Goal: Information Seeking & Learning: Learn about a topic

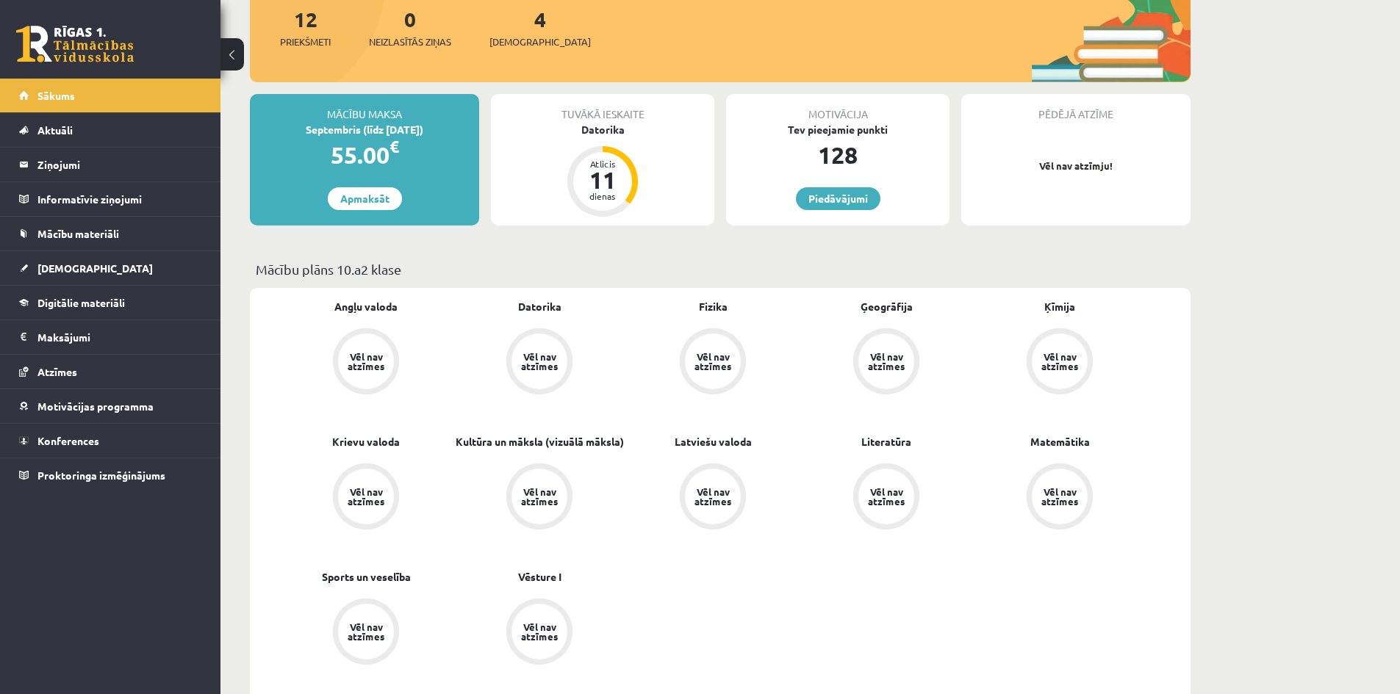
scroll to position [294, 0]
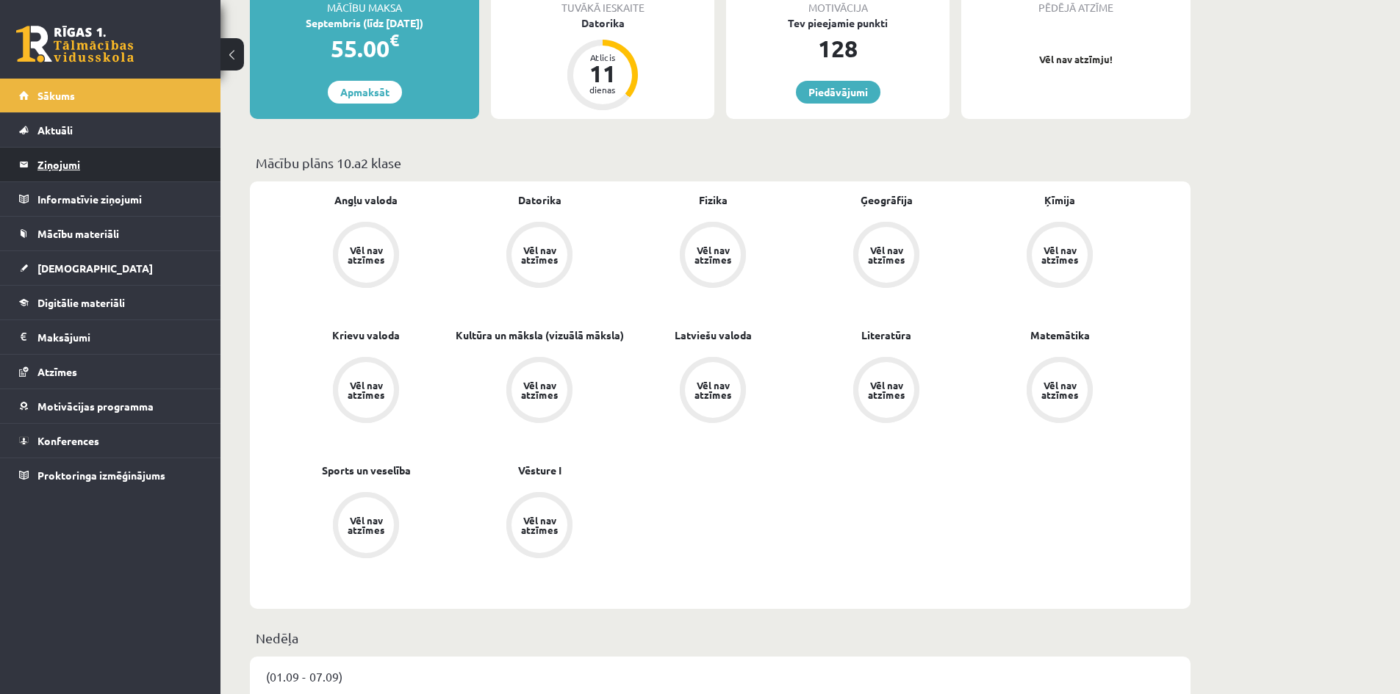
click at [48, 162] on legend "Ziņojumi 0" at bounding box center [119, 165] width 165 height 34
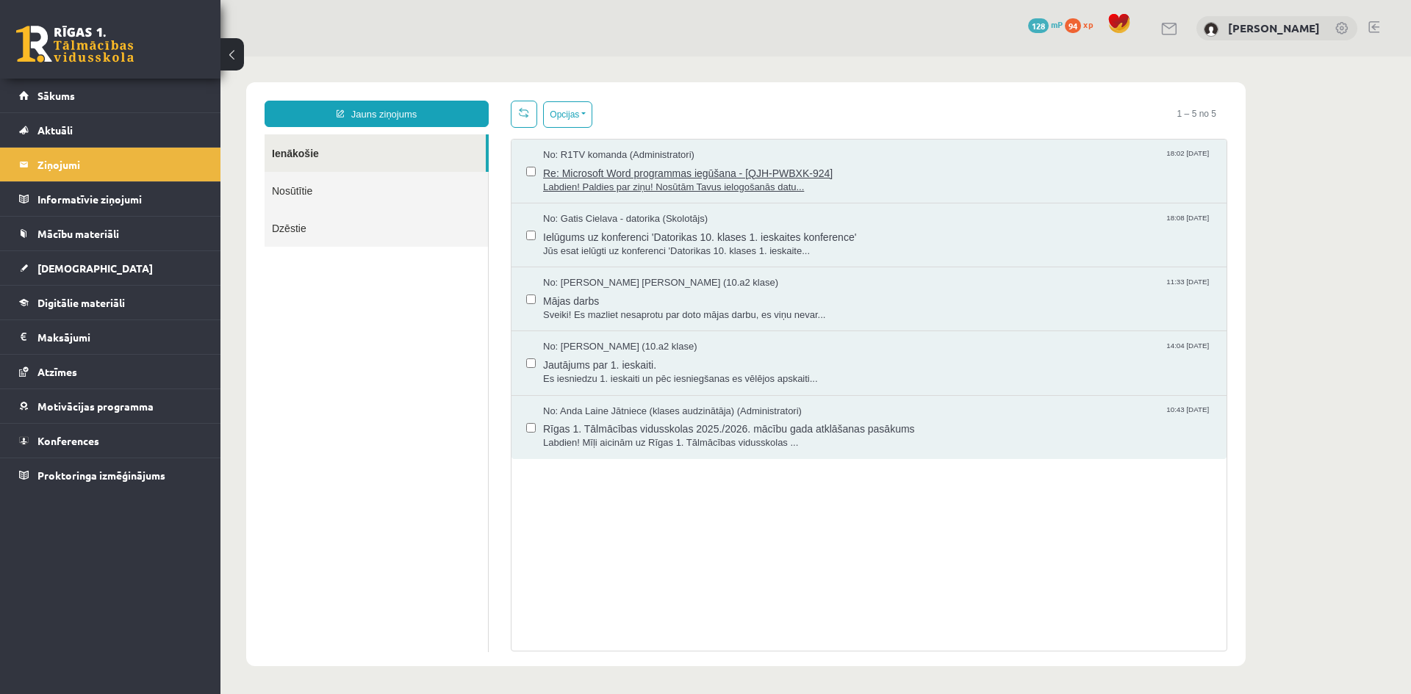
click at [714, 169] on span "Re: Microsoft Word programmas iegūšana - [QJH-PWBXK-924]" at bounding box center [877, 171] width 669 height 18
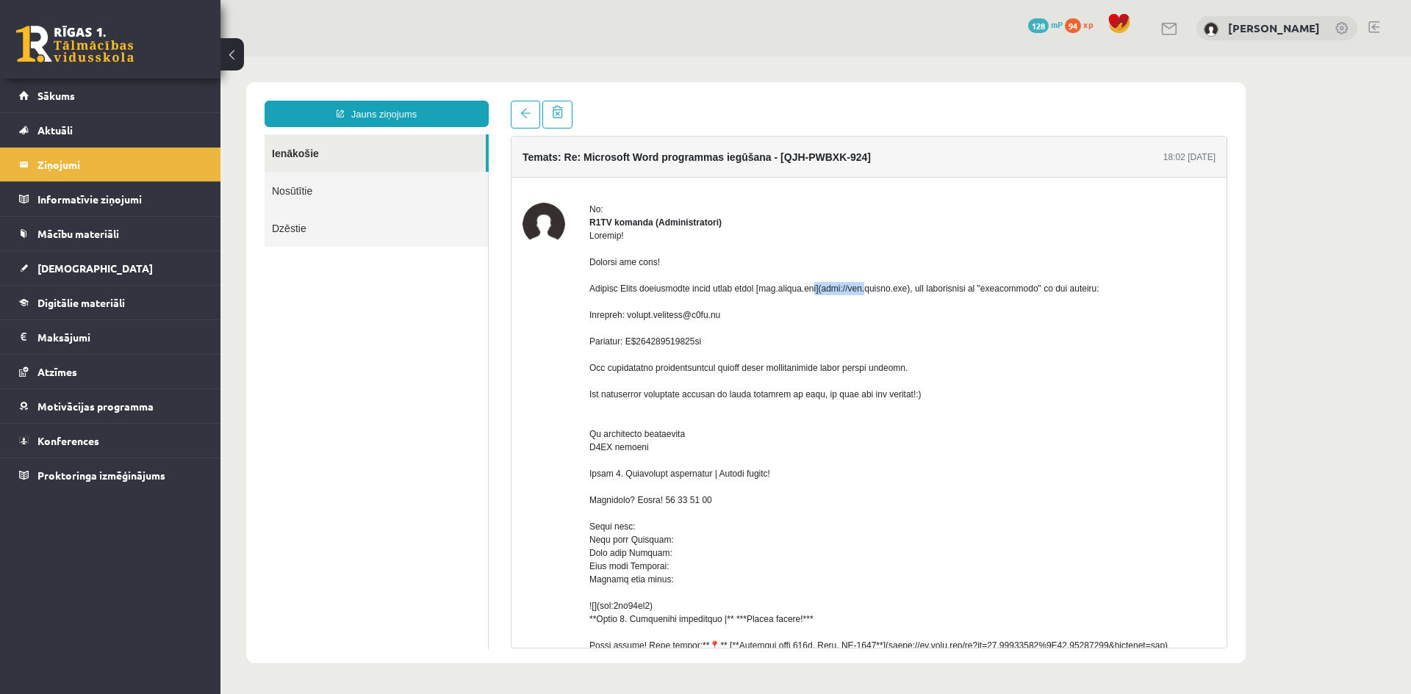
drag, startPoint x: 831, startPoint y: 303, endPoint x: 772, endPoint y: 298, distance: 59.7
click at [772, 298] on div at bounding box center [902, 573] width 626 height 688
drag, startPoint x: 734, startPoint y: 327, endPoint x: 634, endPoint y: 326, distance: 99.9
click at [634, 326] on div at bounding box center [902, 573] width 626 height 688
copy div "marija.mergolde@r1tv.lv"
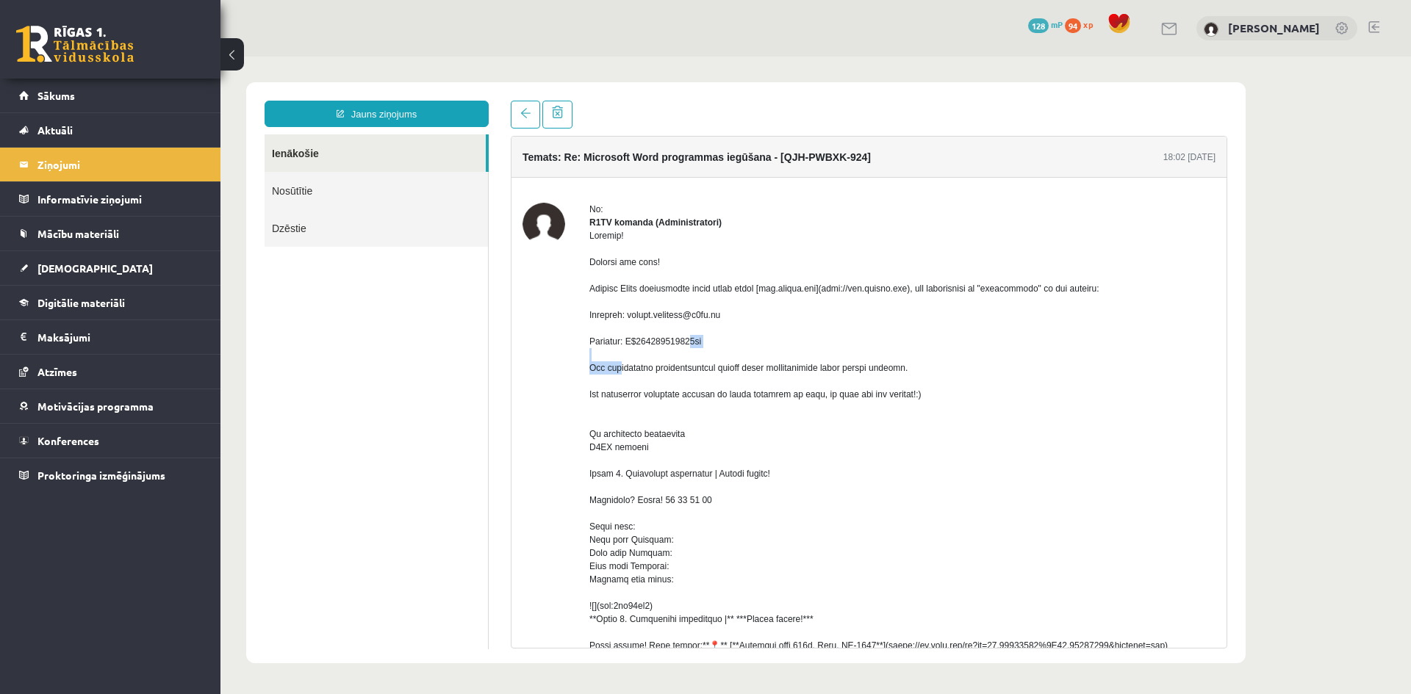
drag, startPoint x: 725, startPoint y: 355, endPoint x: 633, endPoint y: 359, distance: 92.0
click at [633, 359] on div at bounding box center [902, 573] width 626 height 688
copy div "M$191526154011ax"
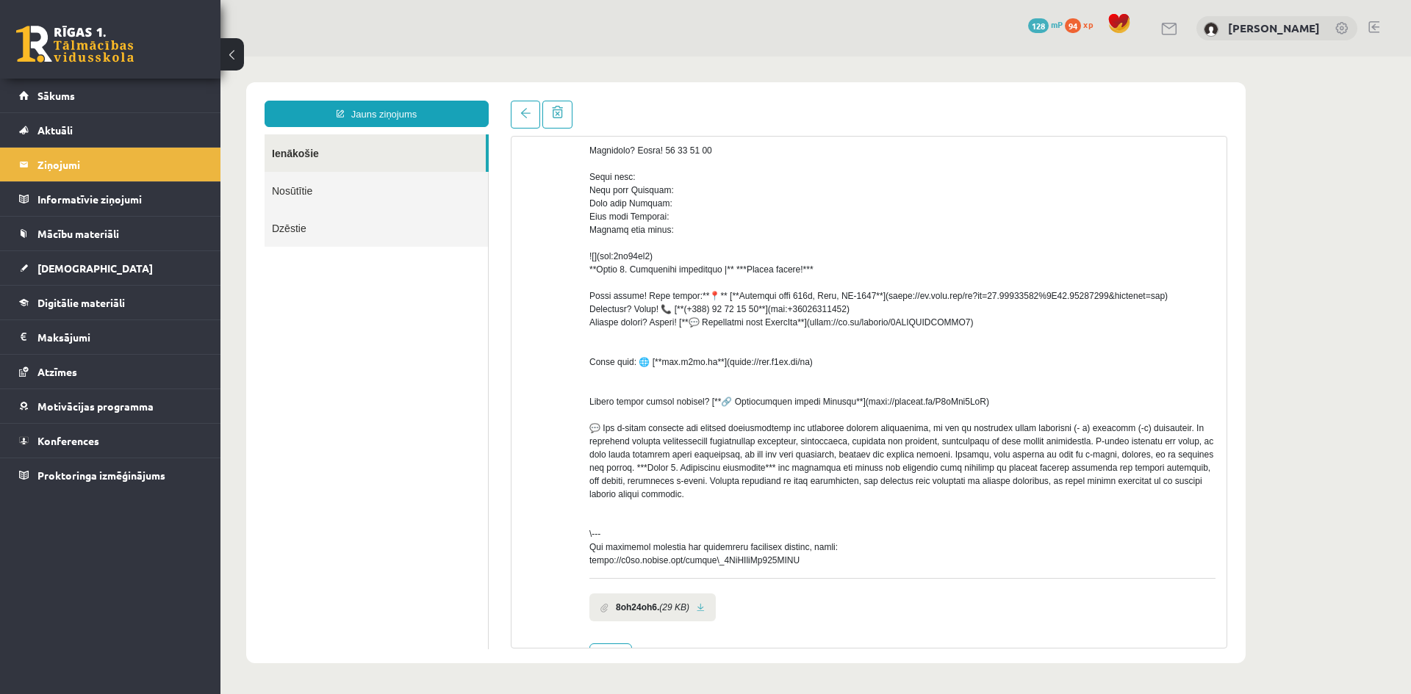
scroll to position [410, 0]
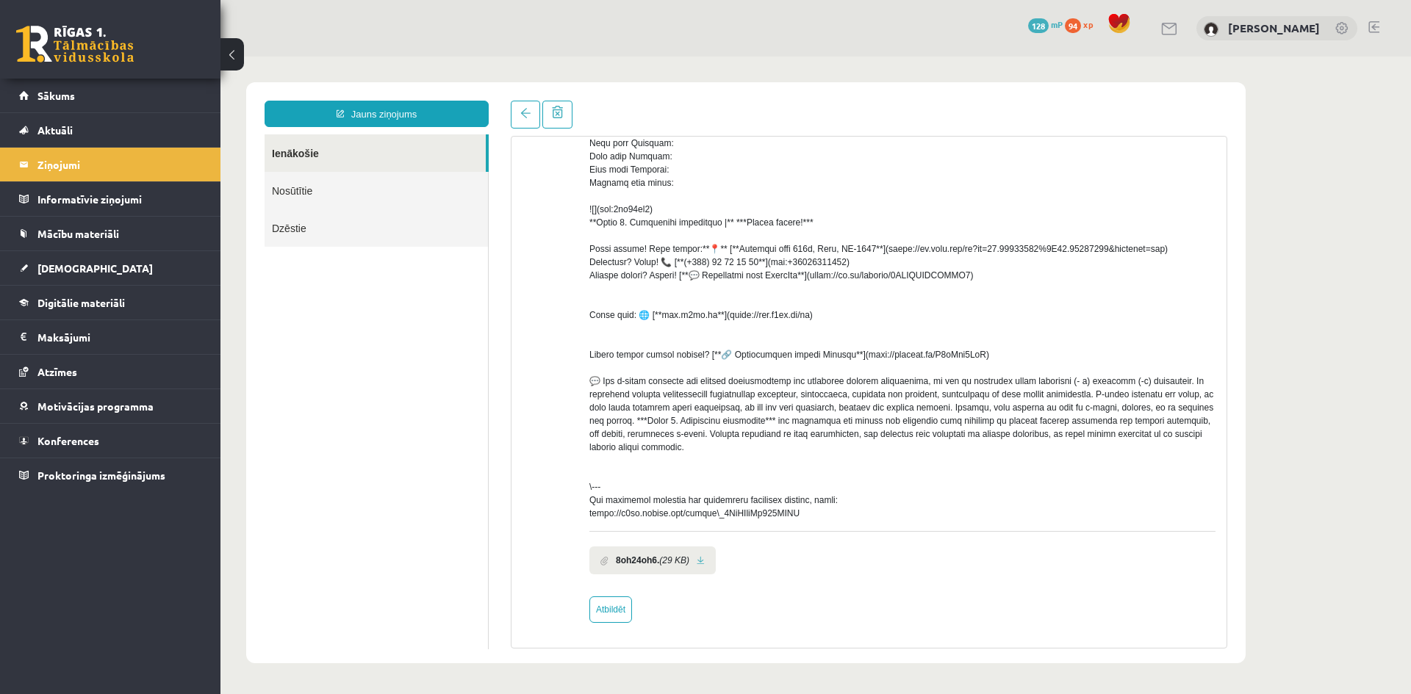
click at [642, 559] on b "8oh24oh6." at bounding box center [637, 560] width 43 height 13
click at [619, 561] on b "8oh24oh6." at bounding box center [637, 560] width 43 height 13
click at [625, 611] on link "Atbildēt" at bounding box center [610, 610] width 43 height 26
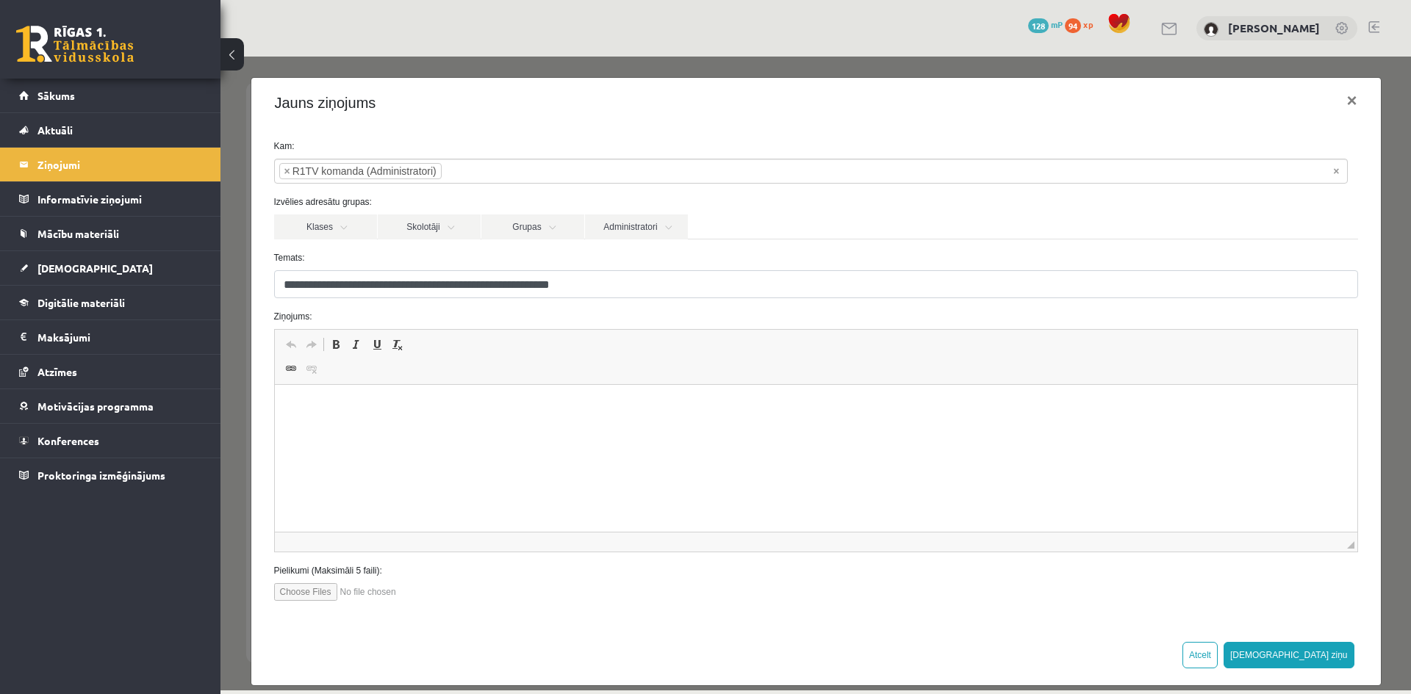
click at [505, 385] on html at bounding box center [815, 385] width 1082 height 0
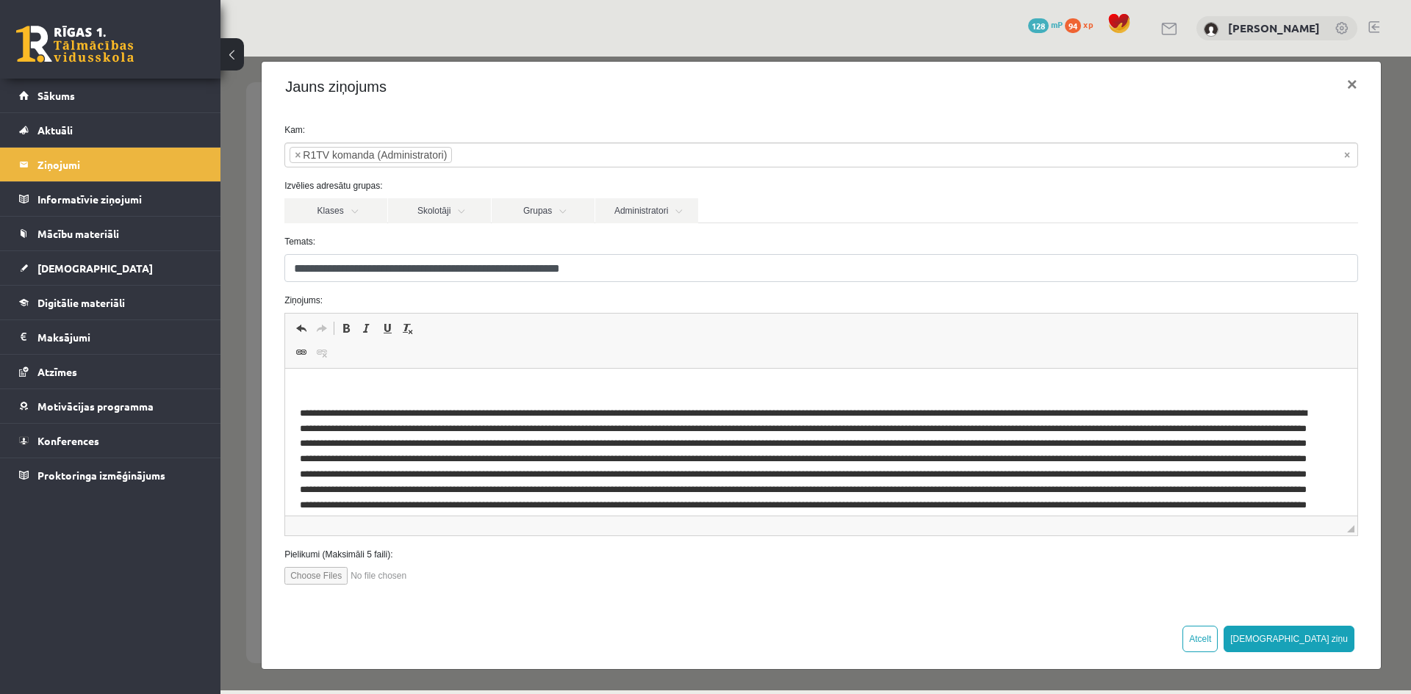
scroll to position [0, 0]
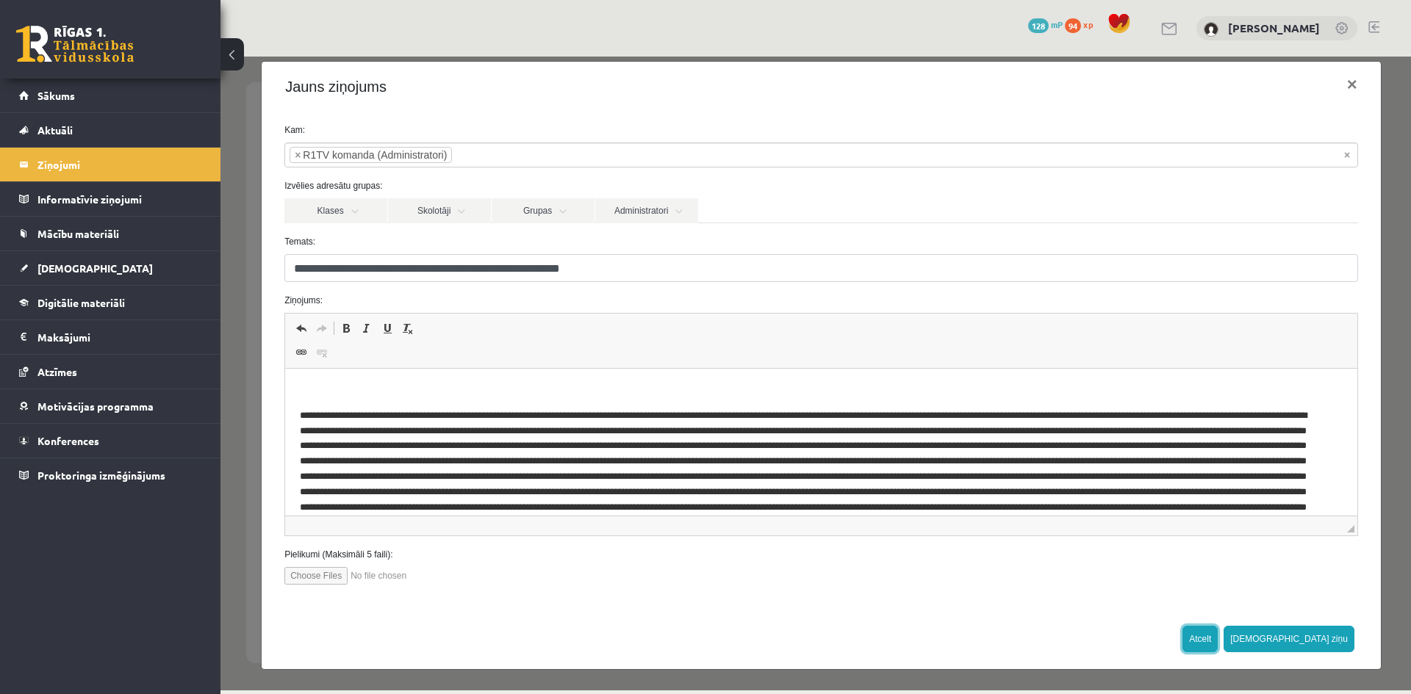
click at [1218, 642] on button "Atcelt" at bounding box center [1199, 639] width 35 height 26
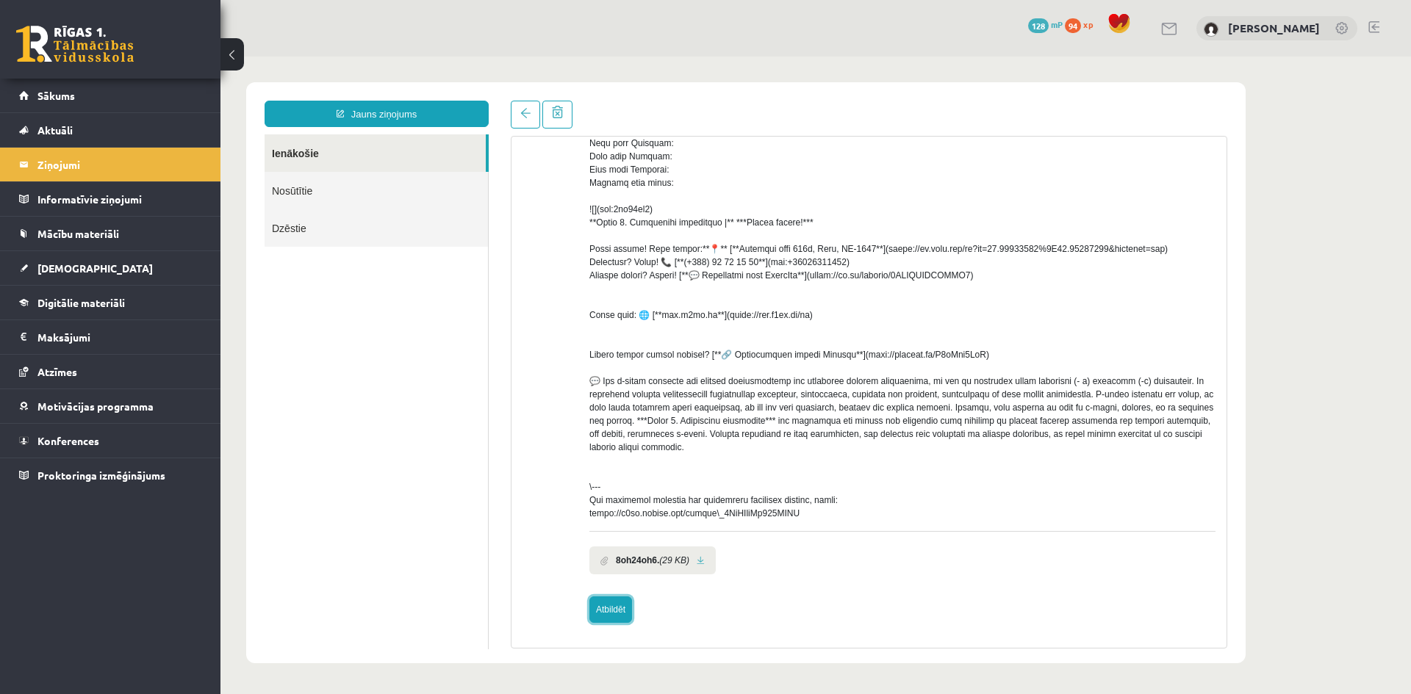
click at [626, 617] on link "Atbildēt" at bounding box center [610, 610] width 43 height 26
type input "**********"
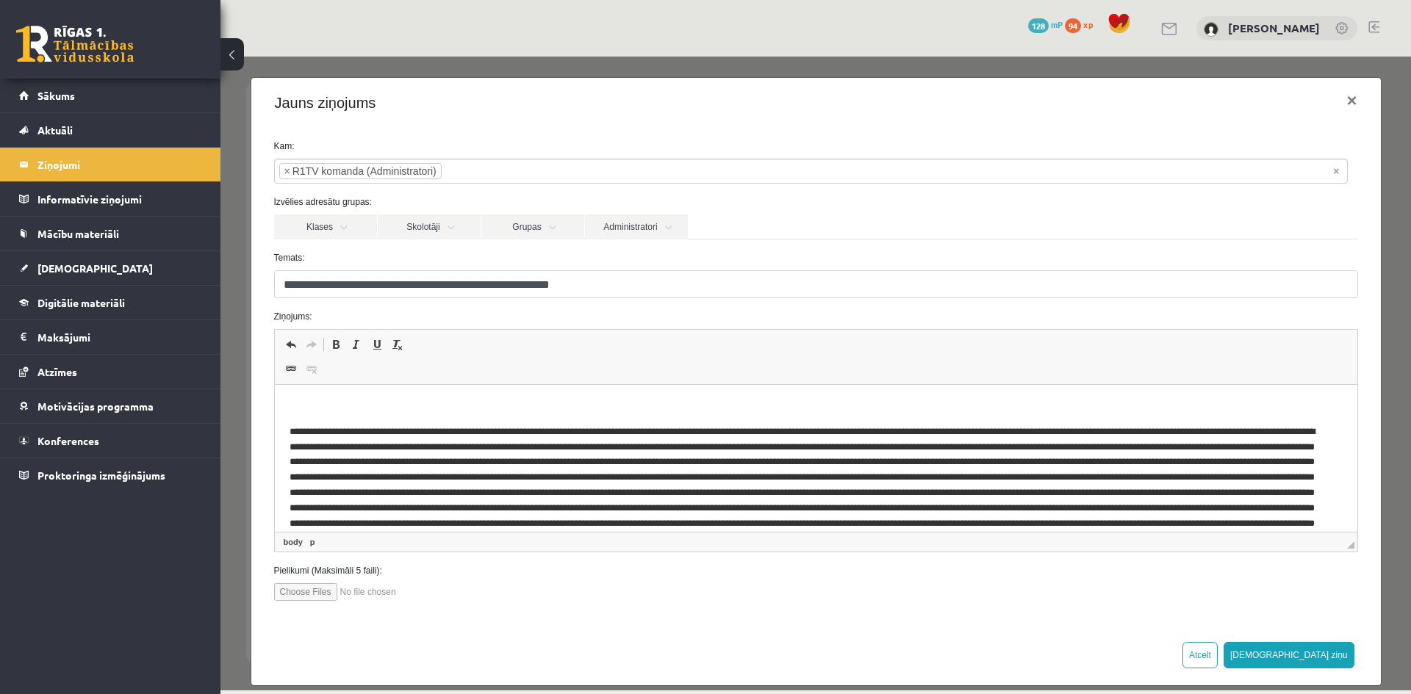
click at [295, 400] on p "Визуальный текстовый редактор, wiswyg-editor-47024728113320-1757054638-169" at bounding box center [815, 407] width 1053 height 15
click at [1329, 653] on button "Sūtīt ziņu" at bounding box center [1289, 655] width 131 height 26
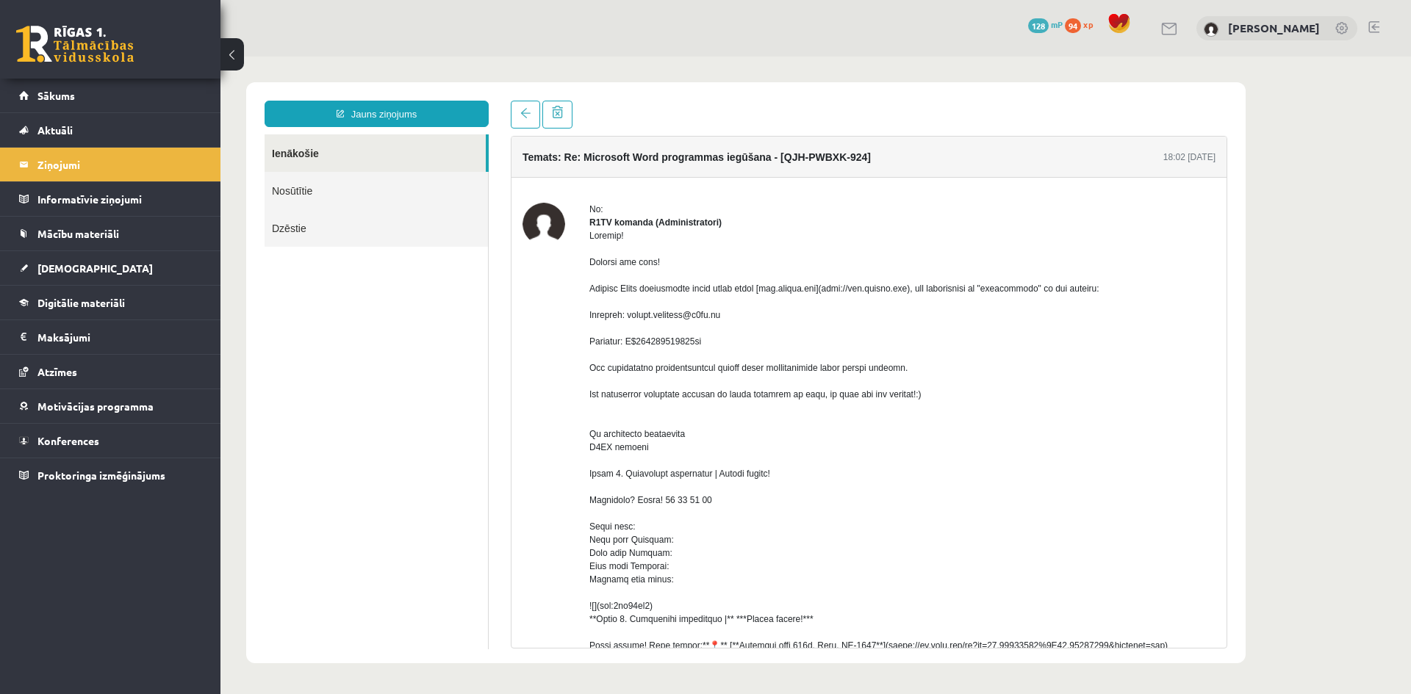
click at [359, 204] on link "Nosūtītie" at bounding box center [376, 190] width 223 height 37
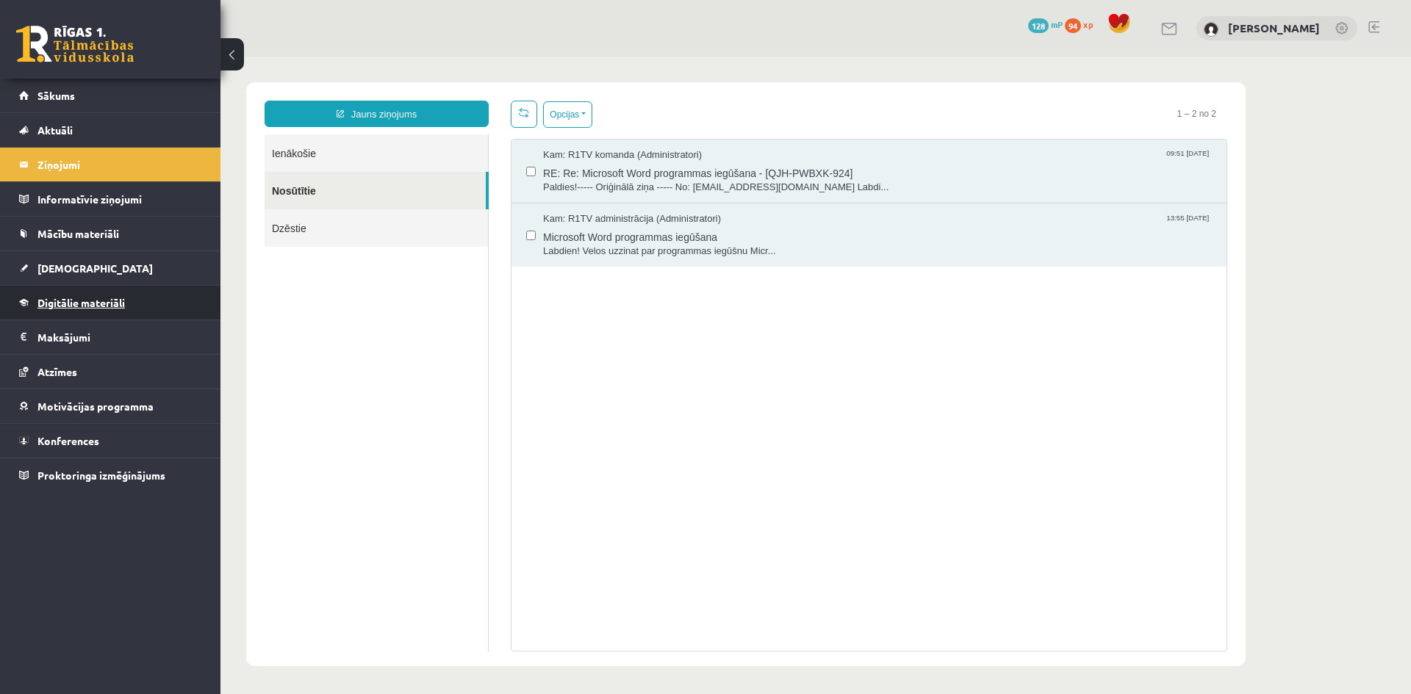
click at [167, 307] on link "Digitālie materiāli" at bounding box center [110, 303] width 183 height 34
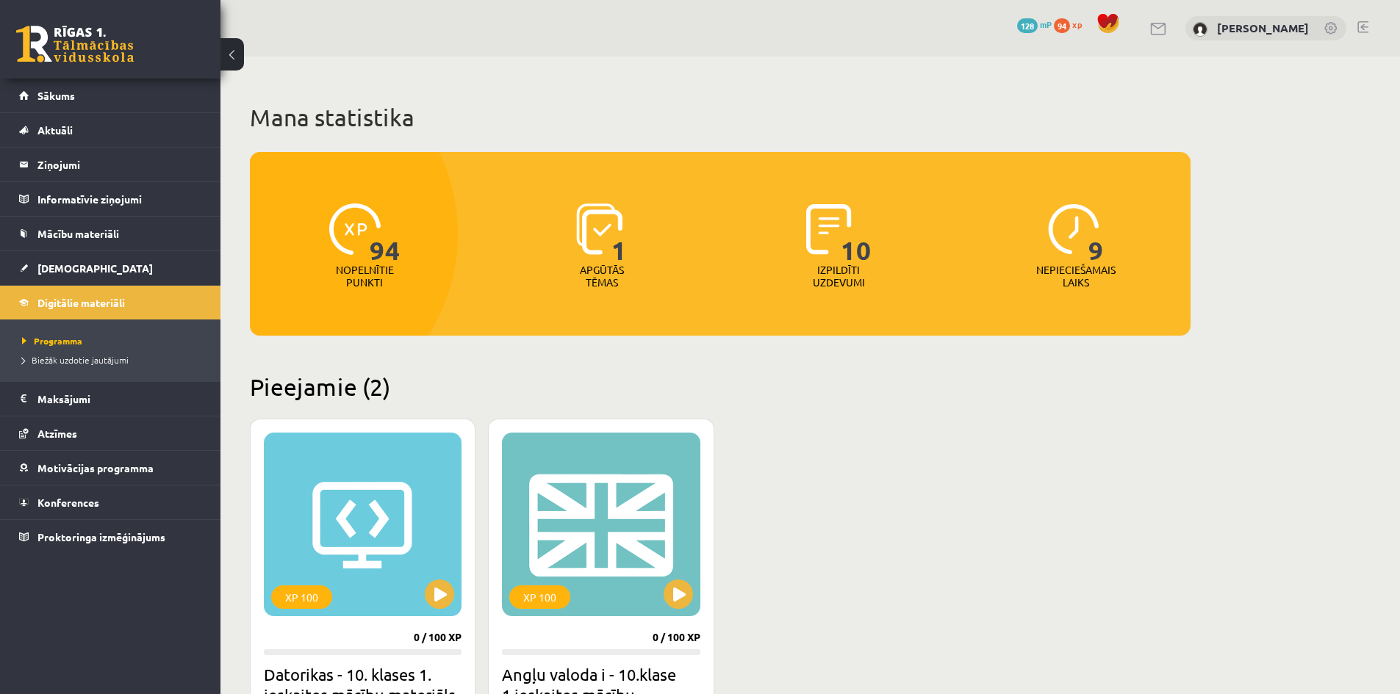
click at [621, 229] on span "1" at bounding box center [618, 234] width 15 height 60
click at [612, 273] on p "Apgūtās tēmas" at bounding box center [601, 276] width 57 height 25
click at [855, 236] on span "10" at bounding box center [856, 234] width 31 height 60
click at [1079, 232] on img at bounding box center [1073, 229] width 51 height 51
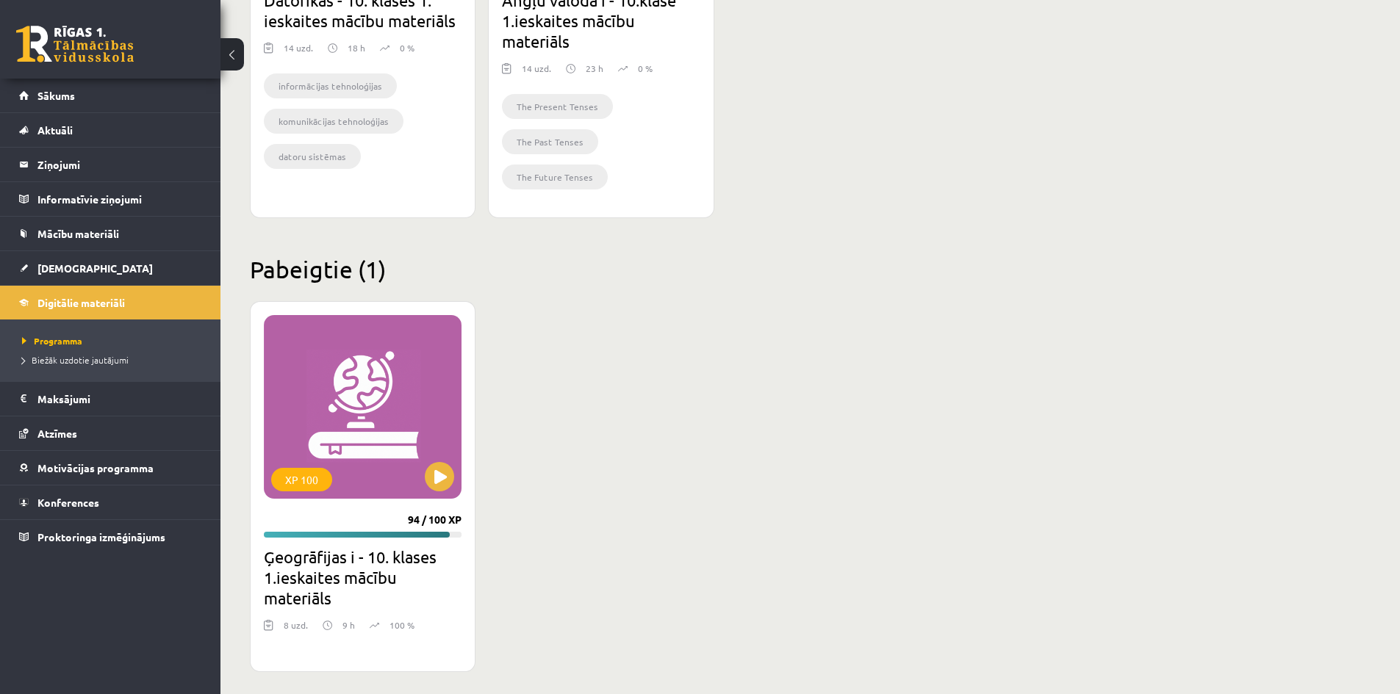
scroll to position [682, 0]
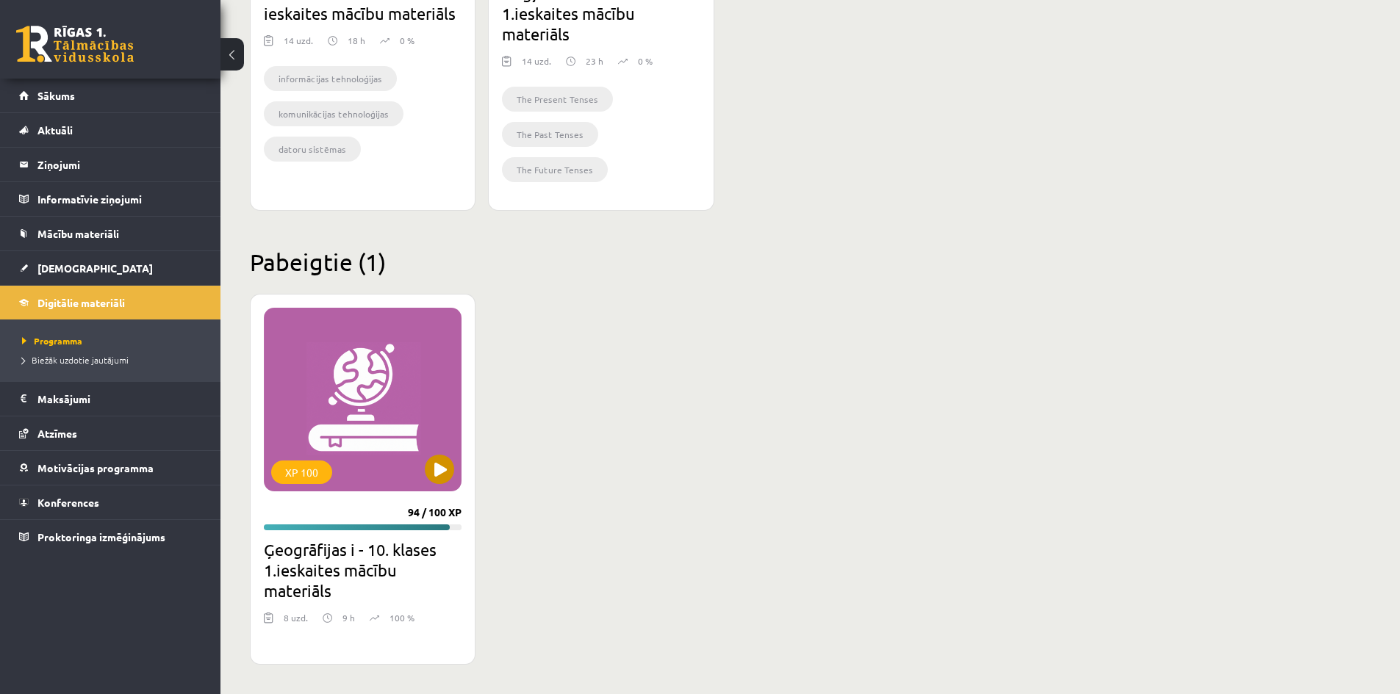
click at [381, 444] on div "XP 100" at bounding box center [363, 400] width 198 height 184
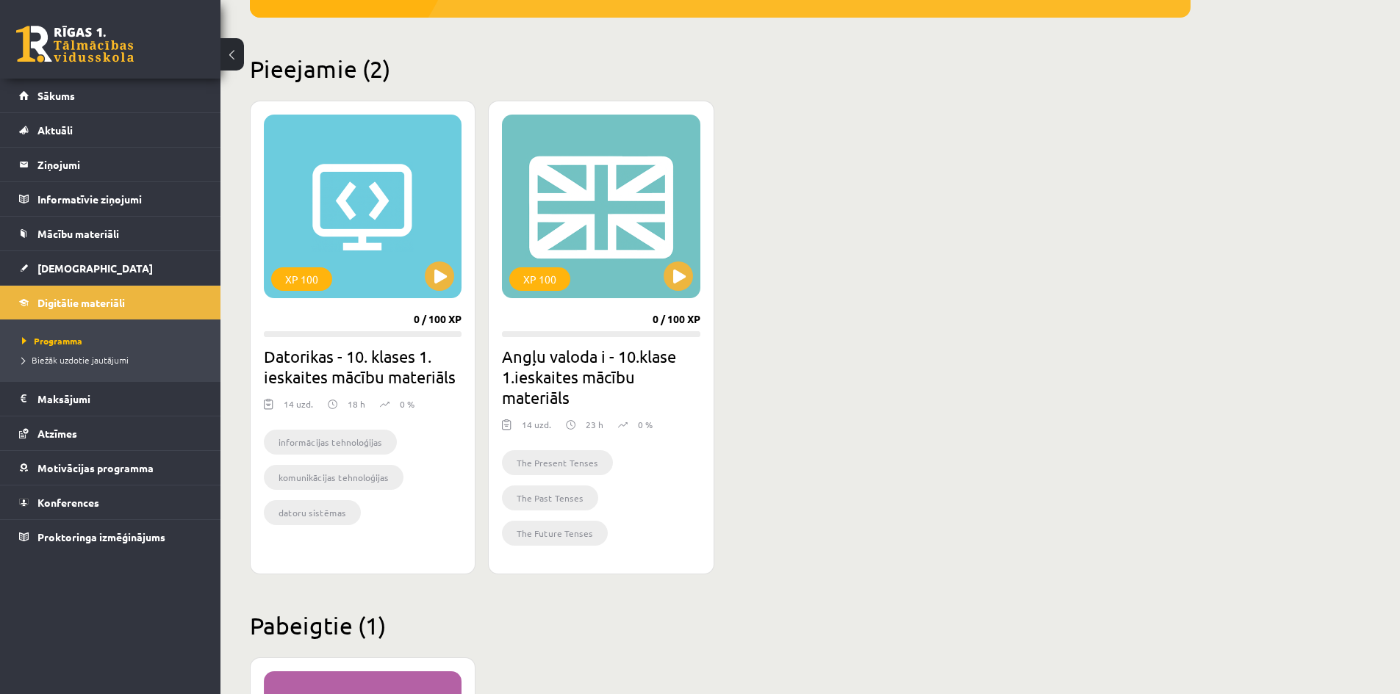
scroll to position [314, 0]
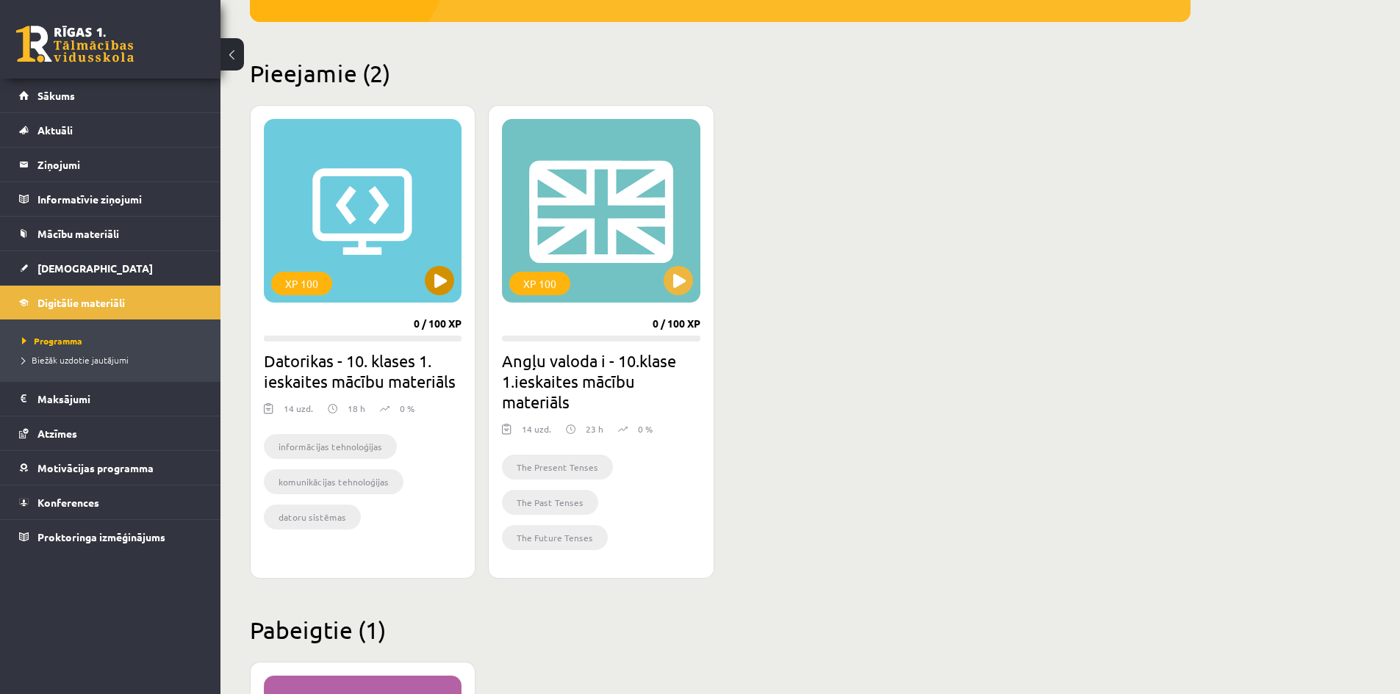
click at [395, 259] on div "XP 100" at bounding box center [363, 211] width 198 height 184
click at [1112, 337] on div "XP 100 0 / 100 XP Datorikas - 10. klases 1. ieskaites mācību materiāls 14 uzd. …" at bounding box center [720, 342] width 941 height 474
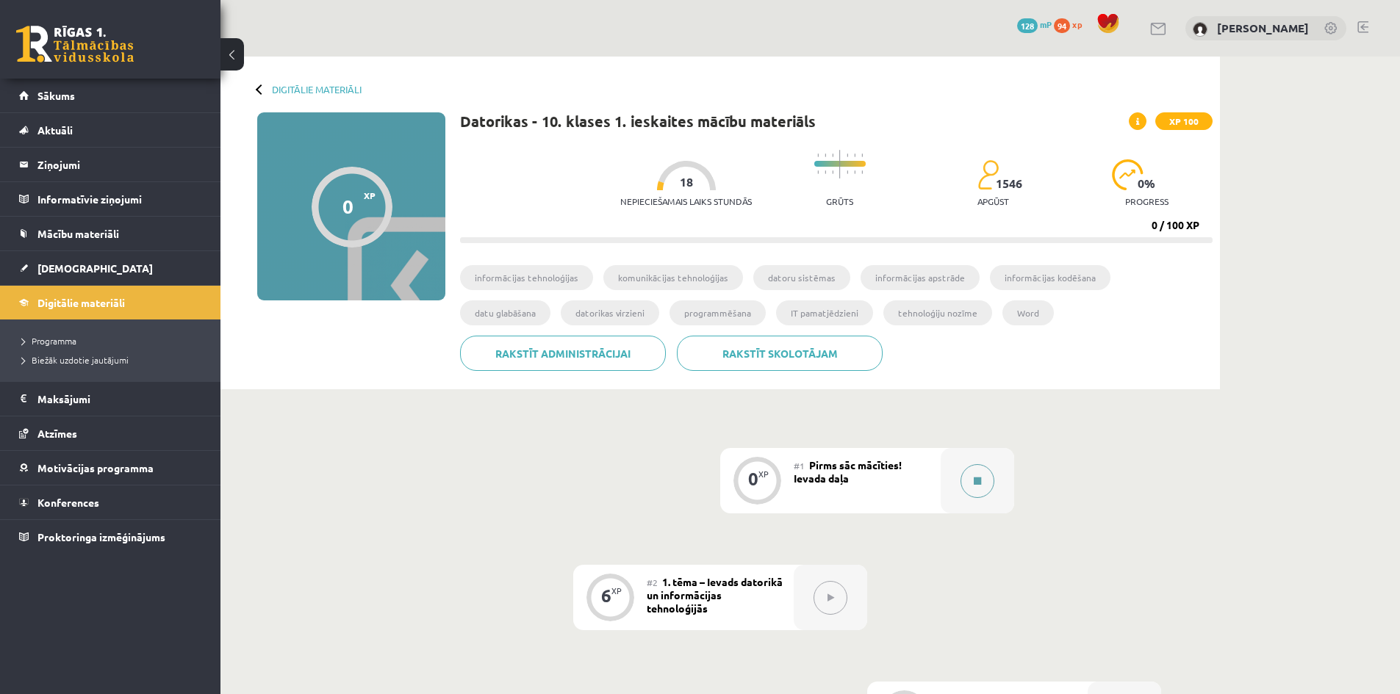
click at [974, 477] on icon at bounding box center [977, 481] width 7 height 9
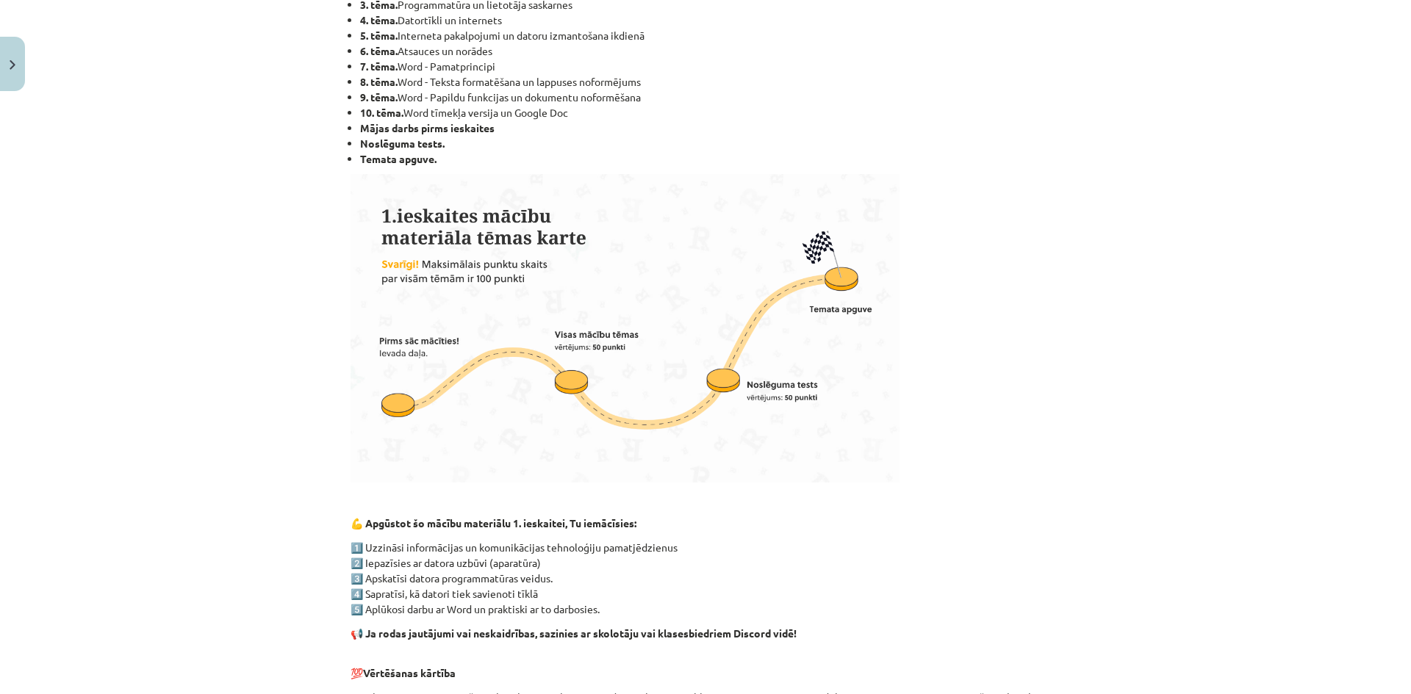
scroll to position [808, 0]
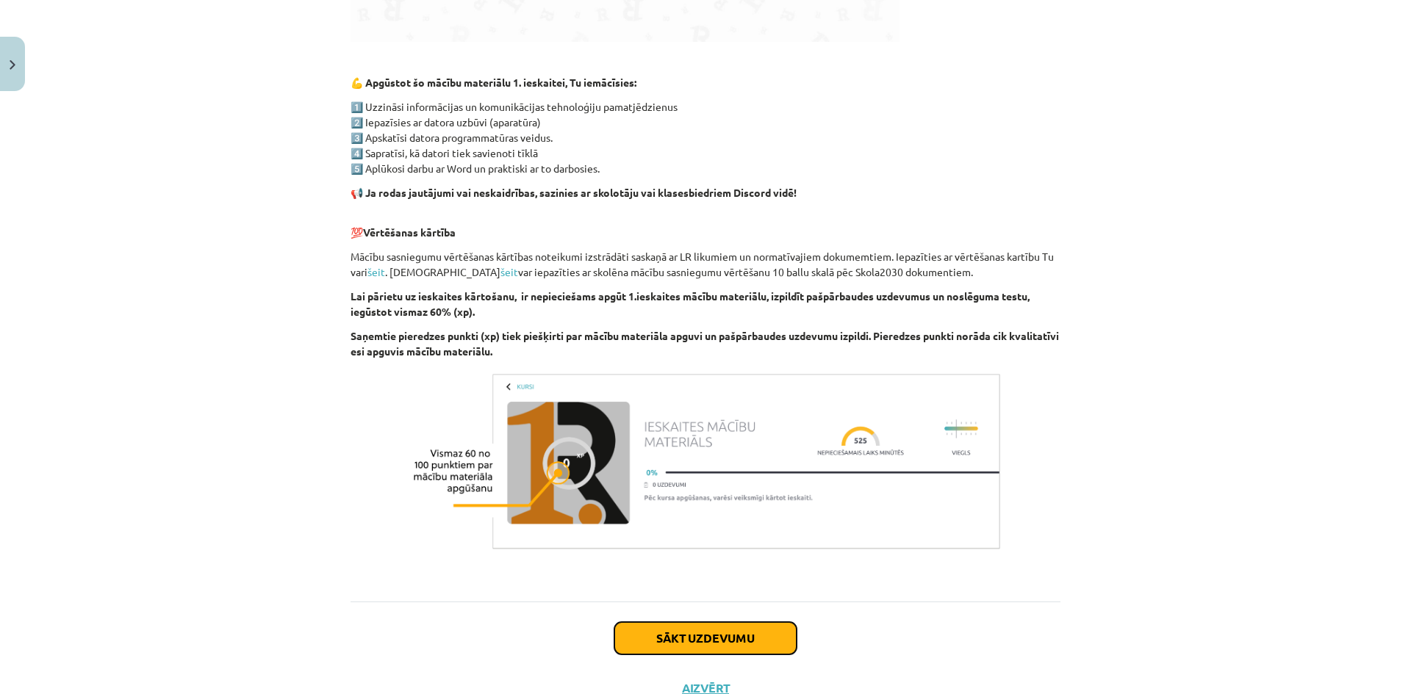
click at [725, 631] on button "Sākt uzdevumu" at bounding box center [705, 638] width 182 height 32
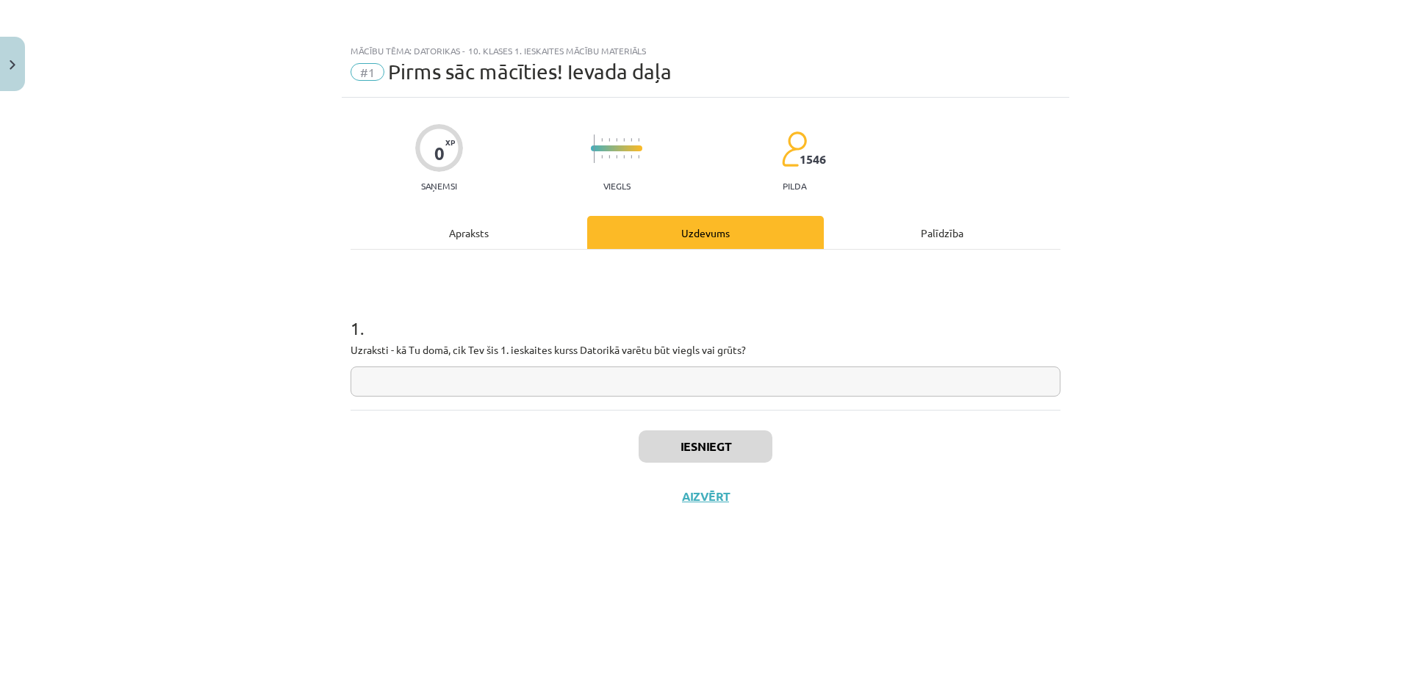
click at [437, 232] on div "Apraksts" at bounding box center [469, 232] width 237 height 33
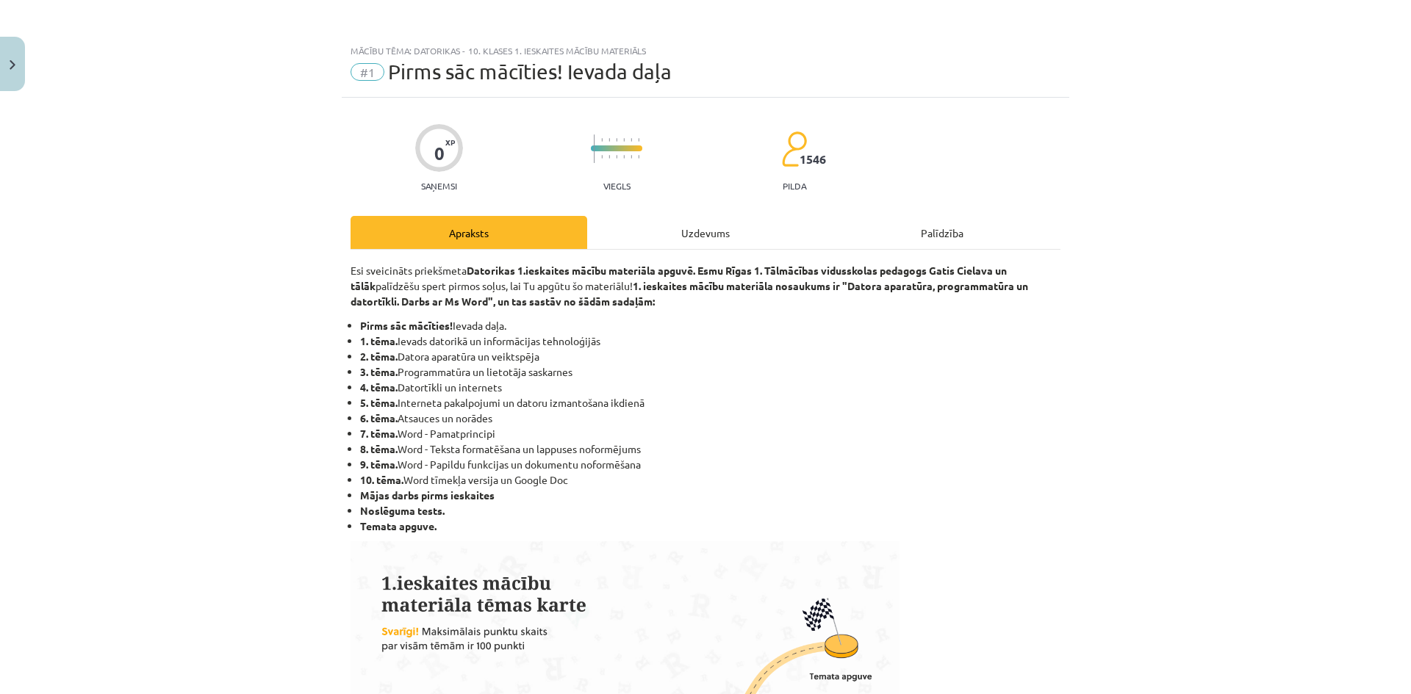
click at [740, 223] on div "Uzdevums" at bounding box center [705, 232] width 237 height 33
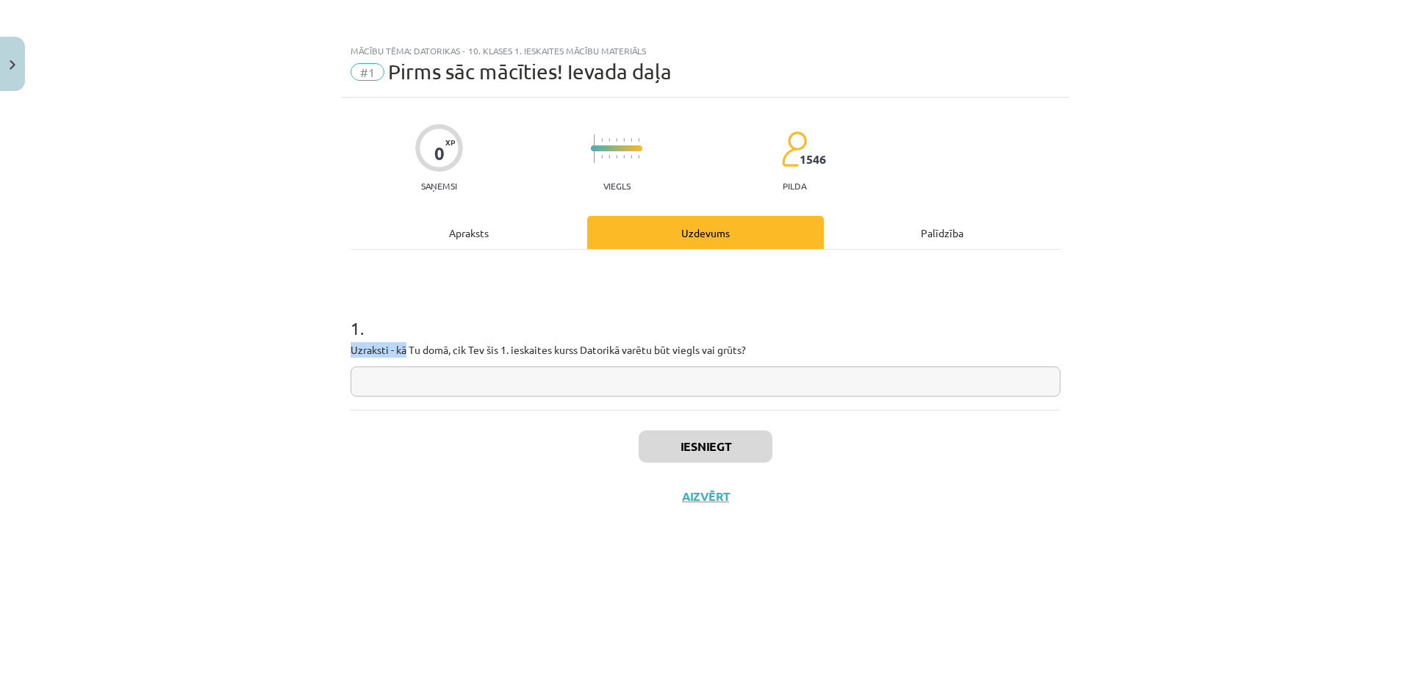
drag, startPoint x: 406, startPoint y: 351, endPoint x: 522, endPoint y: 367, distance: 117.1
click at [550, 364] on div "1 . Uzraksti - kā Tu domā, cik Tev šis 1. ieskaites kurss Datorikā varētu būt v…" at bounding box center [706, 344] width 710 height 104
click at [484, 392] on input "text" at bounding box center [706, 382] width 710 height 30
click at [486, 389] on input "**********" at bounding box center [706, 382] width 710 height 30
click at [455, 372] on input "**********" at bounding box center [706, 382] width 710 height 30
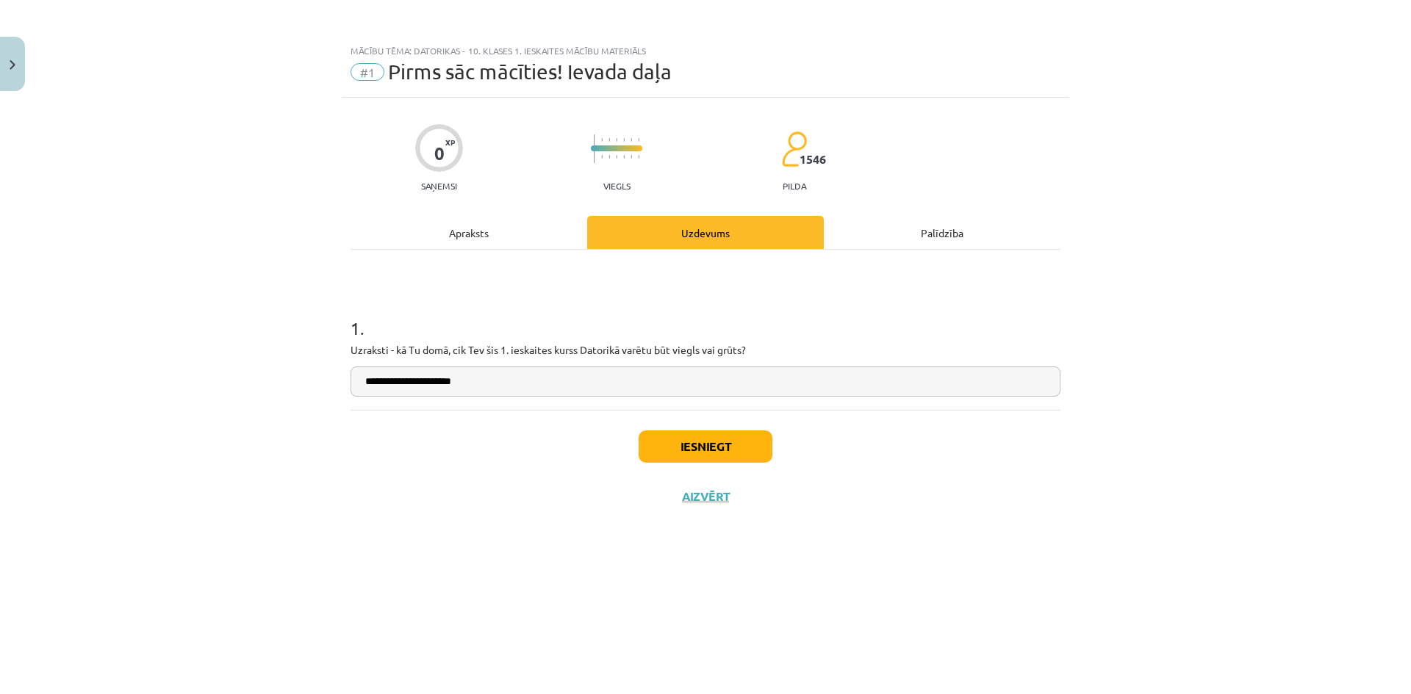
drag, startPoint x: 455, startPoint y: 380, endPoint x: 475, endPoint y: 478, distance: 100.4
click at [475, 478] on div "Iesniegt Aizvērt" at bounding box center [706, 461] width 710 height 103
drag, startPoint x: 469, startPoint y: 384, endPoint x: 460, endPoint y: 384, distance: 8.8
click at [460, 384] on input "**********" at bounding box center [706, 382] width 710 height 30
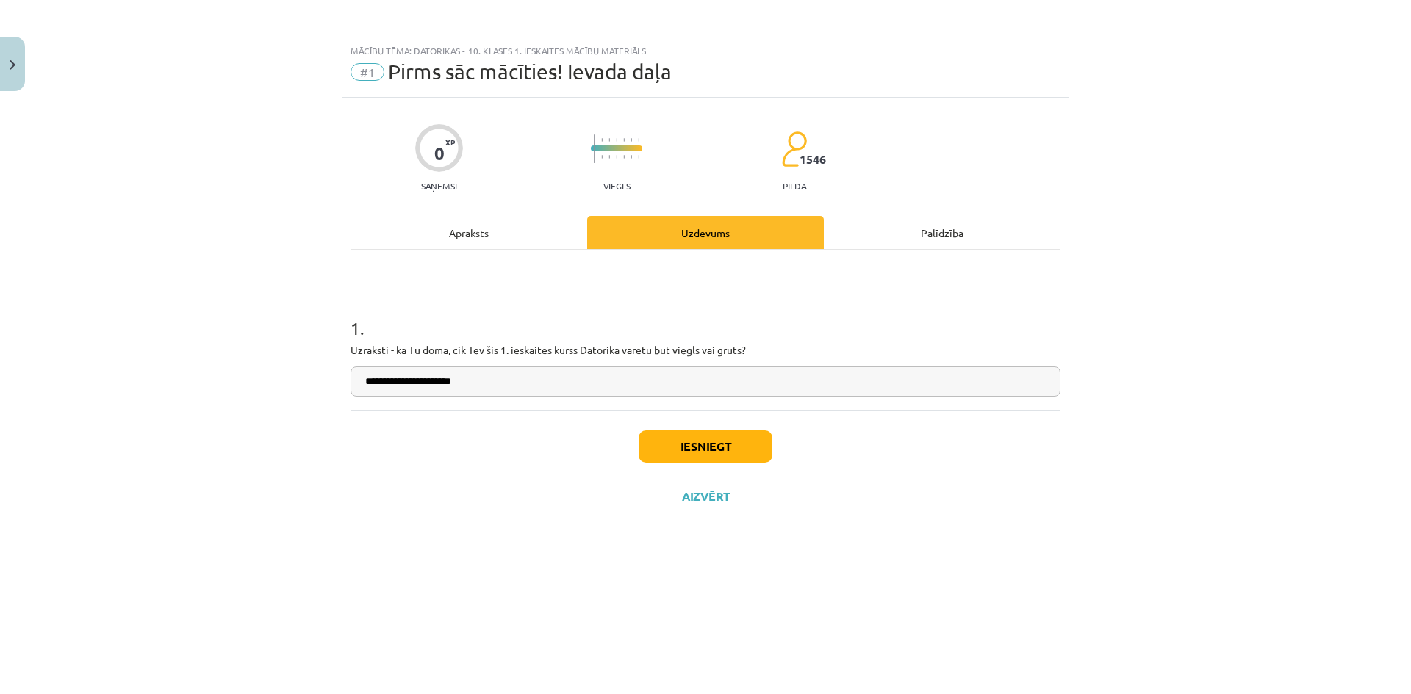
click at [460, 384] on input "**********" at bounding box center [706, 382] width 710 height 30
drag, startPoint x: 530, startPoint y: 384, endPoint x: 431, endPoint y: 384, distance: 98.5
click at [431, 384] on input "**********" at bounding box center [706, 382] width 710 height 30
click at [506, 383] on input "**********" at bounding box center [706, 382] width 710 height 30
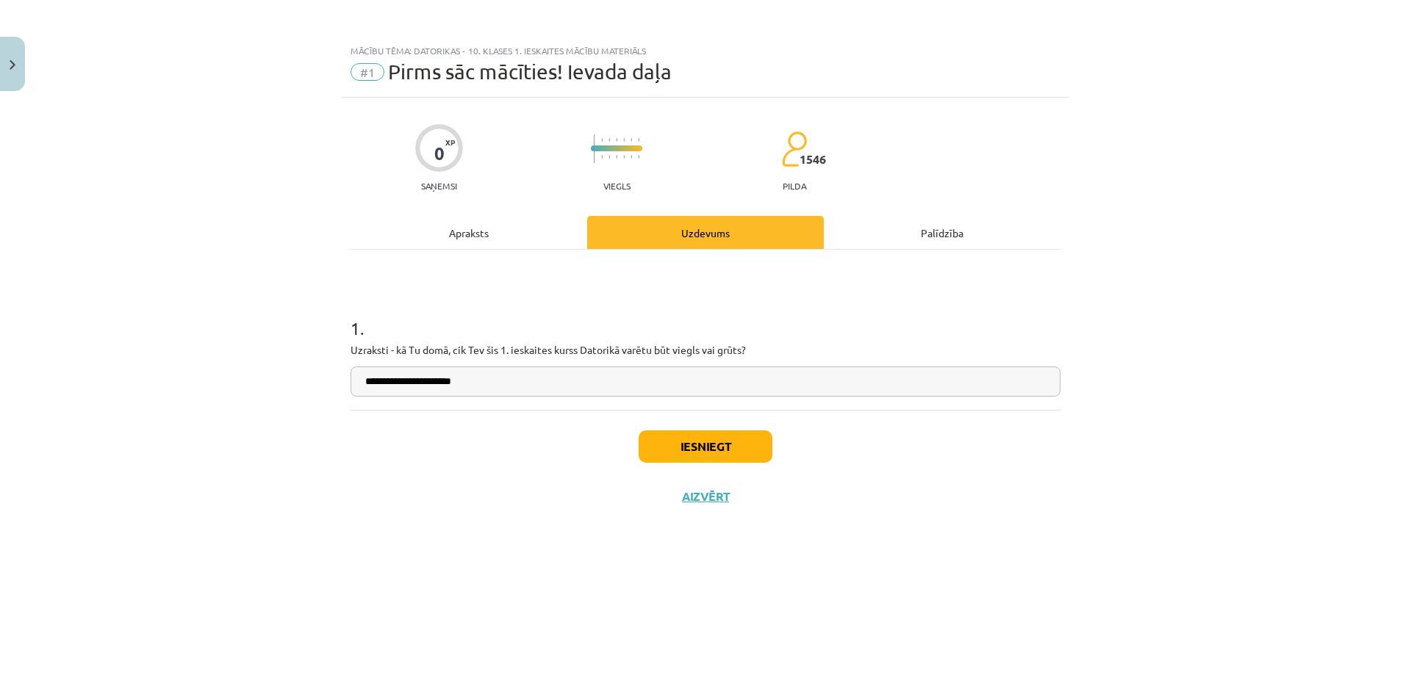
click at [450, 462] on div "Iesniegt Aizvērt" at bounding box center [706, 461] width 710 height 103
click at [400, 369] on input "**********" at bounding box center [706, 382] width 710 height 30
click at [426, 383] on input "**********" at bounding box center [706, 382] width 710 height 30
click at [484, 378] on input "**********" at bounding box center [706, 382] width 710 height 30
type input "**********"
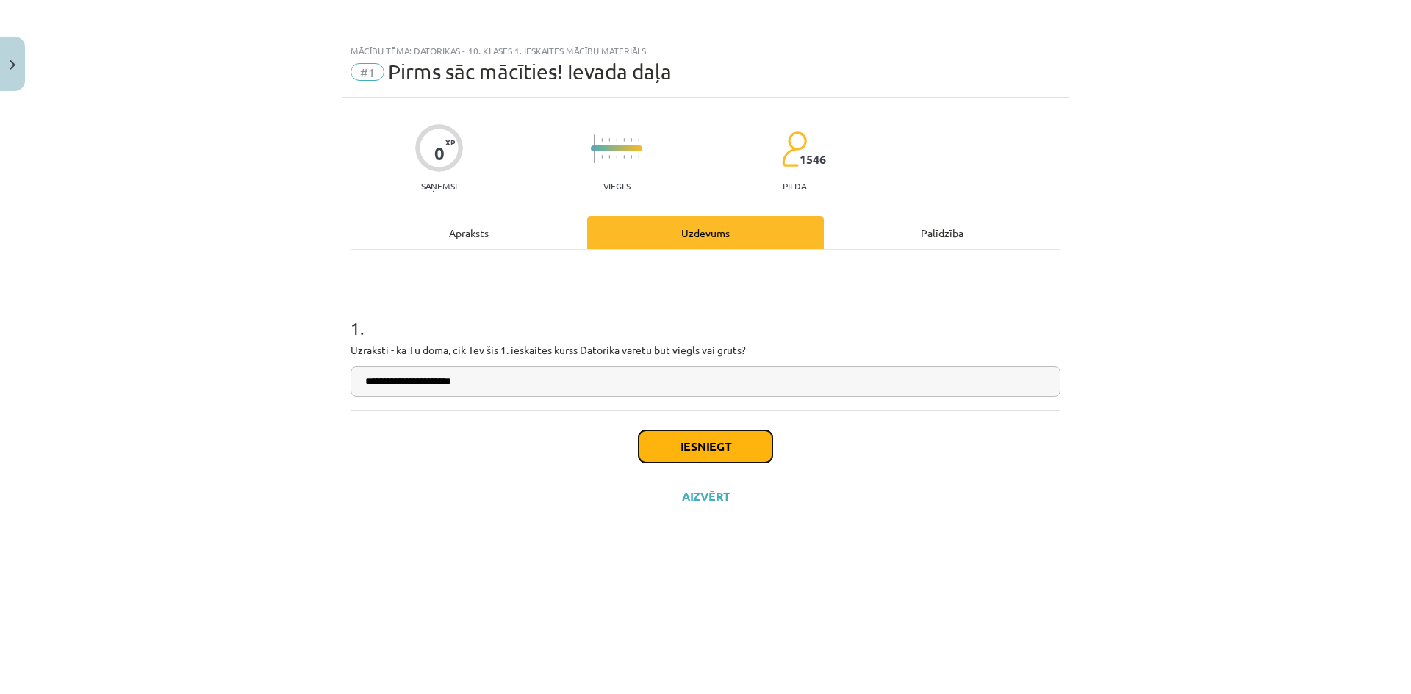
click at [741, 441] on button "Iesniegt" at bounding box center [706, 447] width 134 height 32
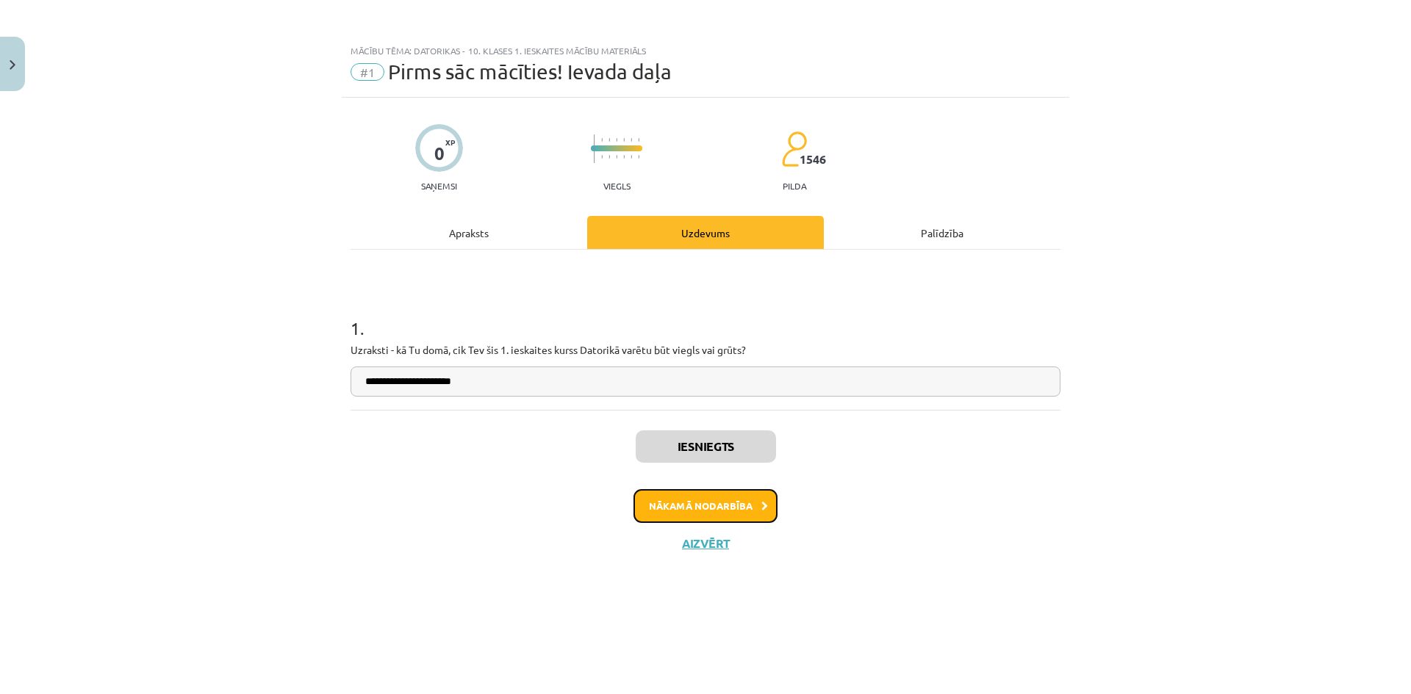
click at [725, 503] on button "Nākamā nodarbība" at bounding box center [705, 506] width 144 height 34
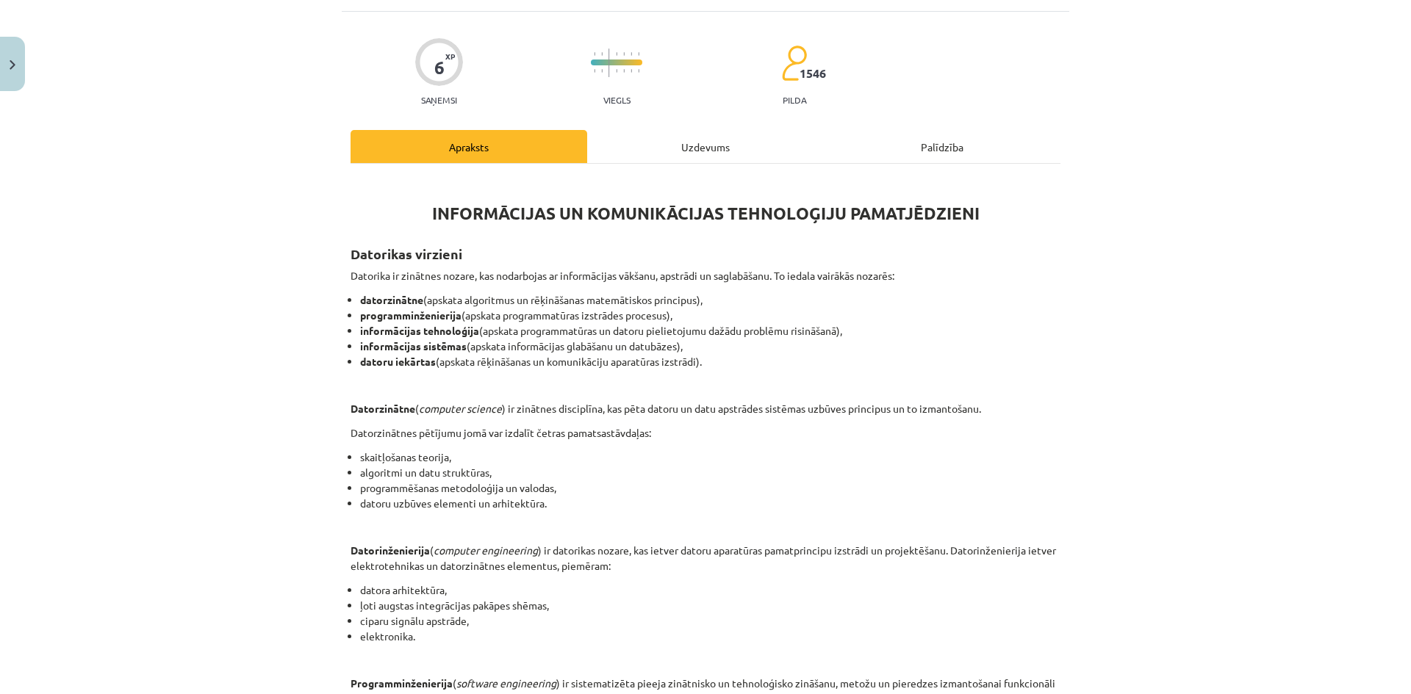
scroll to position [73, 0]
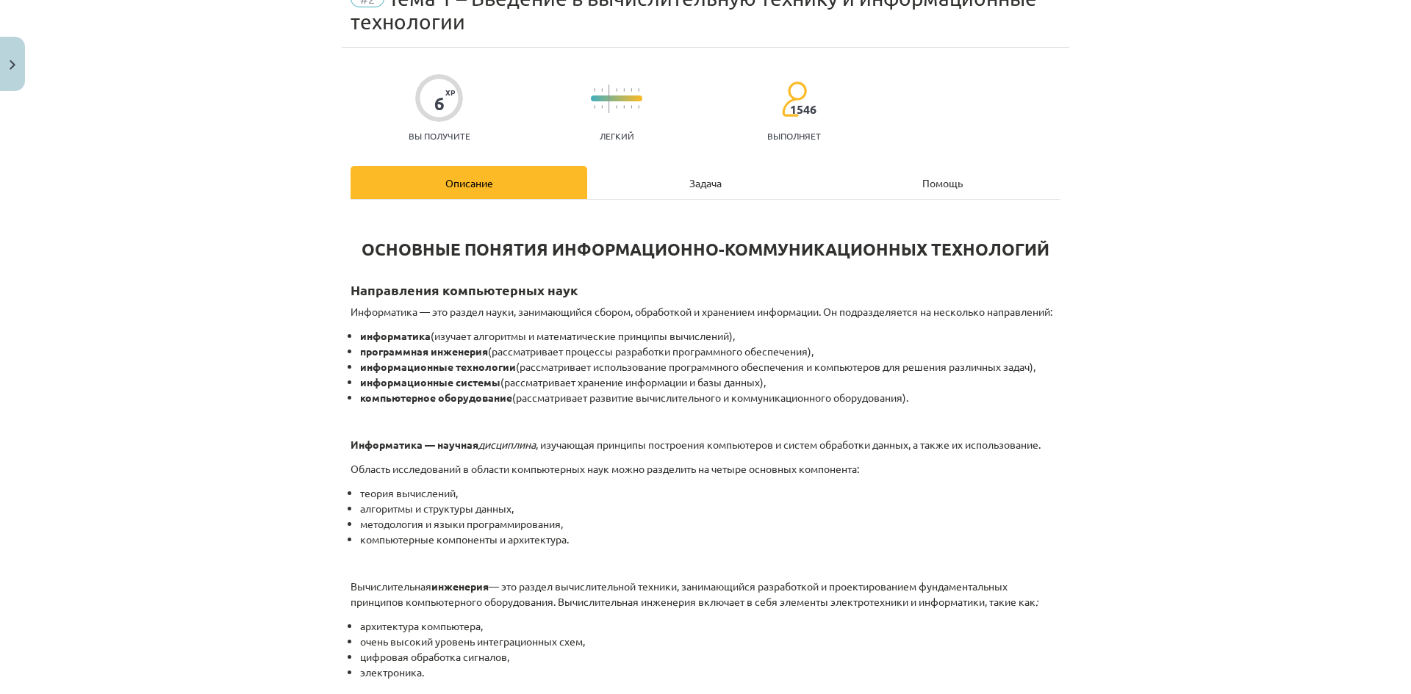
click at [1220, 250] on div "Тема исследования: Информатика - учебный материал для 1-го теста 10-го класса #…" at bounding box center [705, 347] width 1411 height 694
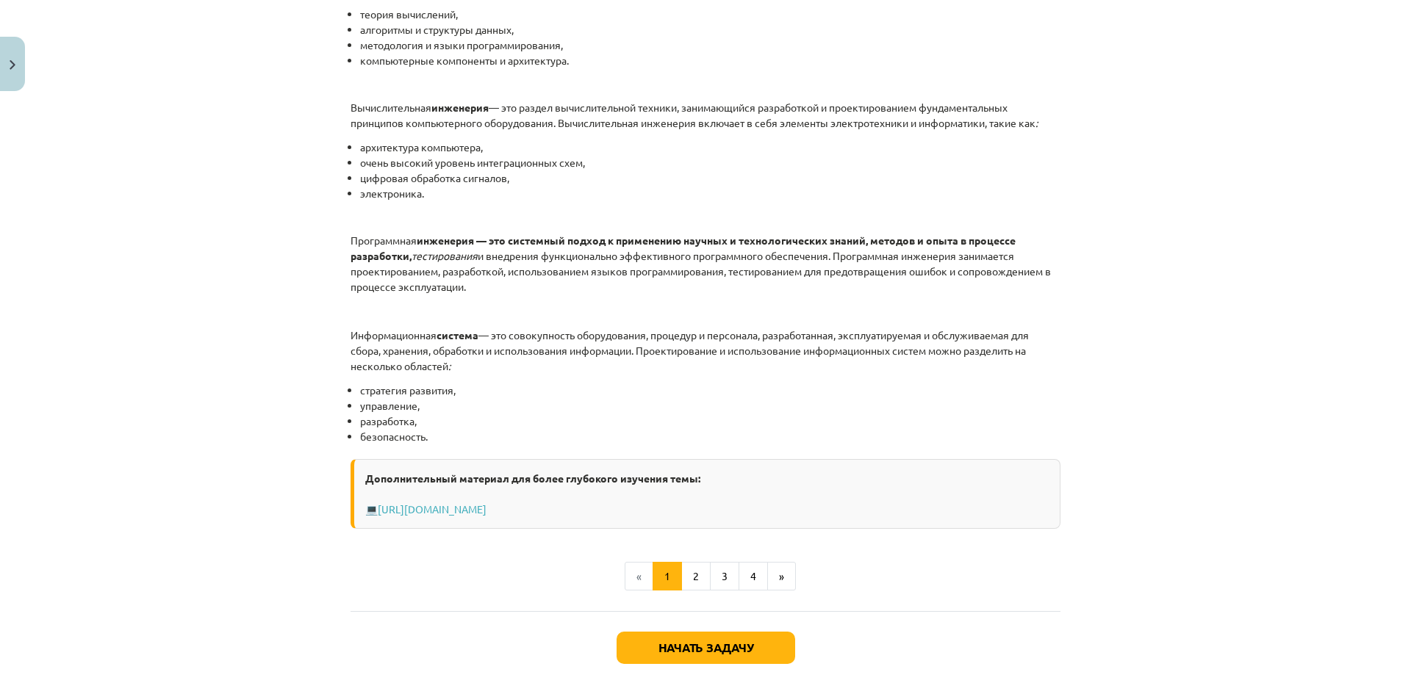
scroll to position [588, 0]
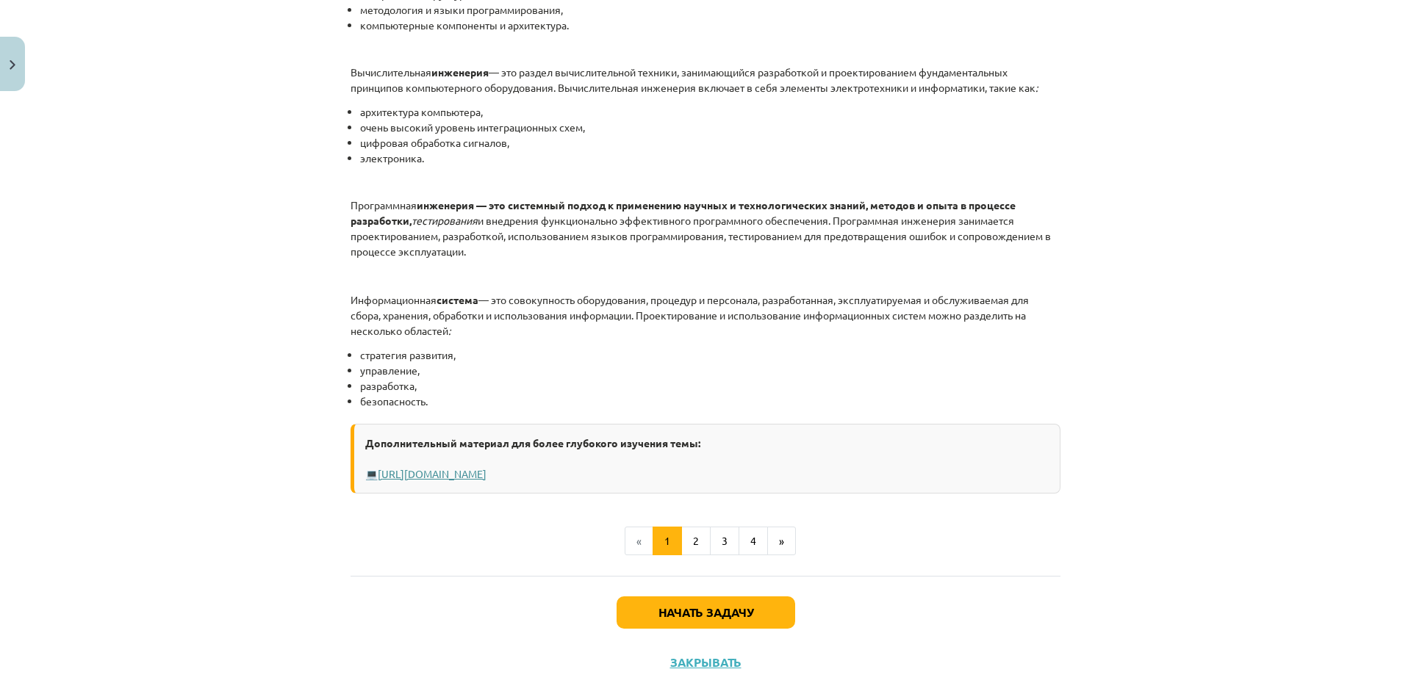
click at [486, 481] on font "https://profizgl.lu.lv/mod/book/view.php?id=22319&chapterid=6858" at bounding box center [432, 473] width 109 height 13
click at [693, 547] on font "2" at bounding box center [696, 540] width 6 height 13
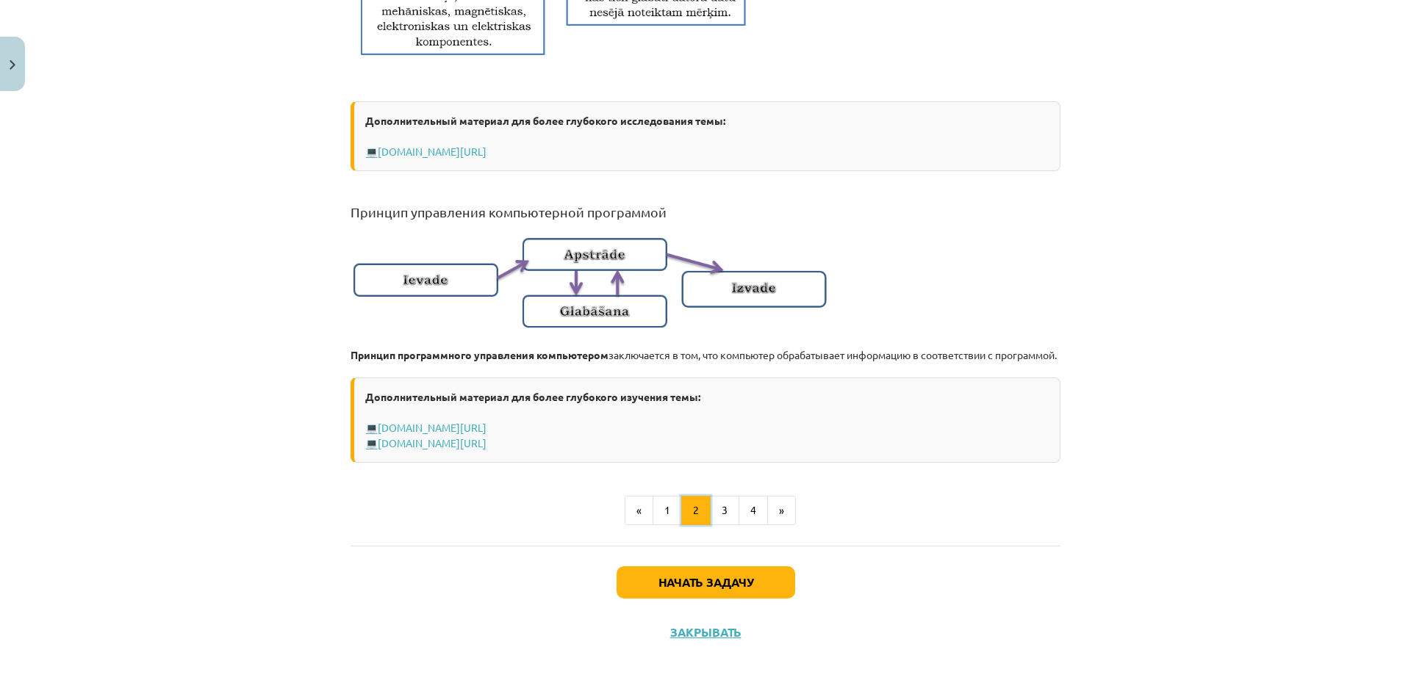
scroll to position [894, 0]
click at [722, 508] on font "3" at bounding box center [725, 509] width 6 height 13
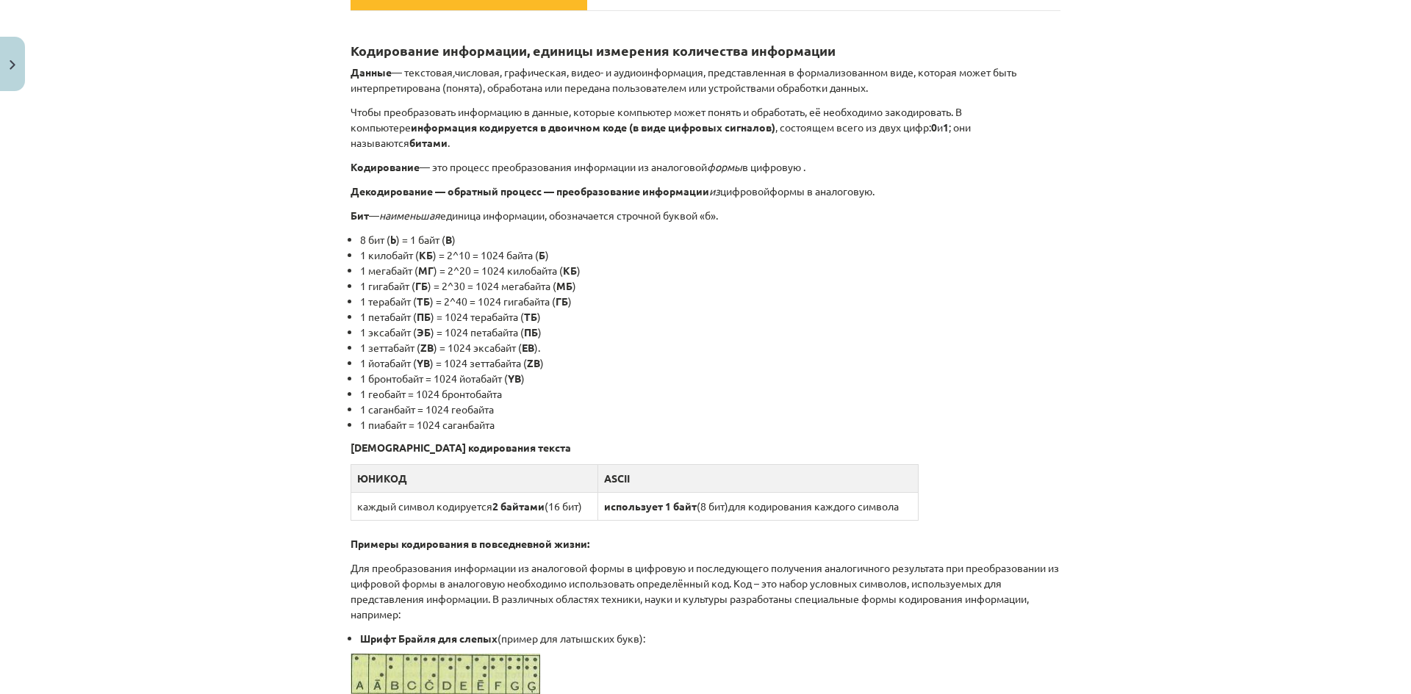
scroll to position [294, 0]
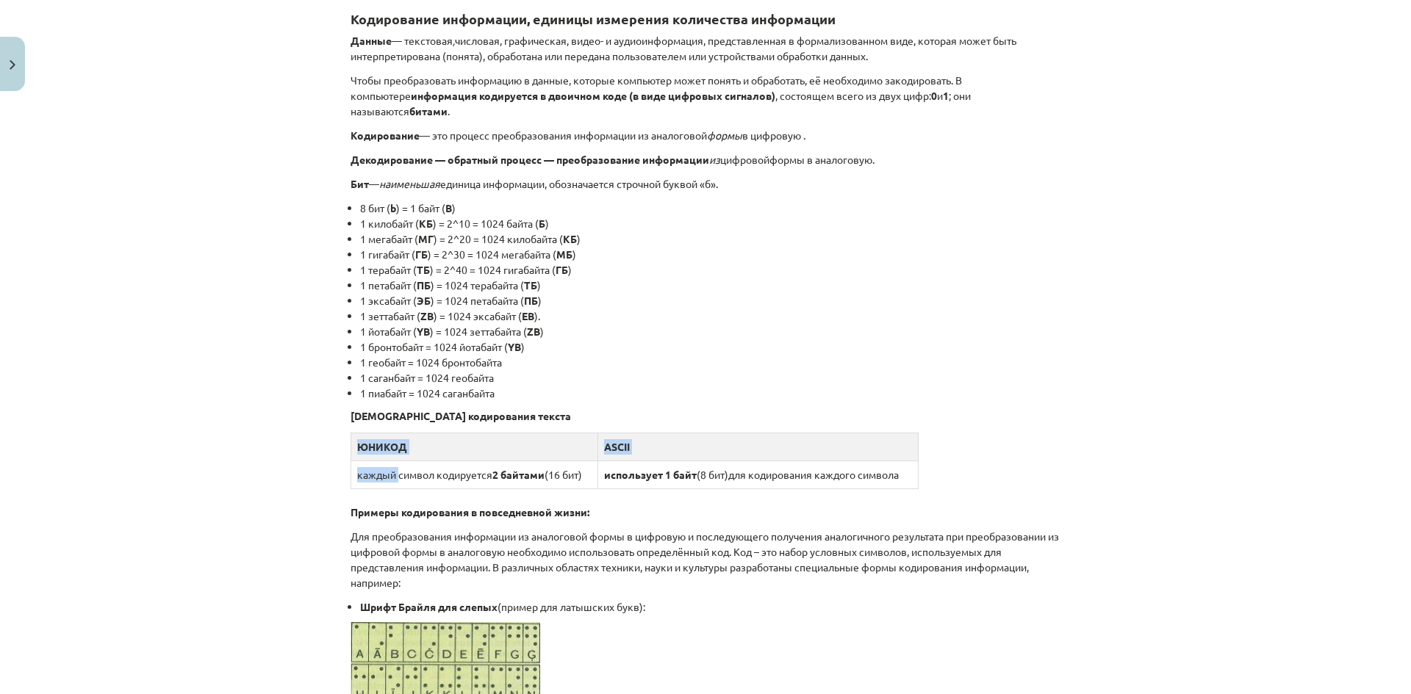
drag, startPoint x: 503, startPoint y: 485, endPoint x: 958, endPoint y: 470, distance: 455.9
click at [958, 470] on div "Кодирование информации, единицы измерения количества информации Данные — тексто…" at bounding box center [706, 508] width 710 height 1030
click at [963, 469] on div "Кодирование информации, единицы измерения количества информации Данные — тексто…" at bounding box center [706, 508] width 710 height 1030
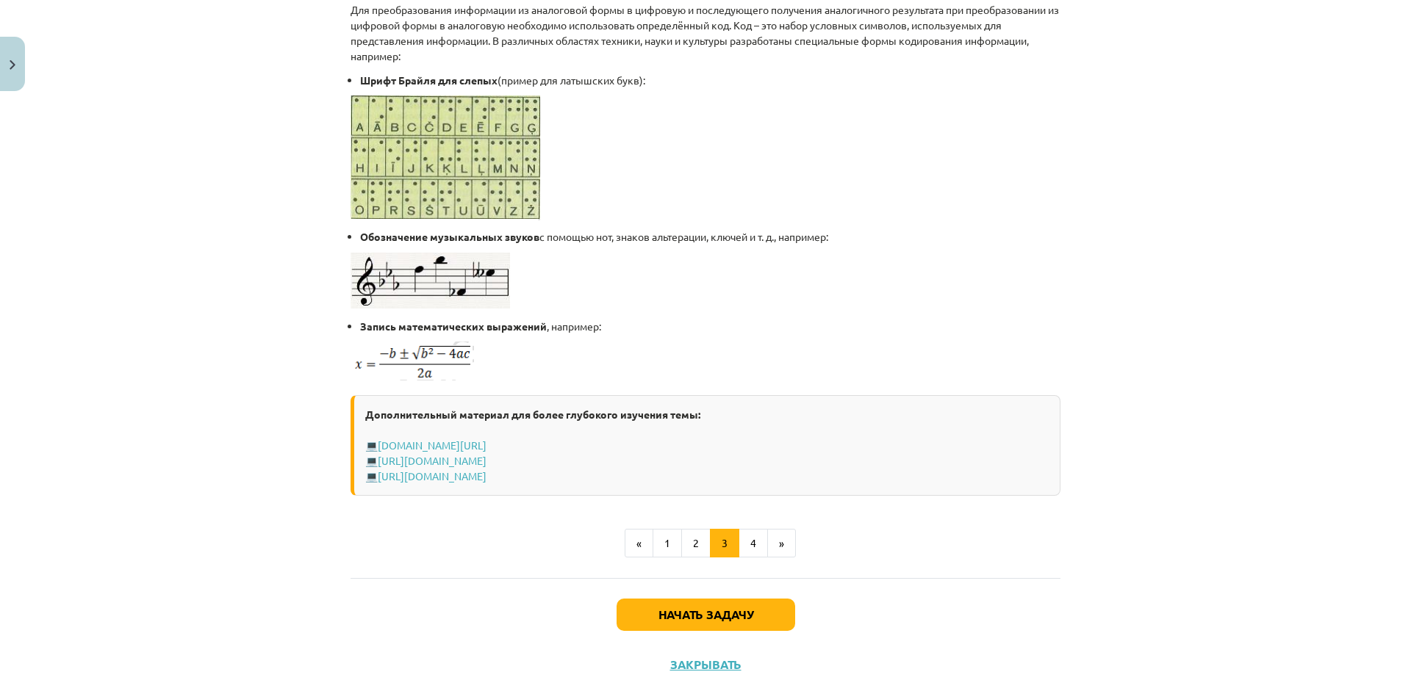
scroll to position [838, 0]
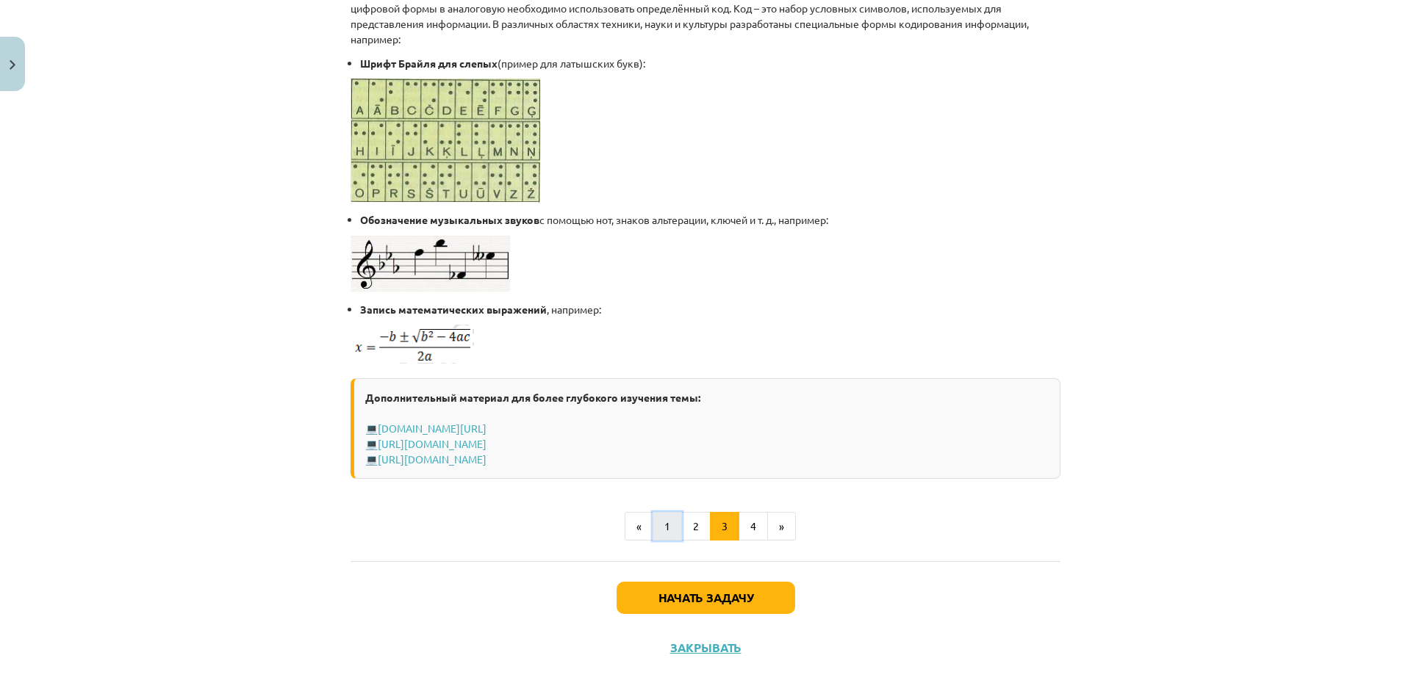
click at [673, 512] on button "1" at bounding box center [667, 526] width 29 height 29
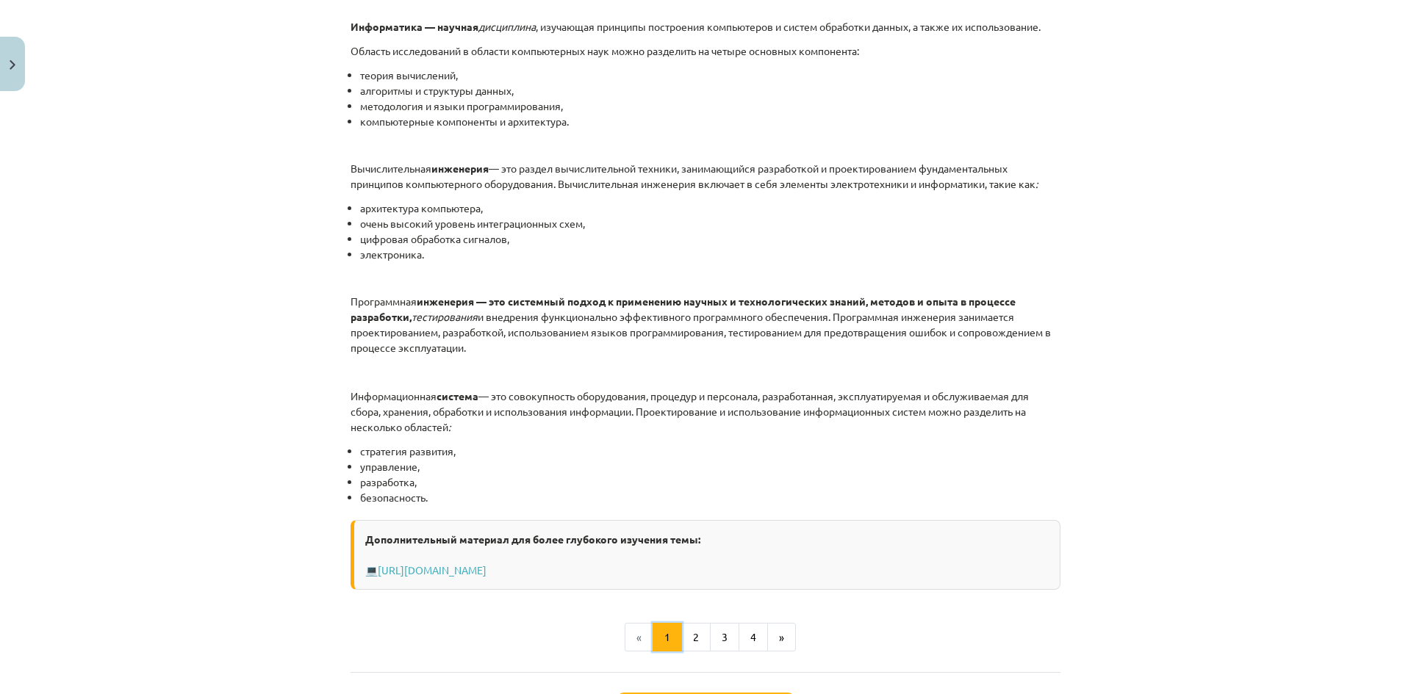
scroll to position [581, 0]
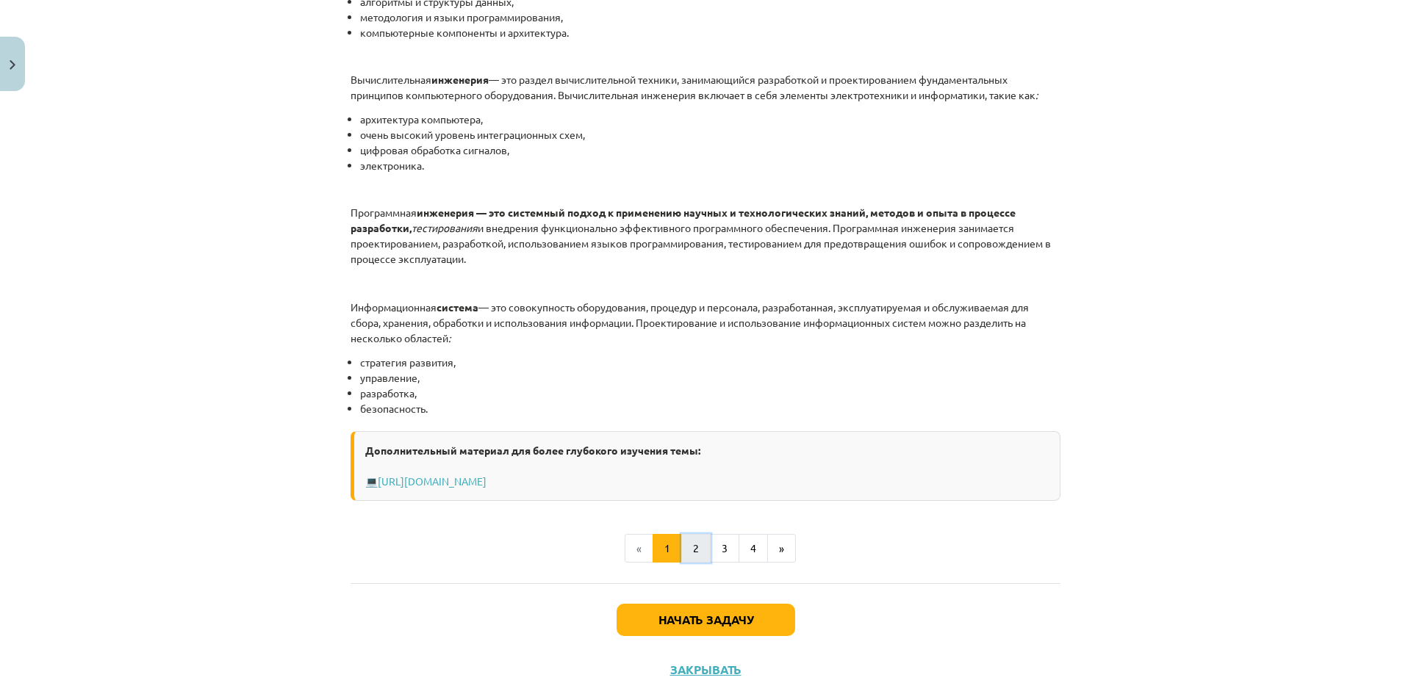
click at [693, 555] on font "2" at bounding box center [696, 548] width 6 height 13
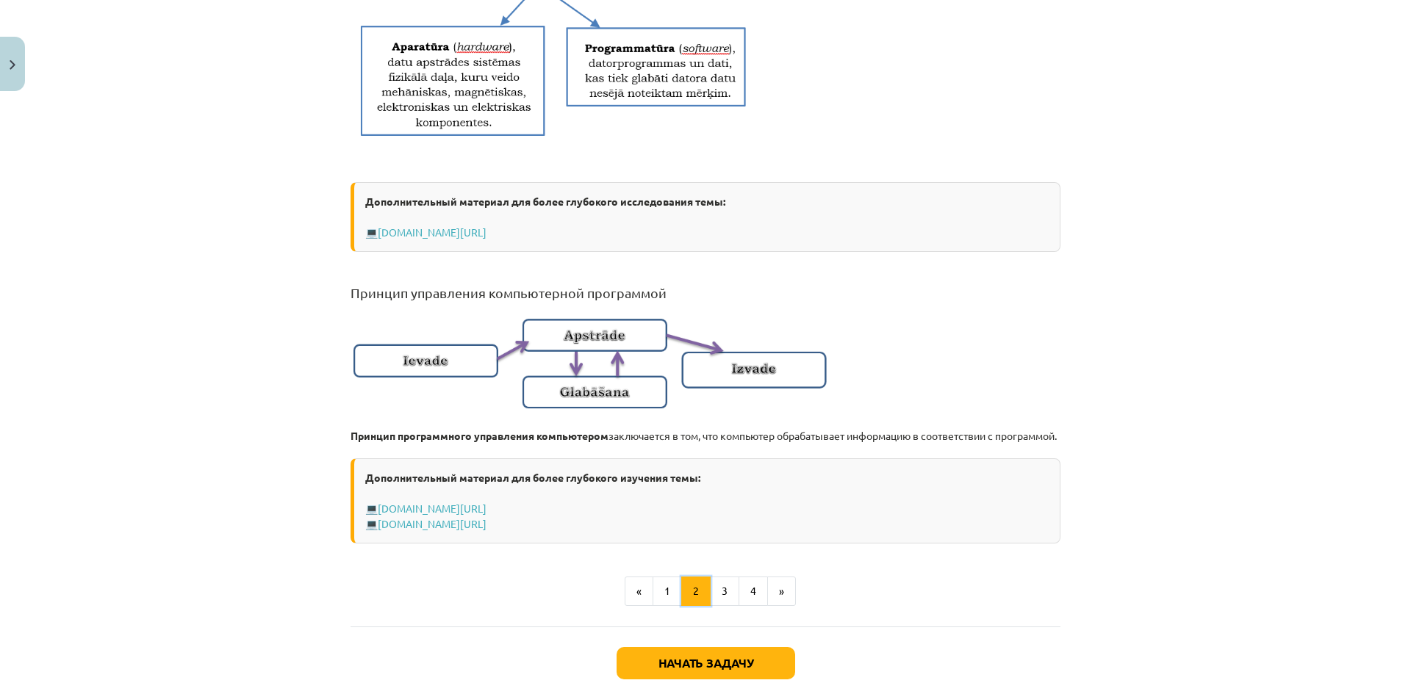
scroll to position [801, 0]
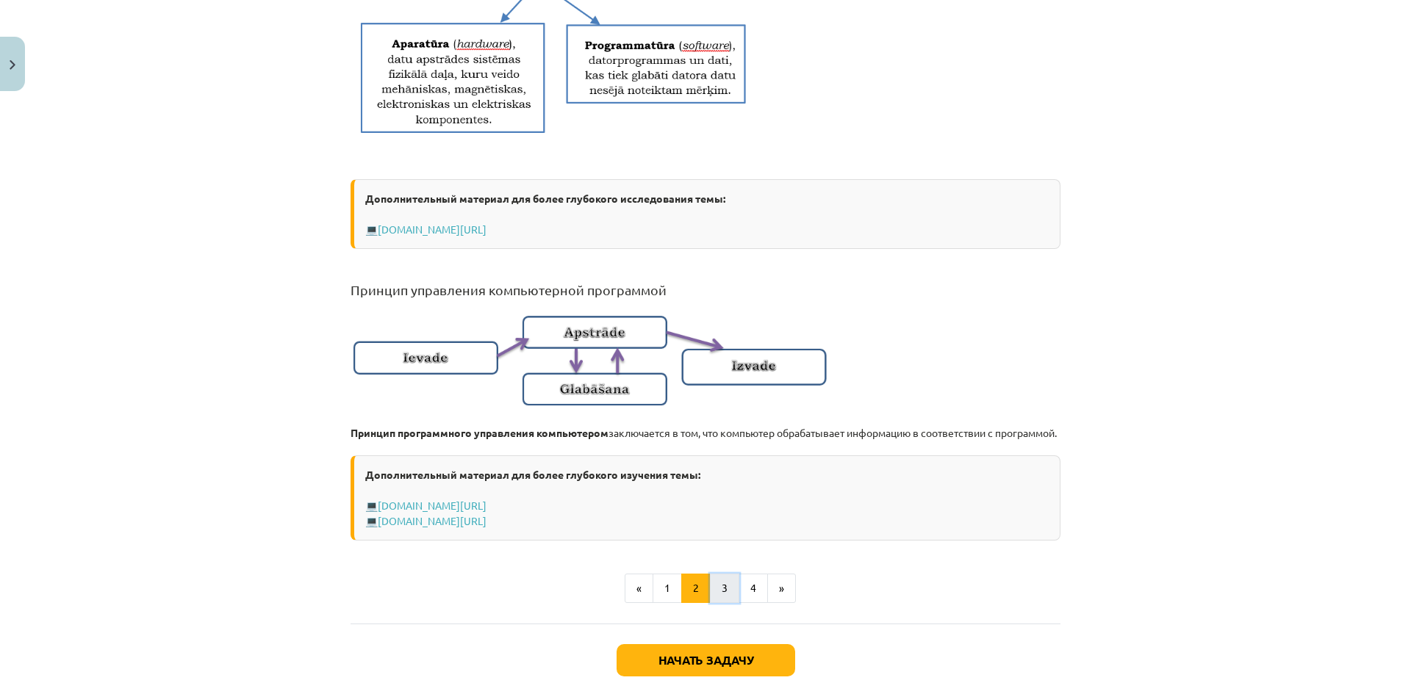
click at [714, 594] on button "3" at bounding box center [724, 588] width 29 height 29
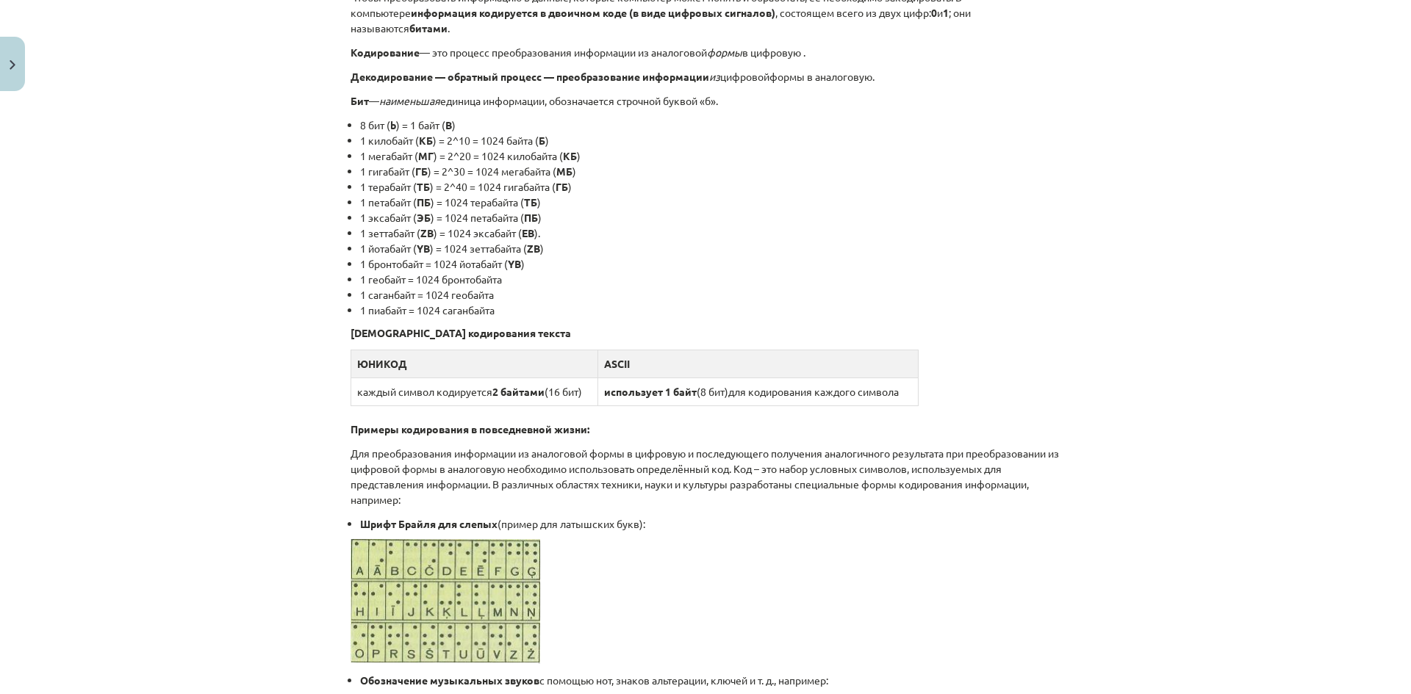
scroll to position [287, 0]
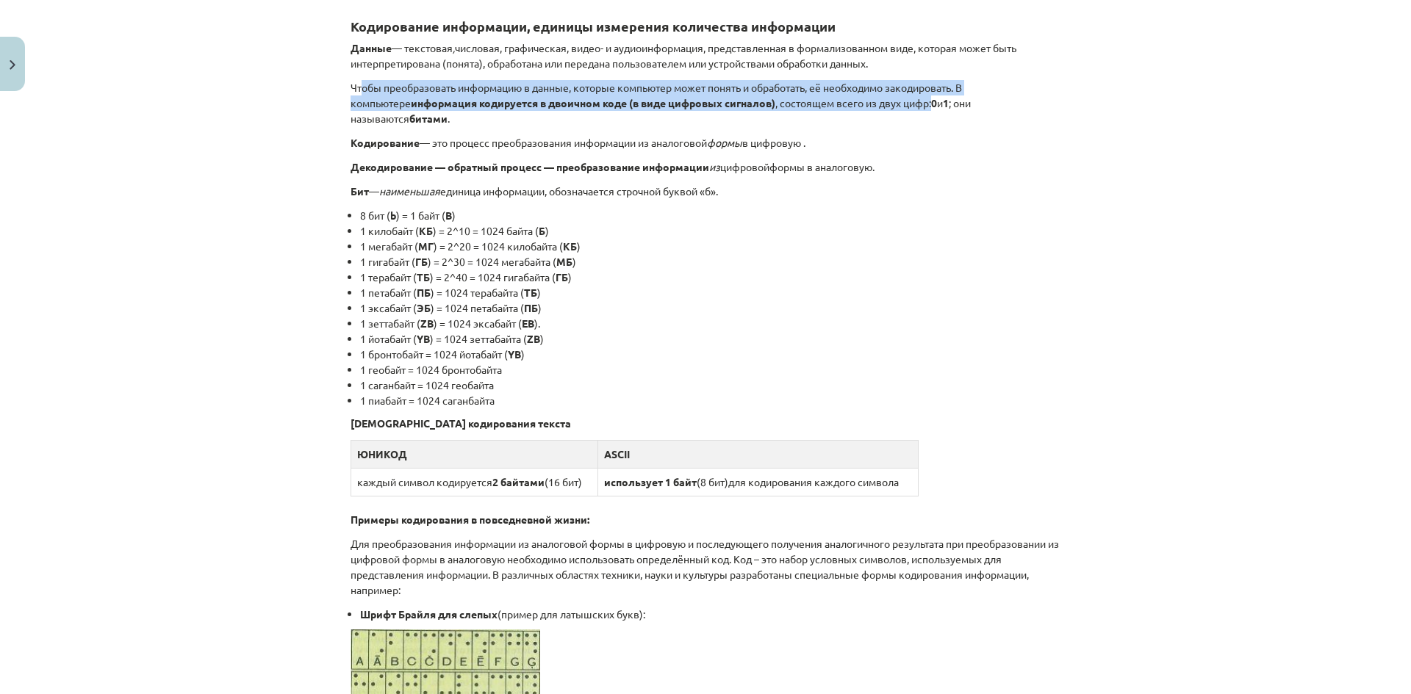
drag, startPoint x: 355, startPoint y: 84, endPoint x: 866, endPoint y: 107, distance: 512.0
click at [866, 107] on p "Чтобы преобразовать информацию в данные, которые компьютер может понять и обраб…" at bounding box center [706, 103] width 710 height 46
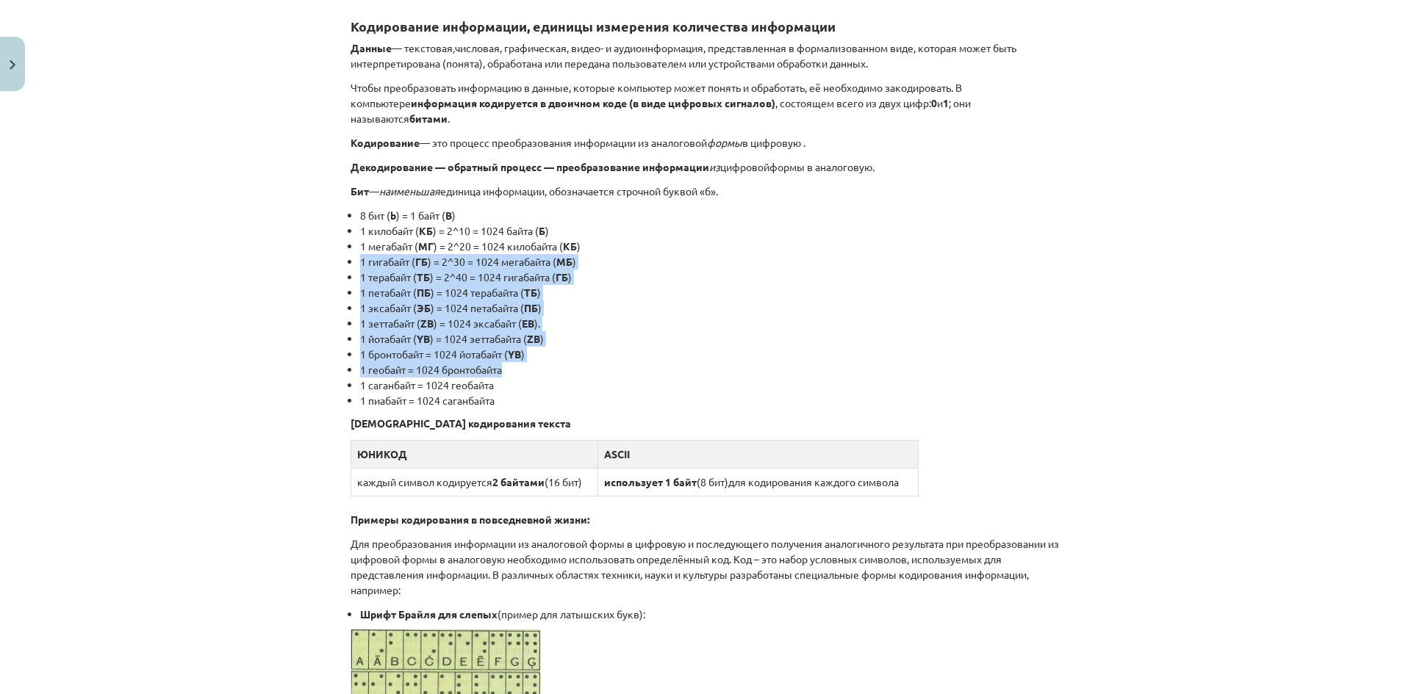
drag, startPoint x: 349, startPoint y: 246, endPoint x: 611, endPoint y: 354, distance: 283.0
click at [611, 354] on ul "8 бит ( b ) = 1 байт ( B ) 1 килобайт ( КБ ) = 2^10 = 1024 байта ( Б ) 1 мегаба…" at bounding box center [706, 308] width 710 height 201
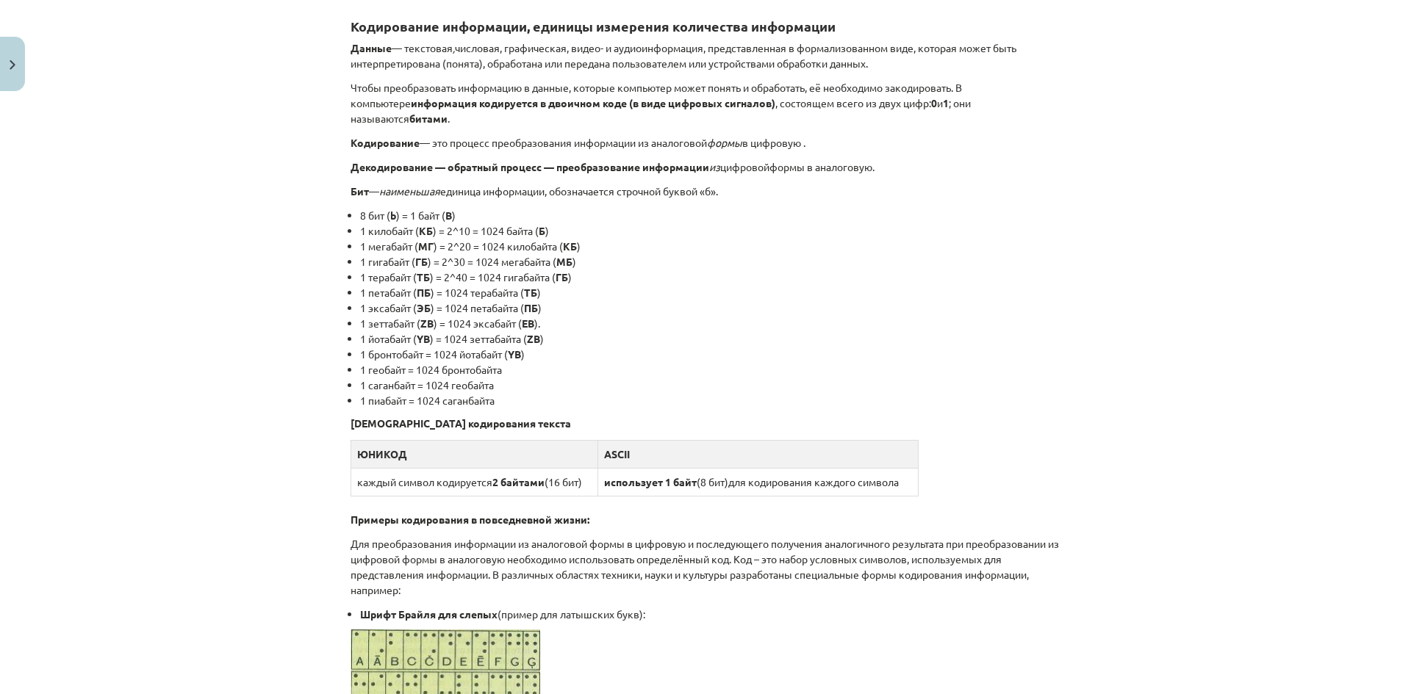
drag, startPoint x: 1269, startPoint y: 194, endPoint x: 1204, endPoint y: 15, distance: 190.9
click at [1265, 184] on div "Тема исследования: Информатика - учебный материал для 1-го теста 10-го класса #…" at bounding box center [705, 347] width 1411 height 694
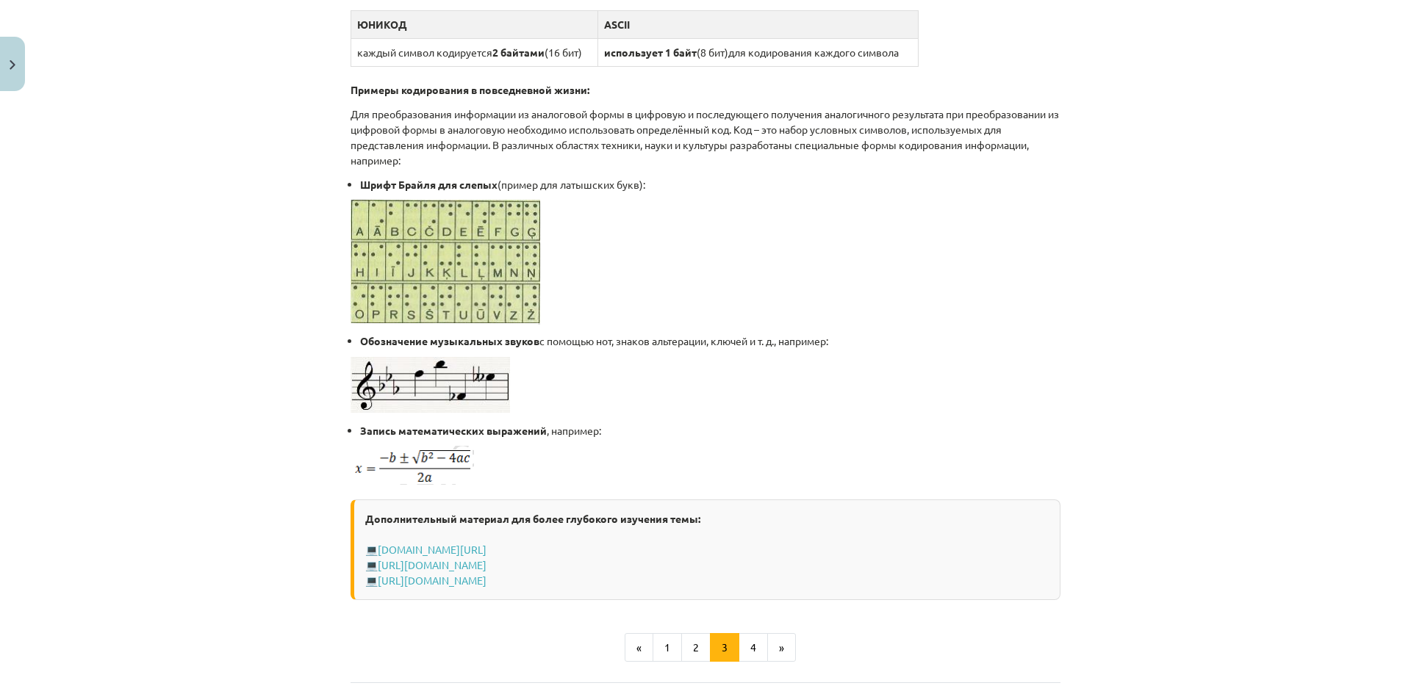
scroll to position [728, 0]
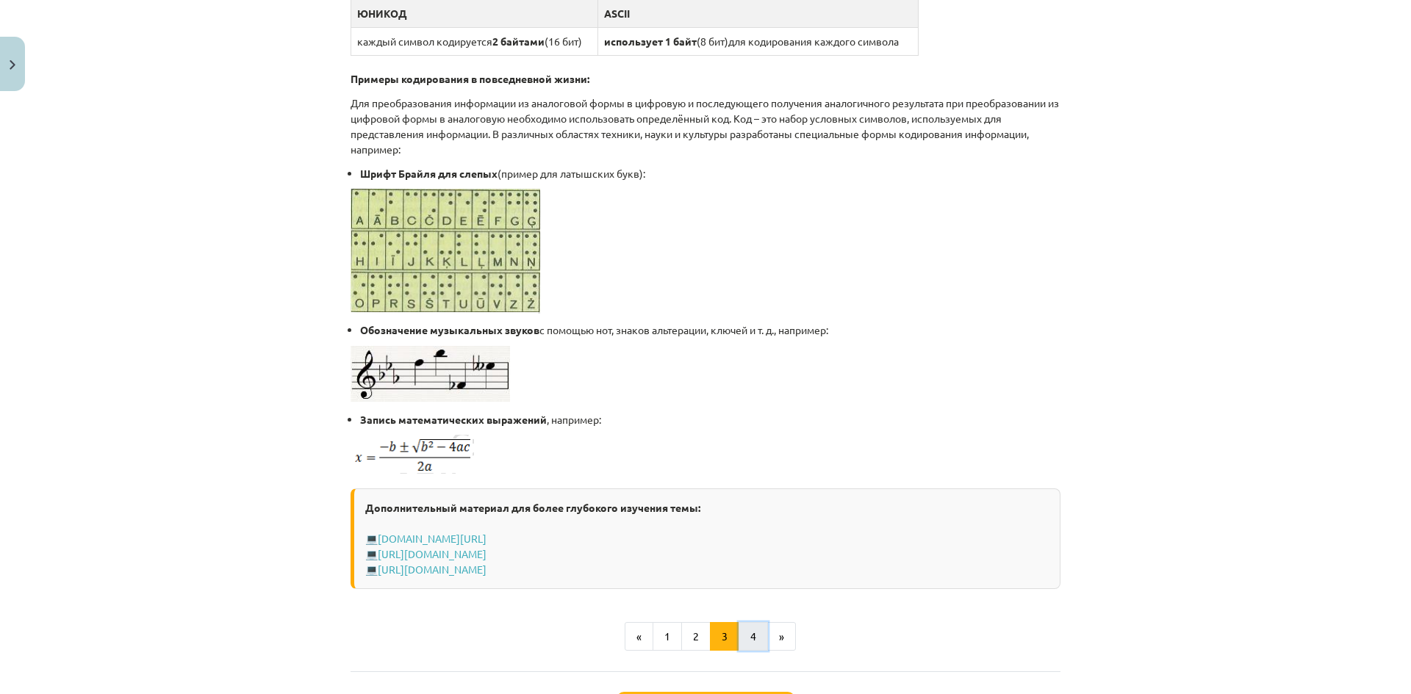
click at [739, 629] on button "4" at bounding box center [753, 636] width 29 height 29
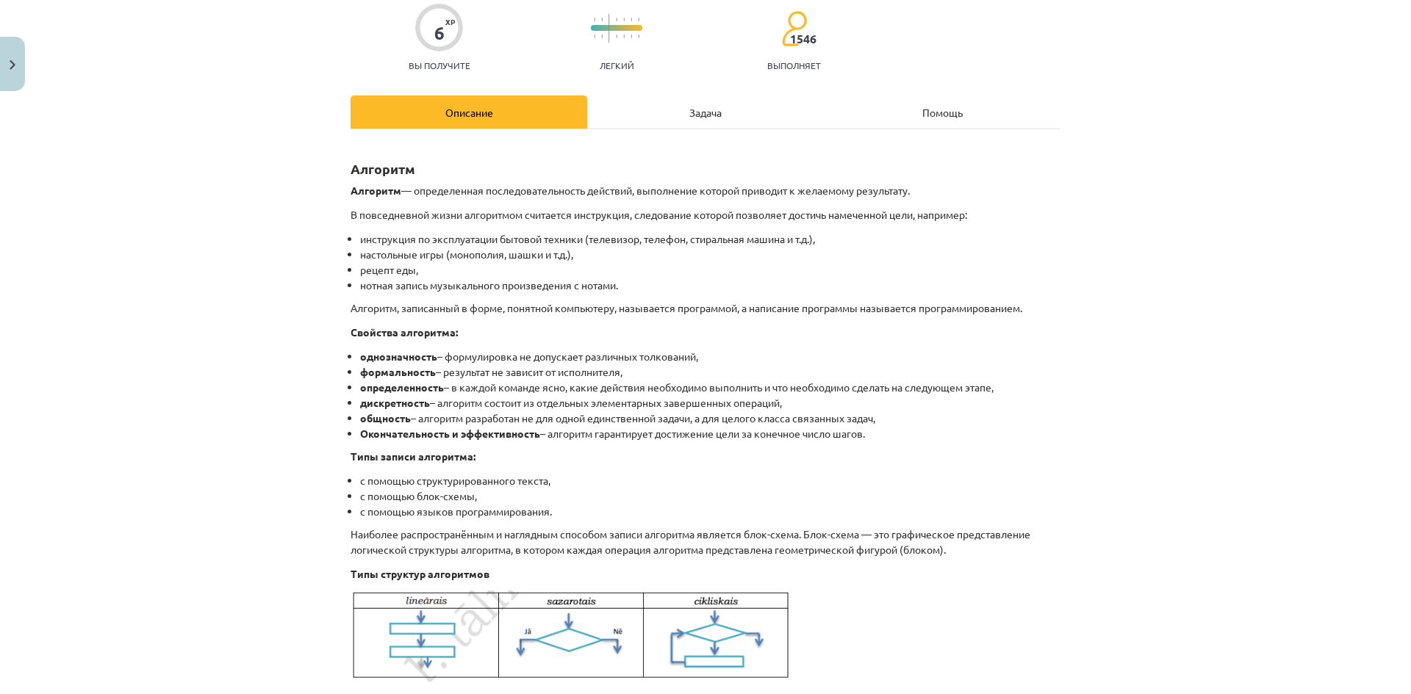
scroll to position [147, 0]
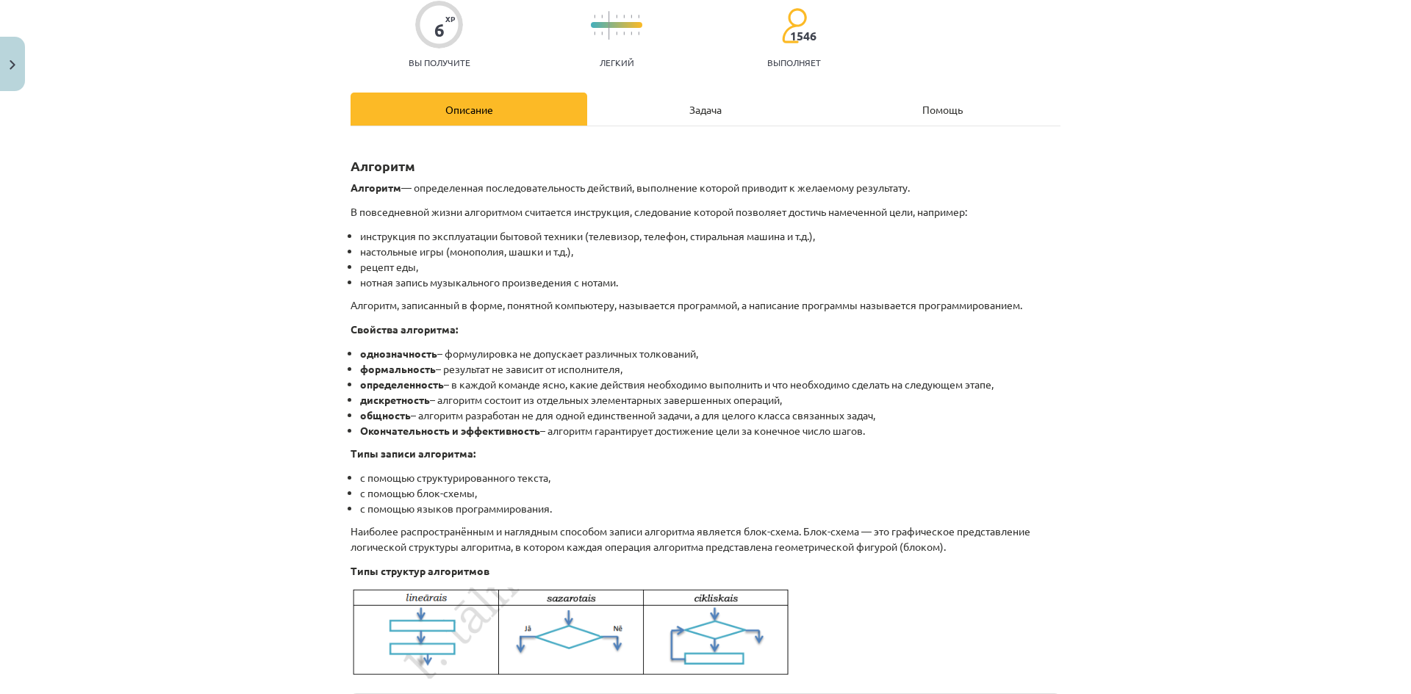
drag, startPoint x: 894, startPoint y: 421, endPoint x: 444, endPoint y: 355, distance: 454.6
click at [444, 355] on ul "однозначность – формулировка не допускает различных толкований, формальность – …" at bounding box center [706, 392] width 710 height 93
click at [562, 476] on li "с помощью структурированного текста," at bounding box center [710, 477] width 700 height 15
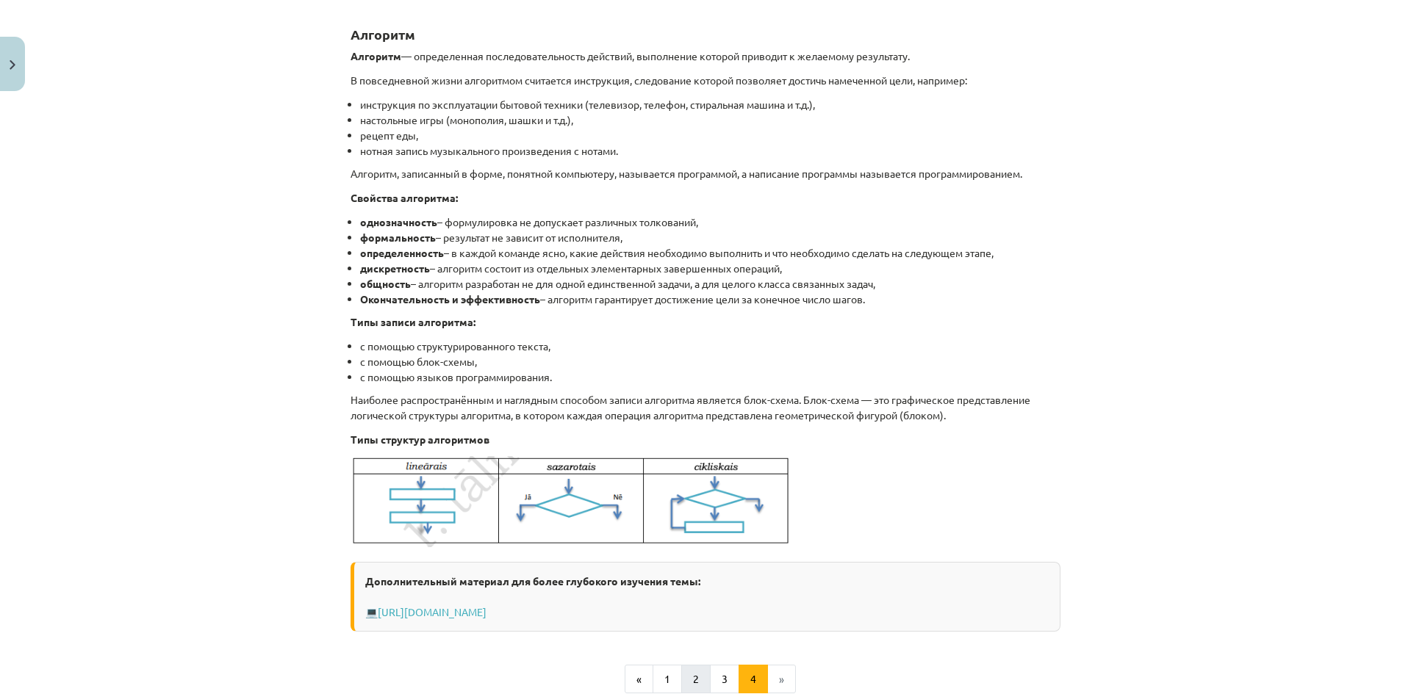
scroll to position [0, 0]
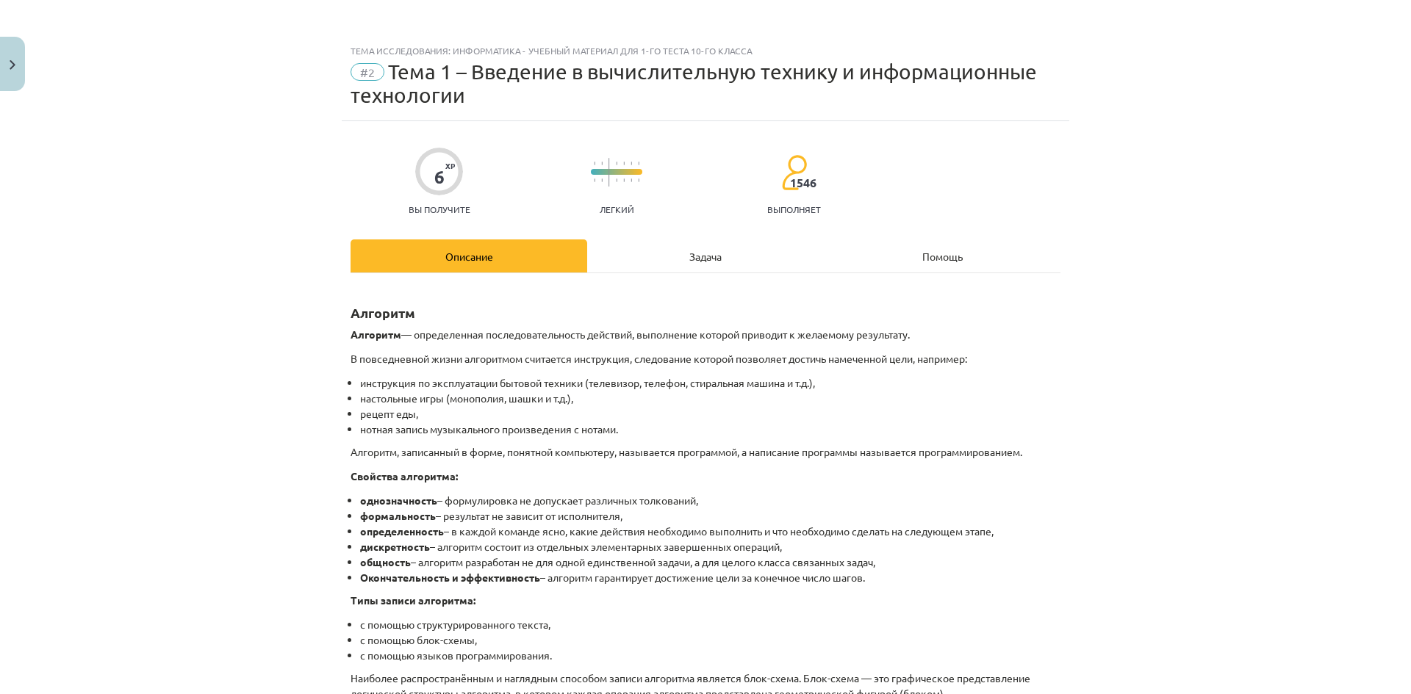
click at [666, 260] on div "Задача" at bounding box center [705, 256] width 237 height 33
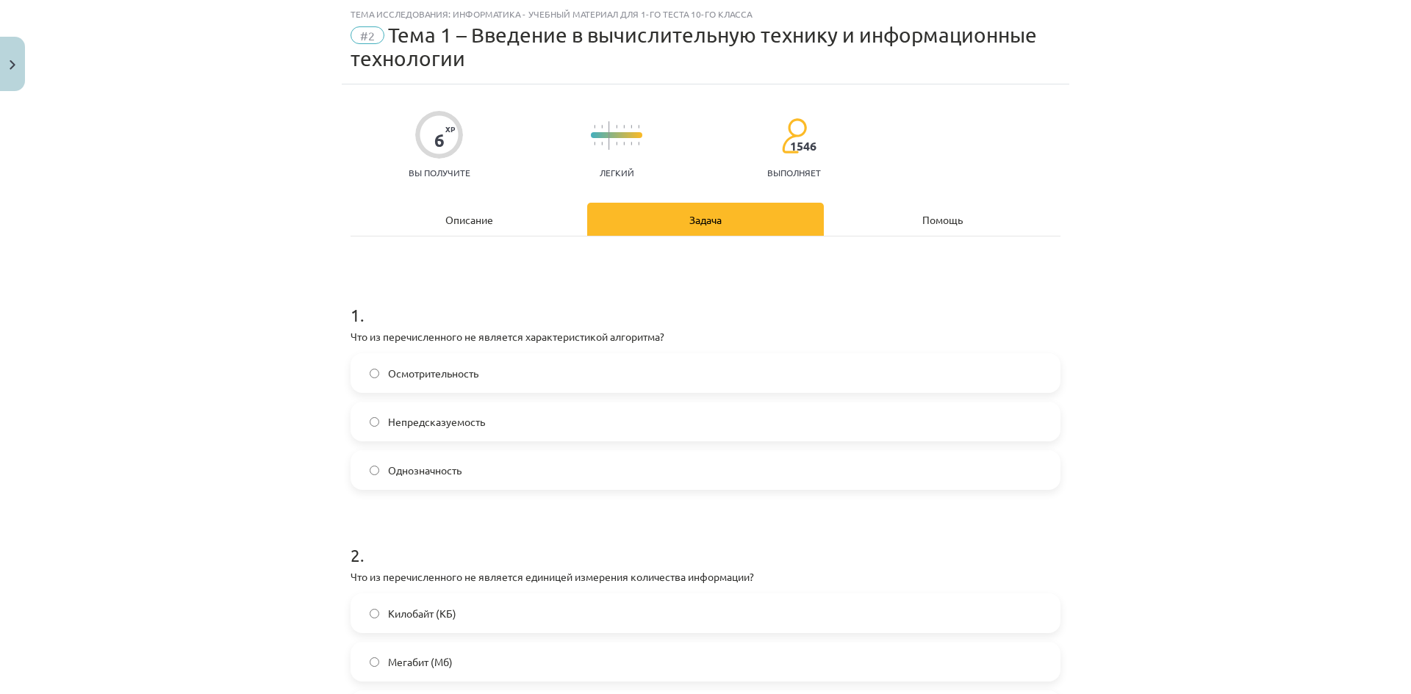
click at [521, 226] on div "Описание" at bounding box center [469, 219] width 237 height 33
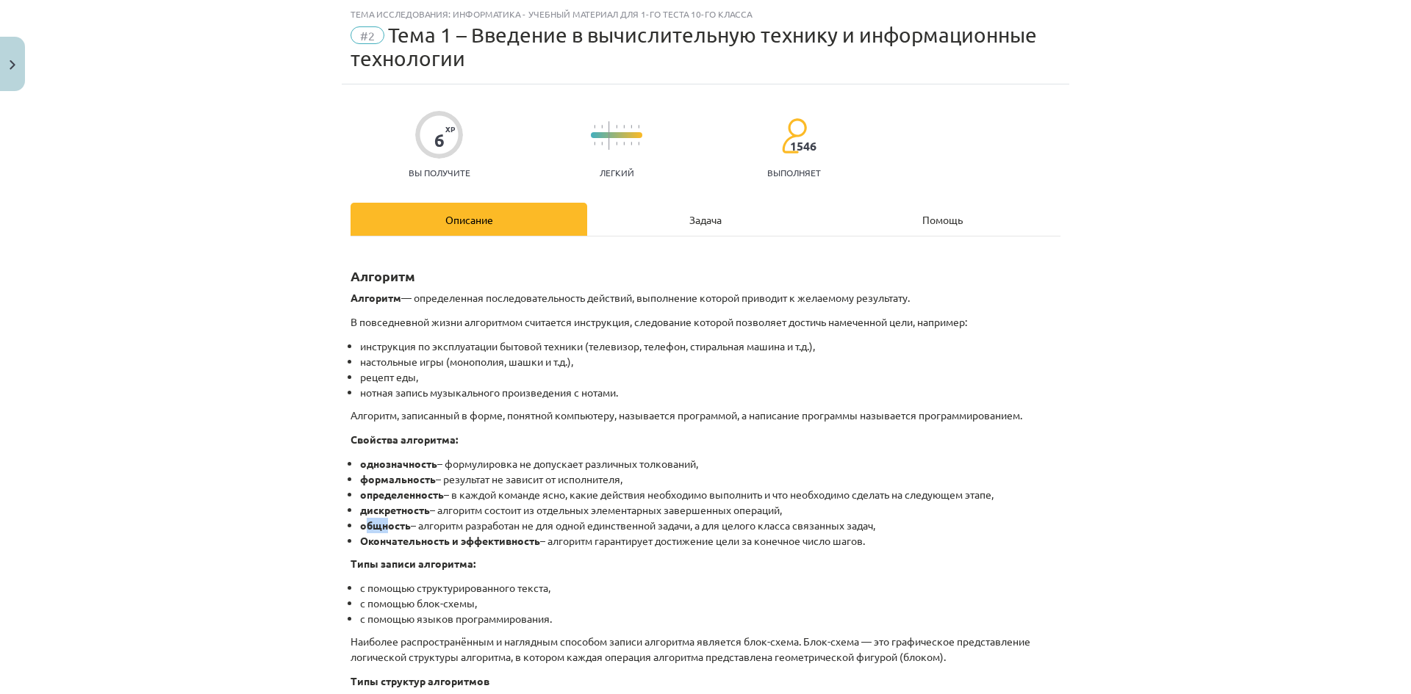
drag, startPoint x: 358, startPoint y: 525, endPoint x: 384, endPoint y: 526, distance: 25.8
click at [384, 526] on font "общность" at bounding box center [385, 525] width 51 height 13
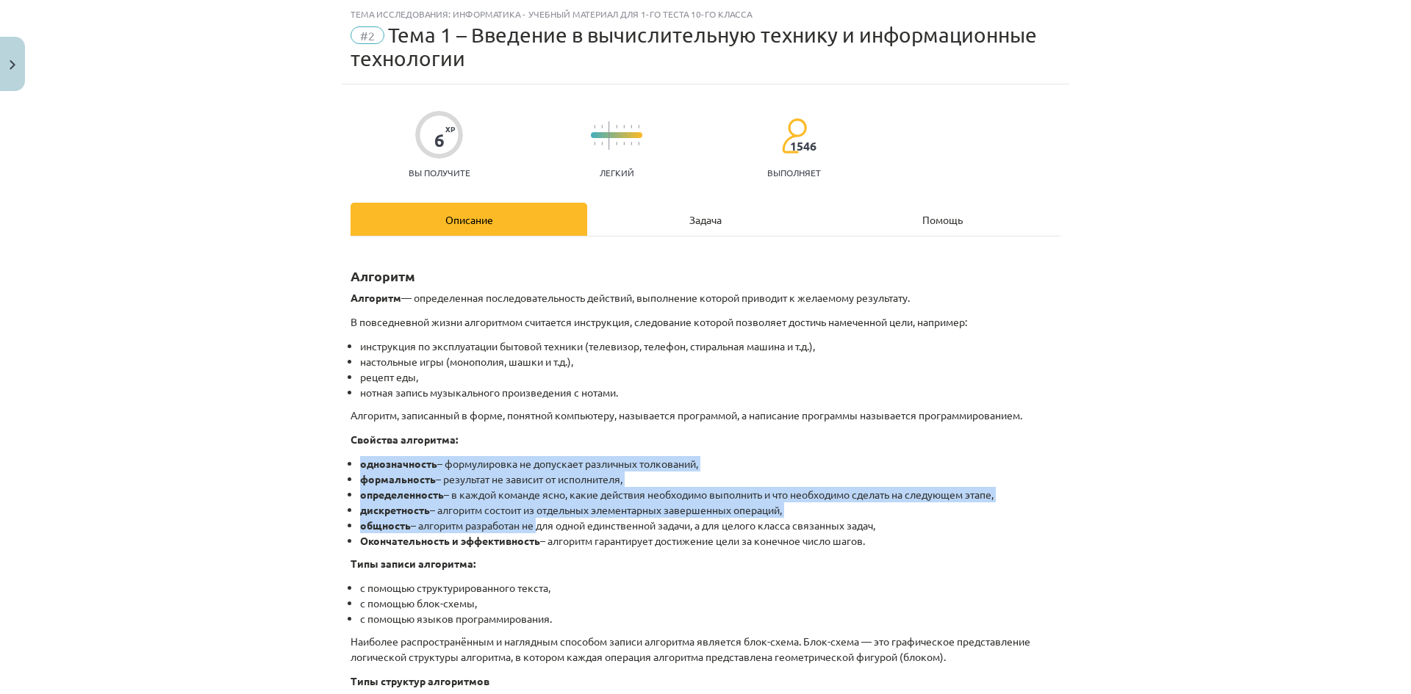
drag, startPoint x: 531, startPoint y: 531, endPoint x: 339, endPoint y: 458, distance: 206.1
click at [342, 458] on div "6 XP Вы получите Легкий 1546 выполняет Описание Задача Помощь Алгоритм Алгоритм…" at bounding box center [706, 576] width 728 height 983
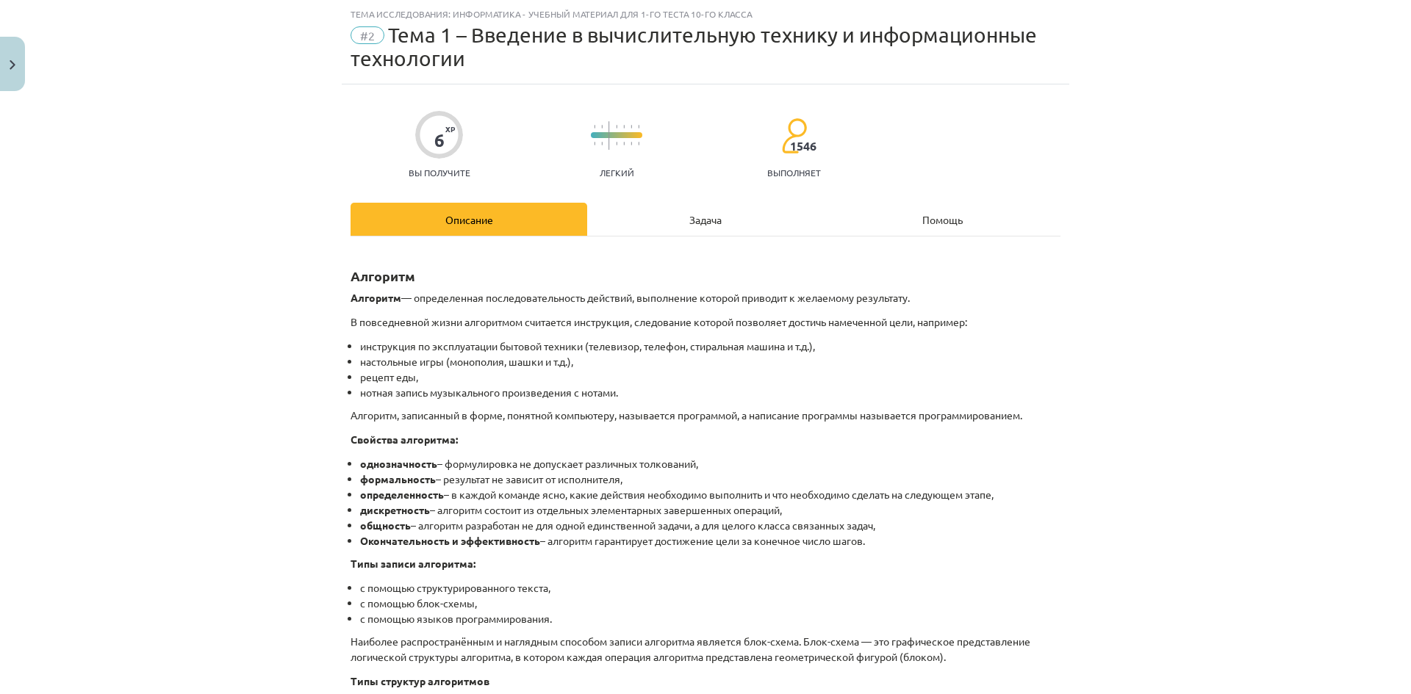
click at [689, 214] on font "Задача" at bounding box center [705, 219] width 32 height 13
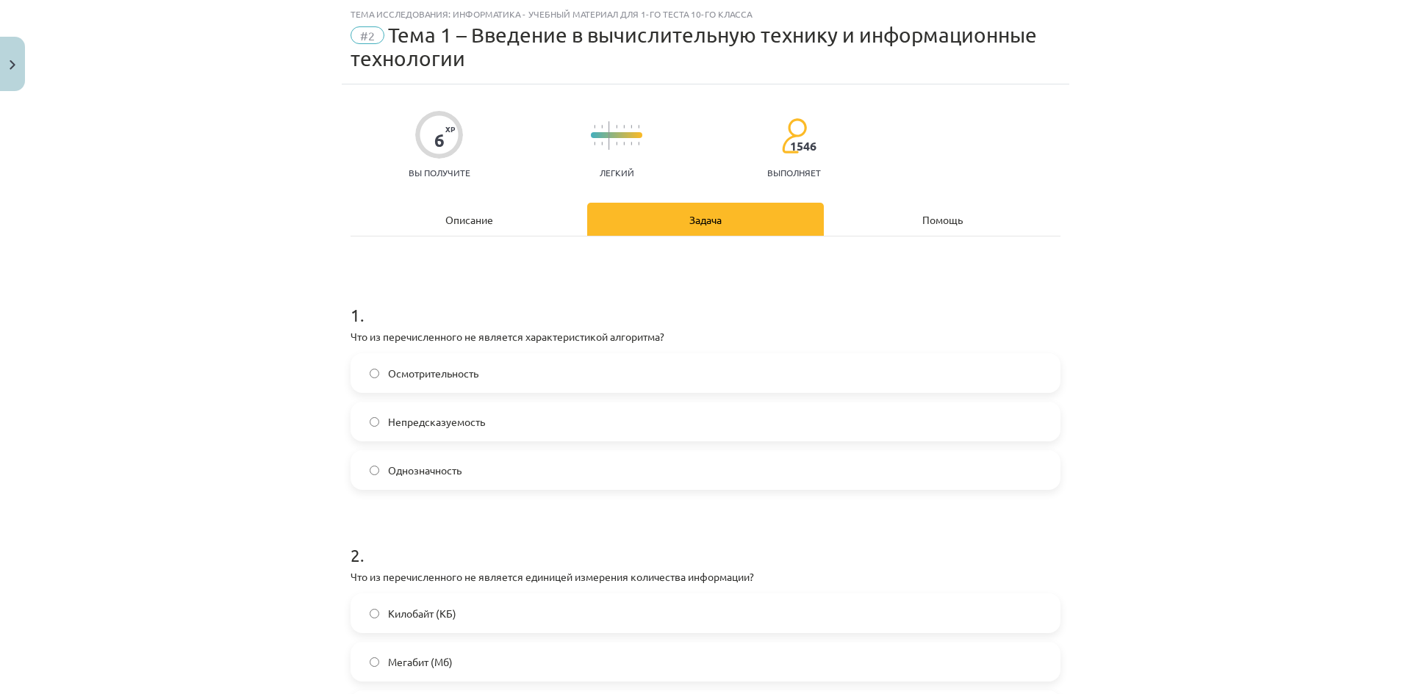
click at [1296, 168] on div "Тема исследования: Информатика - учебный материал для 1-го теста 10-го класса #…" at bounding box center [705, 347] width 1411 height 694
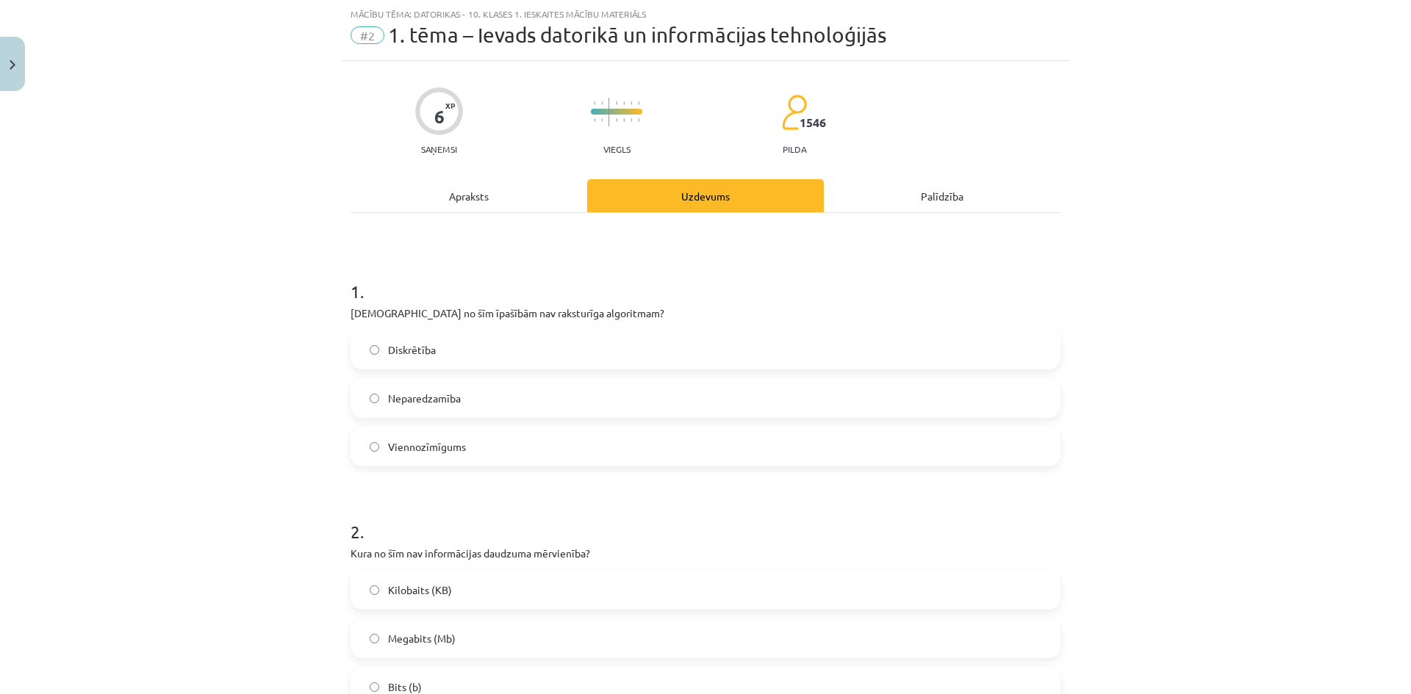
click at [518, 195] on div "Apraksts" at bounding box center [469, 195] width 237 height 33
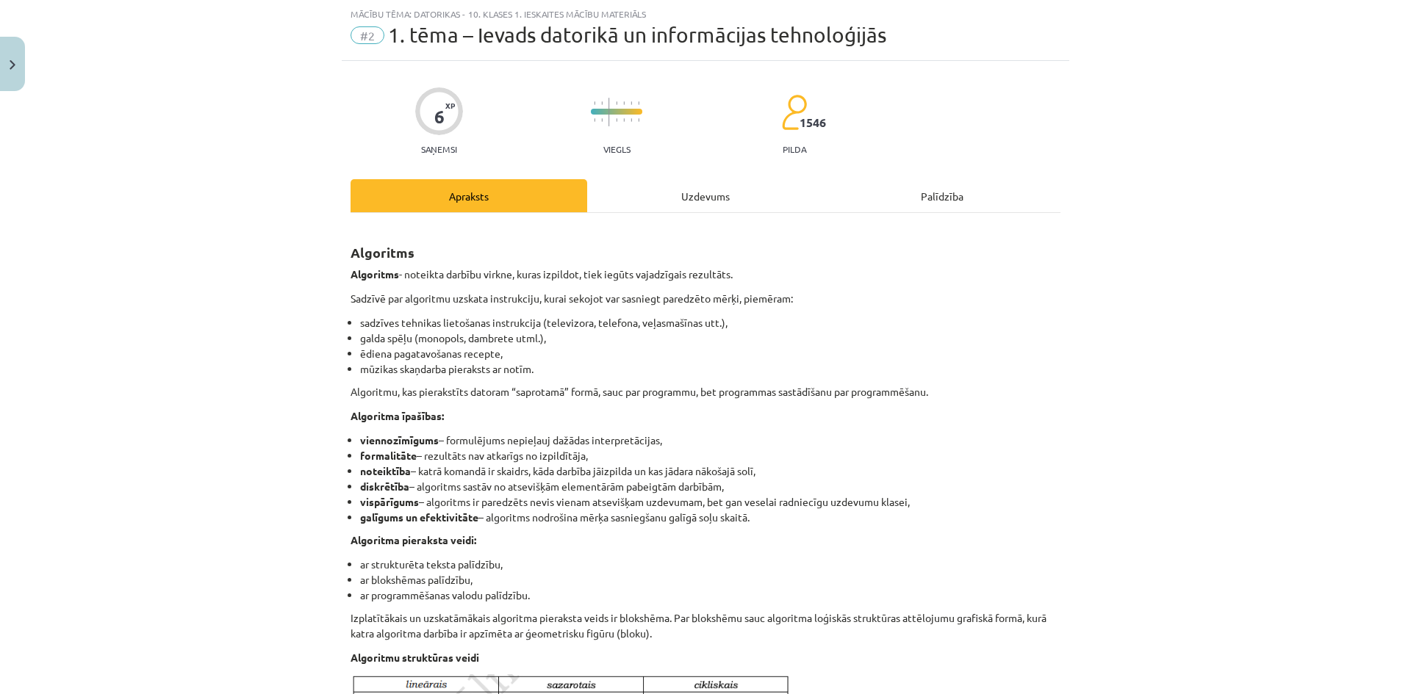
click at [679, 198] on div "Uzdevums" at bounding box center [705, 195] width 237 height 33
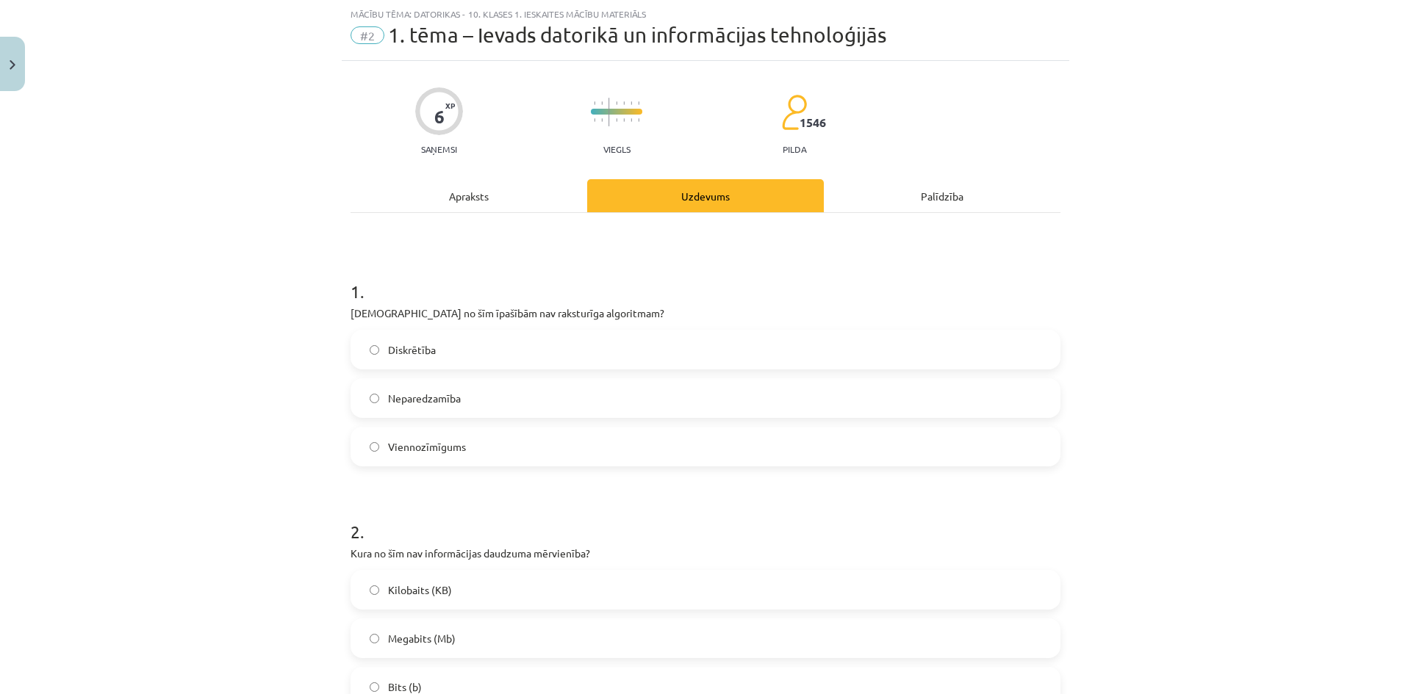
click at [482, 198] on div "Apraksts" at bounding box center [469, 195] width 237 height 33
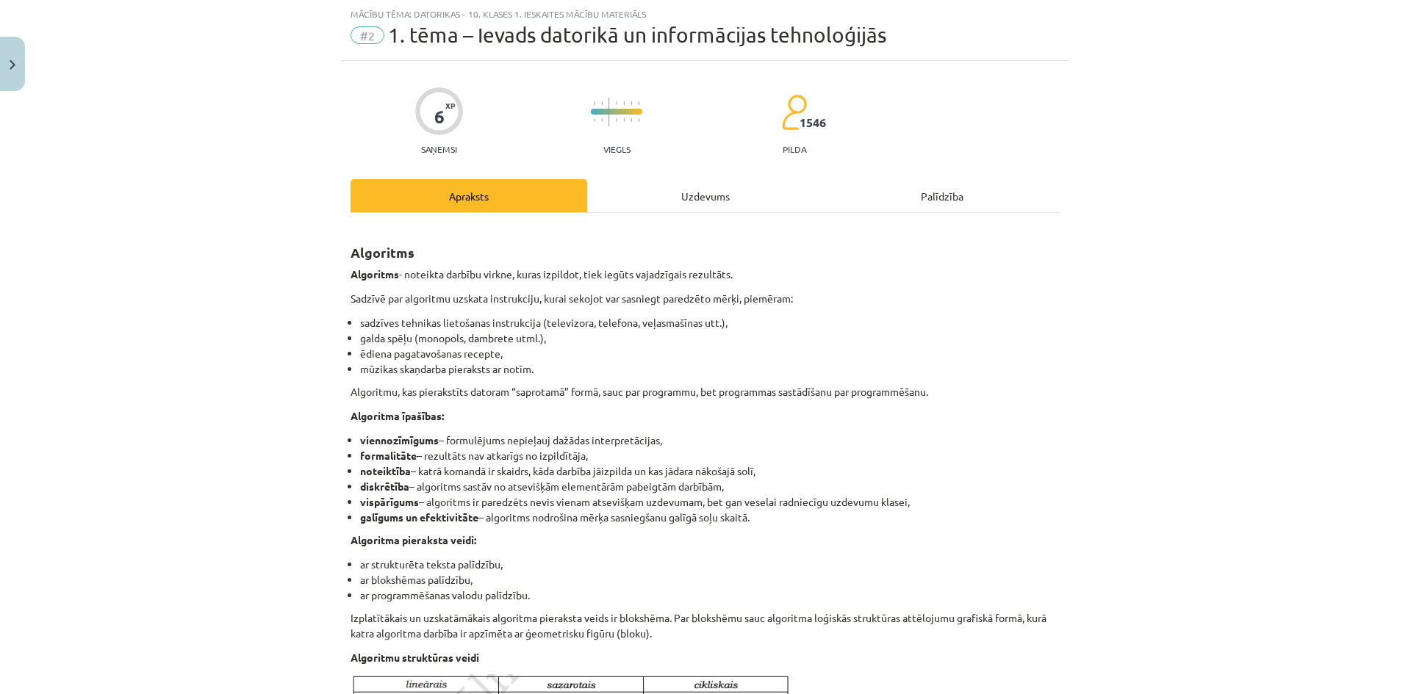
click at [701, 212] on hr at bounding box center [706, 212] width 710 height 1
click at [699, 200] on div "Uzdevums" at bounding box center [705, 195] width 237 height 33
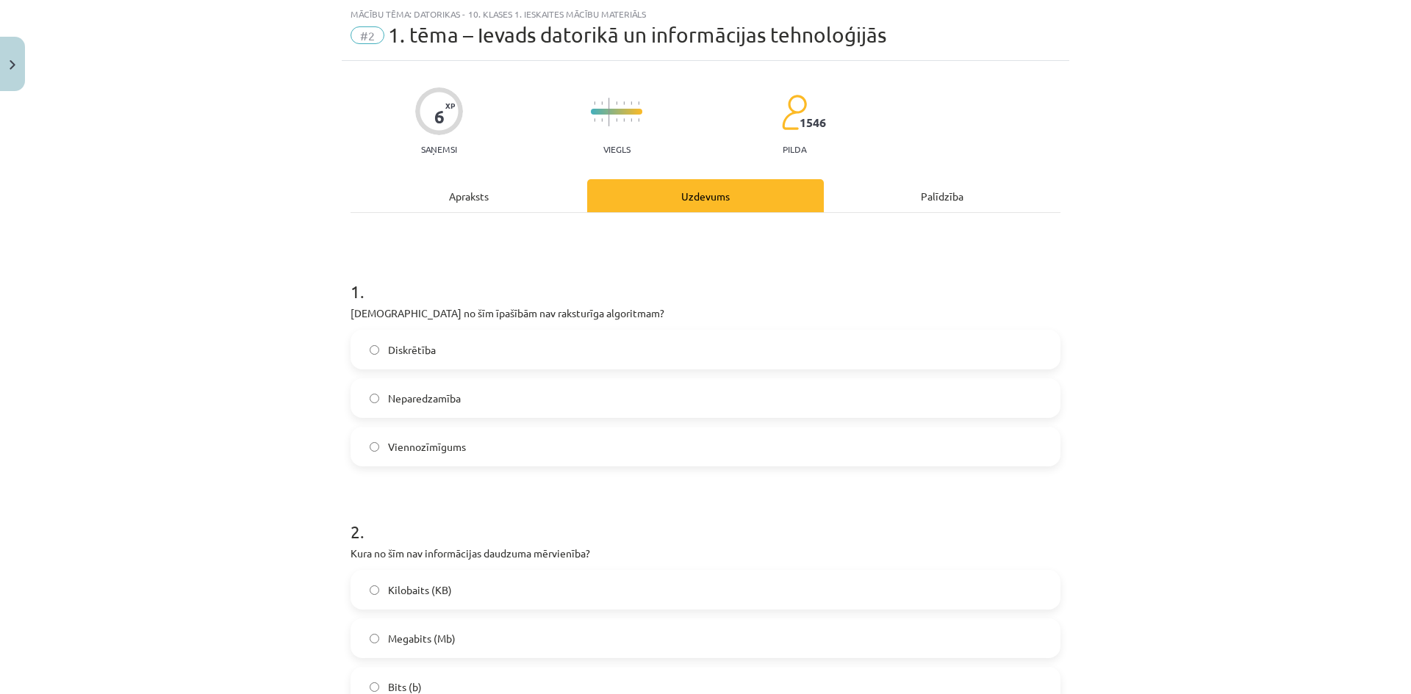
drag, startPoint x: 466, startPoint y: 391, endPoint x: 458, endPoint y: 323, distance: 68.8
click at [464, 391] on label "Neparedzamība" at bounding box center [705, 398] width 707 height 37
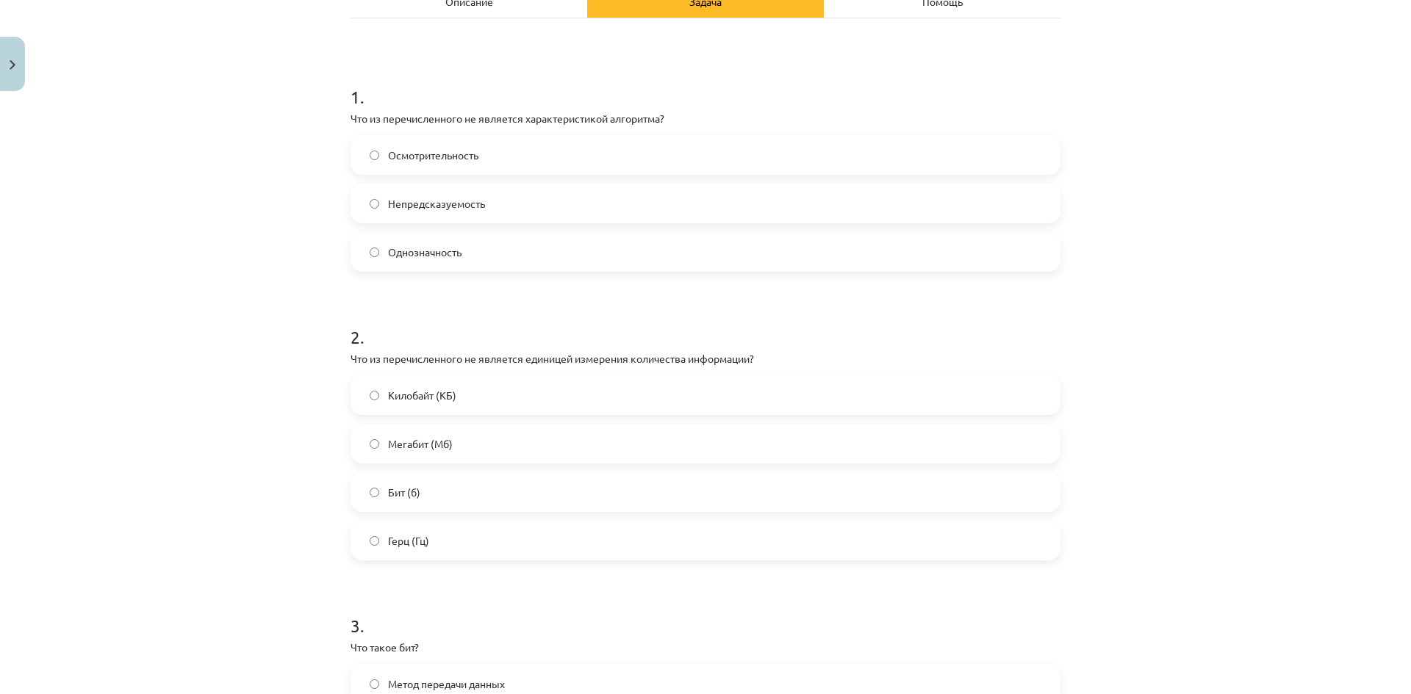
scroll to position [257, 0]
click at [628, 527] on label "Герц (Гц)" at bounding box center [705, 538] width 707 height 37
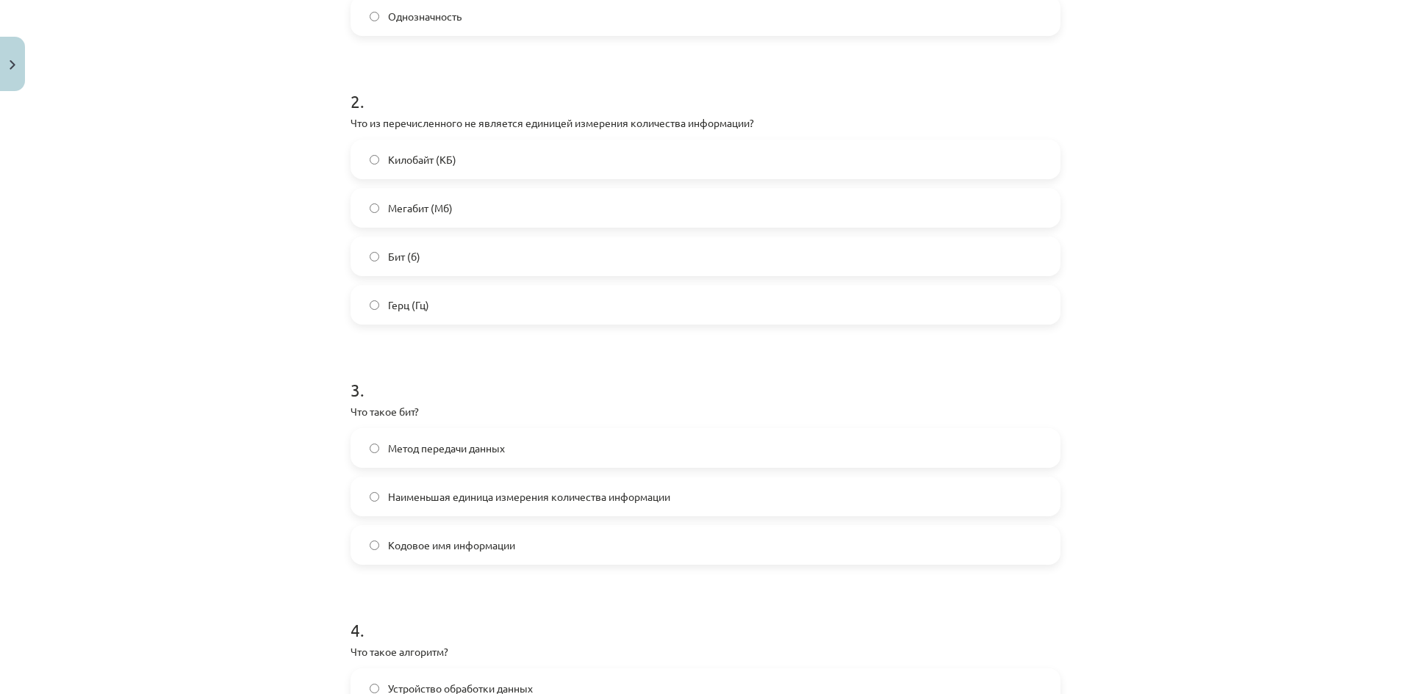
scroll to position [551, 0]
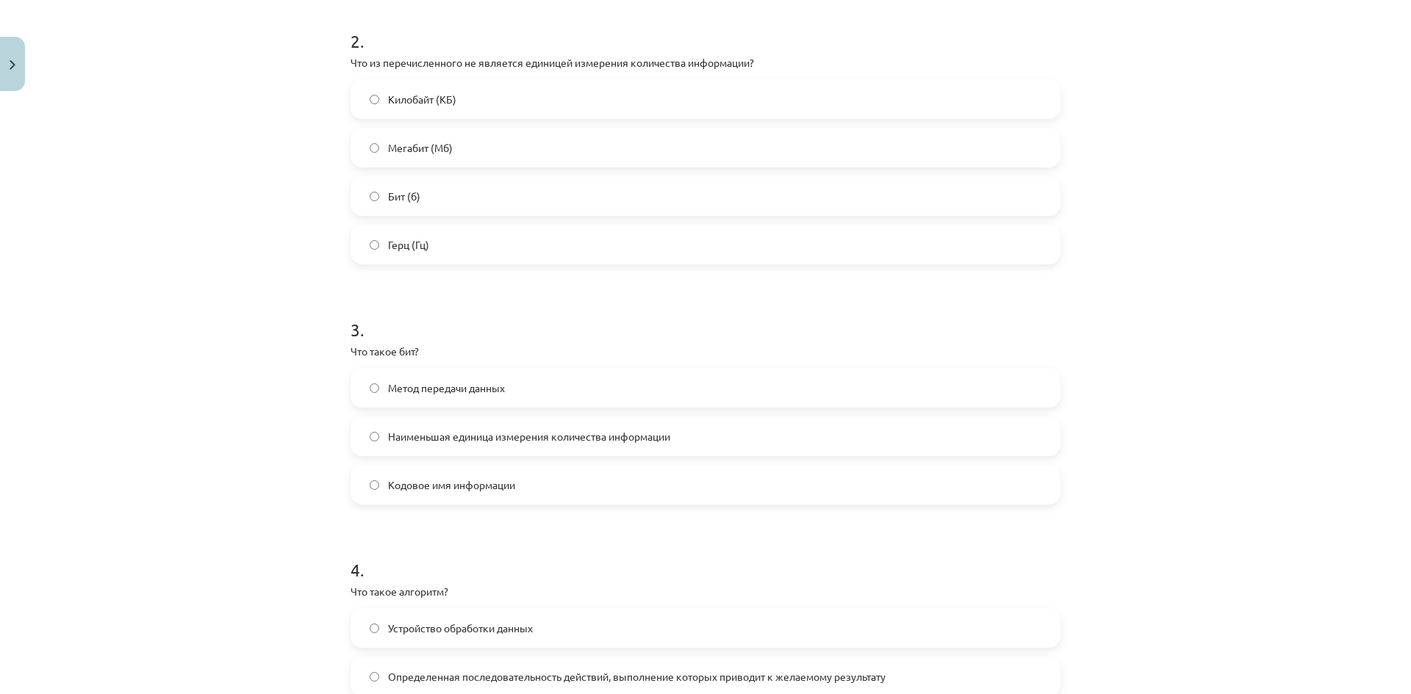
click at [816, 438] on label "Наименьшая единица измерения количества информации" at bounding box center [705, 436] width 707 height 37
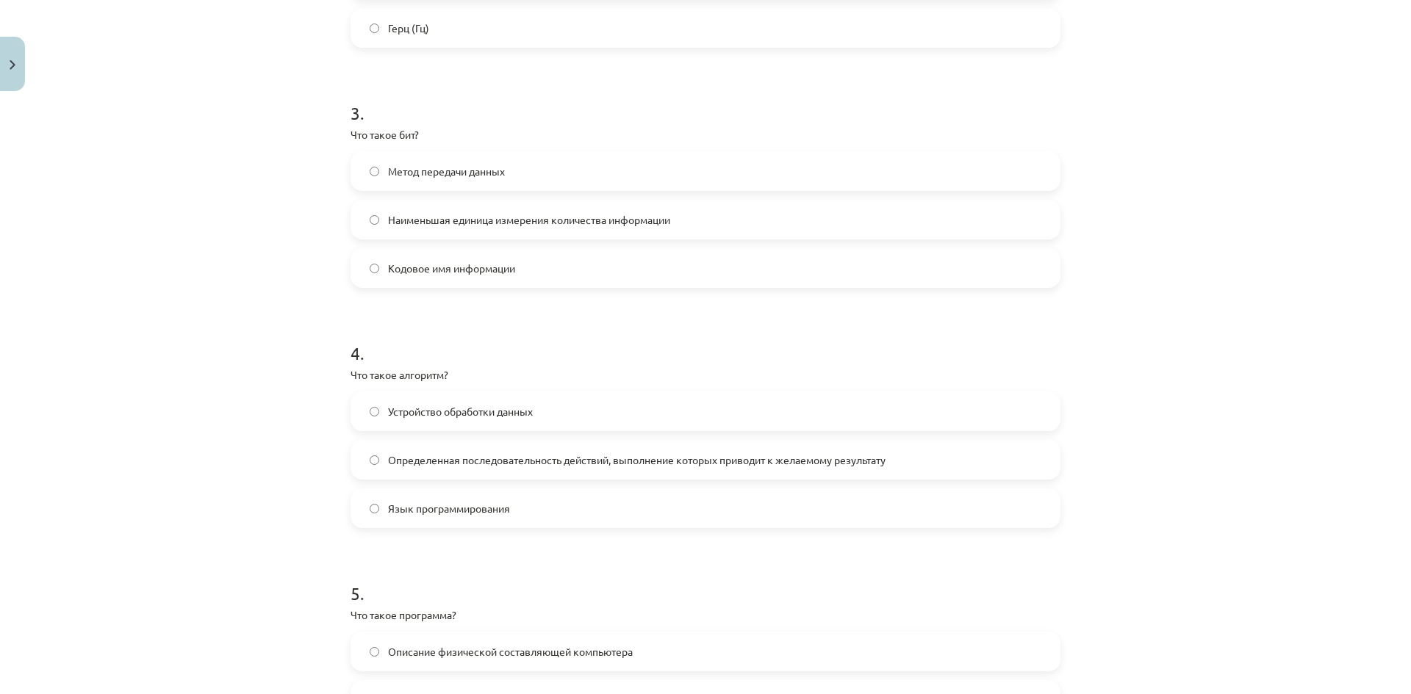
scroll to position [772, 0]
click at [388, 461] on font "Определенная последовательность действий, выполнение которых приводит к желаемо…" at bounding box center [636, 456] width 497 height 13
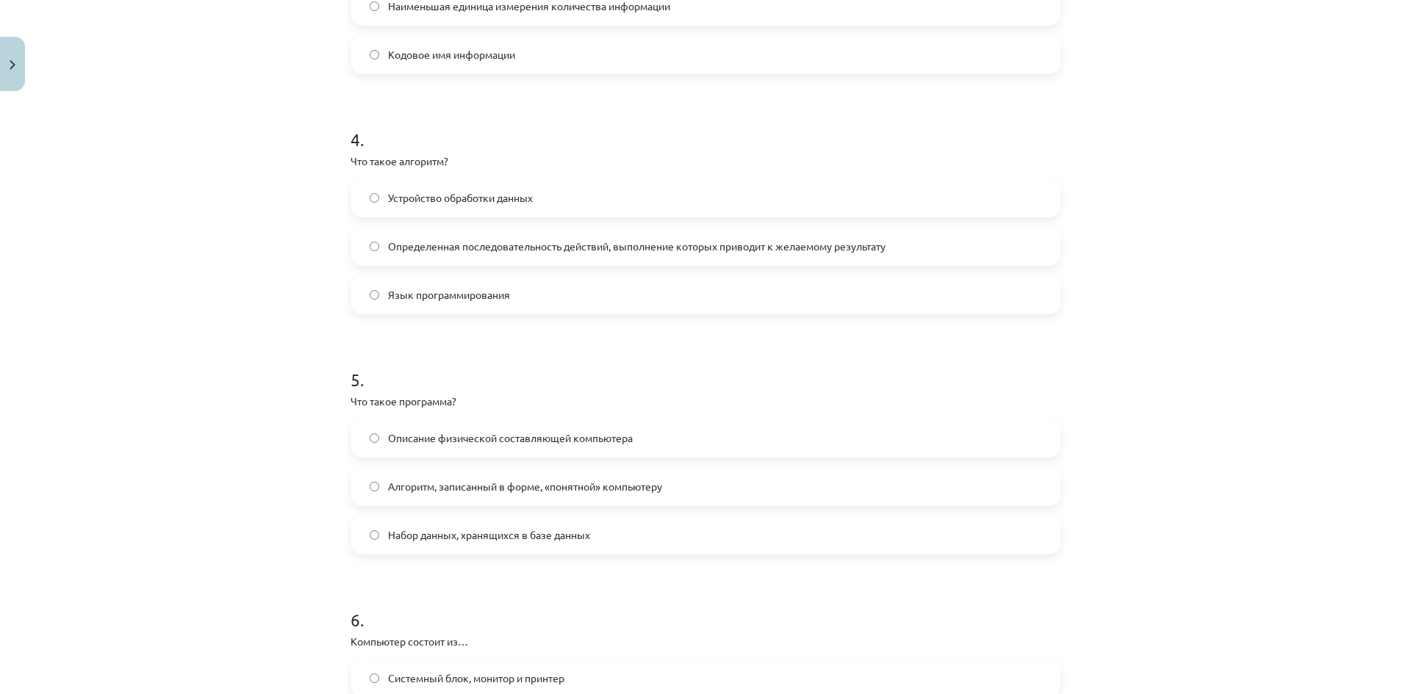
scroll to position [992, 0]
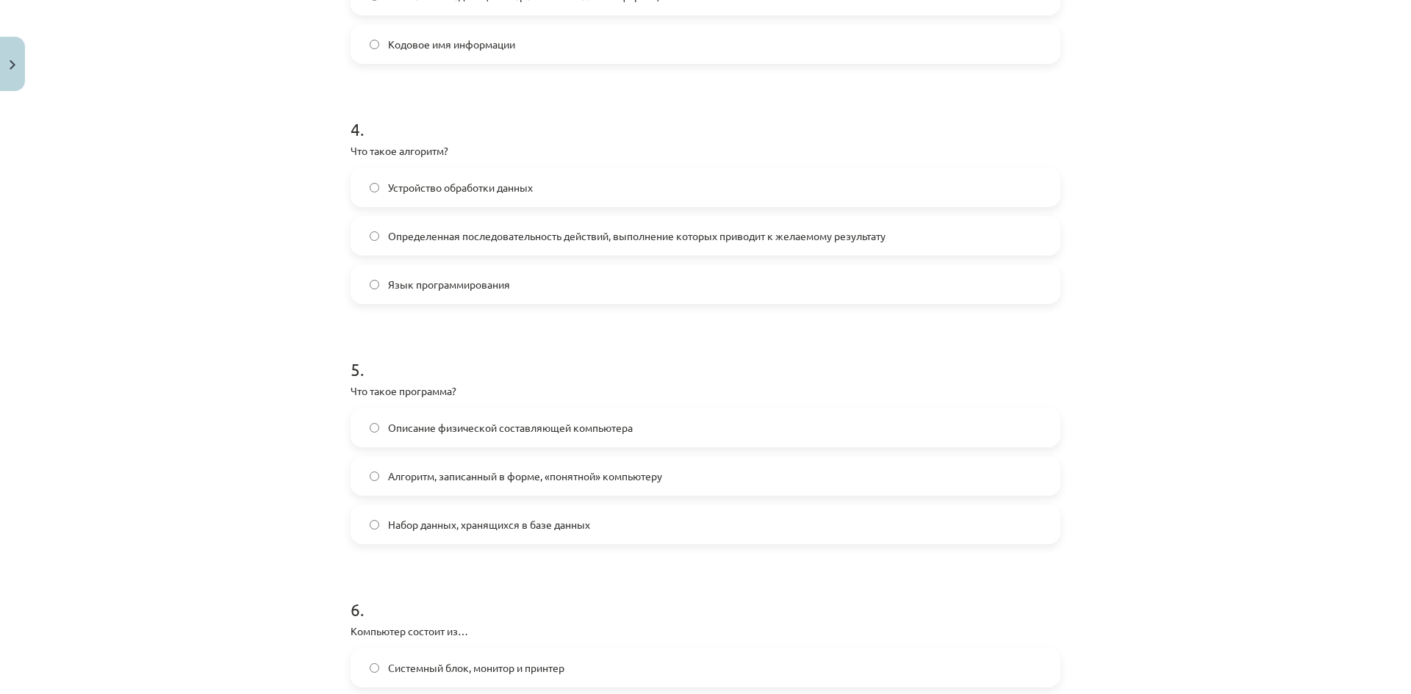
click at [743, 484] on label "Алгоритм, записанный в форме, «понятной» компьютеру" at bounding box center [705, 476] width 707 height 37
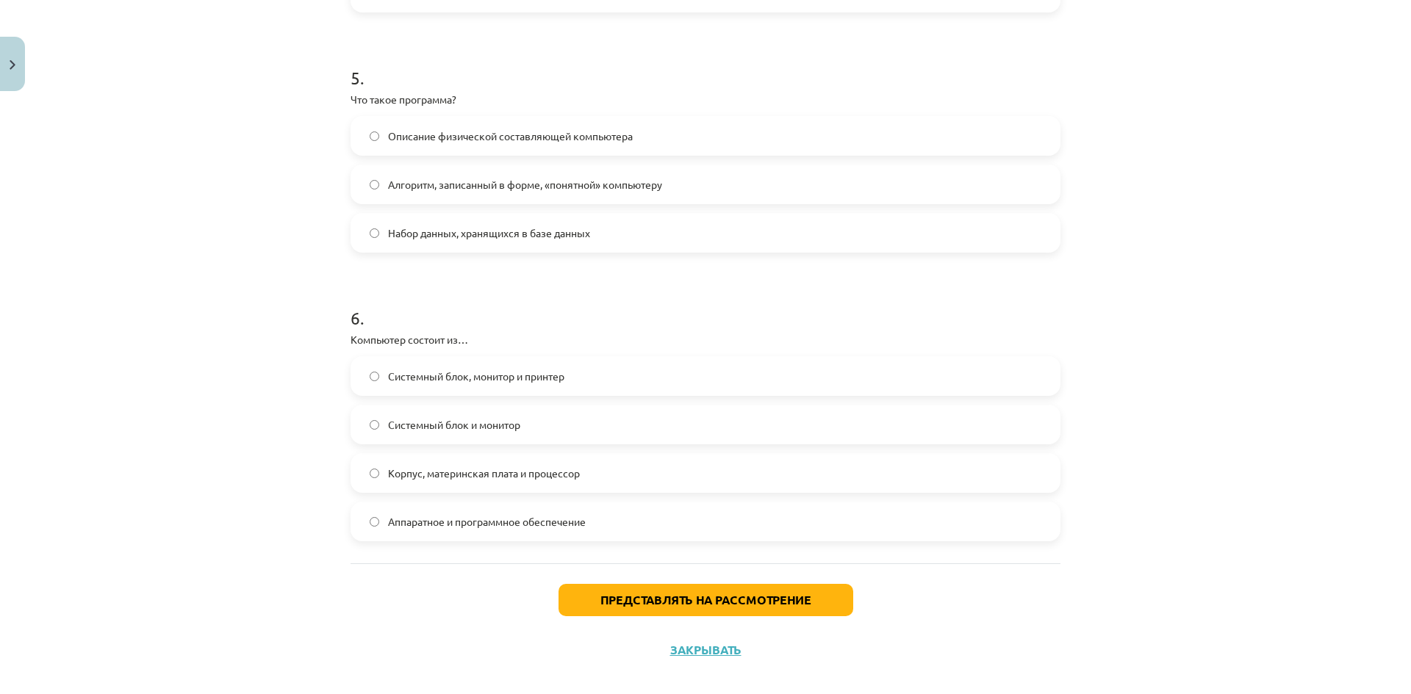
scroll to position [1286, 0]
click at [625, 467] on label "Корпус, материнская плата и процессор" at bounding box center [705, 471] width 707 height 37
click at [690, 603] on font "Представлять на рассмотрение" at bounding box center [705, 597] width 211 height 15
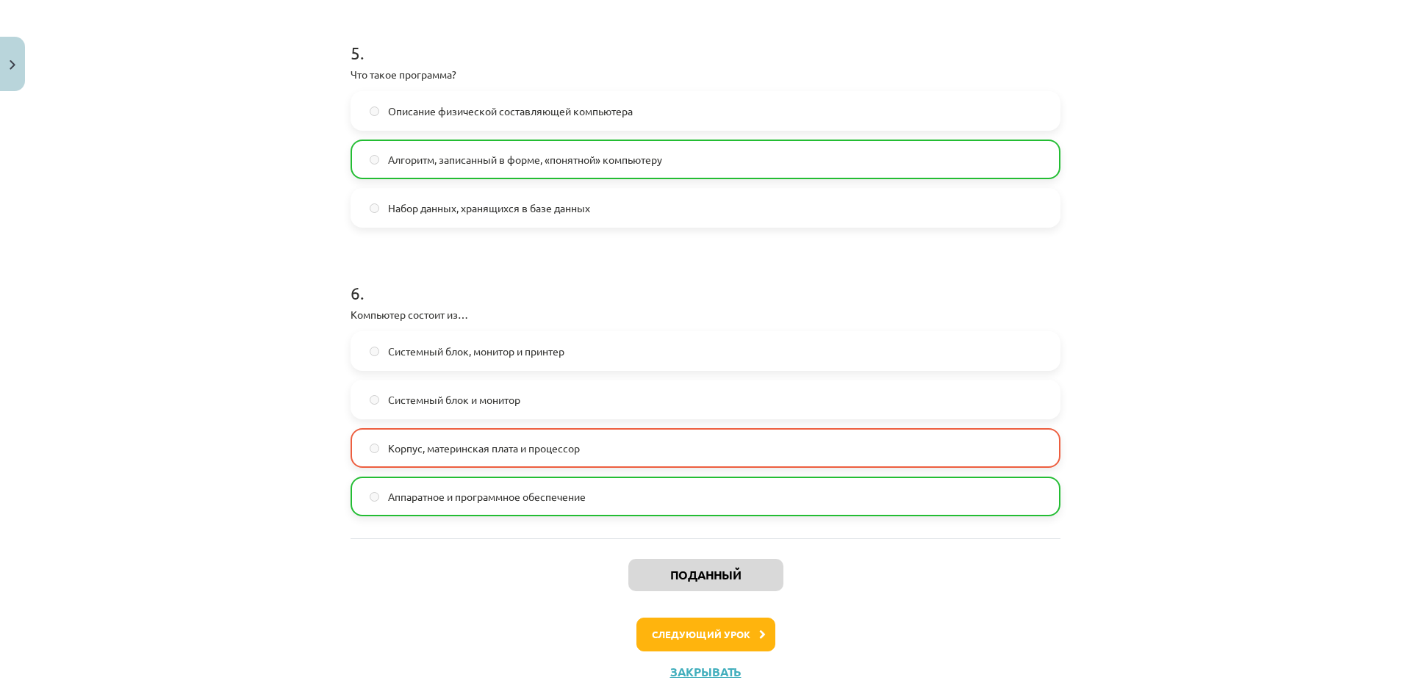
scroll to position [1348, 0]
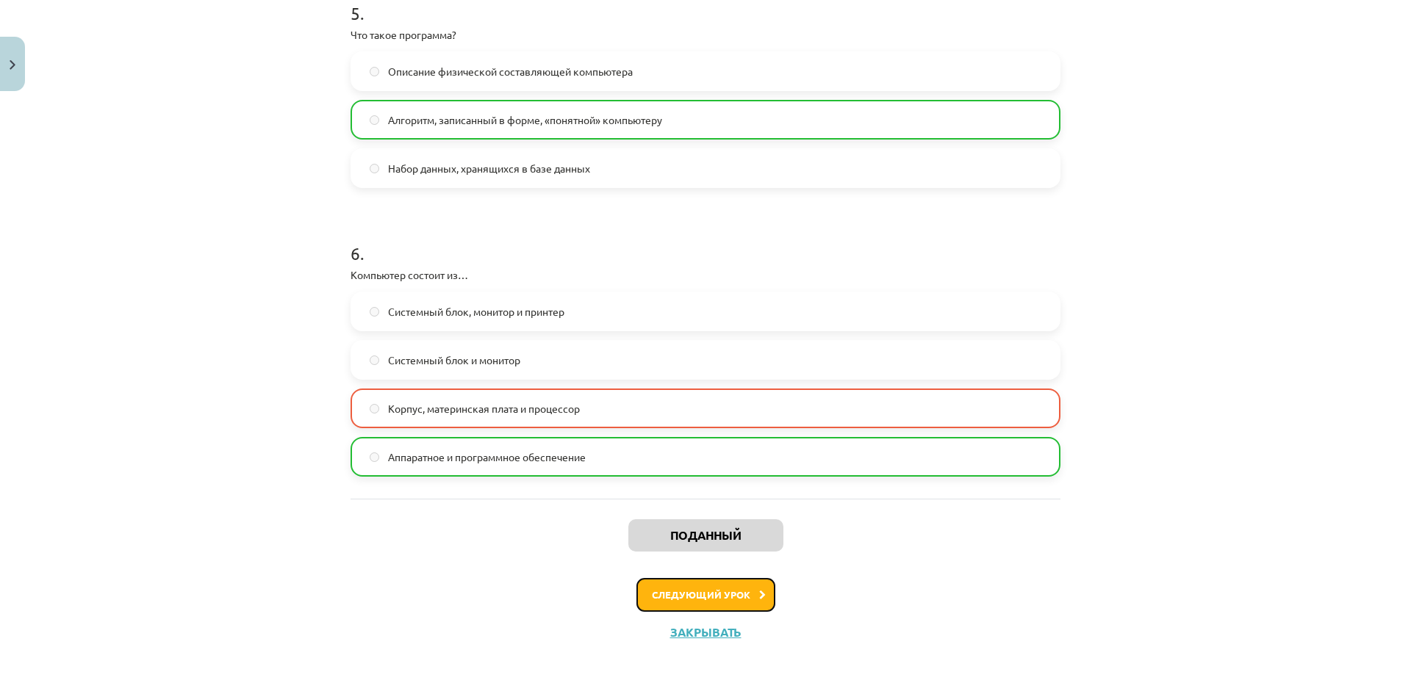
click at [677, 594] on font "Следующий урок" at bounding box center [701, 595] width 98 height 12
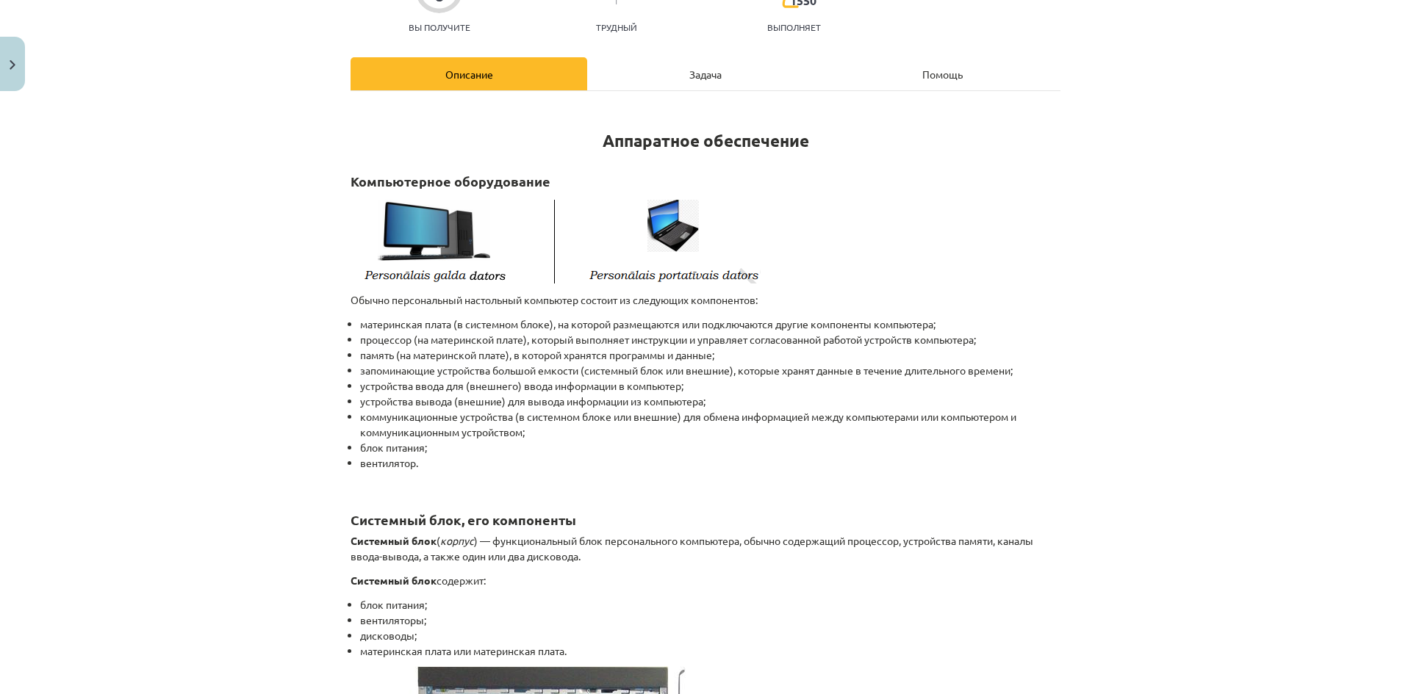
scroll to position [257, 0]
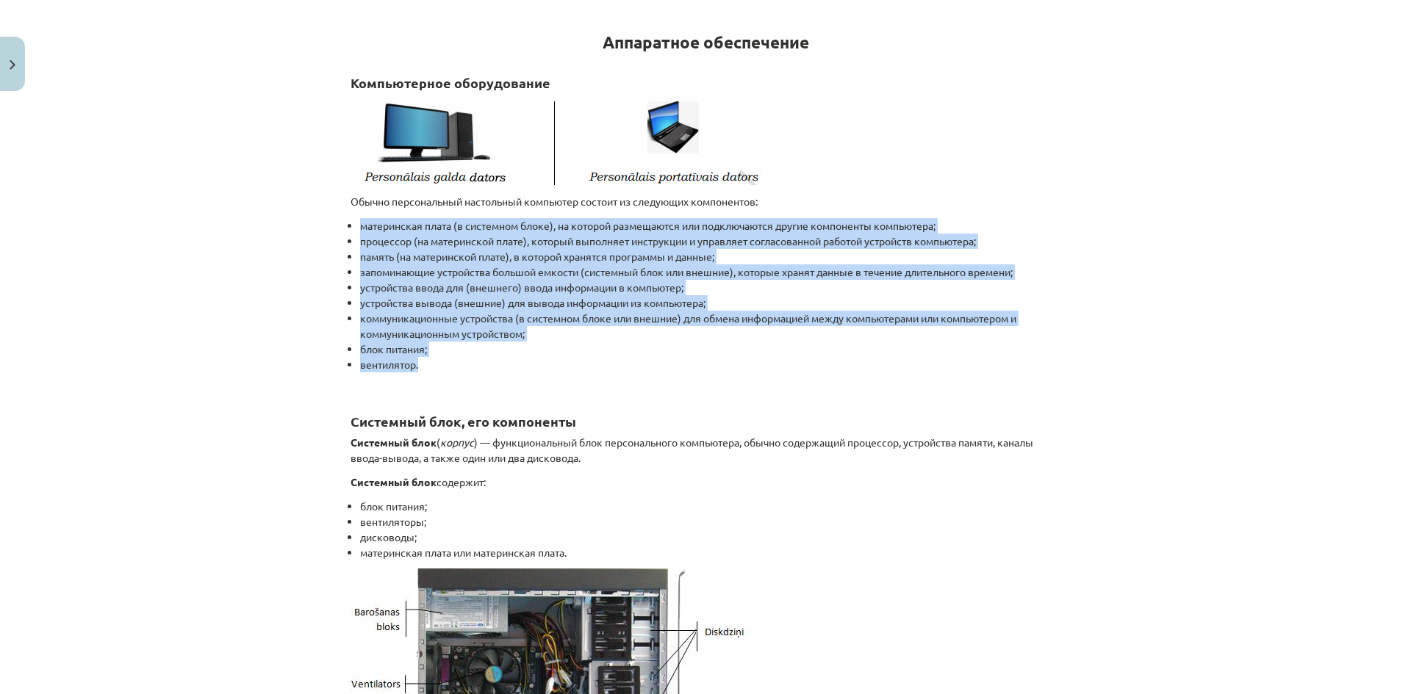
drag, startPoint x: 343, startPoint y: 215, endPoint x: 1034, endPoint y: 367, distance: 707.3
click at [1034, 367] on li "вентилятор." at bounding box center [710, 372] width 700 height 31
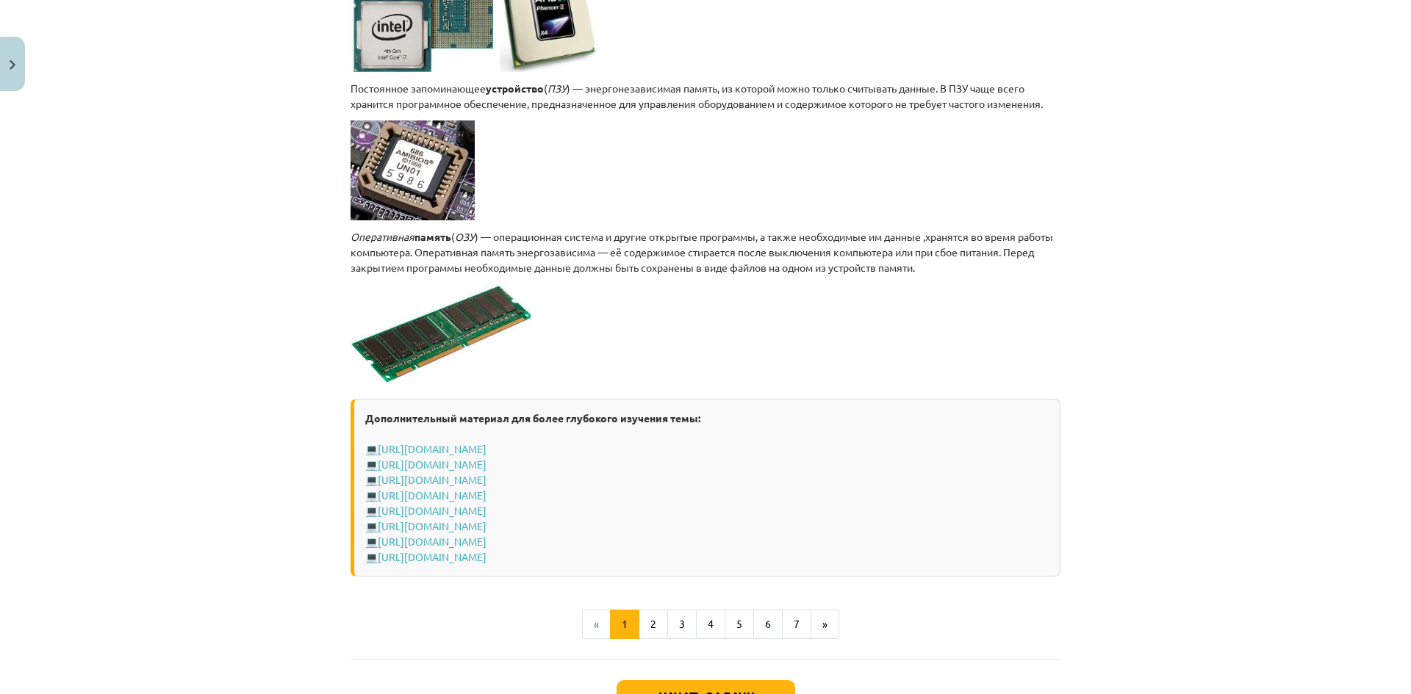
scroll to position [2388, 0]
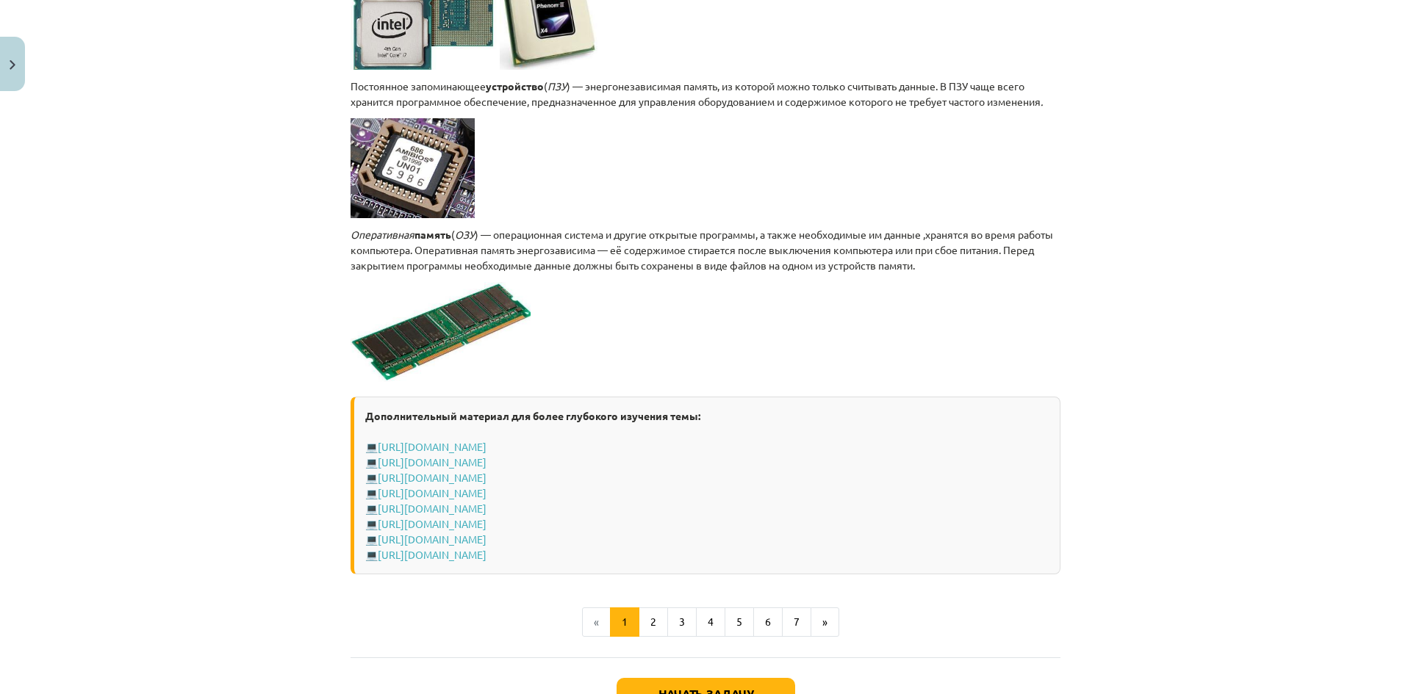
click at [1208, 156] on div "Тема исследования: Информатика - учебный материал для 1-го теста 10-го класса #…" at bounding box center [705, 347] width 1411 height 694
click at [1210, 333] on div "Тема исследования: Информатика - учебный материал для 1-го теста 10-го класса #…" at bounding box center [705, 347] width 1411 height 694
click at [651, 617] on button "2" at bounding box center [653, 622] width 29 height 29
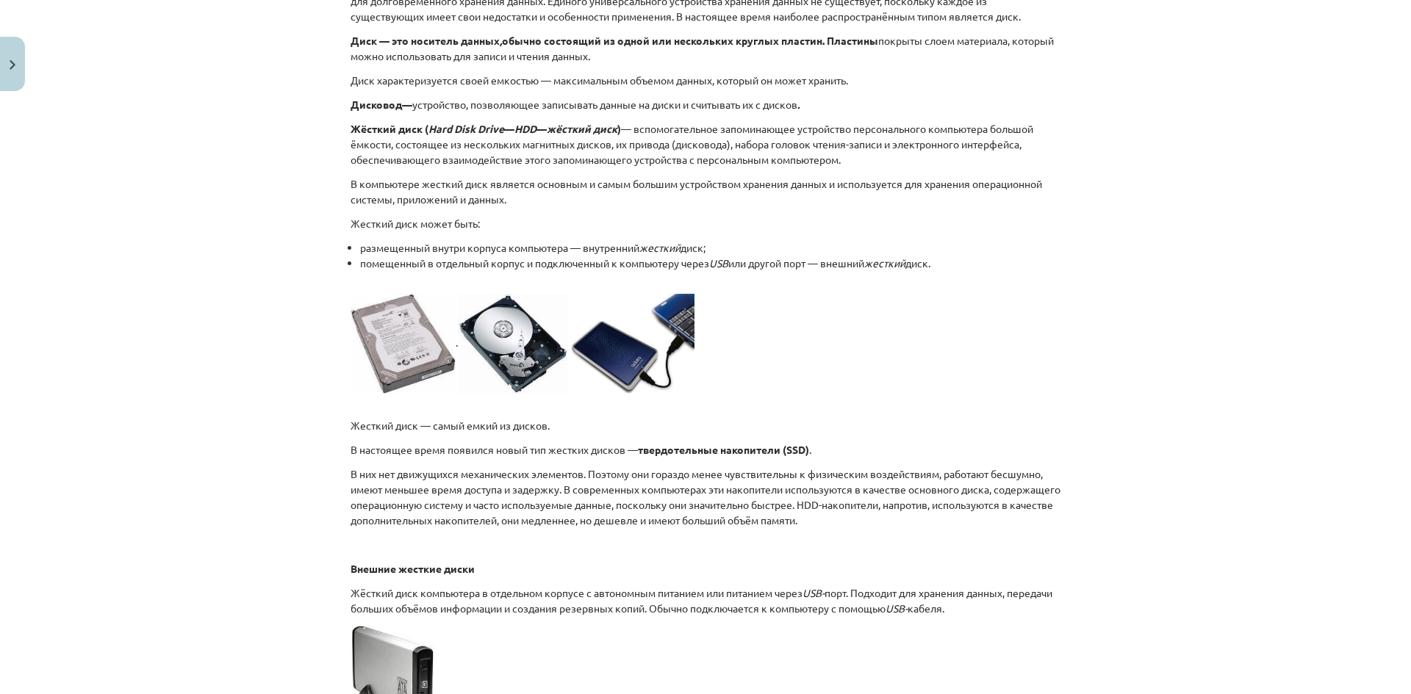
scroll to position [263, 0]
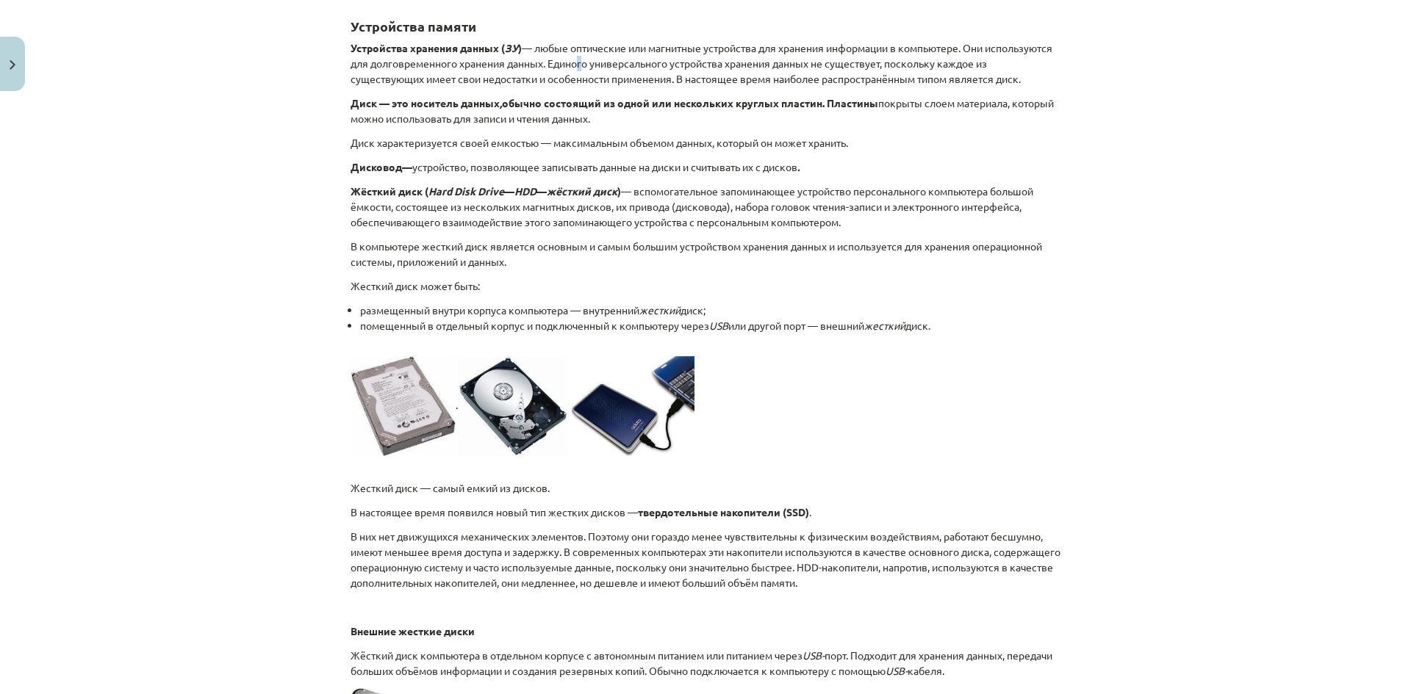
click at [645, 62] on font "— любые оптические или магнитные устройства для хранения информации в компьютер…" at bounding box center [702, 63] width 702 height 44
drag, startPoint x: 636, startPoint y: 48, endPoint x: 1113, endPoint y: 72, distance: 478.3
click at [1113, 72] on div "Тема исследования: Информатика - учебный материал для 1-го теста 10-го класса #…" at bounding box center [705, 347] width 1411 height 694
click at [1179, 84] on div "Тема исследования: Информатика - учебный материал для 1-го теста 10-го класса #…" at bounding box center [705, 347] width 1411 height 694
drag, startPoint x: 740, startPoint y: 62, endPoint x: 755, endPoint y: 65, distance: 15.7
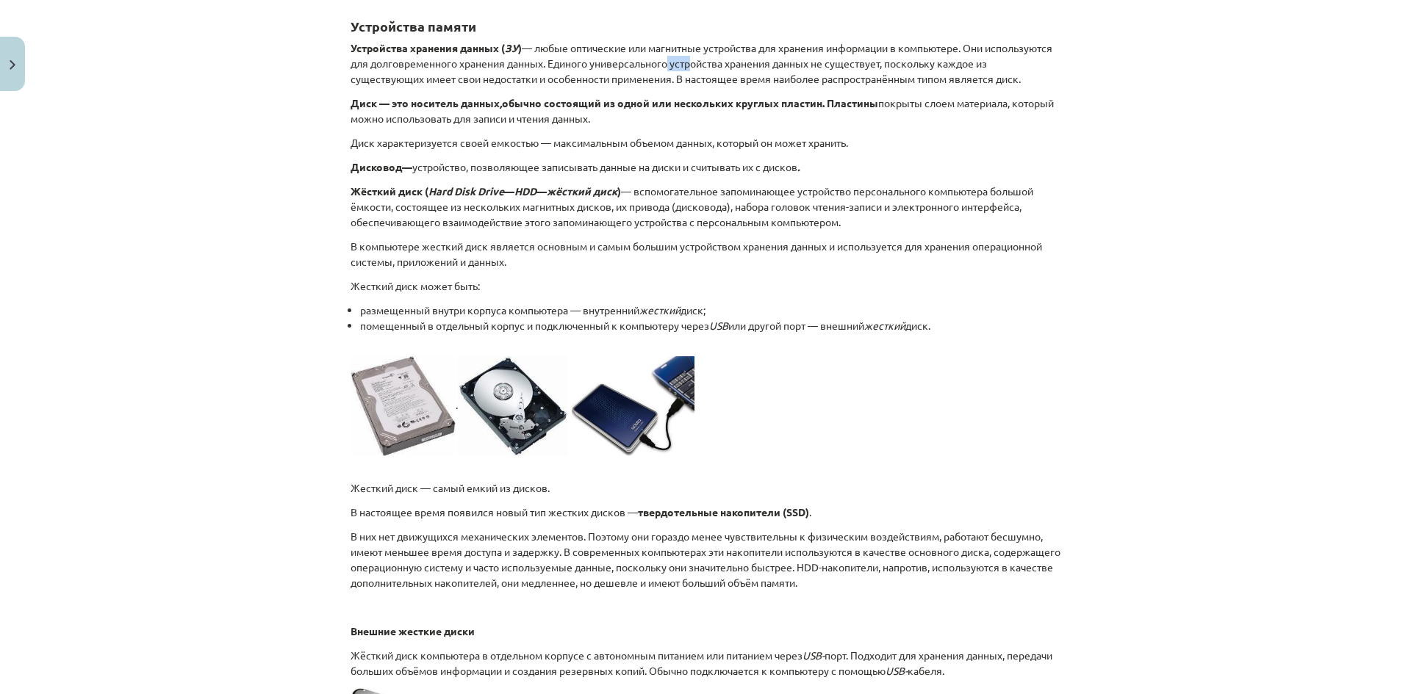
click at [755, 65] on font "— любые оптические или магнитные устройства для хранения информации в компьютер…" at bounding box center [702, 63] width 702 height 44
drag, startPoint x: 503, startPoint y: 123, endPoint x: 503, endPoint y: 114, distance: 8.8
click at [503, 114] on font "покрыты слоем материала, который можно использовать для записи и чтения данных." at bounding box center [702, 110] width 703 height 29
drag, startPoint x: 368, startPoint y: 140, endPoint x: 376, endPoint y: 132, distance: 11.4
click at [376, 132] on div "Устройства памяти Устройства хранения данных ( ЗУ ) — любые оптические или магн…" at bounding box center [706, 705] width 710 height 1410
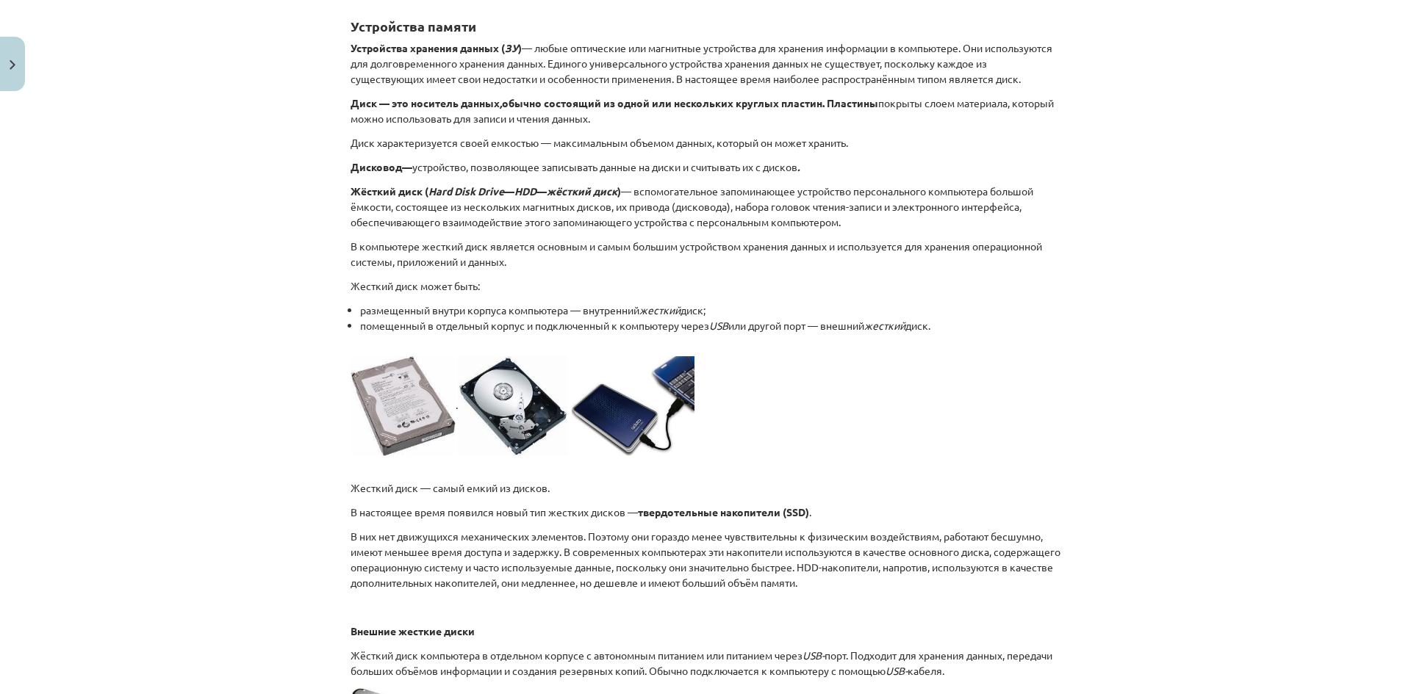
click at [295, 162] on div "Тема исследования: Информатика - учебный материал для 1-го теста 10-го класса #…" at bounding box center [705, 347] width 1411 height 694
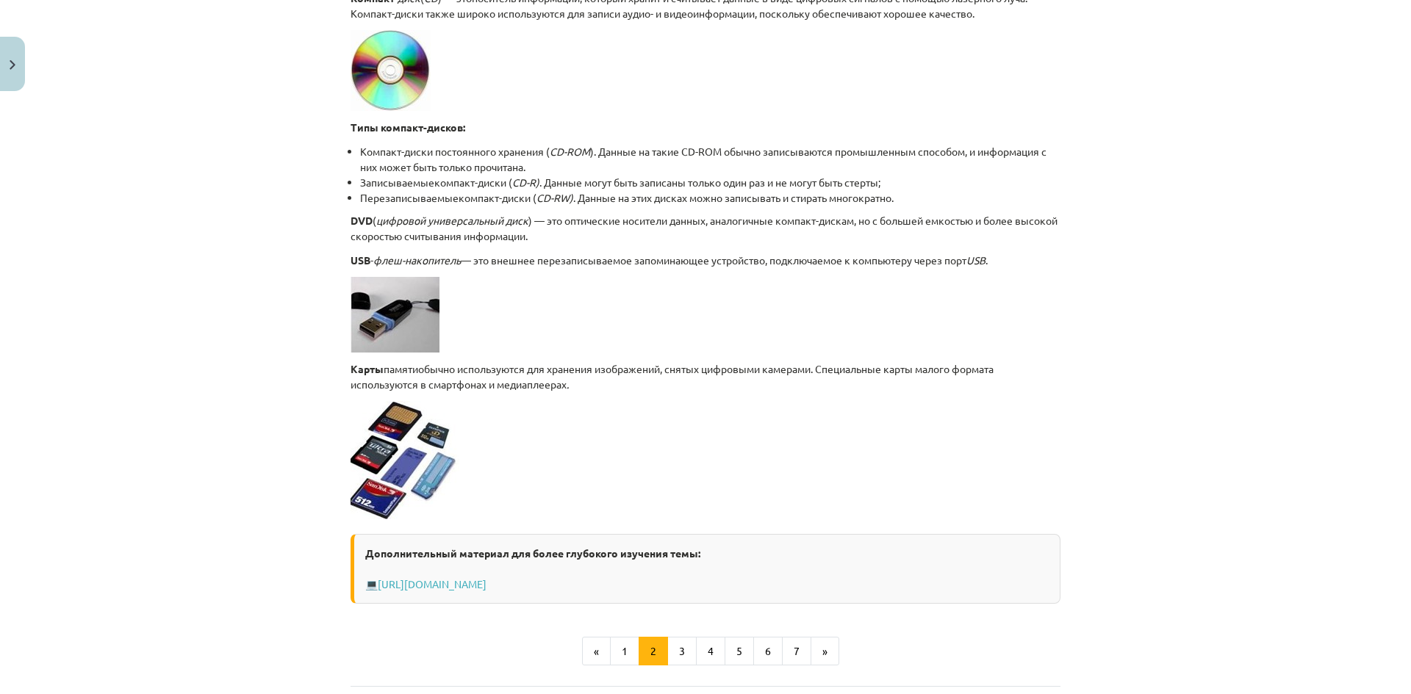
scroll to position [1071, 0]
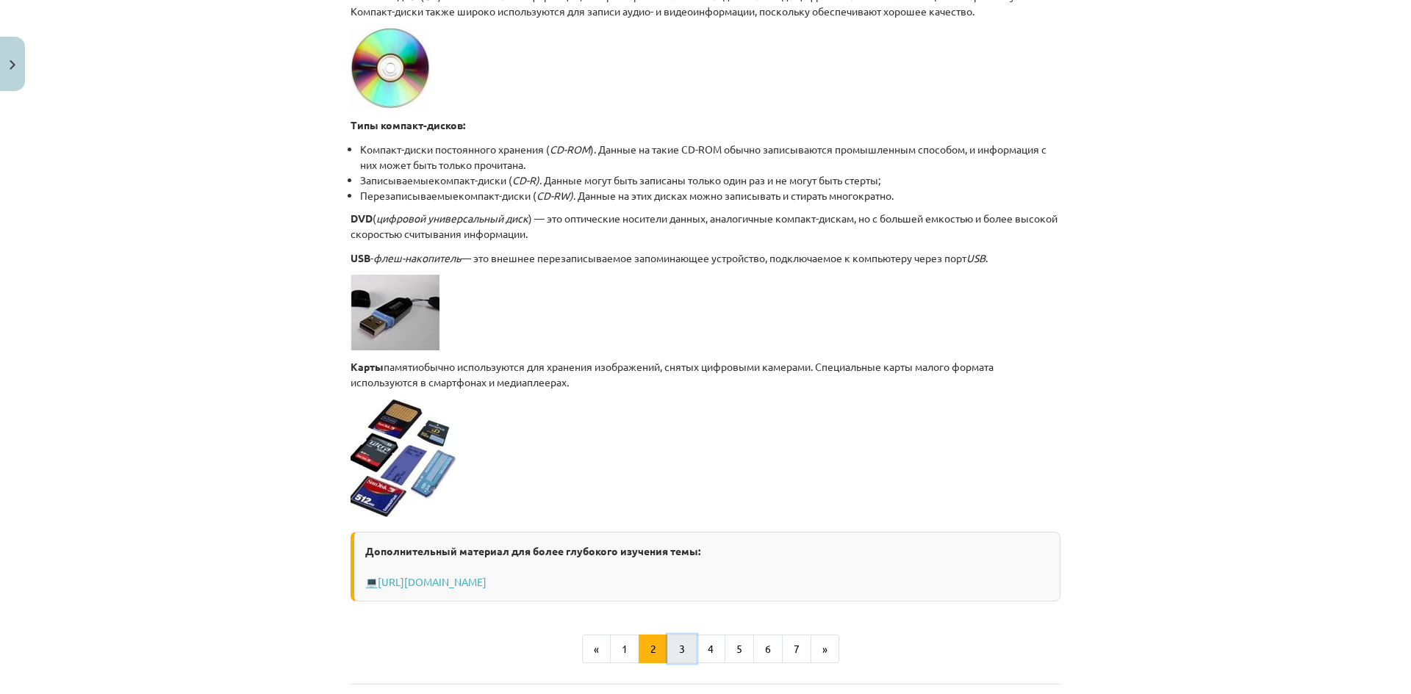
click at [679, 647] on font "3" at bounding box center [682, 648] width 6 height 13
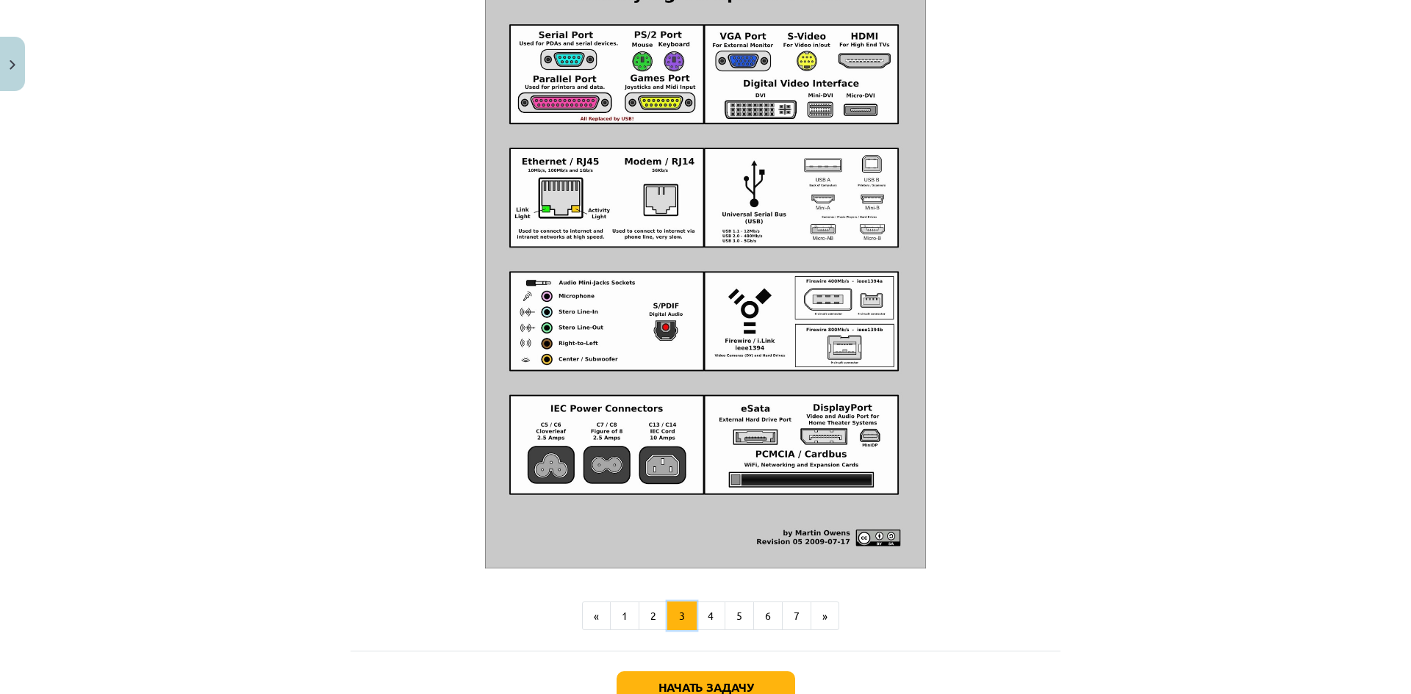
scroll to position [1512, 0]
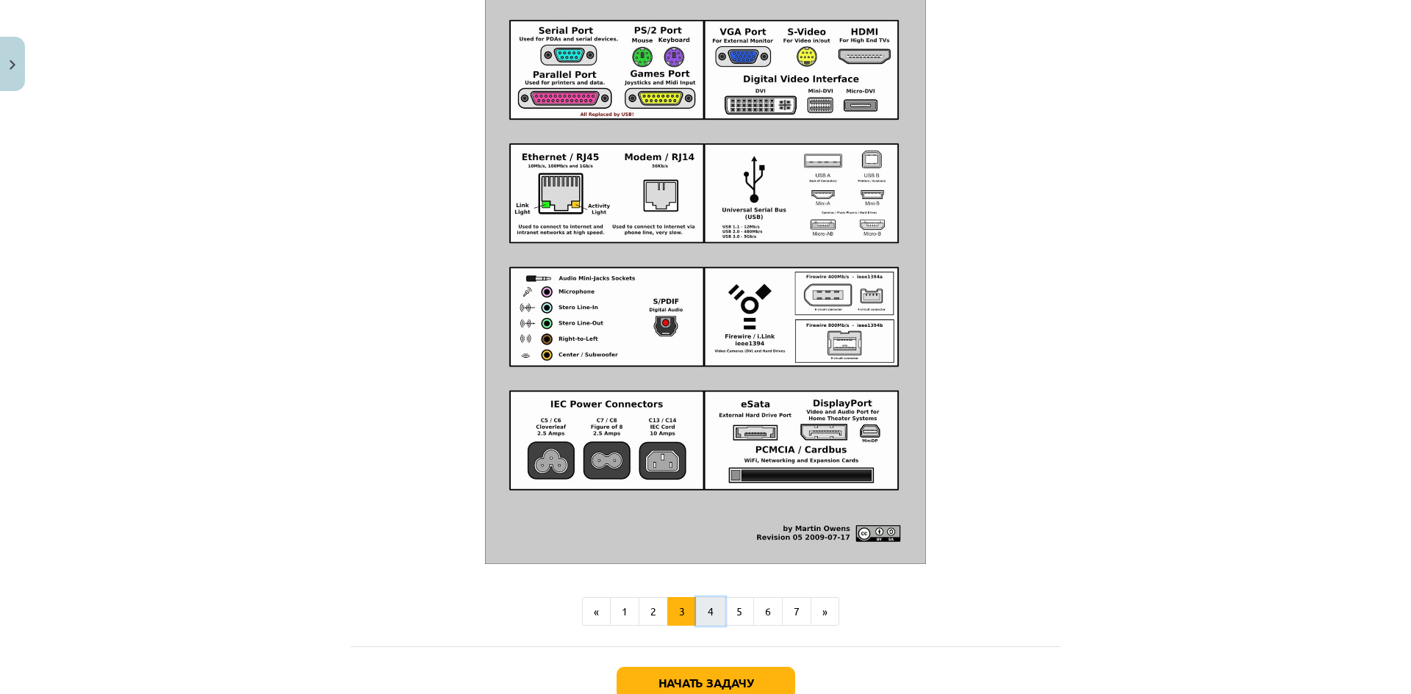
click at [697, 600] on button "4" at bounding box center [710, 611] width 29 height 29
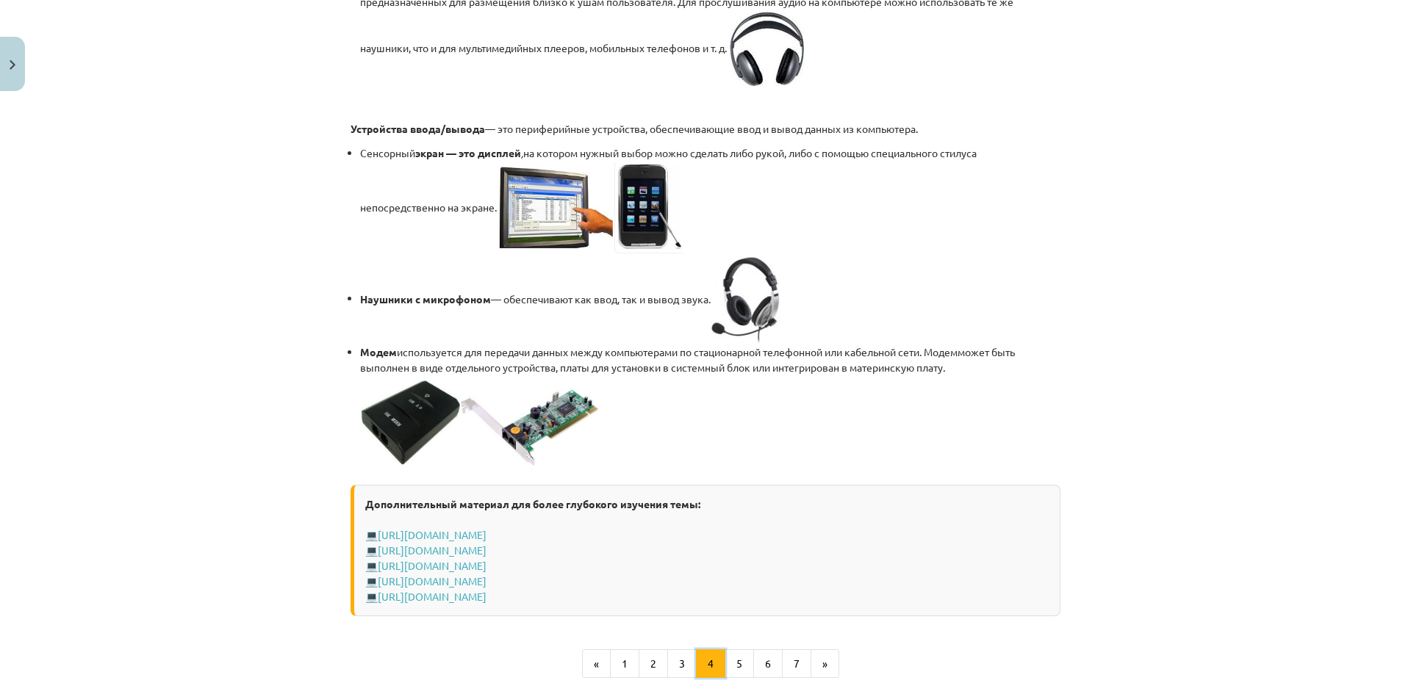
scroll to position [2475, 0]
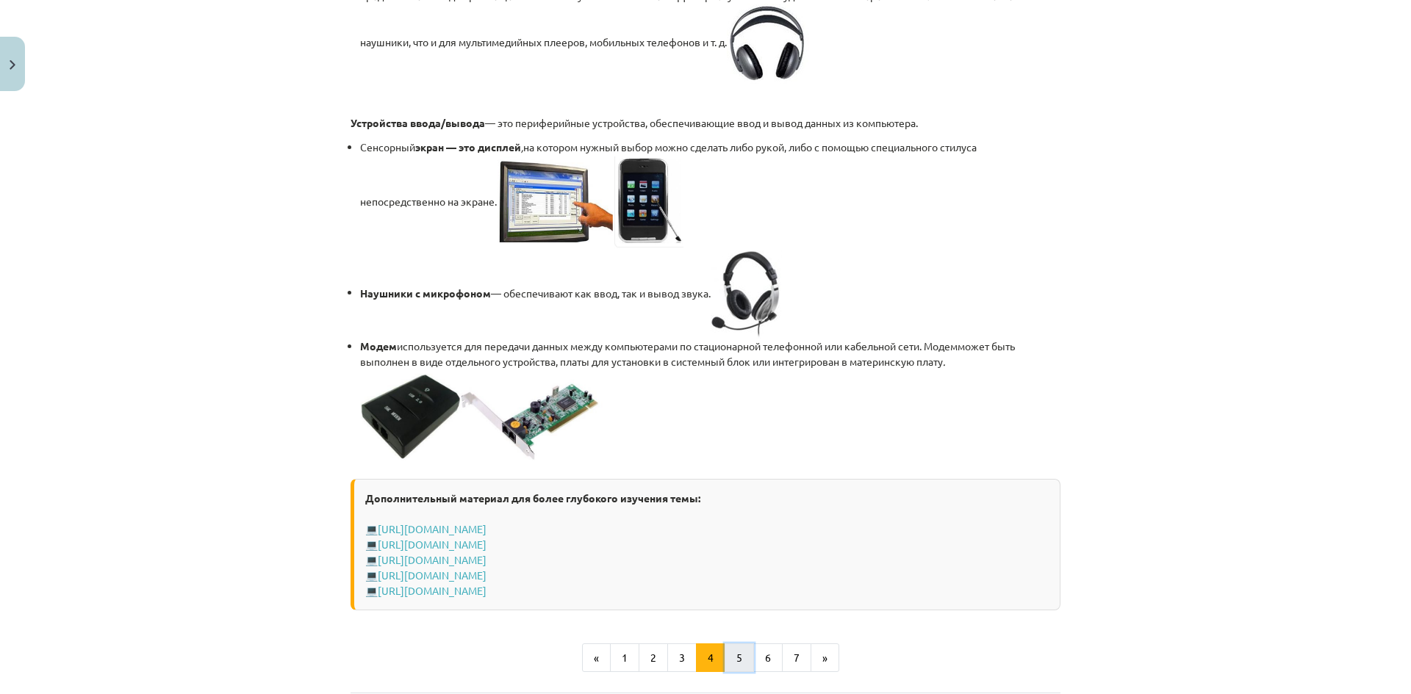
click at [741, 656] on button "5" at bounding box center [739, 658] width 29 height 29
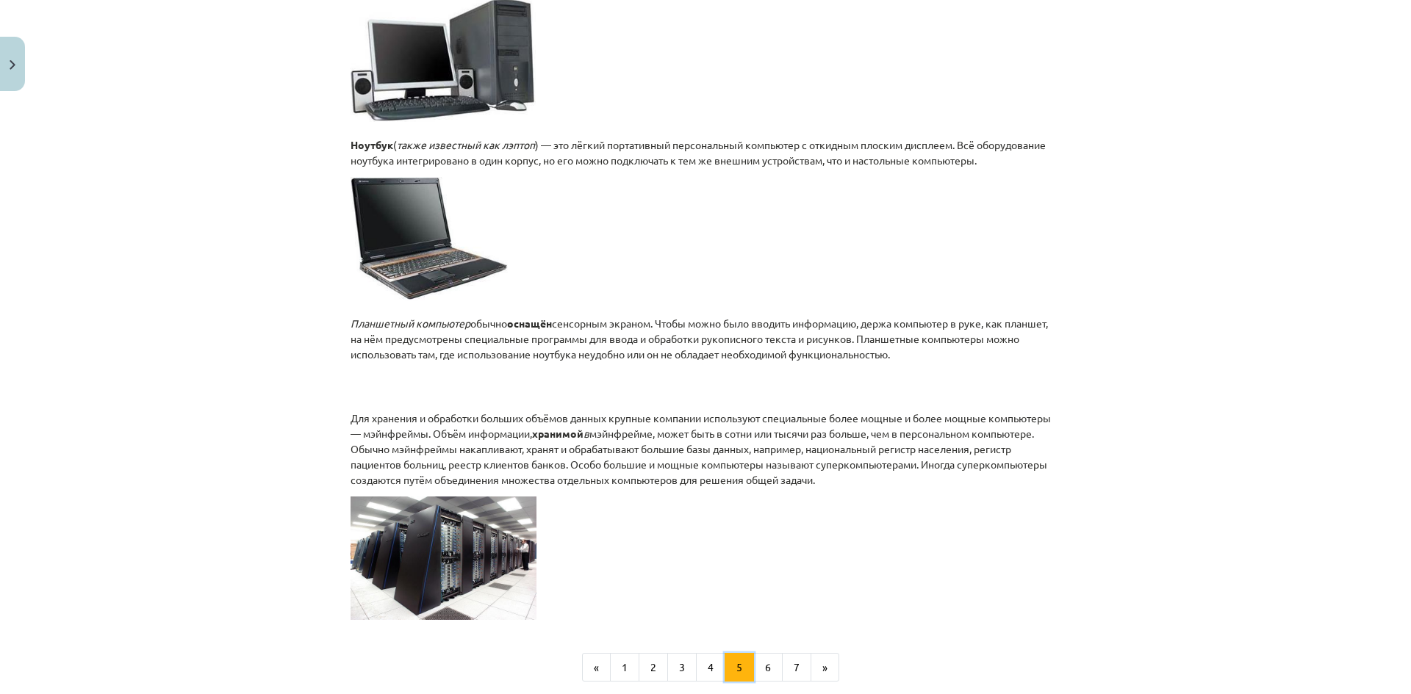
scroll to position [638, 0]
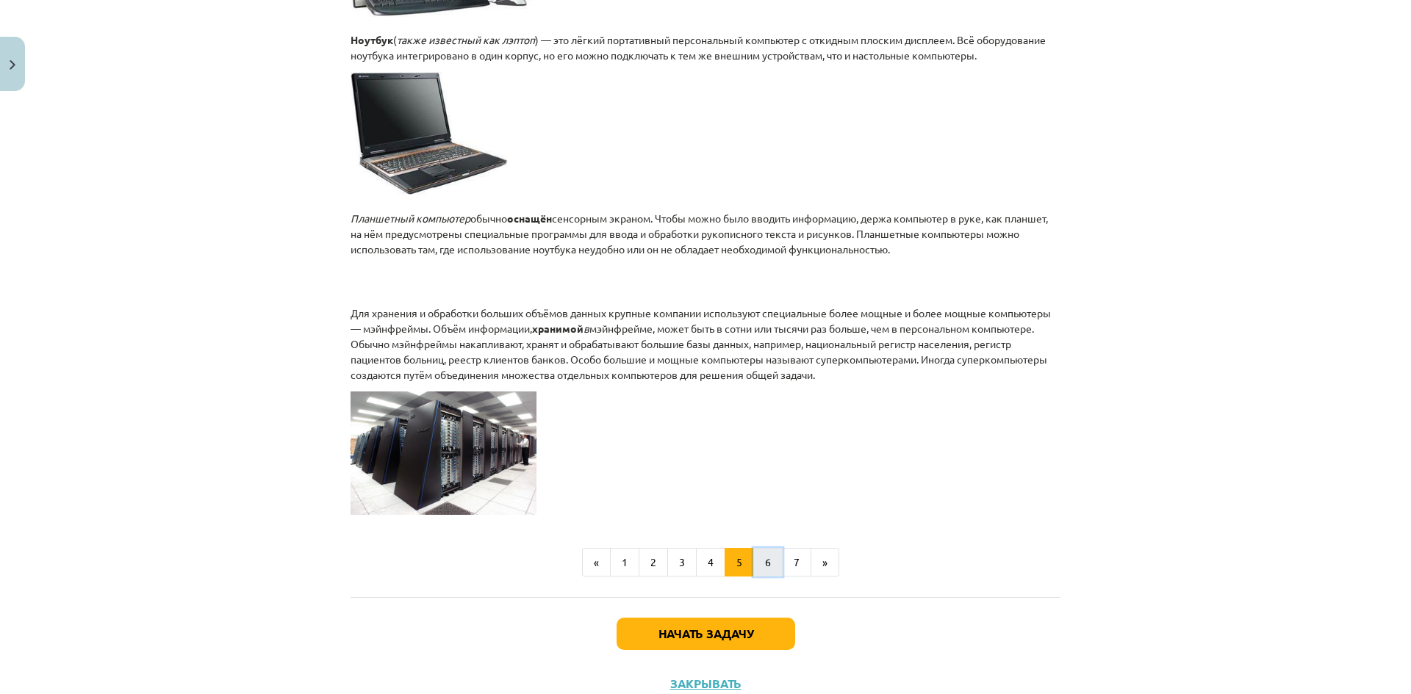
click at [753, 578] on button "6" at bounding box center [767, 562] width 29 height 29
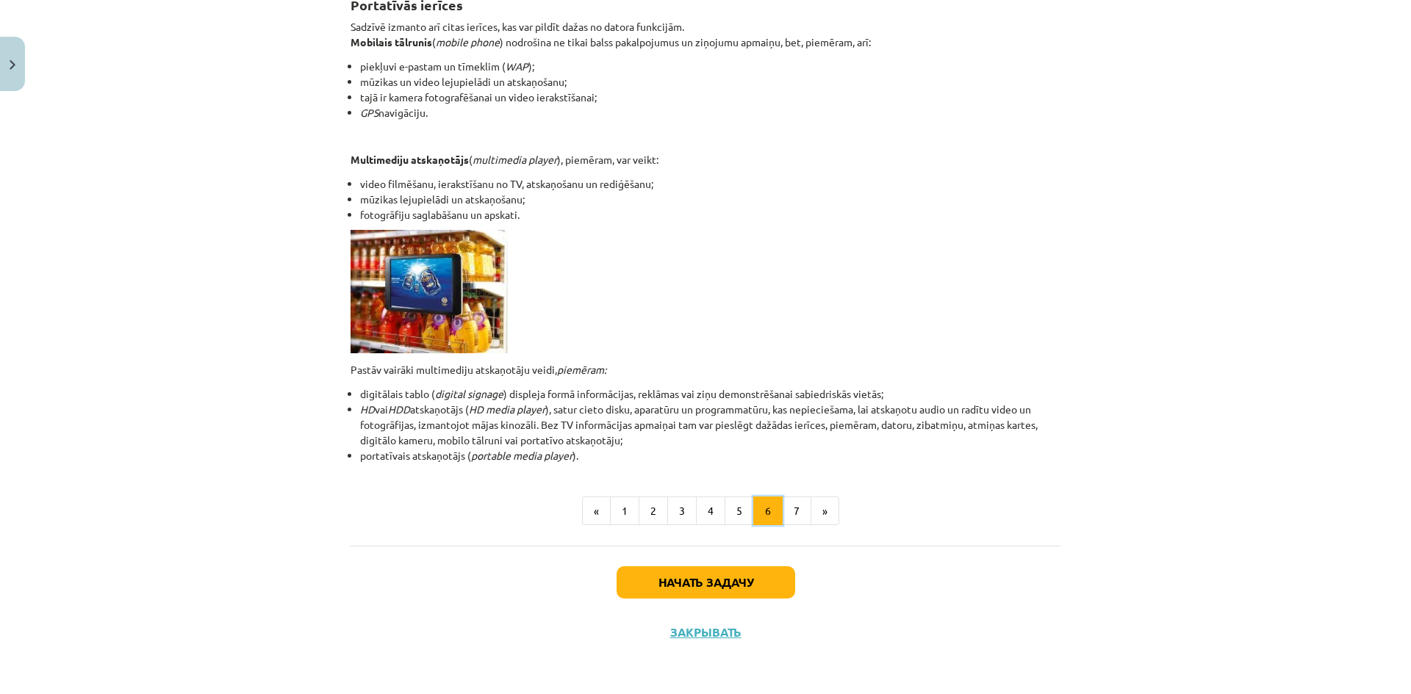
scroll to position [263, 0]
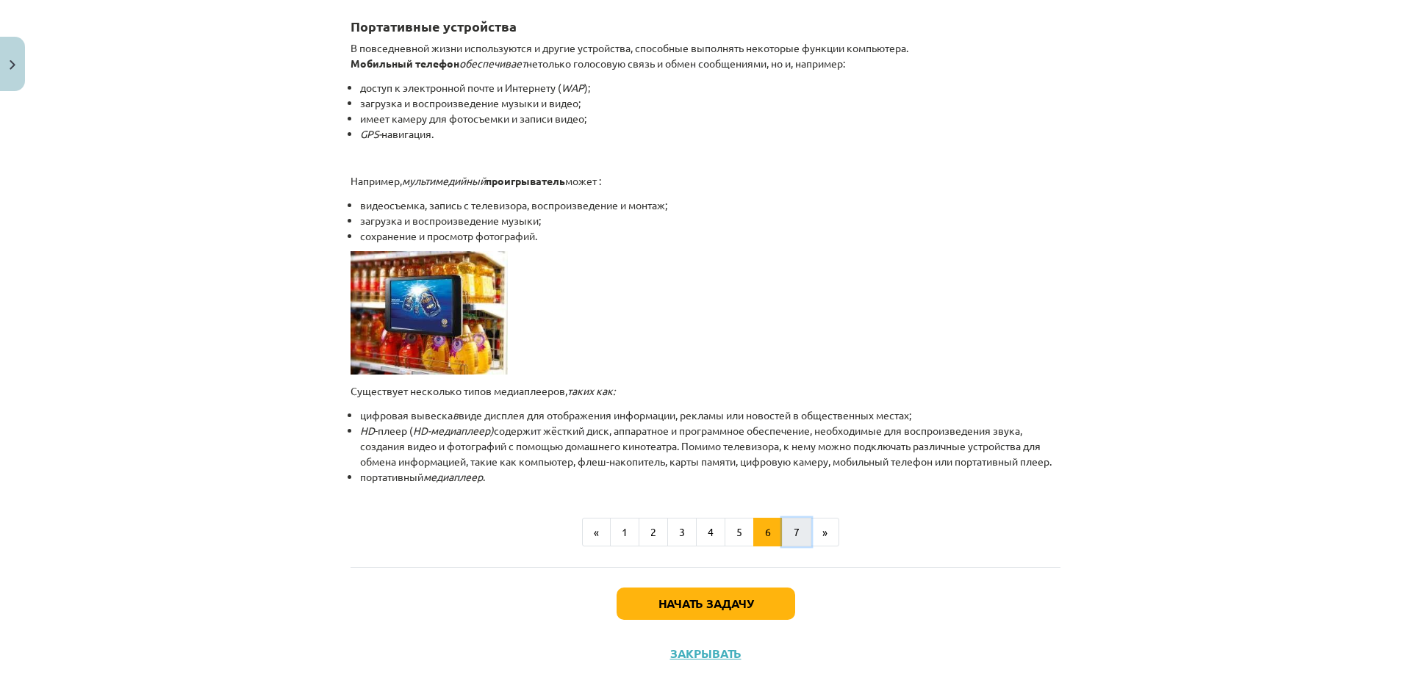
click at [794, 539] on font "7" at bounding box center [797, 531] width 6 height 13
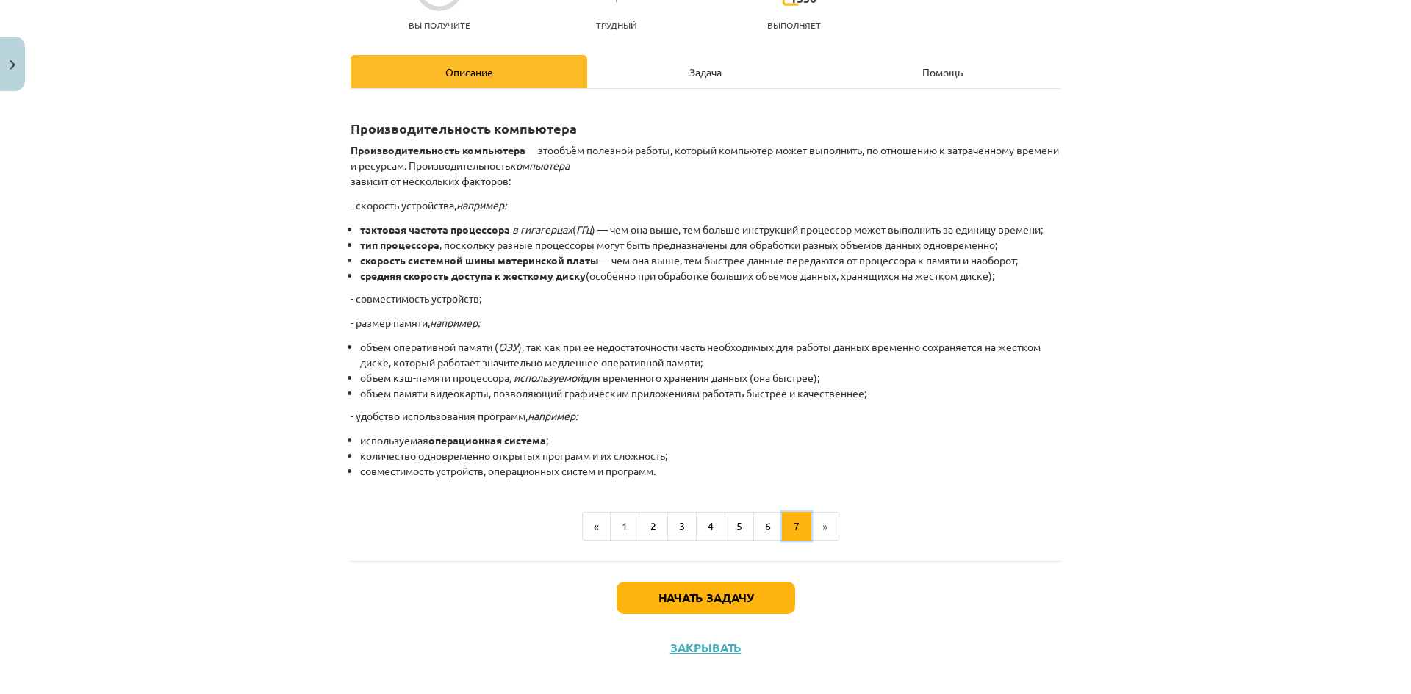
scroll to position [176, 0]
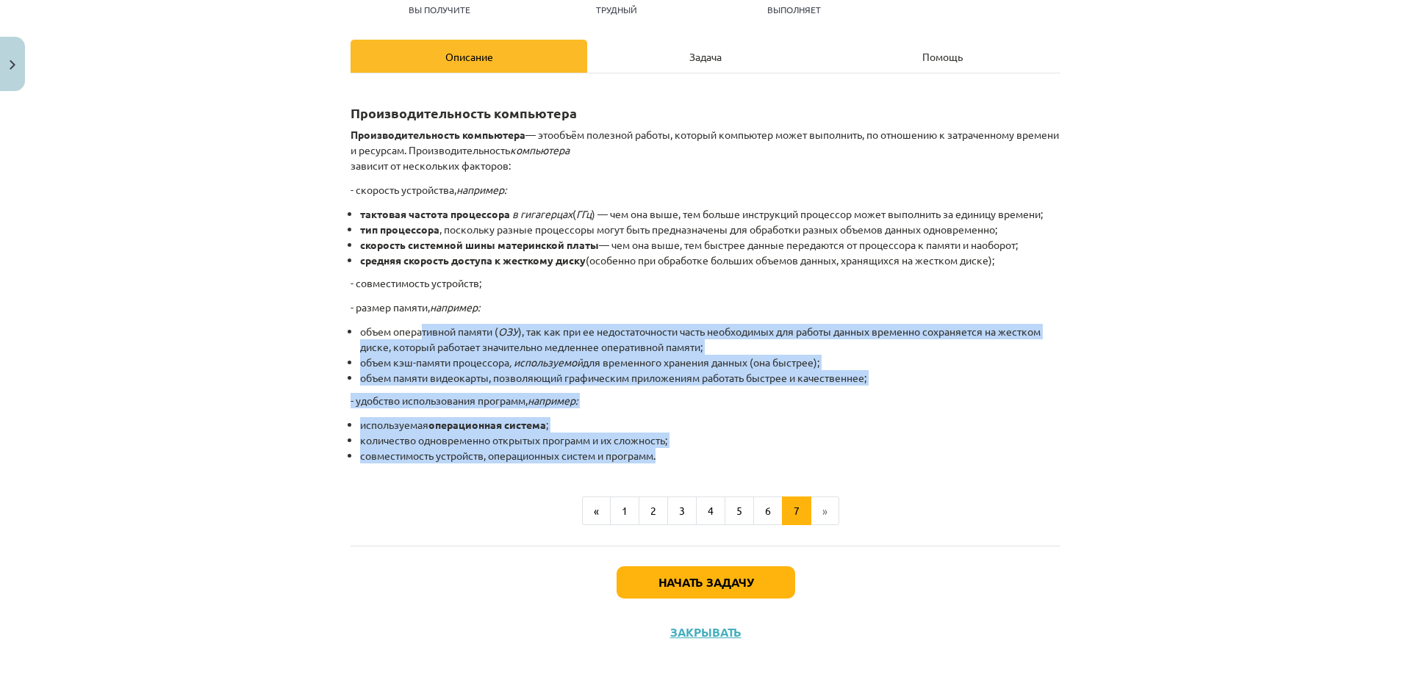
drag, startPoint x: 566, startPoint y: 326, endPoint x: 949, endPoint y: 458, distance: 405.5
click at [949, 458] on div "Производительность компьютера Производительность компьютера — это объём полезно…" at bounding box center [706, 275] width 710 height 377
drag, startPoint x: 356, startPoint y: 258, endPoint x: 1049, endPoint y: 259, distance: 692.2
click at [1049, 259] on li "средняя скорость доступа к жесткому диску (особенно при обработке больших объем…" at bounding box center [710, 260] width 700 height 15
drag, startPoint x: 331, startPoint y: 243, endPoint x: 1038, endPoint y: 245, distance: 706.9
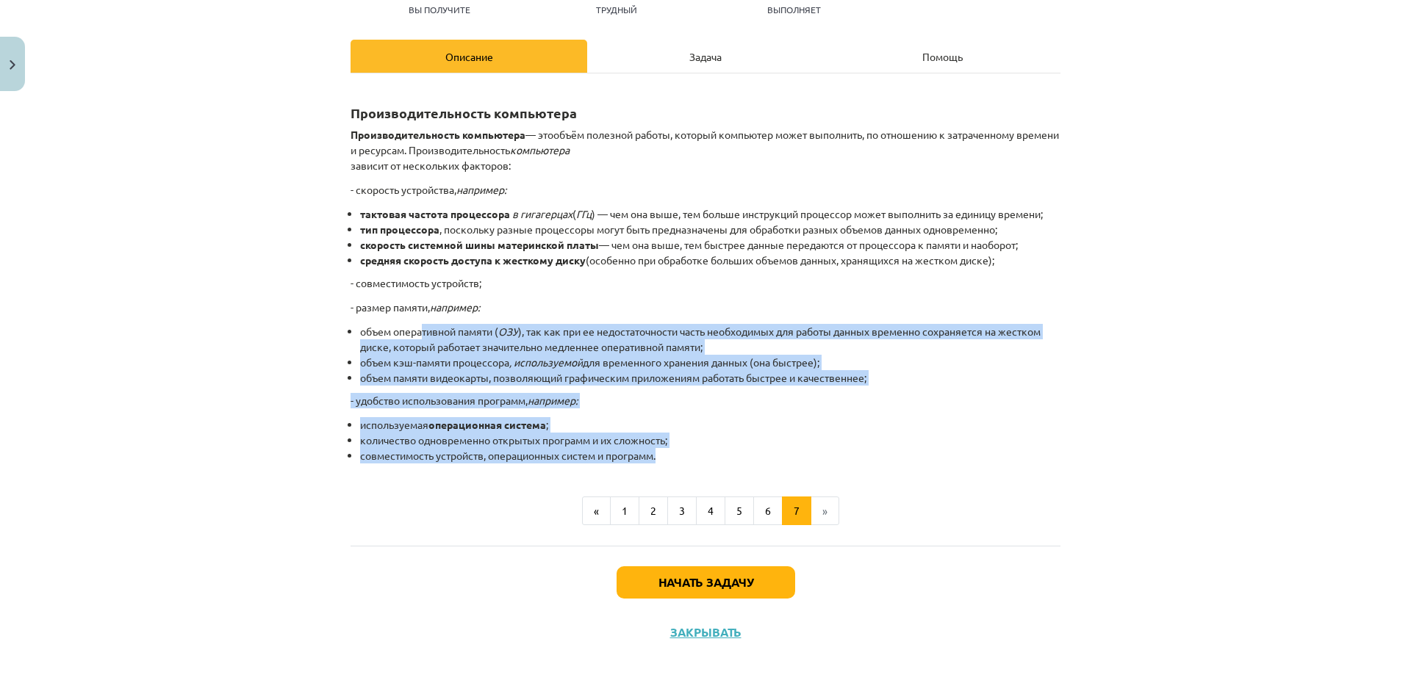
click at [1038, 245] on div "Тема исследования: Информатика - учебный материал для 1-го теста 10-го класса #…" at bounding box center [705, 347] width 1411 height 694
drag, startPoint x: 357, startPoint y: 218, endPoint x: 1167, endPoint y: 207, distance: 809.9
click at [1167, 207] on div "Тема исследования: Информатика - учебный материал для 1-го теста 10-го класса #…" at bounding box center [705, 347] width 1411 height 694
click at [731, 575] on button "Начать задачу" at bounding box center [706, 583] width 179 height 32
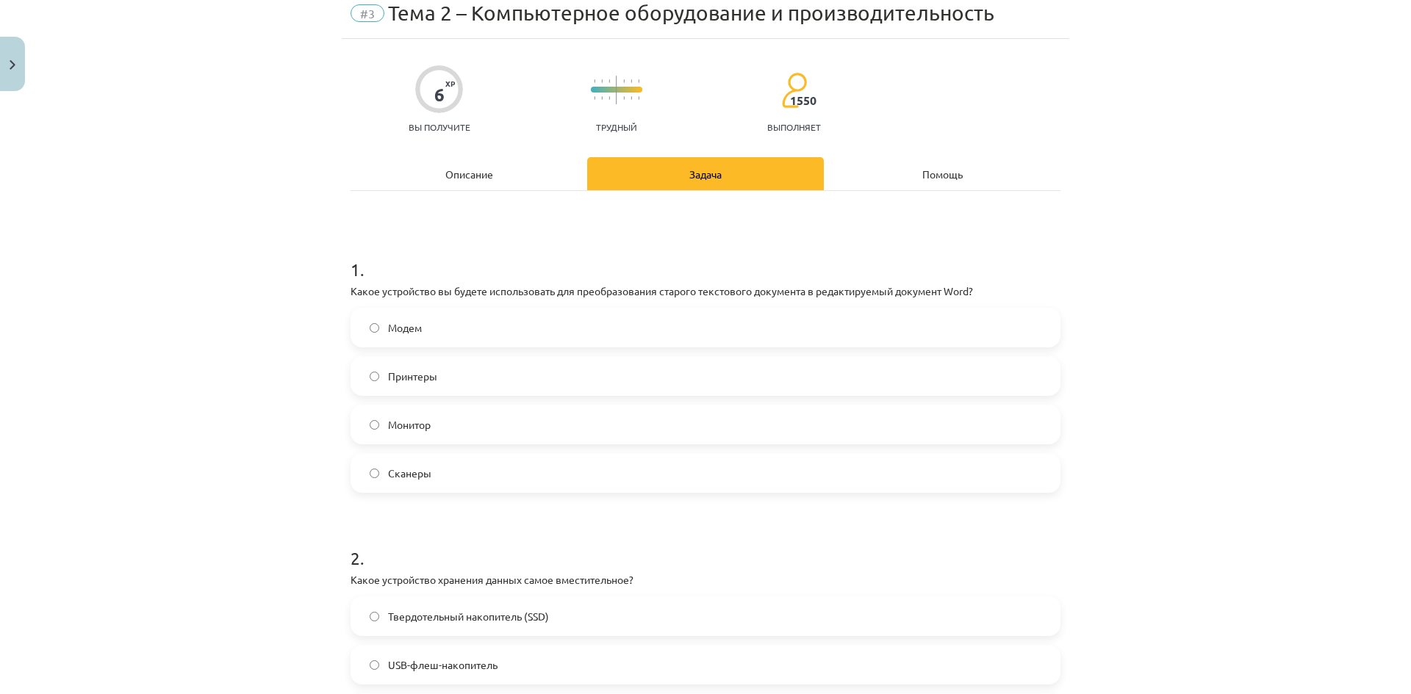
scroll to position [37, 0]
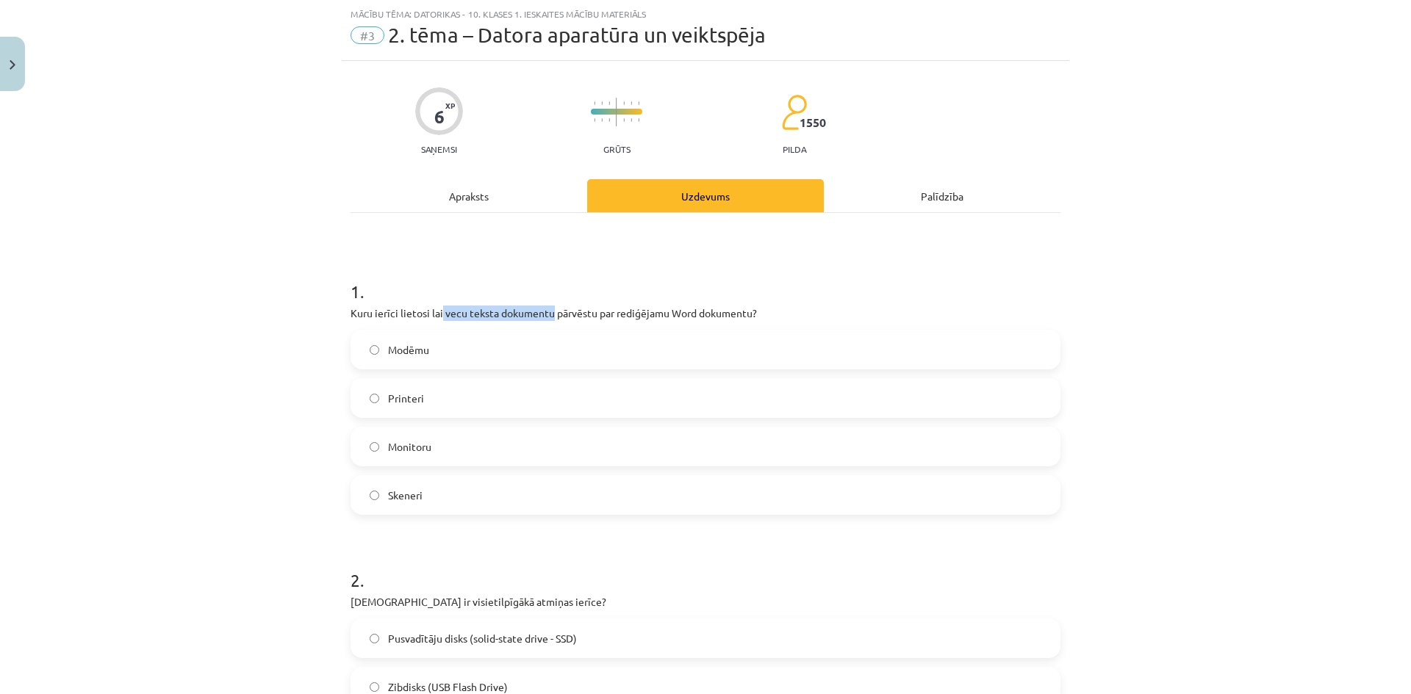
drag, startPoint x: 436, startPoint y: 312, endPoint x: 547, endPoint y: 305, distance: 111.9
click at [547, 305] on div "1 . Kuru ierīci lietosi lai vecu teksta dokumentu pārvēstu par rediģējamu Word …" at bounding box center [706, 385] width 710 height 259
click at [583, 314] on p "Kuru ierīci lietosi lai vecu teksta dokumentu pārvēstu par rediģējamu Word doku…" at bounding box center [706, 313] width 710 height 15
click at [606, 314] on p "Kuru ierīci lietosi lai vecu teksta dokumentu pārvēstu par rediģējamu Word doku…" at bounding box center [706, 313] width 710 height 15
drag, startPoint x: 556, startPoint y: 317, endPoint x: 667, endPoint y: 320, distance: 110.3
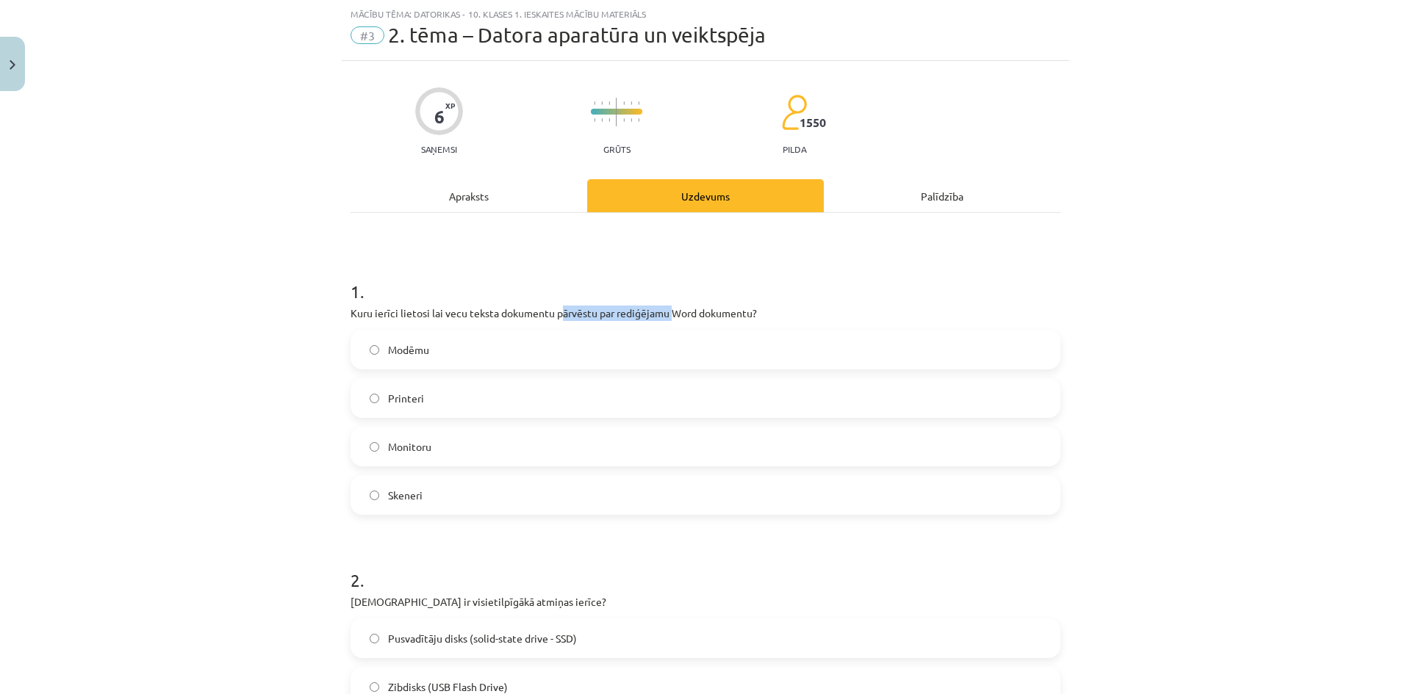
click at [667, 320] on p "Kuru ierīci lietosi lai vecu teksta dokumentu pārvēstu par rediģējamu Word doku…" at bounding box center [706, 313] width 710 height 15
click at [467, 493] on label "Skeneri" at bounding box center [705, 495] width 707 height 37
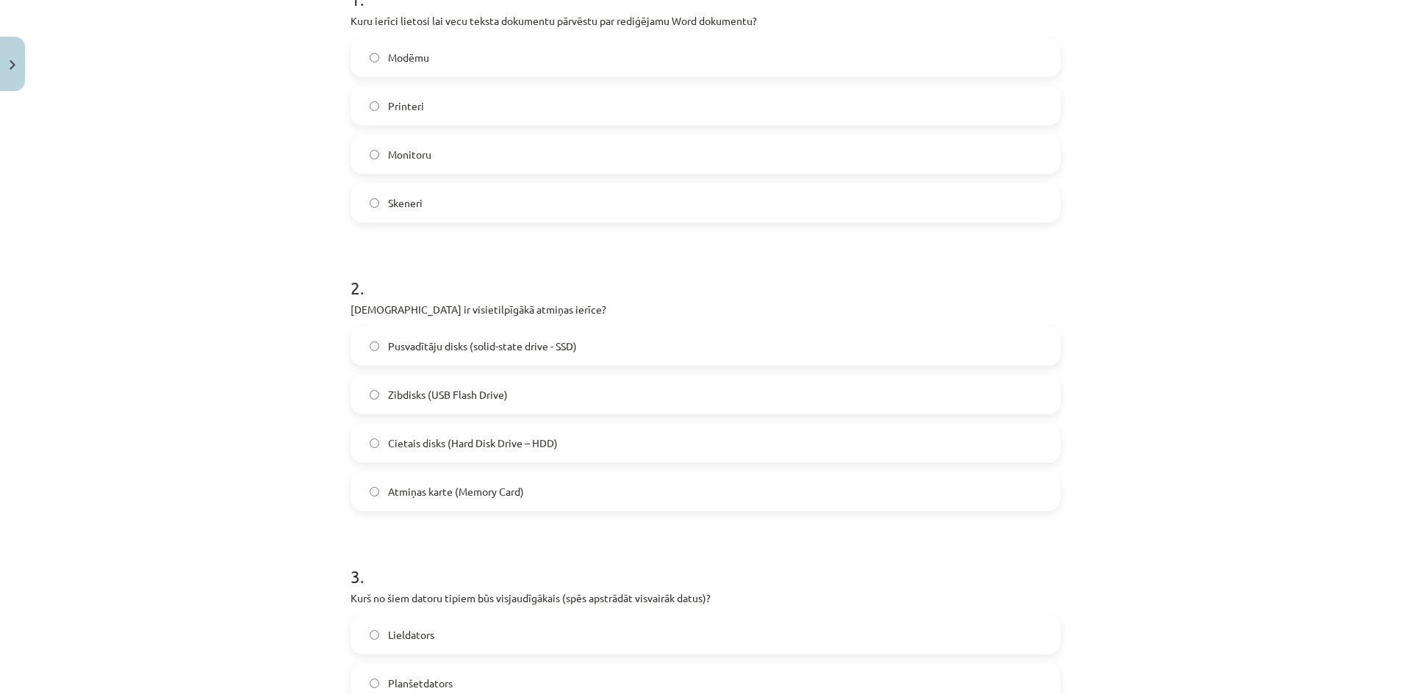
scroll to position [331, 0]
click at [1232, 168] on div "Mācību tēma: Datorikas - 10. klases 1. ieskaites mācību materiāls #3 2. tēma – …" at bounding box center [705, 347] width 1411 height 694
click at [516, 435] on label "Жесткий диск (HDD)" at bounding box center [705, 441] width 707 height 37
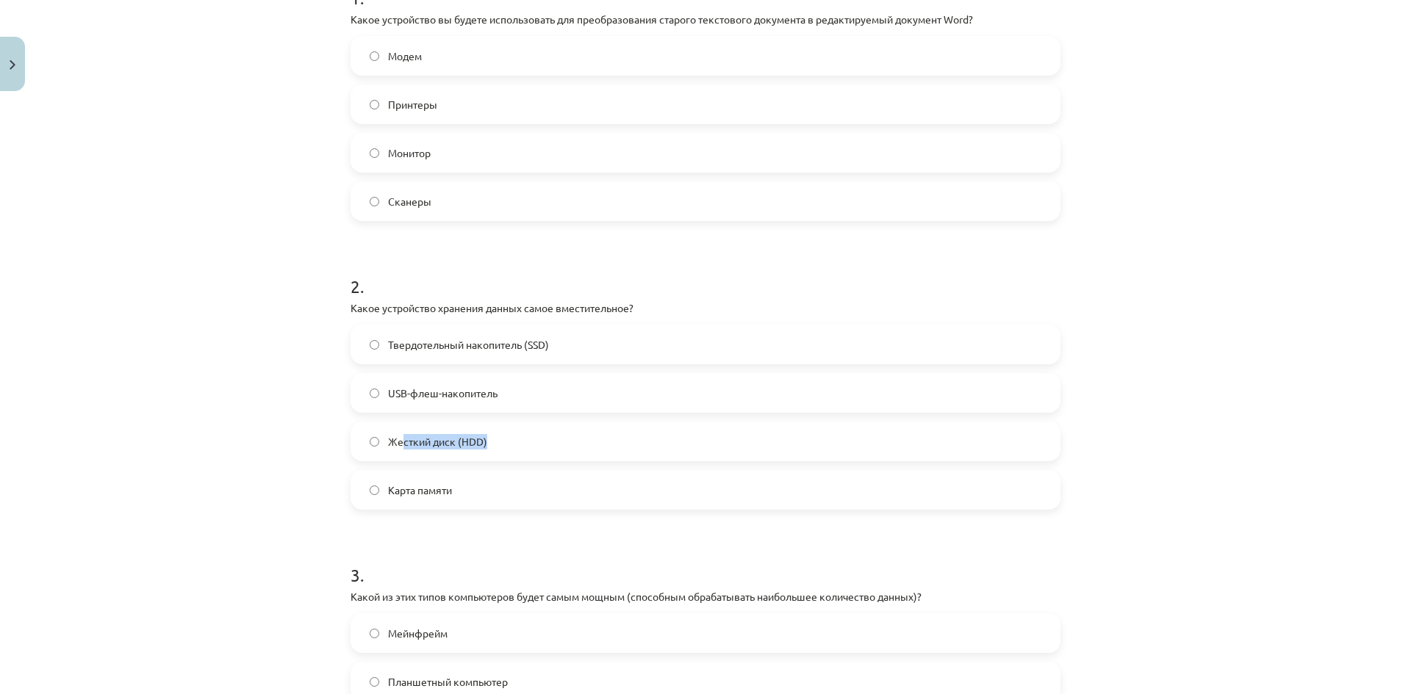
drag, startPoint x: 508, startPoint y: 436, endPoint x: 400, endPoint y: 437, distance: 108.0
click at [400, 437] on label "Жесткий диск (HDD)" at bounding box center [705, 441] width 707 height 37
click at [401, 341] on font "Твердотельный накопитель (SSD)" at bounding box center [468, 344] width 161 height 13
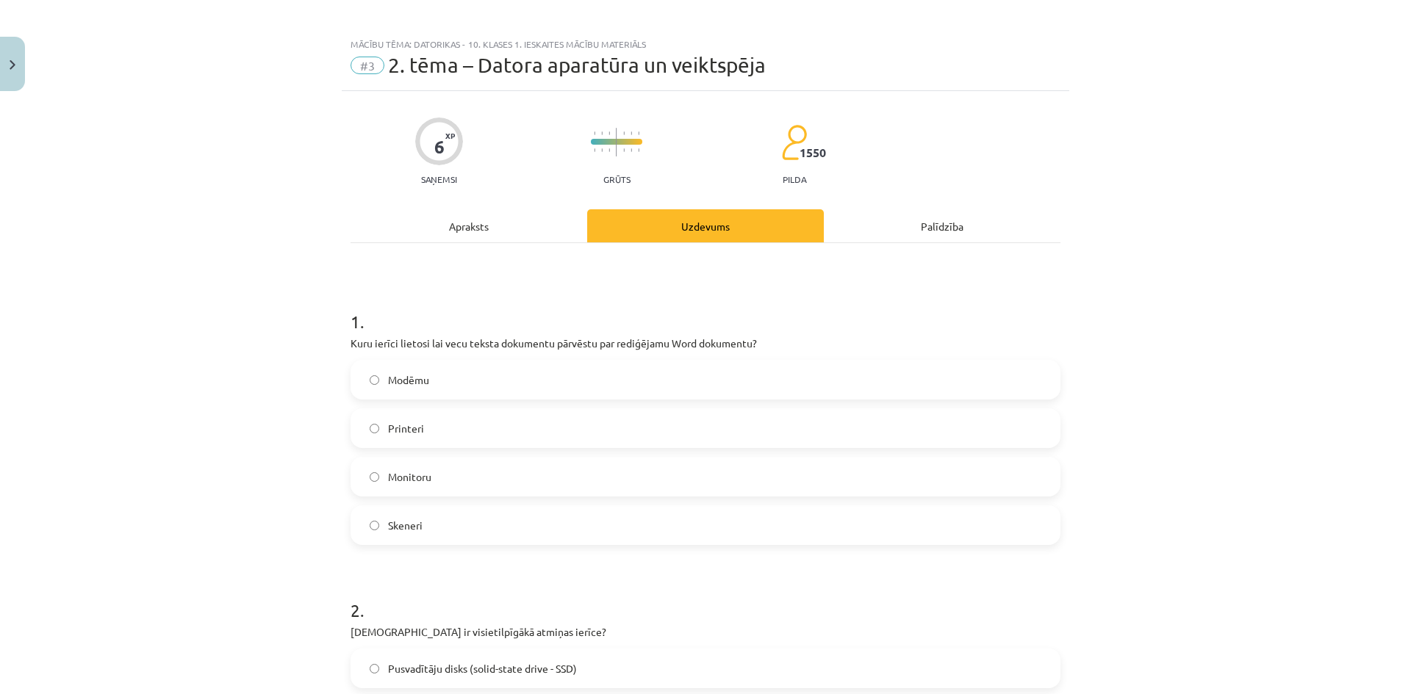
scroll to position [0, 0]
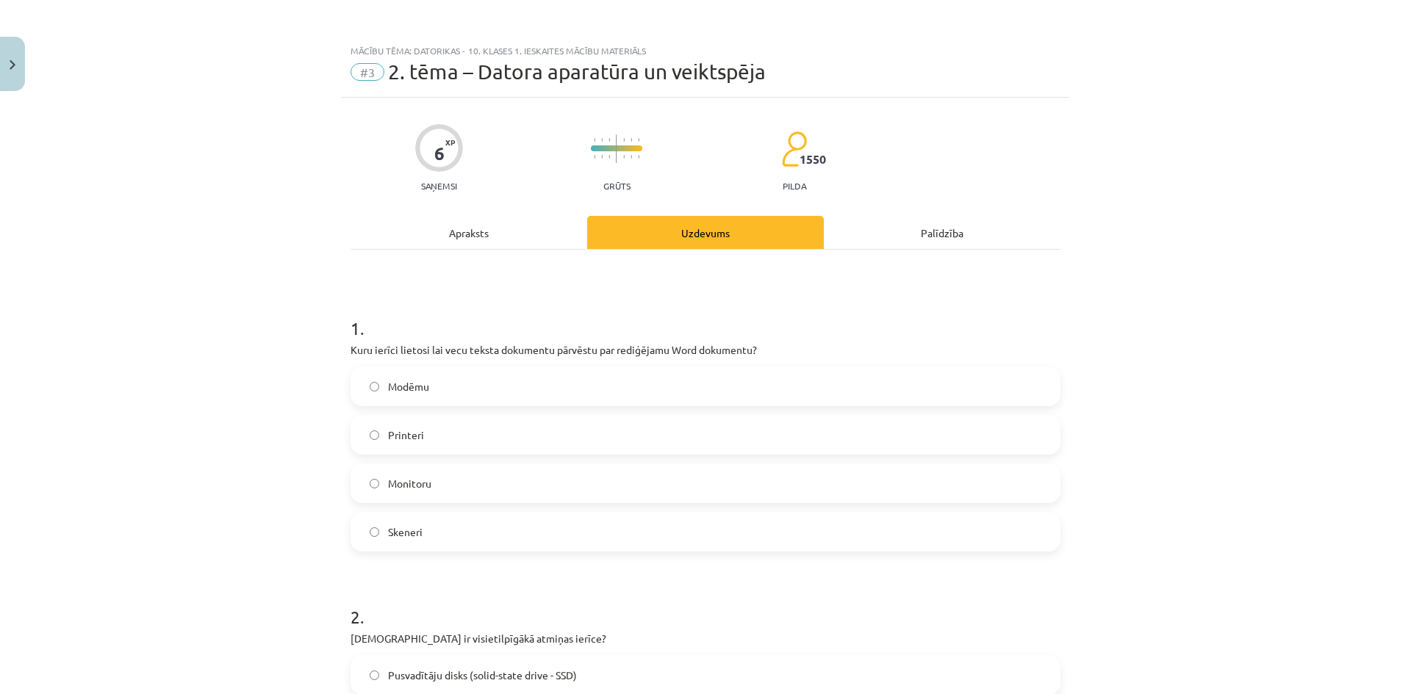
click at [505, 231] on div "Apraksts" at bounding box center [469, 232] width 237 height 33
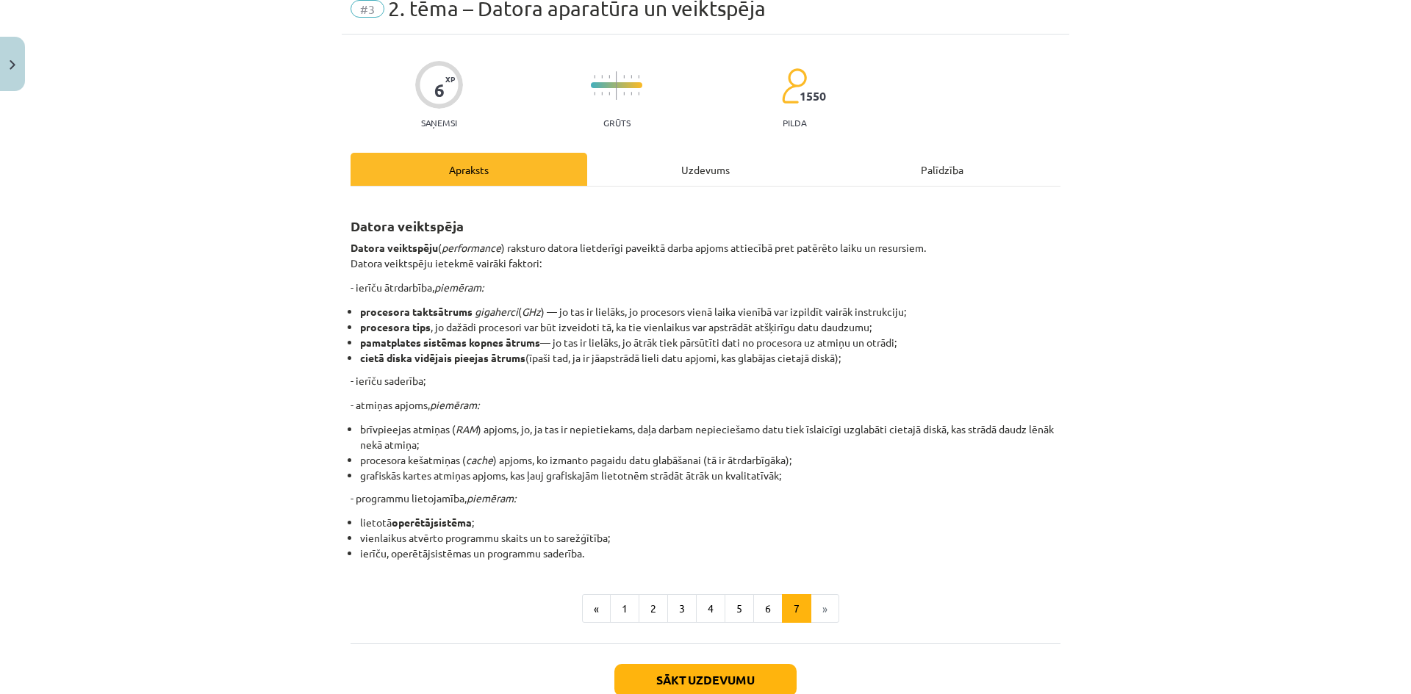
scroll to position [110, 0]
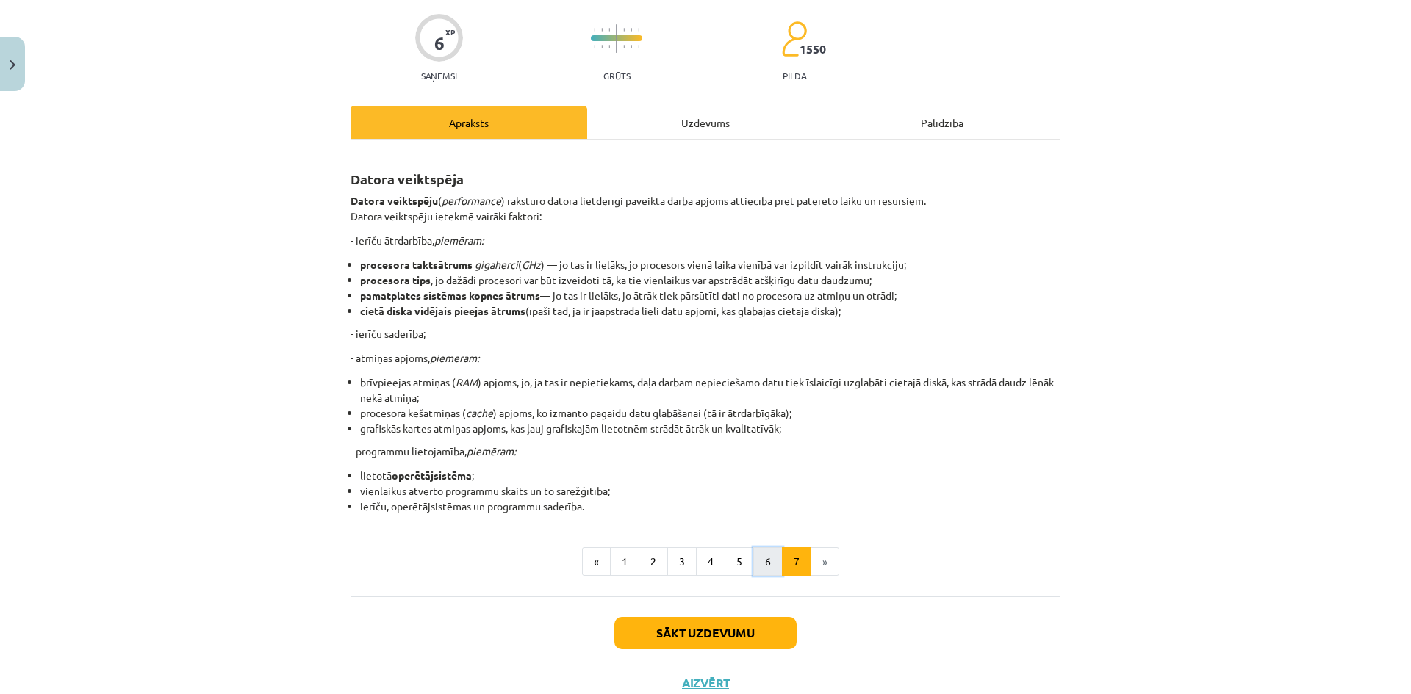
click at [765, 555] on button "6" at bounding box center [767, 561] width 29 height 29
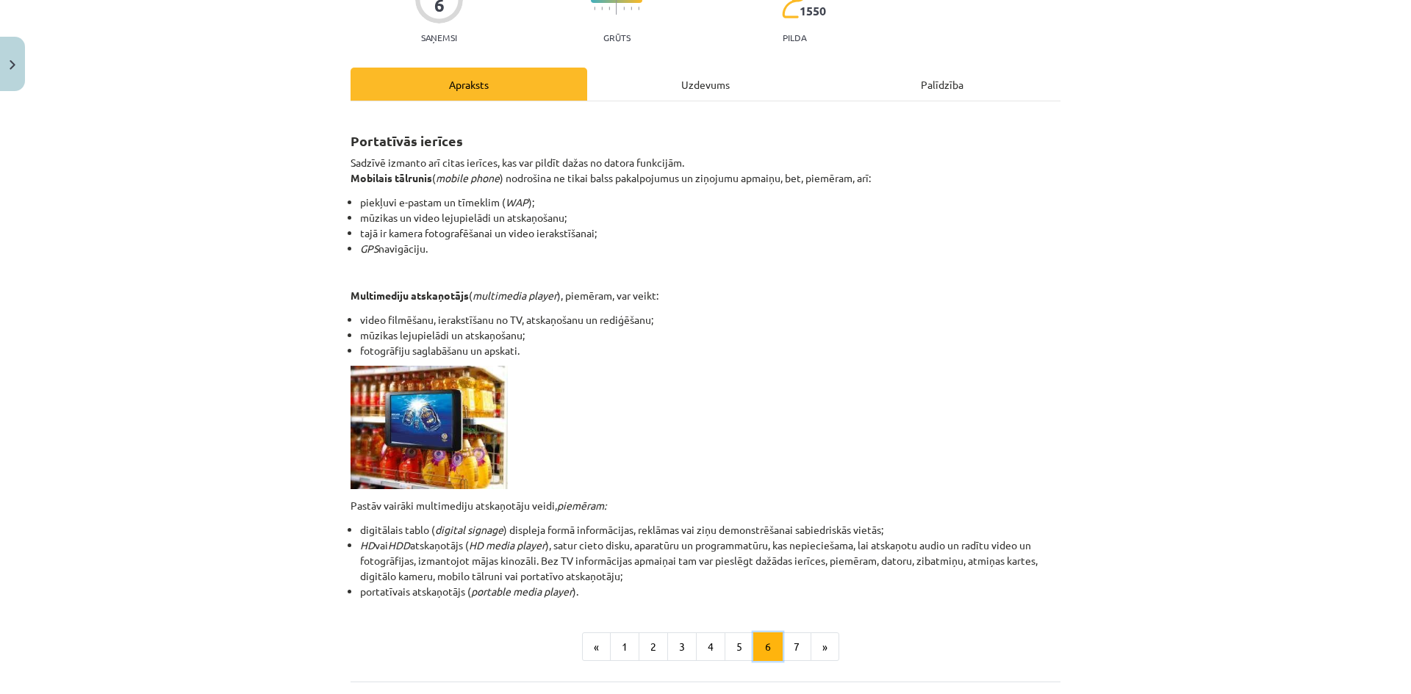
scroll to position [161, 0]
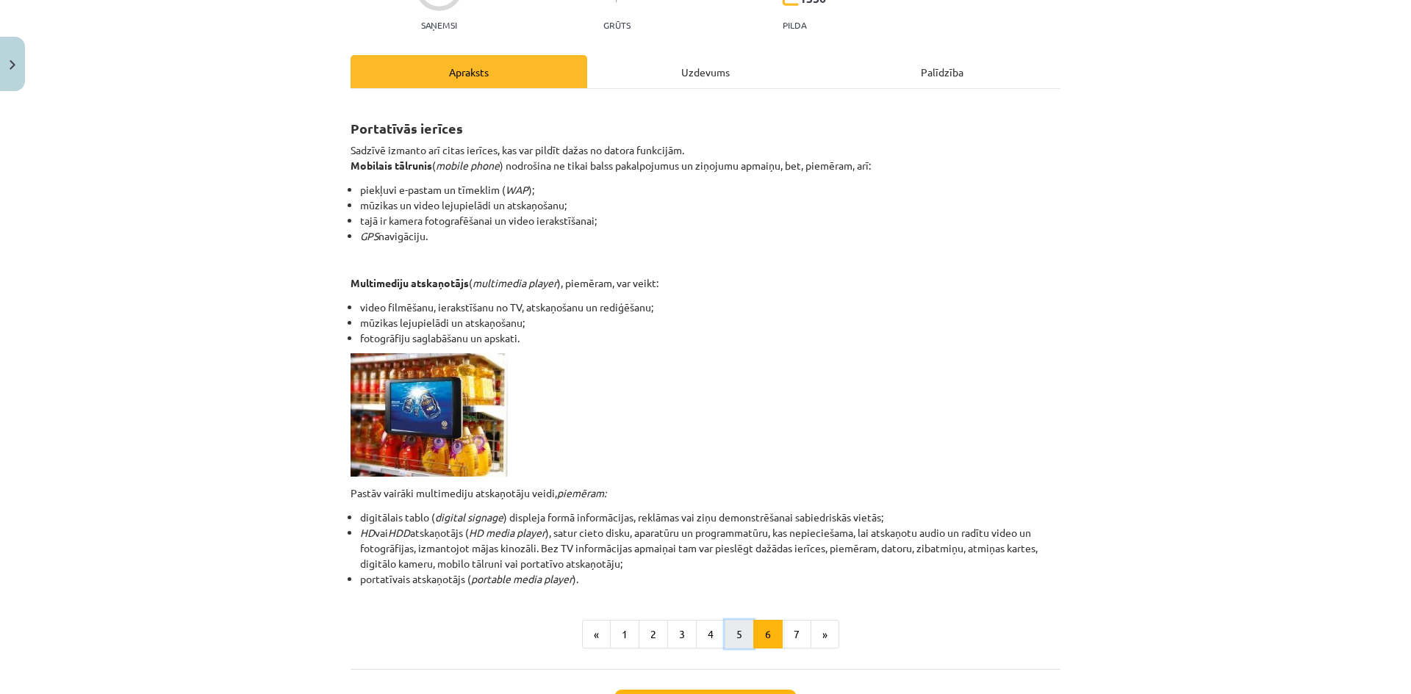
click at [730, 633] on button "5" at bounding box center [739, 634] width 29 height 29
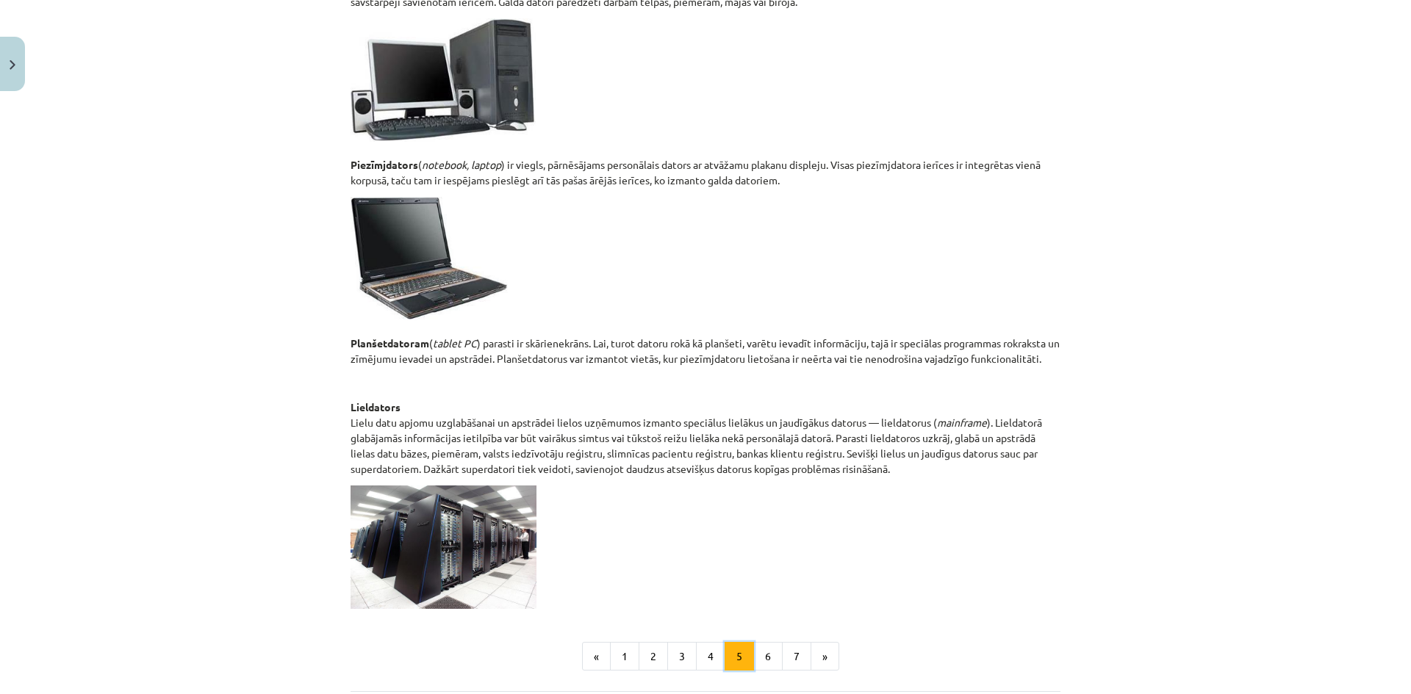
scroll to position [557, 0]
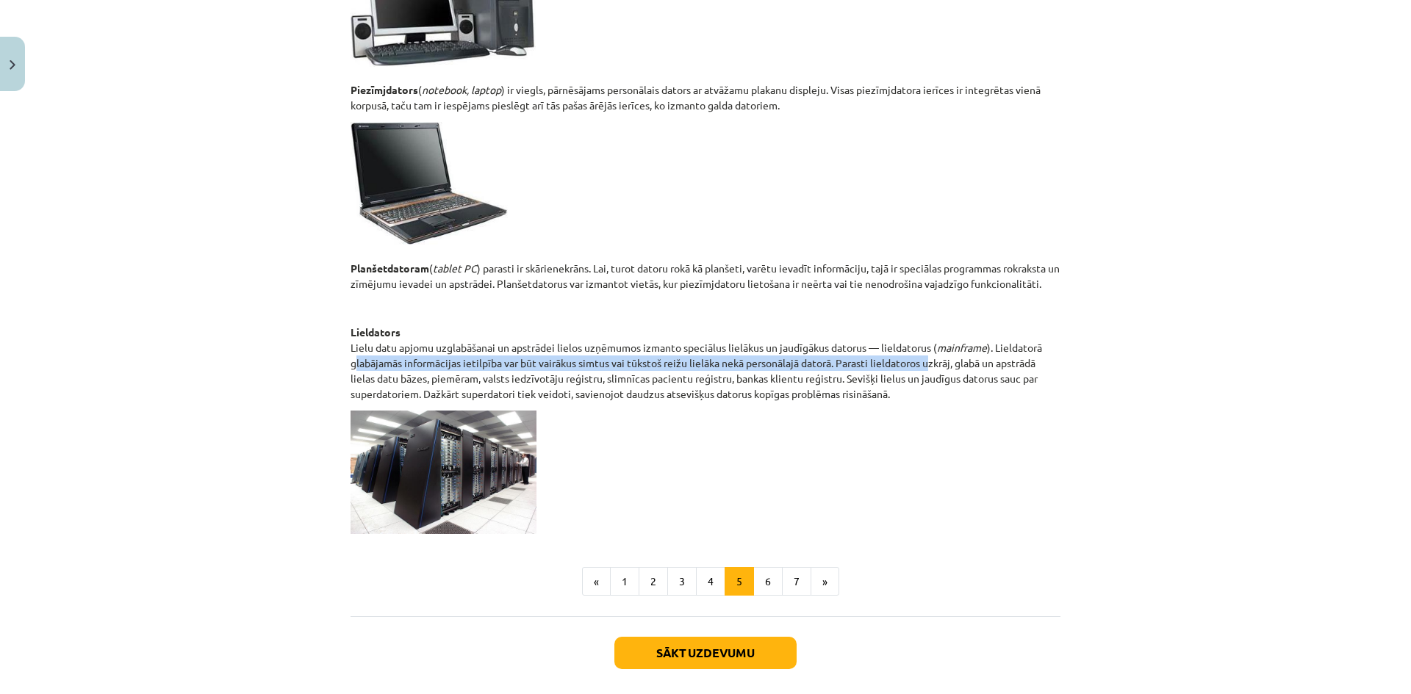
drag, startPoint x: 383, startPoint y: 359, endPoint x: 889, endPoint y: 356, distance: 506.3
click at [927, 367] on p "Lieldators Lielu datu apjomu uzglabāšanai un apstrādei lielos uzņēmumos izmanto…" at bounding box center [706, 363] width 710 height 77
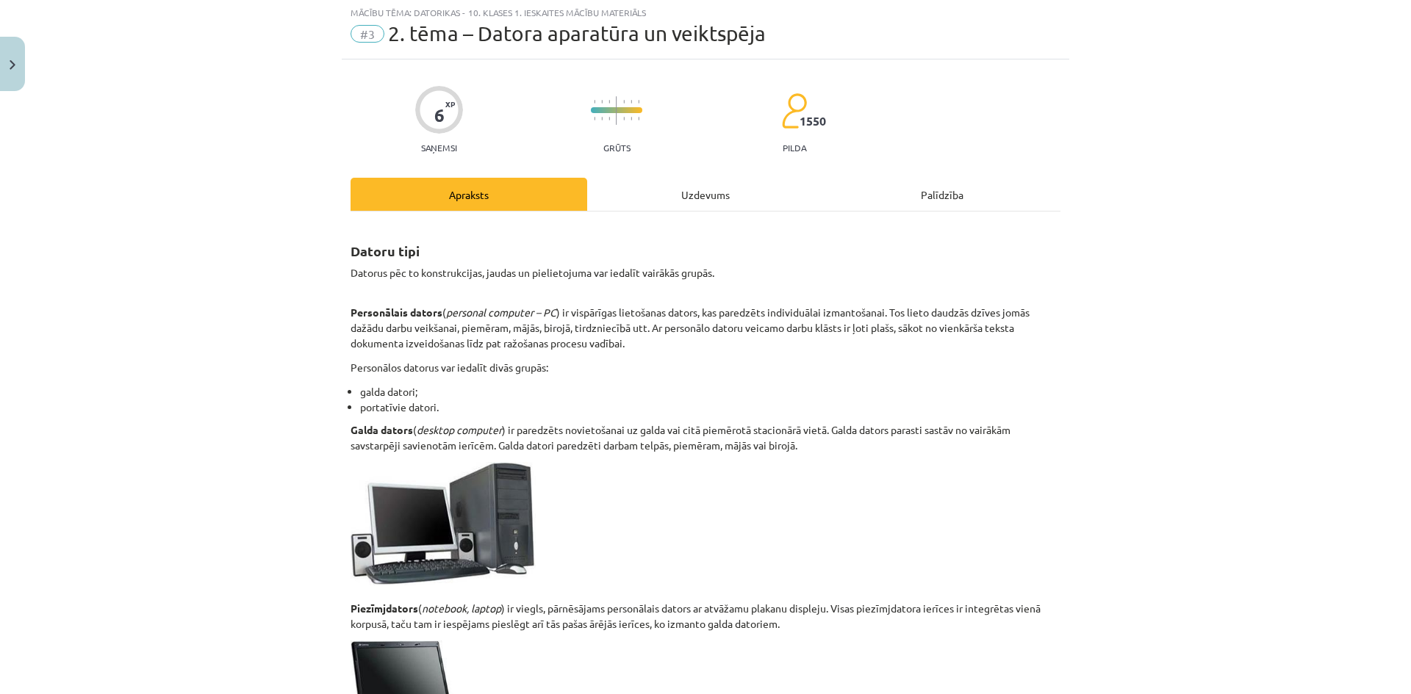
scroll to position [0, 0]
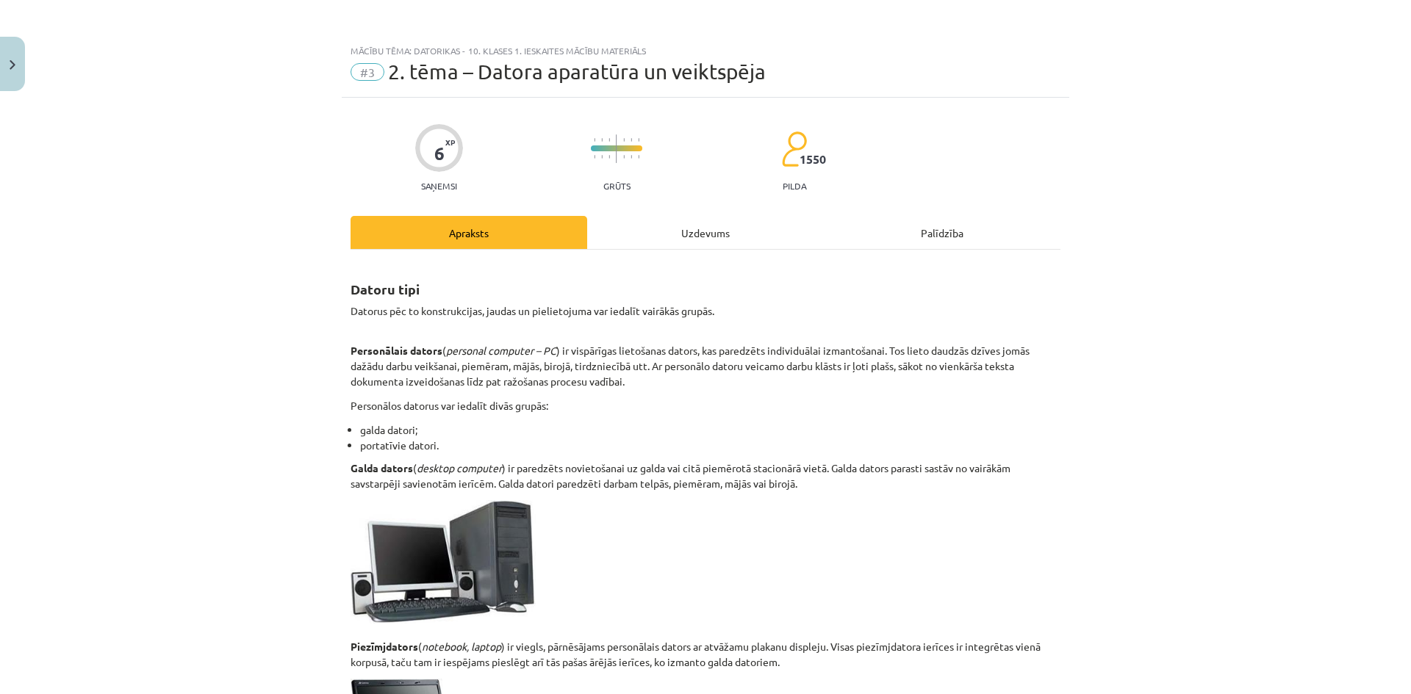
click at [691, 230] on div "Uzdevums" at bounding box center [705, 232] width 237 height 33
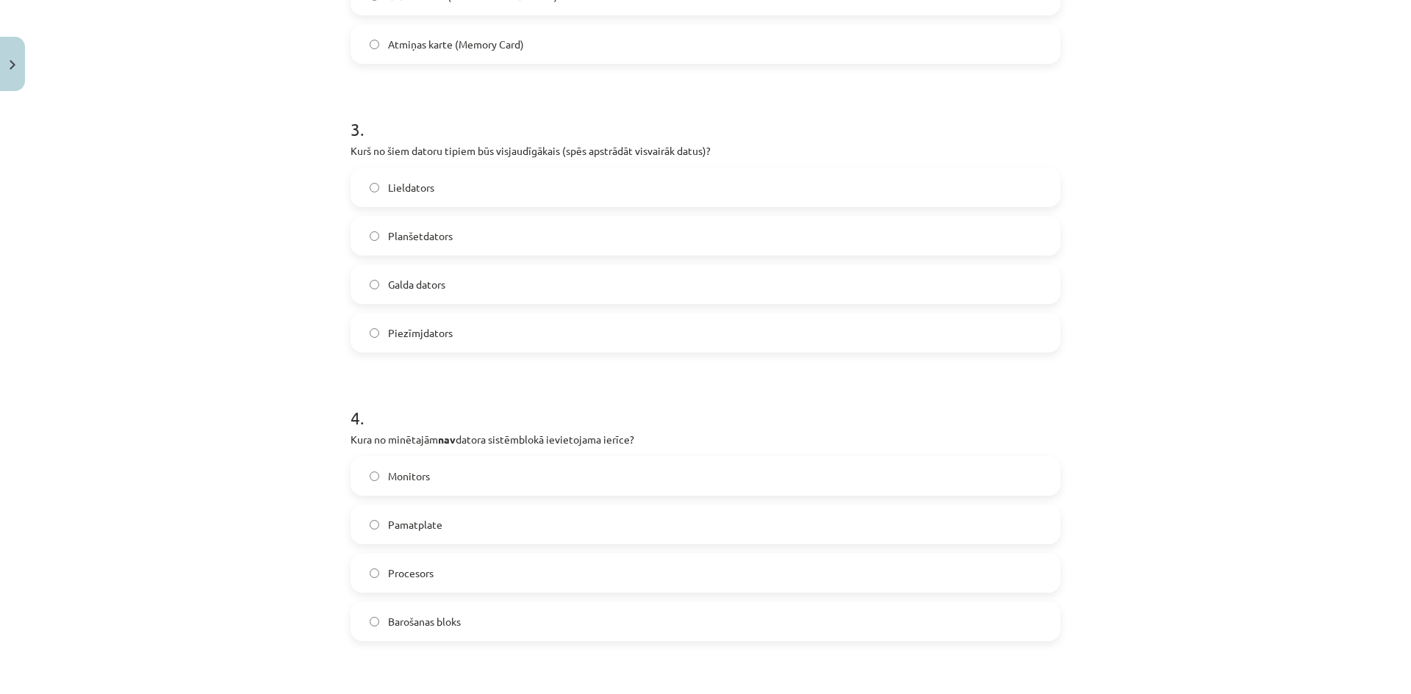
scroll to position [845, 0]
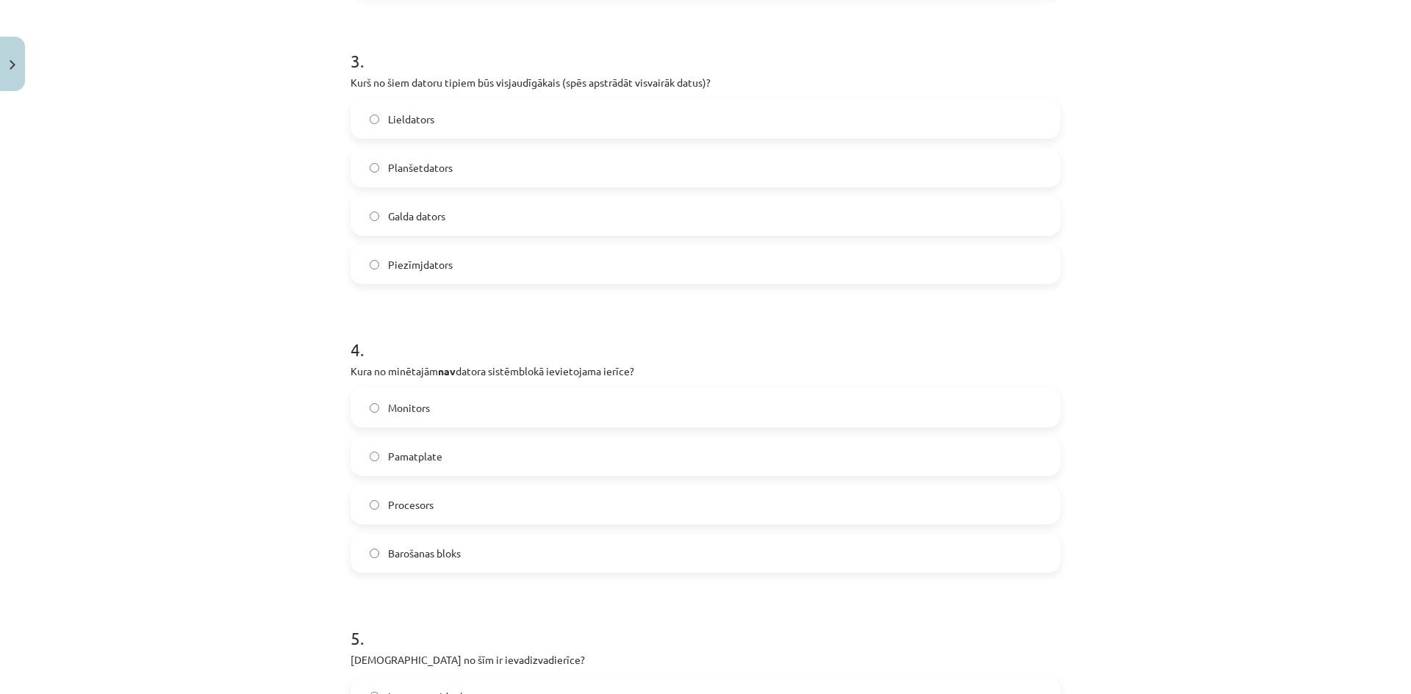
click at [382, 110] on label "Lieldators" at bounding box center [705, 119] width 707 height 37
click at [1304, 150] on div "Mācību tēma: Datorikas - 10. klases 1. ieskaites mācību materiāls #3 2. tēma – …" at bounding box center [705, 347] width 1411 height 694
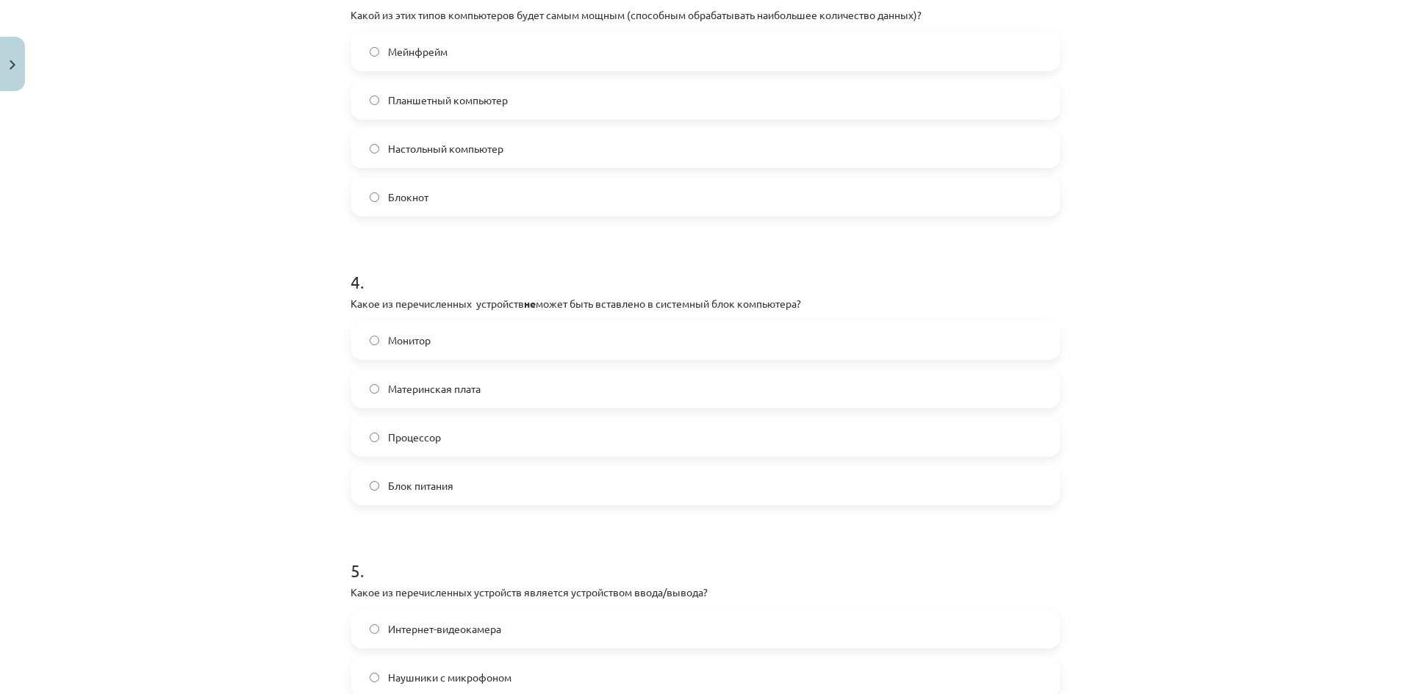
scroll to position [919, 0]
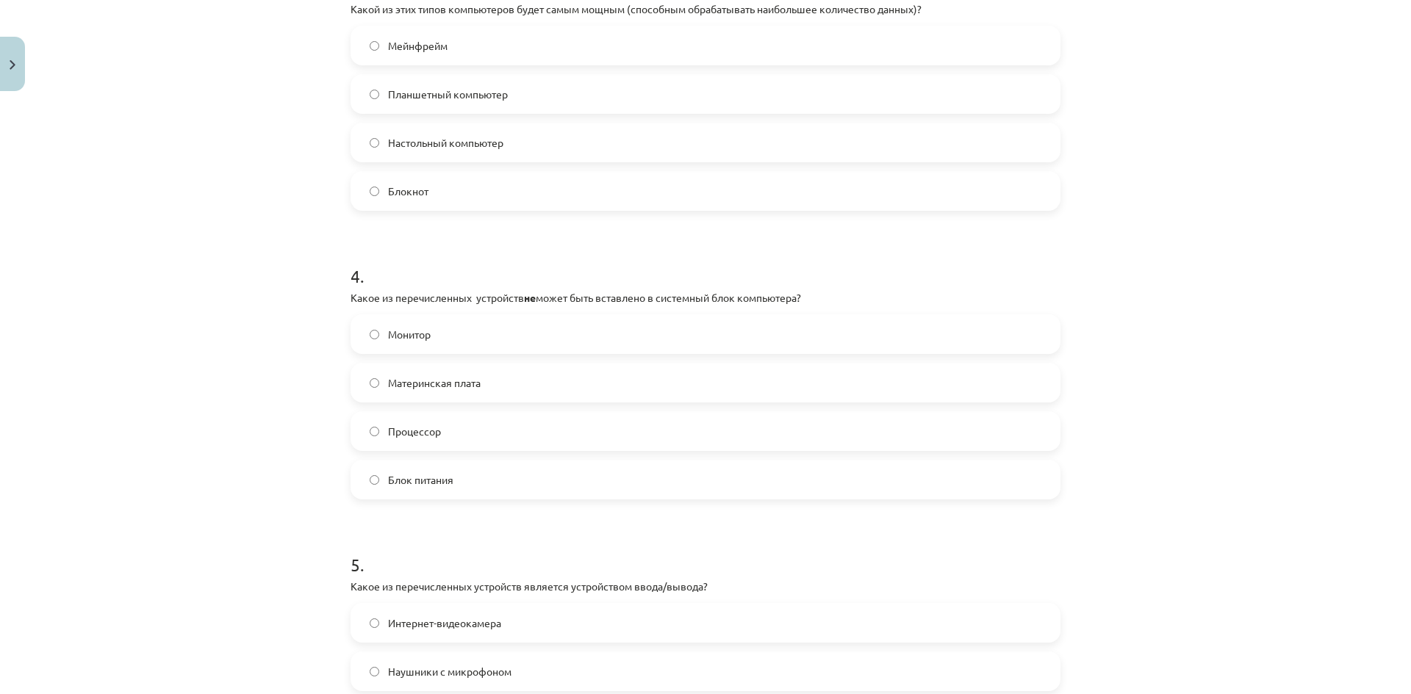
click at [450, 323] on label "Монитор" at bounding box center [705, 334] width 707 height 37
click at [367, 484] on label "Блок питания" at bounding box center [705, 479] width 707 height 37
click at [1192, 331] on div "Тема исследования: Информатика - учебный материал для 1-го теста 10-го класса #…" at bounding box center [705, 347] width 1411 height 694
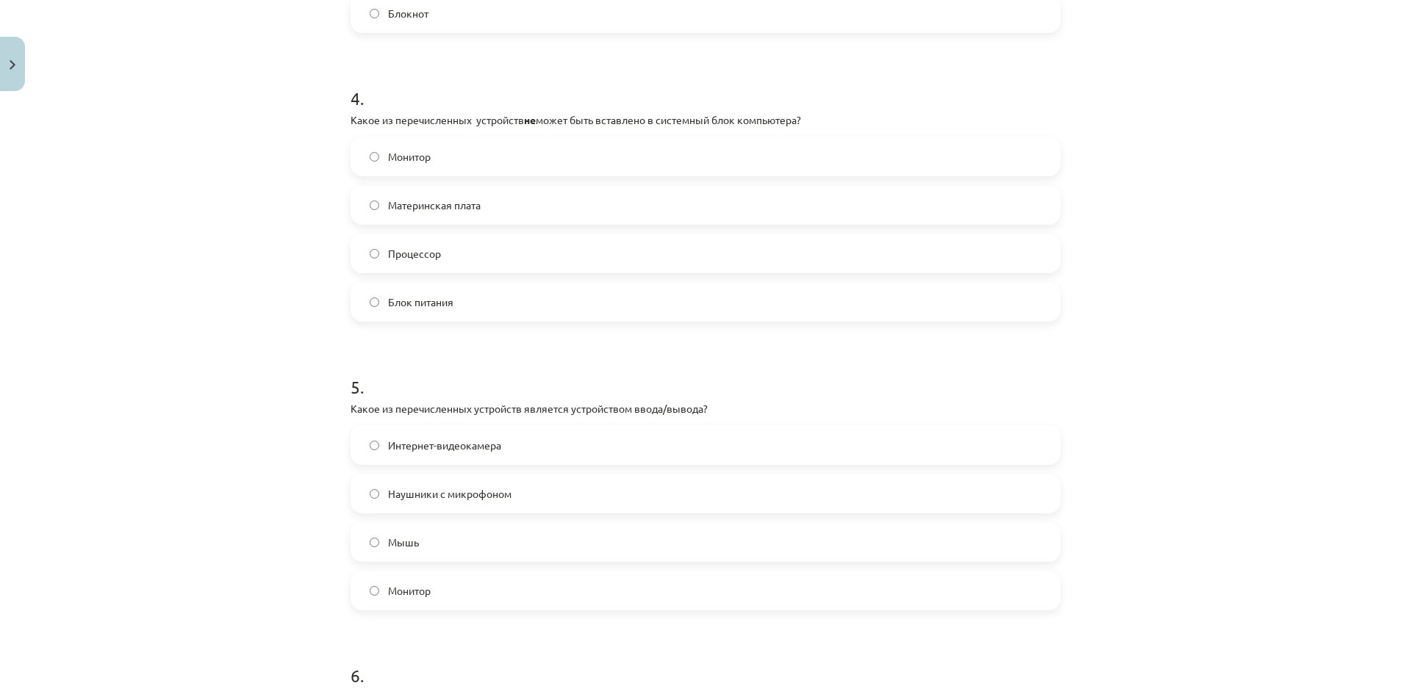
scroll to position [1139, 0]
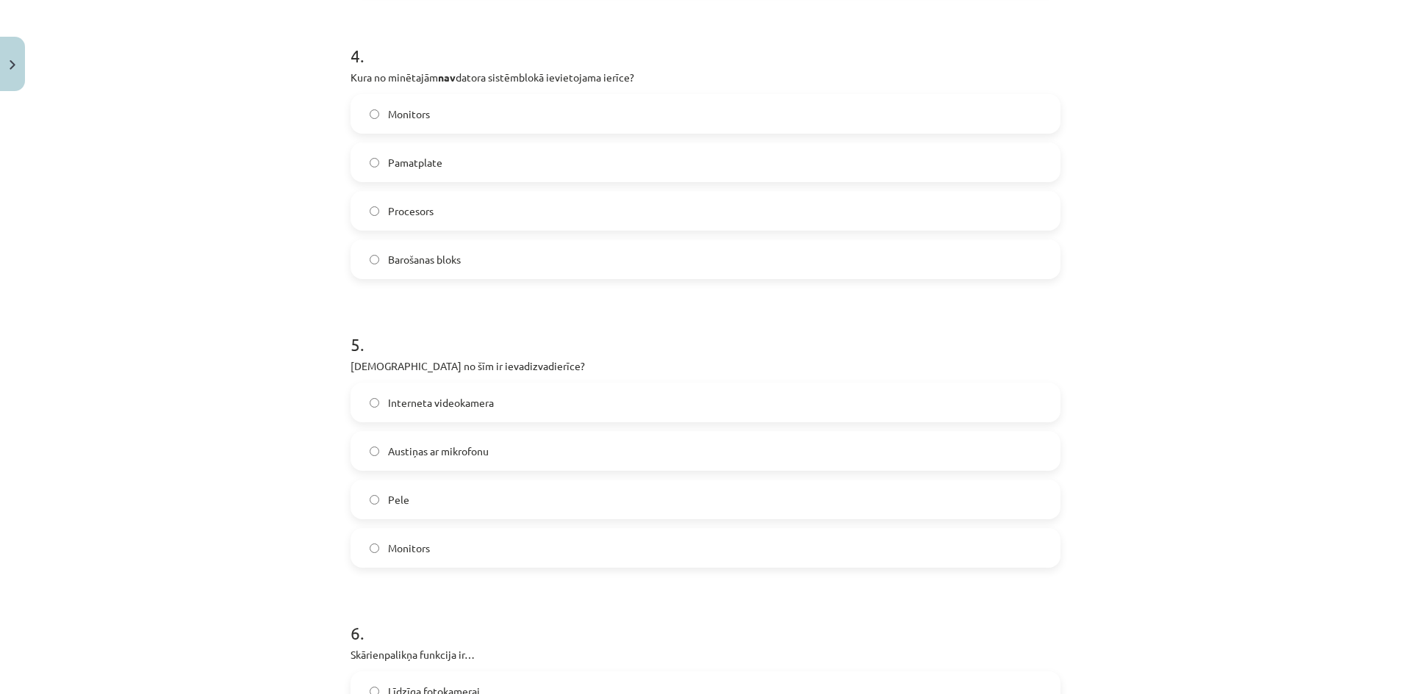
click at [561, 442] on label "Austiņas ar mikrofonu" at bounding box center [705, 451] width 707 height 37
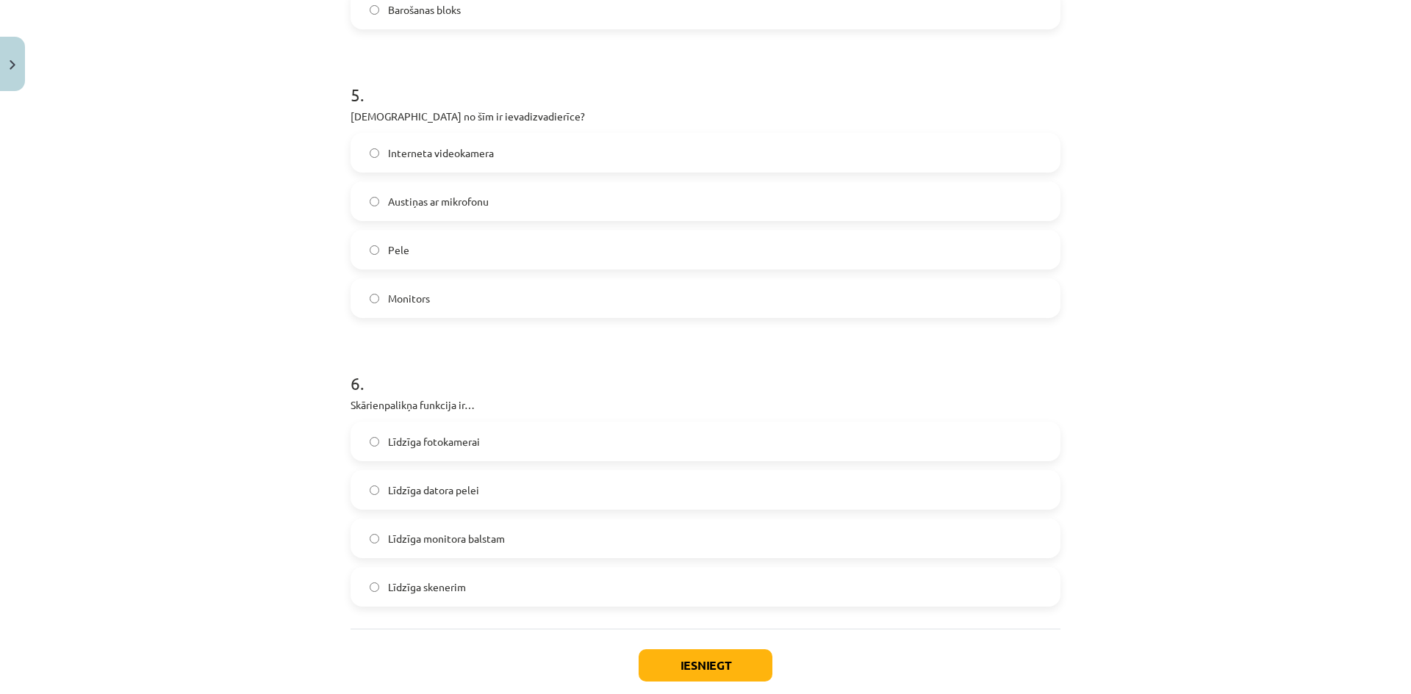
scroll to position [1433, 0]
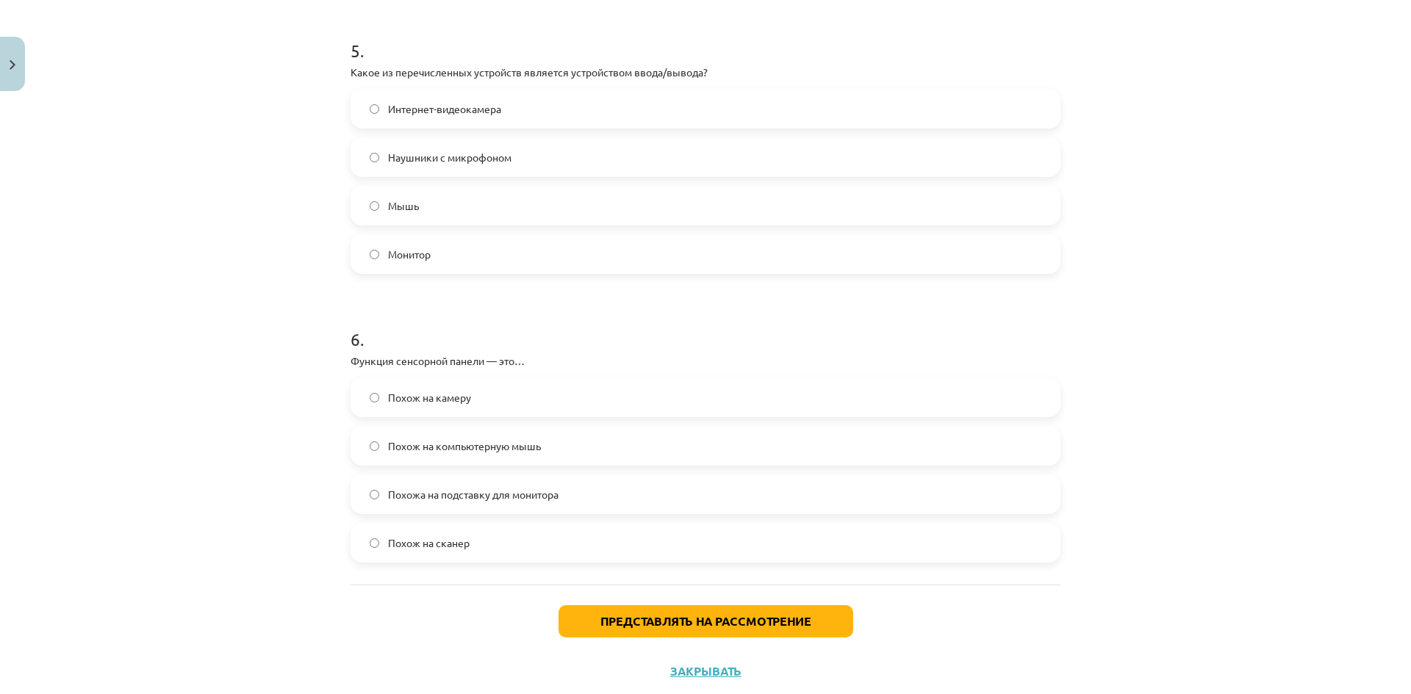
click at [445, 441] on font "Похож на компьютерную мышь" at bounding box center [464, 445] width 153 height 13
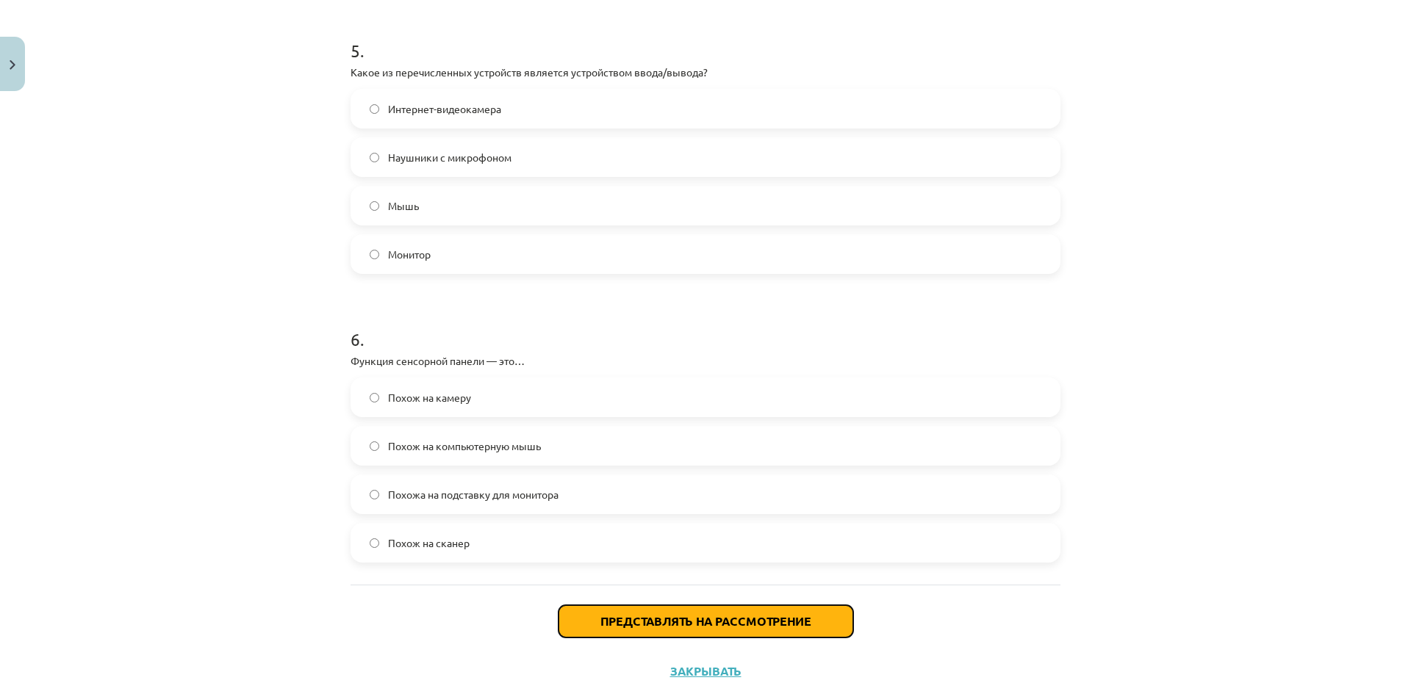
click at [783, 627] on font "Представлять на рассмотрение" at bounding box center [705, 621] width 211 height 15
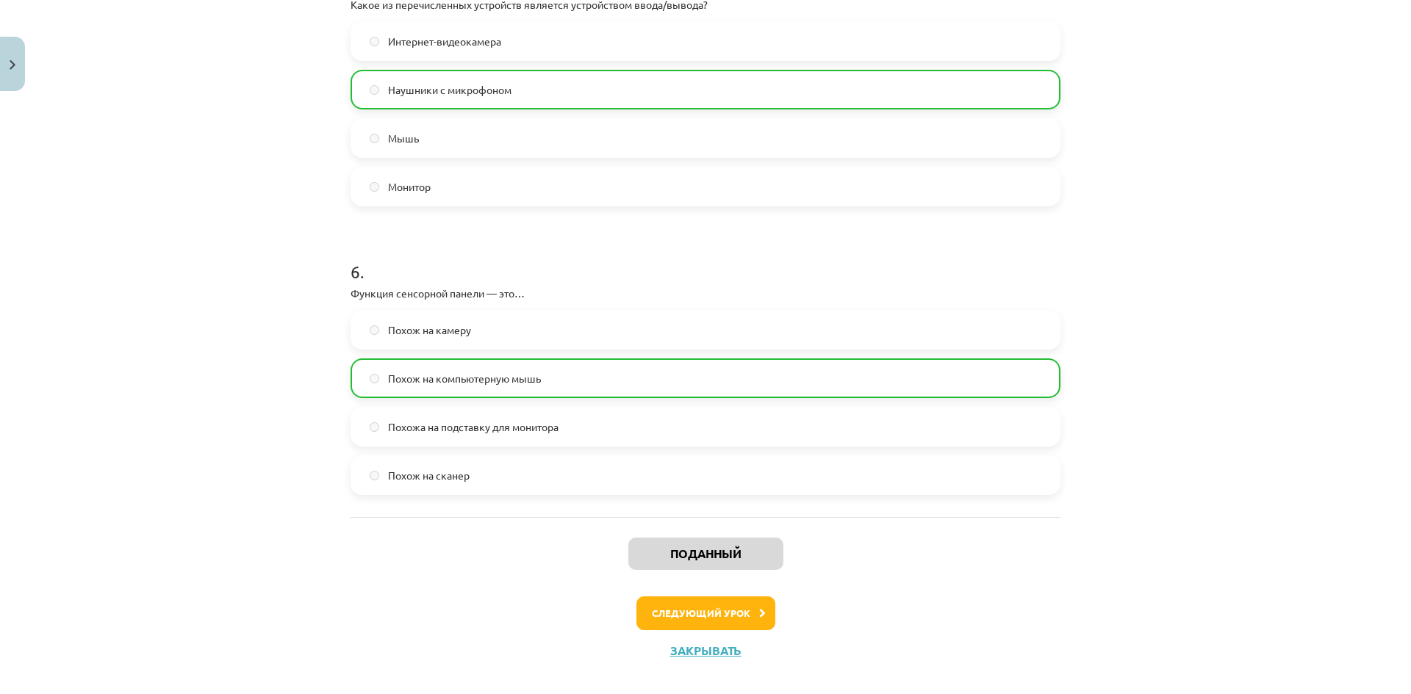
scroll to position [1519, 0]
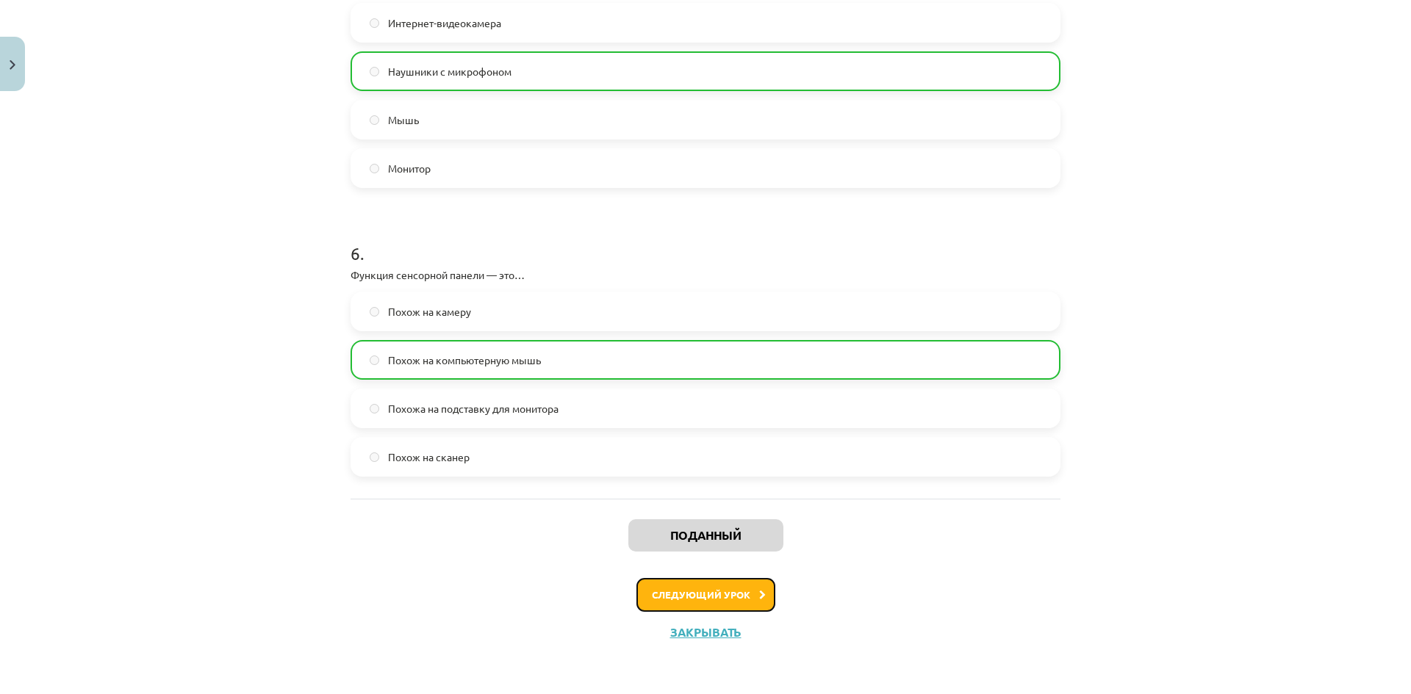
click at [728, 602] on button "Следующий урок" at bounding box center [705, 595] width 139 height 34
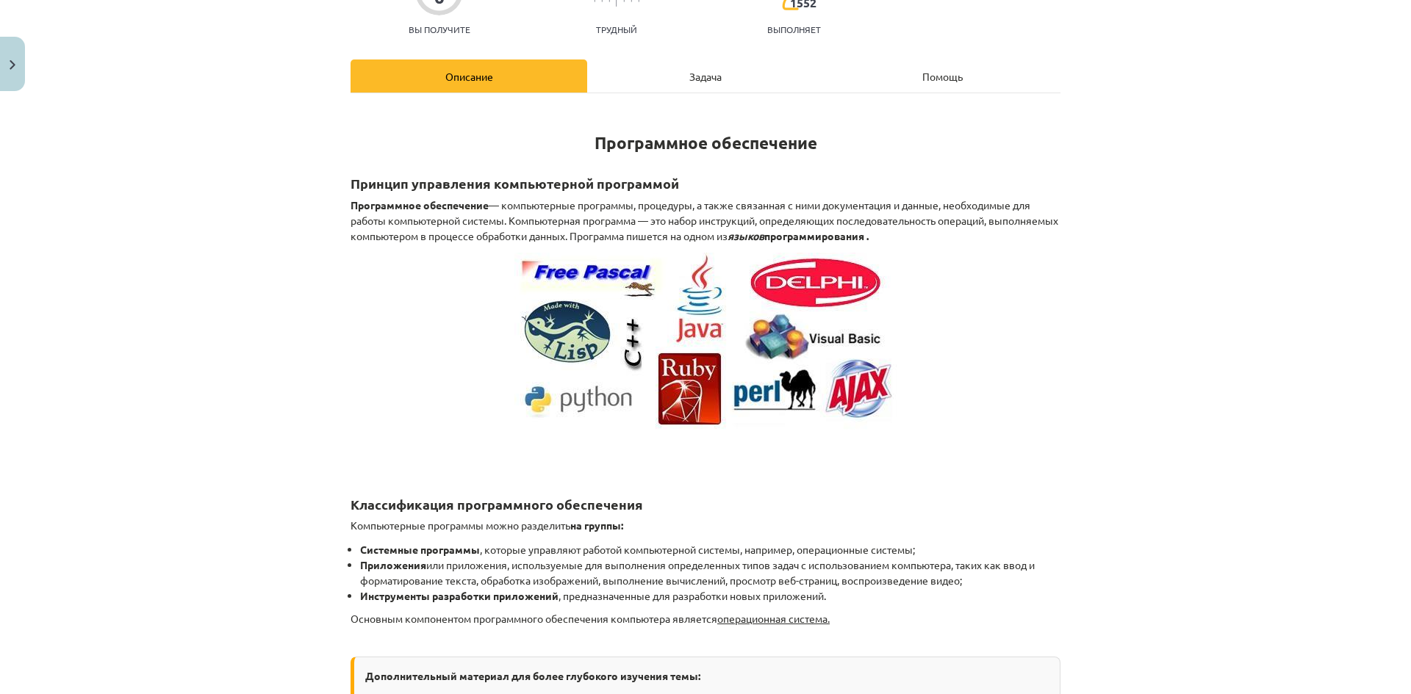
scroll to position [184, 0]
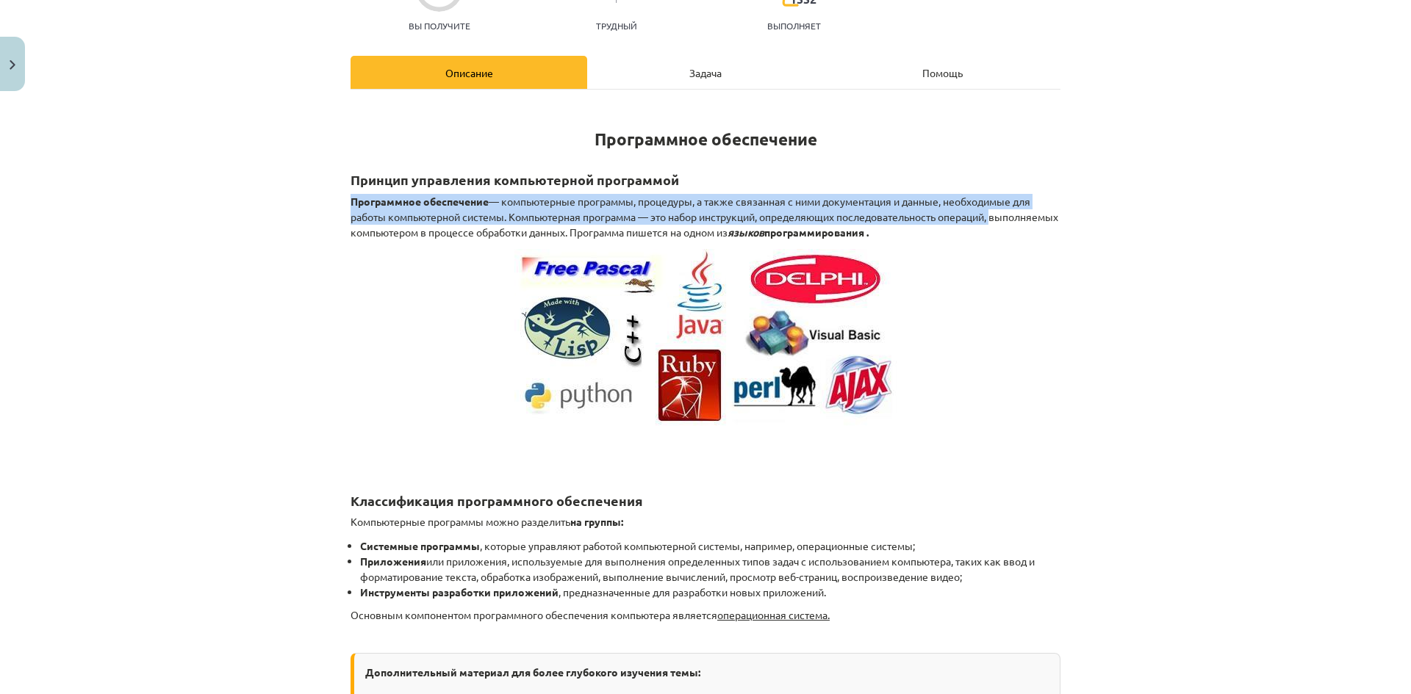
drag, startPoint x: 347, startPoint y: 202, endPoint x: 1002, endPoint y: 220, distance: 655.7
click at [1002, 220] on p "Программное обеспечение — компьютерные программы, процедуры, а также связанная …" at bounding box center [706, 217] width 710 height 46
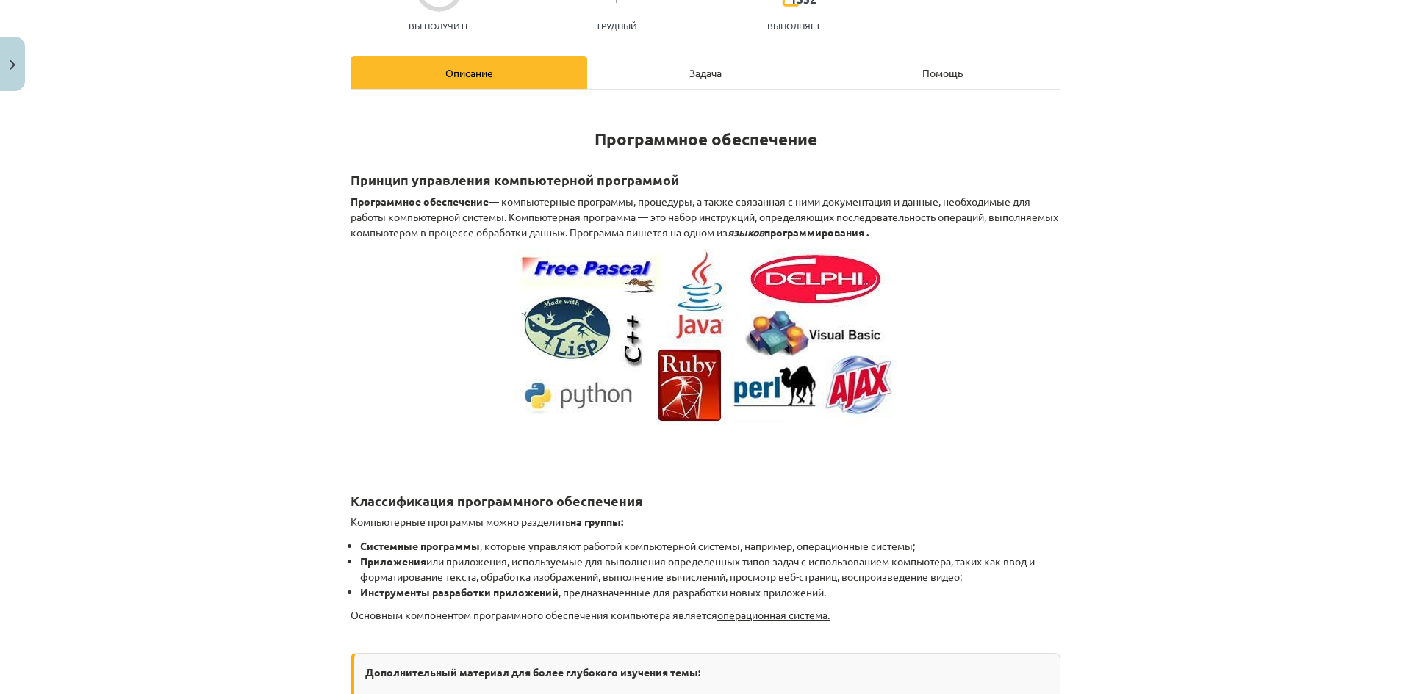
click at [687, 79] on div "Задача" at bounding box center [705, 72] width 237 height 33
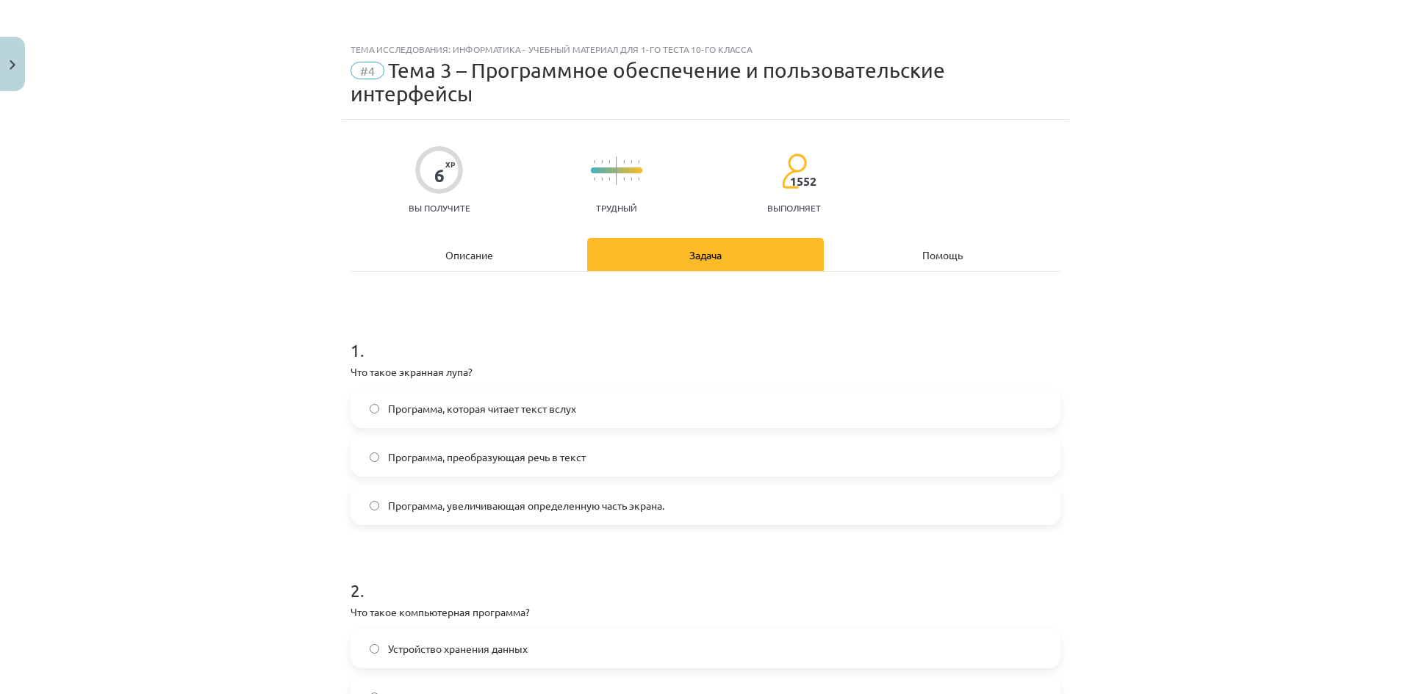
scroll to position [0, 0]
click at [459, 250] on font "Описание" at bounding box center [469, 256] width 48 height 13
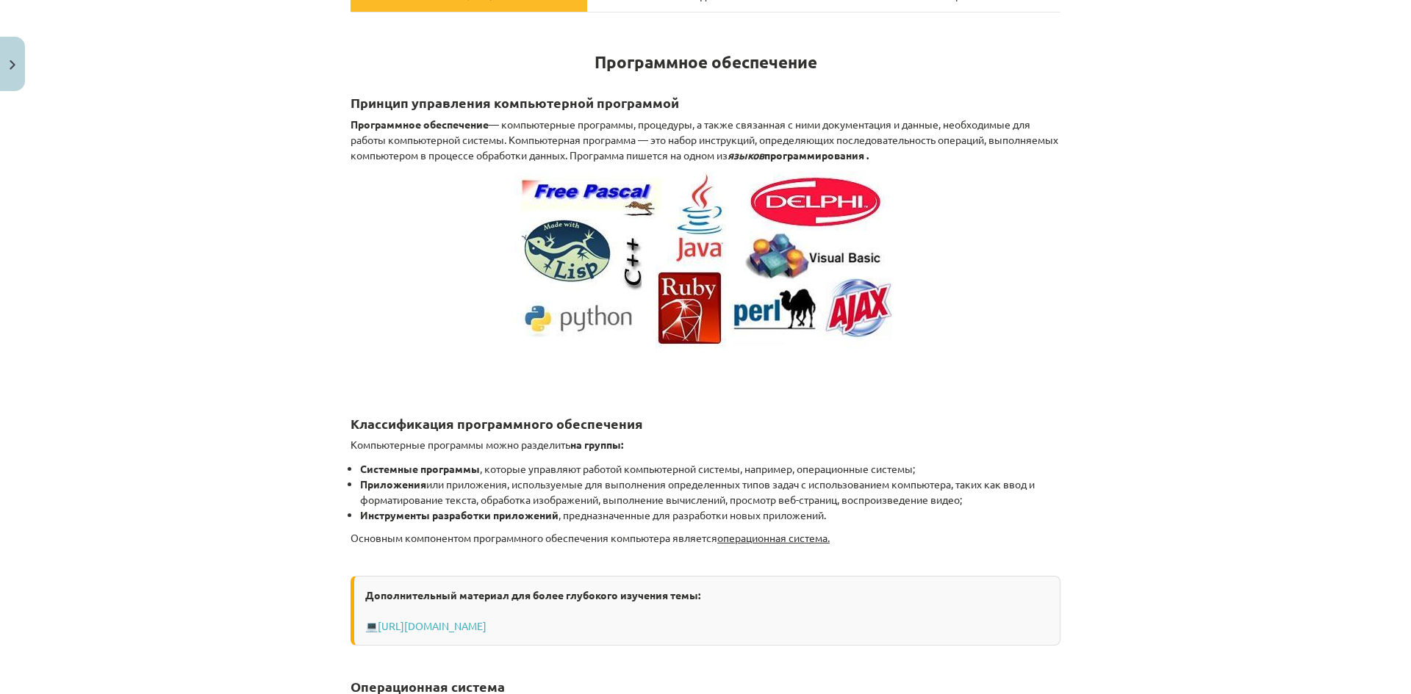
scroll to position [257, 0]
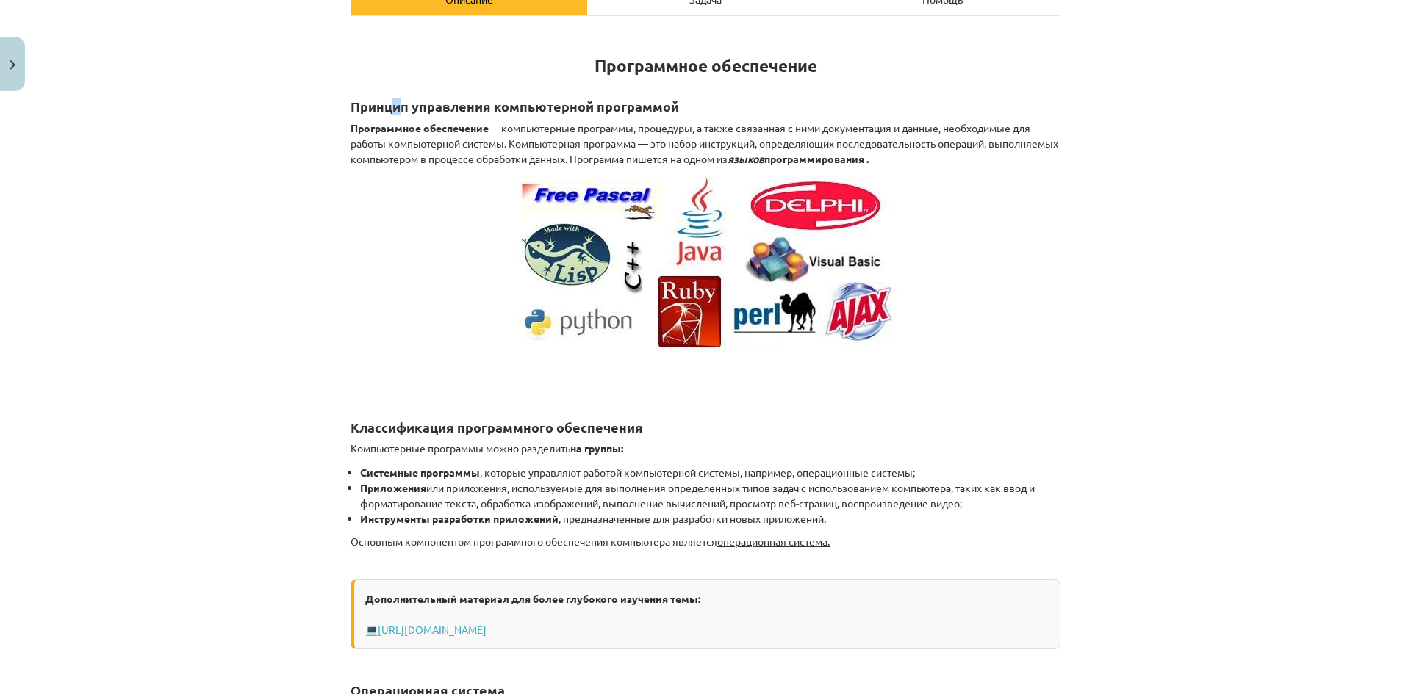
click at [392, 109] on font "Принцип управления компьютерной программой" at bounding box center [515, 106] width 328 height 17
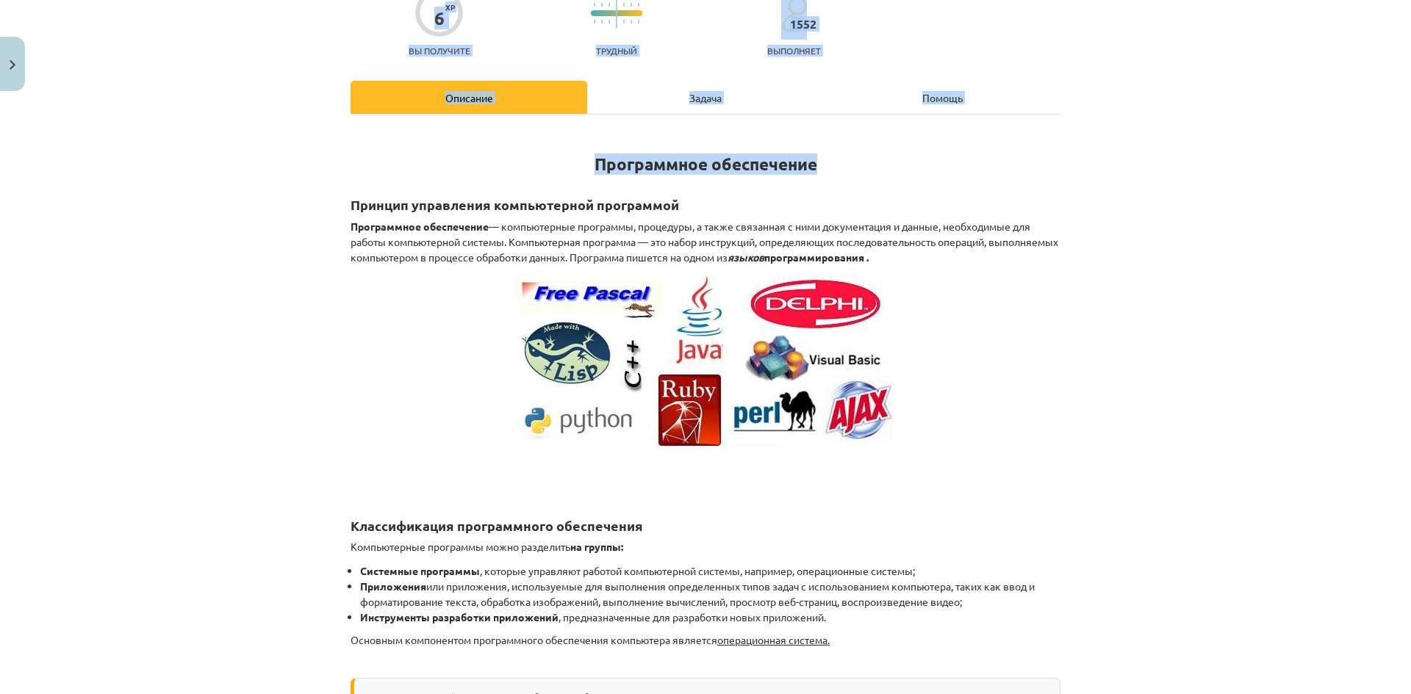
scroll to position [0, 0]
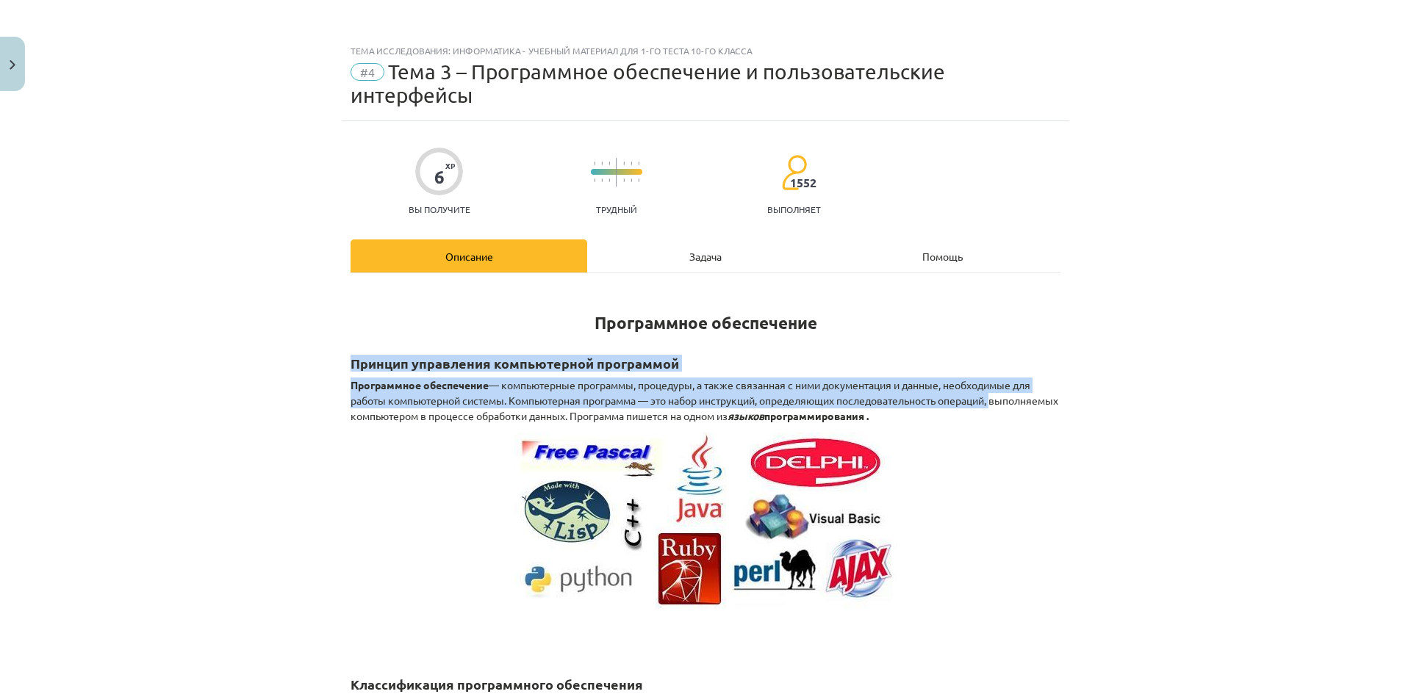
drag, startPoint x: 394, startPoint y: 120, endPoint x: 1052, endPoint y: 405, distance: 716.8
click at [1052, 405] on div "Тема исследования: Информатика - учебный материал для 1-го теста 10-го класса #…" at bounding box center [705, 347] width 1411 height 694
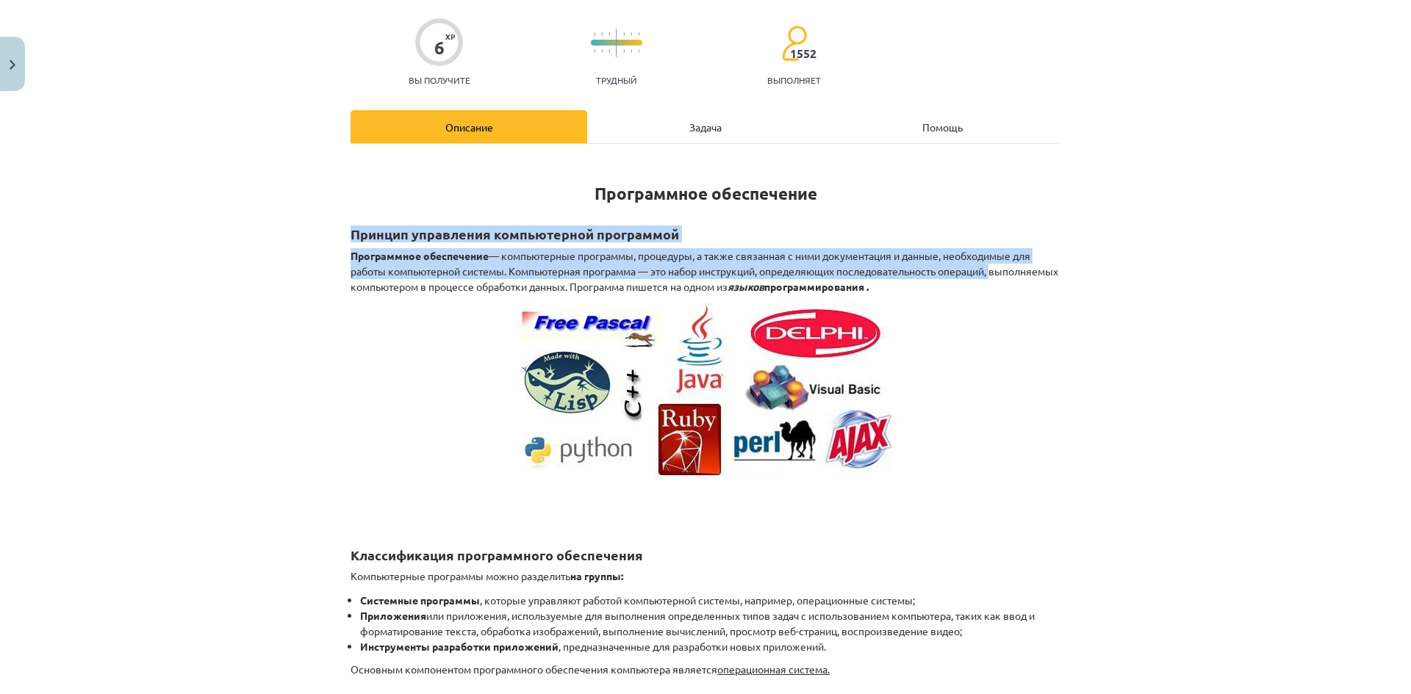
scroll to position [147, 0]
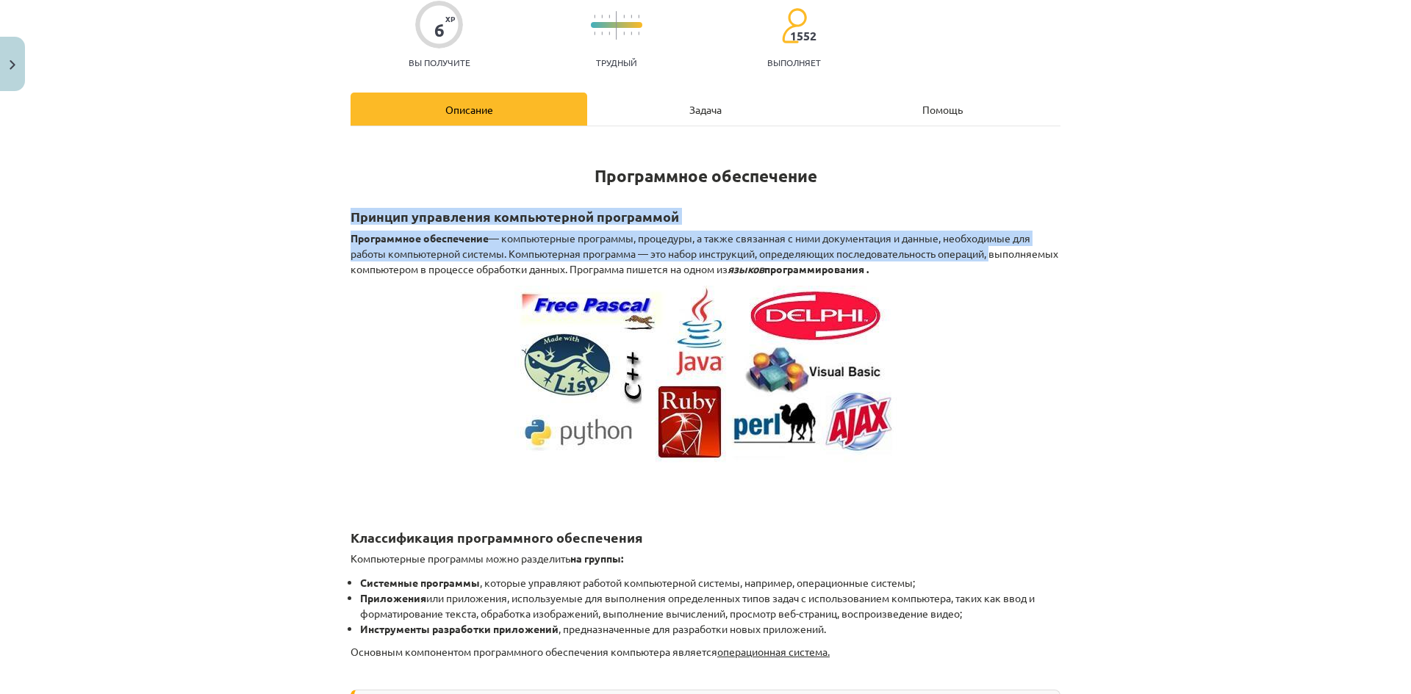
click at [731, 253] on font "— компьютерные программы, процедуры, а также связанная с ними документация и да…" at bounding box center [705, 253] width 708 height 44
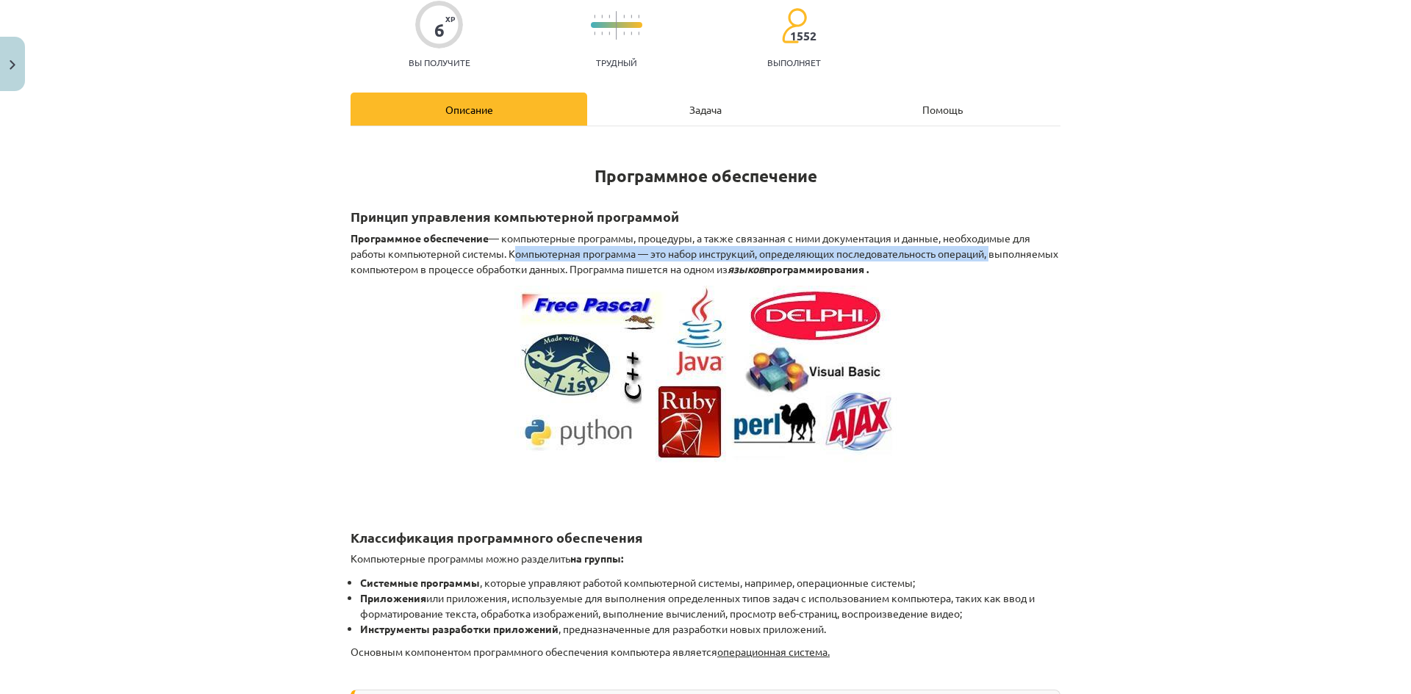
drag, startPoint x: 1028, startPoint y: 256, endPoint x: 506, endPoint y: 253, distance: 521.8
click at [506, 253] on p "Программное обеспечение — компьютерные программы, процедуры, а также связанная …" at bounding box center [706, 254] width 710 height 46
click at [677, 112] on div "Задача" at bounding box center [705, 109] width 237 height 33
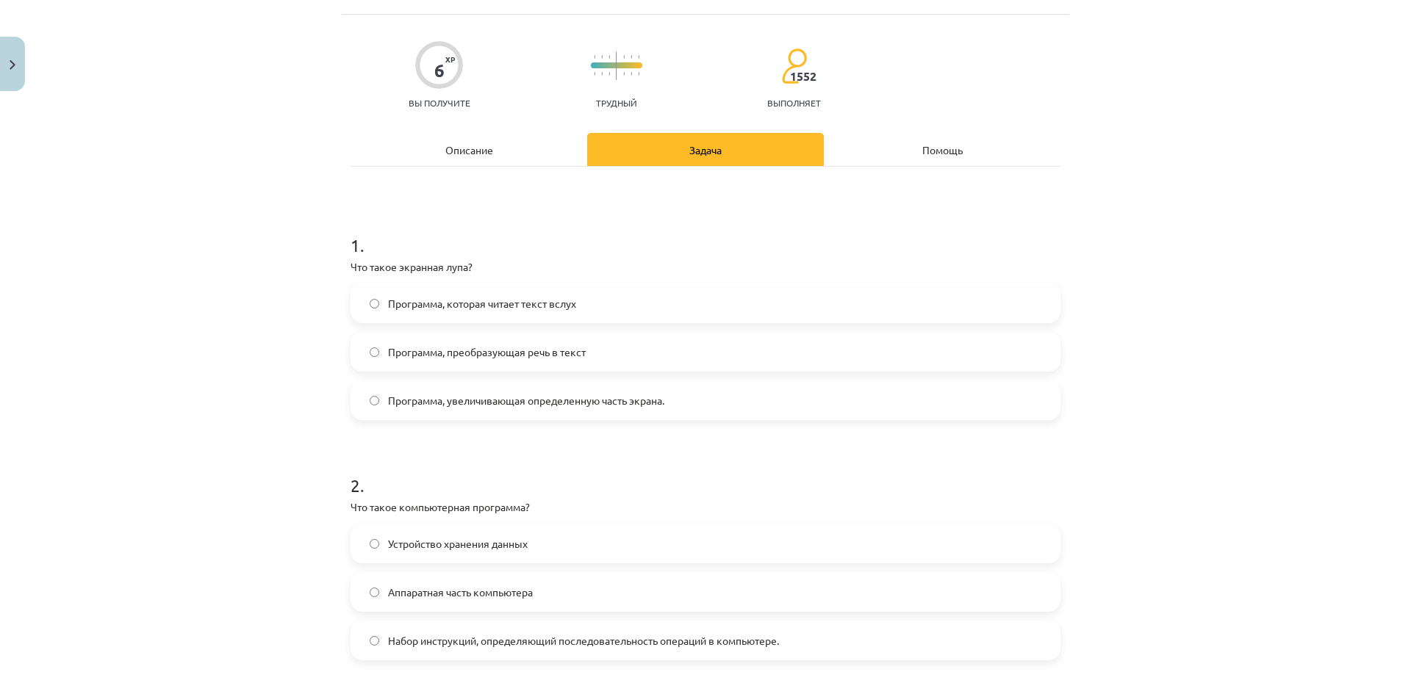
scroll to position [110, 0]
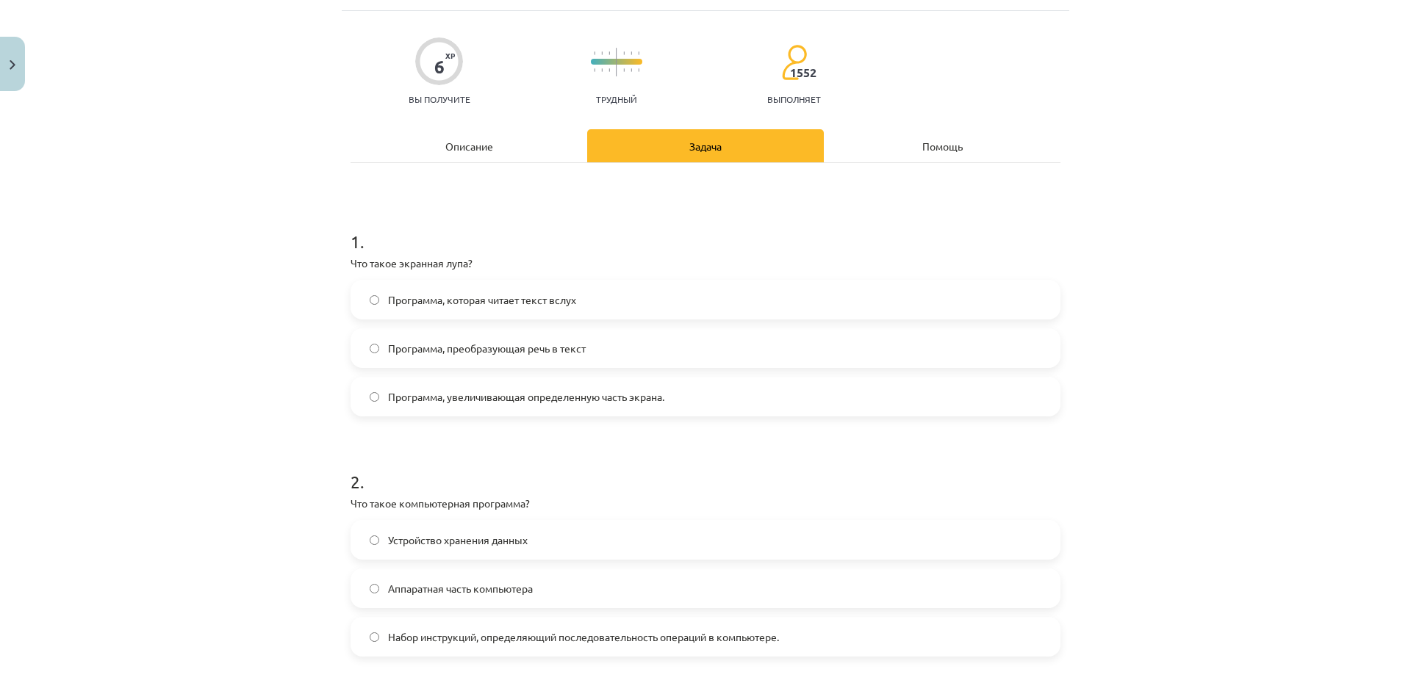
click at [442, 625] on label "Набор инструкций, определяющий последовательность операций в компьютере." at bounding box center [705, 637] width 707 height 37
click at [489, 149] on div "Описание" at bounding box center [469, 145] width 237 height 33
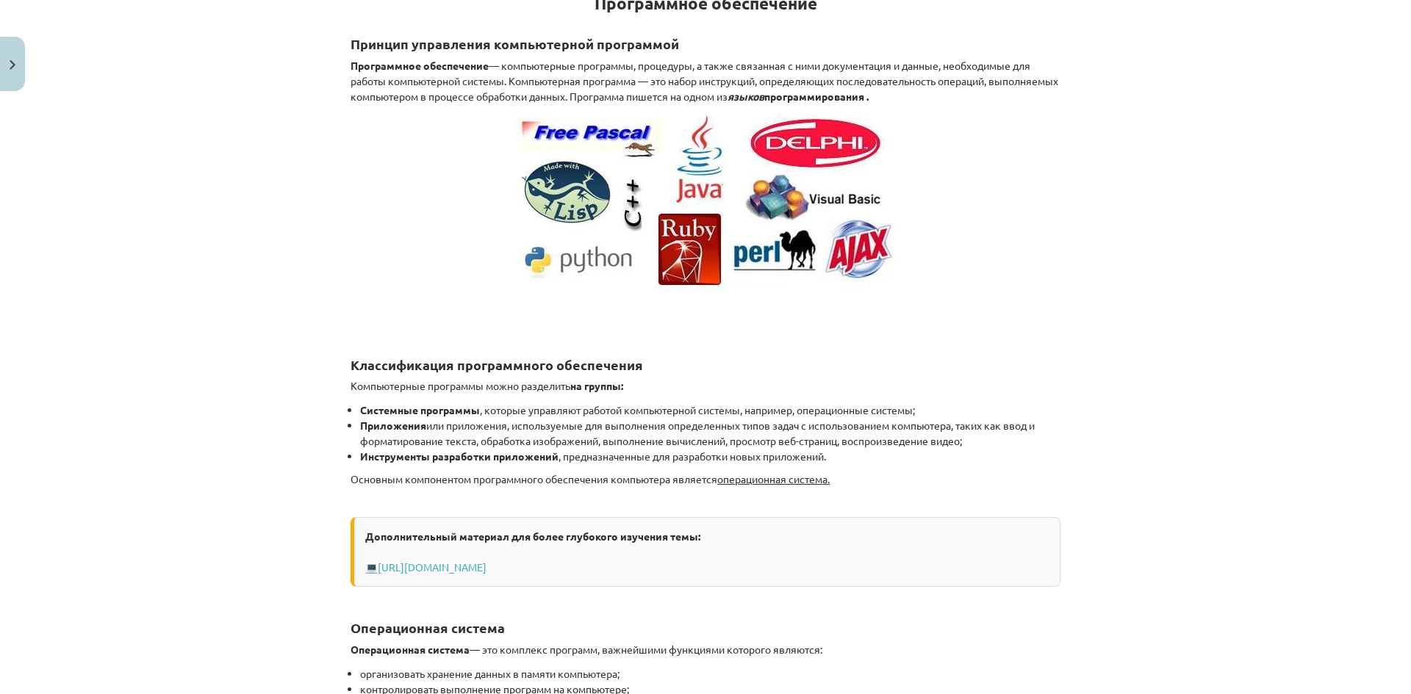
scroll to position [331, 0]
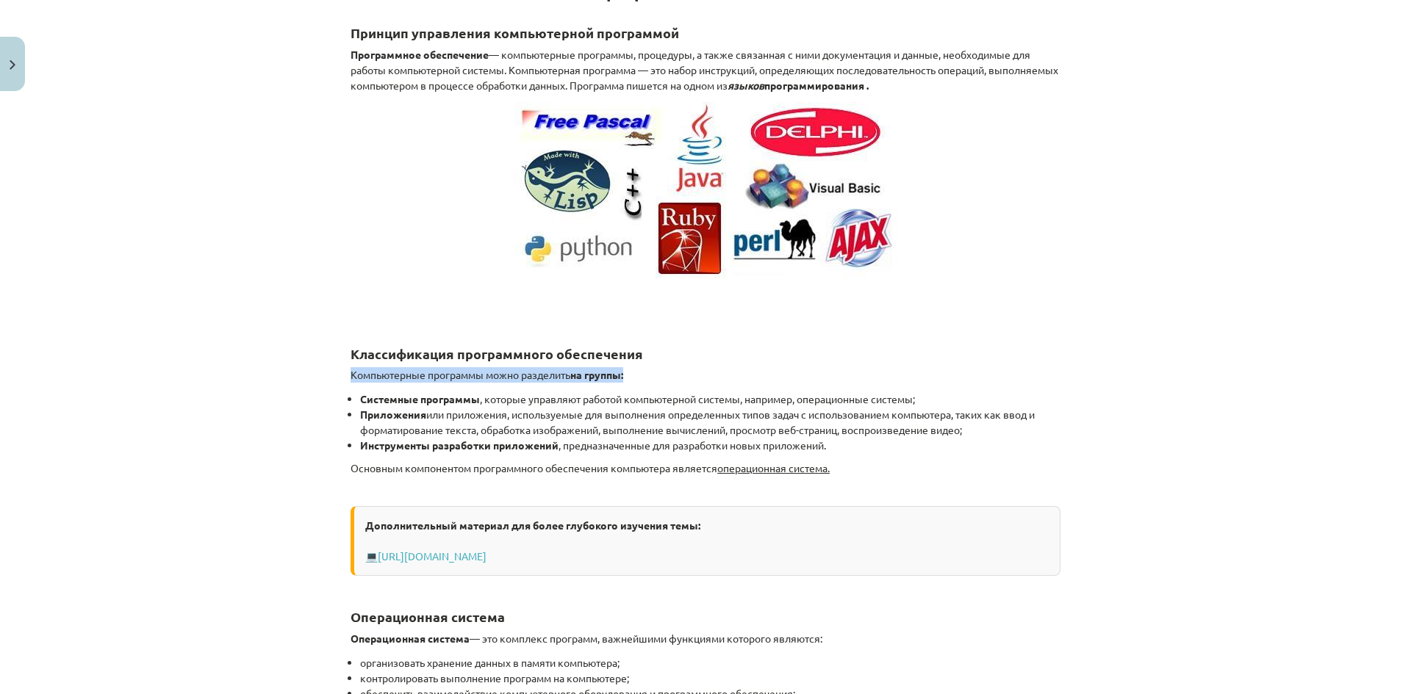
drag, startPoint x: 340, startPoint y: 376, endPoint x: 639, endPoint y: 374, distance: 298.4
drag, startPoint x: 328, startPoint y: 397, endPoint x: 963, endPoint y: 406, distance: 634.2
click at [963, 406] on div "Тема исследования: Информатика - учебный материал для 1-го теста 10-го класса #…" at bounding box center [705, 347] width 1411 height 694
drag, startPoint x: 344, startPoint y: 409, endPoint x: 1035, endPoint y: 425, distance: 691.7
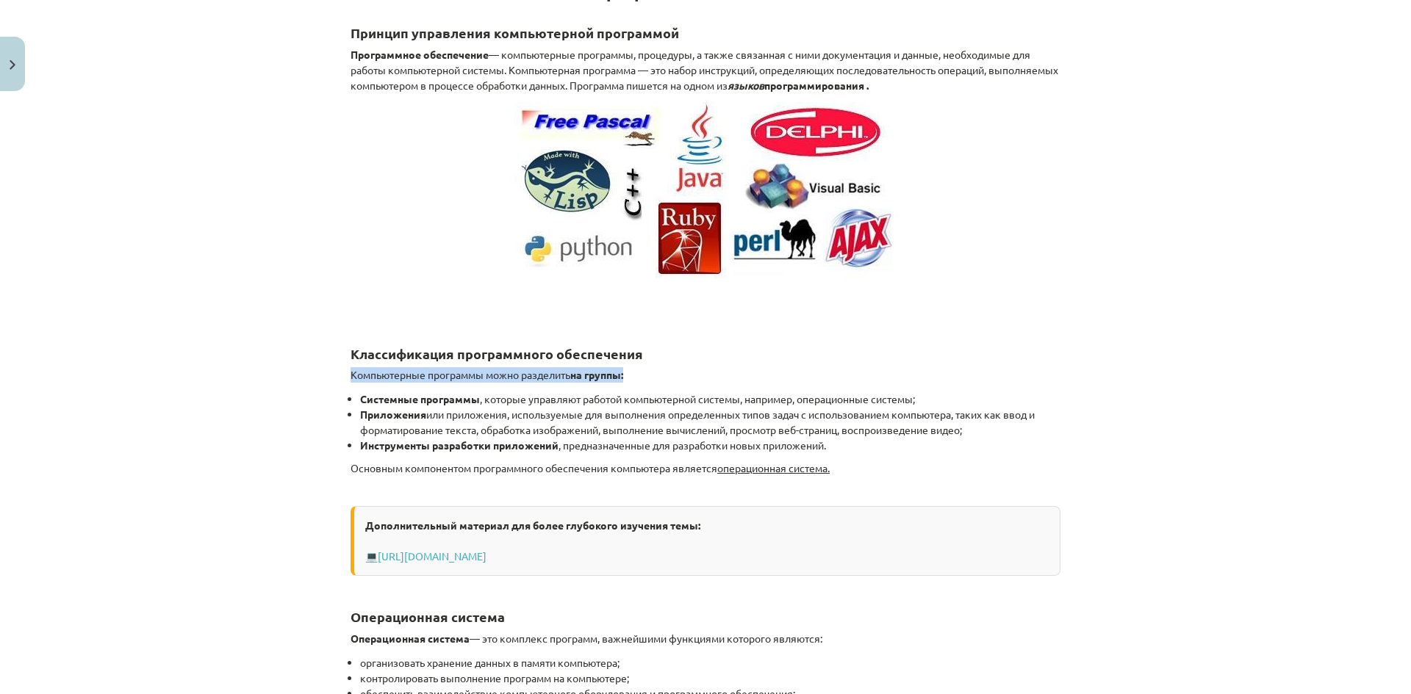
click at [1035, 425] on li "Приложения или приложения, используемые для выполнения определенных типов задач…" at bounding box center [710, 422] width 700 height 31
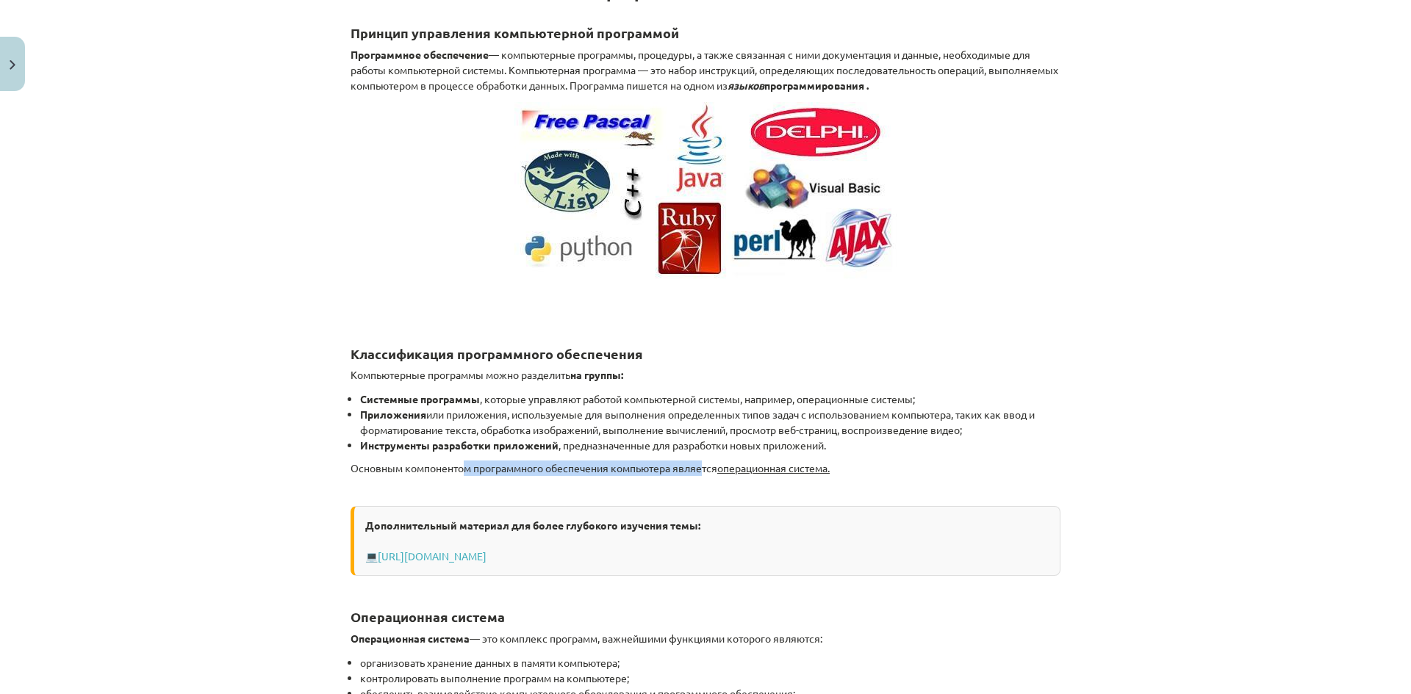
drag, startPoint x: 456, startPoint y: 468, endPoint x: 699, endPoint y: 453, distance: 242.9
click at [788, 469] on font "операционная система." at bounding box center [773, 467] width 112 height 13
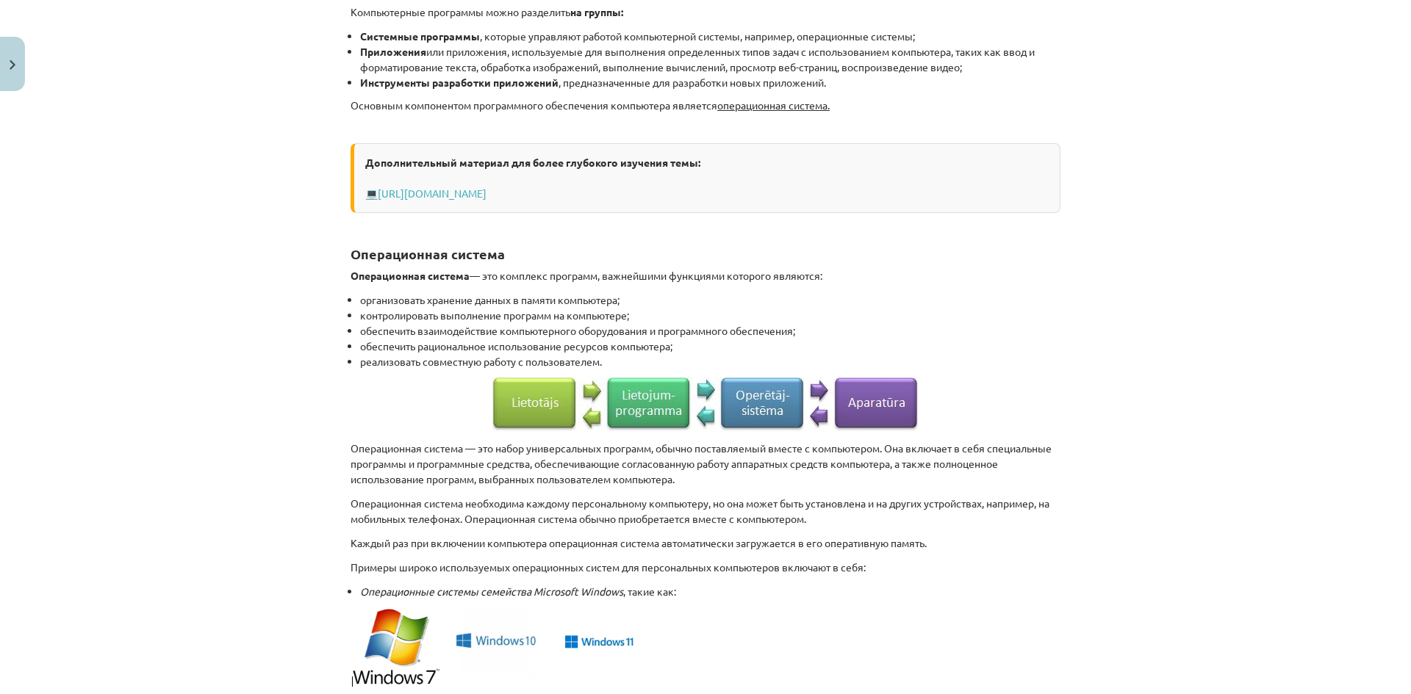
scroll to position [698, 0]
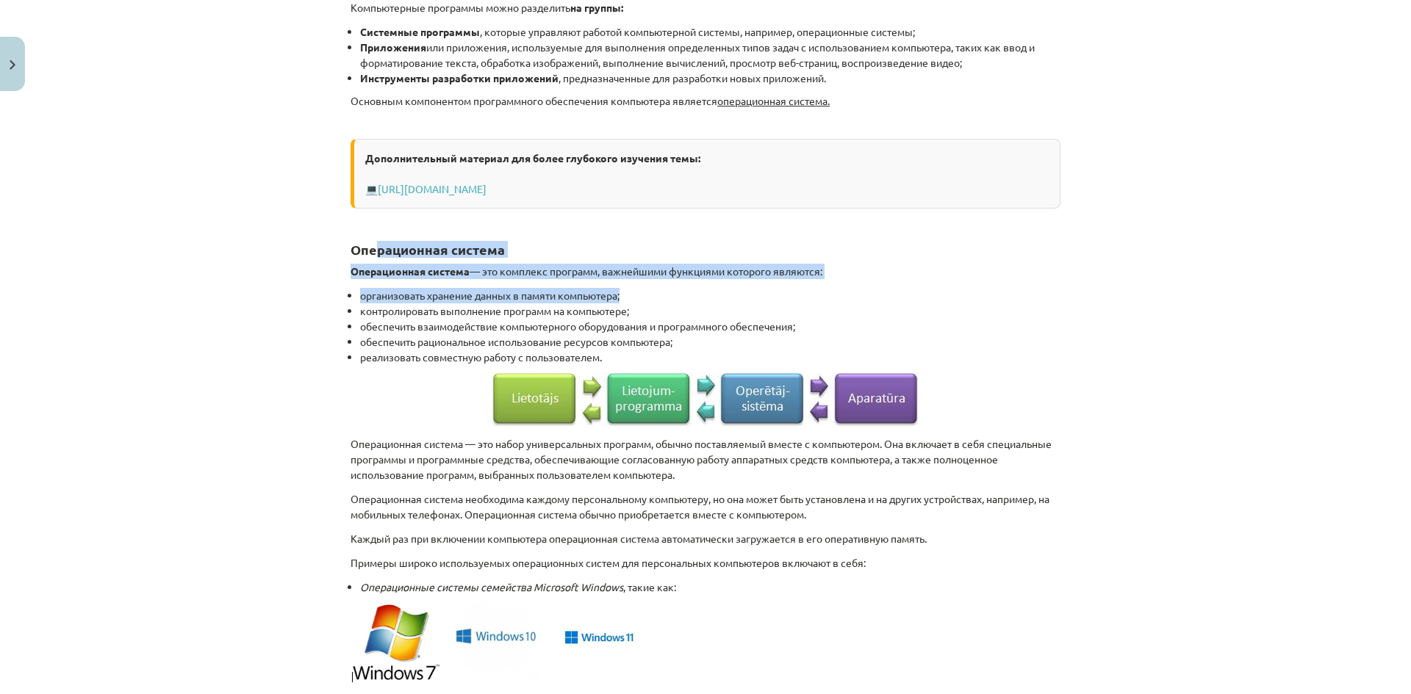
drag, startPoint x: 370, startPoint y: 252, endPoint x: 789, endPoint y: 281, distance: 419.9
click at [789, 281] on div "Программное обеспечение Принцип управления компьютерной программой Программное …" at bounding box center [706, 413] width 710 height 1650
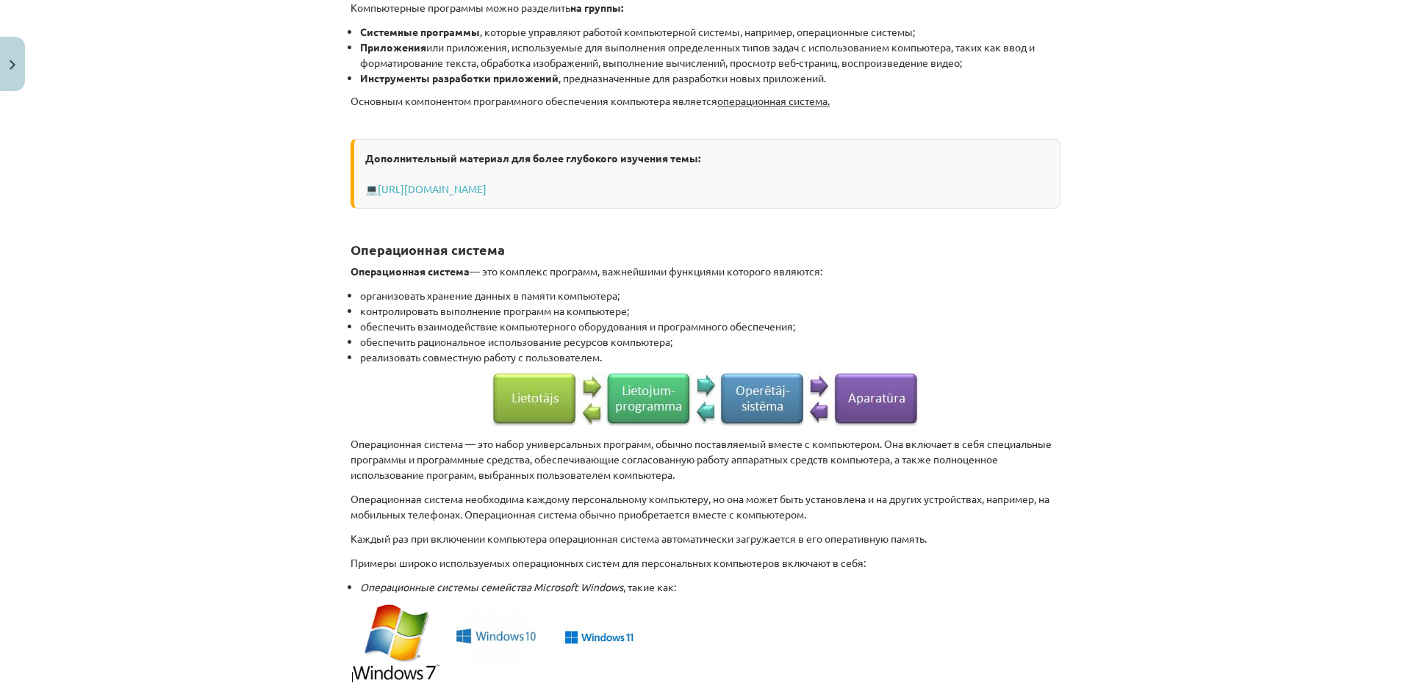
click at [714, 336] on li "обеспечить рациональное использование ресурсов компьютера;" at bounding box center [710, 341] width 700 height 15
drag, startPoint x: 384, startPoint y: 297, endPoint x: 403, endPoint y: 298, distance: 19.1
click at [403, 298] on font "организовать хранение данных в памяти компьютера;" at bounding box center [489, 295] width 259 height 13
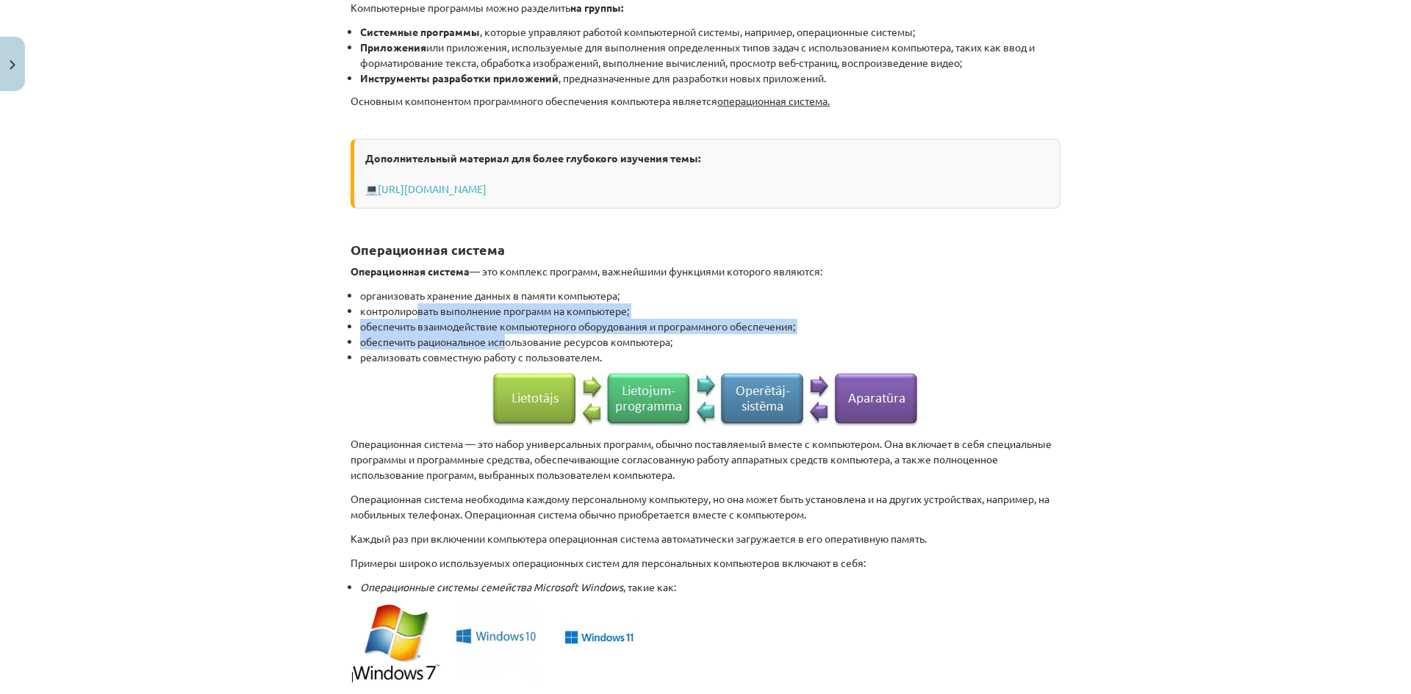
drag, startPoint x: 411, startPoint y: 314, endPoint x: 497, endPoint y: 347, distance: 92.1
click at [500, 344] on ul "организовать хранение данных в памяти компьютера; контролировать выполнение про…" at bounding box center [706, 326] width 710 height 77
click at [388, 323] on font "обеспечить взаимодействие компьютерного оборудования и программного обеспечения;" at bounding box center [577, 326] width 435 height 13
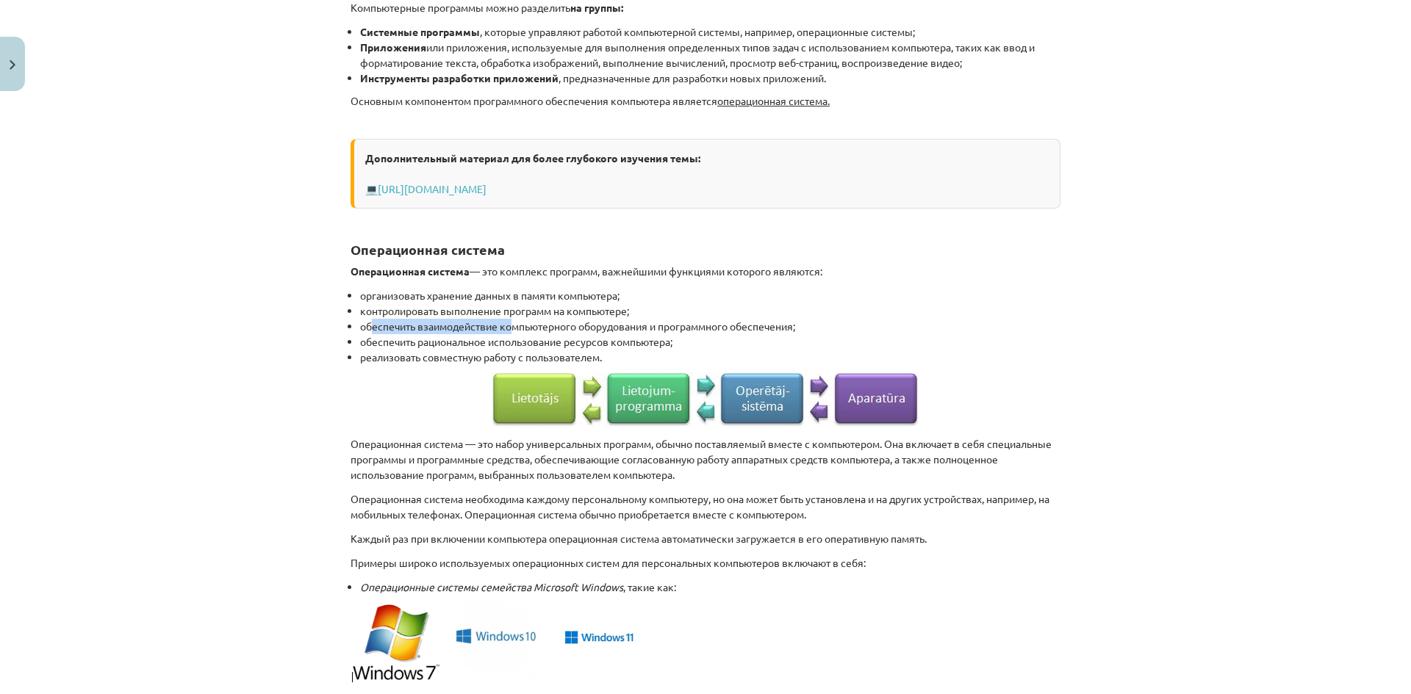
drag, startPoint x: 408, startPoint y: 325, endPoint x: 506, endPoint y: 331, distance: 98.7
click at [506, 331] on li "обеспечить взаимодействие компьютерного оборудования и программного обеспечения;" at bounding box center [710, 326] width 700 height 15
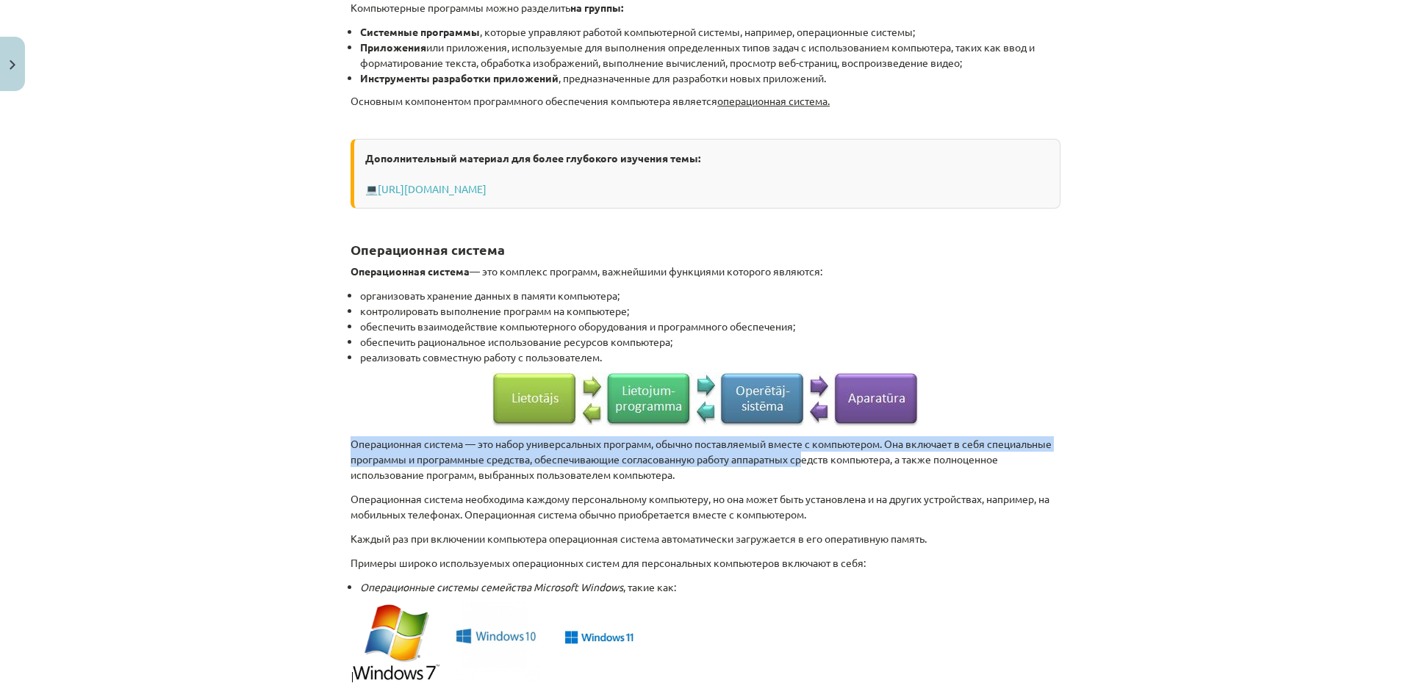
drag, startPoint x: 334, startPoint y: 442, endPoint x: 869, endPoint y: 452, distance: 535.1
click at [869, 452] on div "Тема исследования: Информатика - учебный материал для 1-го теста 10-го класса #…" at bounding box center [705, 347] width 1411 height 694
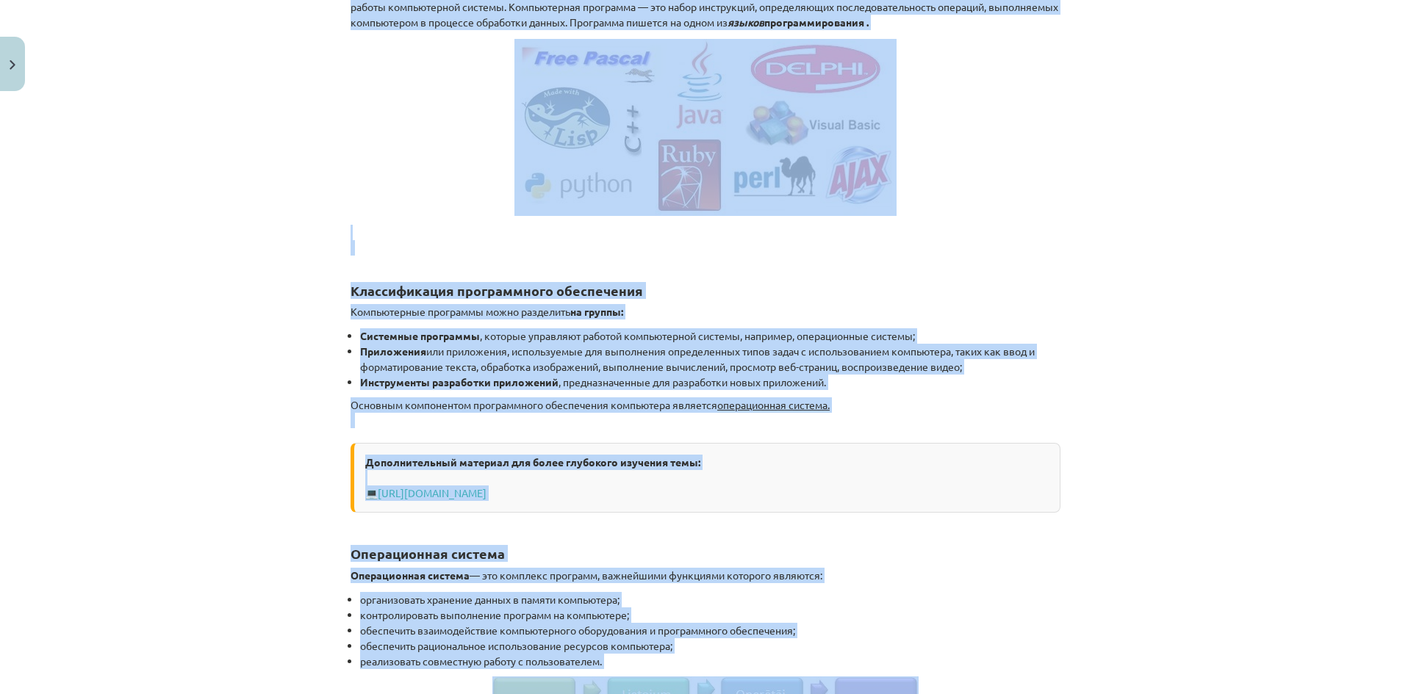
scroll to position [0, 0]
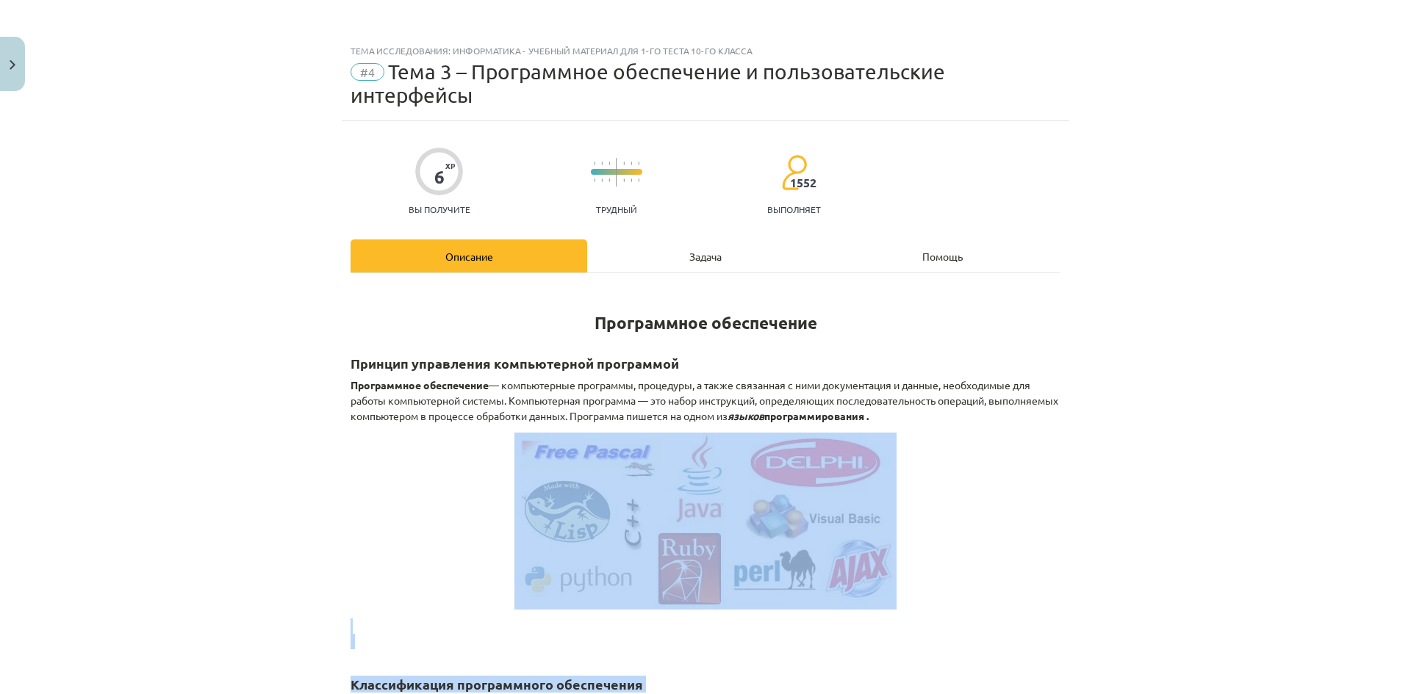
drag, startPoint x: 345, startPoint y: 104, endPoint x: 1045, endPoint y: 509, distance: 807.9
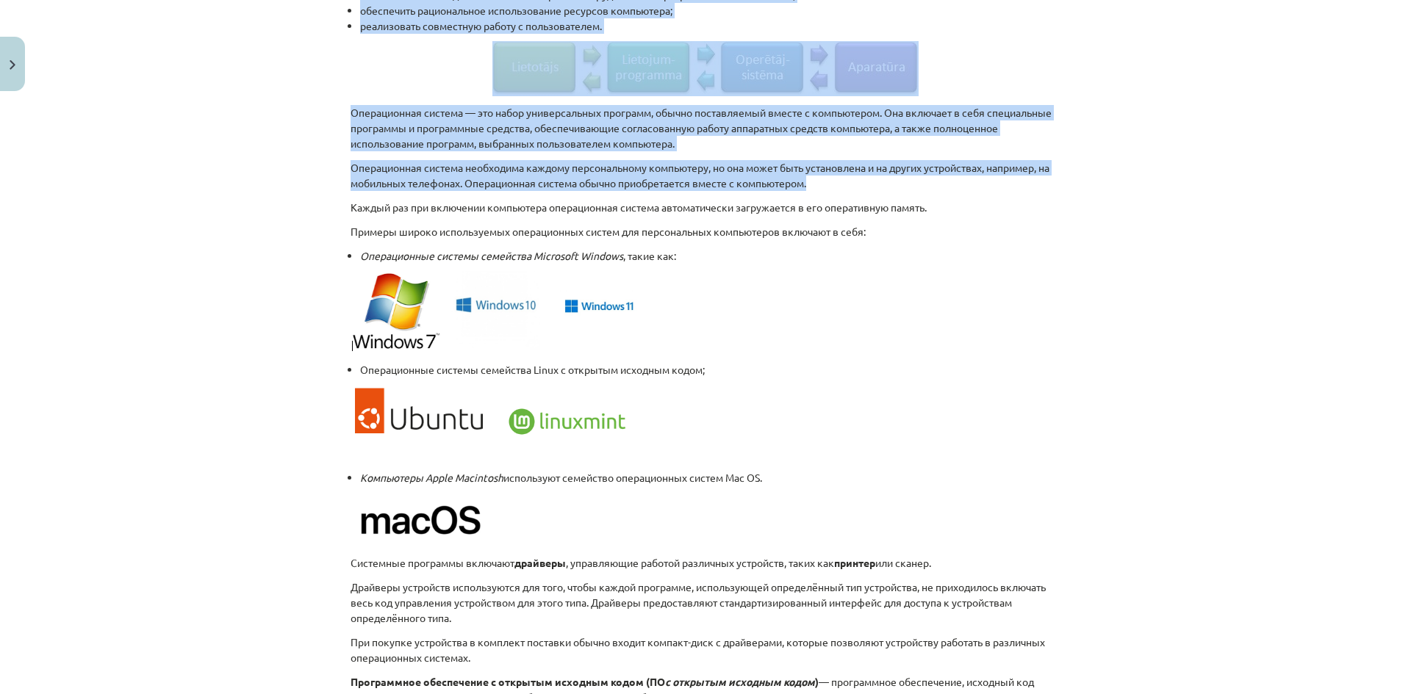
scroll to position [1029, 0]
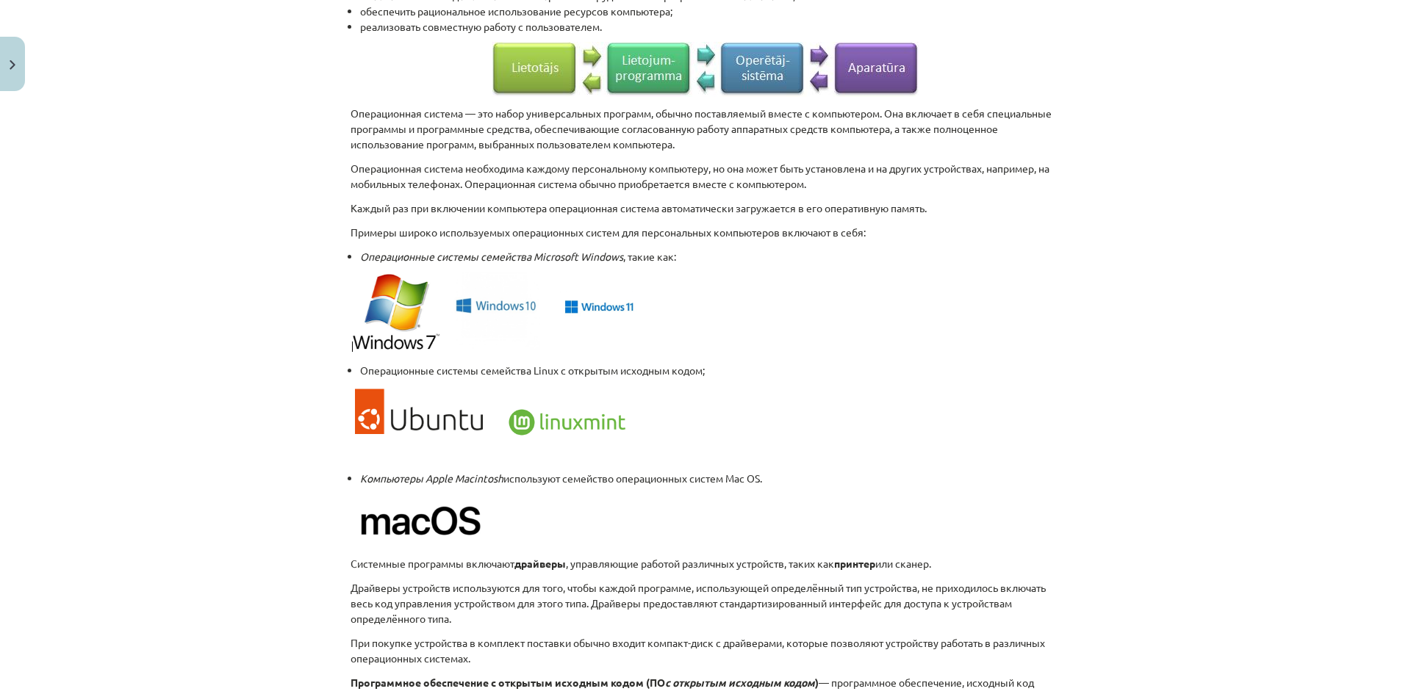
click at [924, 486] on div "Программное обеспечение Принцип управления компьютерной программой Программное …" at bounding box center [706, 83] width 710 height 1650
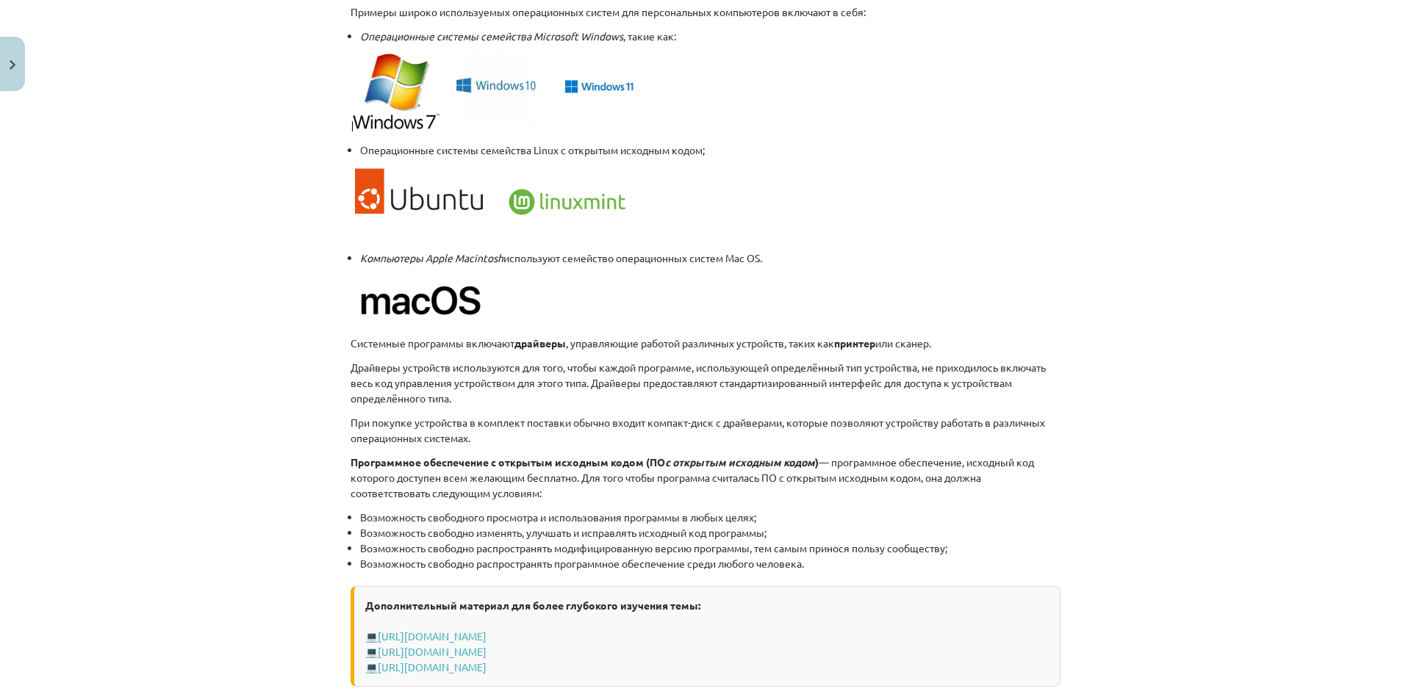
scroll to position [1210, 0]
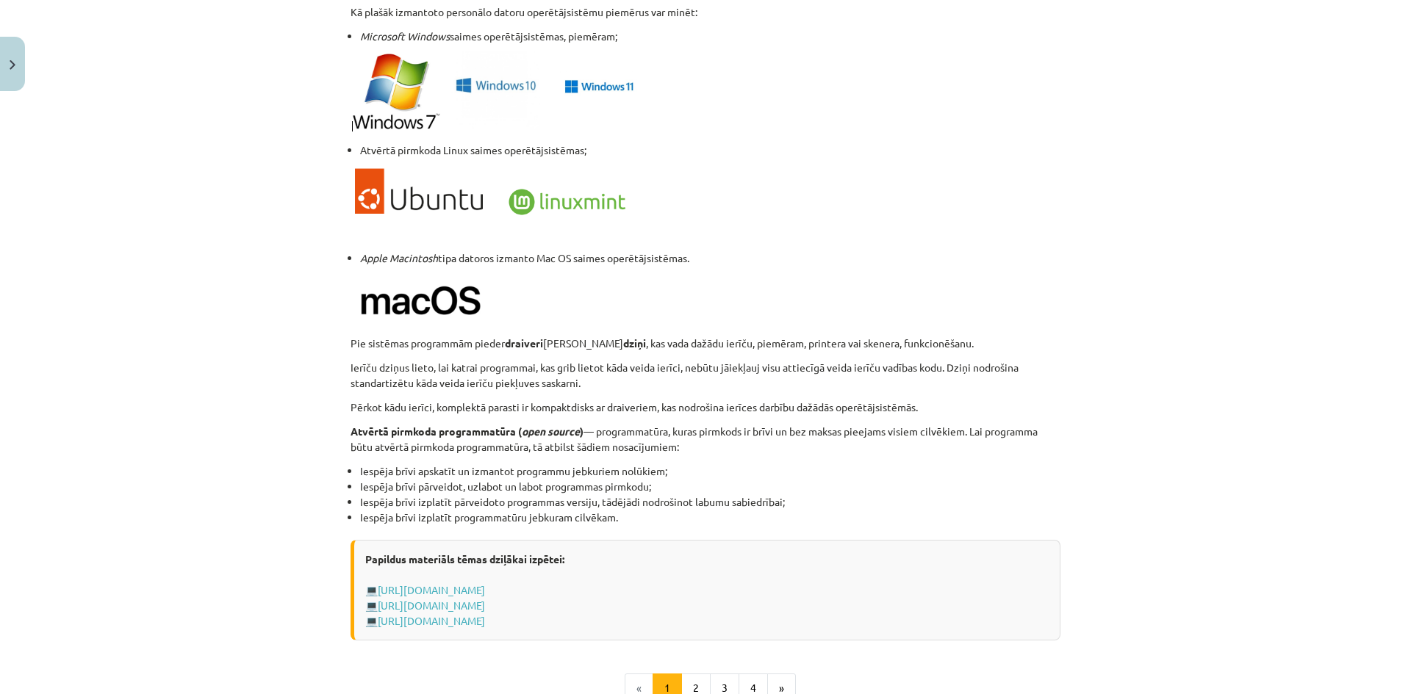
click at [1329, 109] on div "Mācību tēma: Datorikas - 10. klases 1. ieskaites mācību materiāls #4 3. tēma – …" at bounding box center [705, 347] width 1411 height 694
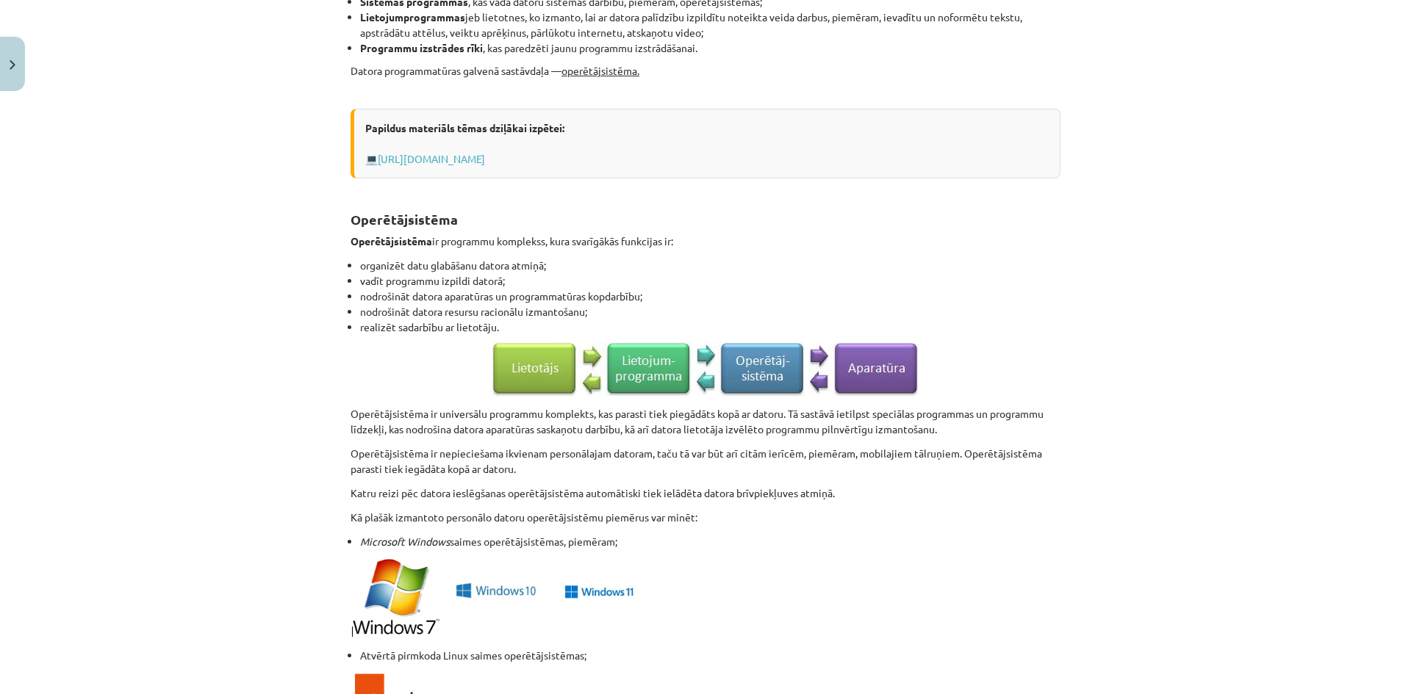
scroll to position [955, 0]
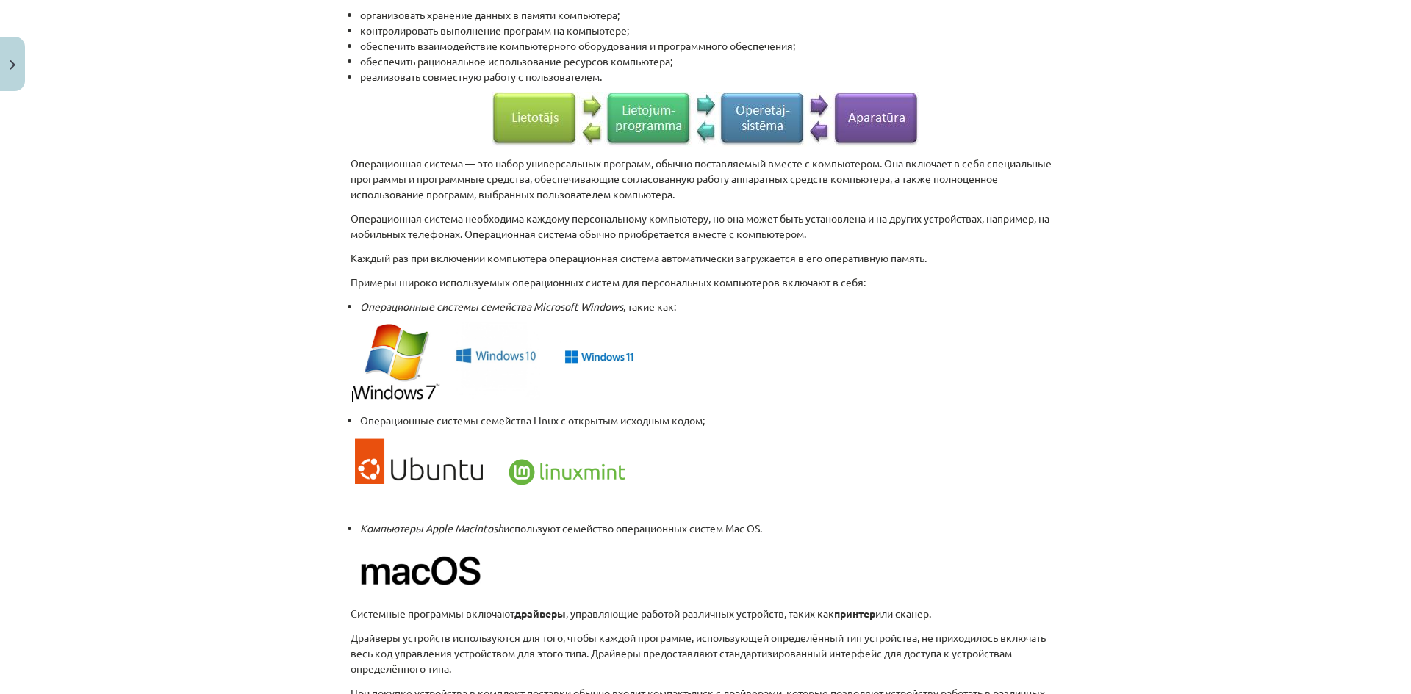
click at [1208, 179] on div "Тема исследования: Информатика - учебный материал для 1-го теста 10-го класса #…" at bounding box center [705, 347] width 1411 height 694
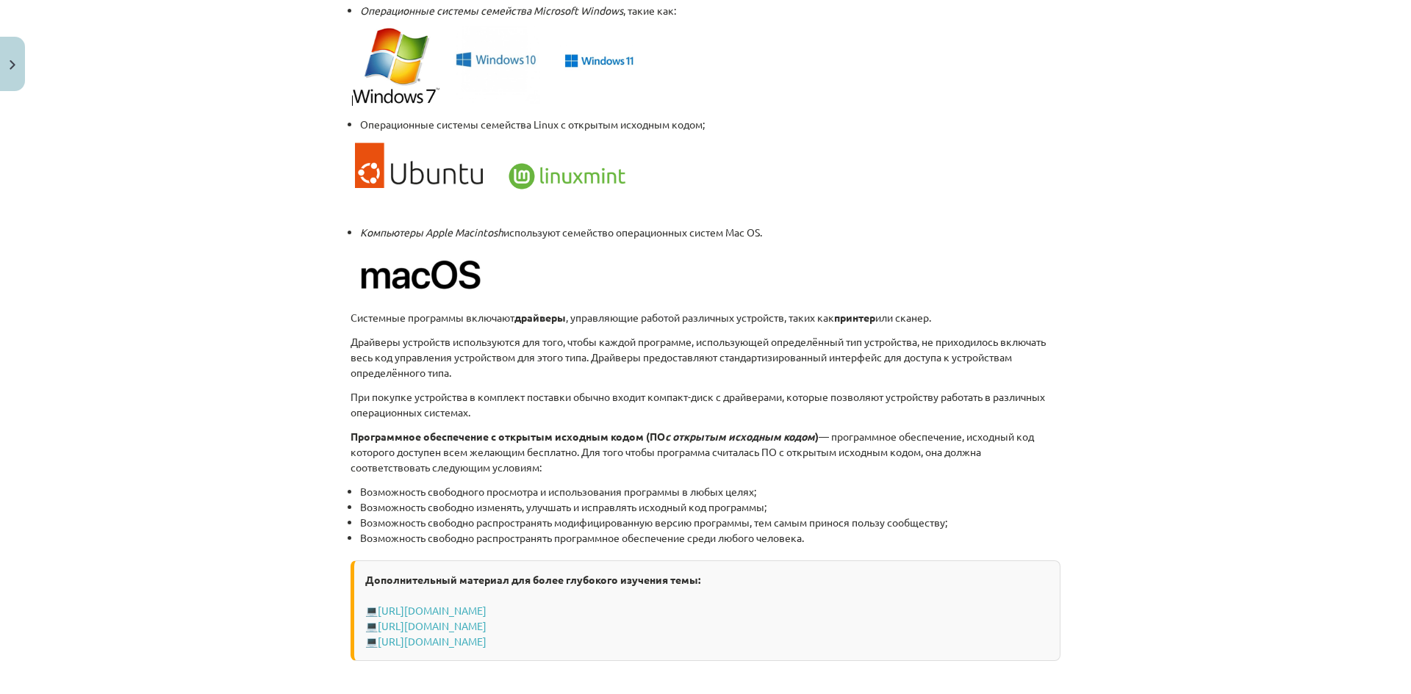
scroll to position [1420, 0]
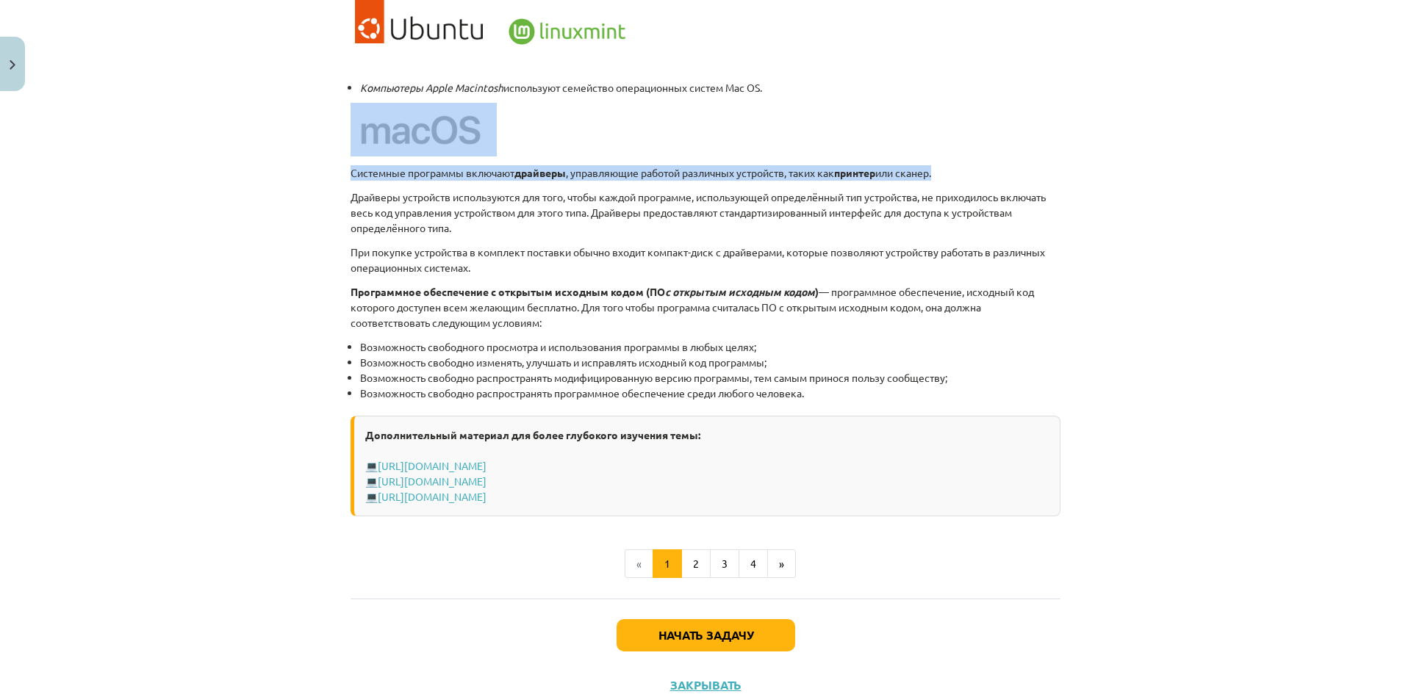
drag, startPoint x: 338, startPoint y: 180, endPoint x: 680, endPoint y: 145, distance: 344.3
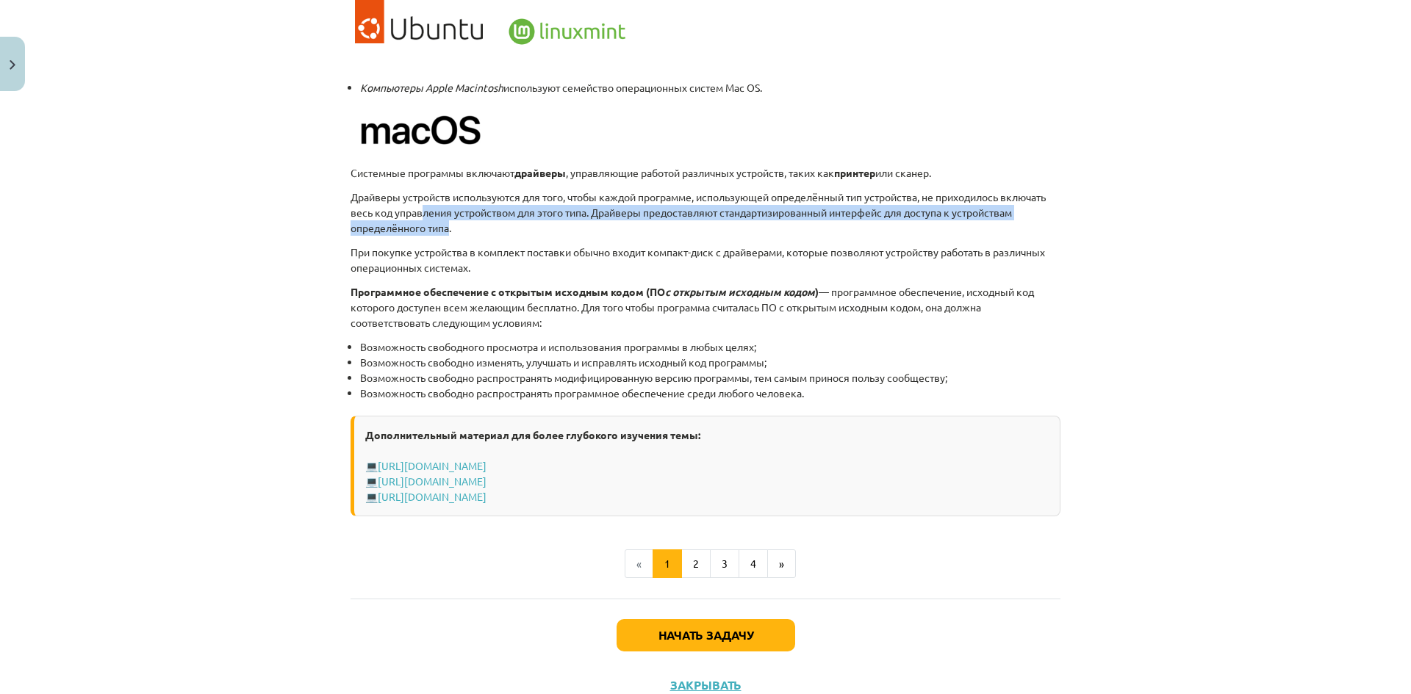
drag, startPoint x: 415, startPoint y: 217, endPoint x: 445, endPoint y: 234, distance: 33.9
click at [445, 234] on p "Драйверы устройств используются для того, чтобы каждой программе, использующей …" at bounding box center [706, 213] width 710 height 46
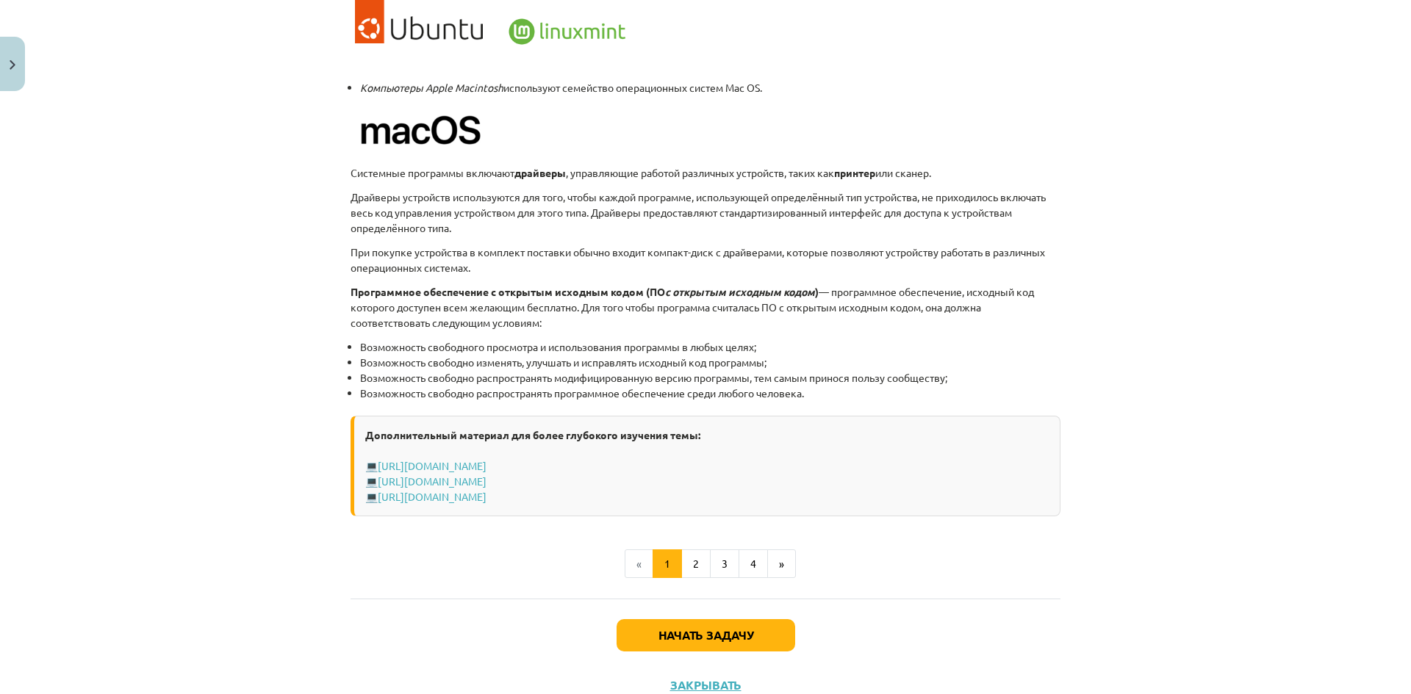
click at [279, 270] on div "Тема исследования: Информатика - учебный материал для 1-го теста 10-го класса #…" at bounding box center [705, 347] width 1411 height 694
drag, startPoint x: 321, startPoint y: 259, endPoint x: 583, endPoint y: 224, distance: 264.6
click at [583, 224] on div "Тема исследования: Информатика - учебный материал для 1-го теста 10-го класса #…" at bounding box center [705, 347] width 1411 height 694
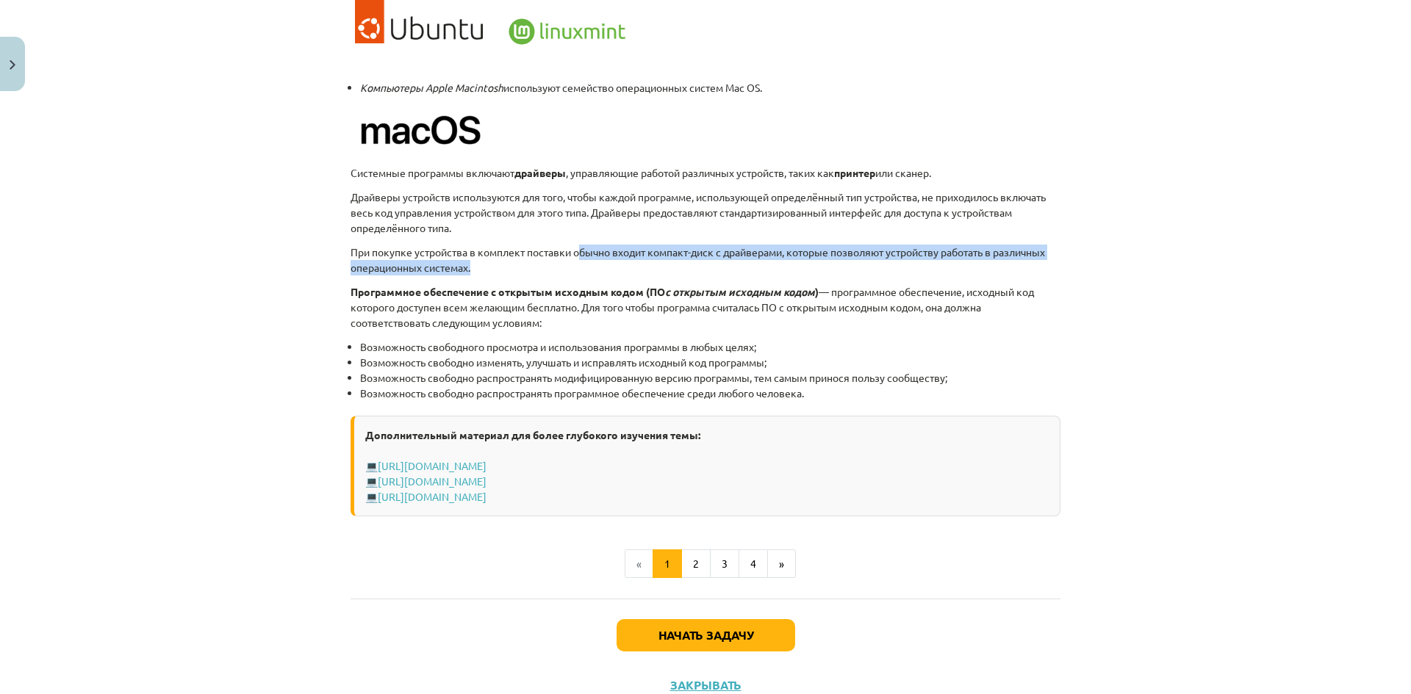
drag, startPoint x: 575, startPoint y: 243, endPoint x: 729, endPoint y: 265, distance: 155.8
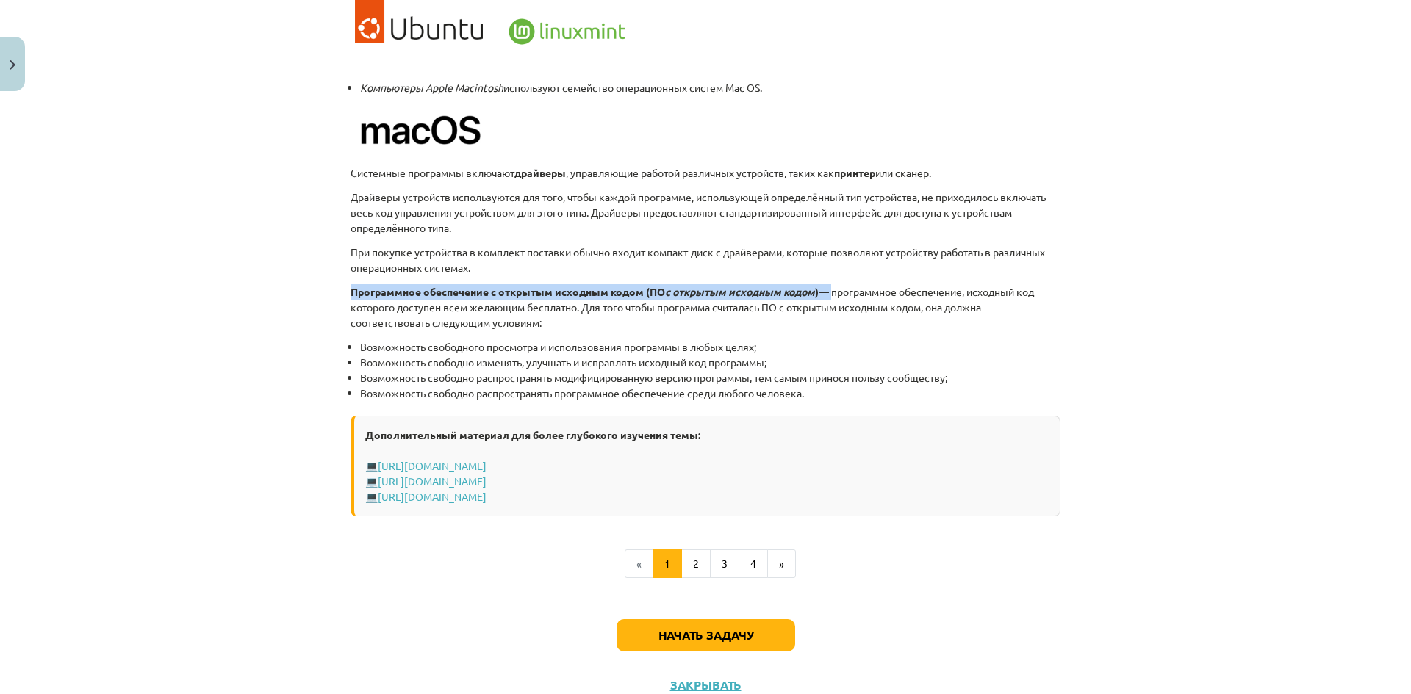
drag, startPoint x: 321, startPoint y: 279, endPoint x: 834, endPoint y: 294, distance: 513.1
click at [834, 294] on div "Тема исследования: Информатика - учебный материал для 1-го теста 10-го класса #…" at bounding box center [705, 347] width 1411 height 694
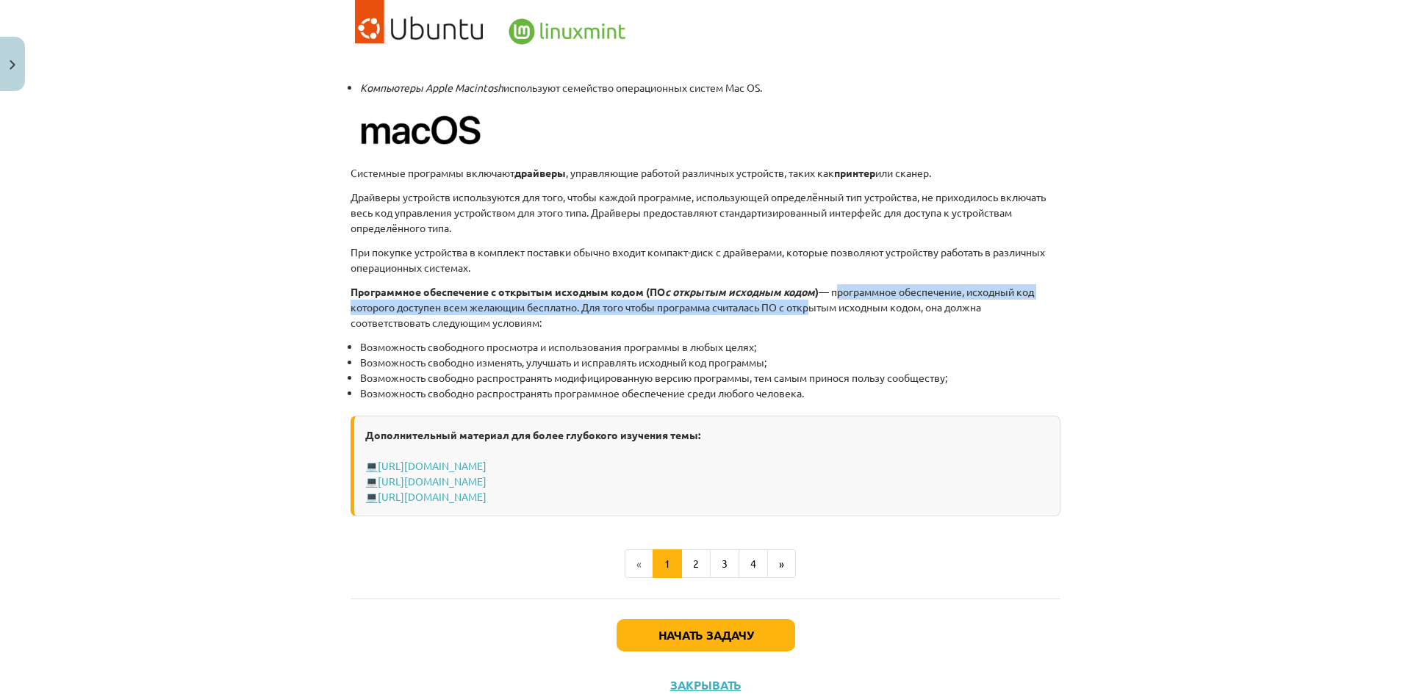
drag, startPoint x: 836, startPoint y: 293, endPoint x: 808, endPoint y: 309, distance: 31.3
click at [808, 309] on font "— программное обеспечение, исходный код которого доступен всем желающим бесплат…" at bounding box center [692, 307] width 683 height 44
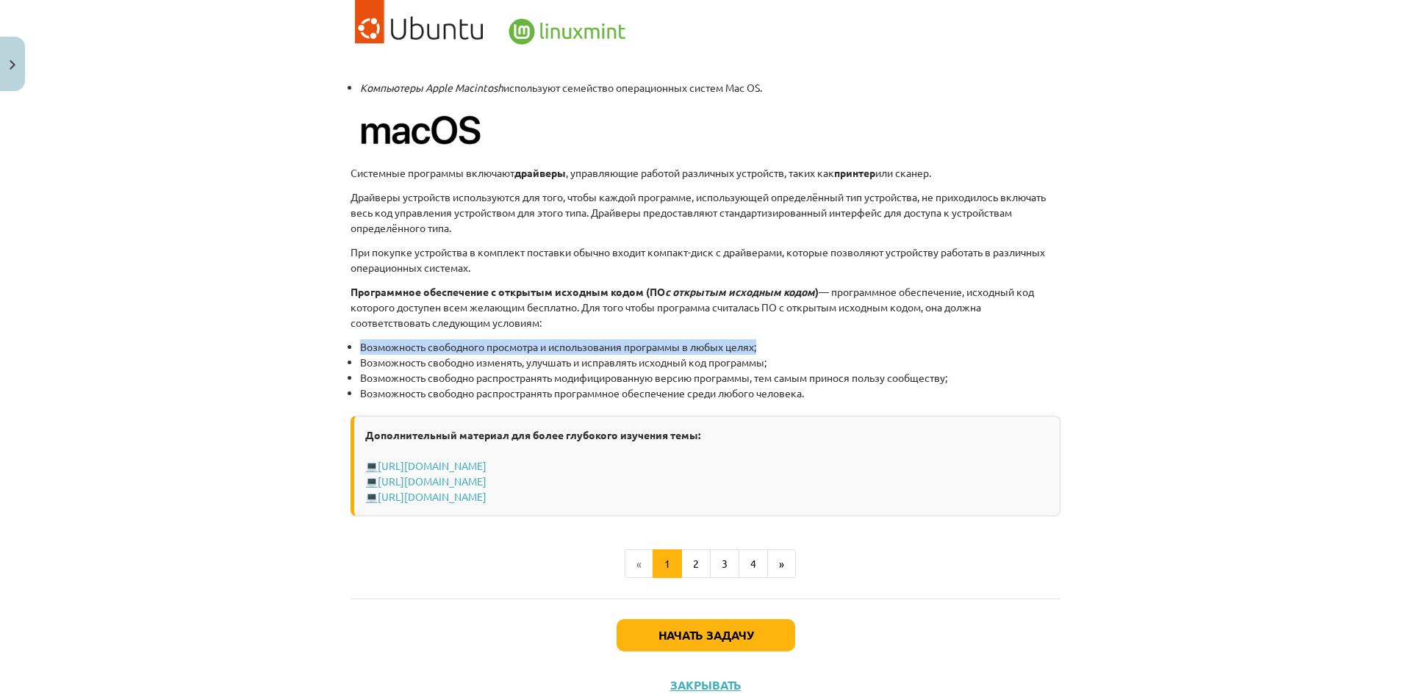
drag, startPoint x: 334, startPoint y: 344, endPoint x: 807, endPoint y: 351, distance: 472.6
click at [807, 351] on div "Тема исследования: Информатика - учебный материал для 1-го теста 10-го класса #…" at bounding box center [705, 347] width 1411 height 694
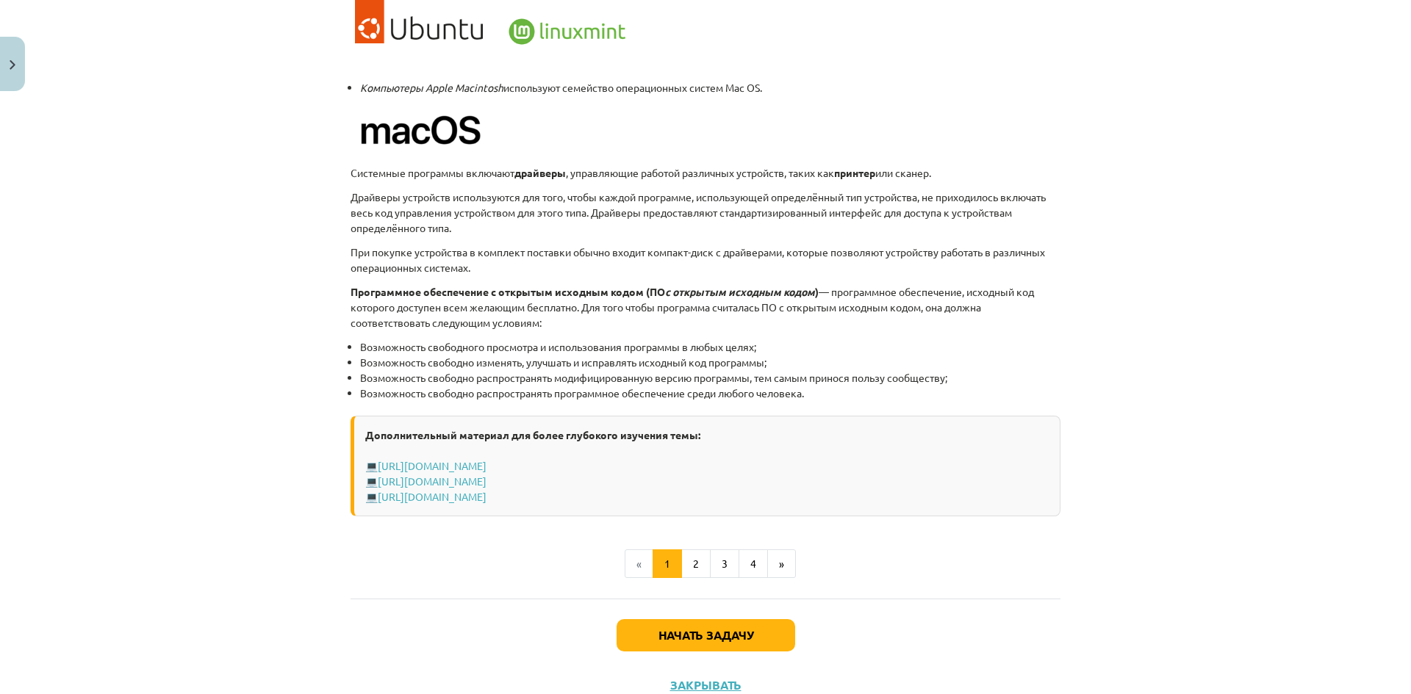
drag, startPoint x: 354, startPoint y: 364, endPoint x: 779, endPoint y: 342, distance: 425.3
click at [779, 342] on ul "Возможность свободного просмотра и использования программы в любых целях; Возмо…" at bounding box center [706, 371] width 710 height 62
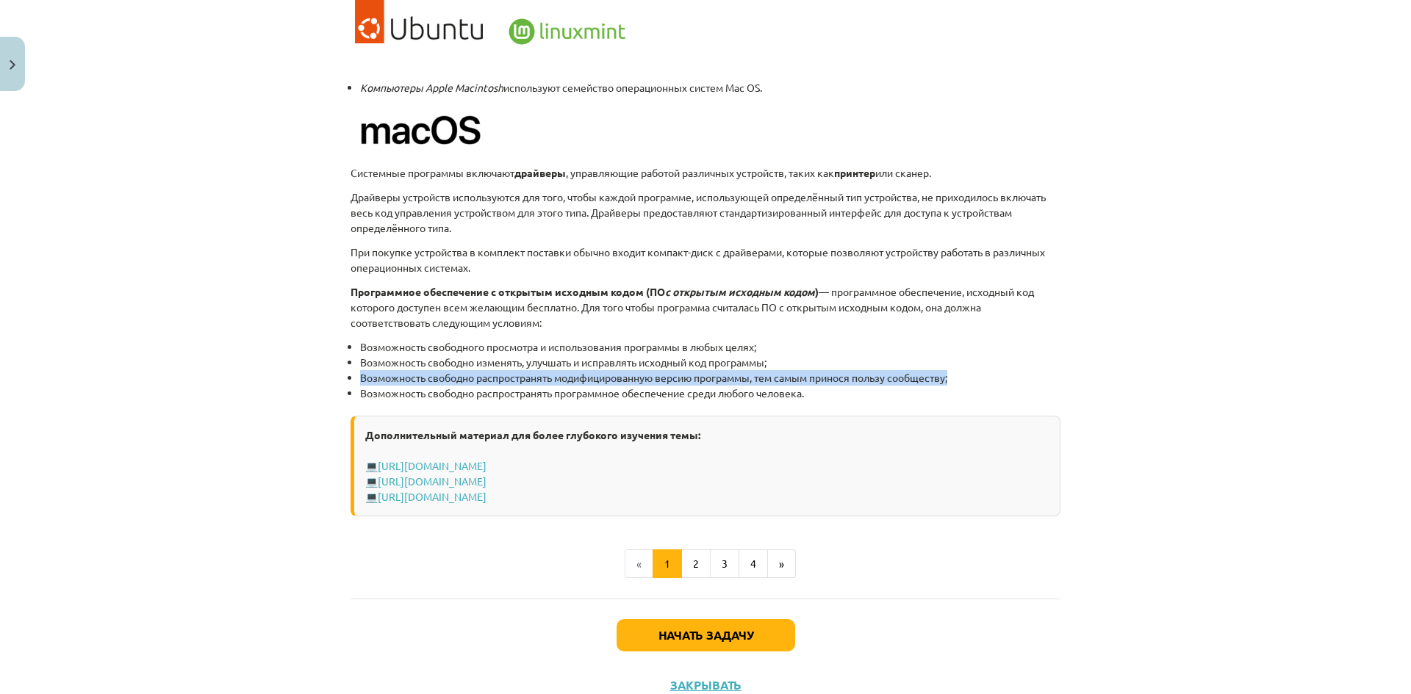
drag, startPoint x: 330, startPoint y: 383, endPoint x: 1215, endPoint y: 376, distance: 885.5
click at [1215, 376] on div "Тема исследования: Информатика - учебный материал для 1-го теста 10-го класса #…" at bounding box center [705, 347] width 1411 height 694
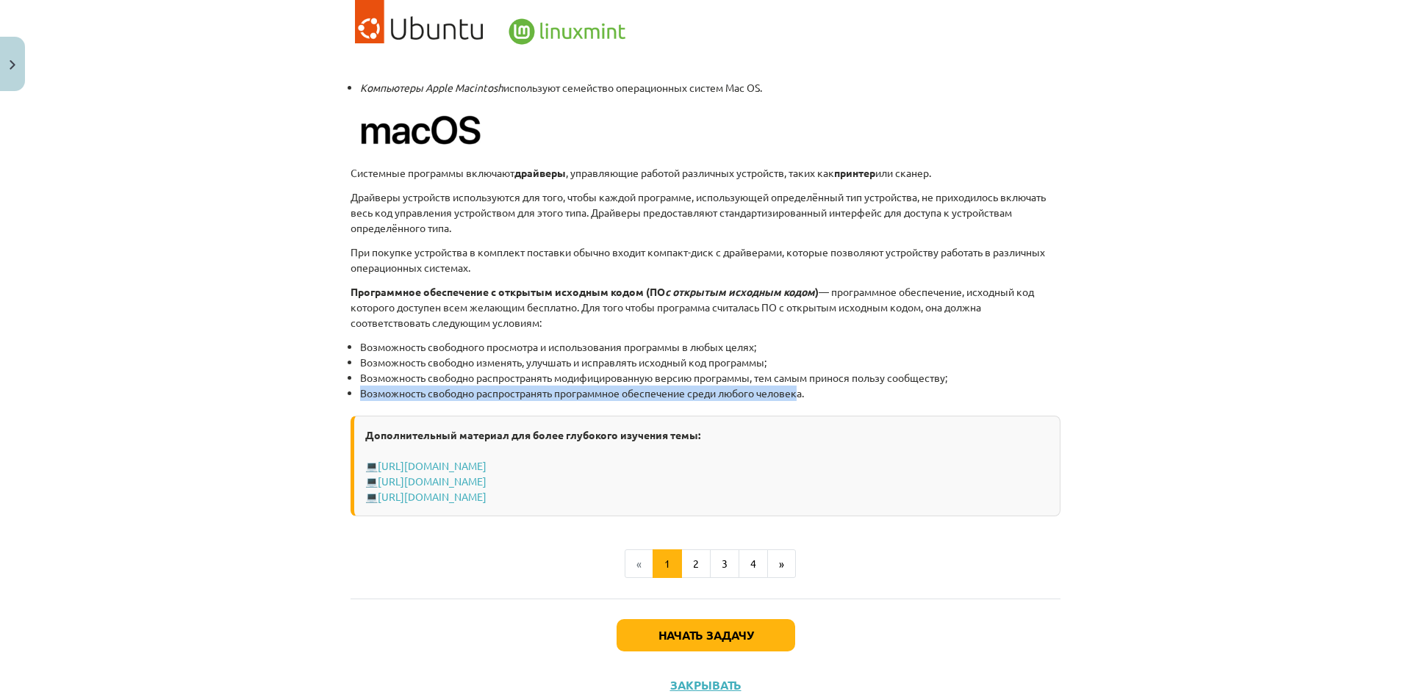
drag, startPoint x: 347, startPoint y: 392, endPoint x: 799, endPoint y: 393, distance: 451.9
click at [799, 393] on li "Возможность свободно распространять программное обеспечение среди любого челове…" at bounding box center [710, 393] width 700 height 15
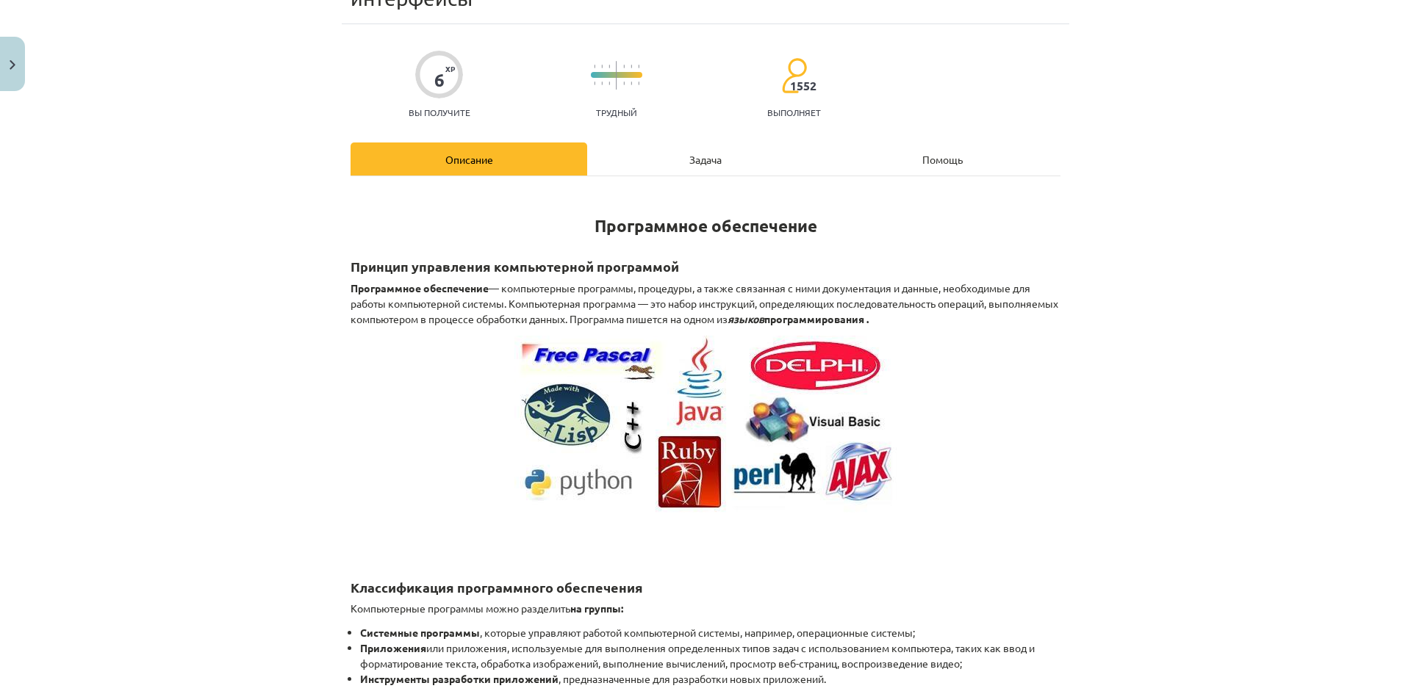
click at [700, 157] on font "Задача" at bounding box center [705, 159] width 32 height 13
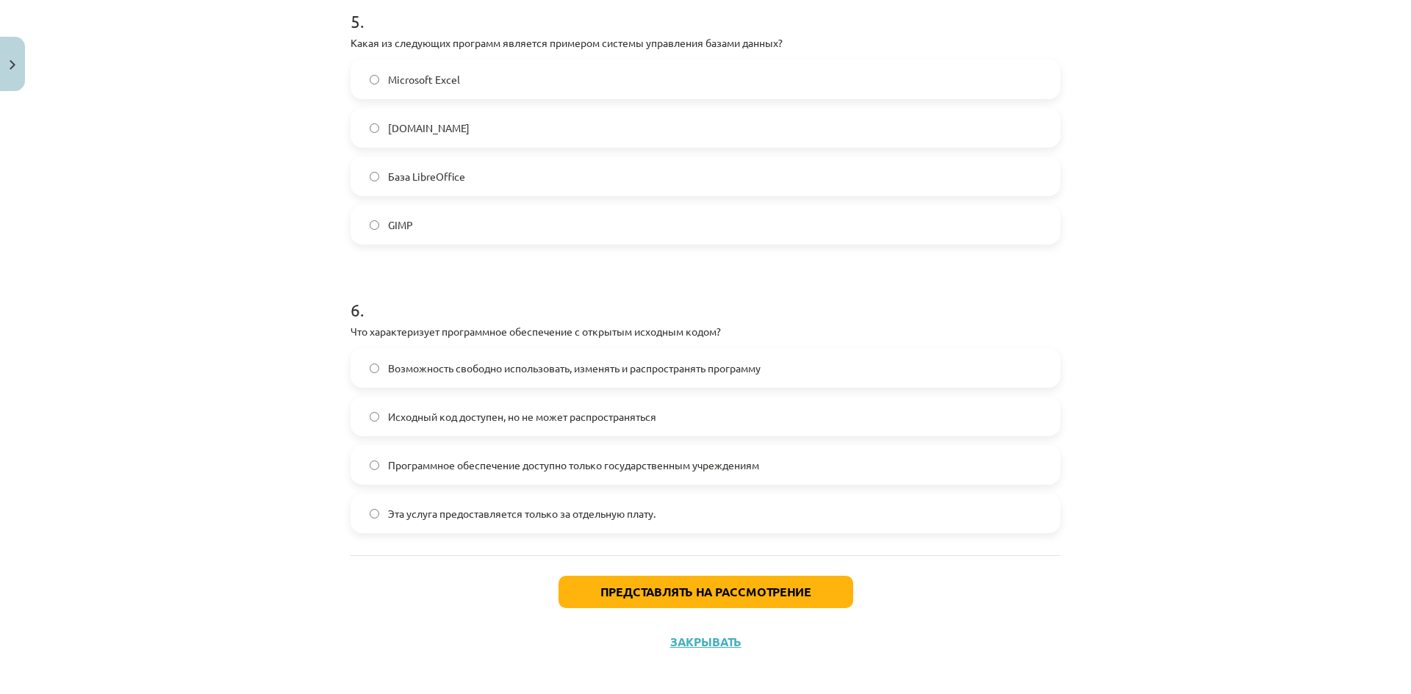
scroll to position [1398, 0]
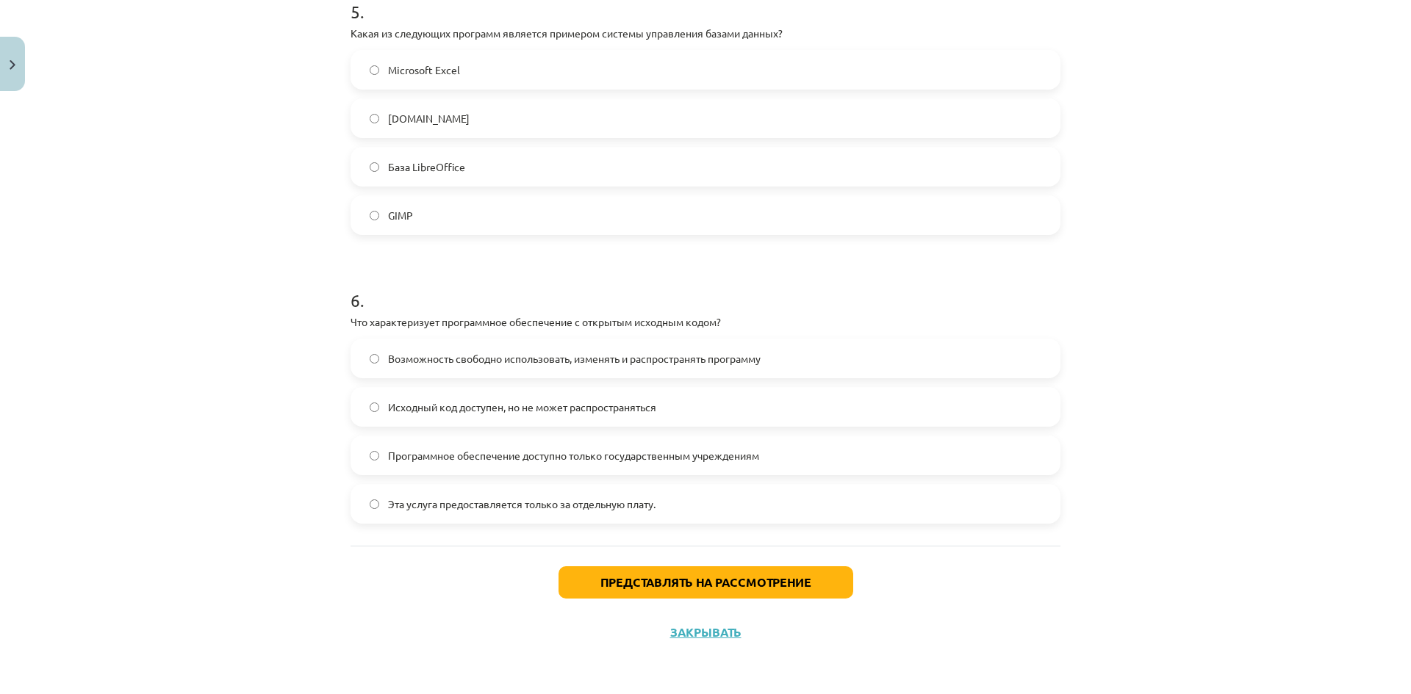
click at [770, 357] on label "Возможность свободно использовать, изменять и распространять программу" at bounding box center [705, 358] width 707 height 37
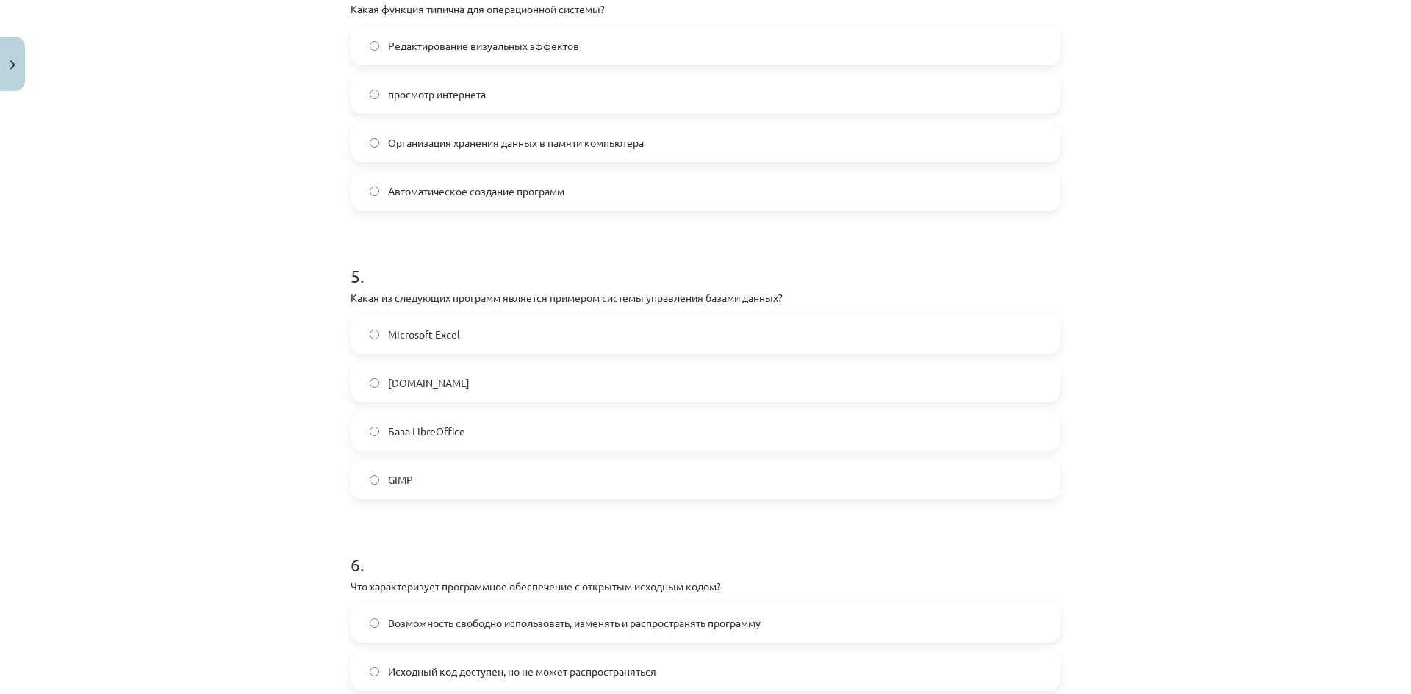
scroll to position [1031, 0]
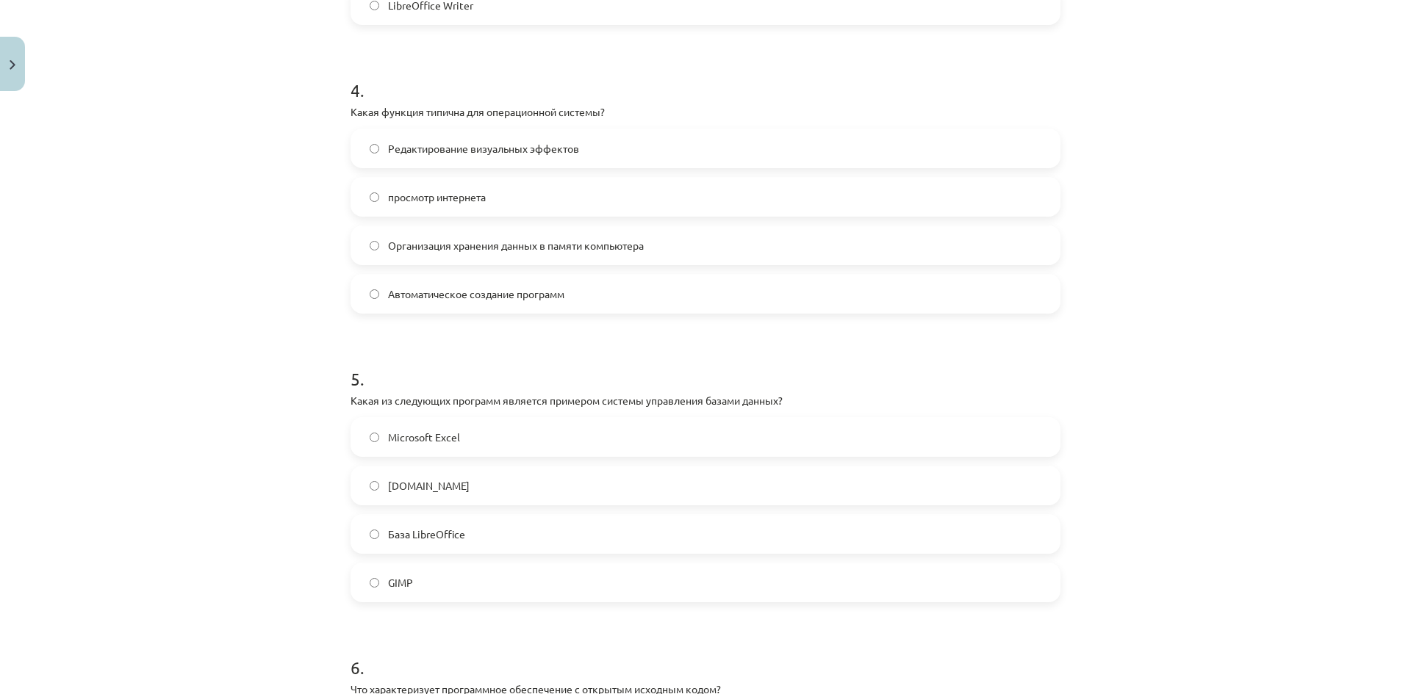
click at [703, 242] on label "Организация хранения данных в памяти компьютера" at bounding box center [705, 245] width 707 height 37
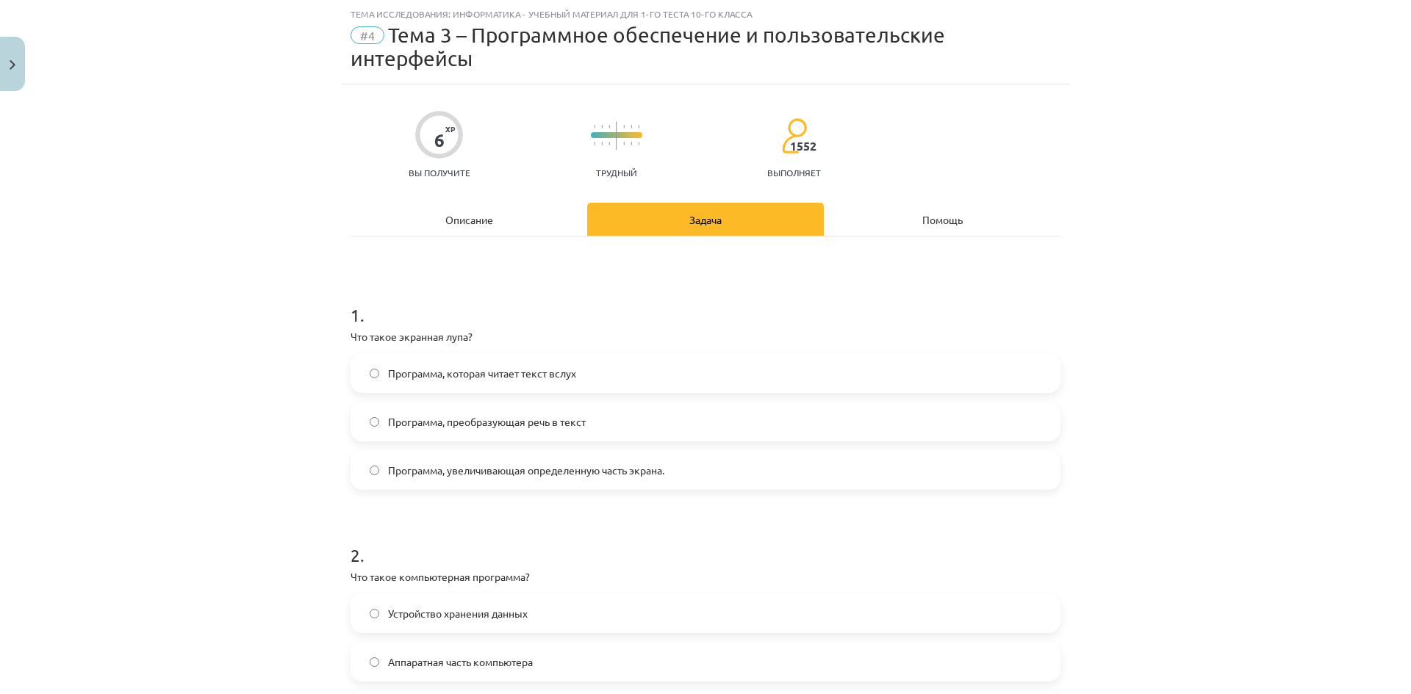
scroll to position [0, 0]
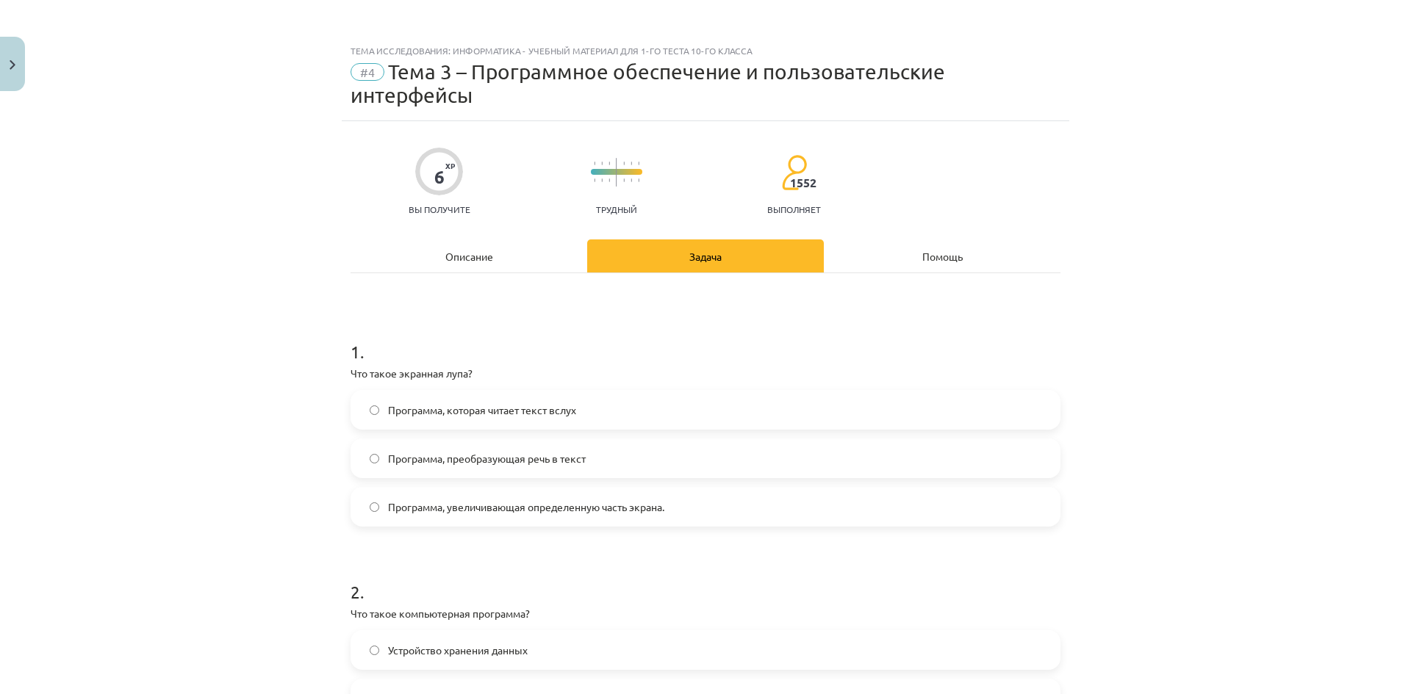
click at [492, 242] on div "Описание" at bounding box center [469, 256] width 237 height 33
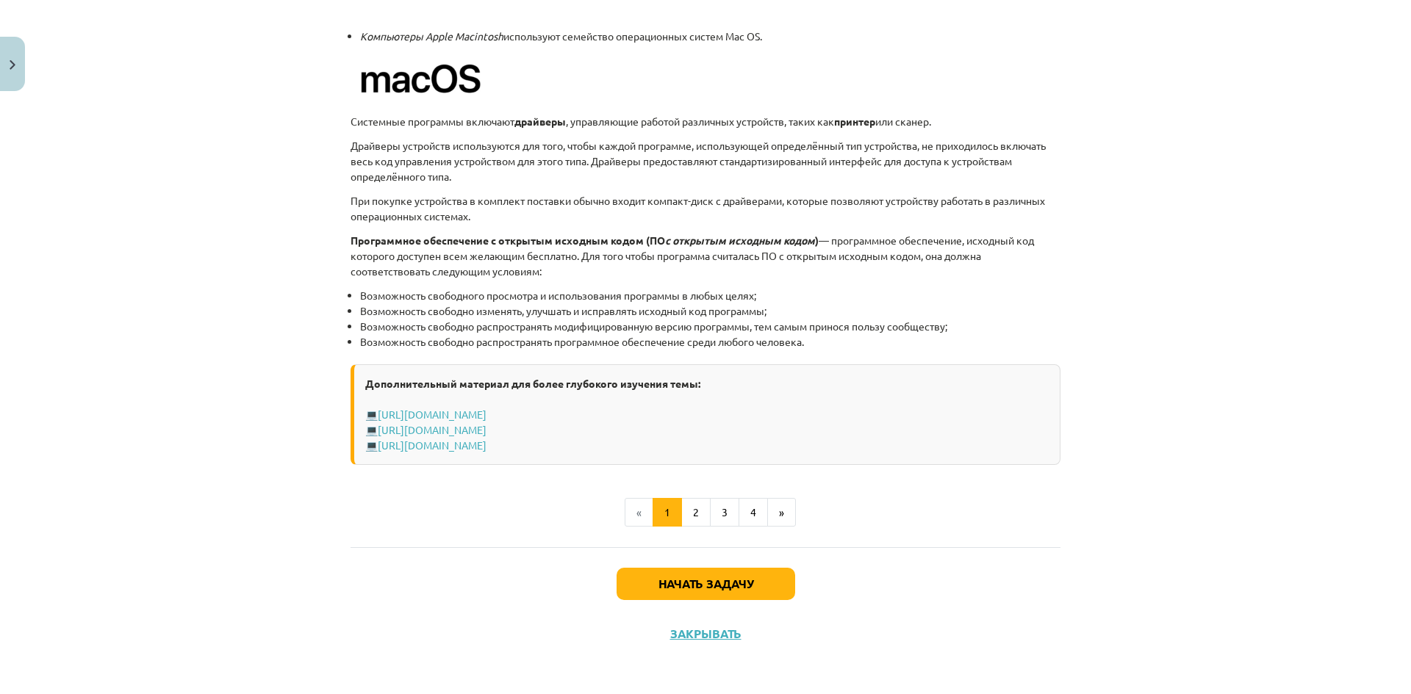
scroll to position [1472, 0]
click at [691, 498] on button "2" at bounding box center [695, 511] width 29 height 29
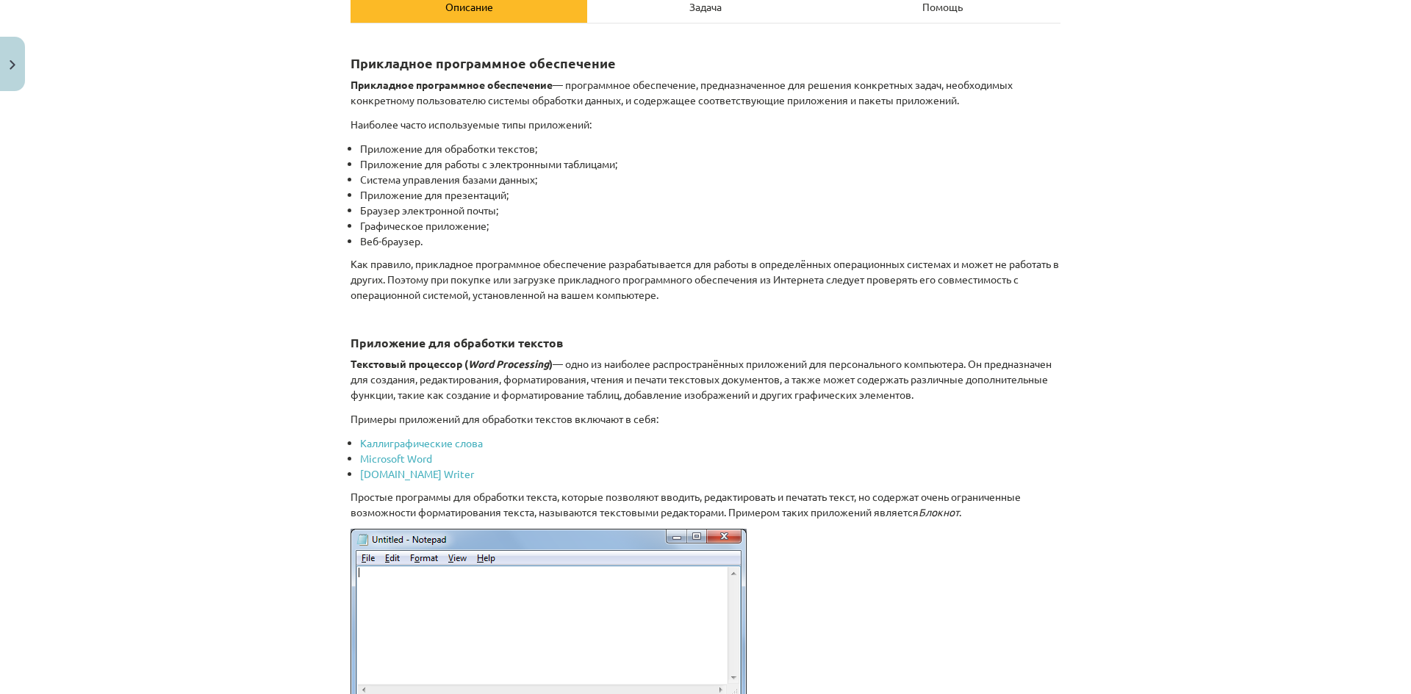
scroll to position [0, 0]
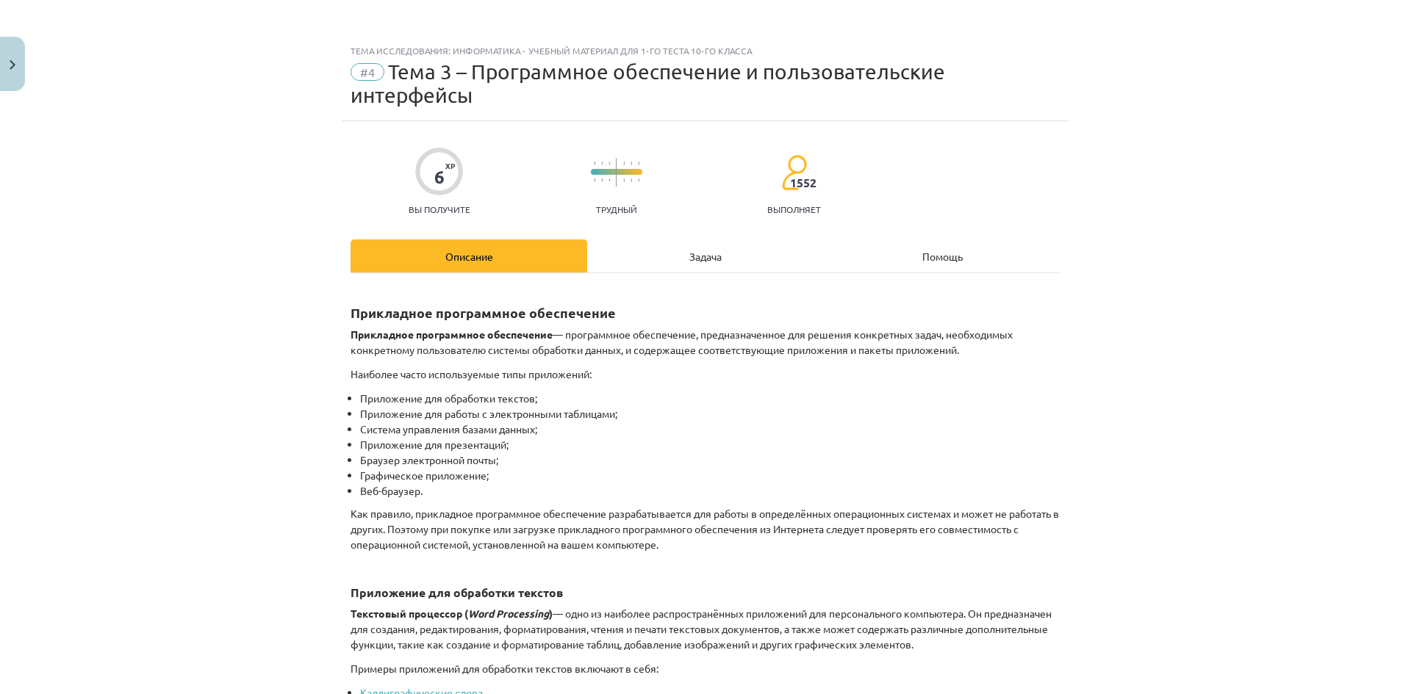
click at [833, 414] on li "Приложение для работы с электронными таблицами;" at bounding box center [710, 413] width 700 height 15
drag, startPoint x: 741, startPoint y: 337, endPoint x: 805, endPoint y: 342, distance: 63.4
click at [805, 342] on p "Прикладное программное обеспечение — программное обеспечение, предназначенное д…" at bounding box center [706, 342] width 710 height 31
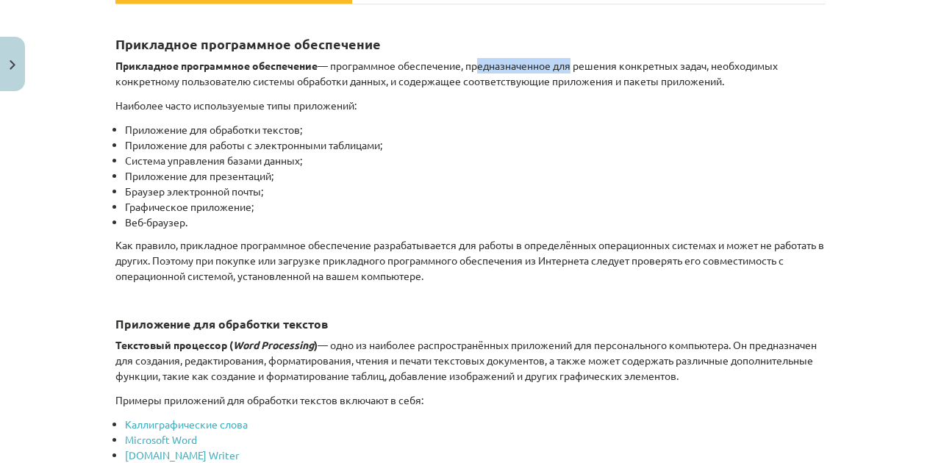
scroll to position [294, 0]
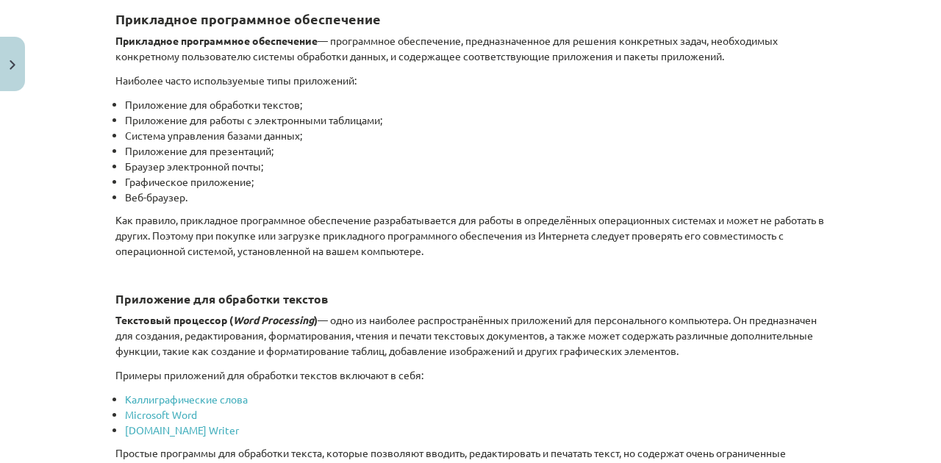
click at [614, 149] on li "Приложение для презентаций;" at bounding box center [475, 150] width 700 height 15
drag, startPoint x: 107, startPoint y: 76, endPoint x: 445, endPoint y: 69, distance: 338.1
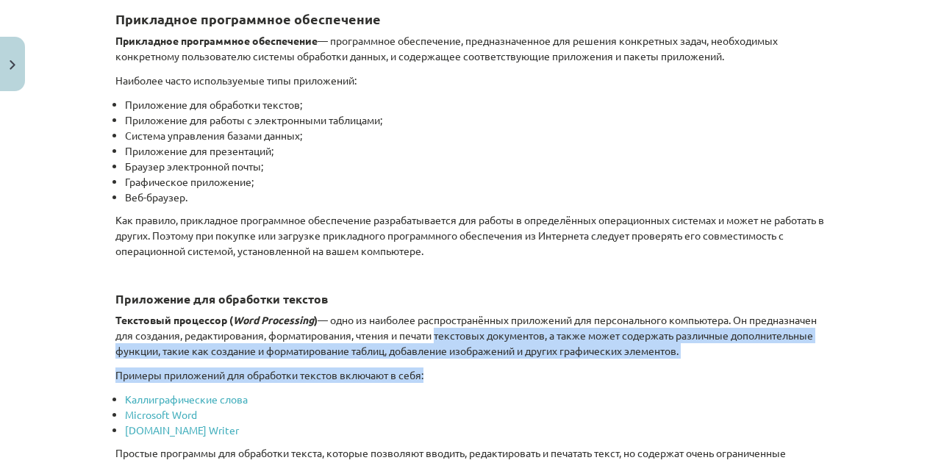
drag, startPoint x: 513, startPoint y: 340, endPoint x: 874, endPoint y: 372, distance: 362.3
click at [874, 372] on div "Тема исследования: Информатика - учебный материал для 1-го теста 10-го класса #…" at bounding box center [470, 231] width 941 height 463
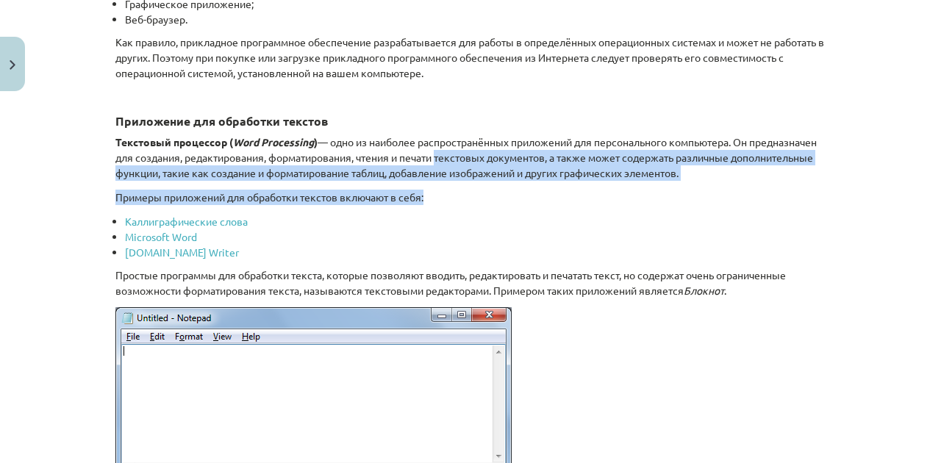
scroll to position [489, 0]
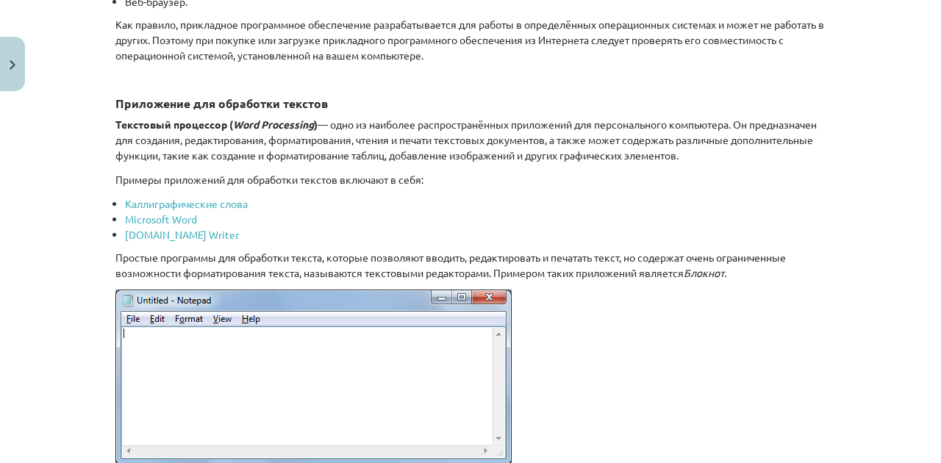
click at [385, 212] on li "Microsoft Word" at bounding box center [475, 219] width 700 height 15
click at [172, 262] on p "Простые программы для обработки текста, которые позволяют вводить, редактироват…" at bounding box center [470, 265] width 710 height 31
drag, startPoint x: 184, startPoint y: 253, endPoint x: 511, endPoint y: 232, distance: 327.7
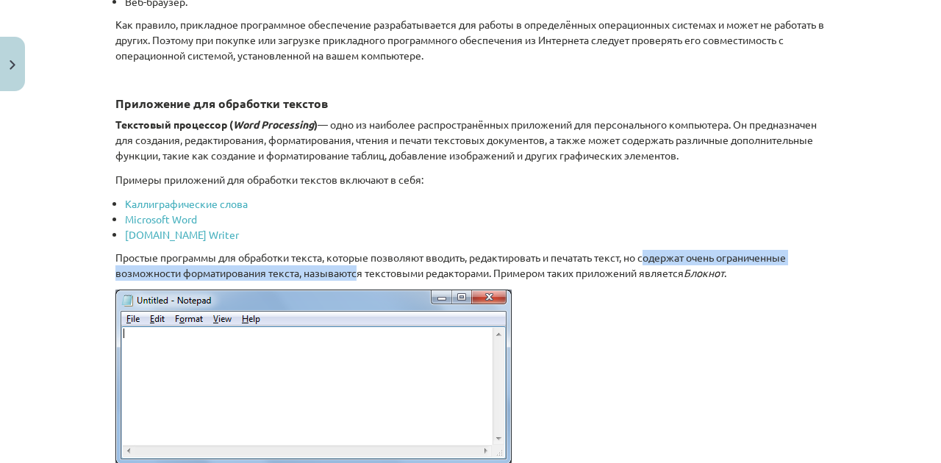
drag, startPoint x: 356, startPoint y: 265, endPoint x: 650, endPoint y: 246, distance: 294.5
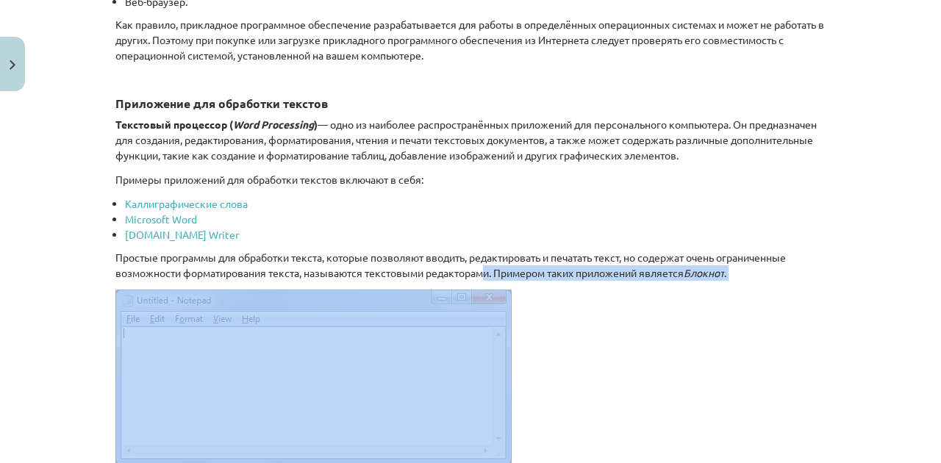
drag, startPoint x: 481, startPoint y: 274, endPoint x: 652, endPoint y: 281, distance: 171.3
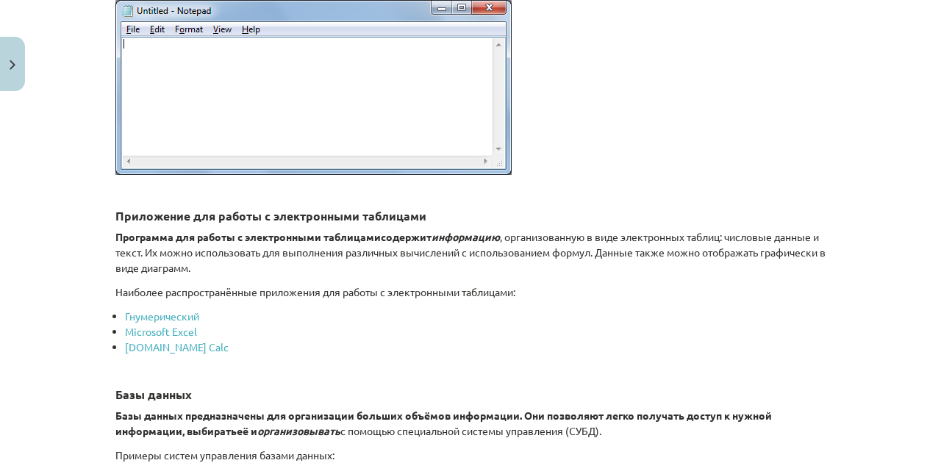
scroll to position [783, 0]
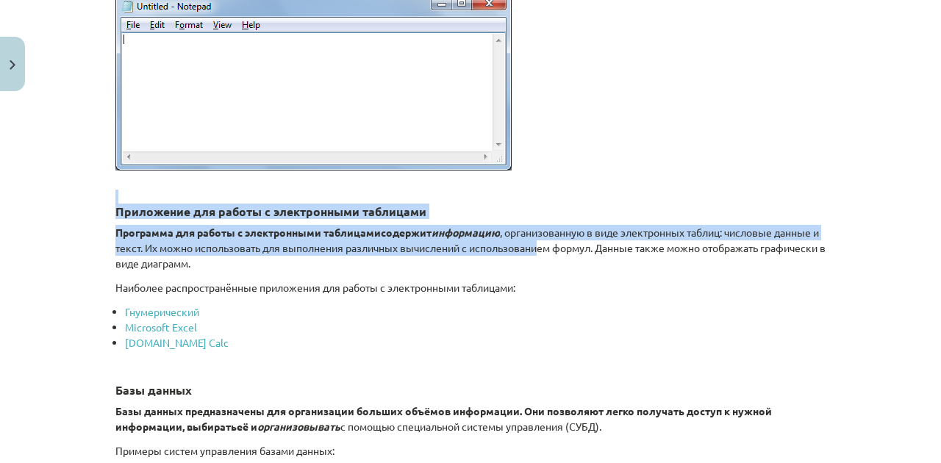
drag, startPoint x: 129, startPoint y: 200, endPoint x: 583, endPoint y: 240, distance: 456.7
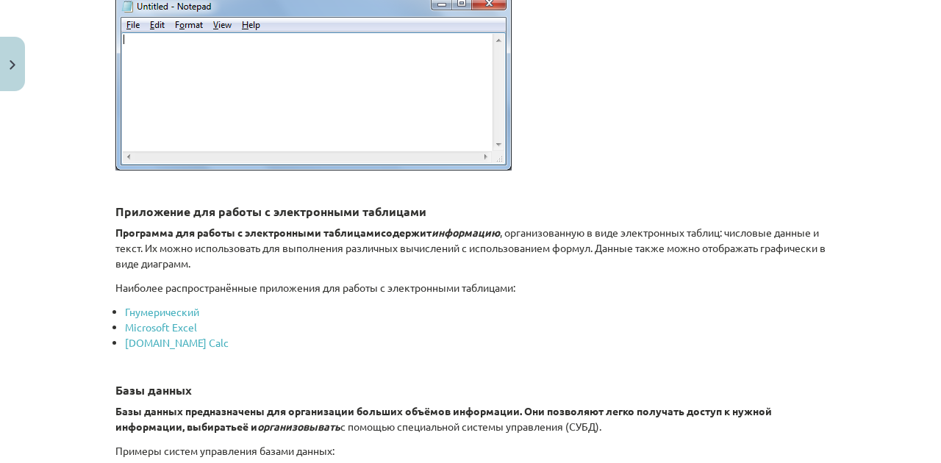
click at [558, 259] on p "Программа для работы с электронными таблицами содержит информацию , организован…" at bounding box center [470, 248] width 710 height 46
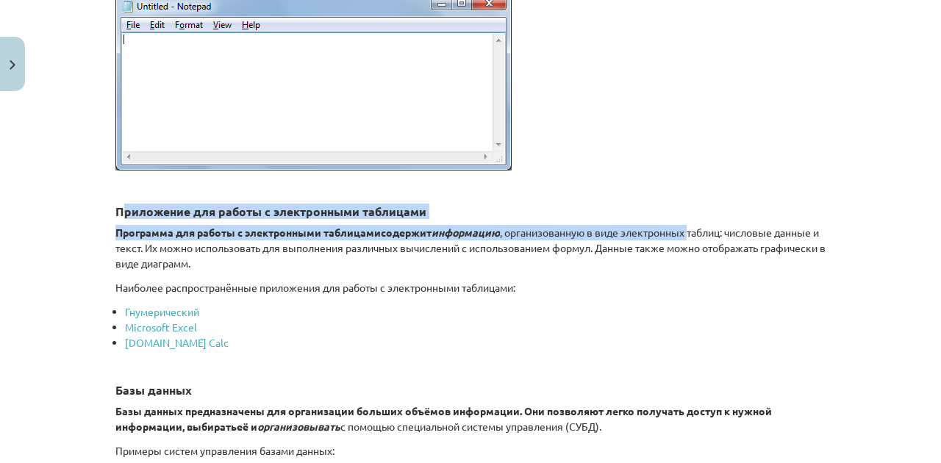
drag, startPoint x: 121, startPoint y: 212, endPoint x: 692, endPoint y: 228, distance: 571.2
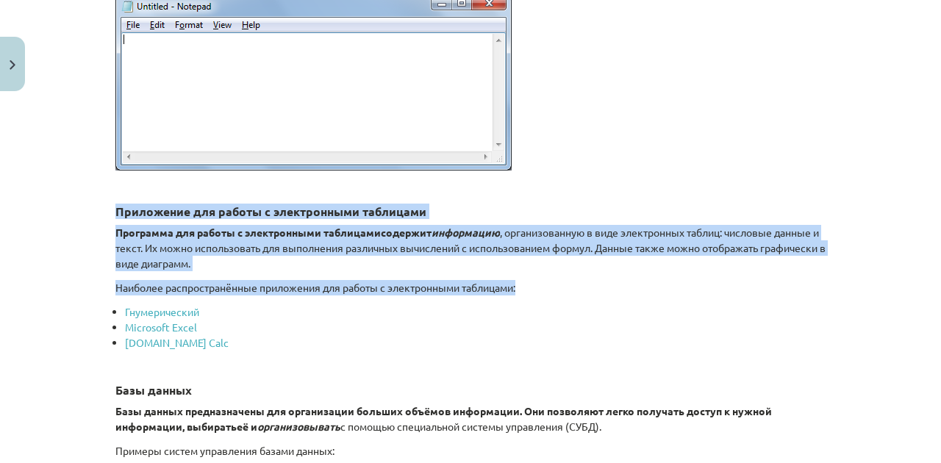
drag, startPoint x: 112, startPoint y: 212, endPoint x: 752, endPoint y: 270, distance: 643.5
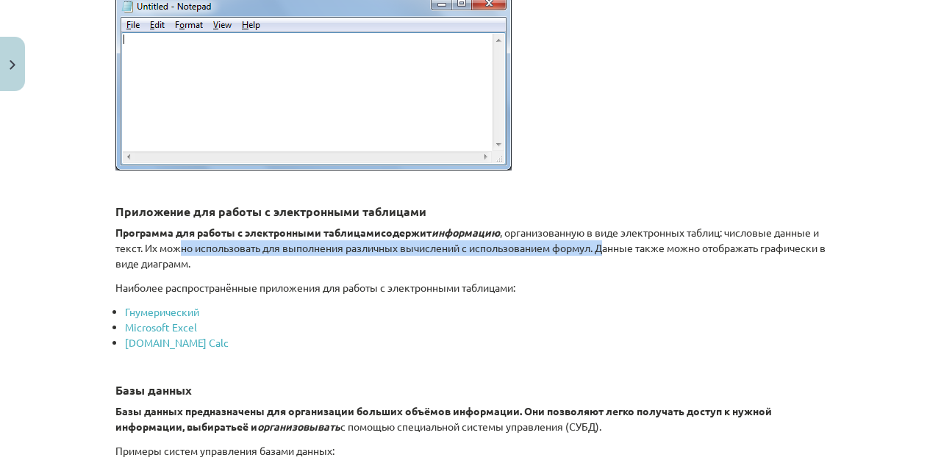
drag, startPoint x: 219, startPoint y: 239, endPoint x: 649, endPoint y: 247, distance: 430.0
click at [649, 247] on font ", организованную в виде электронных таблиц: числовые данные и текст. Их можно и…" at bounding box center [470, 248] width 710 height 44
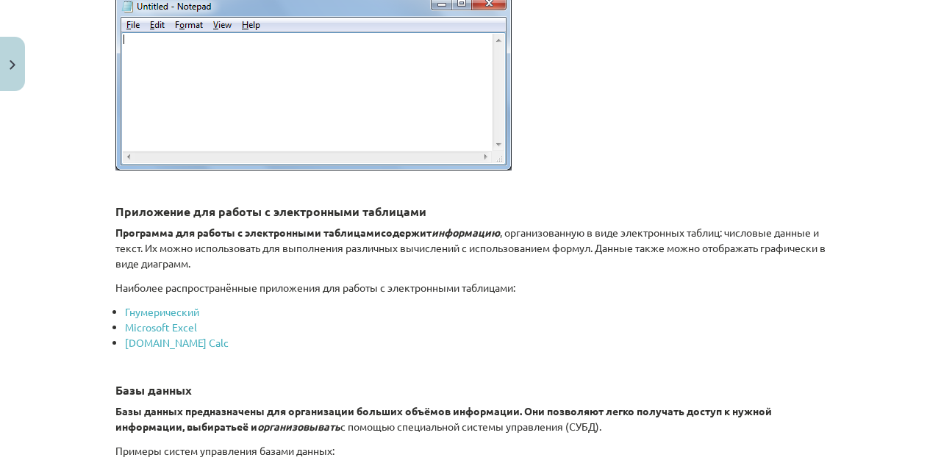
click at [606, 267] on p "Программа для работы с электронными таблицами содержит информацию , организован…" at bounding box center [470, 248] width 710 height 46
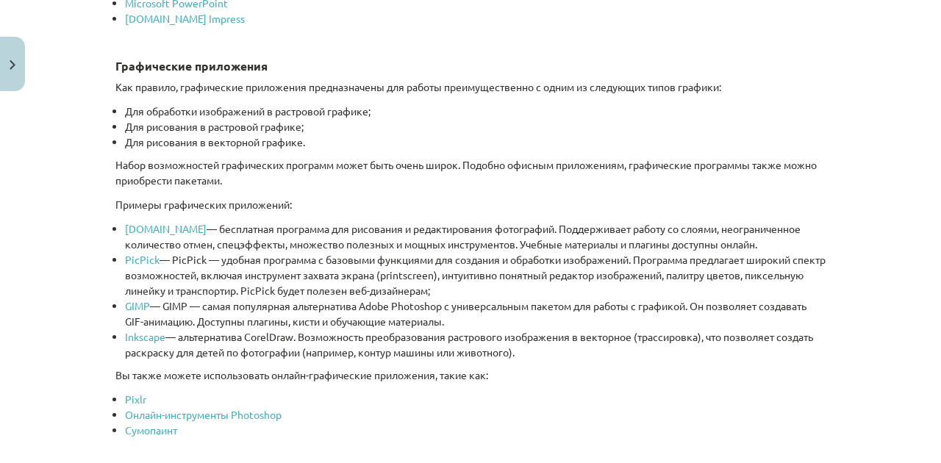
scroll to position [1420, 0]
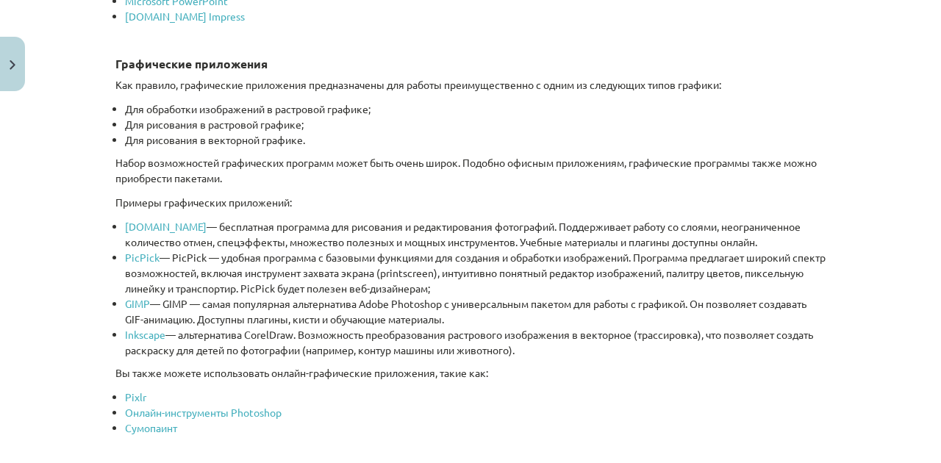
click at [805, 108] on li "Для обработки изображений в растровой графике;" at bounding box center [475, 108] width 700 height 15
drag, startPoint x: 667, startPoint y: 257, endPoint x: 778, endPoint y: 277, distance: 112.7
click at [778, 277] on li "PicPick — PicPick — удобная программа с базовыми функциями для создания и обраб…" at bounding box center [475, 273] width 700 height 46
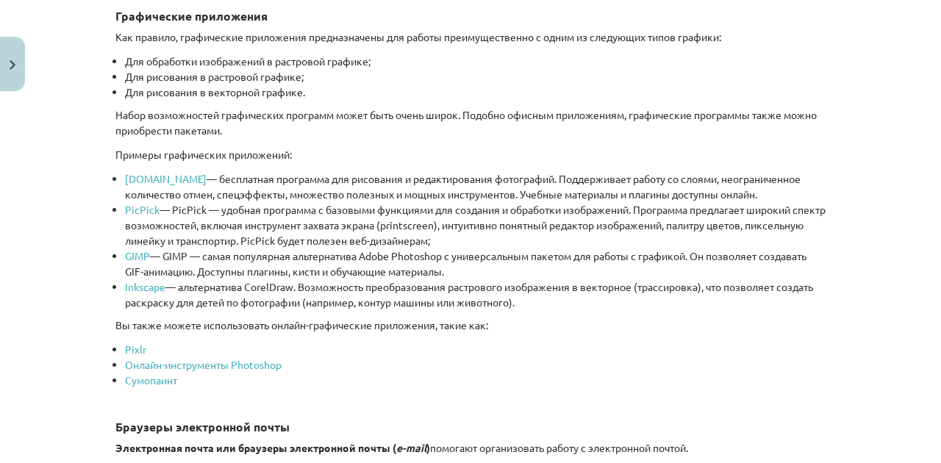
scroll to position [1470, 0]
drag, startPoint x: 159, startPoint y: 248, endPoint x: 752, endPoint y: 267, distance: 593.3
click at [752, 267] on li "GIMP — GIMP — самая популярная альтернатива Adobe Photoshop с универсальным пак…" at bounding box center [475, 262] width 700 height 31
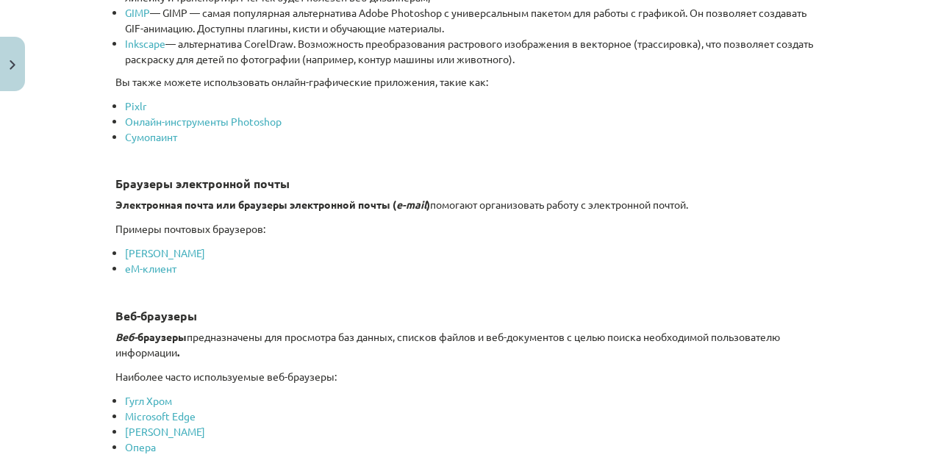
scroll to position [1714, 0]
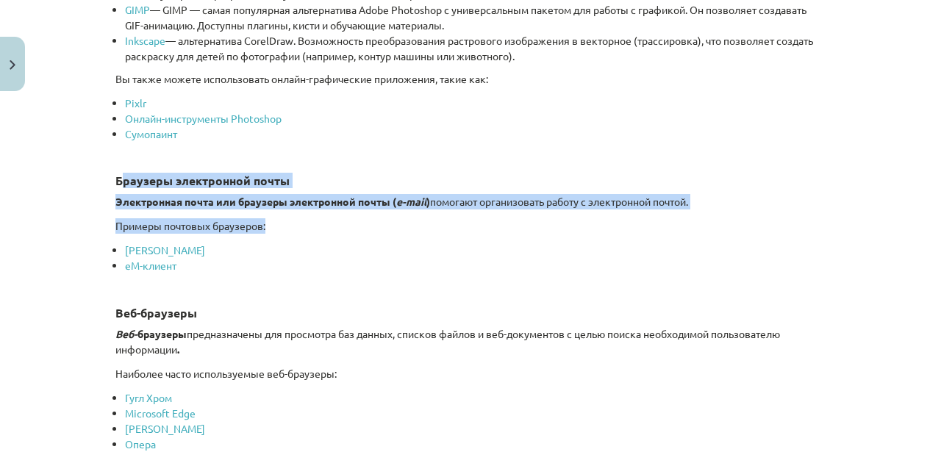
drag, startPoint x: 121, startPoint y: 173, endPoint x: 708, endPoint y: 206, distance: 588.9
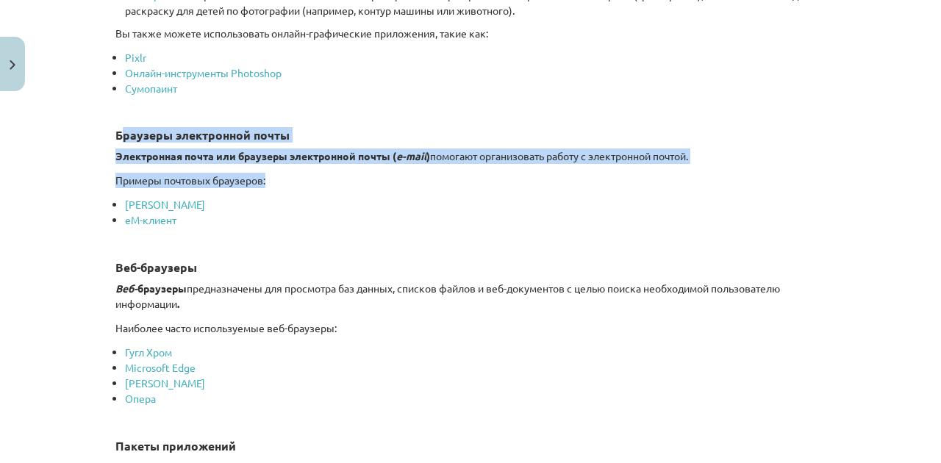
scroll to position [1764, 0]
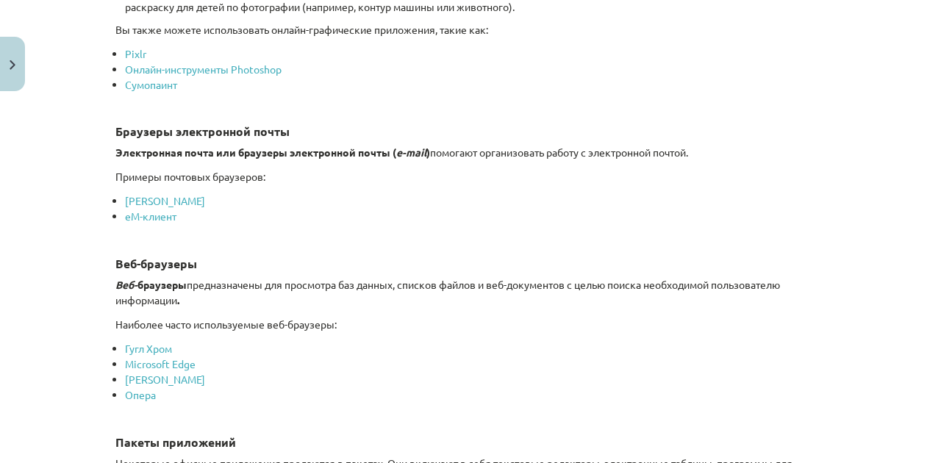
click at [438, 281] on font "предназначены для просмотра баз данных, списков файлов и веб-документов с целью…" at bounding box center [447, 292] width 664 height 29
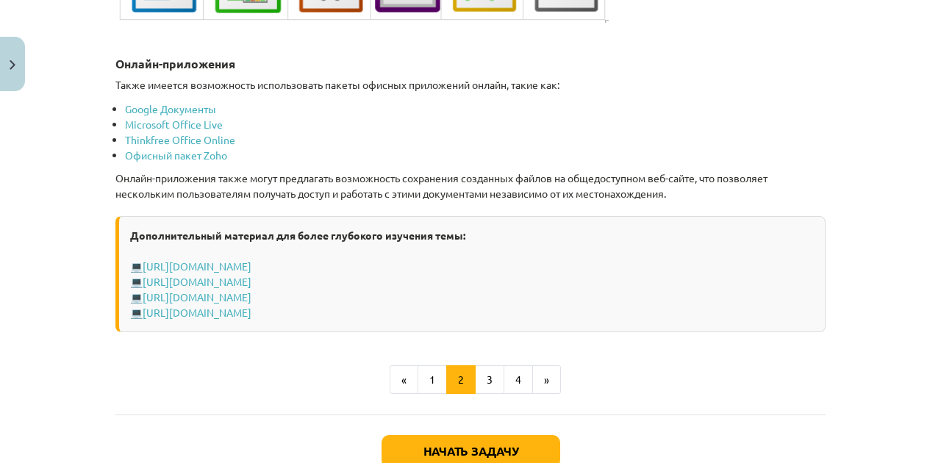
scroll to position [2596, 0]
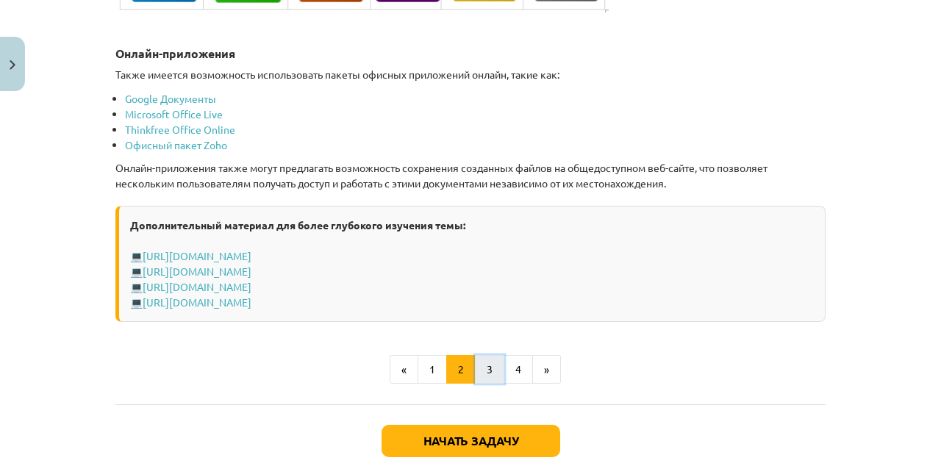
click at [475, 359] on button "3" at bounding box center [489, 369] width 29 height 29
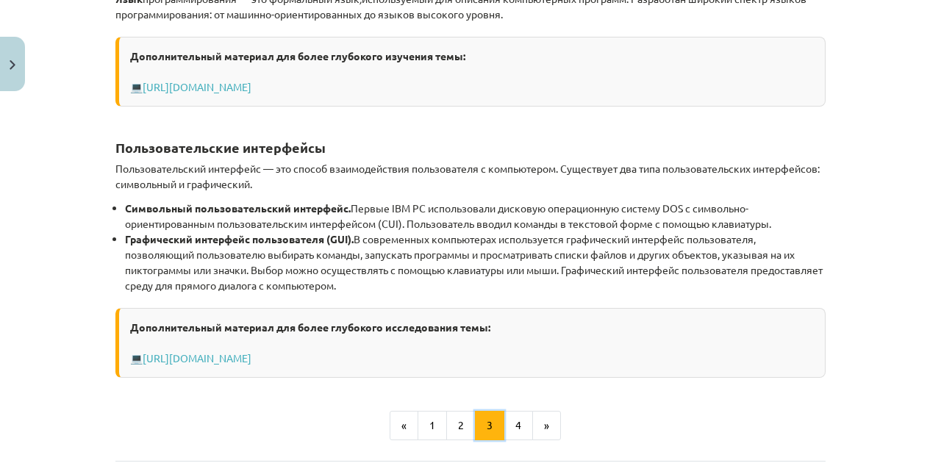
scroll to position [629, 0]
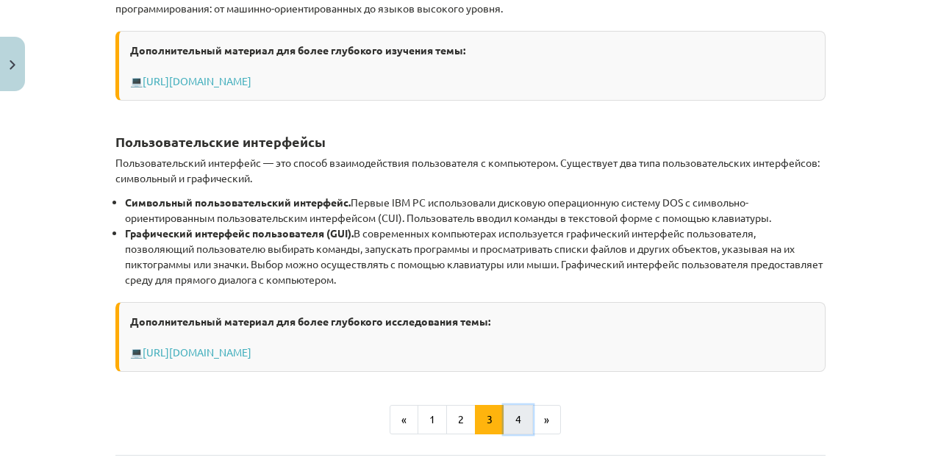
click at [503, 415] on button "4" at bounding box center [517, 419] width 29 height 29
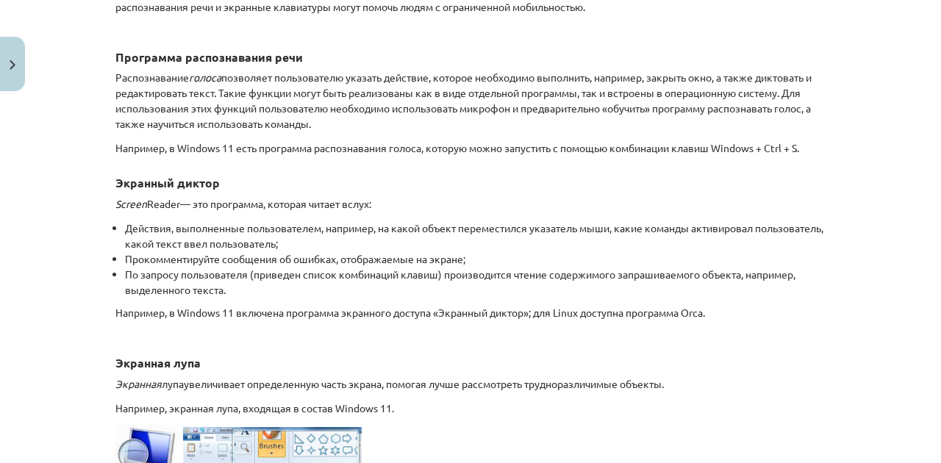
scroll to position [433, 0]
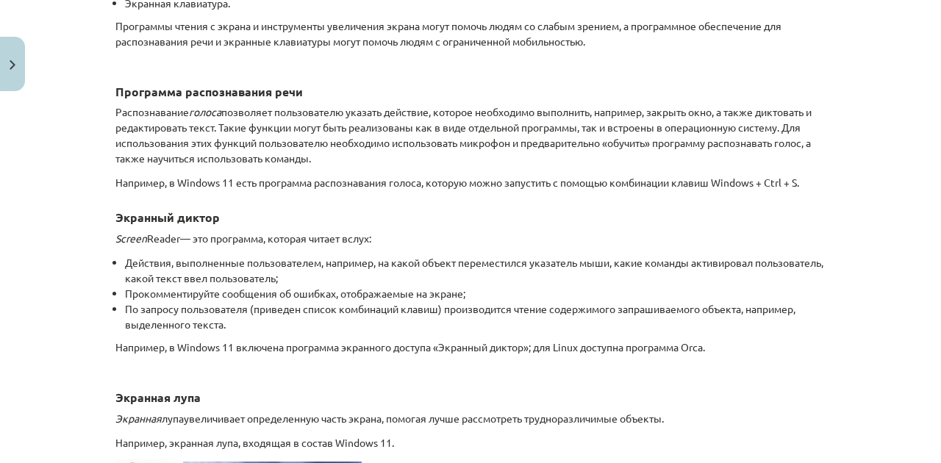
click at [153, 42] on font "Программы чтения с экрана и инструменты увеличения экрана могут помочь людям со…" at bounding box center [448, 33] width 666 height 29
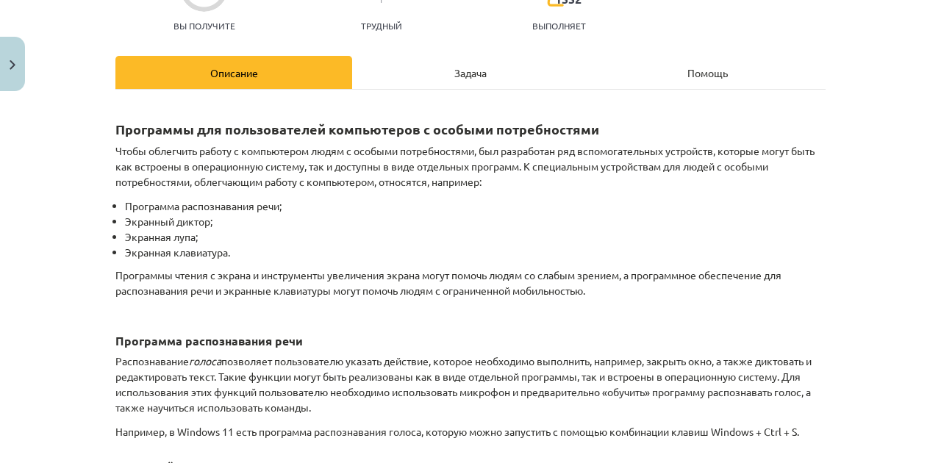
scroll to position [195, 0]
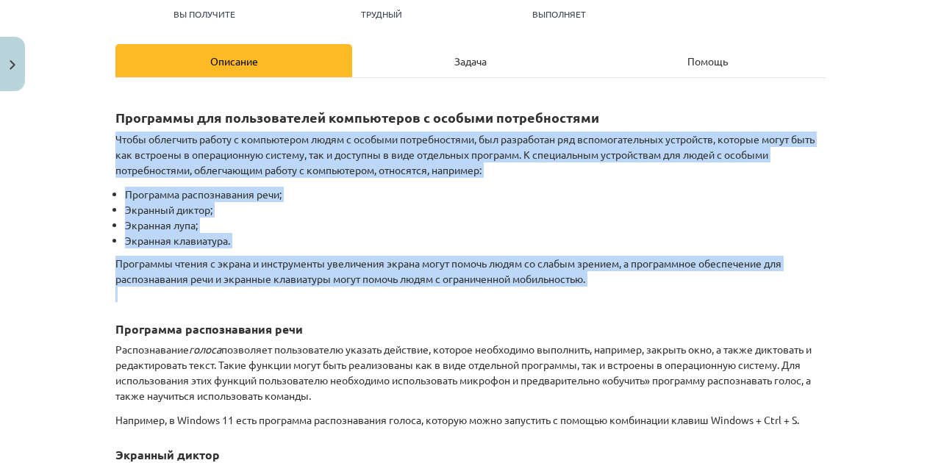
drag, startPoint x: 113, startPoint y: 137, endPoint x: 783, endPoint y: 292, distance: 687.0
click at [126, 135] on font "Чтобы облегчить работу с компьютером людям с особыми потребностями, был разрабо…" at bounding box center [464, 154] width 699 height 44
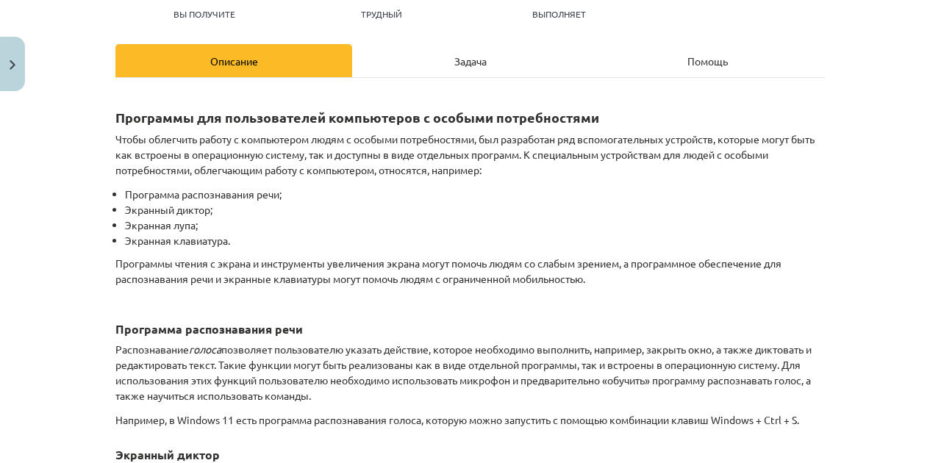
click at [126, 135] on font "Чтобы облегчить работу с компьютером людям с особыми потребностями, был разрабо…" at bounding box center [464, 154] width 699 height 44
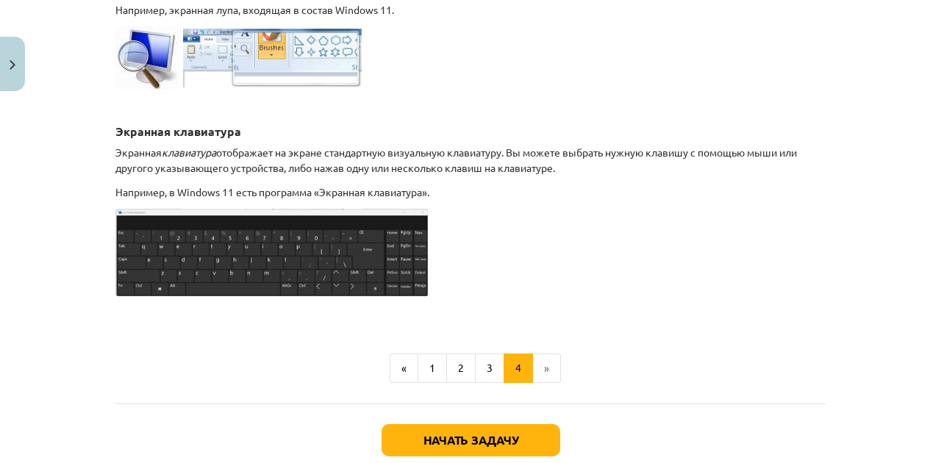
scroll to position [930, 0]
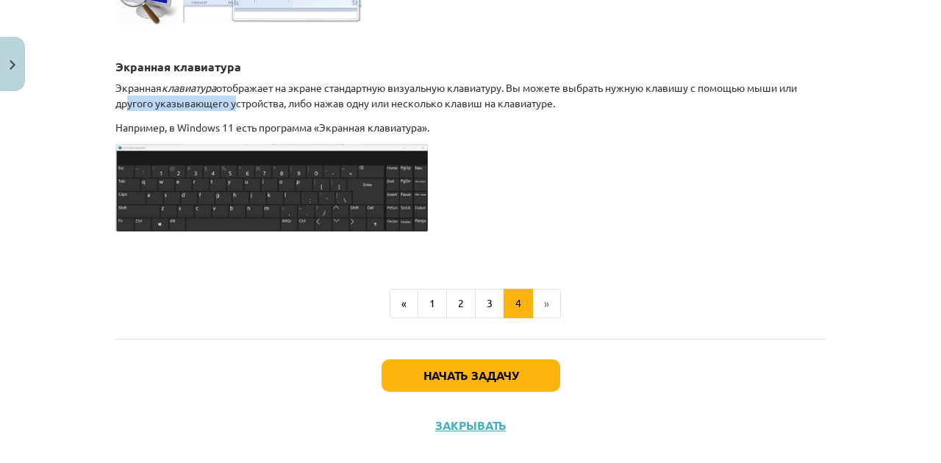
drag, startPoint x: 121, startPoint y: 105, endPoint x: 229, endPoint y: 100, distance: 108.1
click at [229, 100] on p "Экранная клавиатура отображает на экране стандартную визуальную клавиатуру. Вы …" at bounding box center [470, 95] width 710 height 31
click at [492, 369] on font "Начать задачу" at bounding box center [470, 374] width 95 height 15
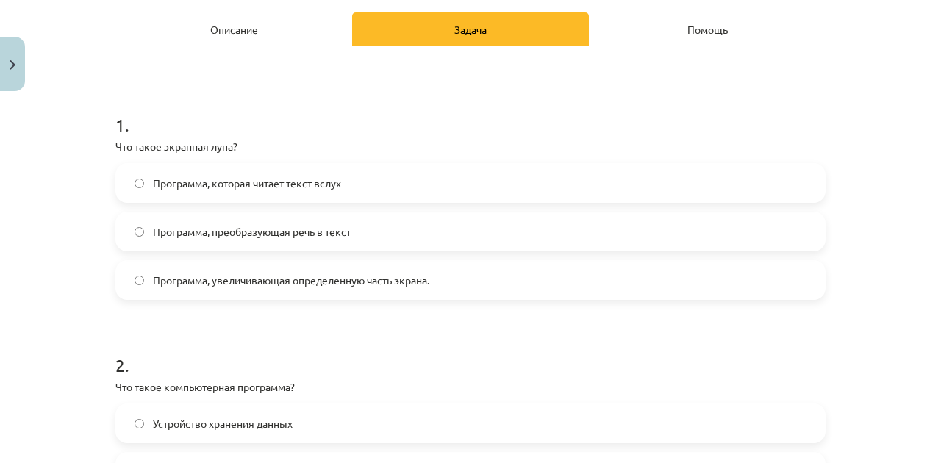
scroll to position [232, 0]
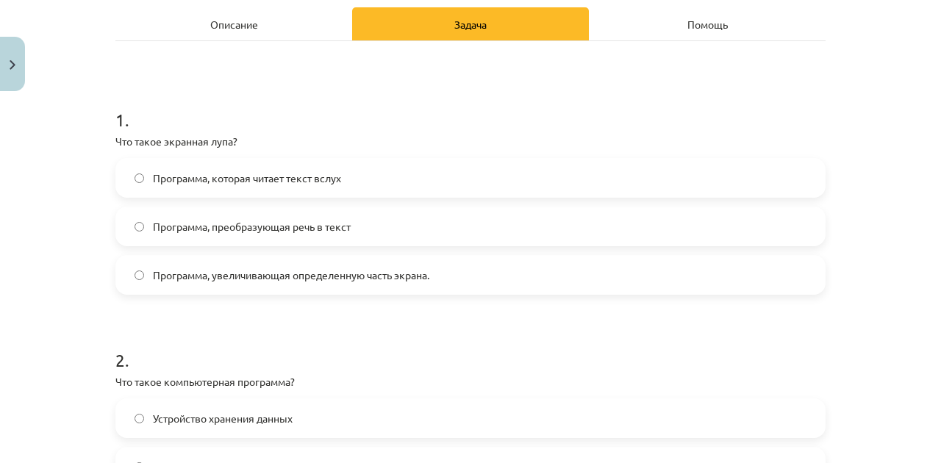
click at [395, 277] on font "Программа, увеличивающая определенную часть экрана." at bounding box center [291, 274] width 276 height 13
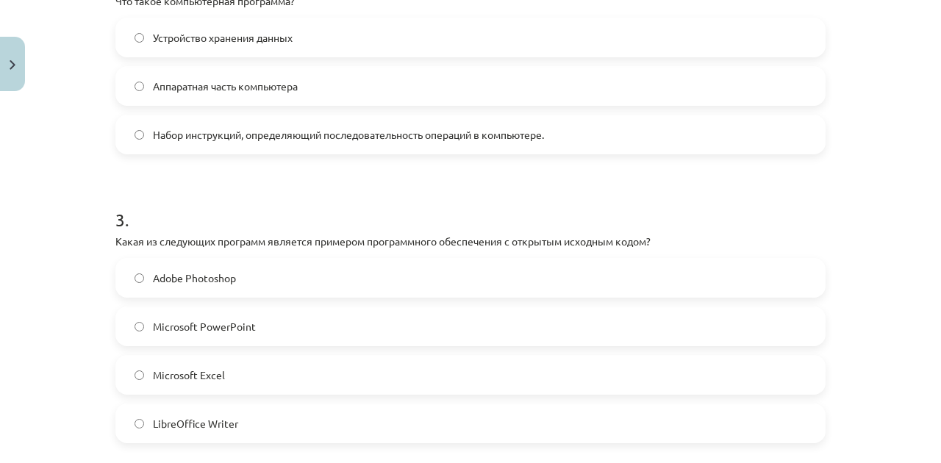
scroll to position [625, 0]
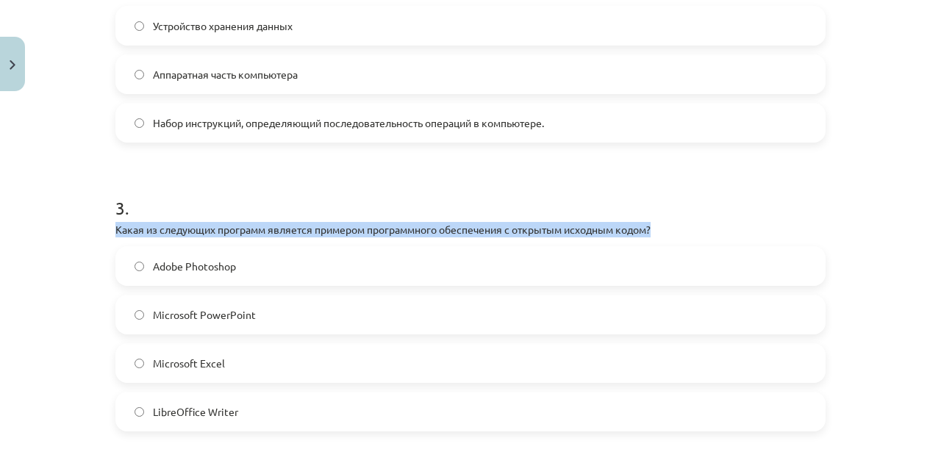
drag, startPoint x: 663, startPoint y: 224, endPoint x: 56, endPoint y: 236, distance: 607.1
click at [56, 236] on div "Тема исследования: Информатика - учебный материал для 1-го теста 10-го класса #…" at bounding box center [470, 231] width 941 height 463
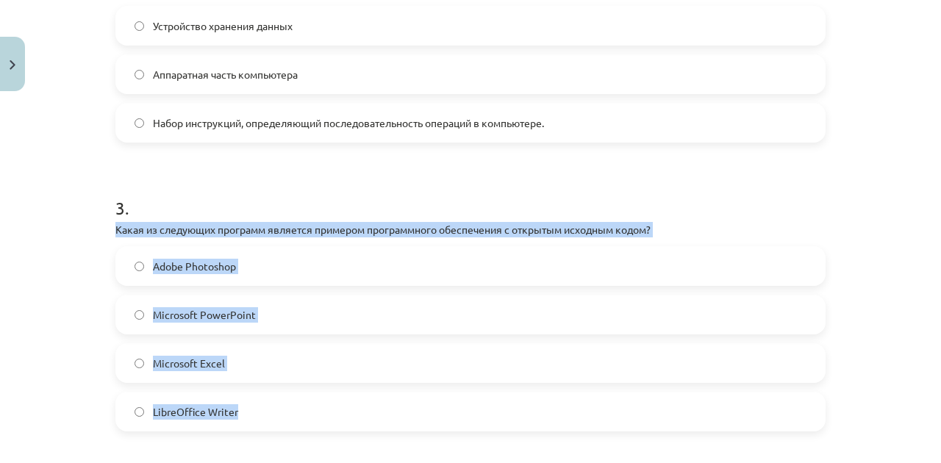
drag, startPoint x: 156, startPoint y: 237, endPoint x: 455, endPoint y: 400, distance: 340.3
click at [455, 400] on div "6 XP Вы получите Трудный 1552 выполняет Описание Задача Помощь 1 . Что такое эк…" at bounding box center [471, 464] width 728 height 1935
copy div "Какая из следующих программ является примером программного обеспечения с открыт…"
click at [194, 406] on font "LibreOffice Writer" at bounding box center [195, 411] width 85 height 13
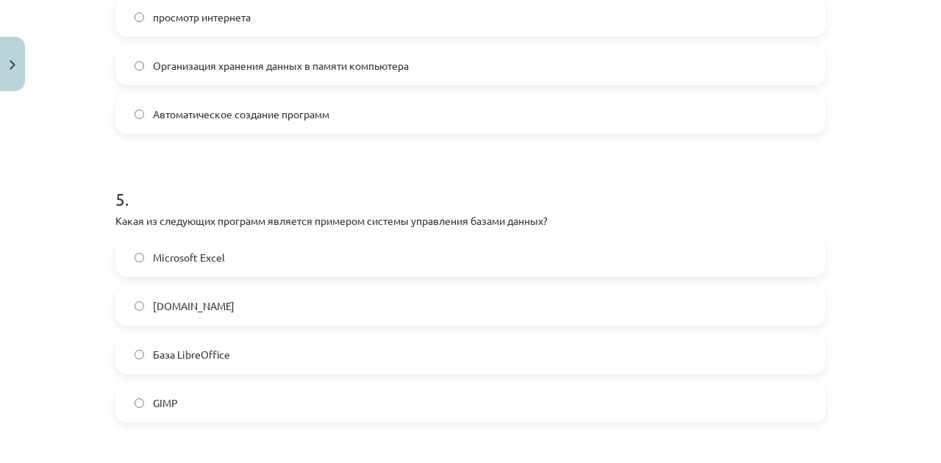
scroll to position [1213, 0]
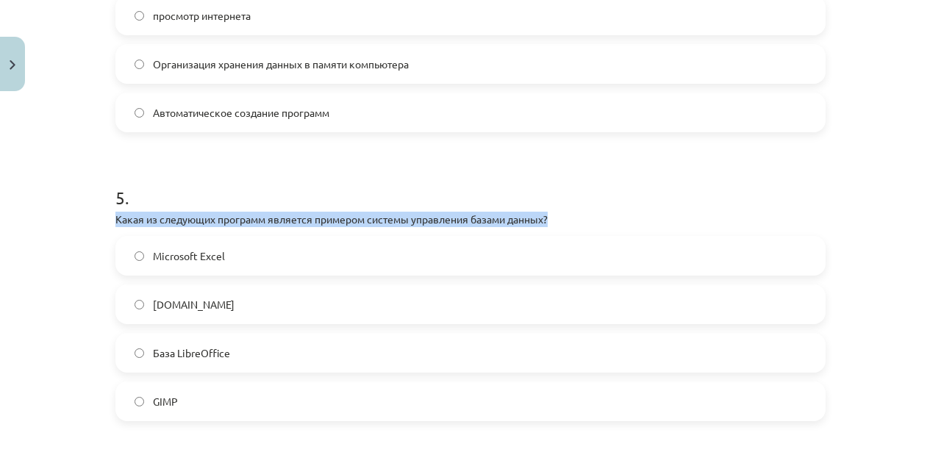
drag, startPoint x: 90, startPoint y: 210, endPoint x: 548, endPoint y: 210, distance: 458.5
click at [548, 210] on div "Тема исследования: Информатика - учебный материал для 1-го теста 10-го класса #…" at bounding box center [470, 231] width 941 height 463
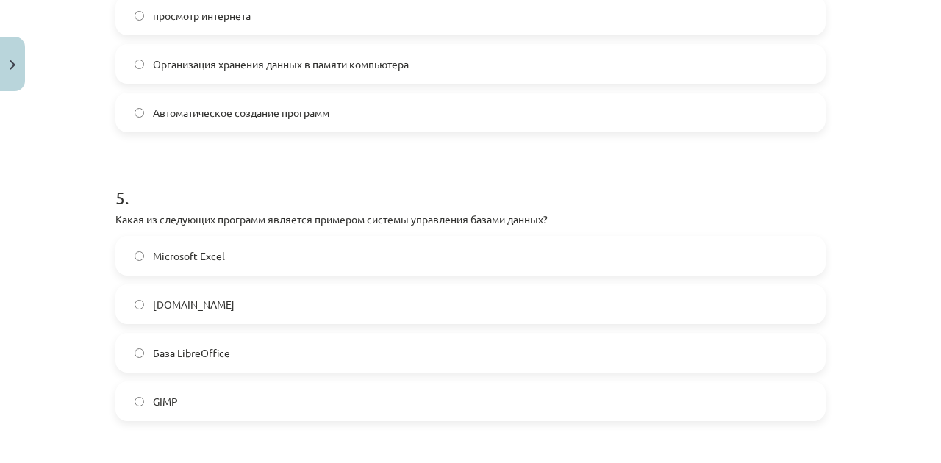
click at [118, 194] on font "5" at bounding box center [120, 197] width 10 height 21
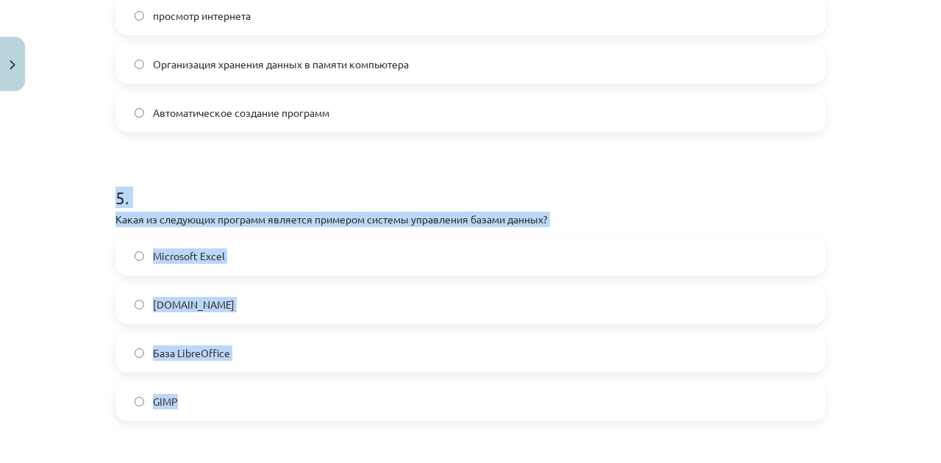
drag, startPoint x: 93, startPoint y: 201, endPoint x: 410, endPoint y: 342, distance: 346.4
click at [452, 398] on div "Тема исследования: Информатика - учебный материал для 1-го теста 10-го класса #…" at bounding box center [470, 231] width 941 height 463
click at [156, 357] on font "База LibreOffice" at bounding box center [191, 352] width 77 height 13
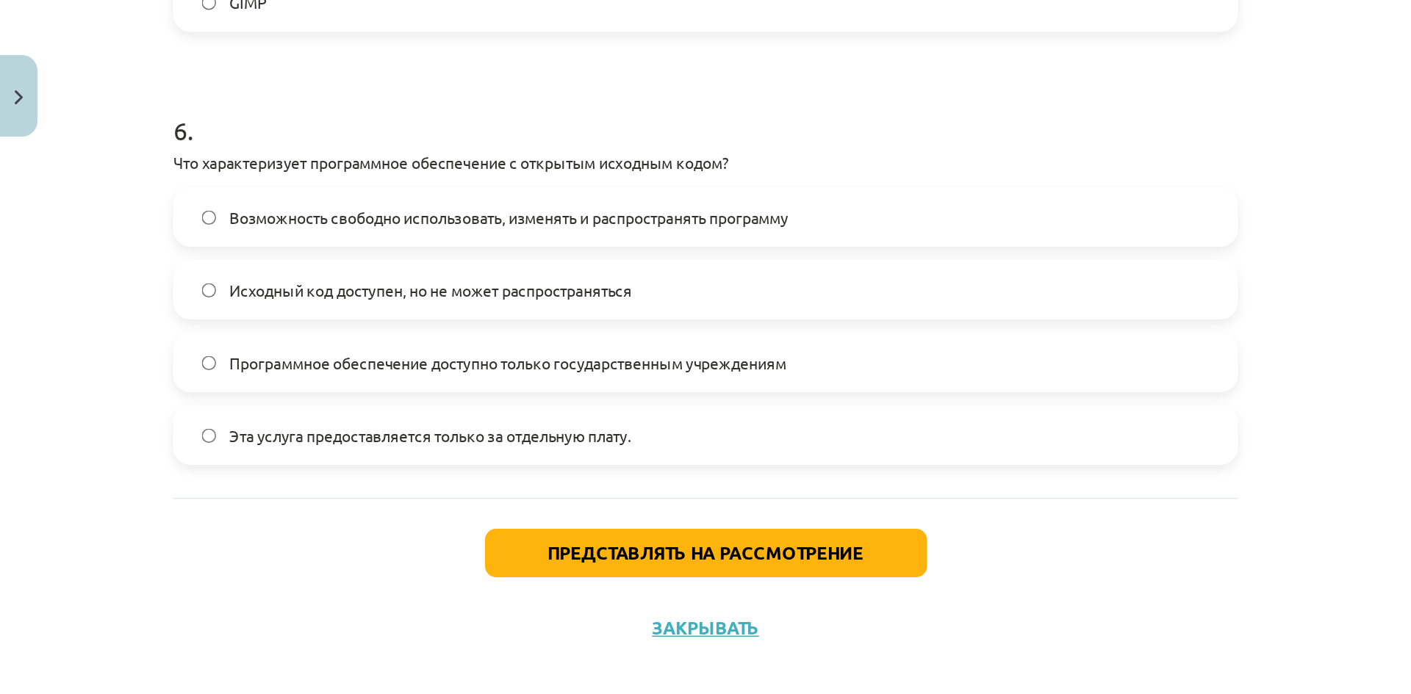
scroll to position [1629, 0]
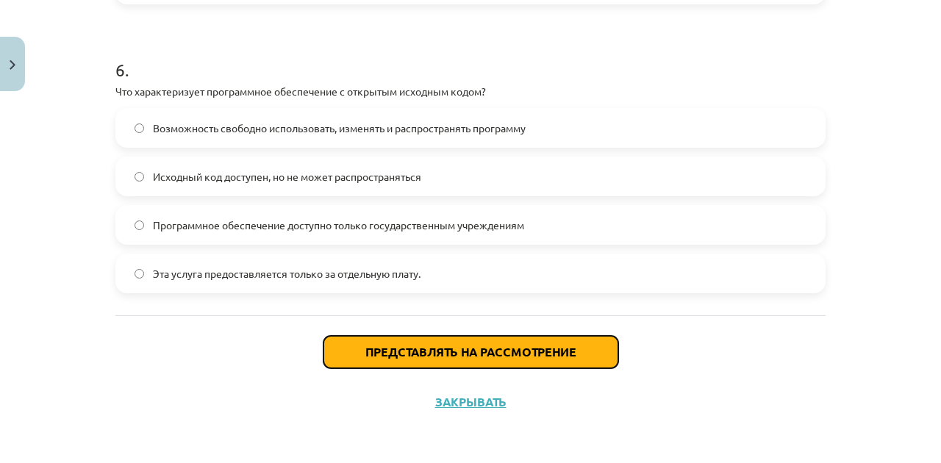
click at [540, 347] on font "Представлять на рассмотрение" at bounding box center [470, 351] width 211 height 15
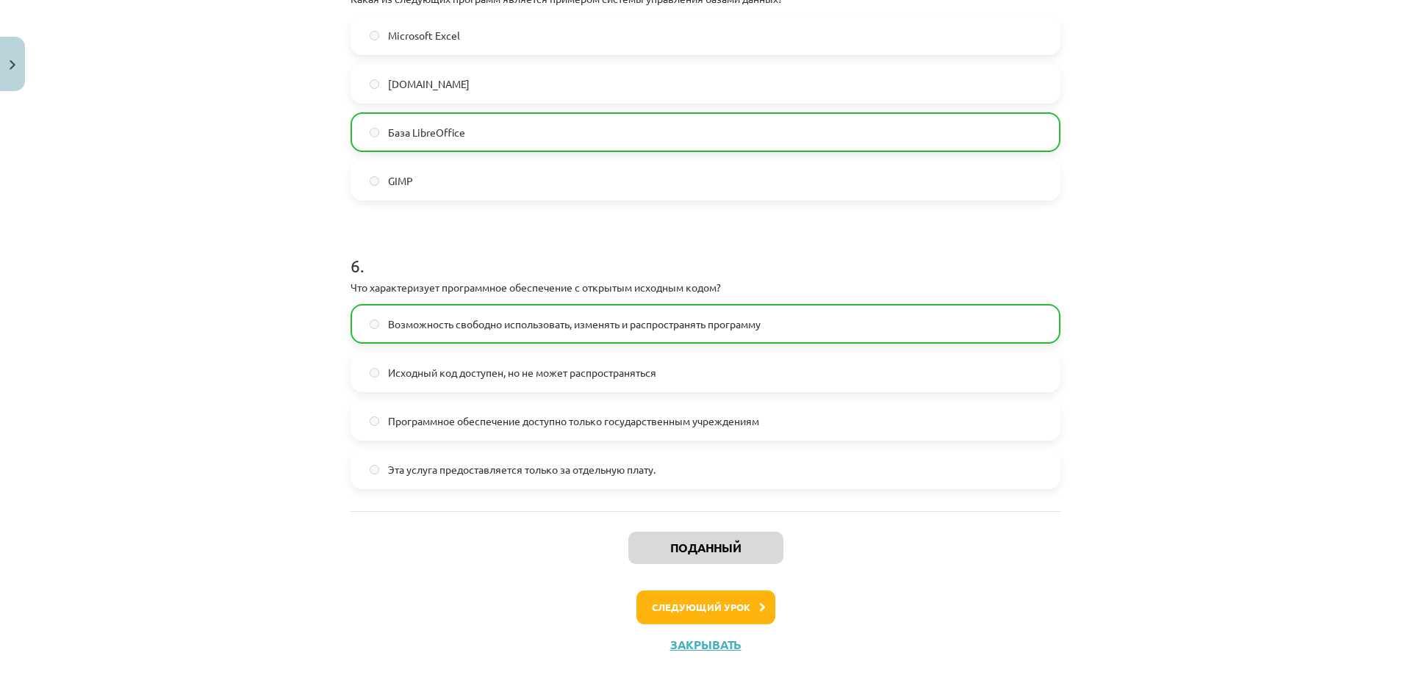
scroll to position [1445, 0]
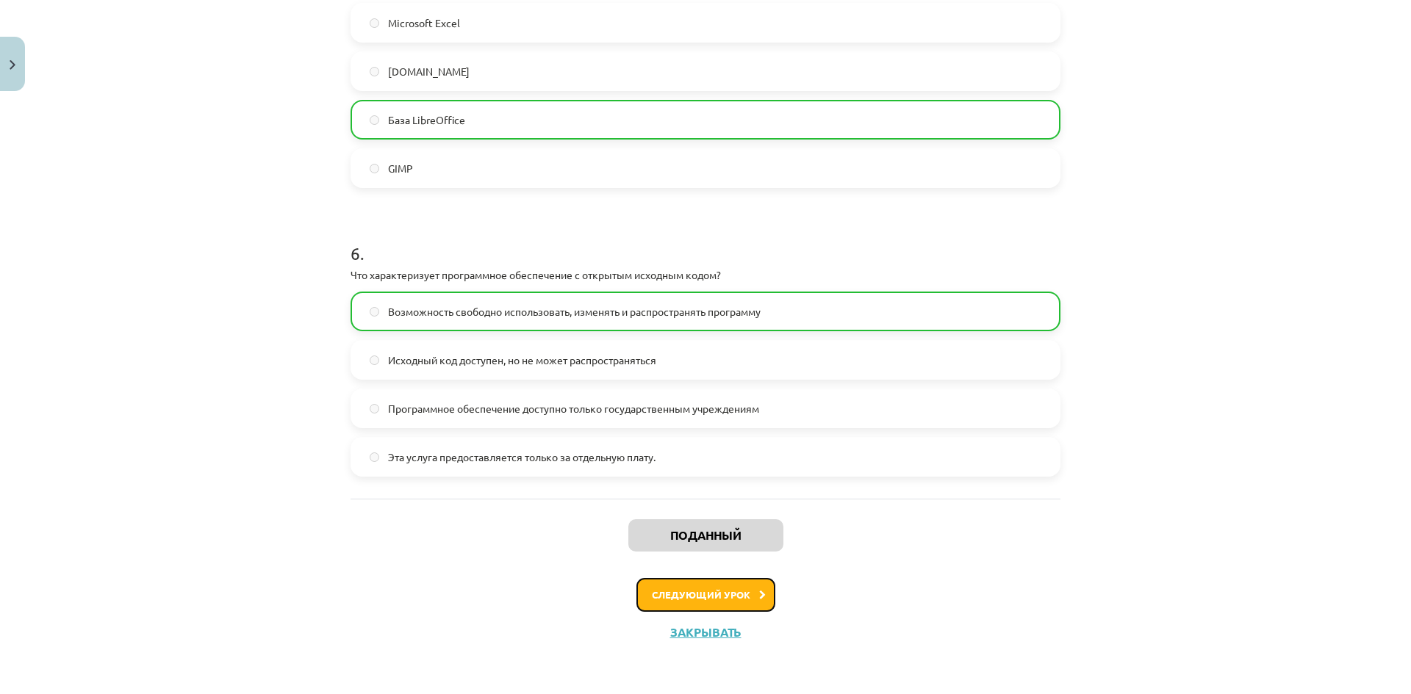
click at [732, 589] on button "Следующий урок" at bounding box center [705, 595] width 139 height 34
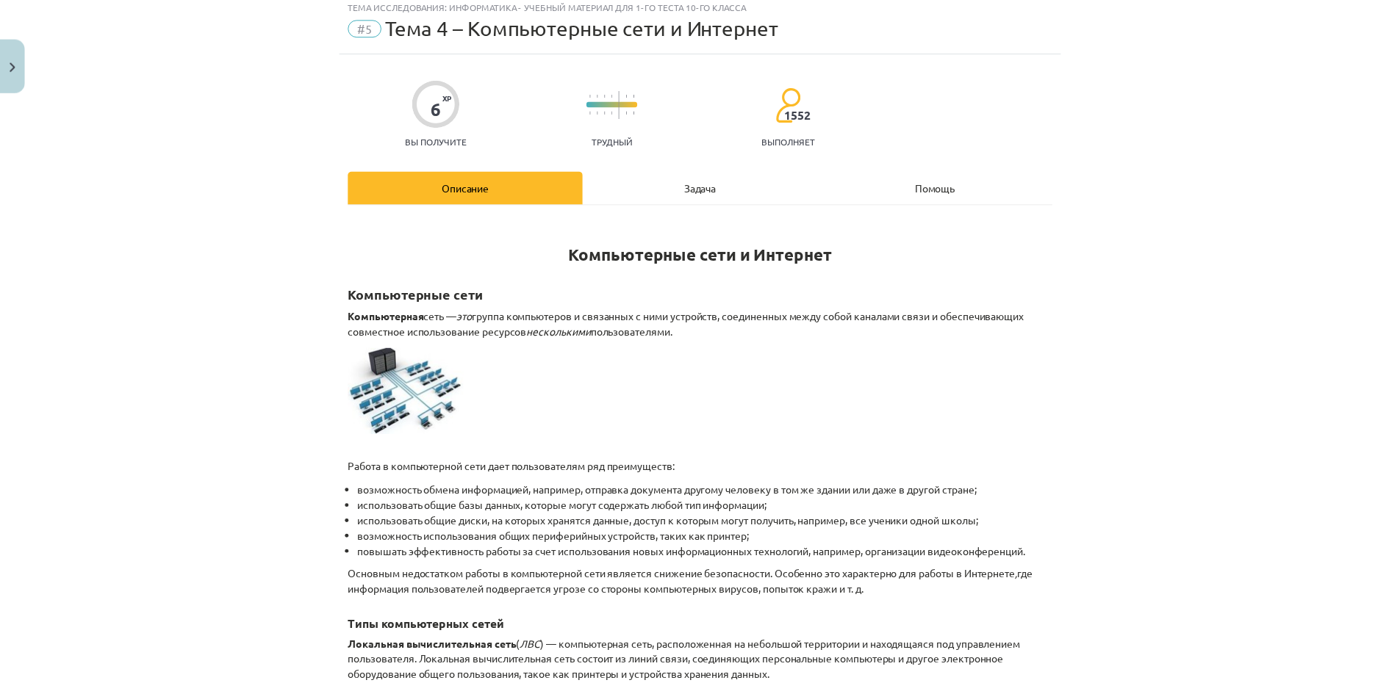
scroll to position [37, 0]
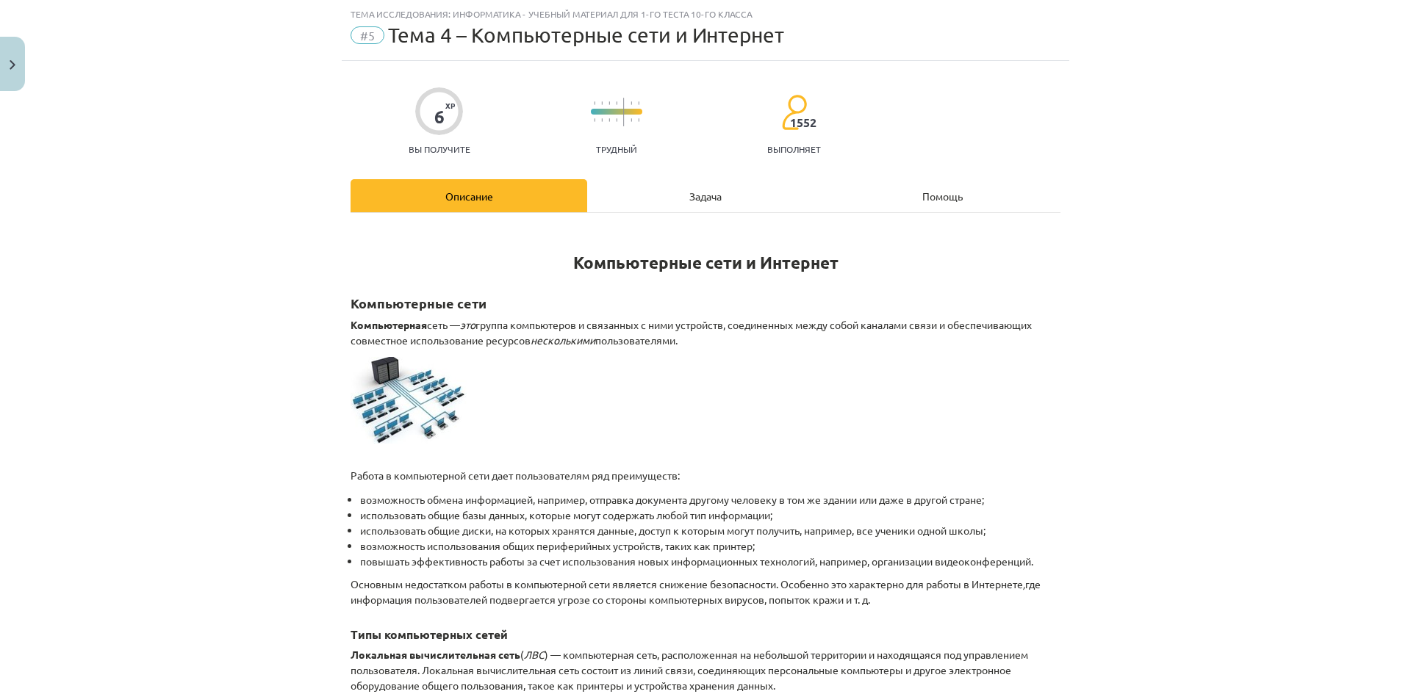
click at [360, 35] on font "#5" at bounding box center [367, 35] width 15 height 15
click at [7, 63] on button "Закрывать" at bounding box center [12, 64] width 25 height 54
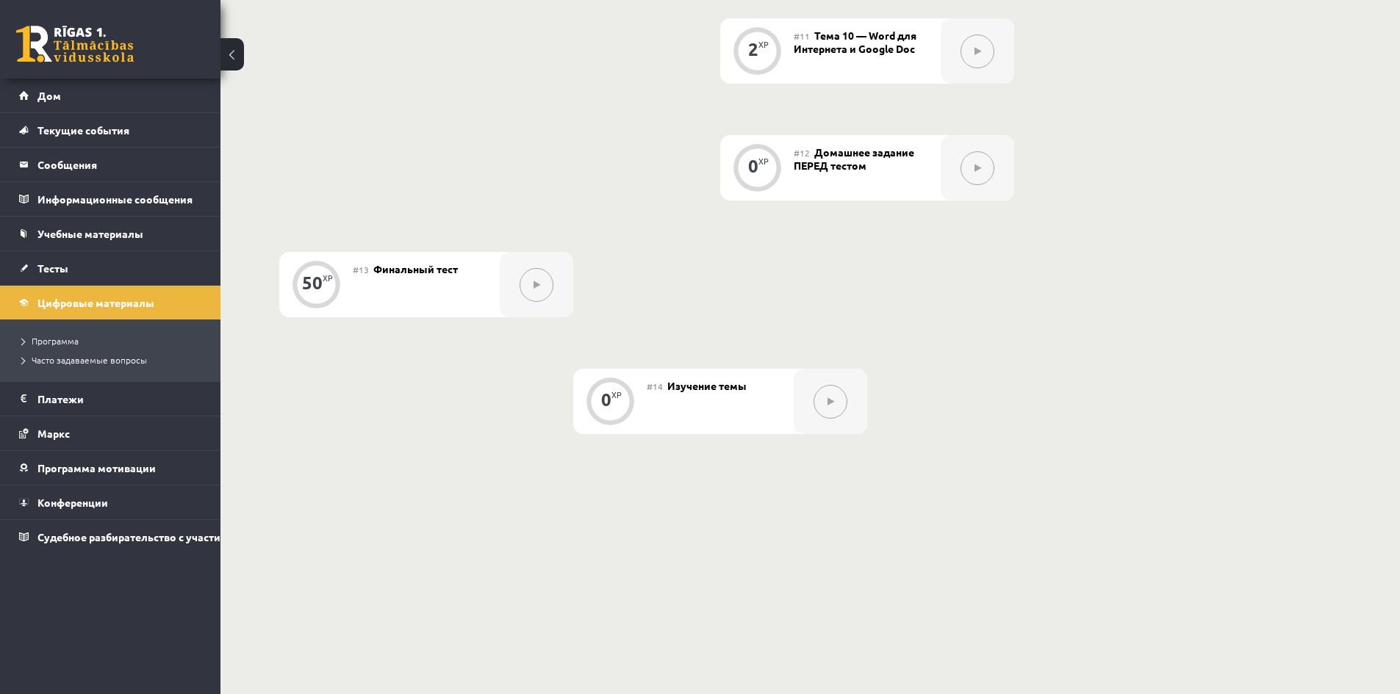
scroll to position [1670, 0]
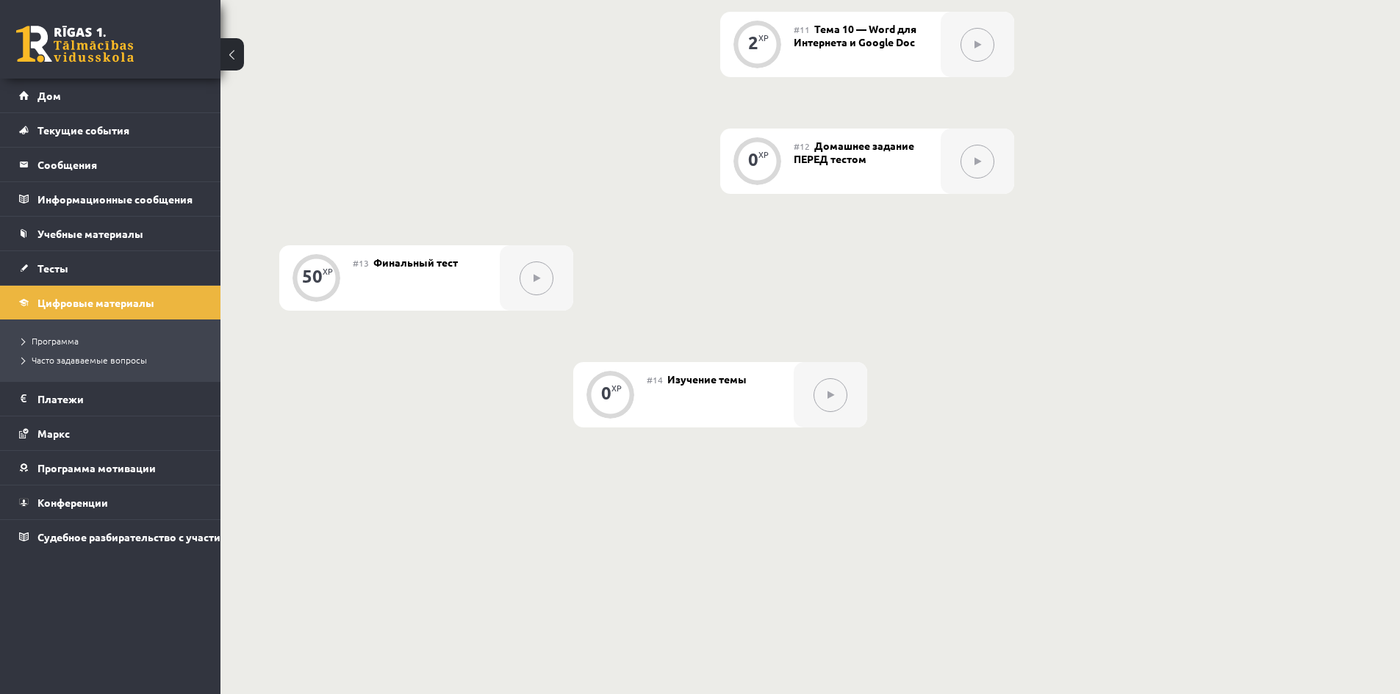
click at [238, 53] on button at bounding box center [232, 54] width 24 height 32
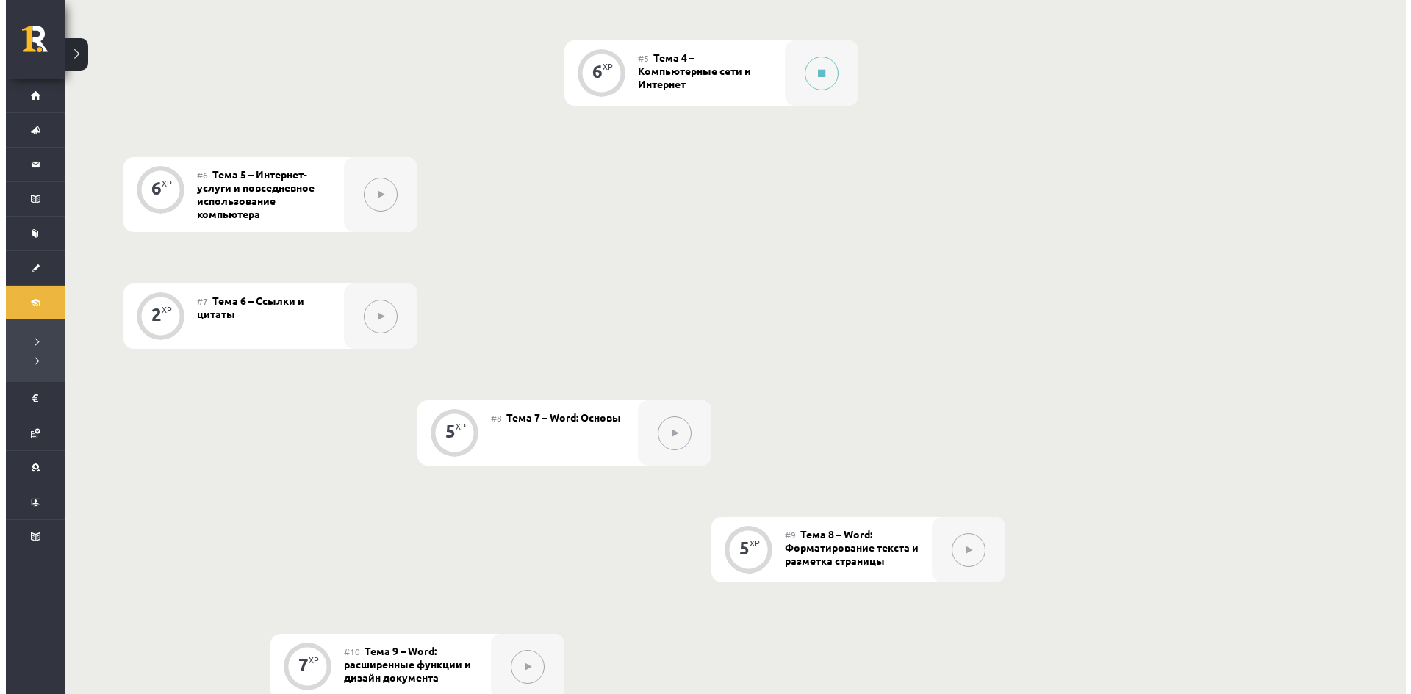
scroll to position [862, 0]
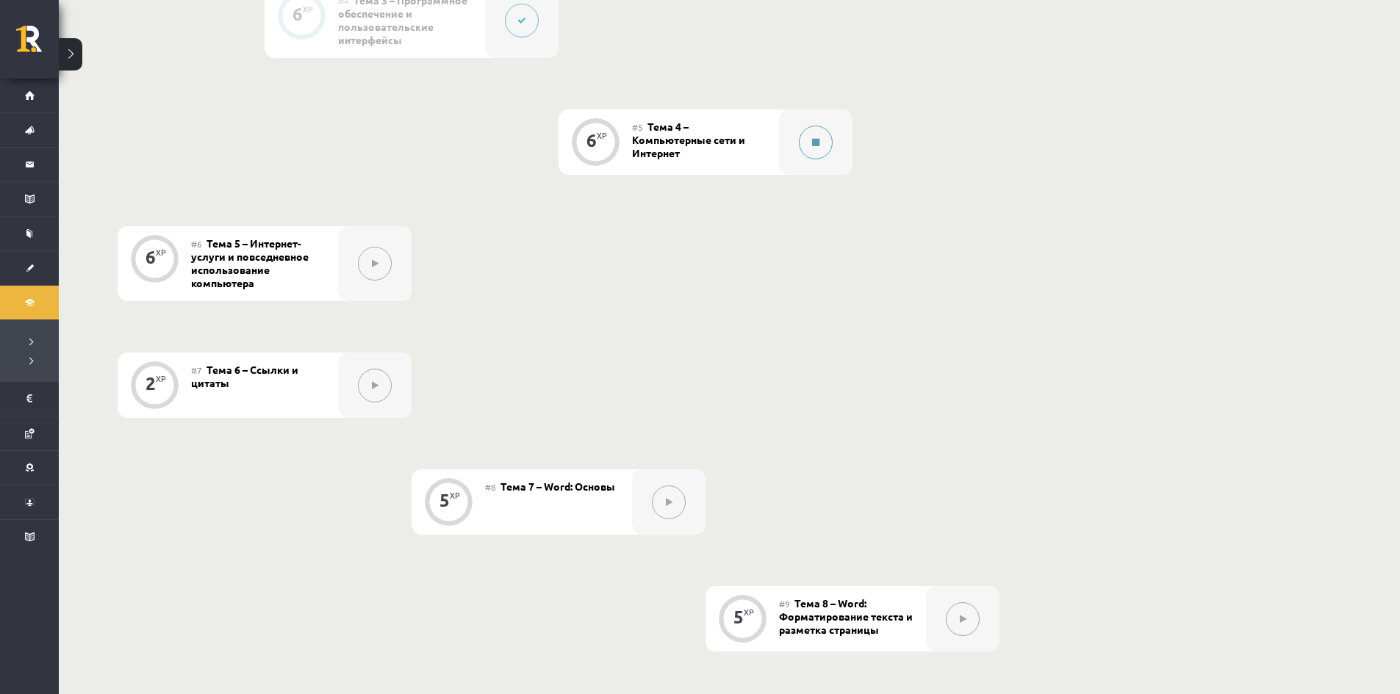
click at [817, 159] on button at bounding box center [816, 143] width 34 height 34
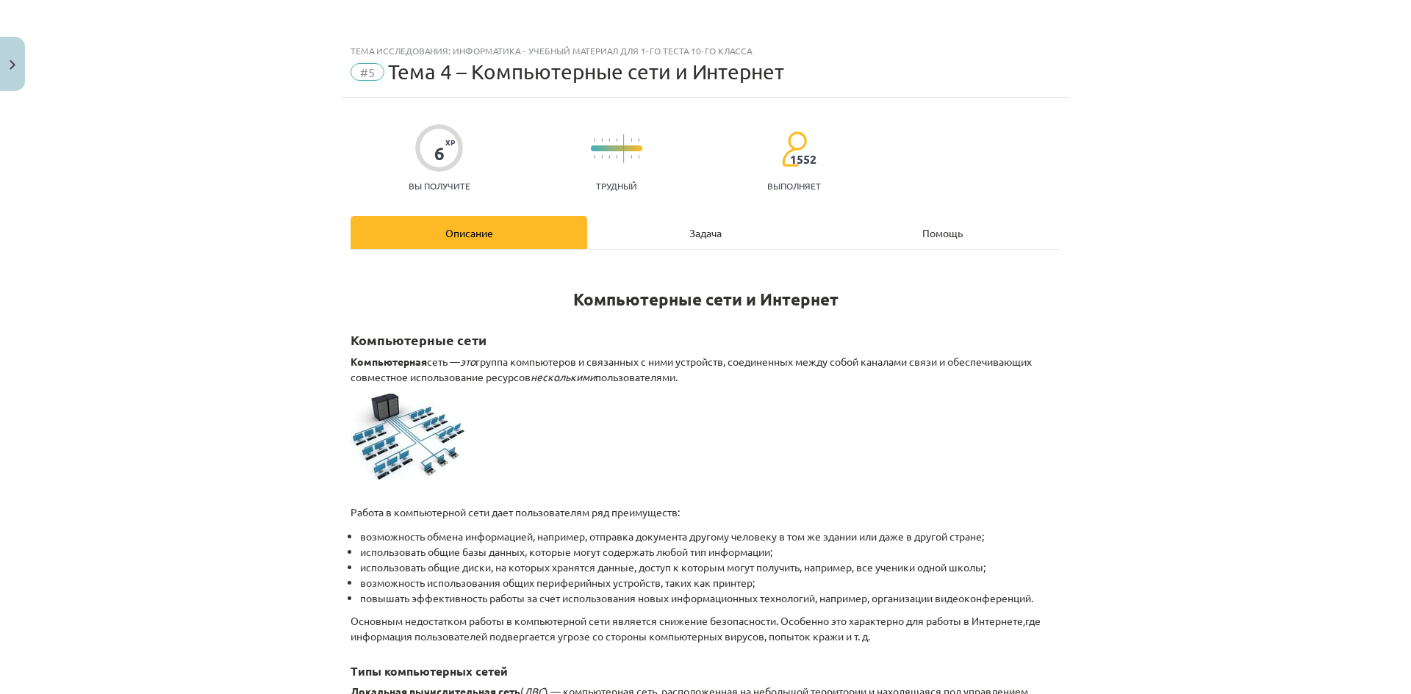
click at [730, 222] on div "Задача" at bounding box center [705, 232] width 237 height 33
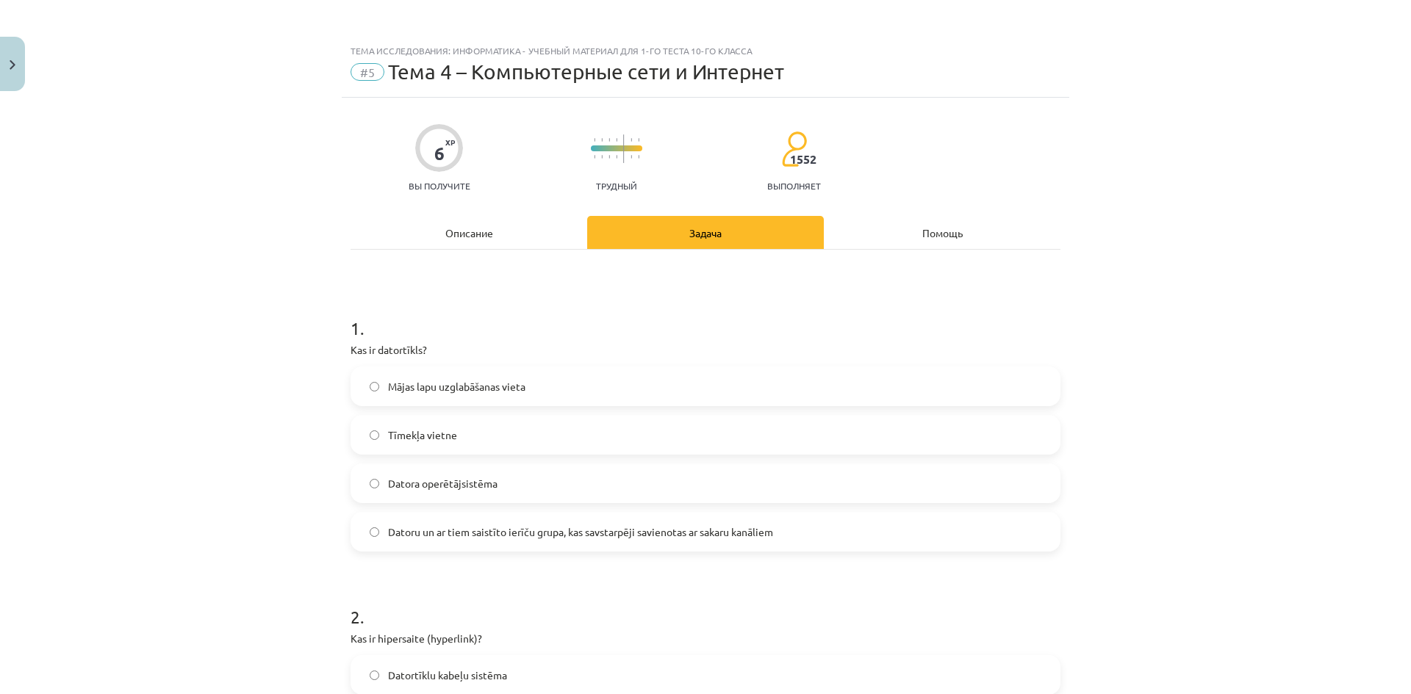
scroll to position [37, 0]
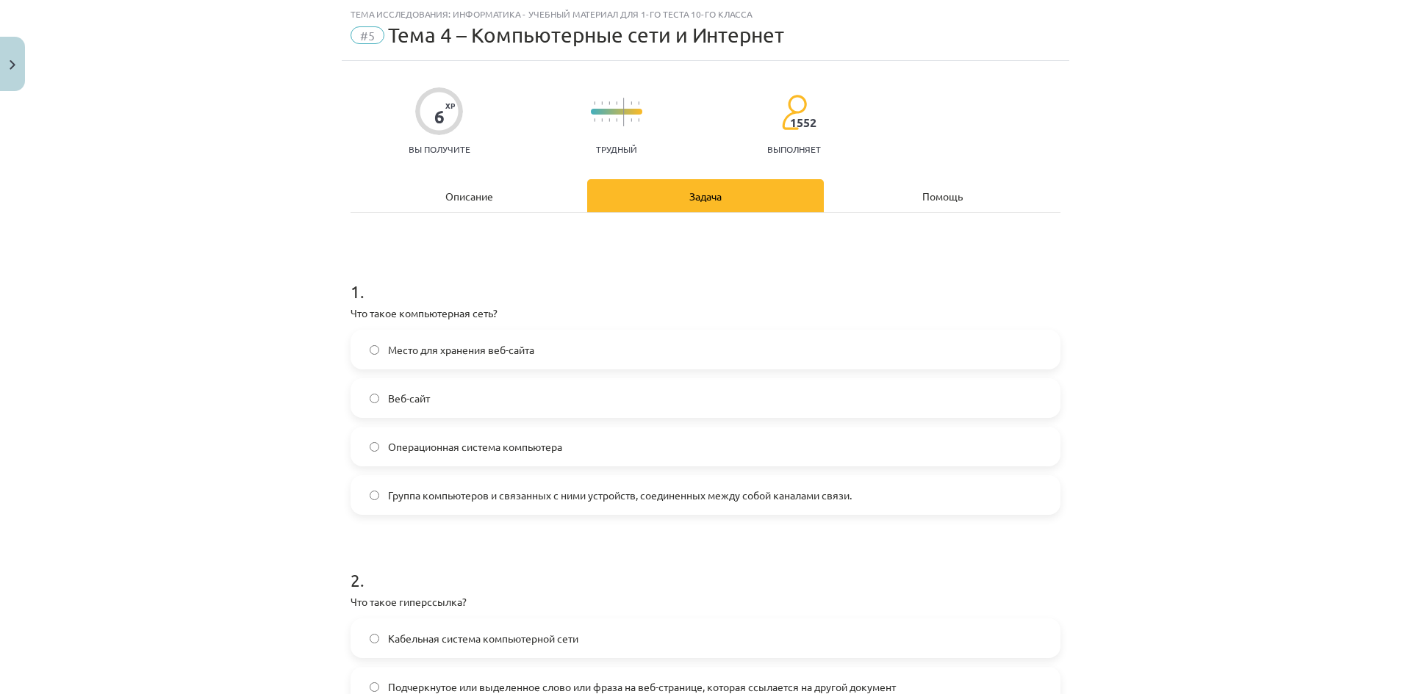
click at [656, 473] on div "Место для хранения веб-сайта Веб-сайт Операционная система компьютера Группа ко…" at bounding box center [706, 422] width 710 height 185
click at [633, 486] on label "Группа компьютеров и связанных с ними устройств, соединенных между собой канала…" at bounding box center [705, 495] width 707 height 37
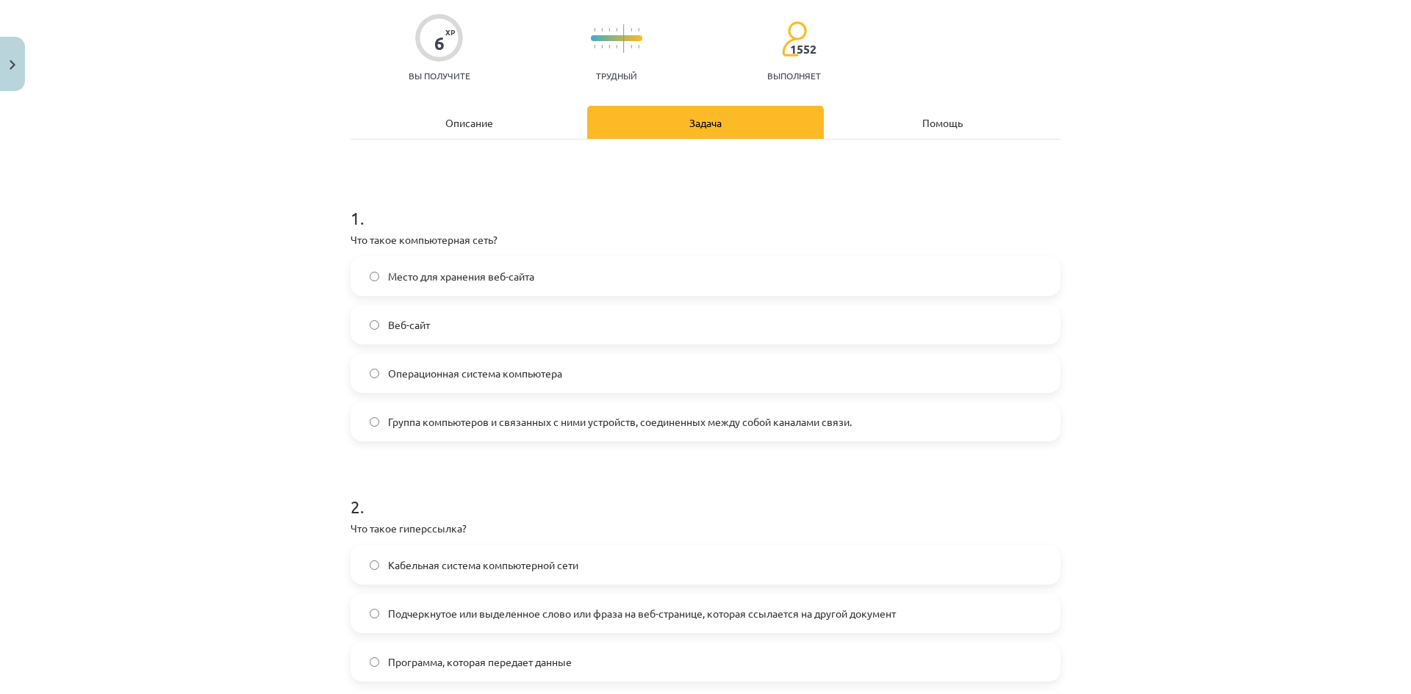
click at [459, 121] on font "Описание" at bounding box center [469, 122] width 48 height 13
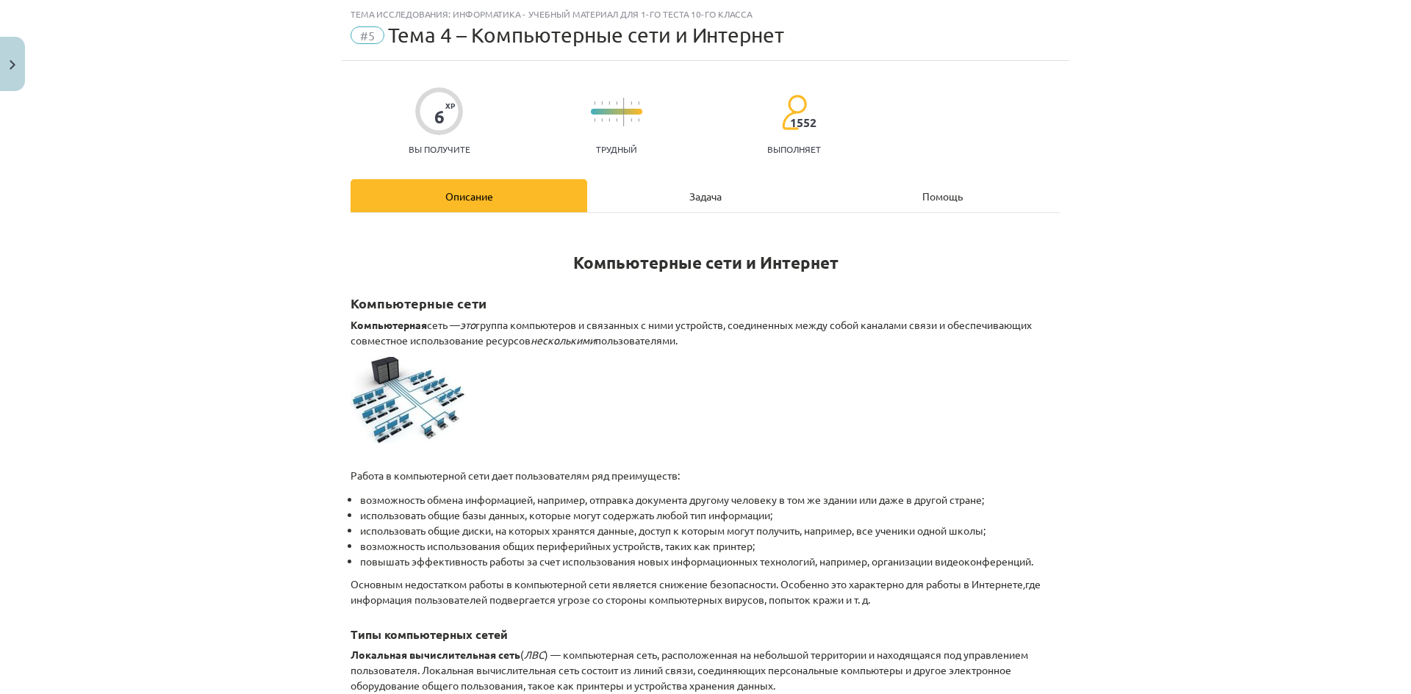
click at [688, 205] on div "Задача" at bounding box center [705, 195] width 237 height 33
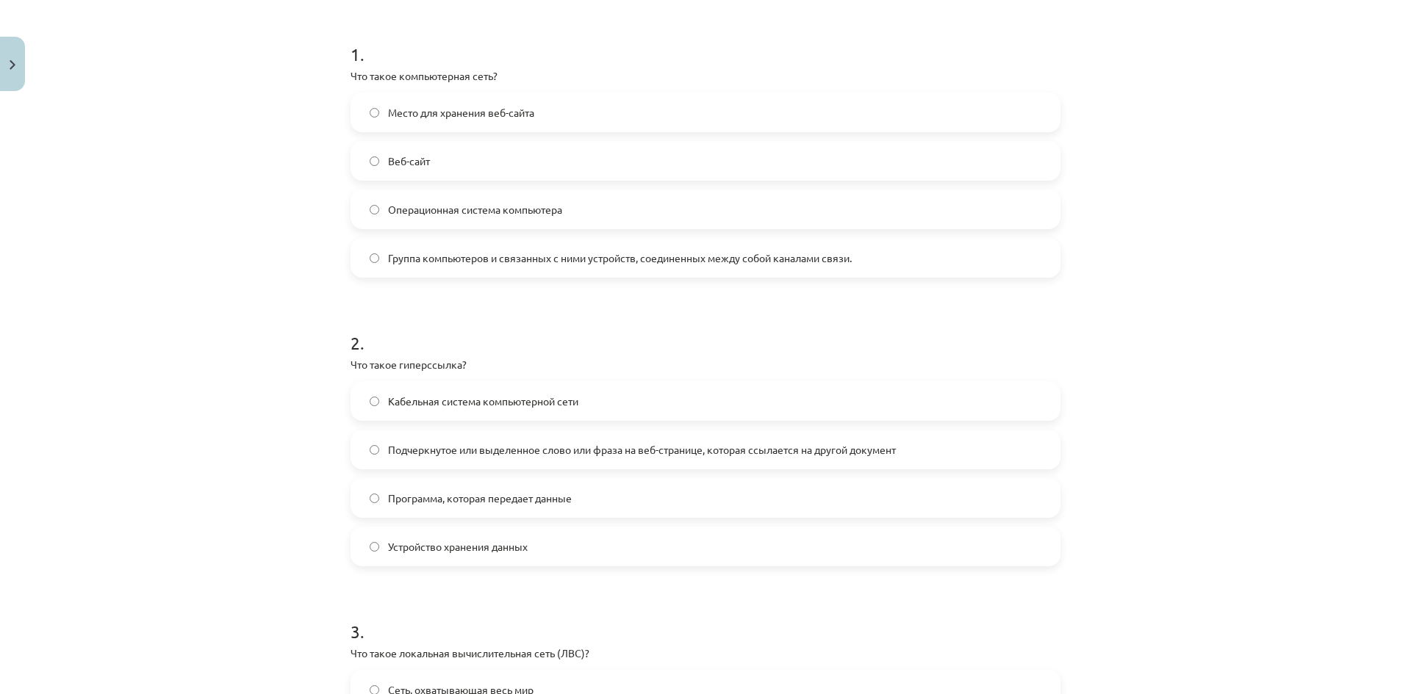
scroll to position [331, 0]
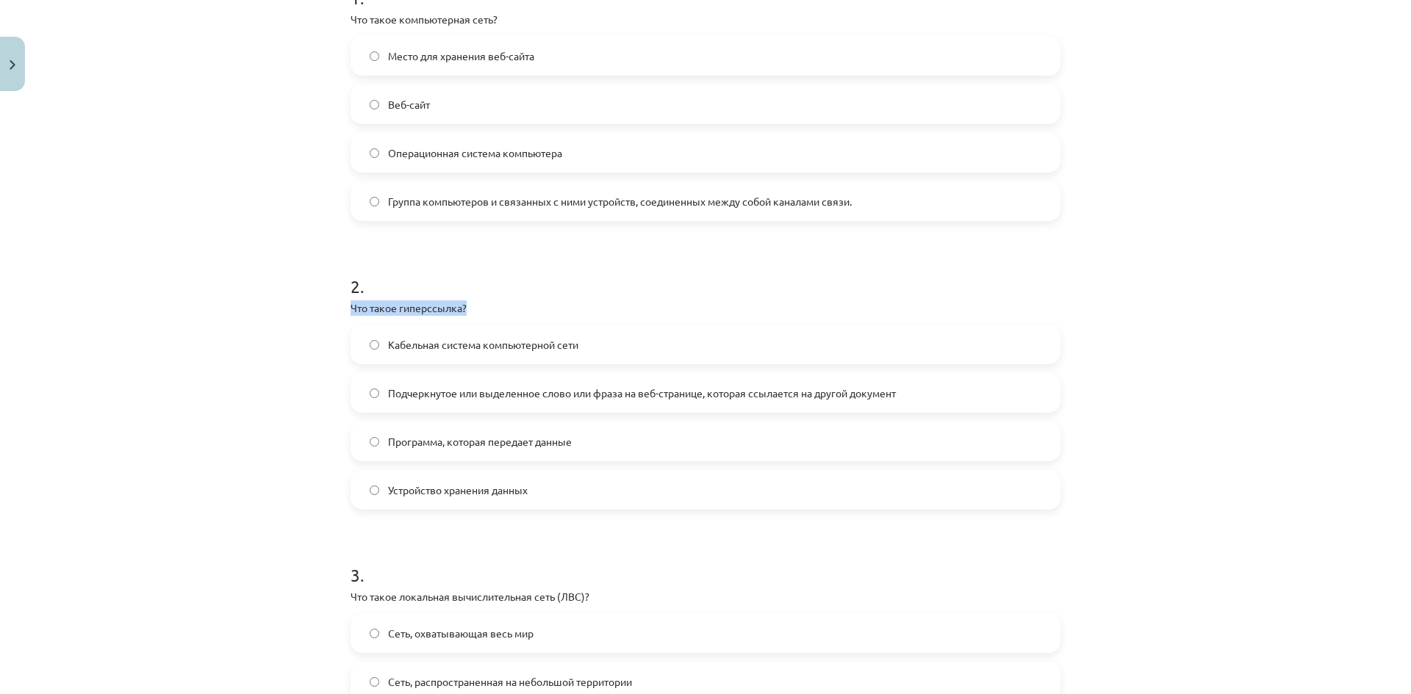
drag, startPoint x: 525, startPoint y: 308, endPoint x: 323, endPoint y: 299, distance: 202.3
click at [323, 299] on div "Тема исследования: Информатика - учебный материал для 1-го теста 10-го класса #…" at bounding box center [705, 347] width 1411 height 694
click at [263, 442] on div "Тема исследования: Информатика - учебный материал для 1-го теста 10-го класса #…" at bounding box center [705, 347] width 1411 height 694
click at [403, 386] on span "Подчеркнутое или выделенное слово или фраза на веб-странице, которая ссылается …" at bounding box center [642, 393] width 508 height 15
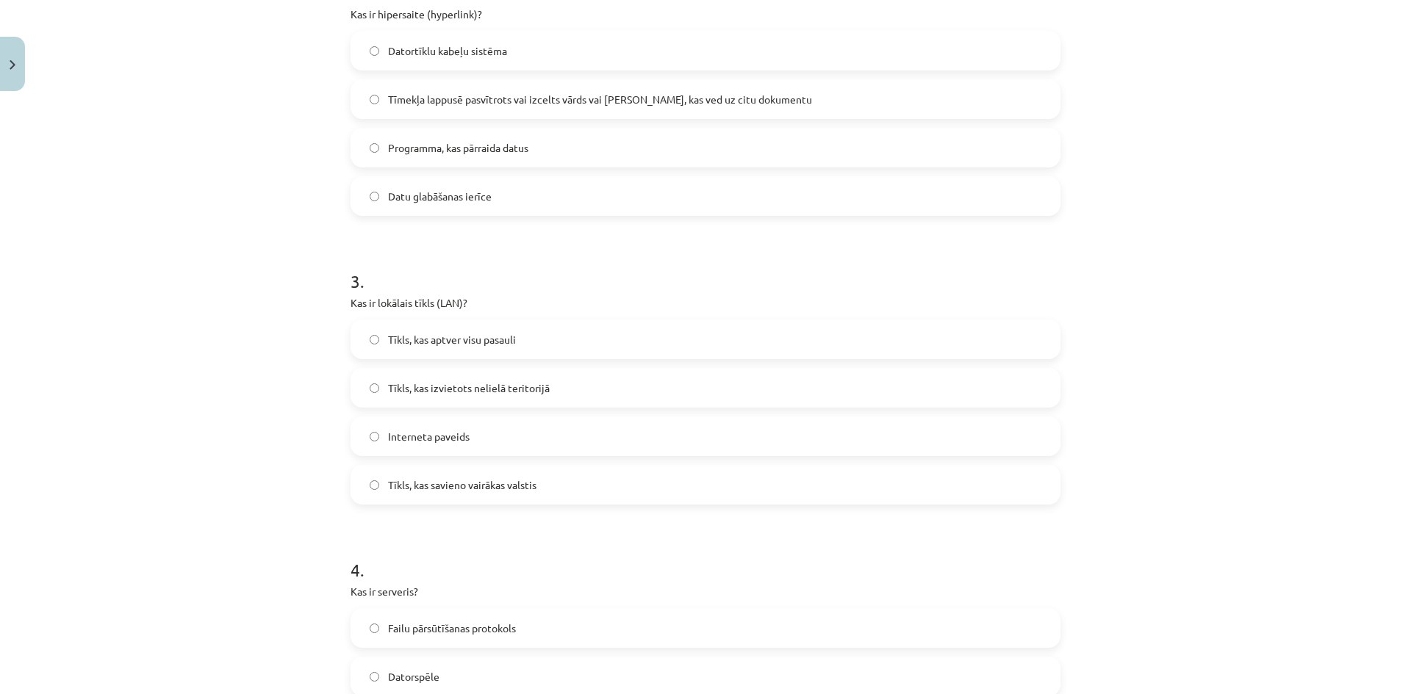
scroll to position [862, 0]
click at [409, 287] on h1 "3 ." at bounding box center [706, 268] width 710 height 46
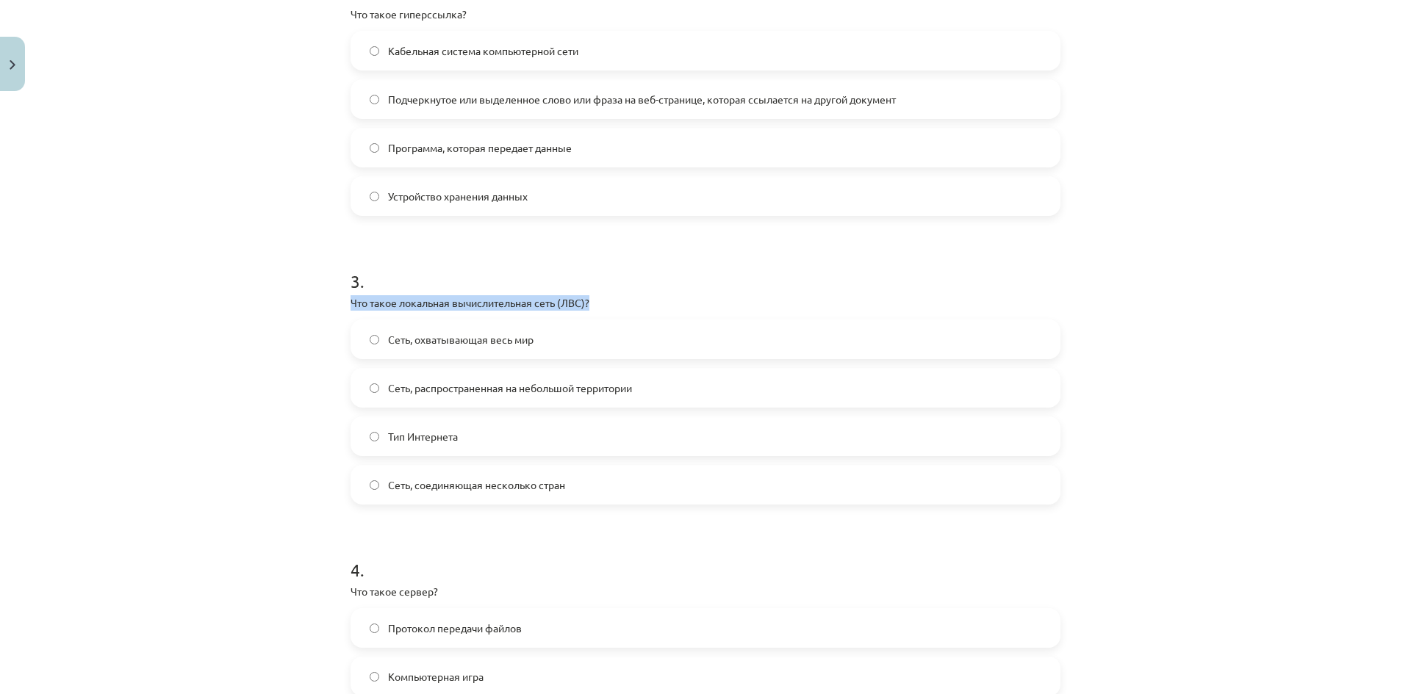
drag, startPoint x: 600, startPoint y: 295, endPoint x: 292, endPoint y: 306, distance: 308.1
click at [292, 306] on div "Тема исследования: Информатика - учебный материал для 1-го теста 10-го класса #…" at bounding box center [705, 347] width 1411 height 694
click at [412, 383] on font "Сеть, распространенная на небольшой территории" at bounding box center [510, 387] width 244 height 13
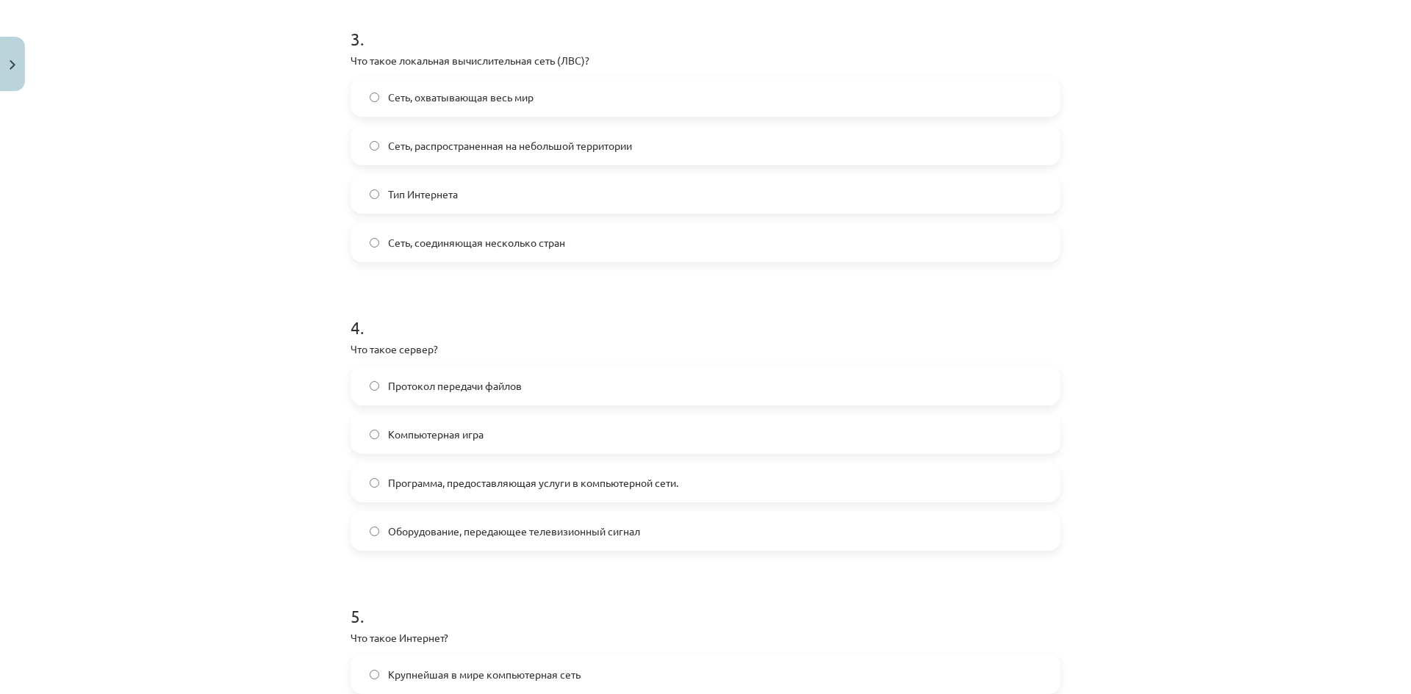
scroll to position [919, 0]
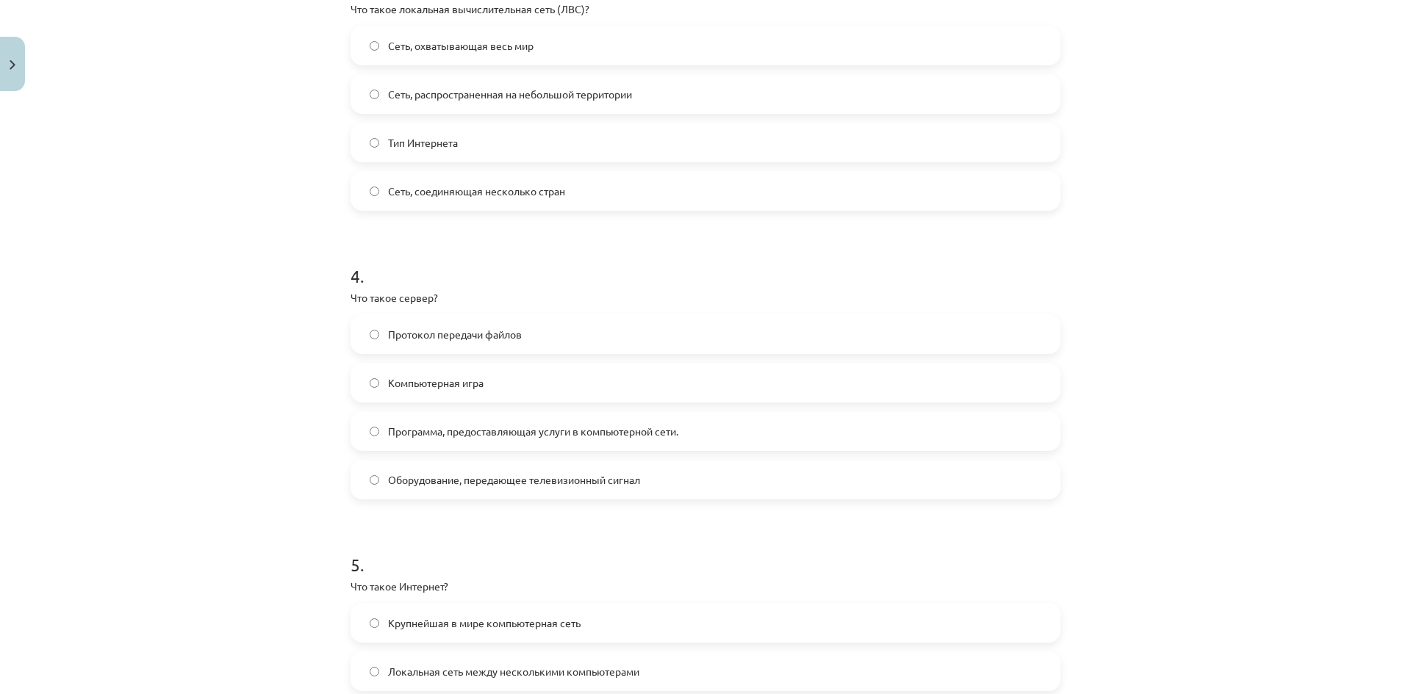
click at [544, 440] on label "Программа, предоставляющая услуги в компьютерной сети." at bounding box center [705, 431] width 707 height 37
drag, startPoint x: 465, startPoint y: 295, endPoint x: 345, endPoint y: 295, distance: 119.8
click at [351, 295] on p "Что такое сервер?" at bounding box center [706, 297] width 710 height 15
click at [200, 439] on div "Тема исследования: Информатика - учебный материал для 1-го теста 10-го класса #…" at bounding box center [705, 347] width 1411 height 694
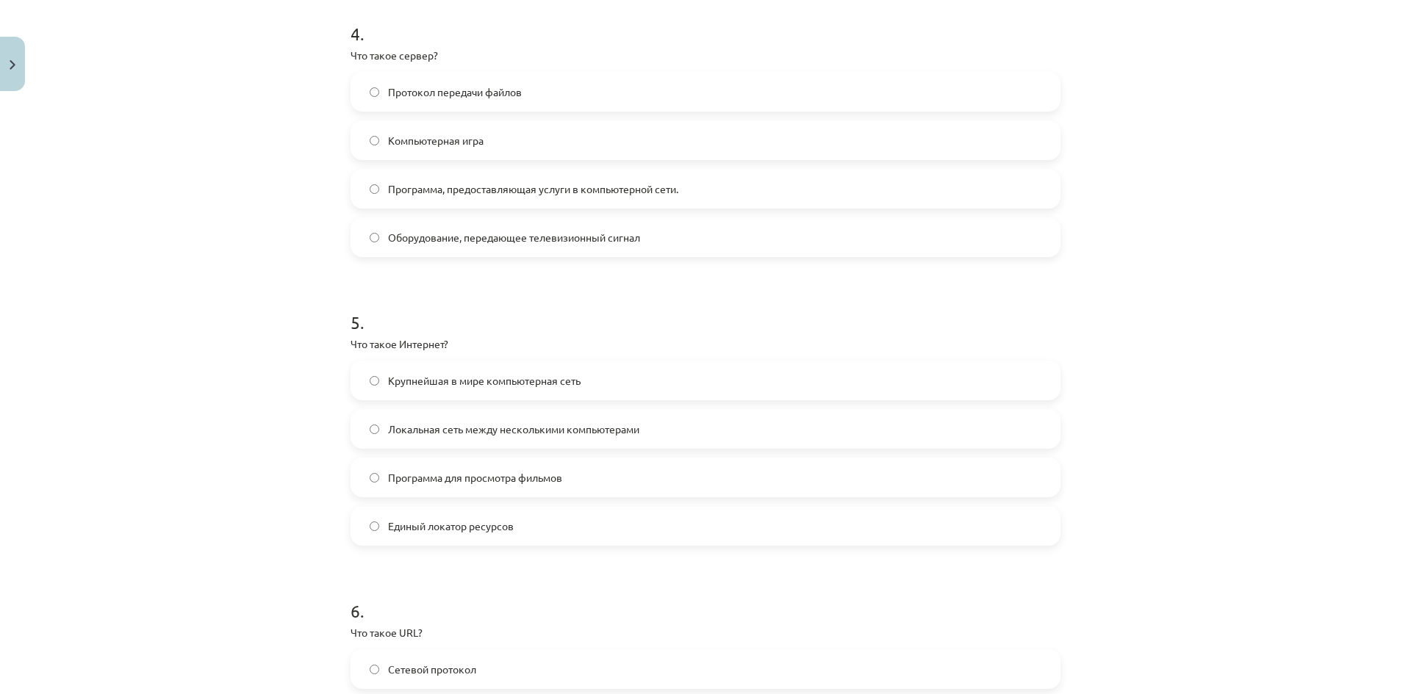
scroll to position [1213, 0]
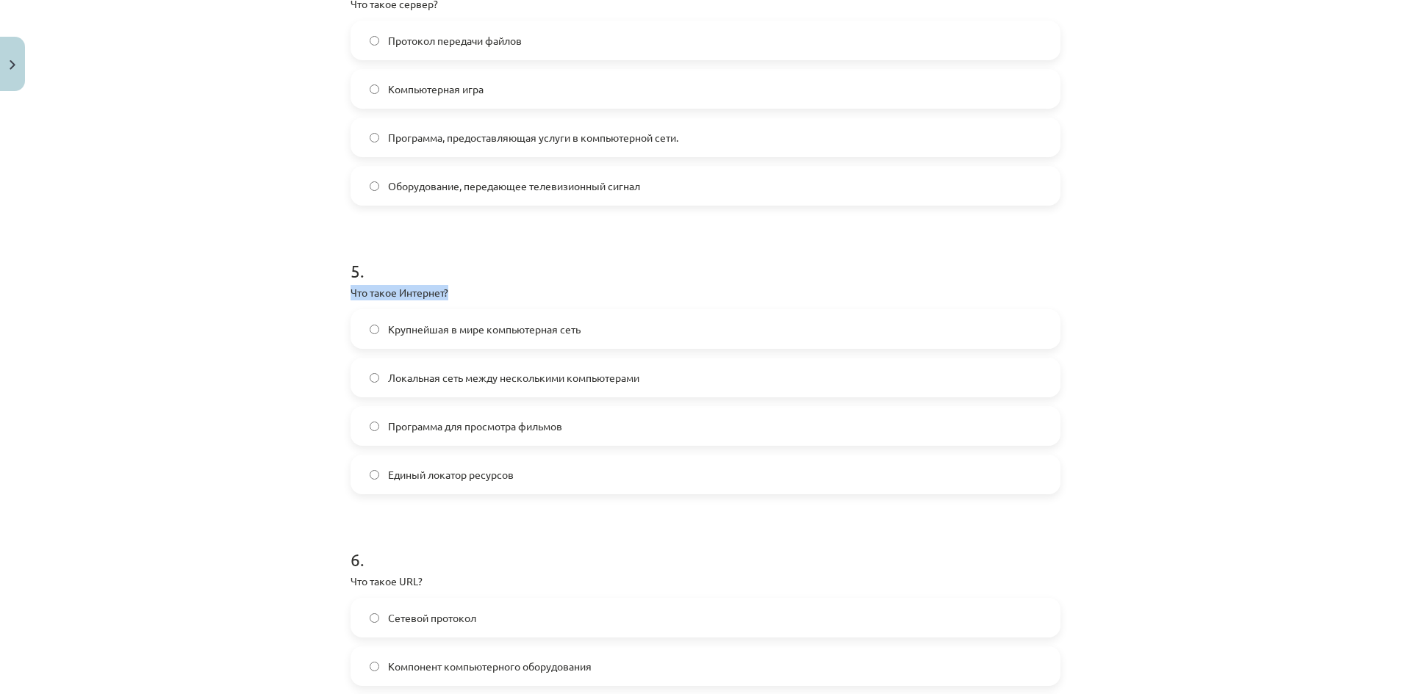
drag, startPoint x: 454, startPoint y: 286, endPoint x: 345, endPoint y: 294, distance: 109.8
click at [351, 294] on p "Что такое Интернет?" at bounding box center [706, 292] width 710 height 15
click at [637, 341] on label "Крупнейшая в мире компьютерная сеть" at bounding box center [705, 329] width 707 height 37
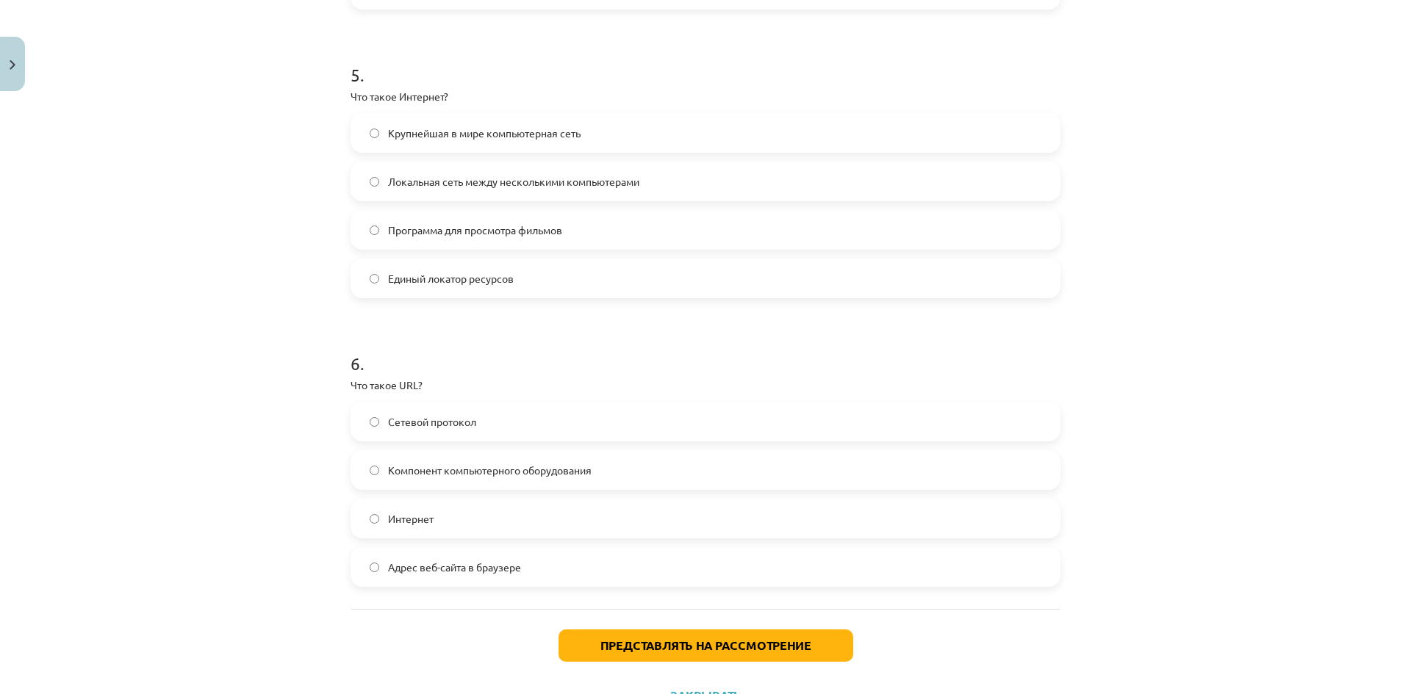
scroll to position [1472, 0]
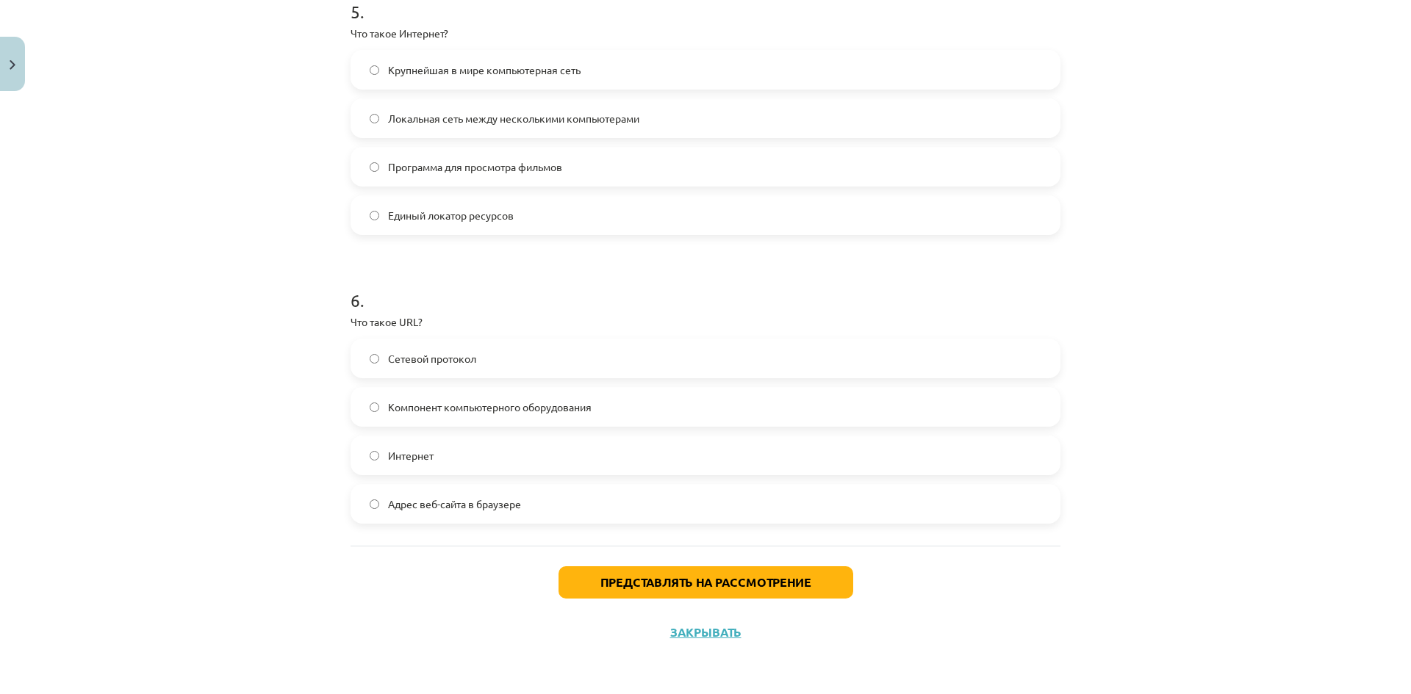
click at [558, 499] on label "Адрес веб-сайта в браузере" at bounding box center [705, 504] width 707 height 37
drag, startPoint x: 429, startPoint y: 308, endPoint x: 442, endPoint y: 323, distance: 20.3
click at [442, 323] on div "6 . Что такое URL? Сетевой протокол Компонент компьютерного оборудования Интерн…" at bounding box center [706, 394] width 710 height 259
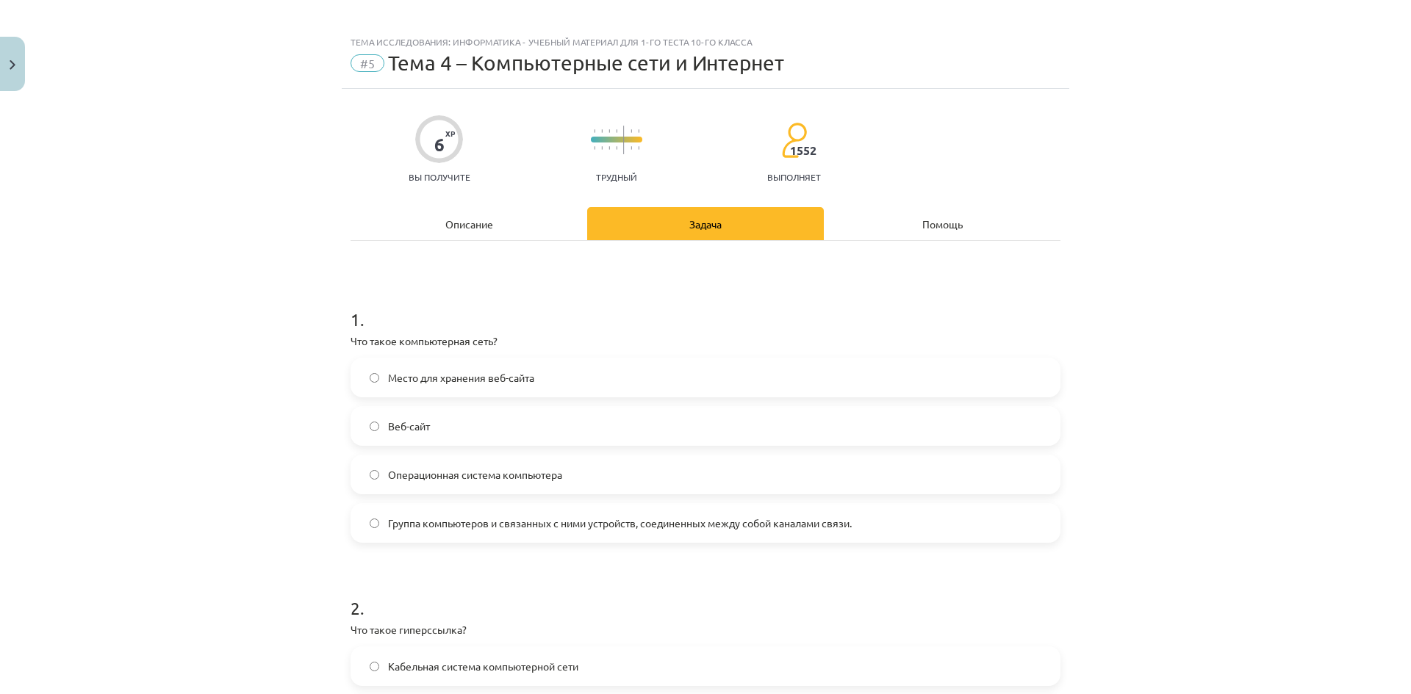
scroll to position [0, 0]
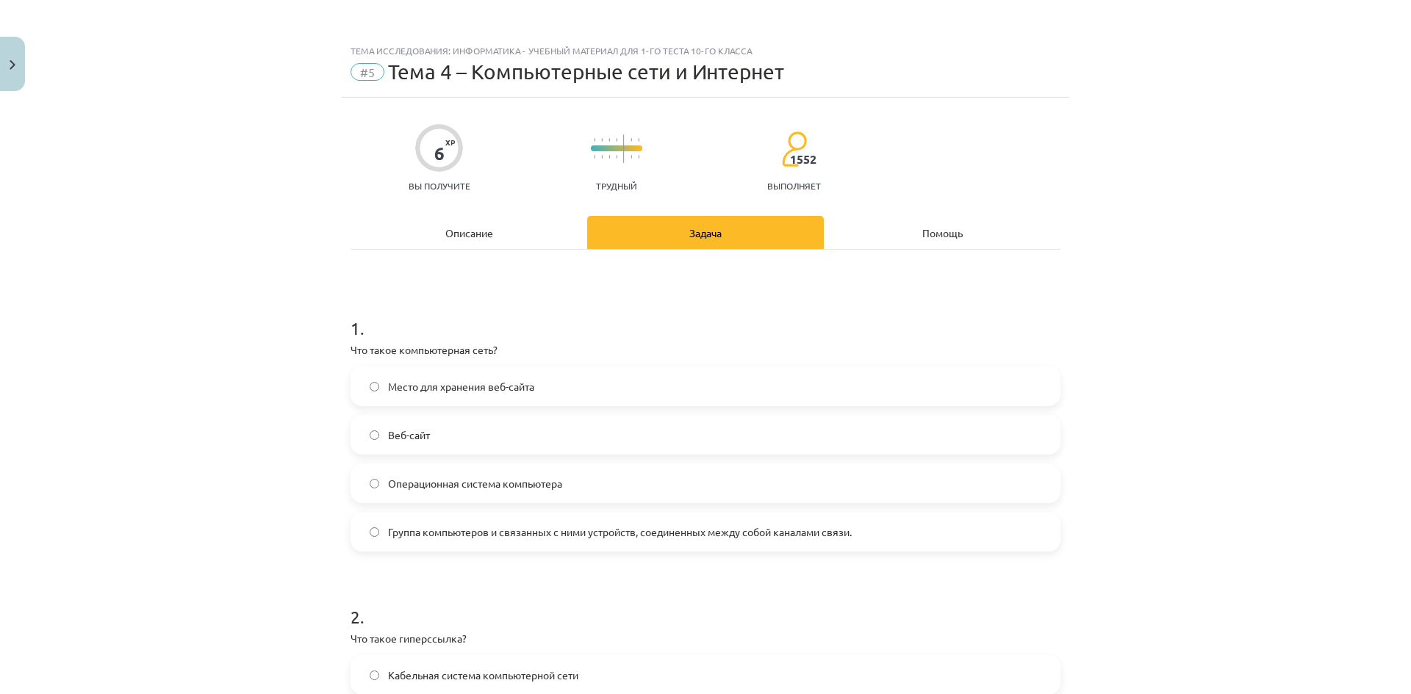
click at [498, 240] on div "Описание" at bounding box center [469, 232] width 237 height 33
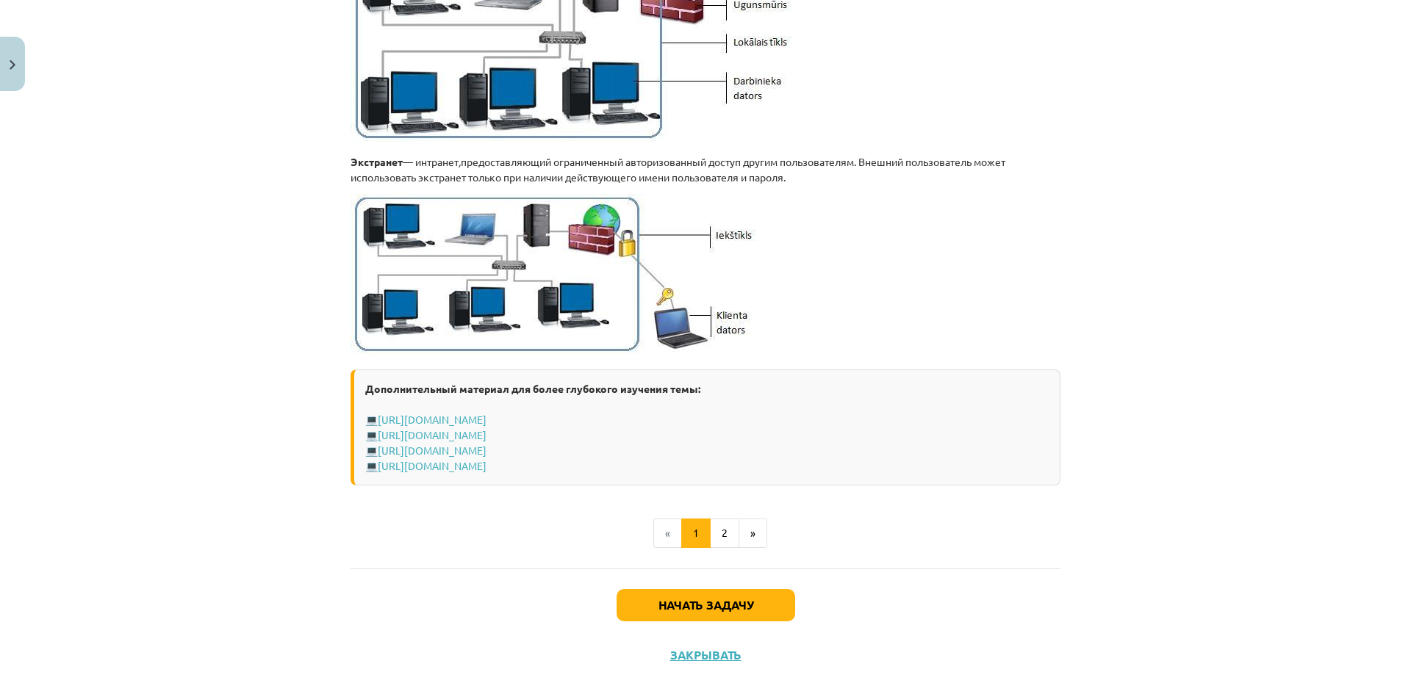
scroll to position [1671, 0]
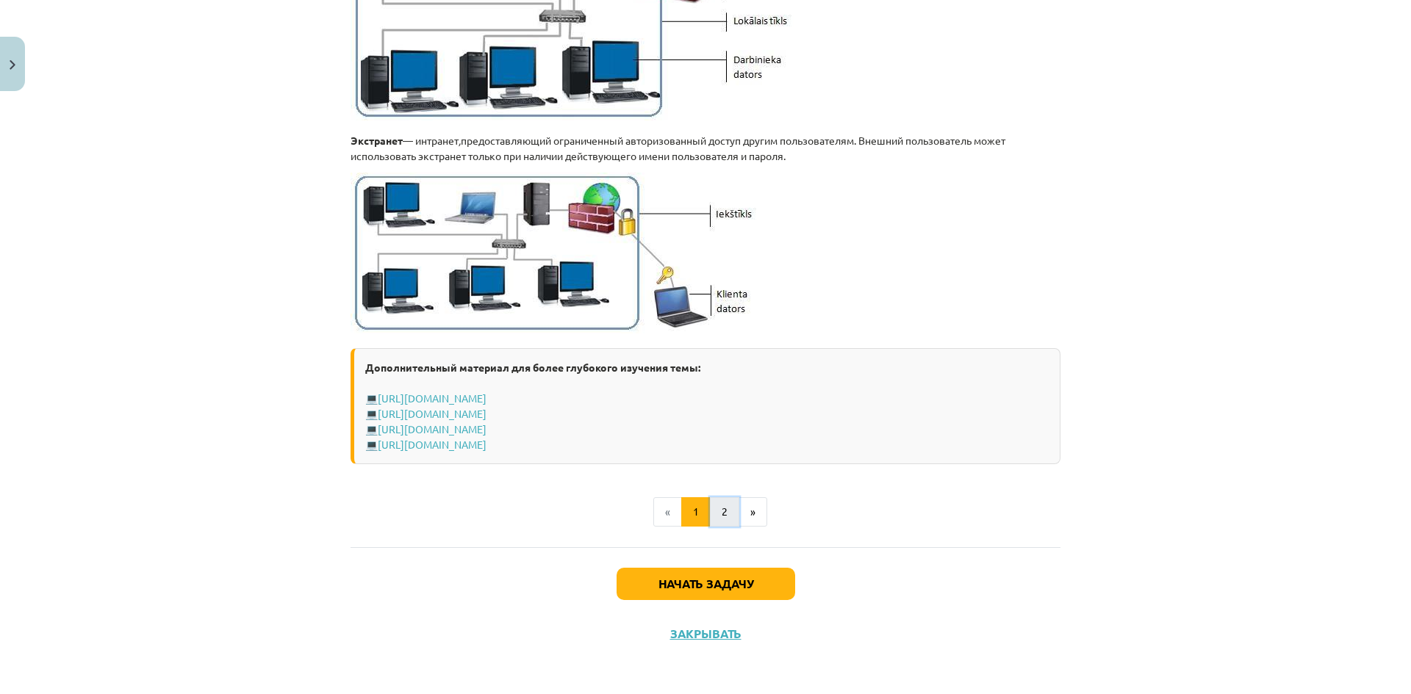
click at [733, 515] on button "2" at bounding box center [724, 511] width 29 height 29
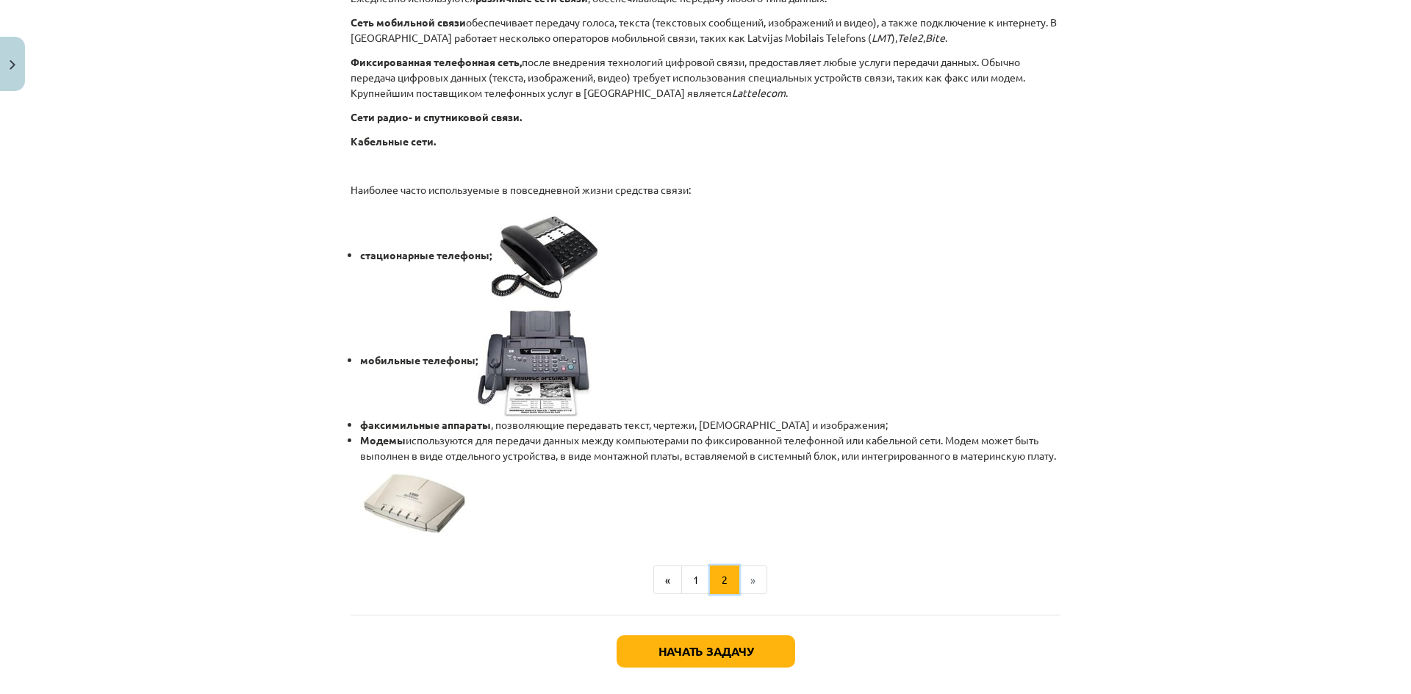
scroll to position [1126, 0]
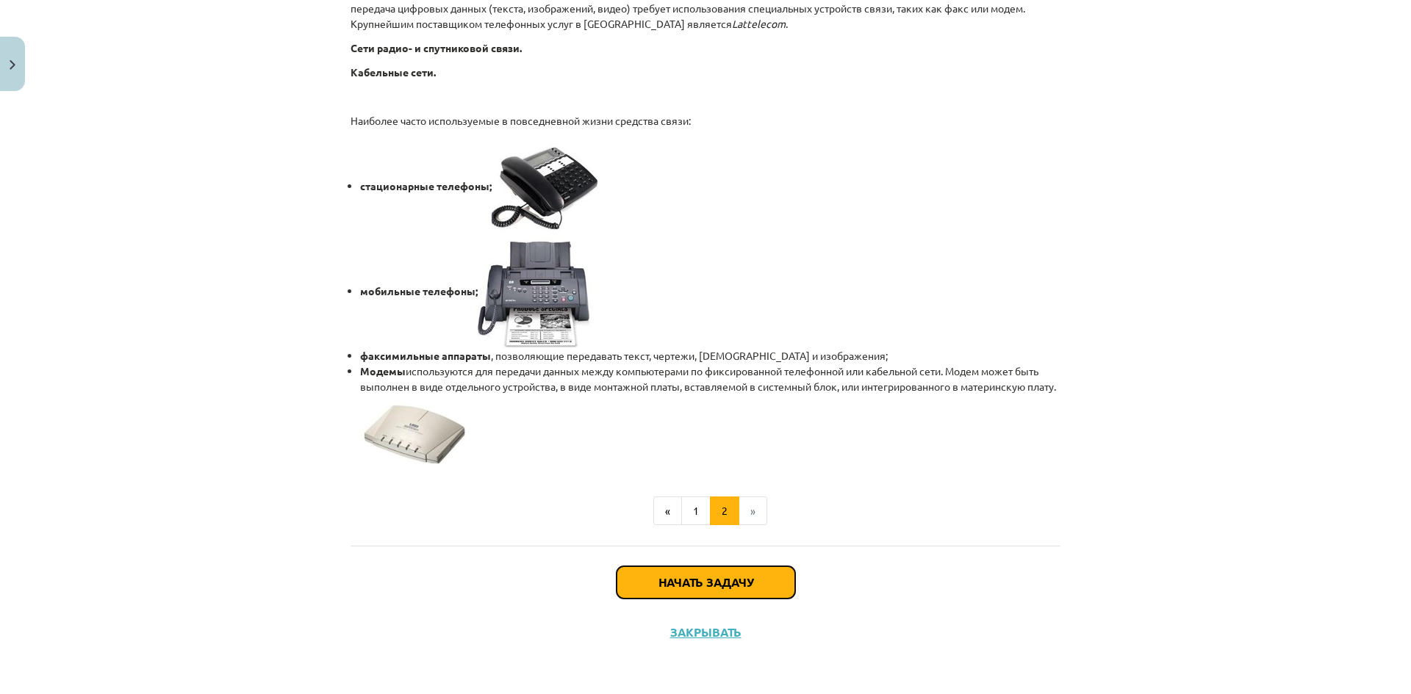
click at [759, 575] on button "Начать задачу" at bounding box center [706, 583] width 179 height 32
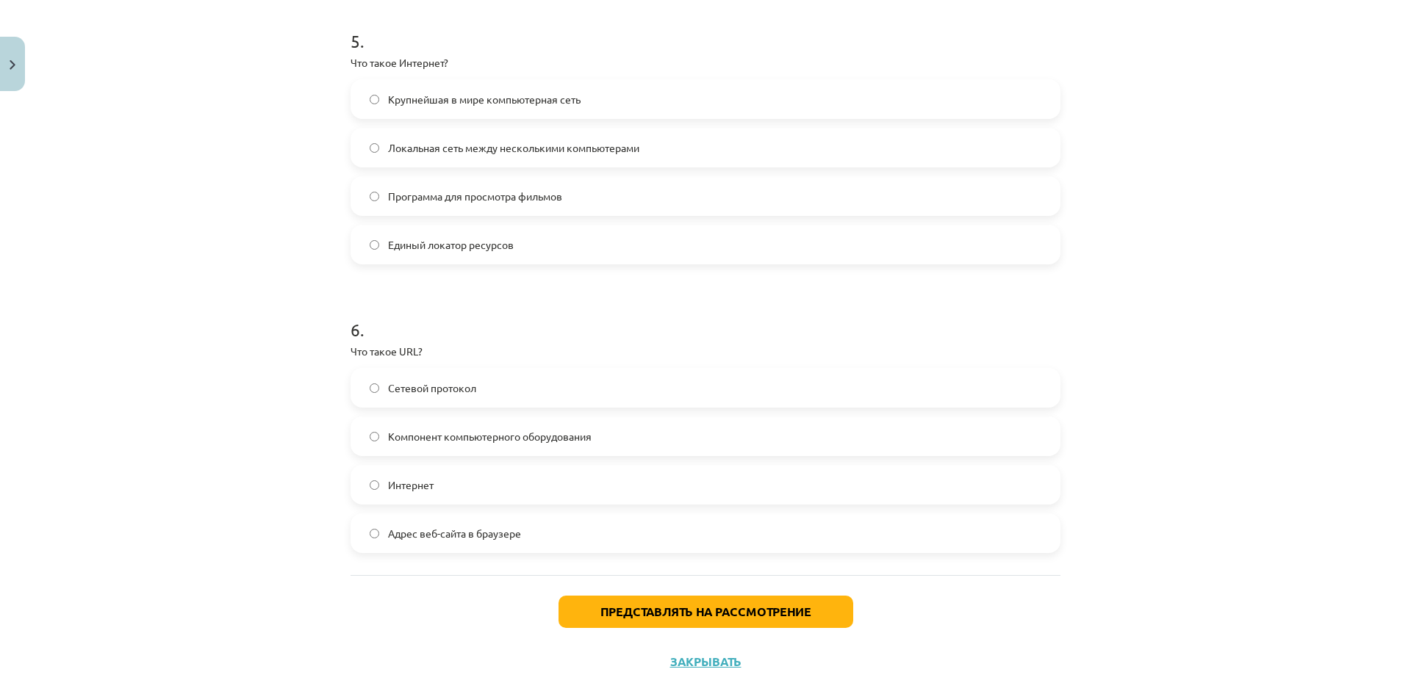
scroll to position [1472, 0]
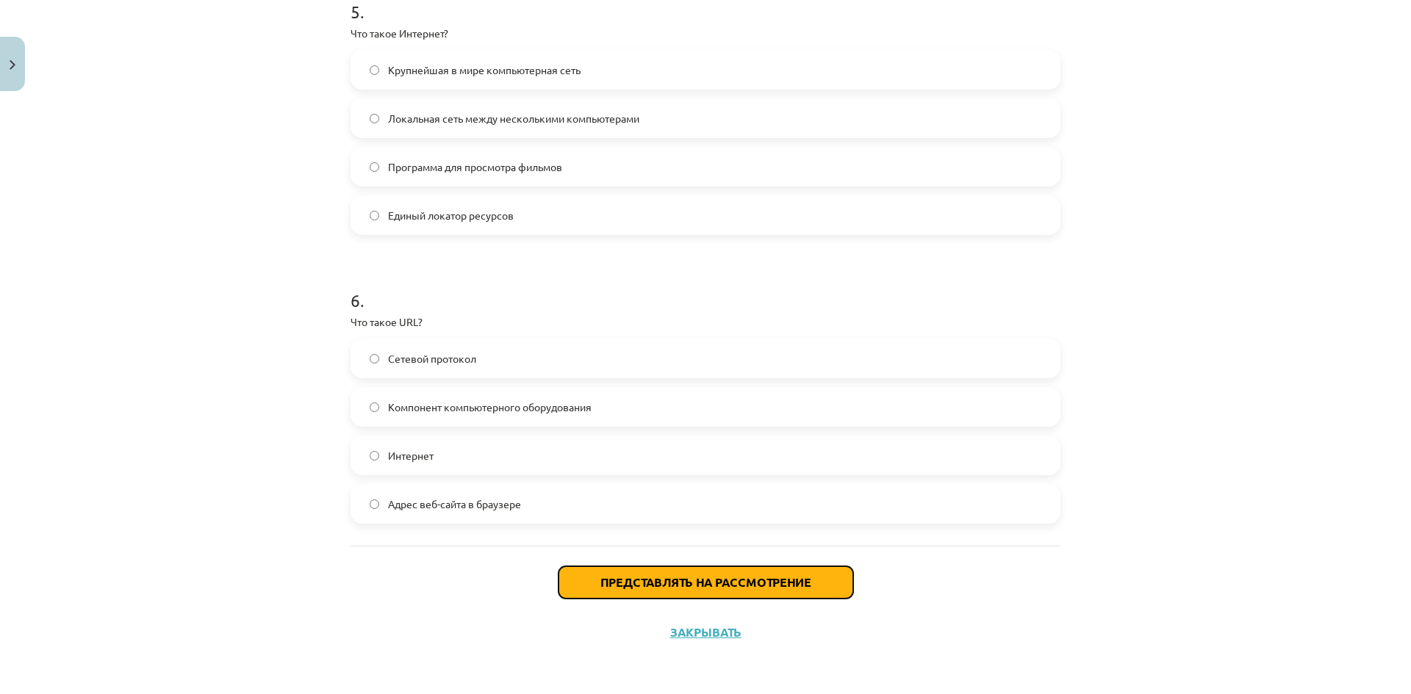
click at [749, 573] on button "Представлять на рассмотрение" at bounding box center [705, 583] width 295 height 32
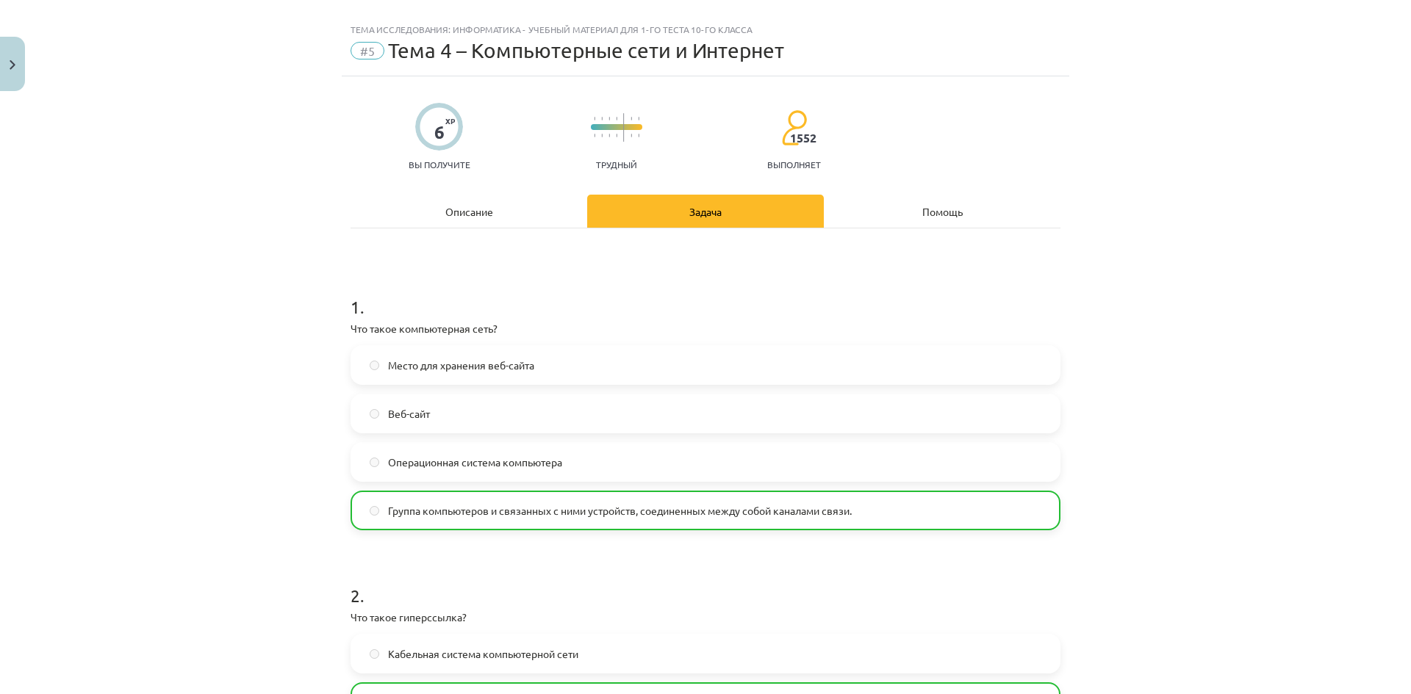
scroll to position [0, 0]
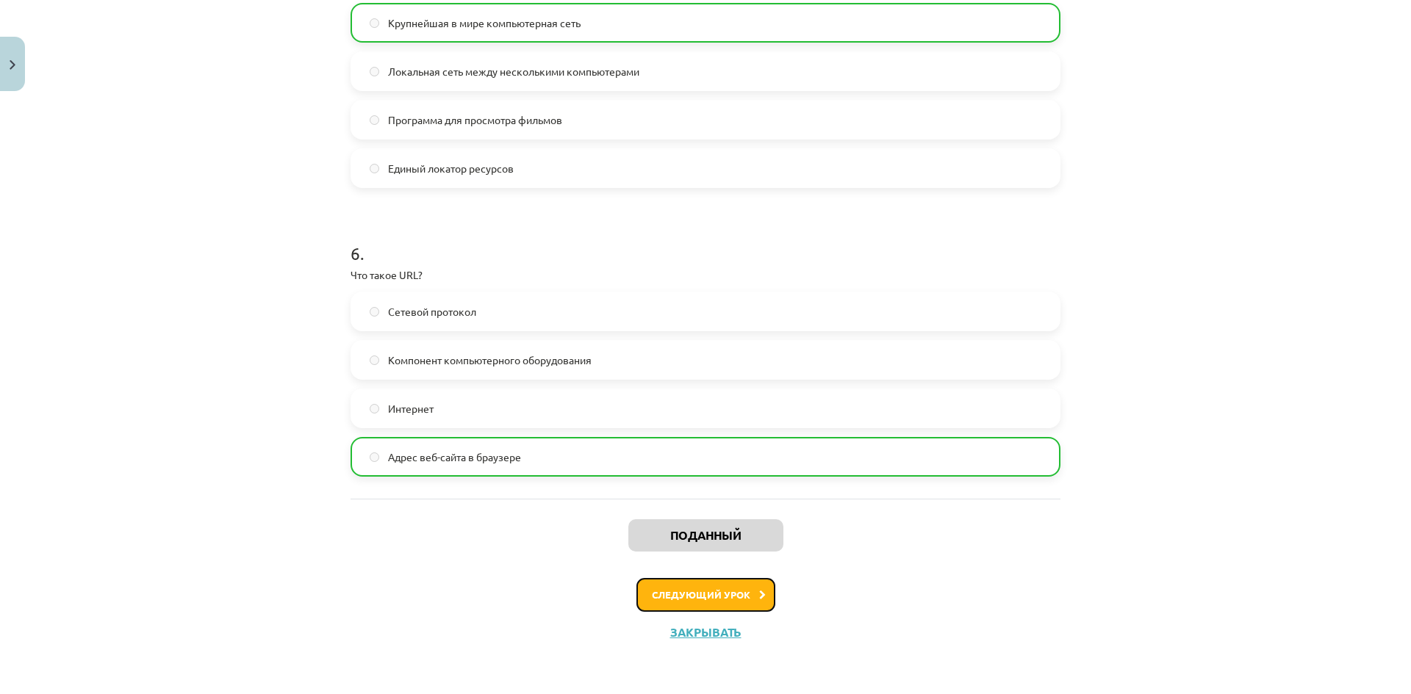
click at [729, 589] on button "Следующий урок" at bounding box center [705, 595] width 139 height 34
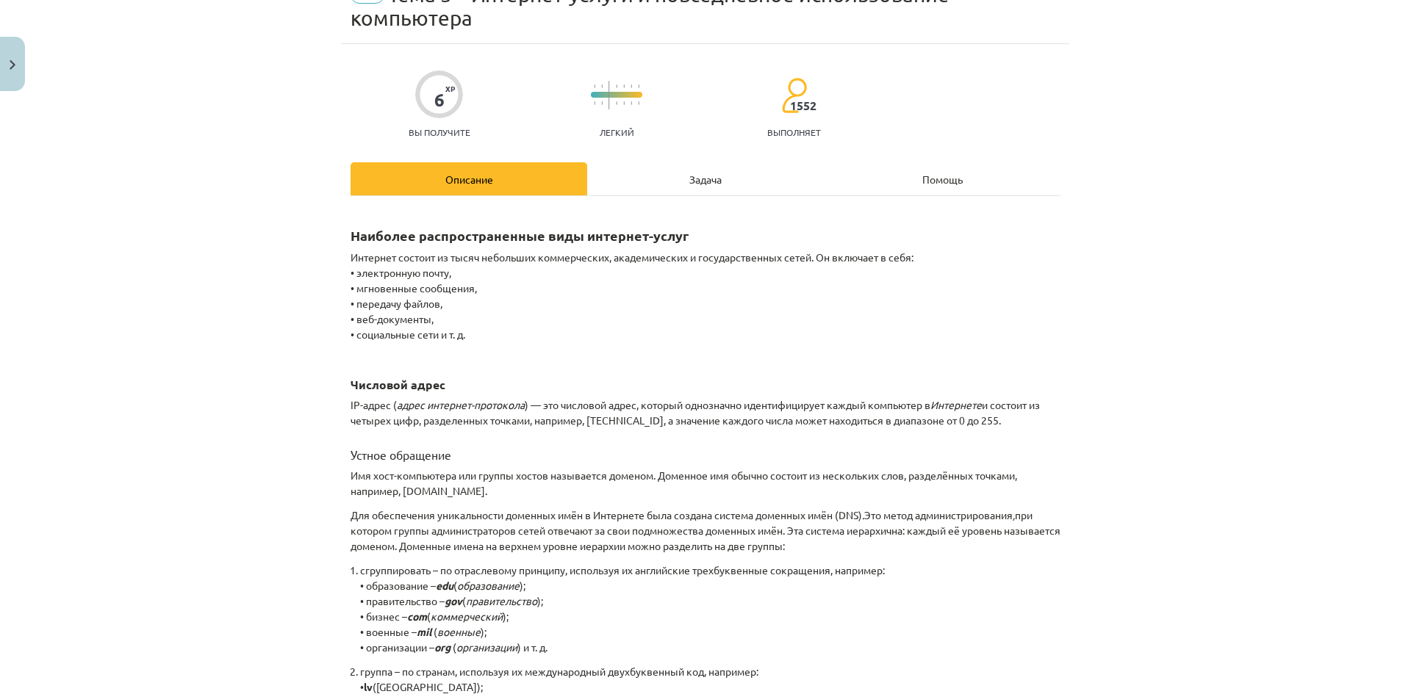
scroll to position [37, 0]
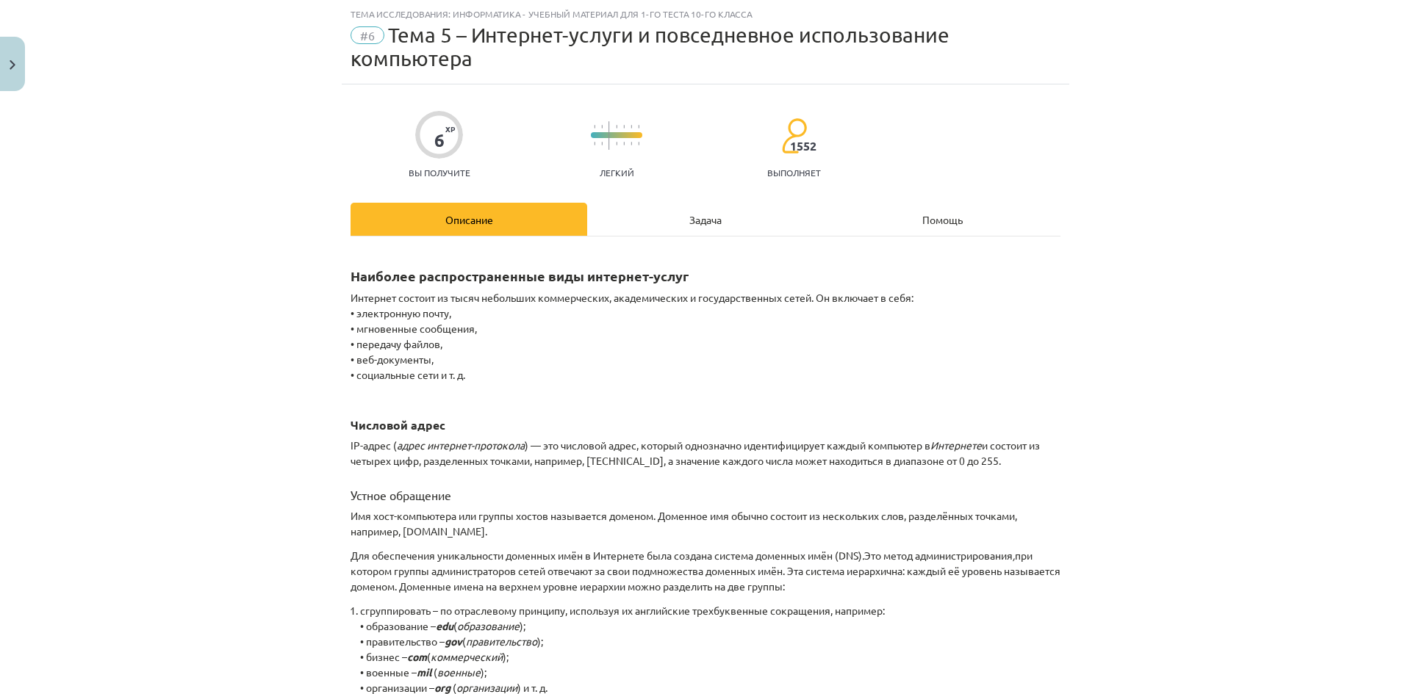
click at [716, 225] on font "Задача" at bounding box center [705, 219] width 32 height 13
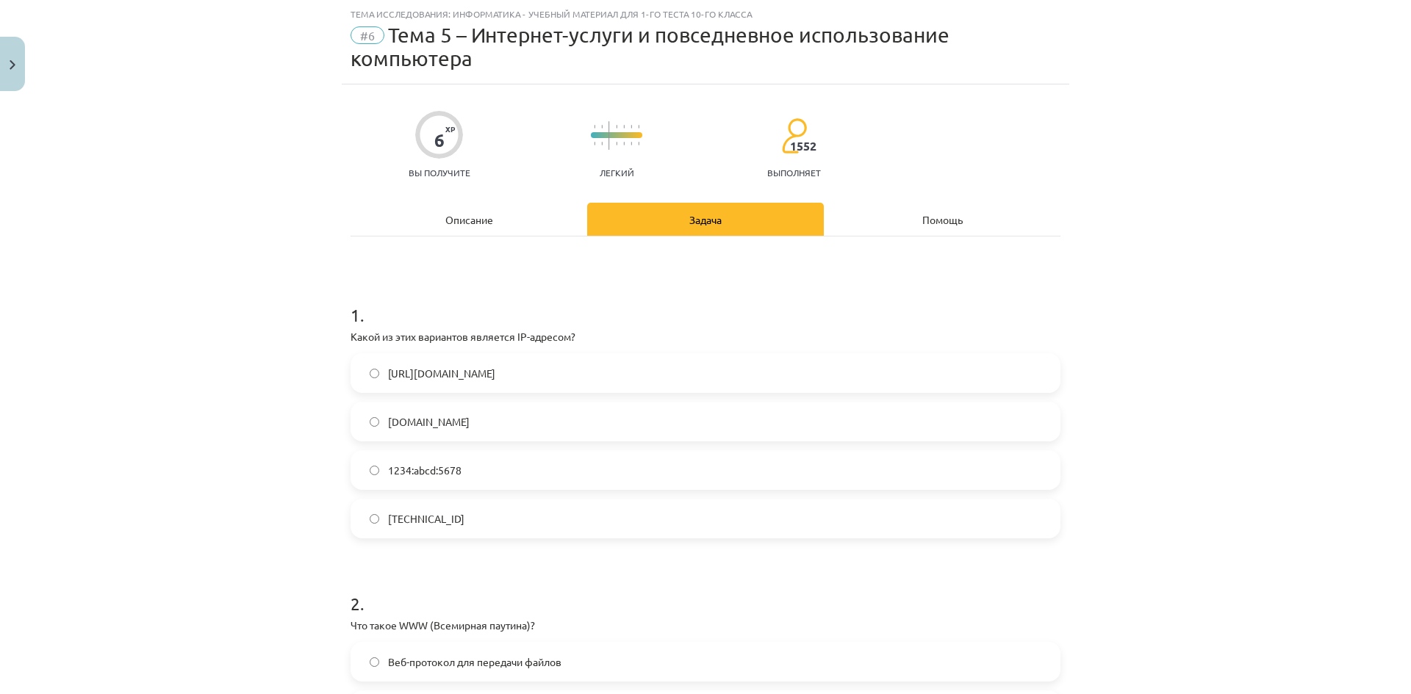
click at [582, 520] on label "192.100.81.101" at bounding box center [705, 518] width 707 height 37
click at [503, 208] on div "Описание" at bounding box center [469, 219] width 237 height 33
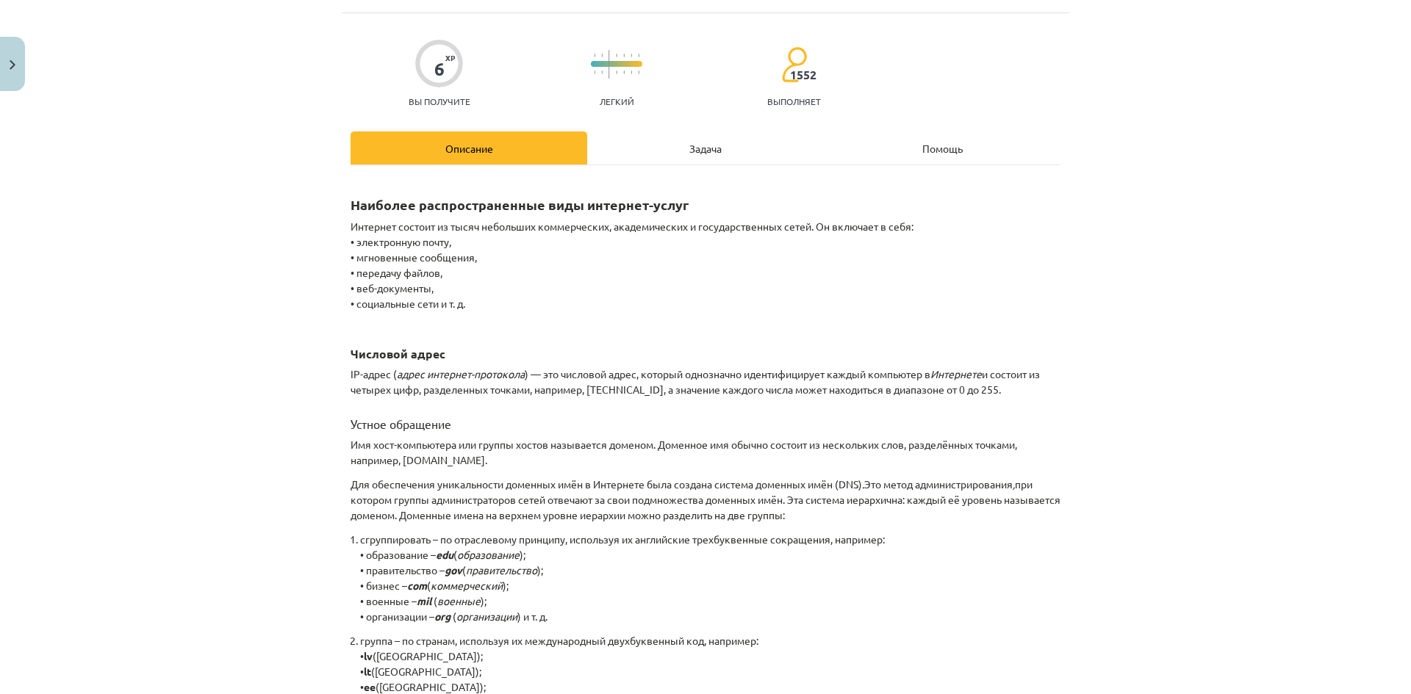
scroll to position [110, 0]
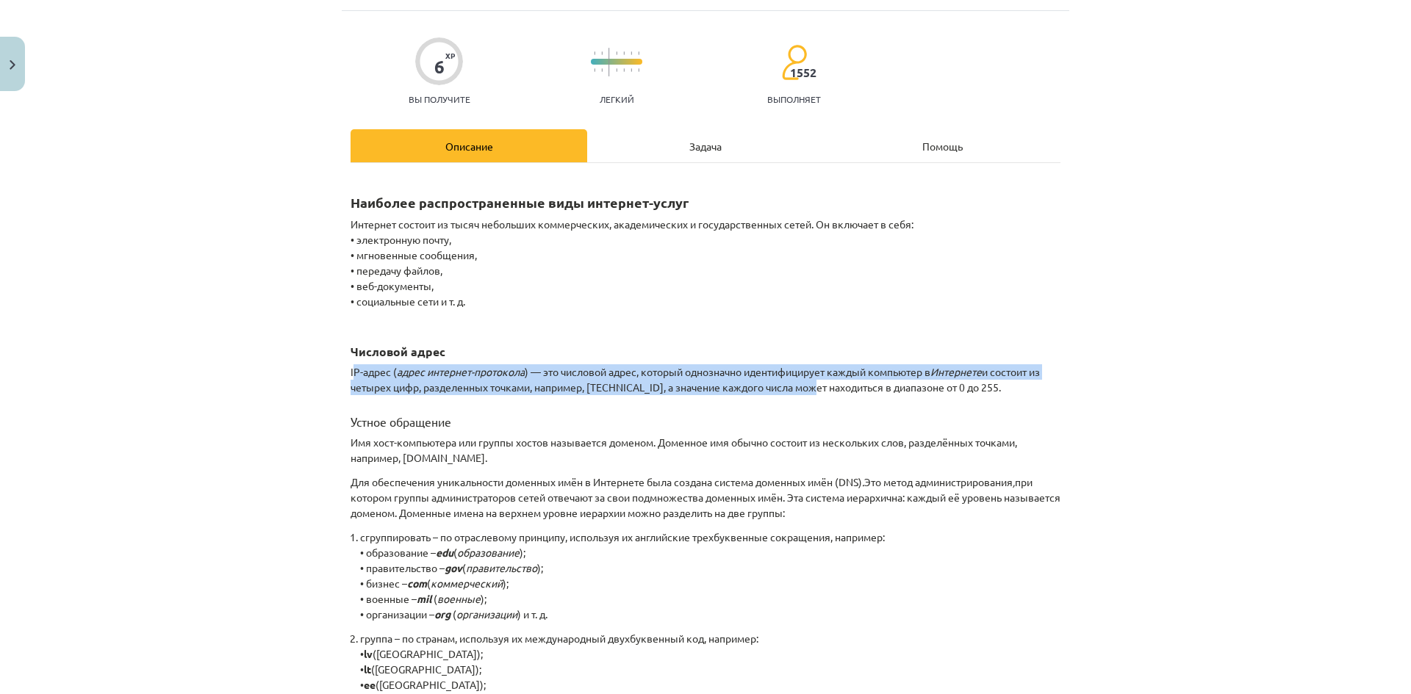
drag, startPoint x: 349, startPoint y: 370, endPoint x: 822, endPoint y: 392, distance: 473.8
click at [822, 392] on p "IP-адрес ( адрес интернет-протокола ) — это числовой адрес, который однозначно …" at bounding box center [706, 379] width 710 height 31
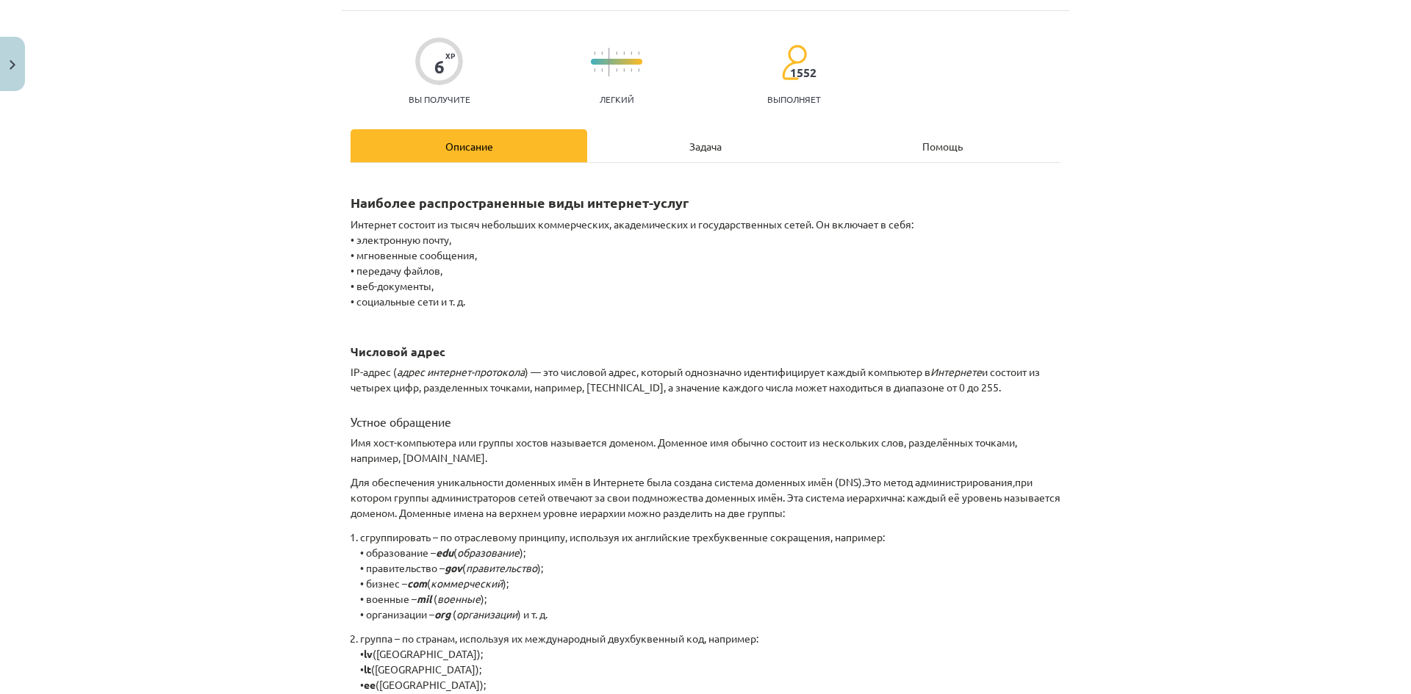
click at [754, 415] on h3 "Устное обращение" at bounding box center [706, 417] width 710 height 26
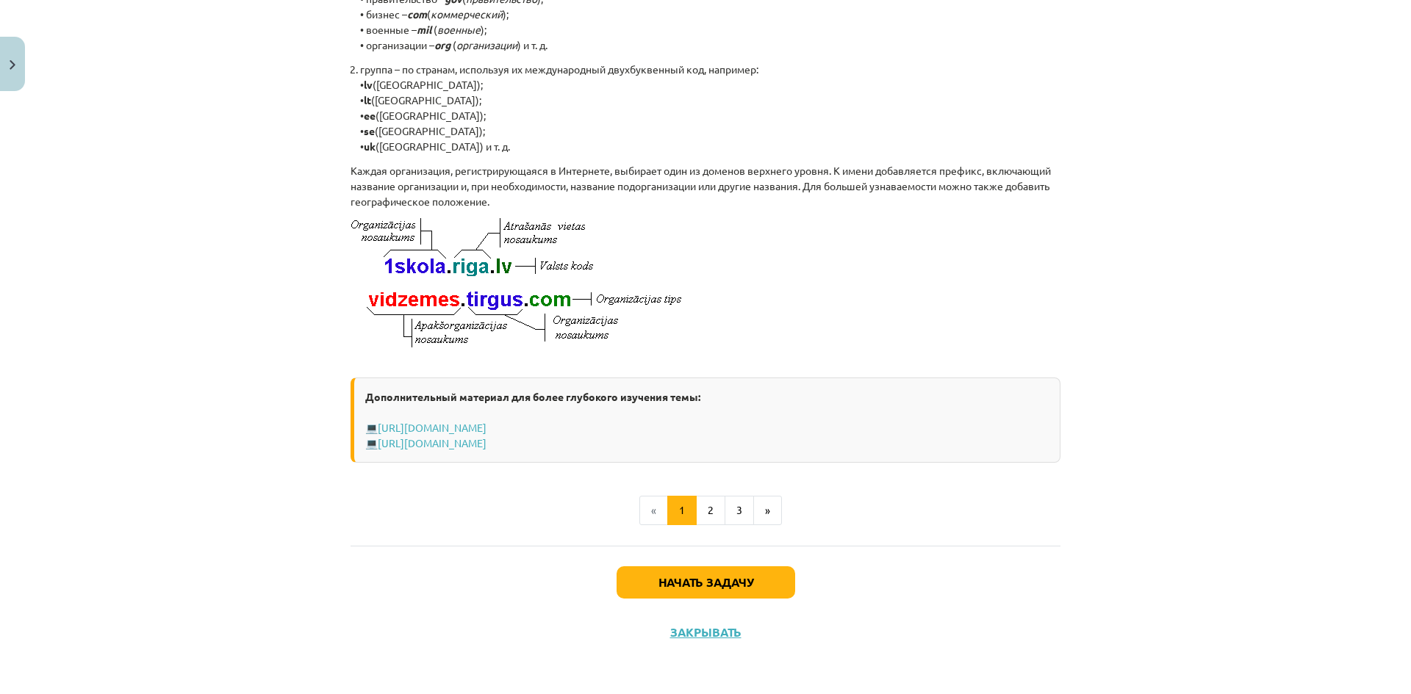
scroll to position [694, 0]
click at [696, 508] on button "2" at bounding box center [710, 510] width 29 height 29
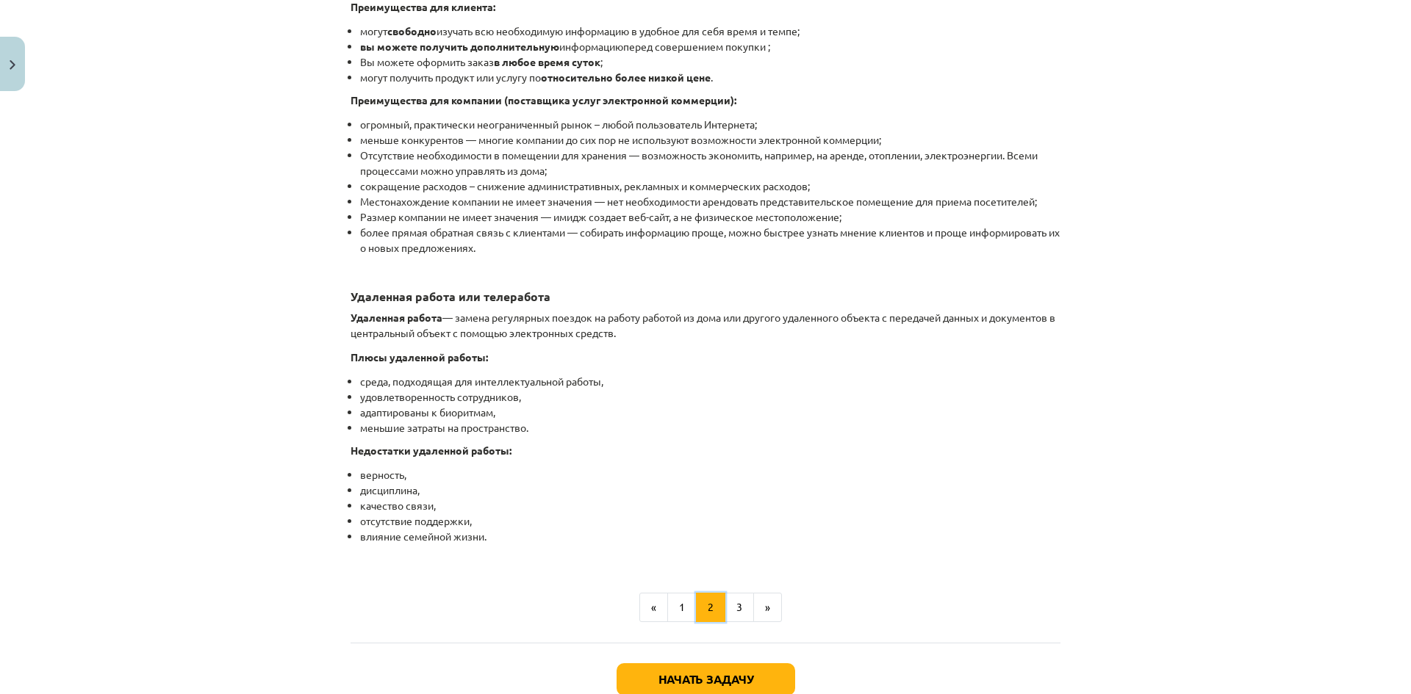
scroll to position [2271, 0]
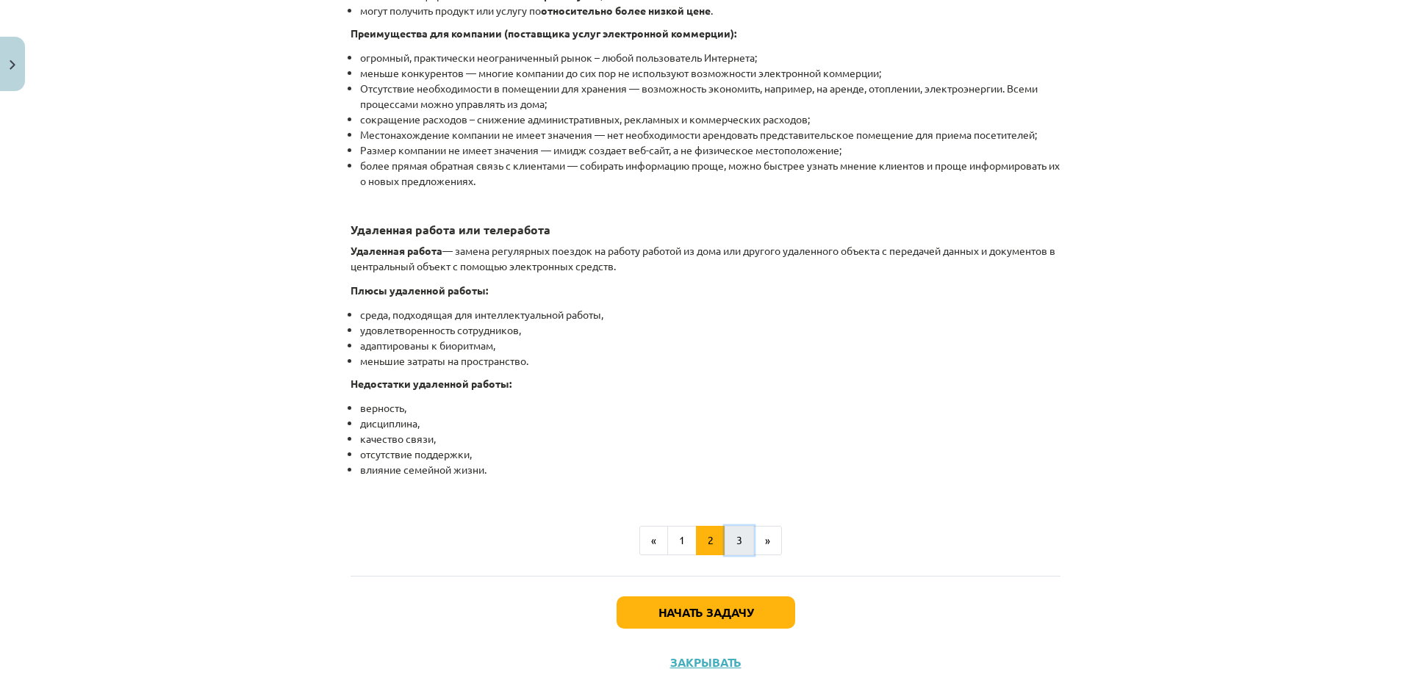
click at [737, 556] on button "3" at bounding box center [739, 540] width 29 height 29
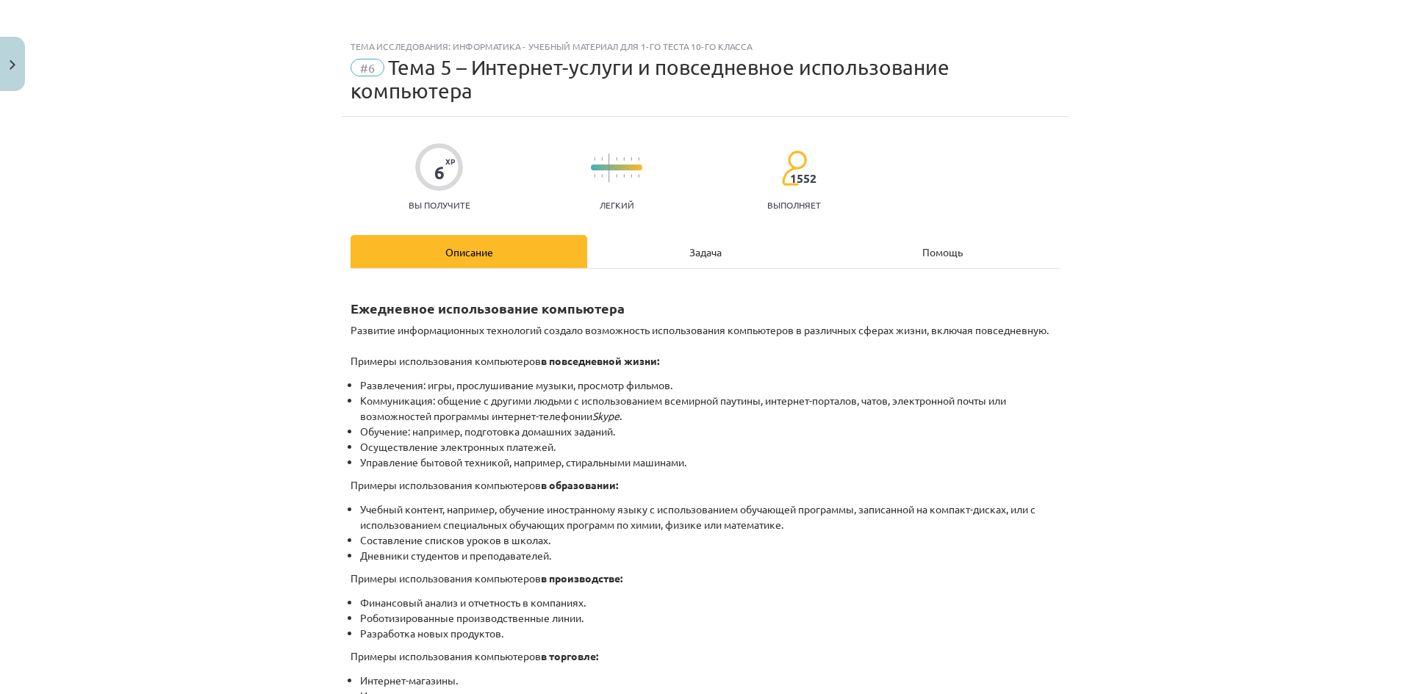
scroll to position [0, 0]
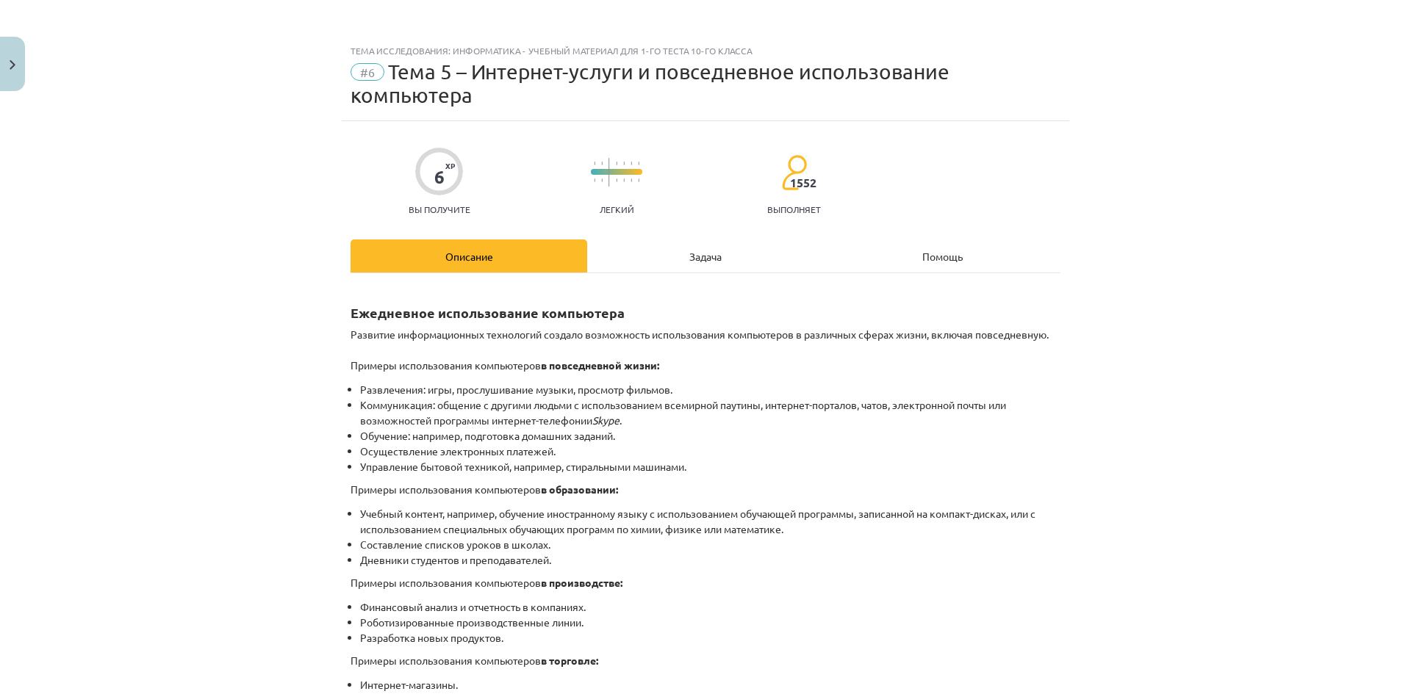
click at [669, 245] on div "Задача" at bounding box center [705, 256] width 237 height 33
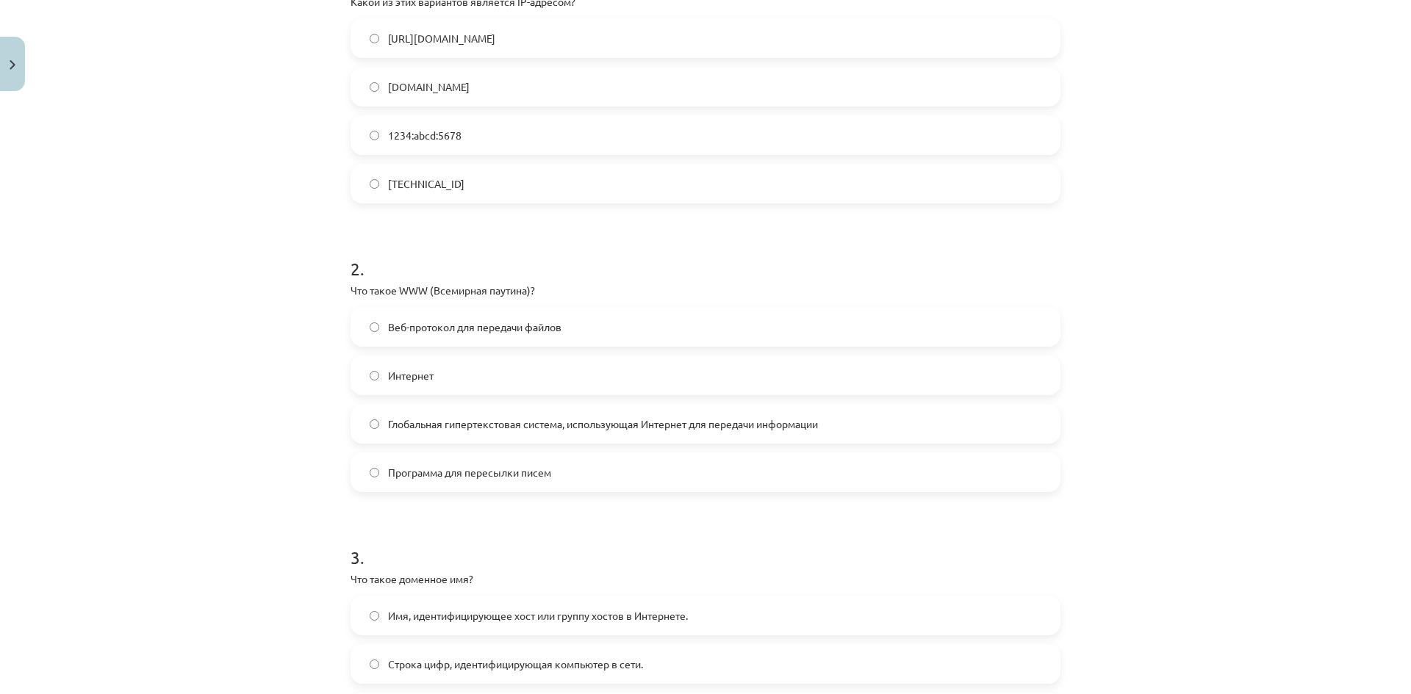
scroll to position [404, 0]
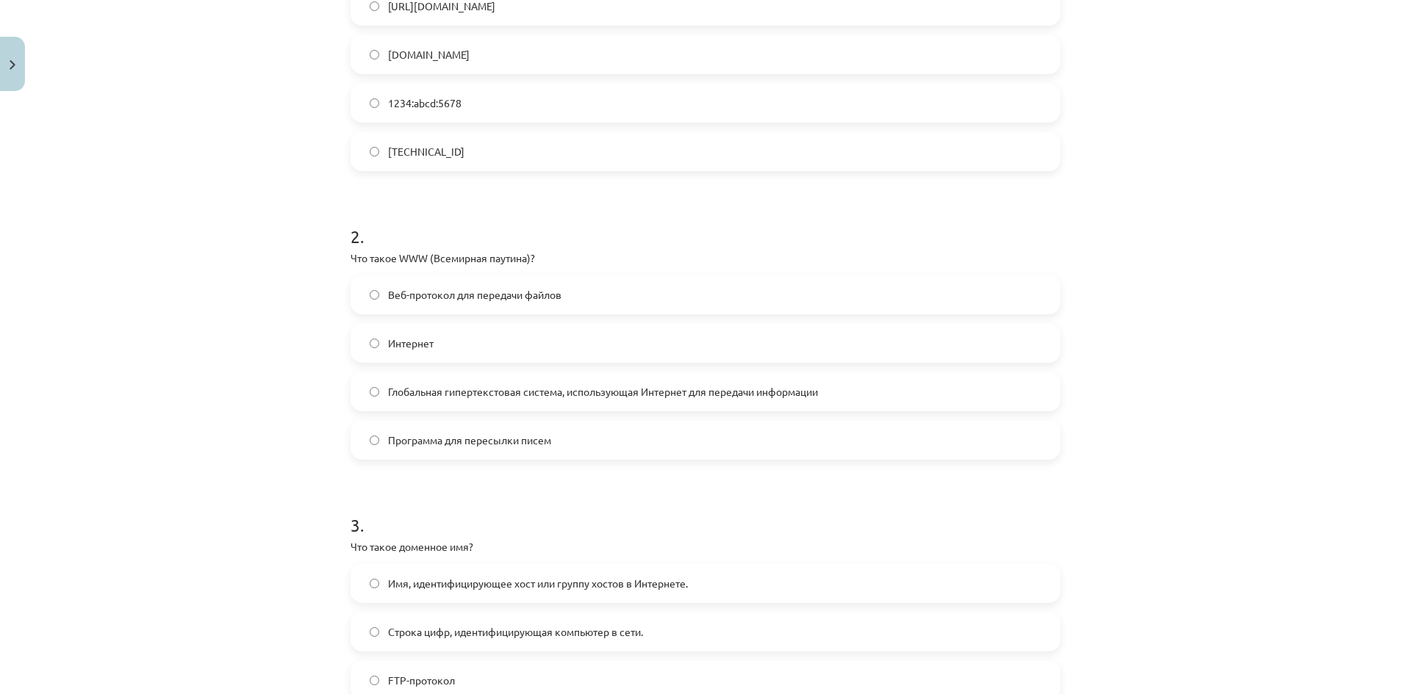
click at [456, 288] on font "Веб-протокол для передачи файлов" at bounding box center [474, 294] width 173 height 13
drag, startPoint x: 341, startPoint y: 255, endPoint x: 534, endPoint y: 251, distance: 193.3
click at [534, 251] on div "6 XP Вы получите Легкий 1552 выполняет Описание Задача Помощь 1 . Какой из этих…" at bounding box center [706, 684] width 728 height 1935
click at [574, 384] on span "Глобальная гипертекстовая система, использующая Интернет для передачи информации" at bounding box center [603, 391] width 430 height 15
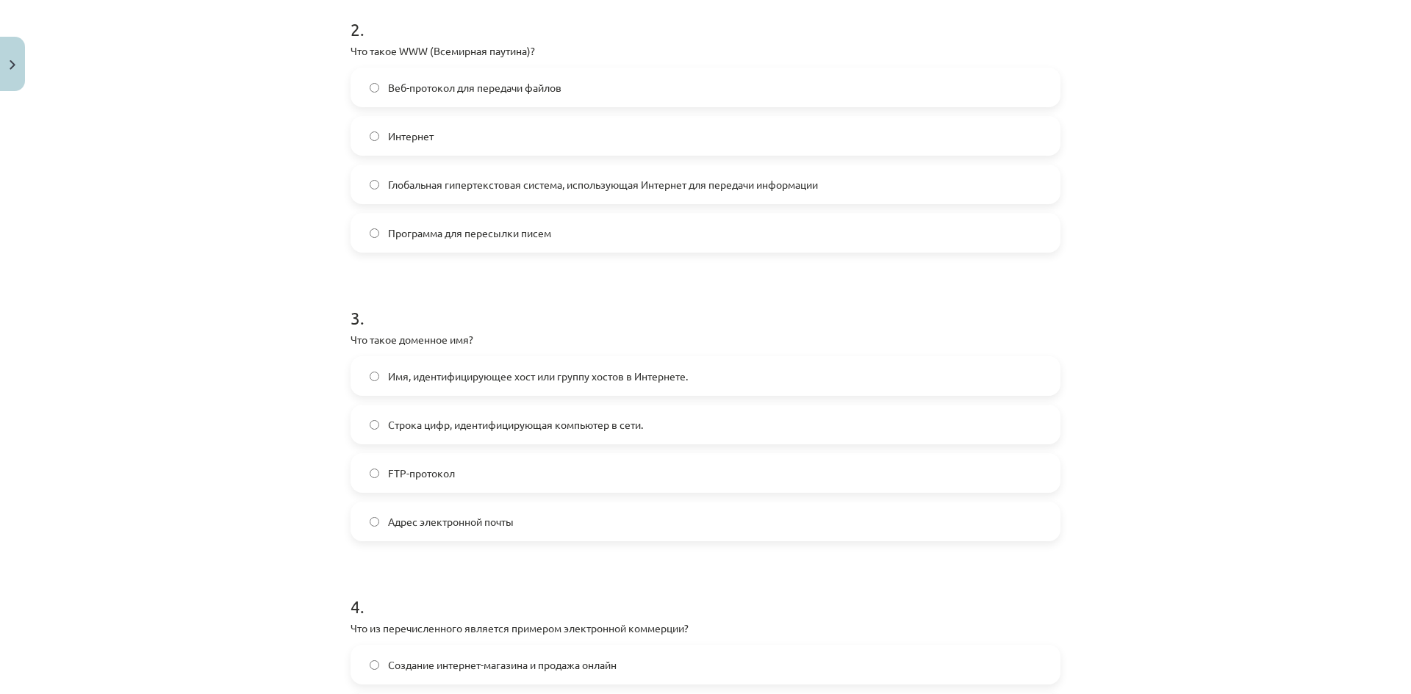
scroll to position [625, 0]
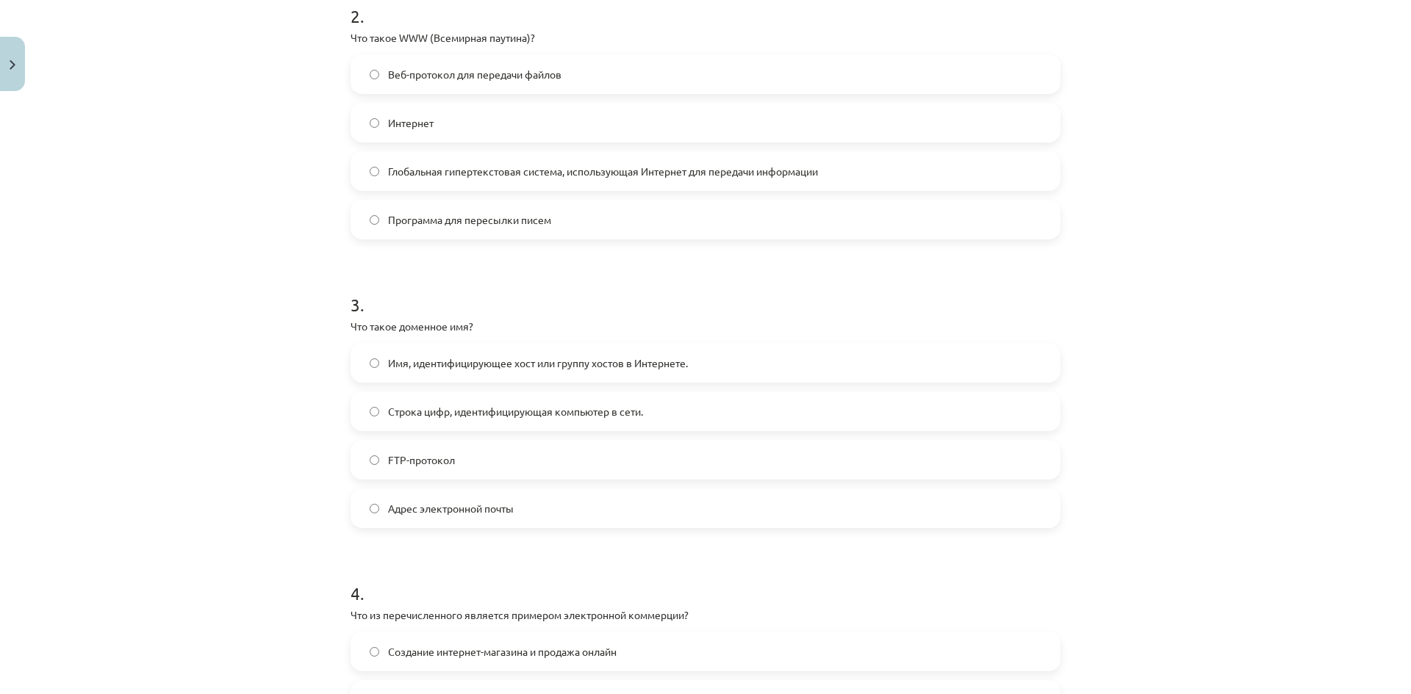
click at [491, 356] on span "Имя, идентифицирующее хост или группу хостов в Интернете." at bounding box center [538, 363] width 300 height 15
drag, startPoint x: 338, startPoint y: 324, endPoint x: 483, endPoint y: 328, distance: 144.8
click at [483, 328] on div "6 XP Вы получите Легкий 1552 выполняет Описание Задача Помощь 1 . Какой из этих…" at bounding box center [706, 464] width 728 height 1935
drag, startPoint x: 752, startPoint y: 349, endPoint x: 384, endPoint y: 340, distance: 369.0
click at [342, 318] on div "6 XP Вы получите Легкий 1552 выполняет Описание Задача Помощь 1 . Какой из этих…" at bounding box center [706, 464] width 728 height 1935
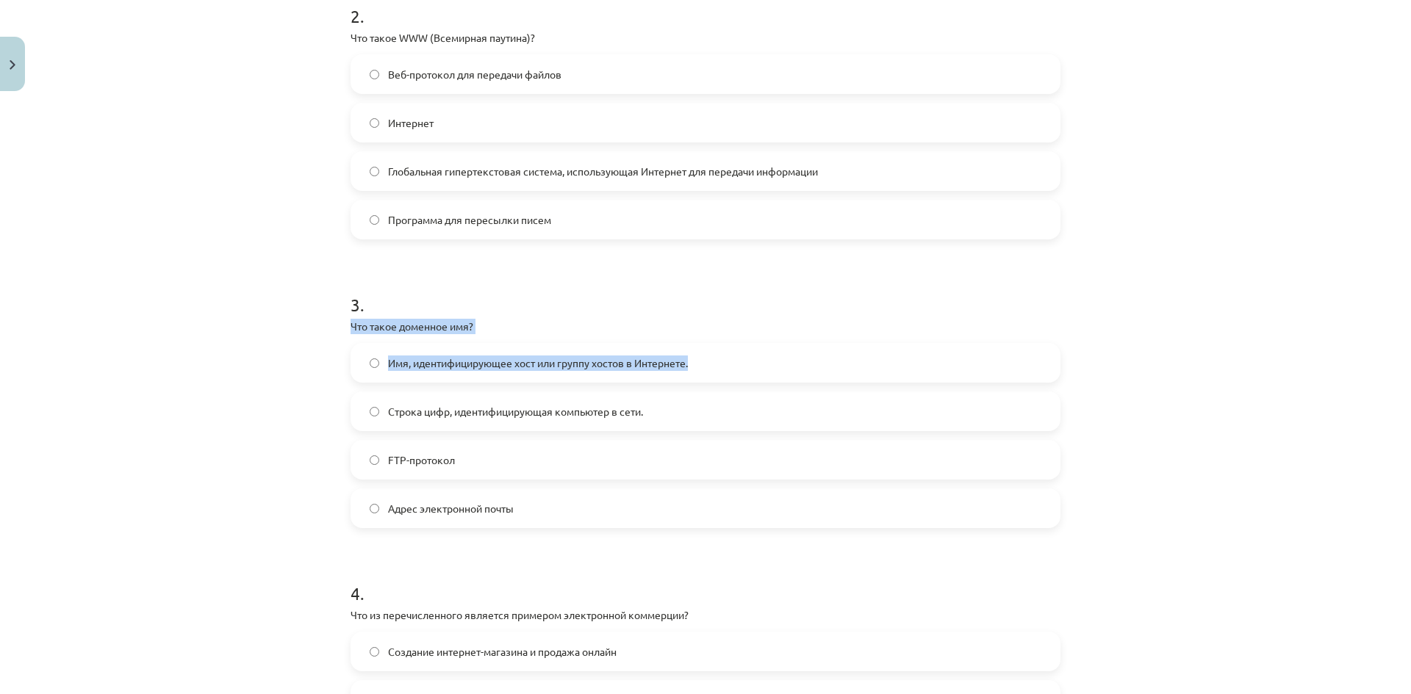
click at [212, 352] on div "Тема исследования: Информатика - учебный материал для 1-го теста 10-го класса #…" at bounding box center [705, 347] width 1411 height 694
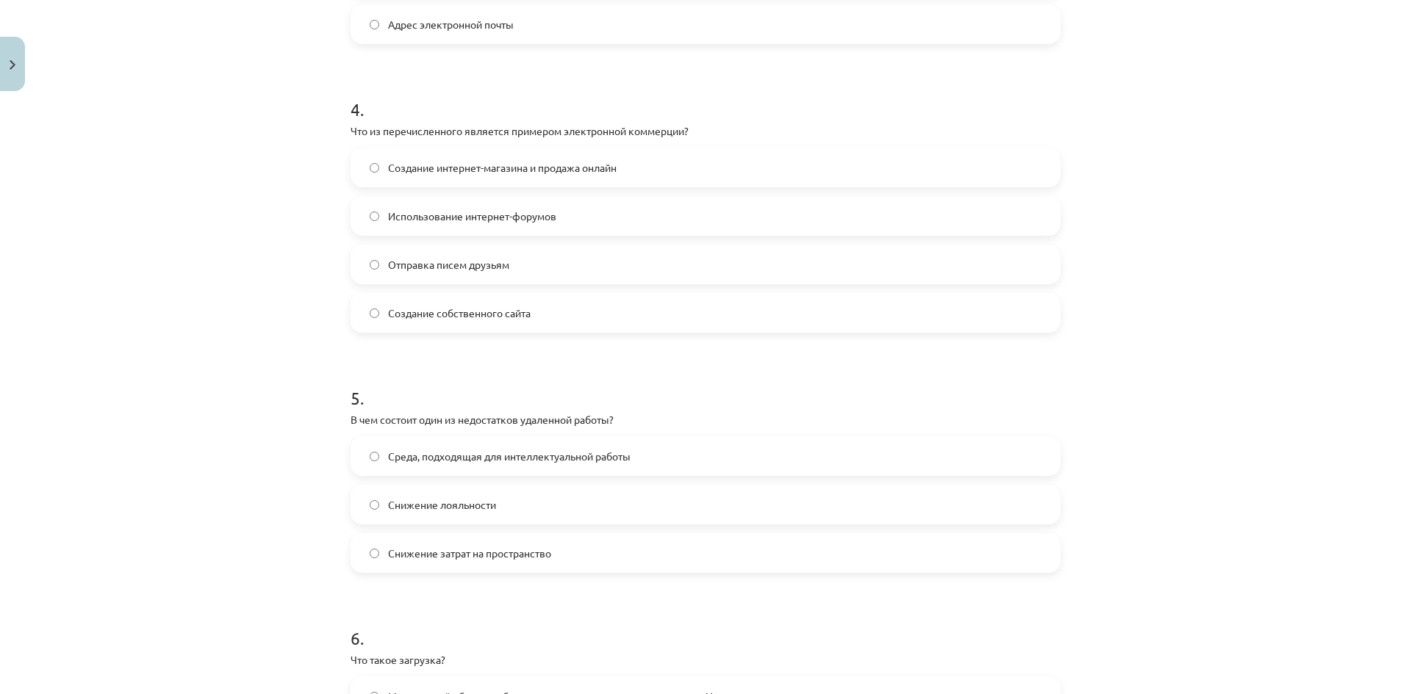
scroll to position [1066, 0]
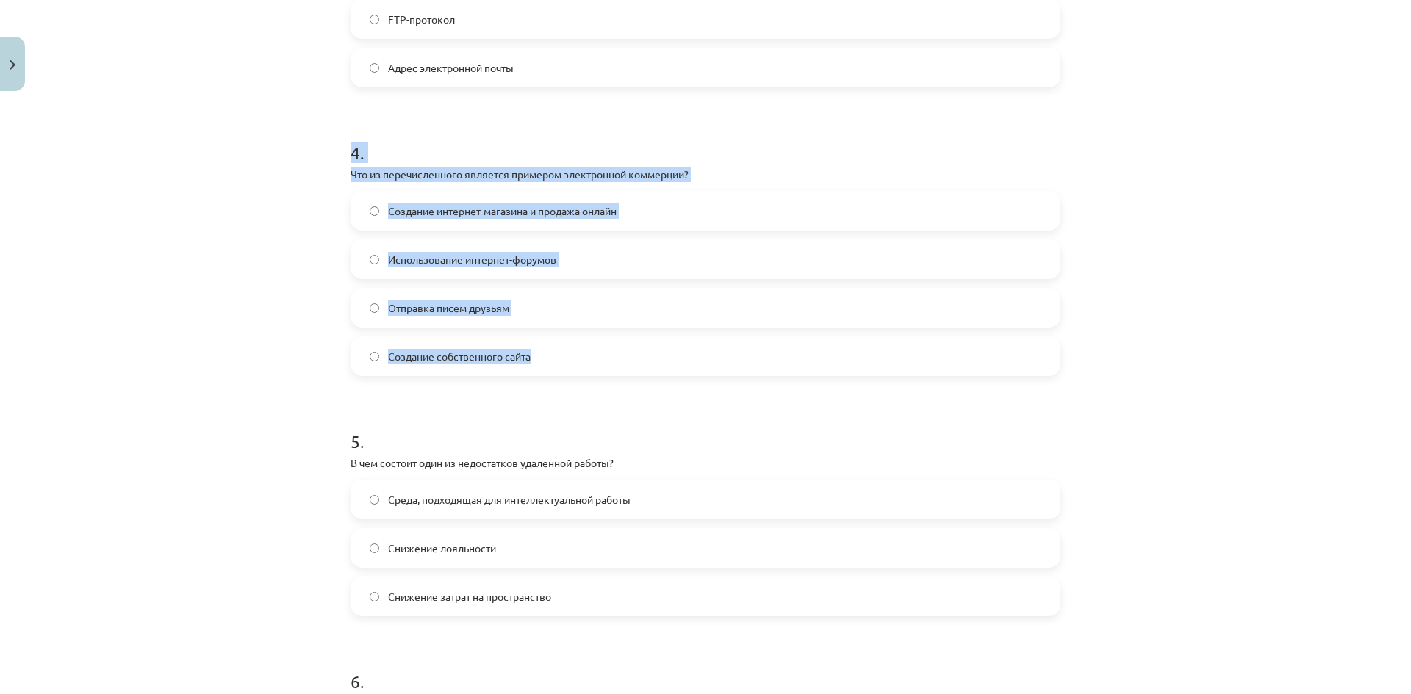
drag, startPoint x: 331, startPoint y: 166, endPoint x: 679, endPoint y: 345, distance: 390.8
click at [679, 347] on div "Тема исследования: Информатика - учебный материал для 1-го теста 10-го класса #…" at bounding box center [705, 347] width 1411 height 694
click at [506, 217] on span "Создание интернет-магазина и продажа онлайн" at bounding box center [502, 211] width 229 height 15
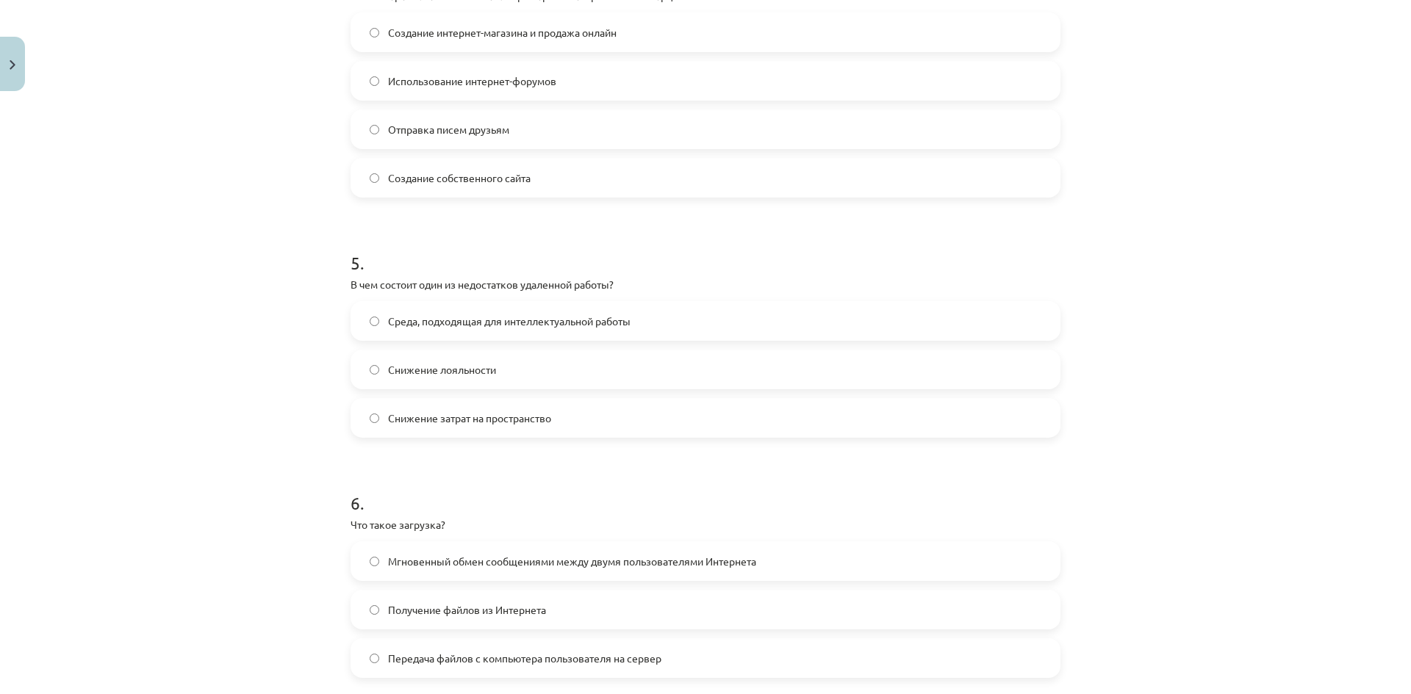
scroll to position [1286, 0]
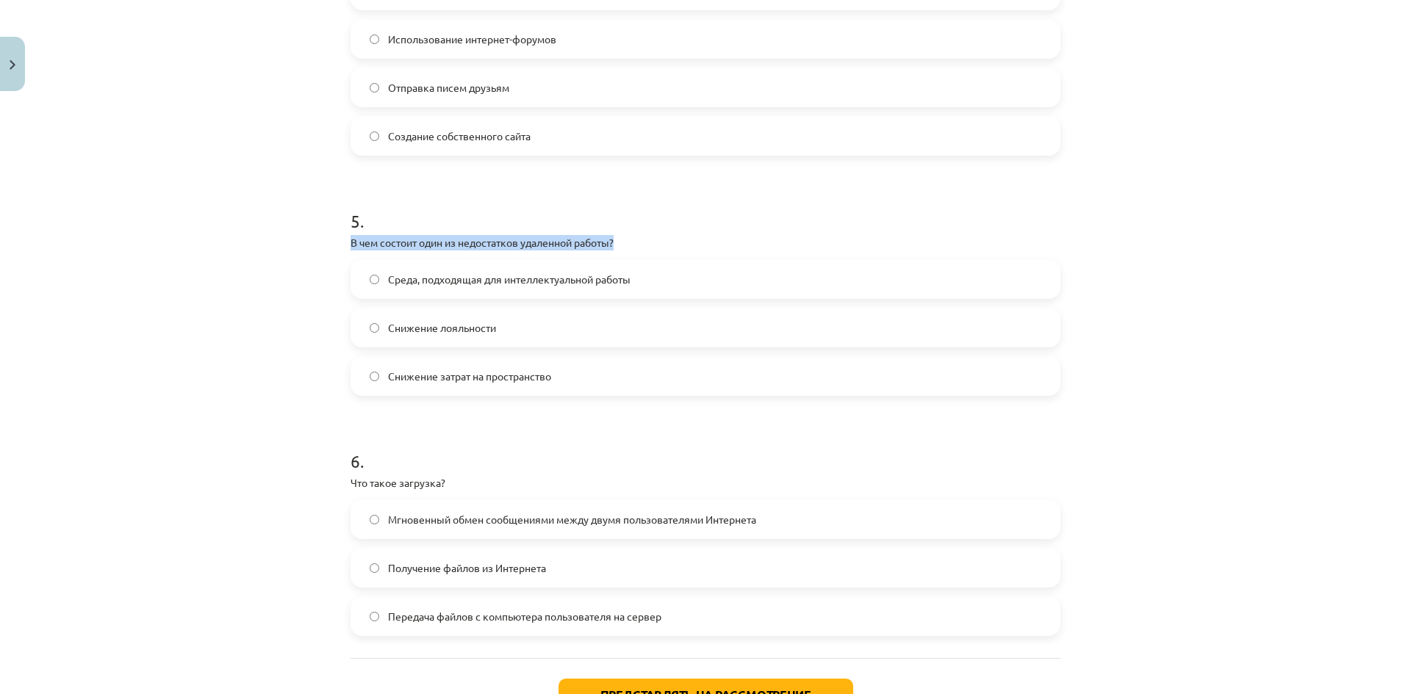
drag, startPoint x: 631, startPoint y: 246, endPoint x: 342, endPoint y: 243, distance: 288.1
click at [1108, 276] on div "Тема исследования: Информатика - учебный материал для 1-го теста 10-го класса #…" at bounding box center [705, 347] width 1411 height 694
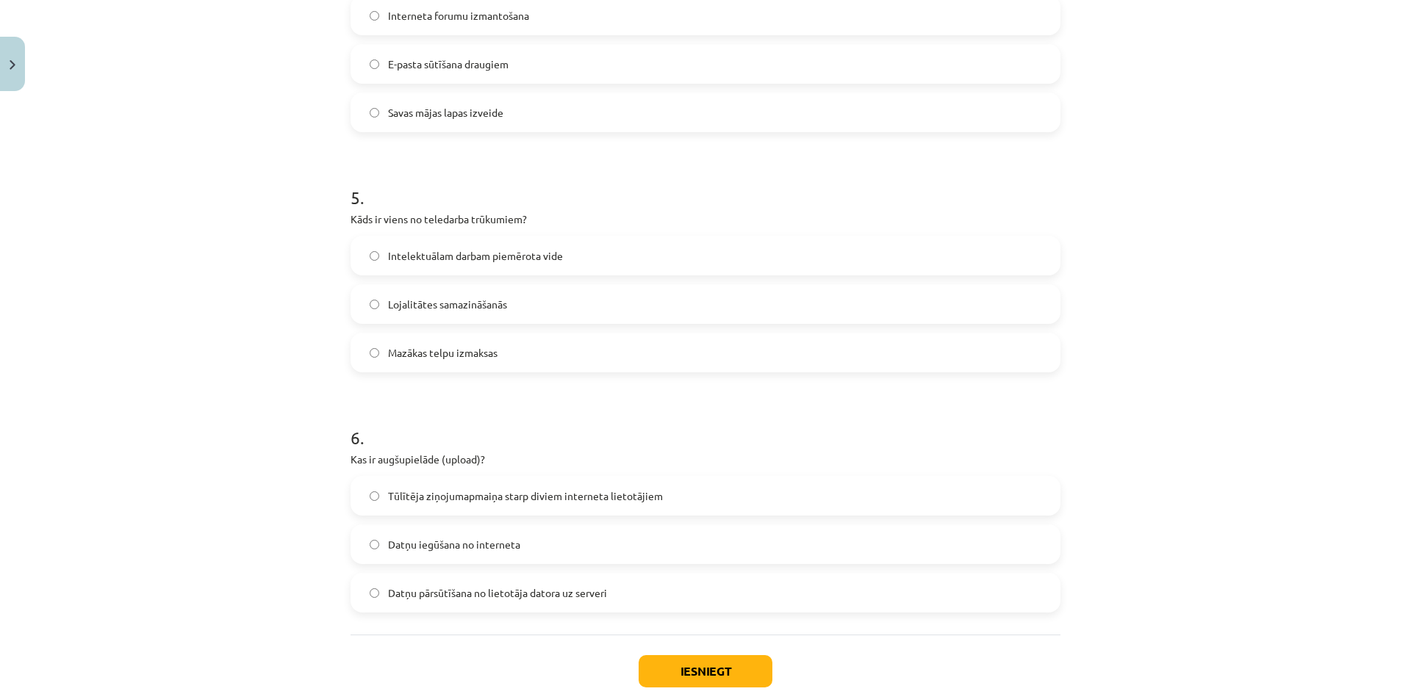
scroll to position [1262, 0]
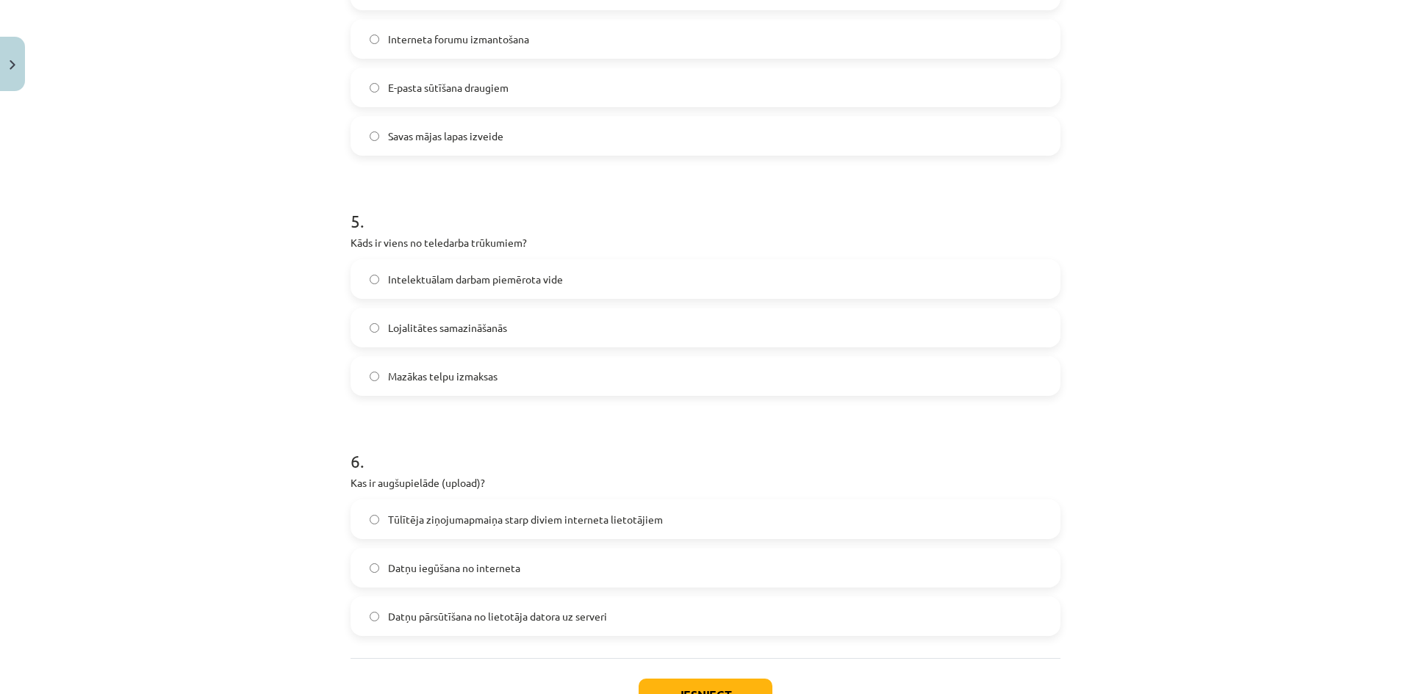
click at [581, 328] on label "Lojalitātes samazināšanās" at bounding box center [705, 327] width 707 height 37
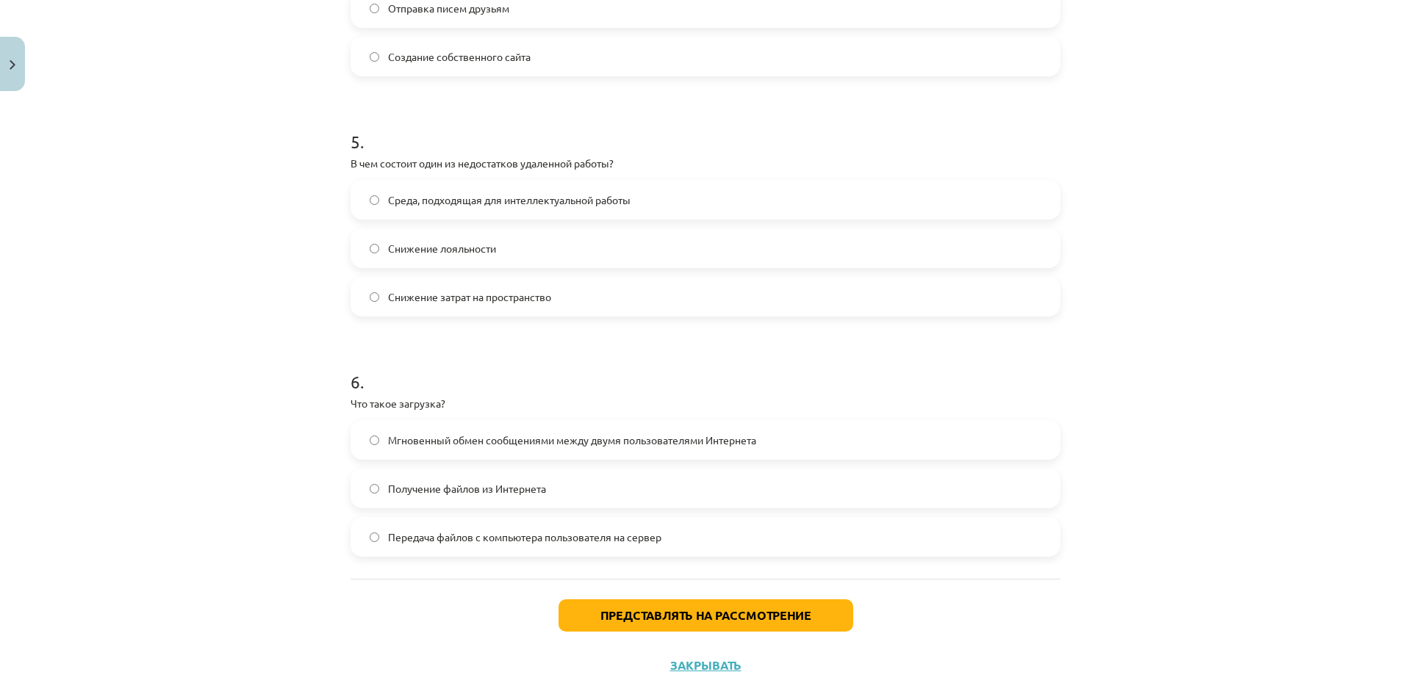
scroll to position [1398, 0]
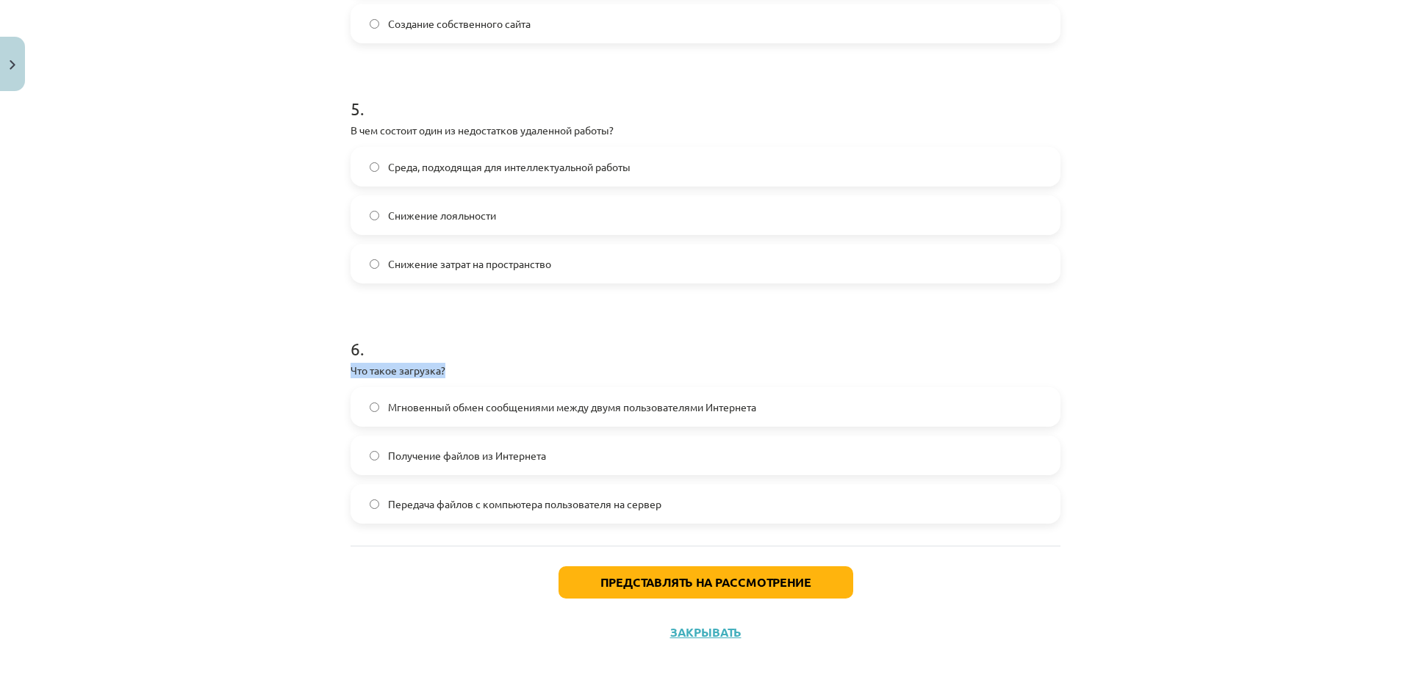
drag, startPoint x: 445, startPoint y: 363, endPoint x: 340, endPoint y: 376, distance: 105.9
click at [685, 451] on label "Получение файлов из Интернета" at bounding box center [705, 455] width 707 height 37
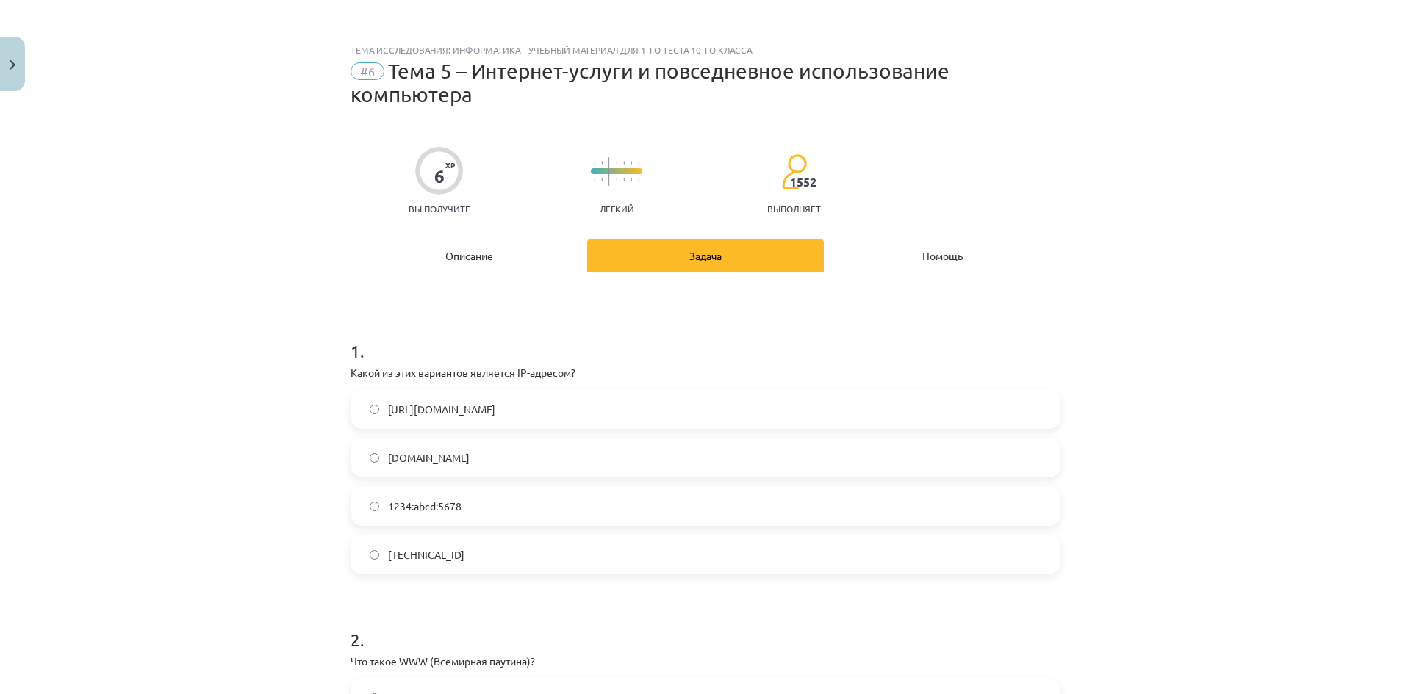
scroll to position [0, 0]
click at [470, 256] on font "Описание" at bounding box center [469, 256] width 48 height 13
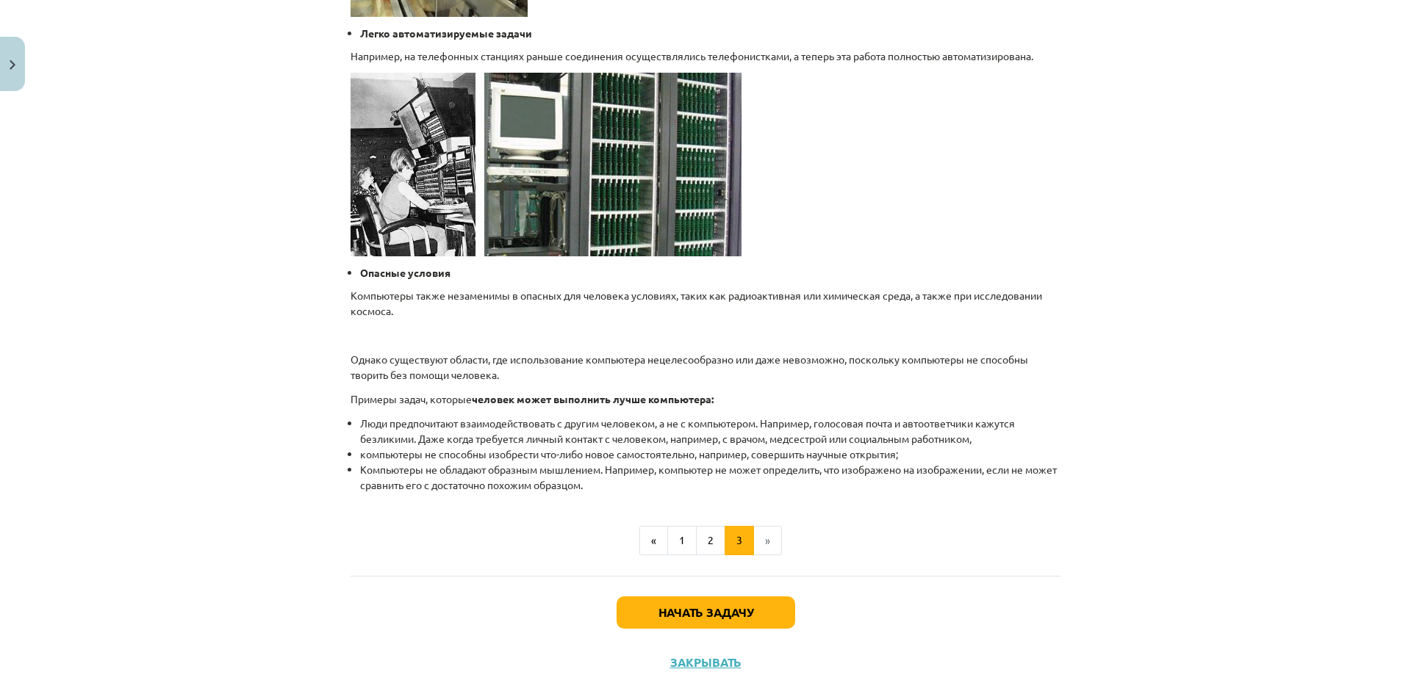
scroll to position [1343, 0]
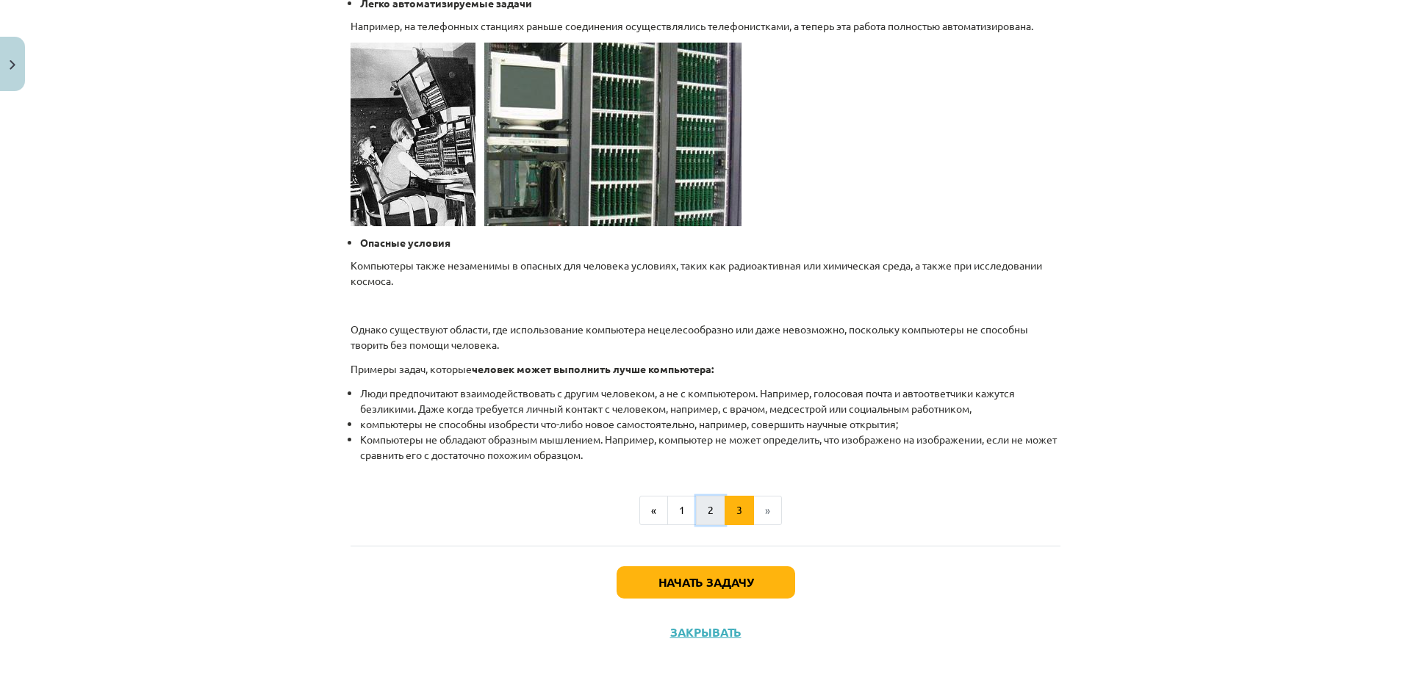
click at [707, 517] on button "2" at bounding box center [710, 510] width 29 height 29
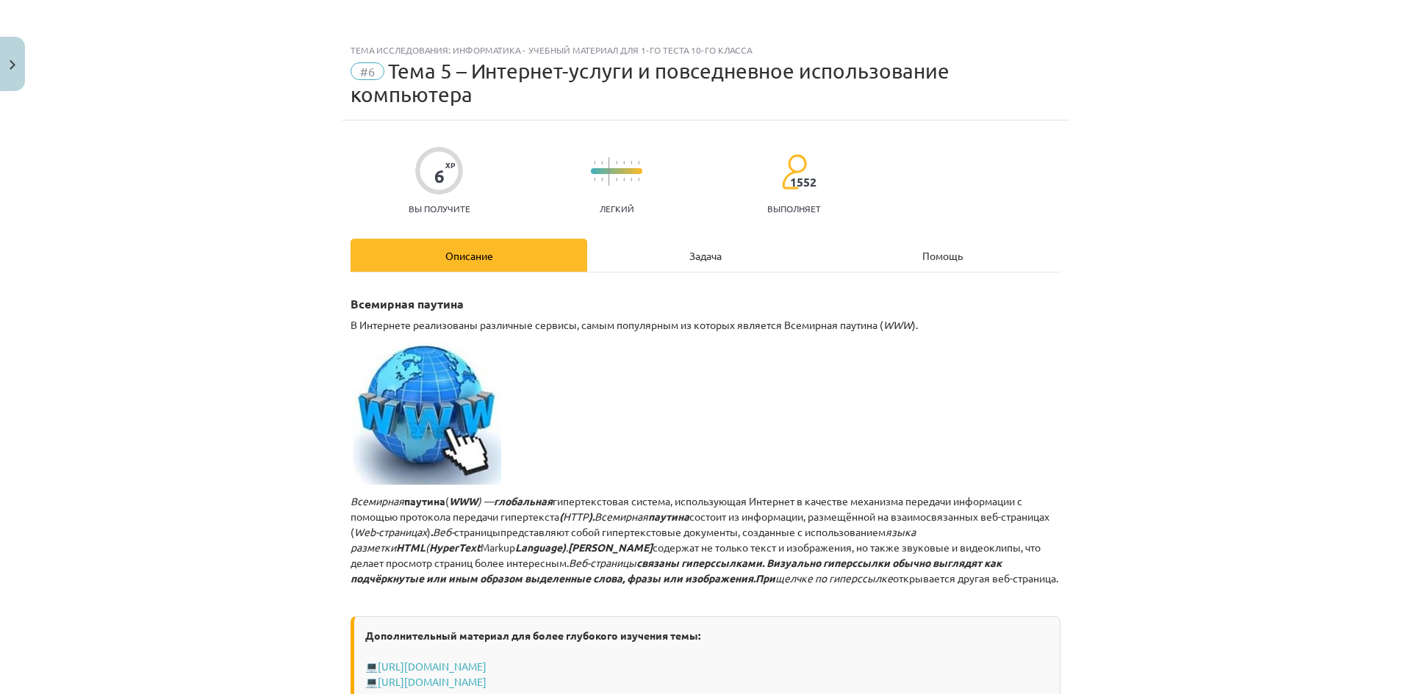
scroll to position [0, 0]
click at [710, 247] on div "Задача" at bounding box center [705, 256] width 237 height 33
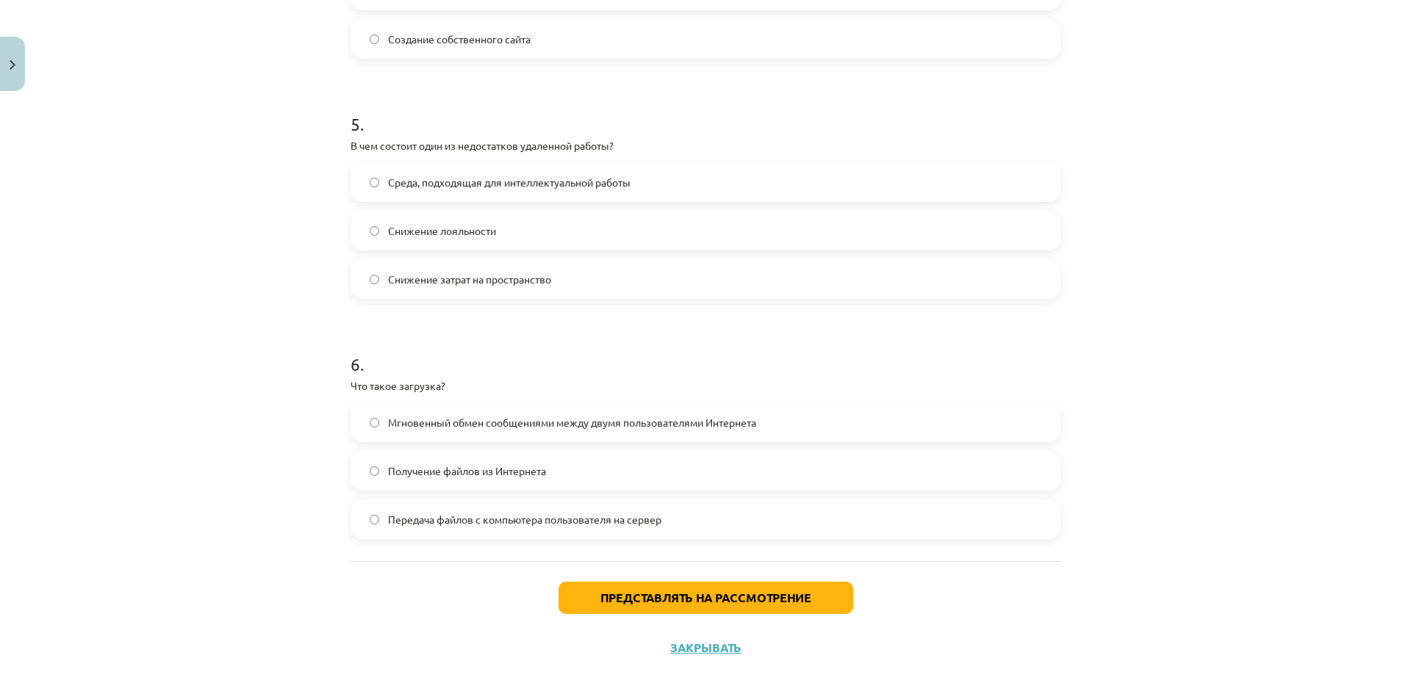
scroll to position [1398, 0]
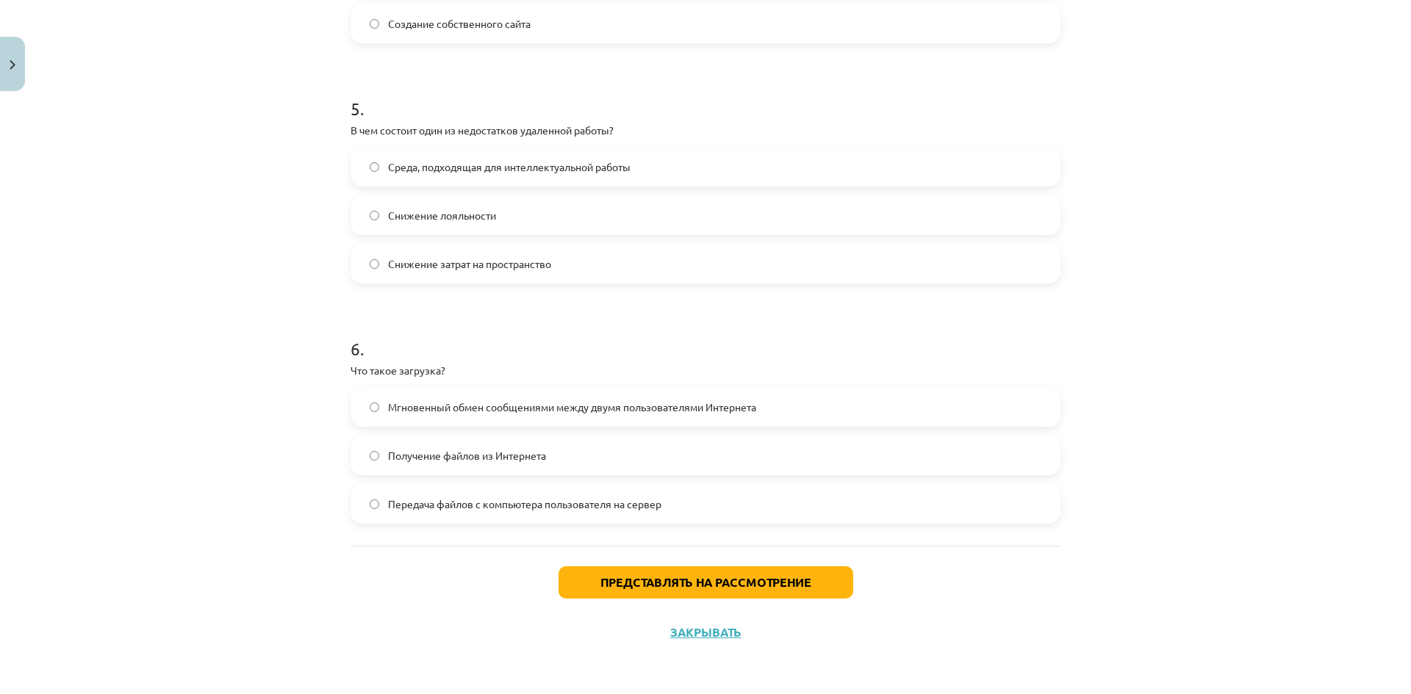
click at [375, 494] on label "Передача файлов с компьютера пользователя на сервер" at bounding box center [705, 504] width 707 height 37
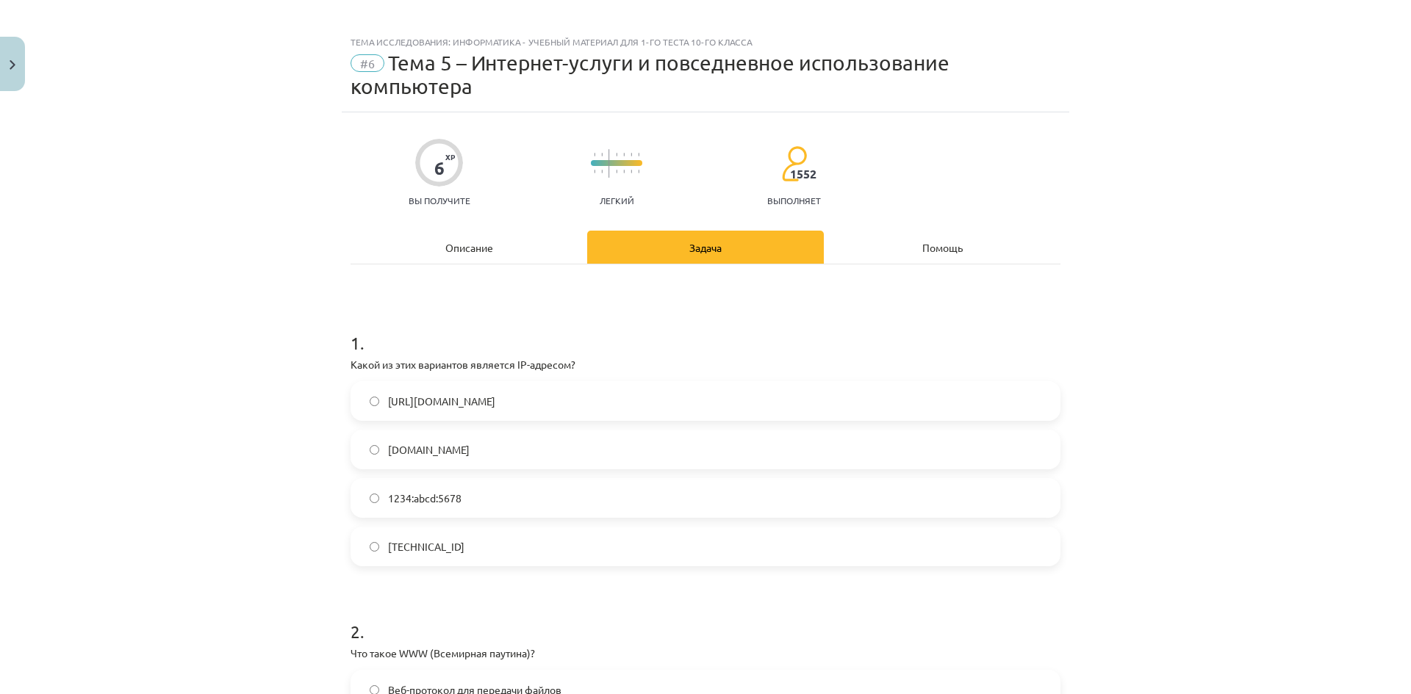
scroll to position [0, 0]
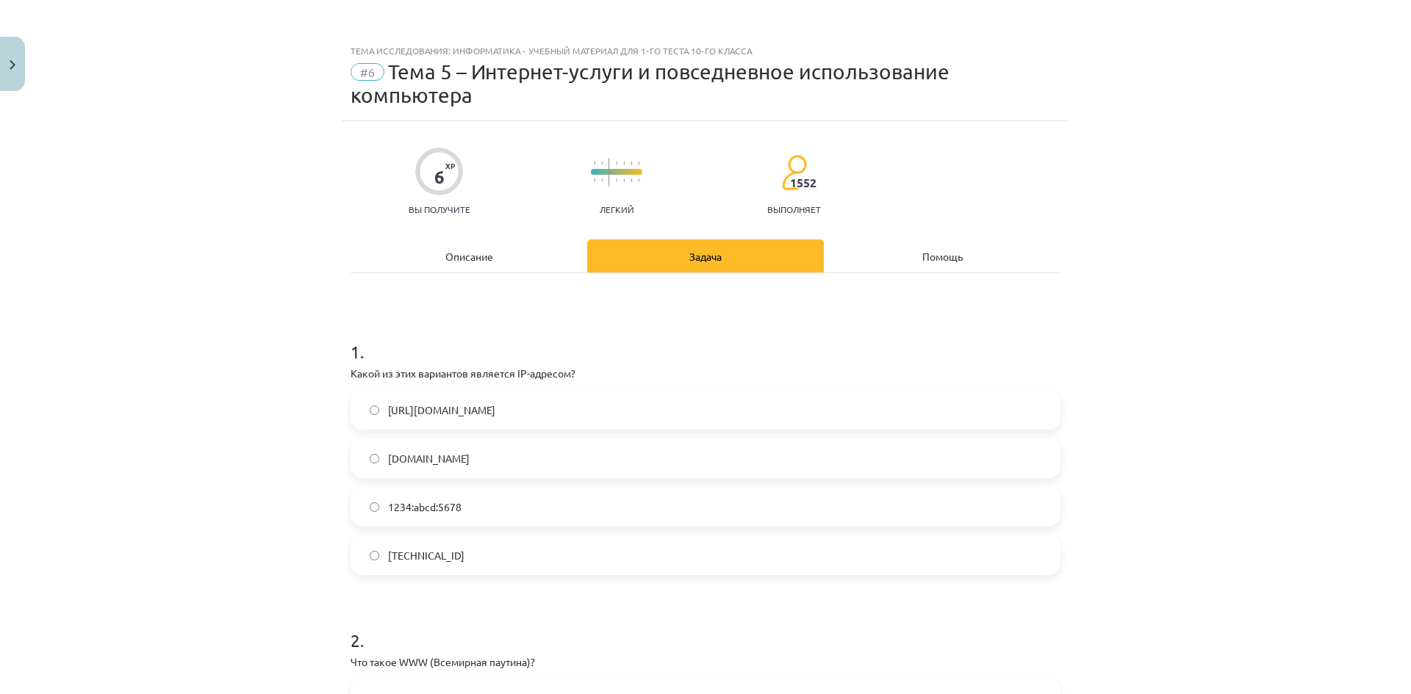
click at [502, 258] on div "Описание" at bounding box center [469, 256] width 237 height 33
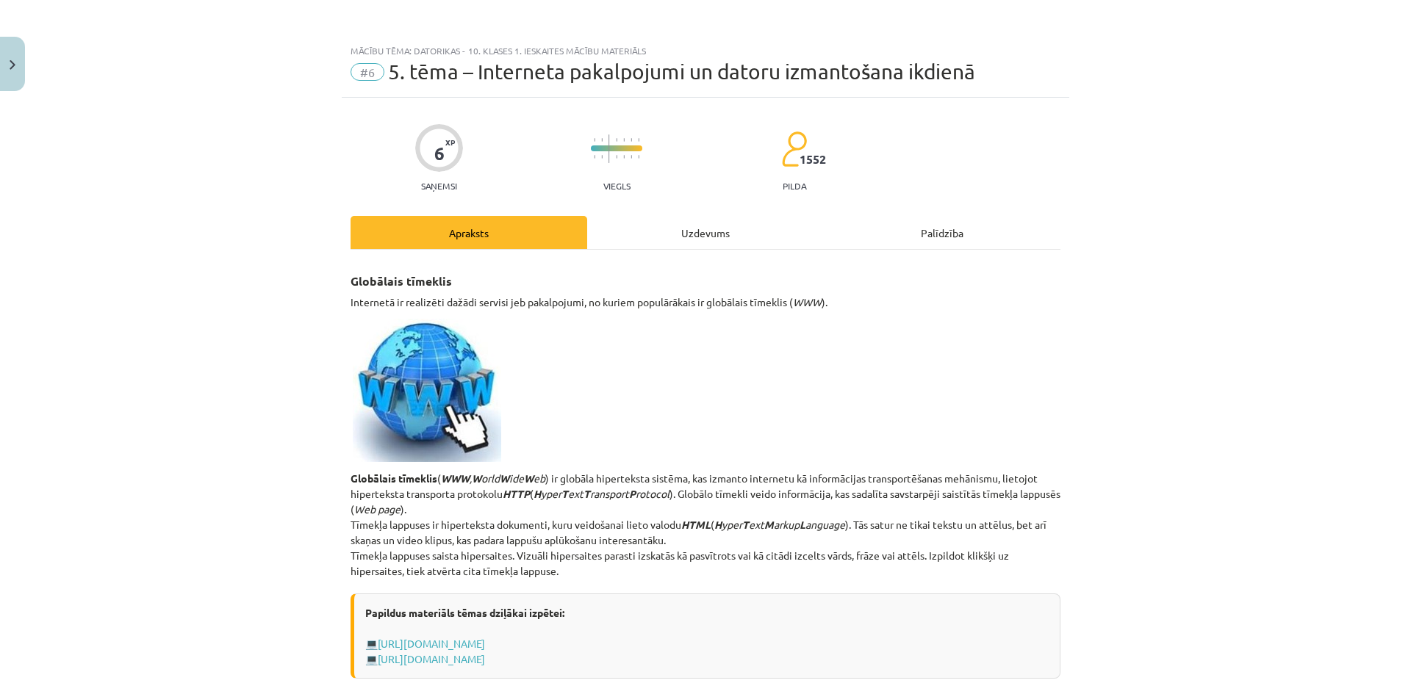
click at [739, 236] on div "Uzdevums" at bounding box center [705, 232] width 237 height 33
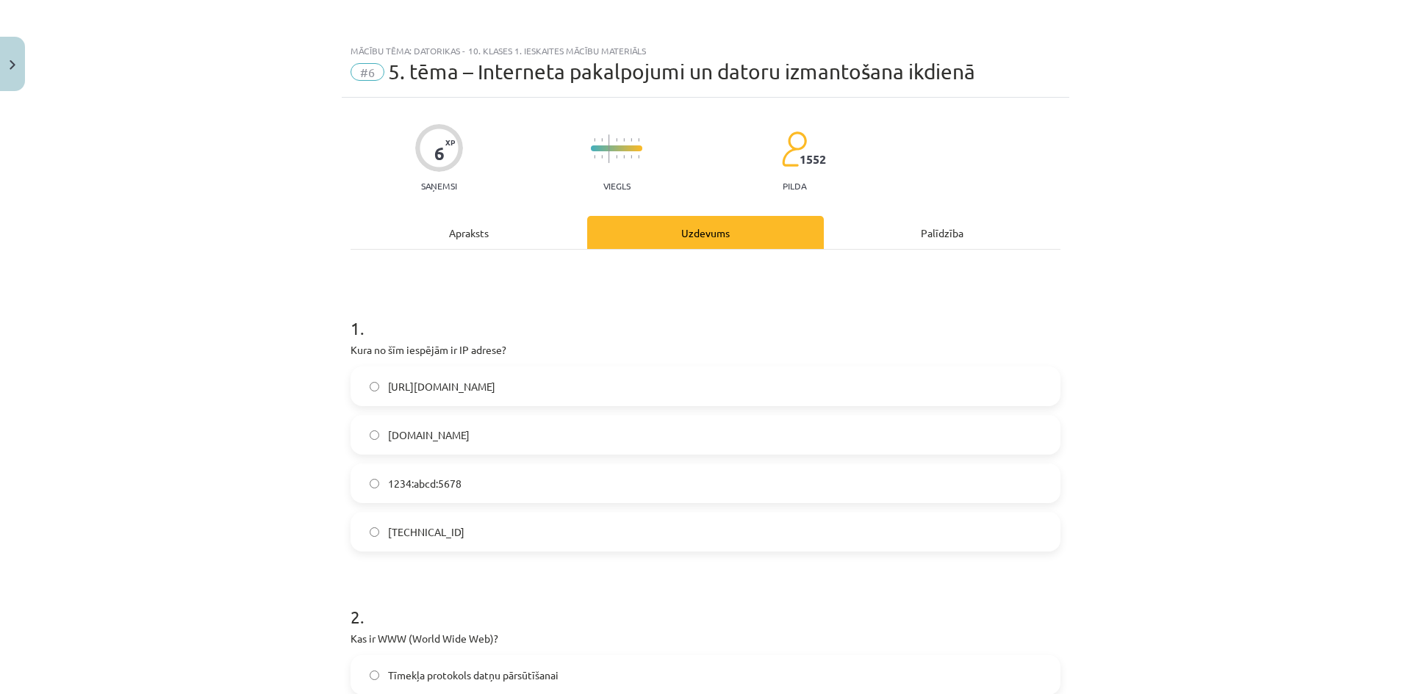
click at [471, 247] on div "Apraksts" at bounding box center [469, 232] width 237 height 33
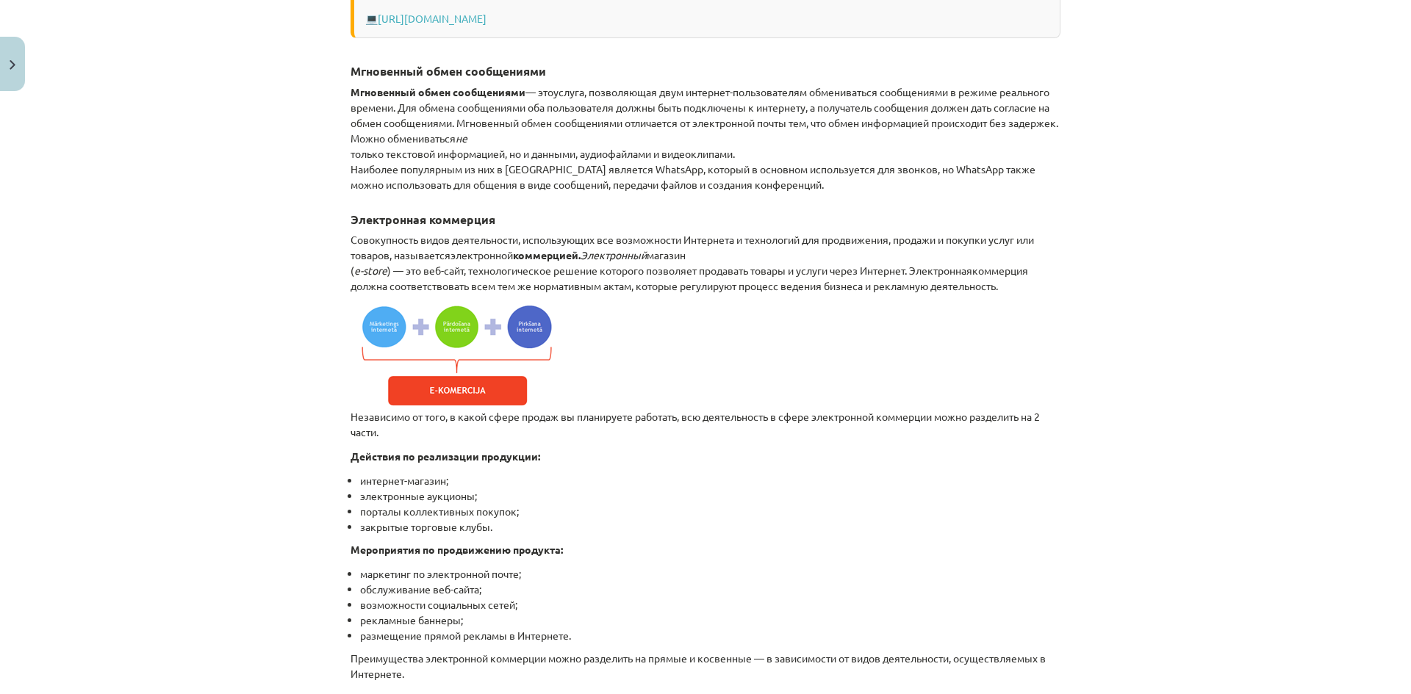
scroll to position [1433, 0]
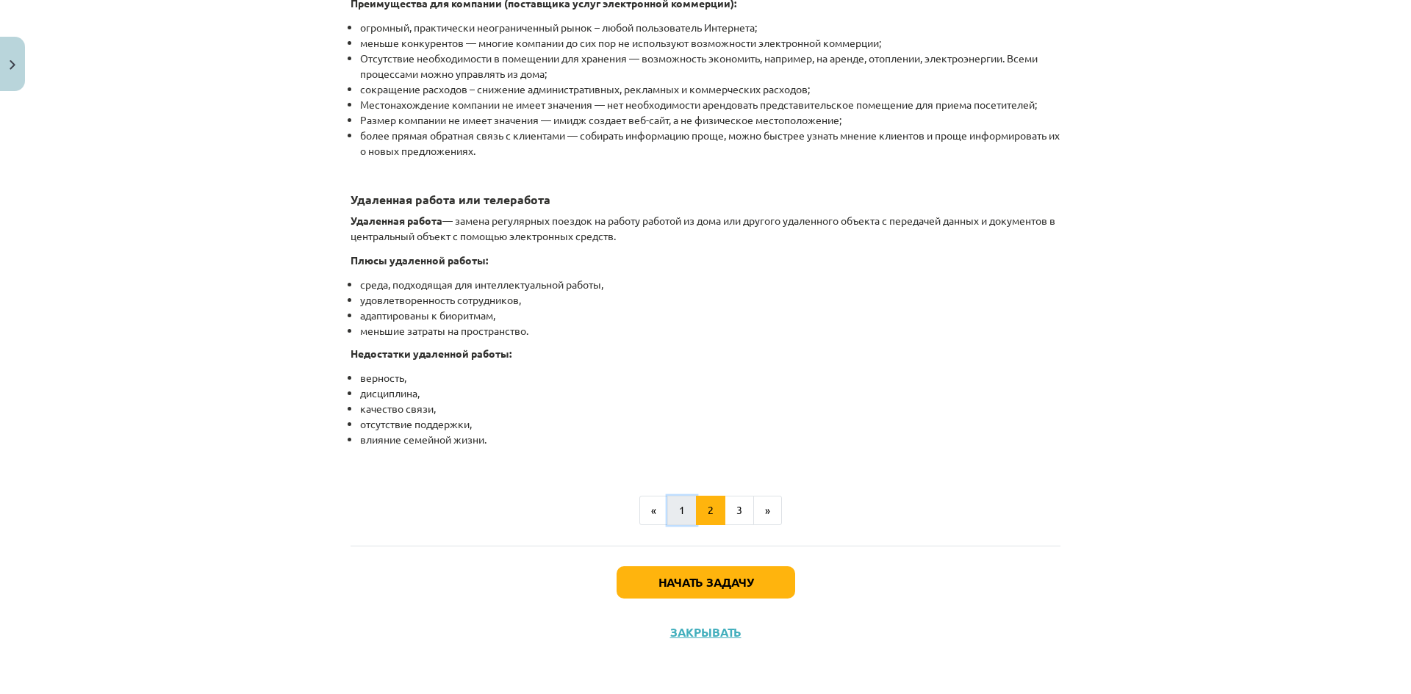
click at [679, 514] on font "1" at bounding box center [682, 509] width 6 height 13
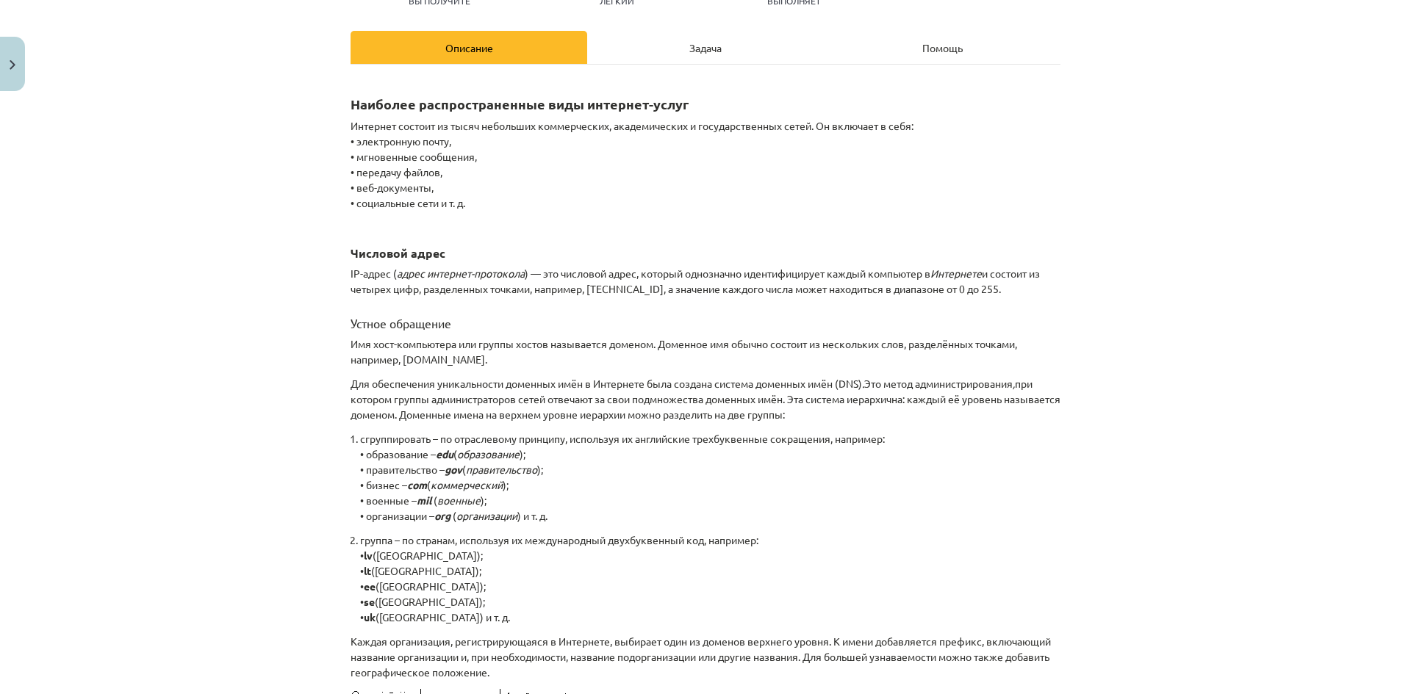
scroll to position [213, 0]
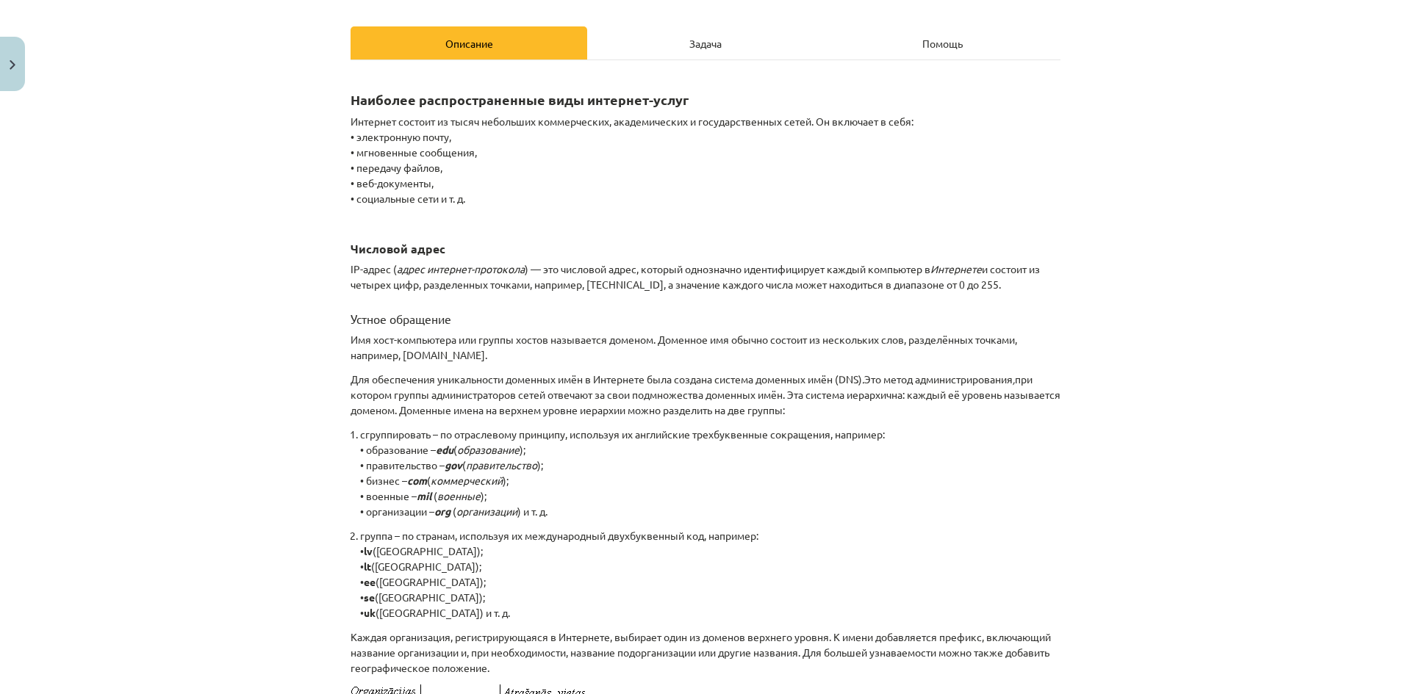
drag, startPoint x: 354, startPoint y: 337, endPoint x: 1043, endPoint y: 348, distance: 689.4
click at [1043, 348] on p "Имя хост-компьютера или группы хостов называется доменом. Доменное имя обычно с…" at bounding box center [706, 347] width 710 height 31
click at [383, 360] on font "Имя хост-компьютера или группы хостов называется доменом. Доменное имя обычно с…" at bounding box center [684, 347] width 667 height 29
drag, startPoint x: 328, startPoint y: 369, endPoint x: 746, endPoint y: 444, distance: 424.1
click at [746, 444] on div "Тема исследования: Информатика - учебный материал для 1-го теста 10-го класса #…" at bounding box center [705, 347] width 1411 height 694
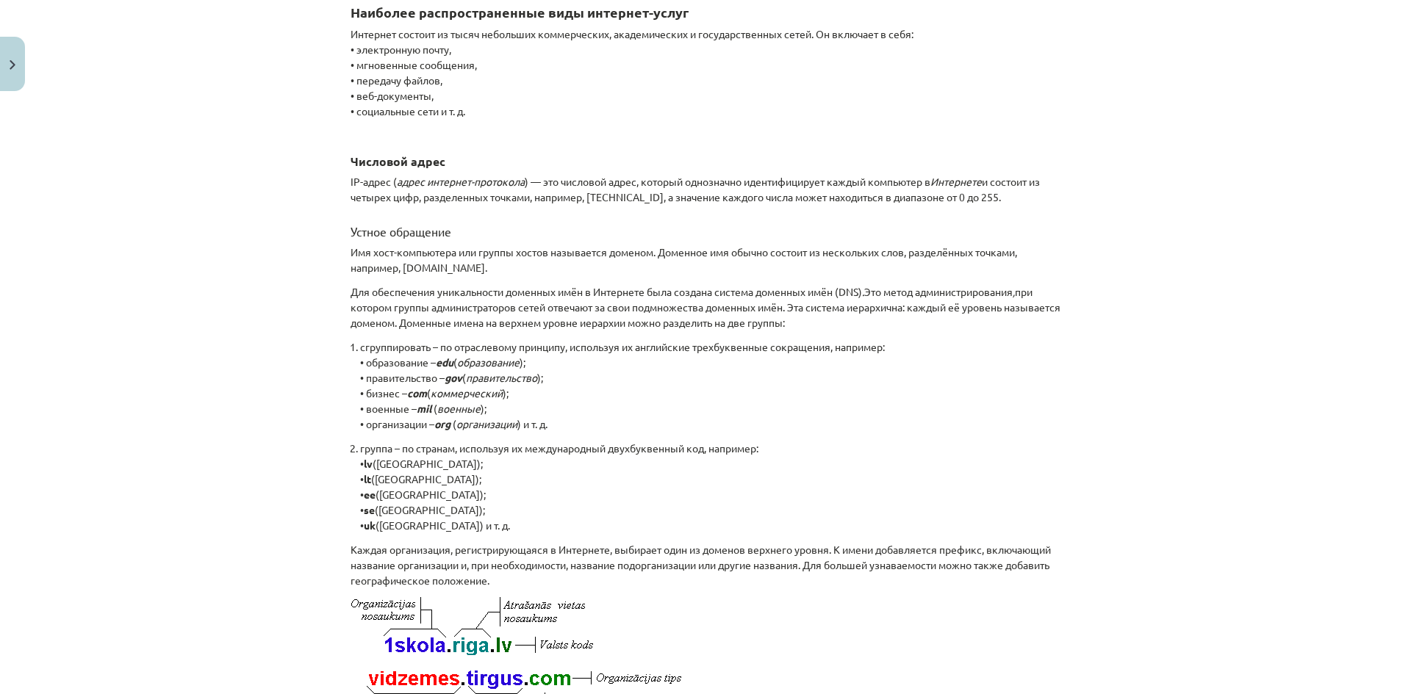
scroll to position [360, 0]
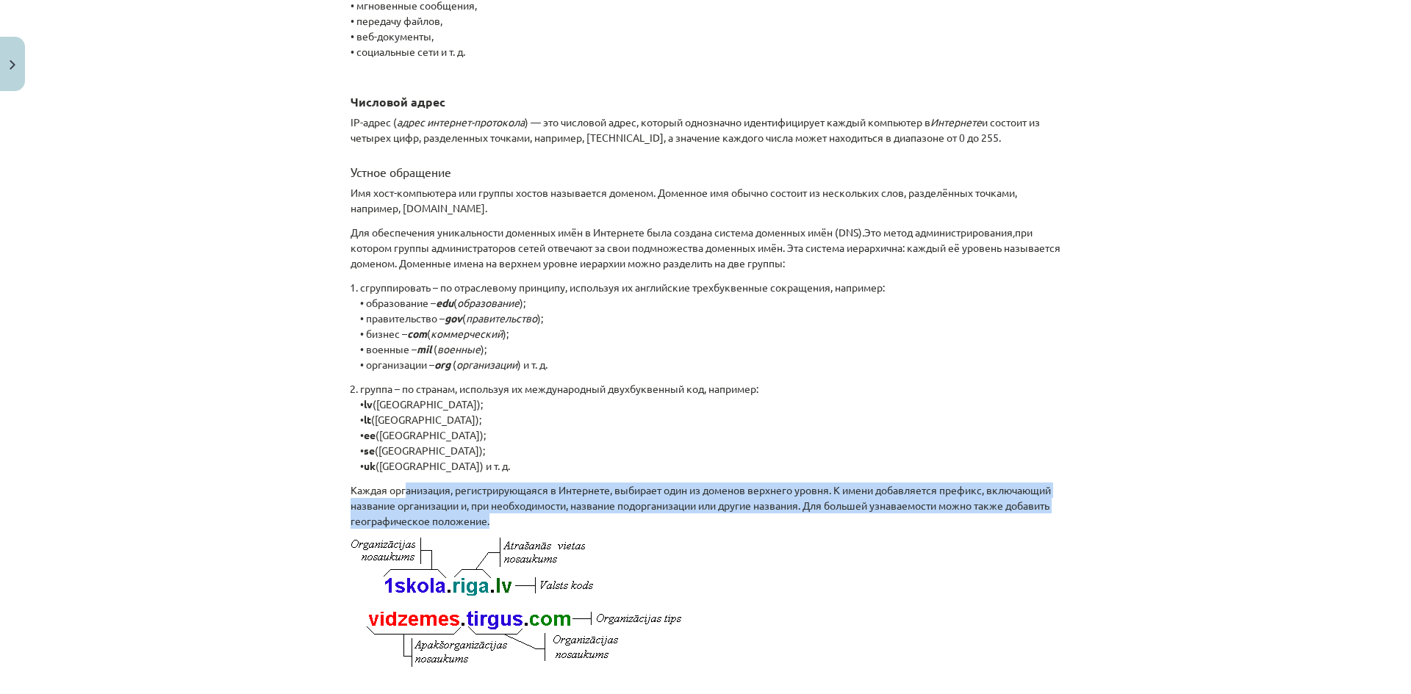
drag, startPoint x: 402, startPoint y: 488, endPoint x: 1093, endPoint y: 523, distance: 691.7
click at [1093, 523] on div "Тема исследования: Информатика - учебный материал для 1-го теста 10-го класса #…" at bounding box center [705, 347] width 1411 height 694
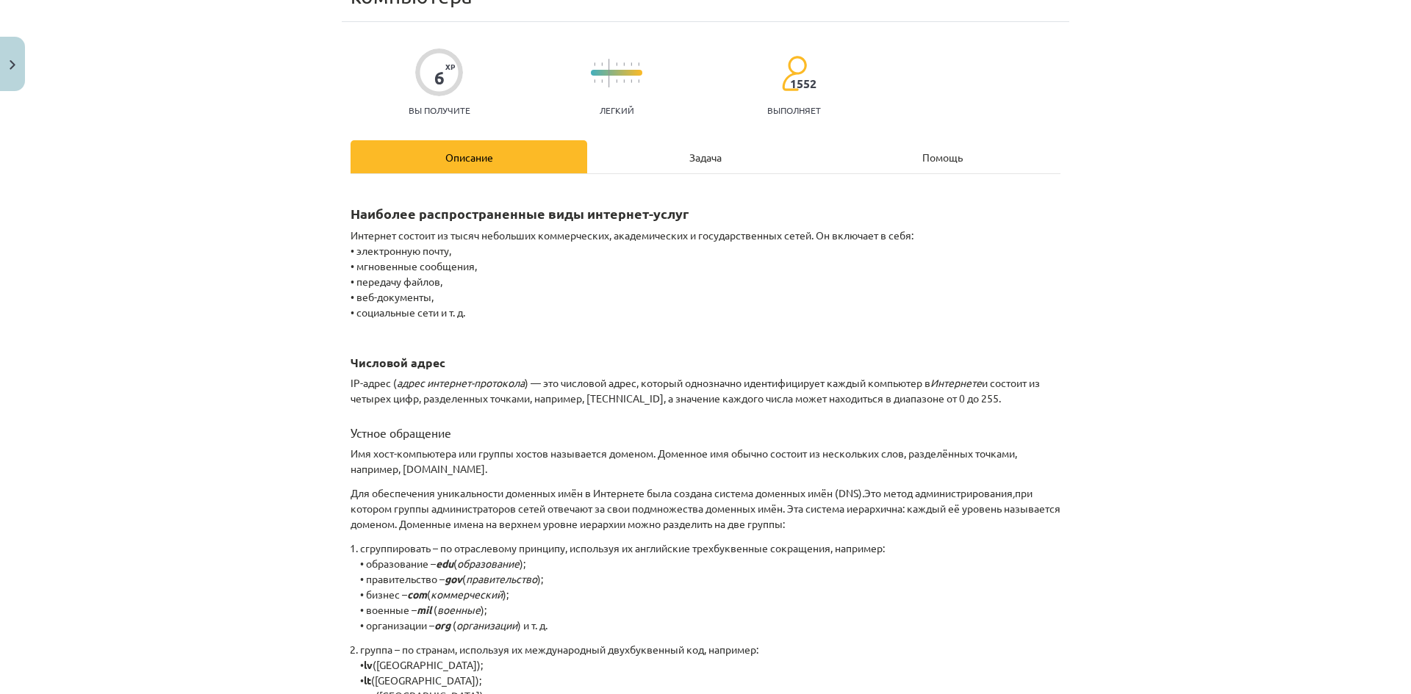
scroll to position [0, 0]
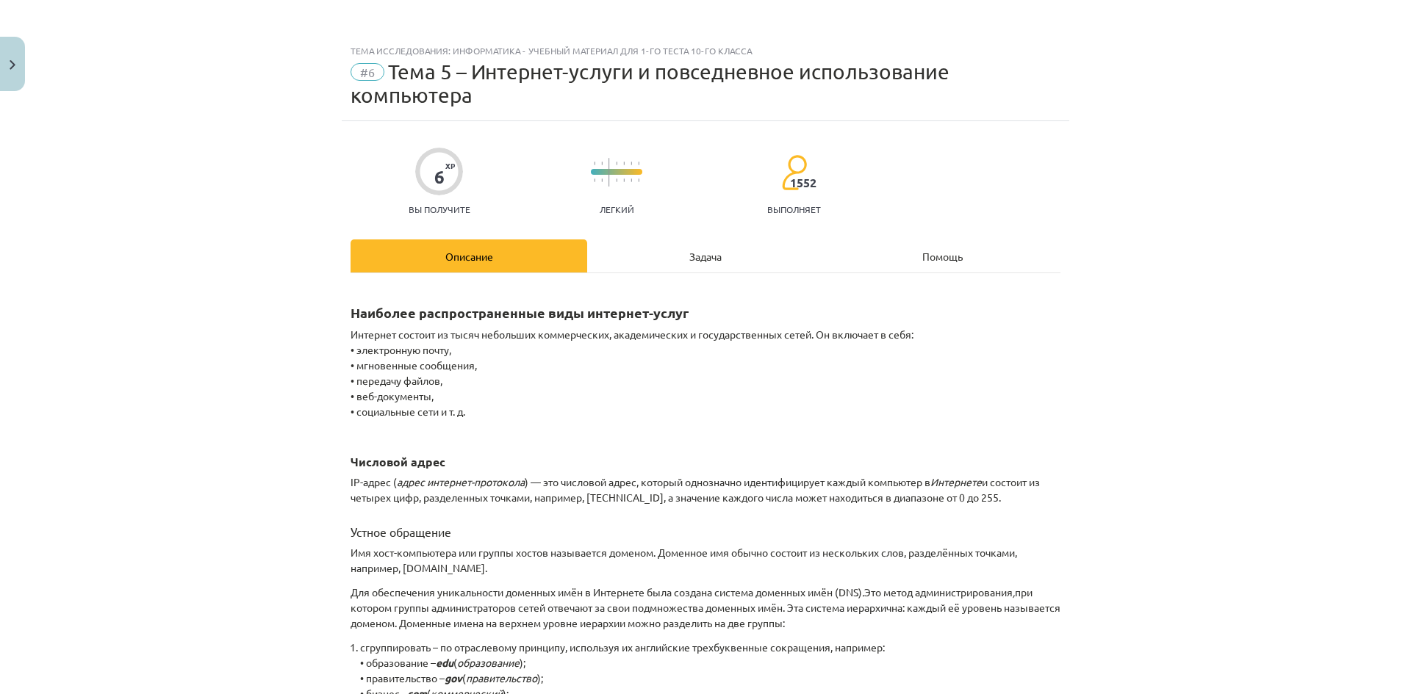
click at [710, 243] on div "Задача" at bounding box center [705, 256] width 237 height 33
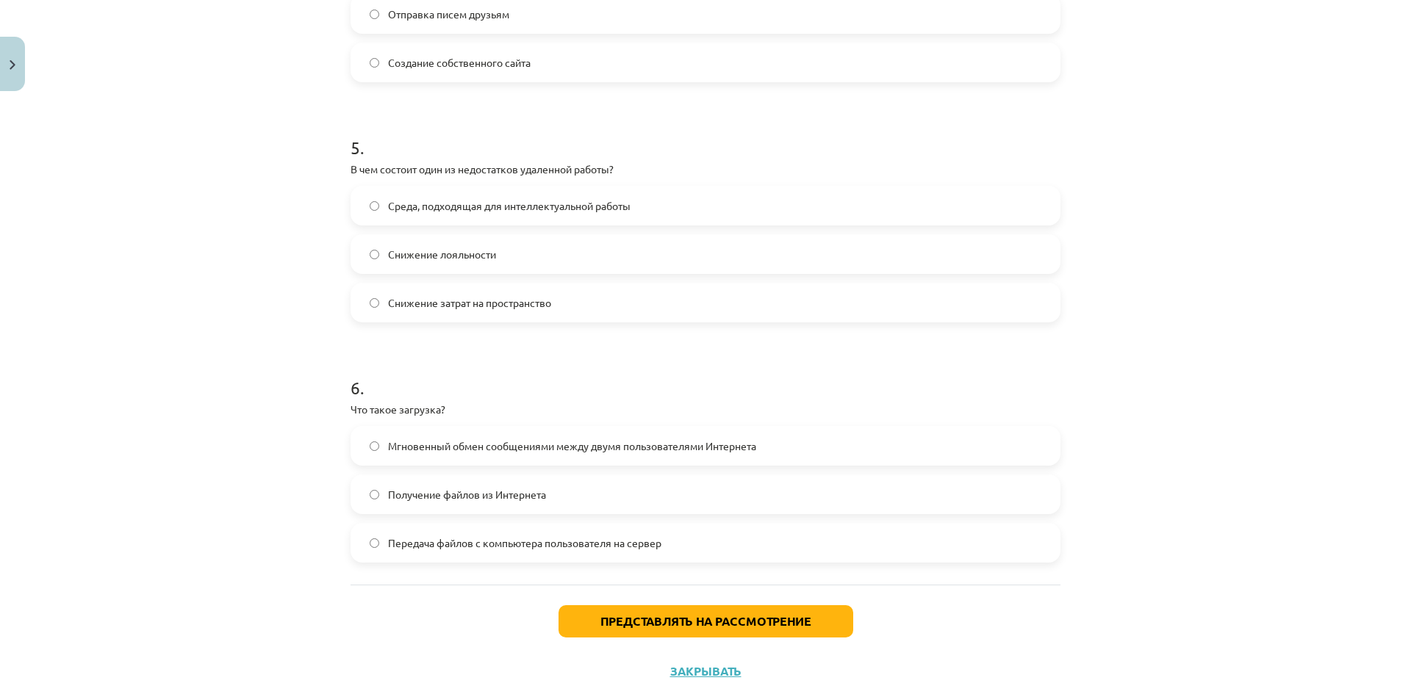
scroll to position [1398, 0]
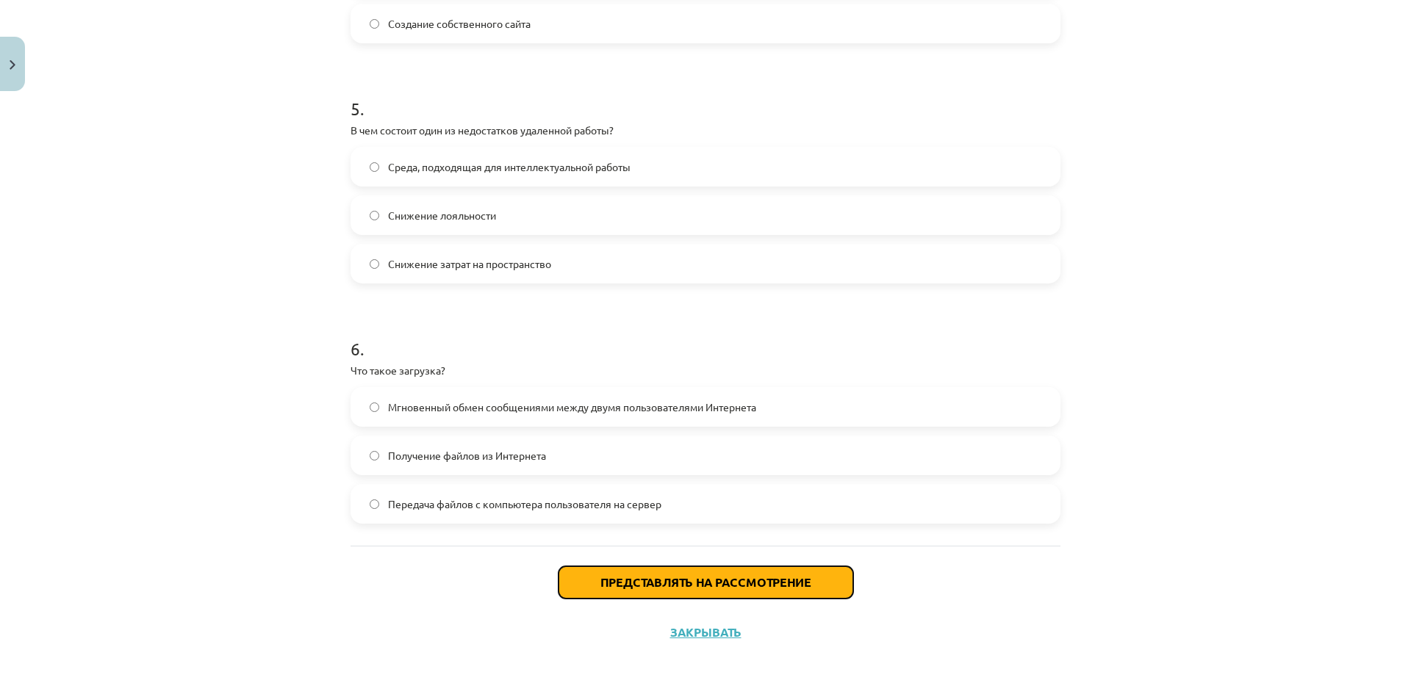
click at [600, 586] on font "Представлять на рассмотрение" at bounding box center [705, 582] width 211 height 15
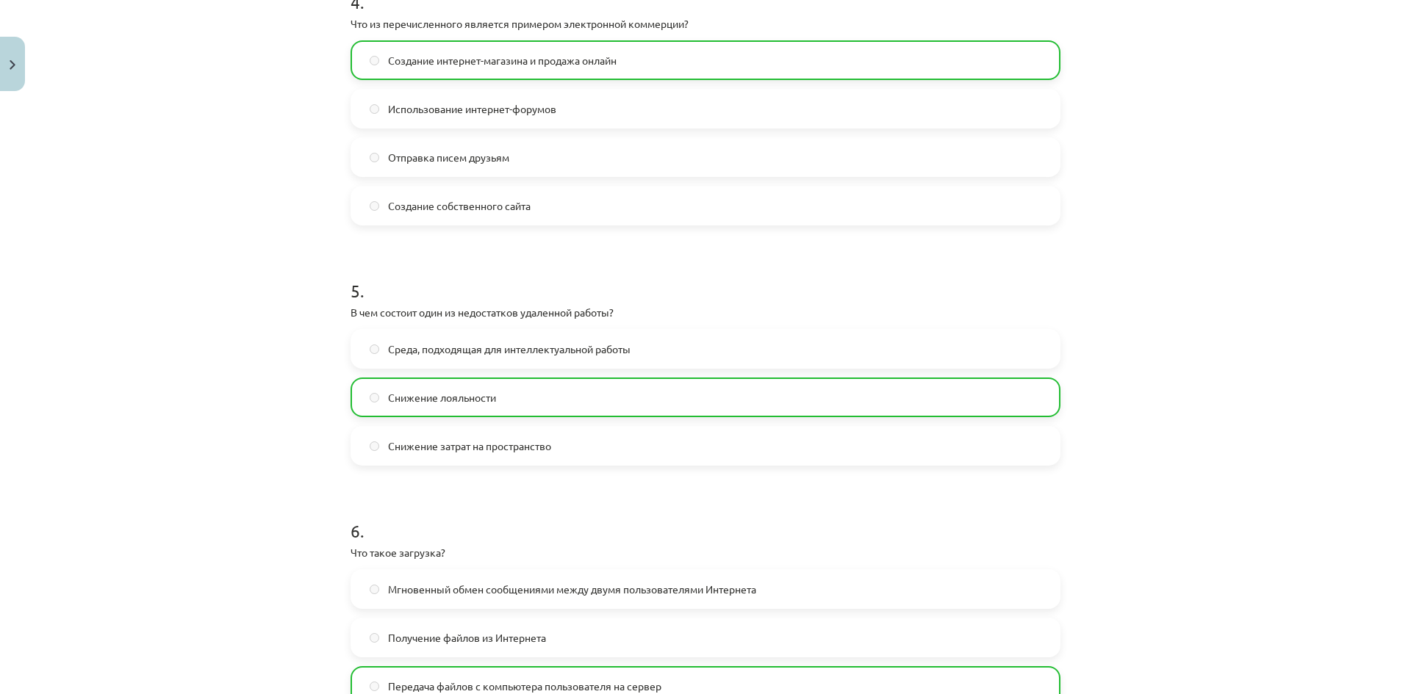
scroll to position [1445, 0]
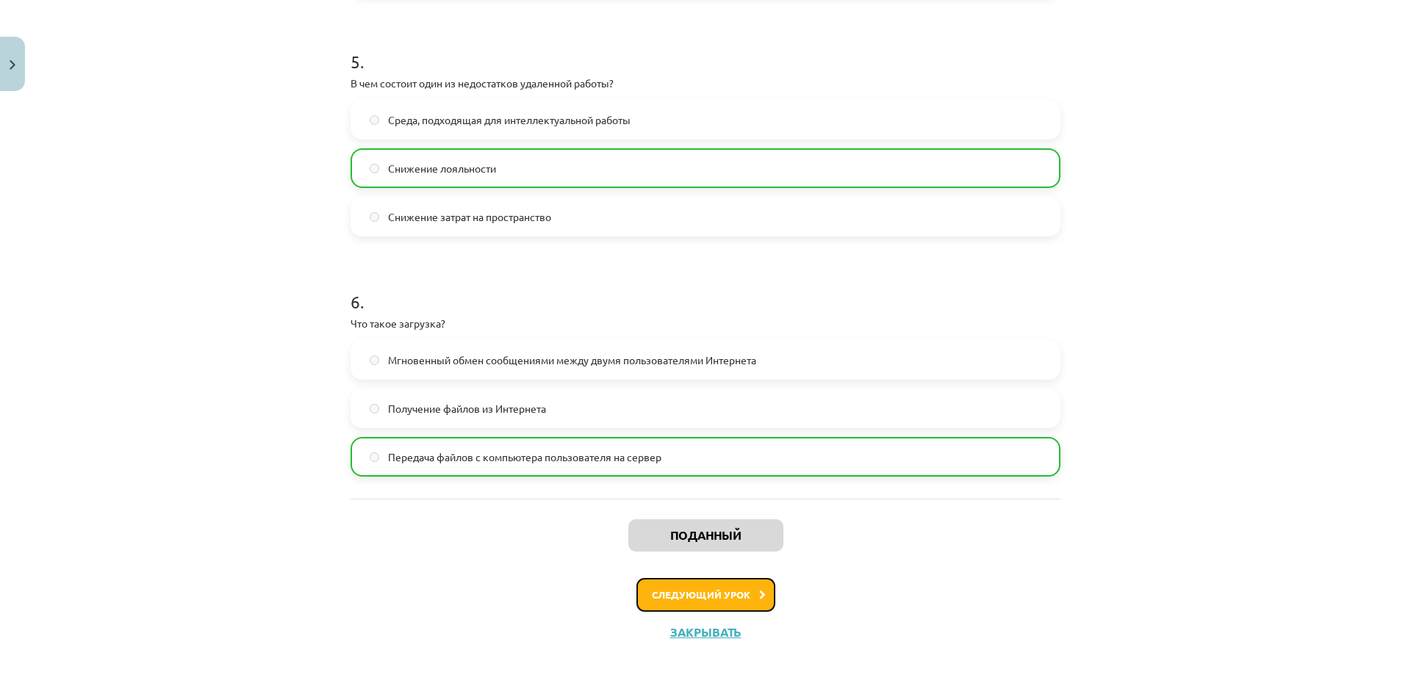
click at [737, 591] on font "Следующий урок" at bounding box center [701, 595] width 98 height 12
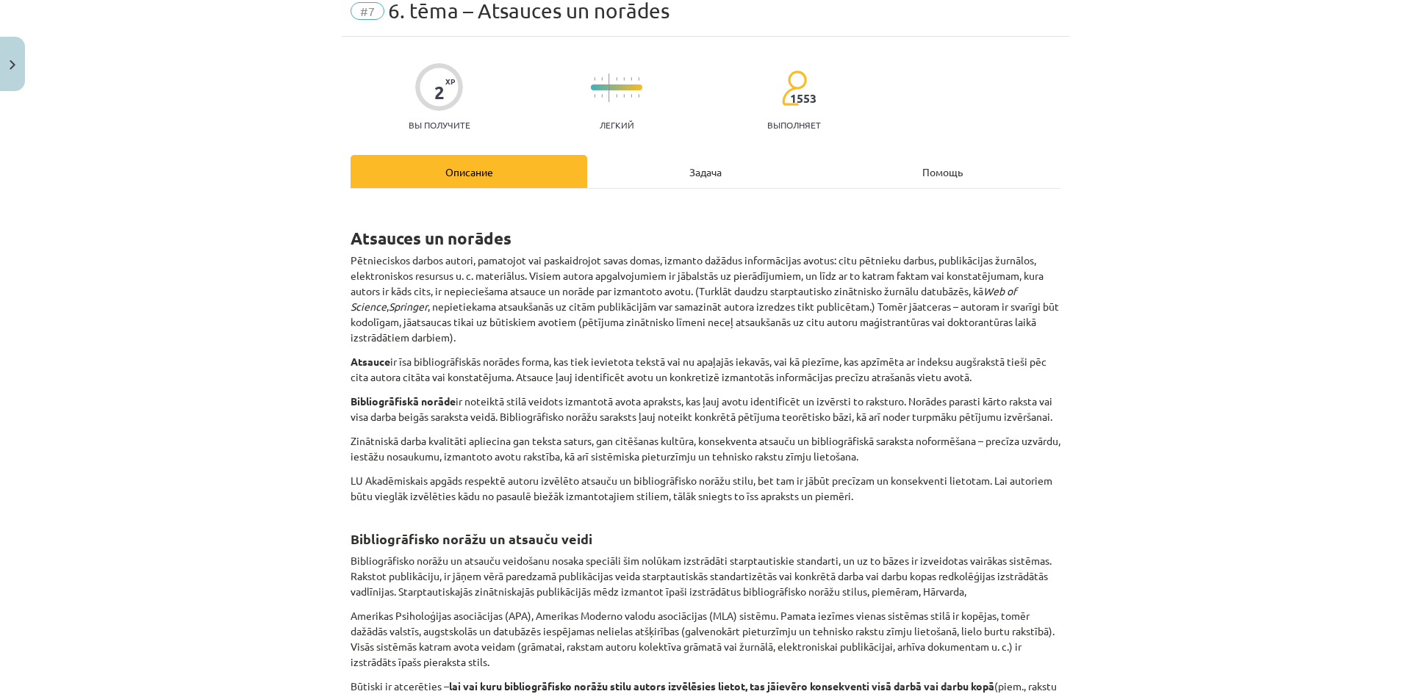
scroll to position [37, 0]
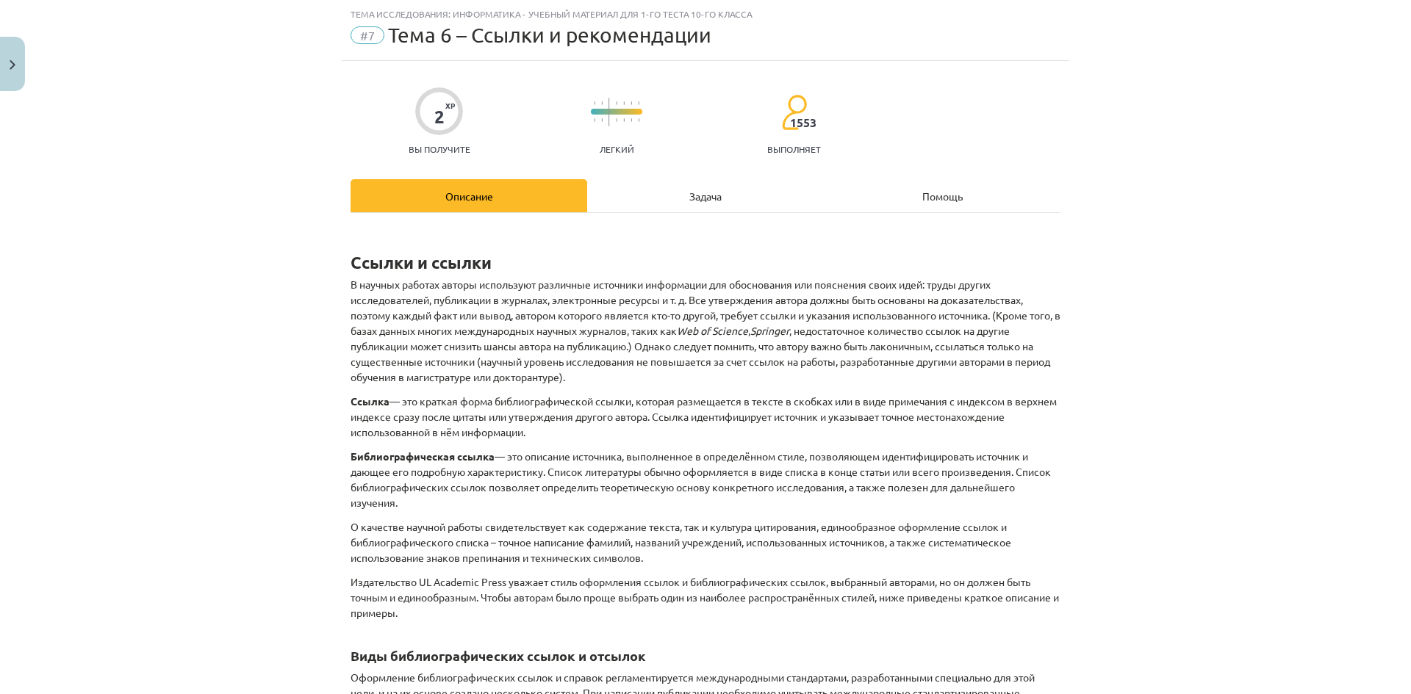
click at [672, 199] on div "Задача" at bounding box center [705, 195] width 237 height 33
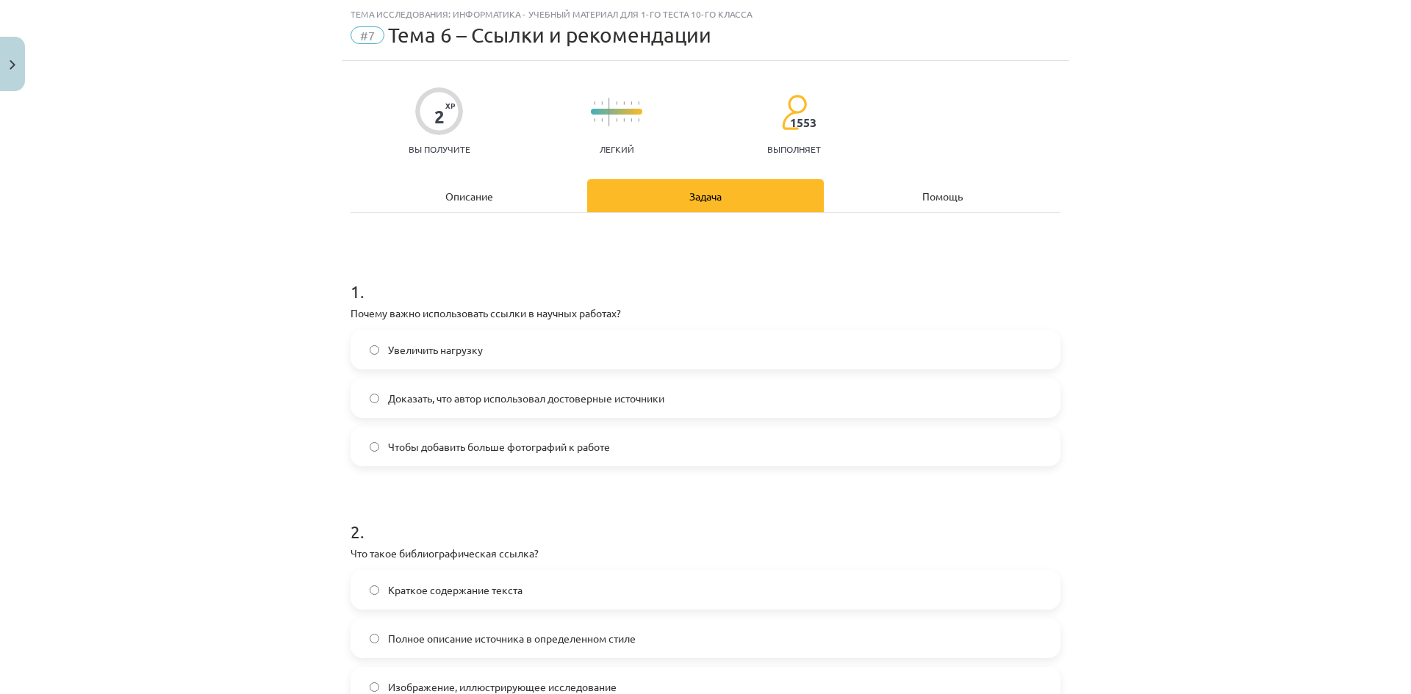
click at [750, 388] on label "Доказать, что автор использовал достоверные источники" at bounding box center [705, 398] width 707 height 37
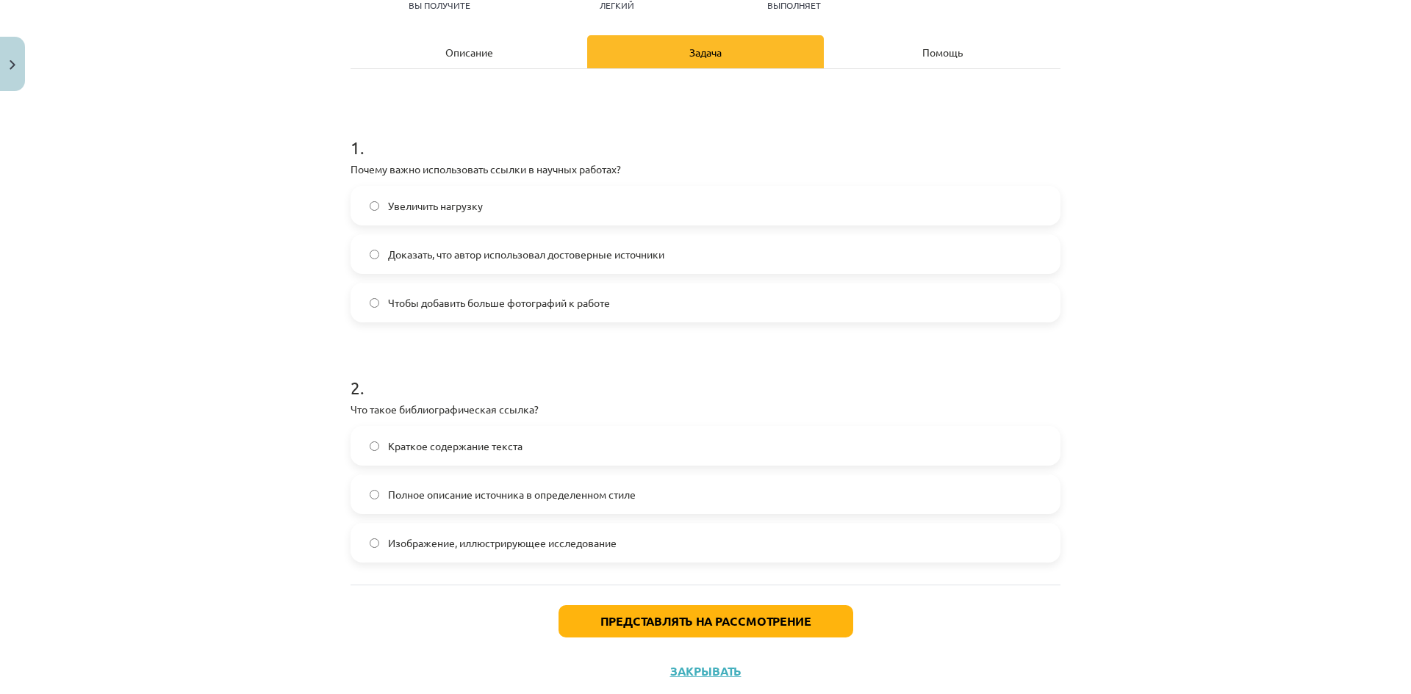
scroll to position [0, 0]
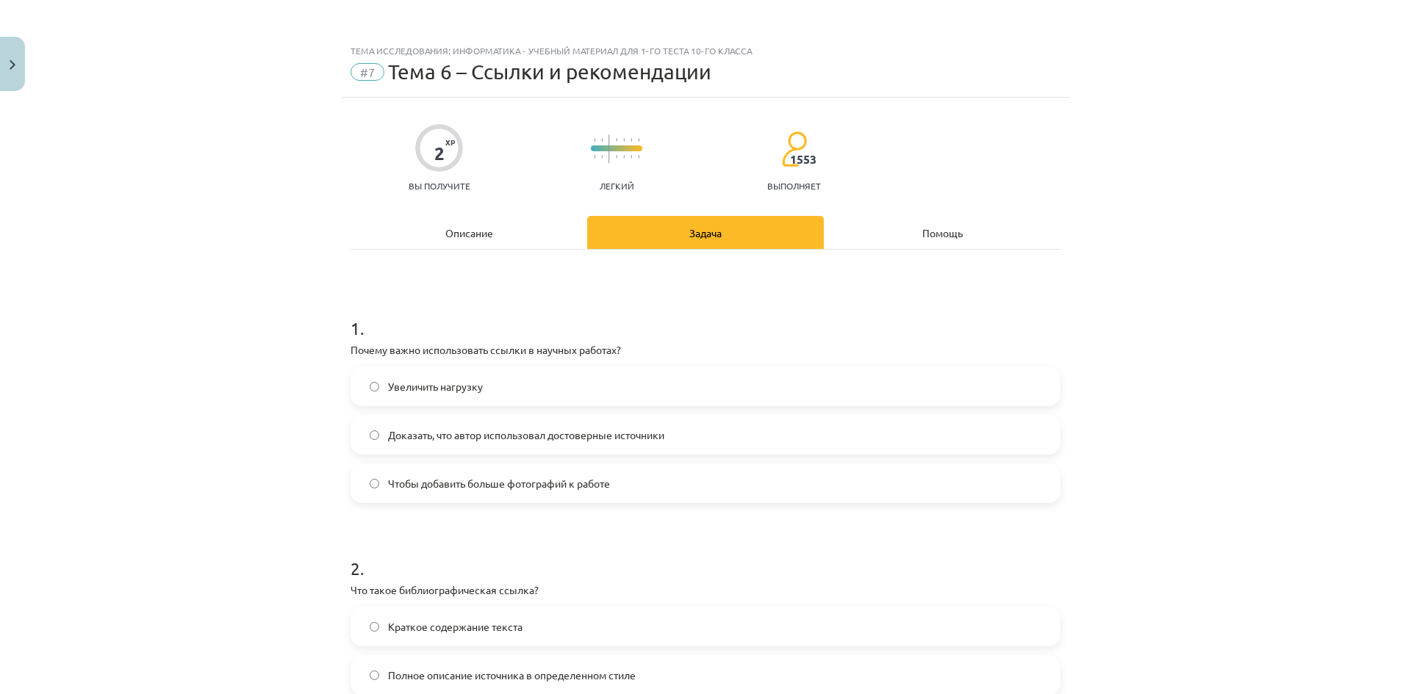
click at [445, 226] on font "Описание" at bounding box center [469, 232] width 48 height 13
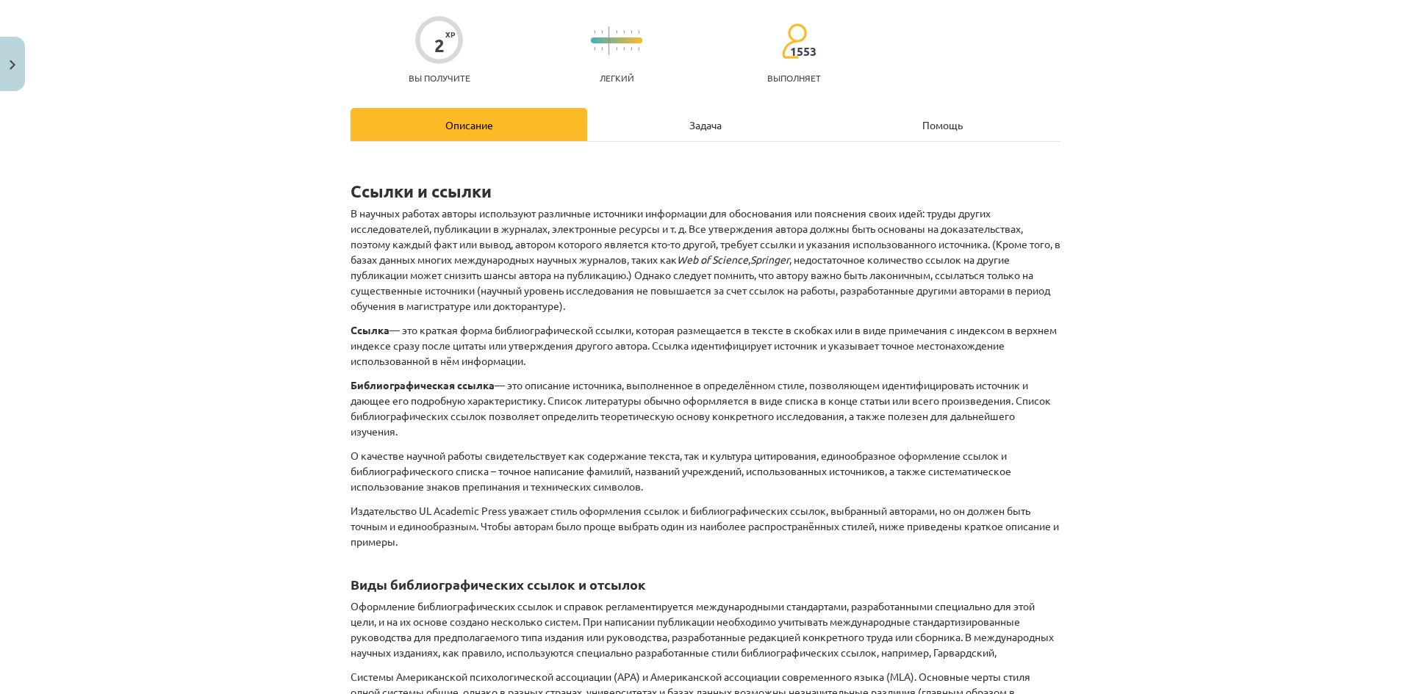
scroll to position [110, 0]
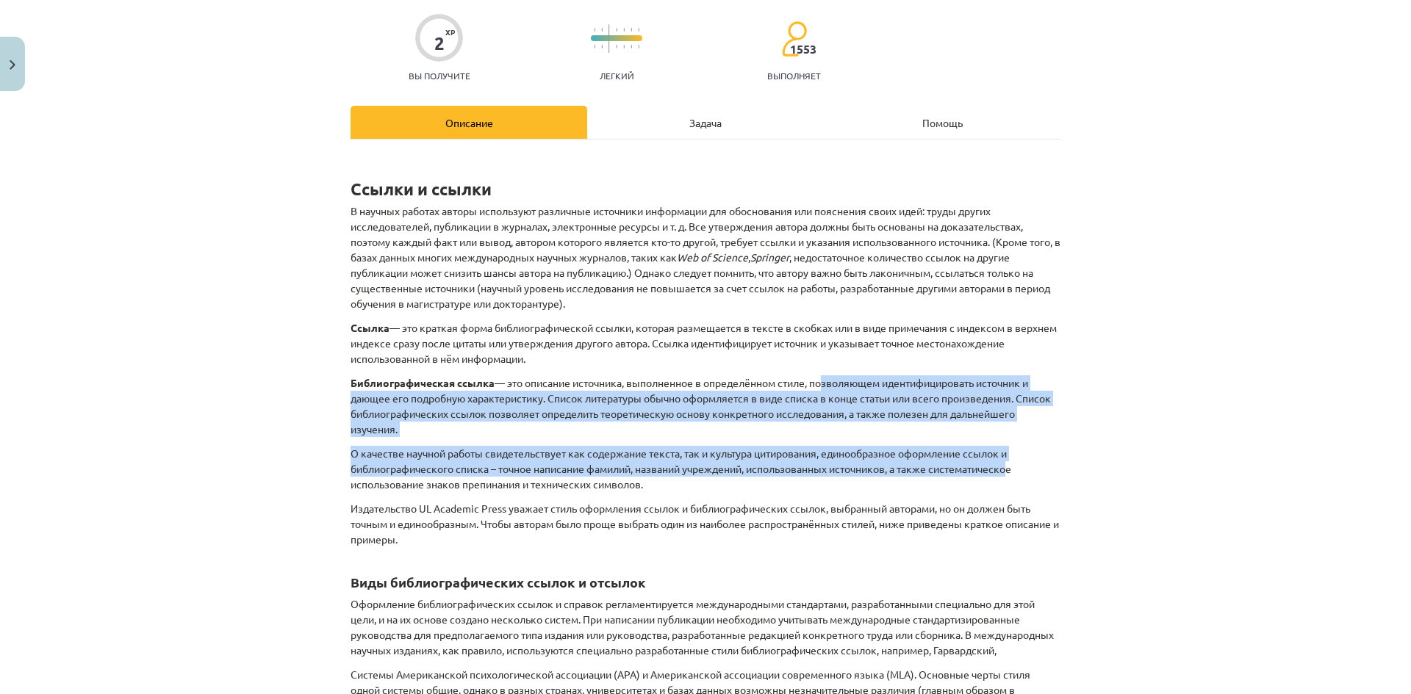
drag, startPoint x: 815, startPoint y: 376, endPoint x: 1012, endPoint y: 466, distance: 216.7
click at [1012, 466] on div "Ссылки и ссылки В научных работах авторы используют различные источники информа…" at bounding box center [706, 553] width 710 height 801
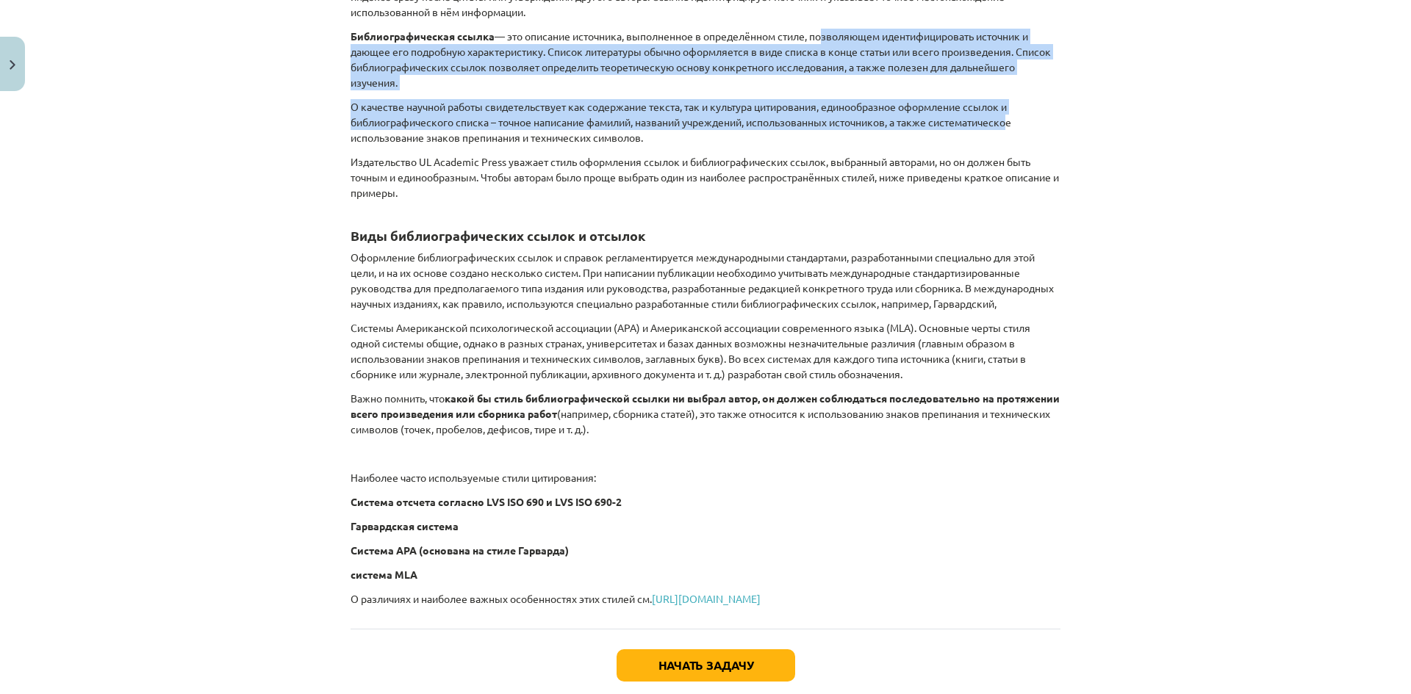
scroll to position [478, 0]
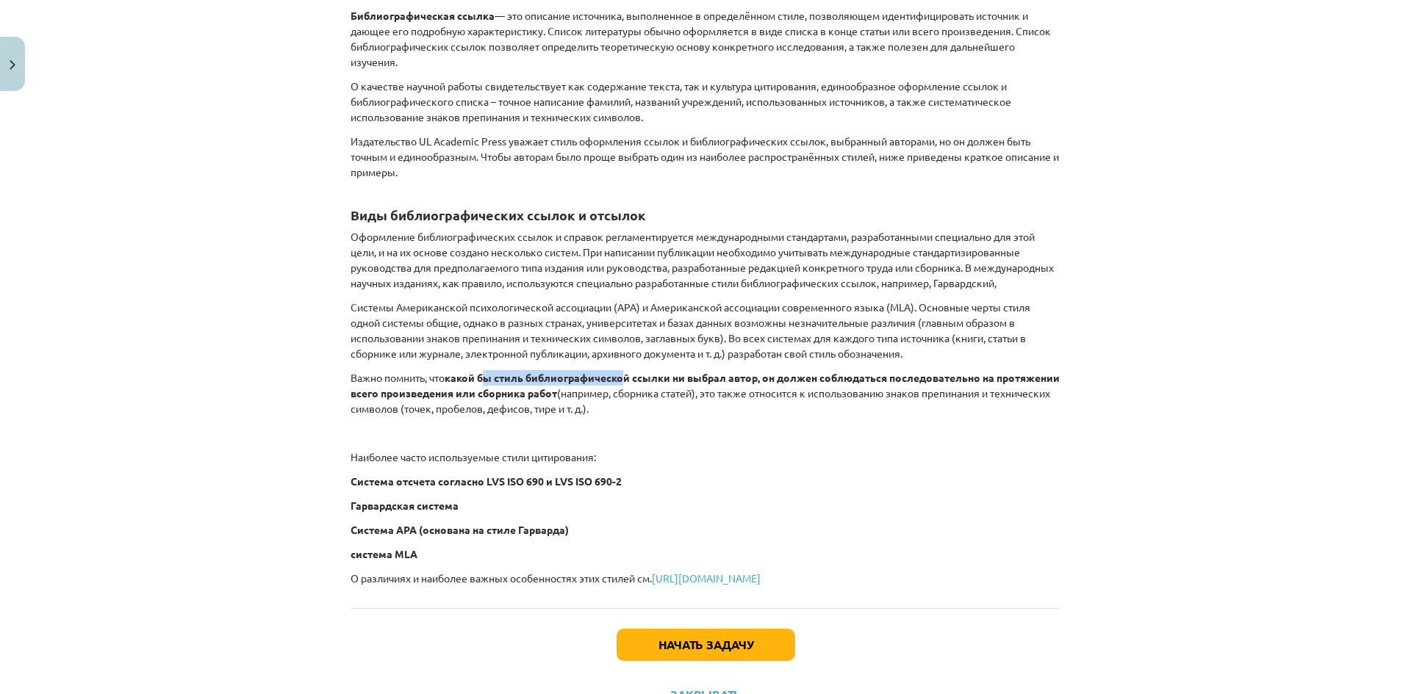
drag, startPoint x: 627, startPoint y: 382, endPoint x: 484, endPoint y: 399, distance: 144.3
click at [484, 399] on div "Ссылки и ссылки В научных работах авторы используют различные источники информа…" at bounding box center [706, 185] width 710 height 801
click at [450, 397] on font "какой бы стиль библиографической ссылки ни выбрал автор, он должен соблюдаться …" at bounding box center [705, 385] width 709 height 29
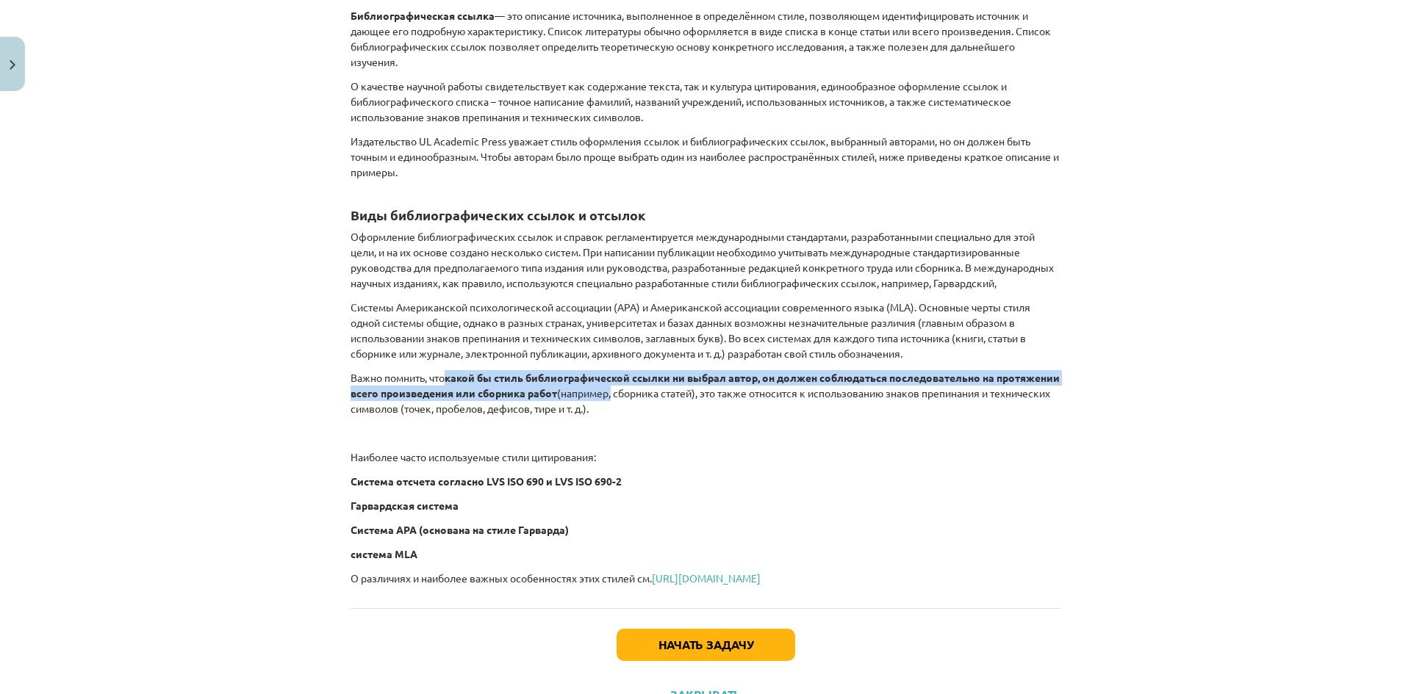
drag, startPoint x: 450, startPoint y: 397, endPoint x: 636, endPoint y: 409, distance: 186.3
click at [636, 409] on p "Важно помнить, что какой бы стиль библиографической ссылки ни выбрал автор, он …" at bounding box center [706, 393] width 710 height 46
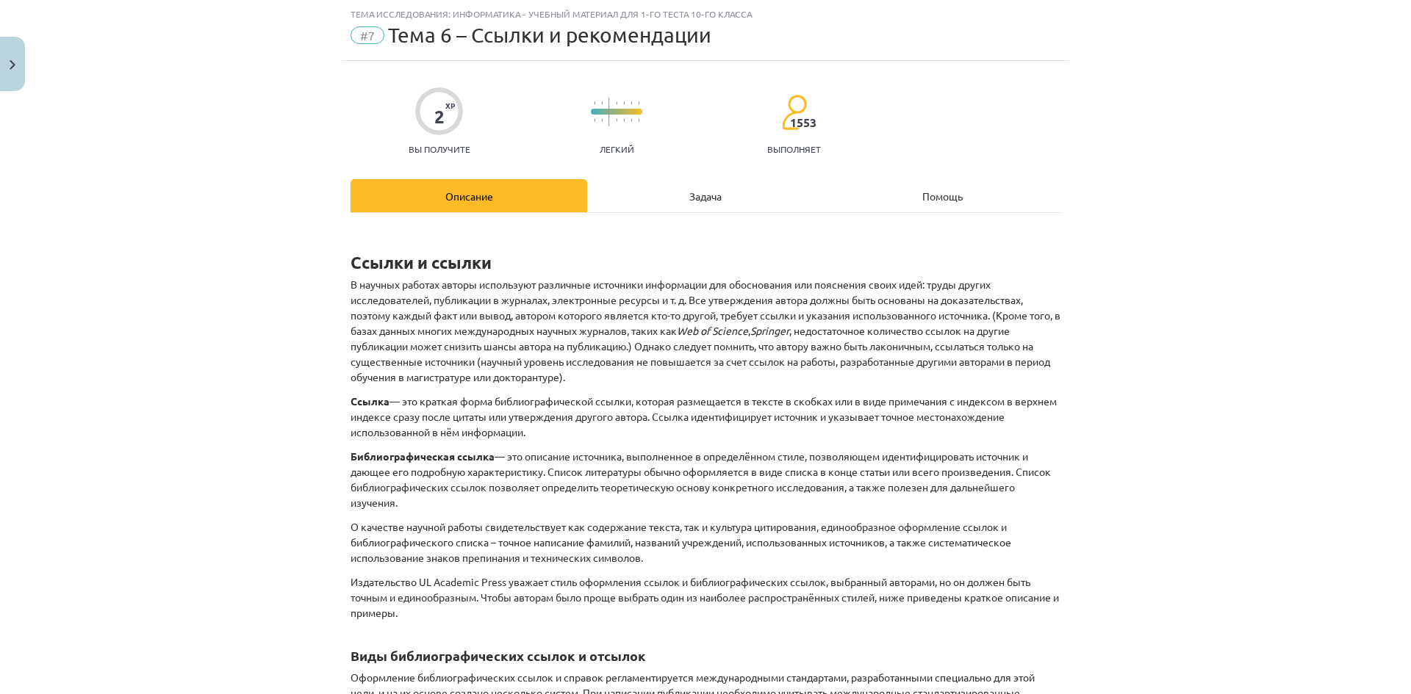
click at [668, 203] on div "Задача" at bounding box center [705, 195] width 237 height 33
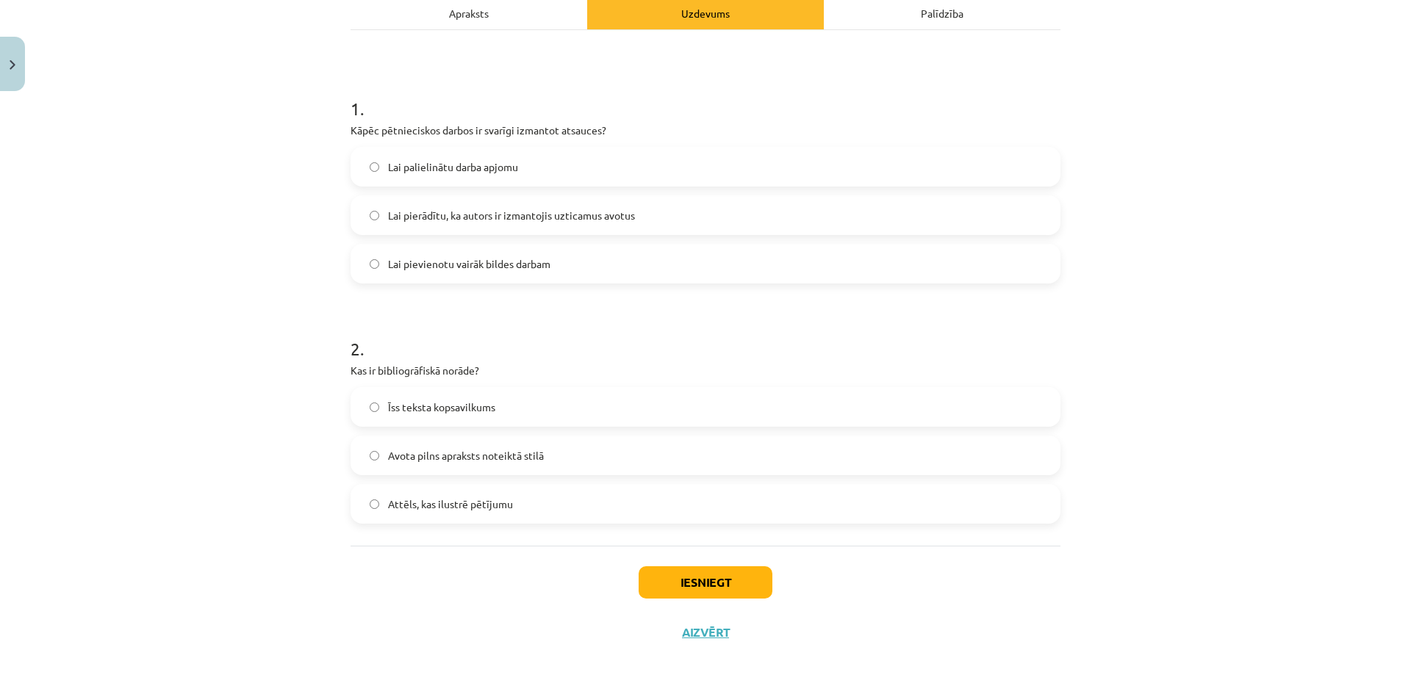
scroll to position [808, 0]
click at [579, 450] on label "Avota pilns apraksts noteiktā stilā" at bounding box center [705, 455] width 707 height 37
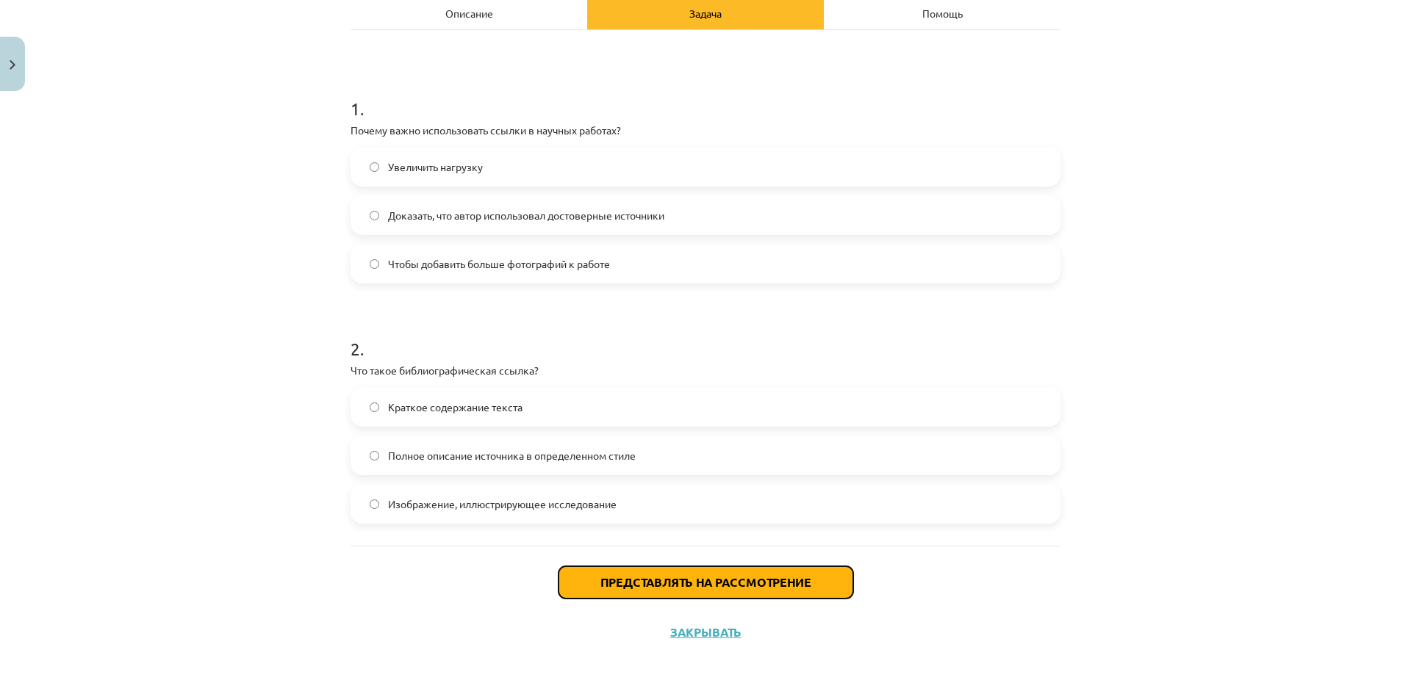
click at [690, 586] on font "Представлять на рассмотрение" at bounding box center [705, 582] width 211 height 15
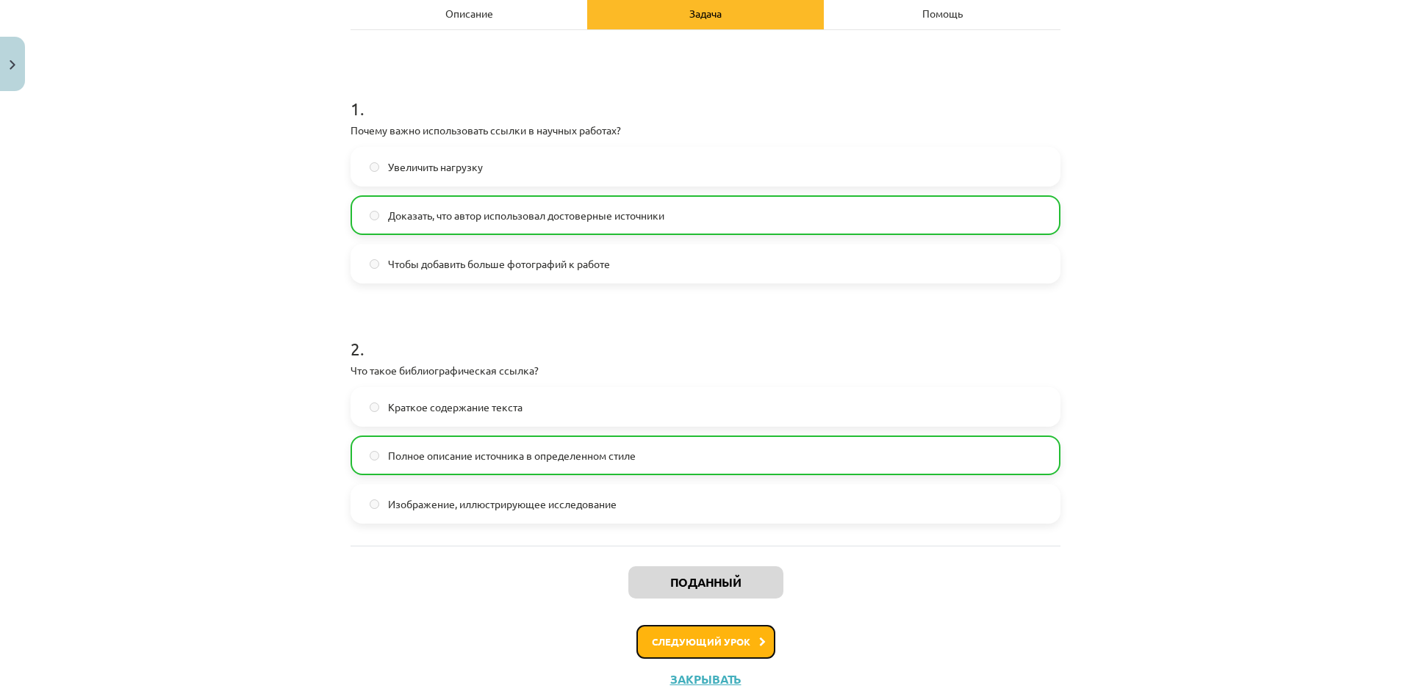
click at [697, 640] on font "Следующий урок" at bounding box center [701, 642] width 98 height 12
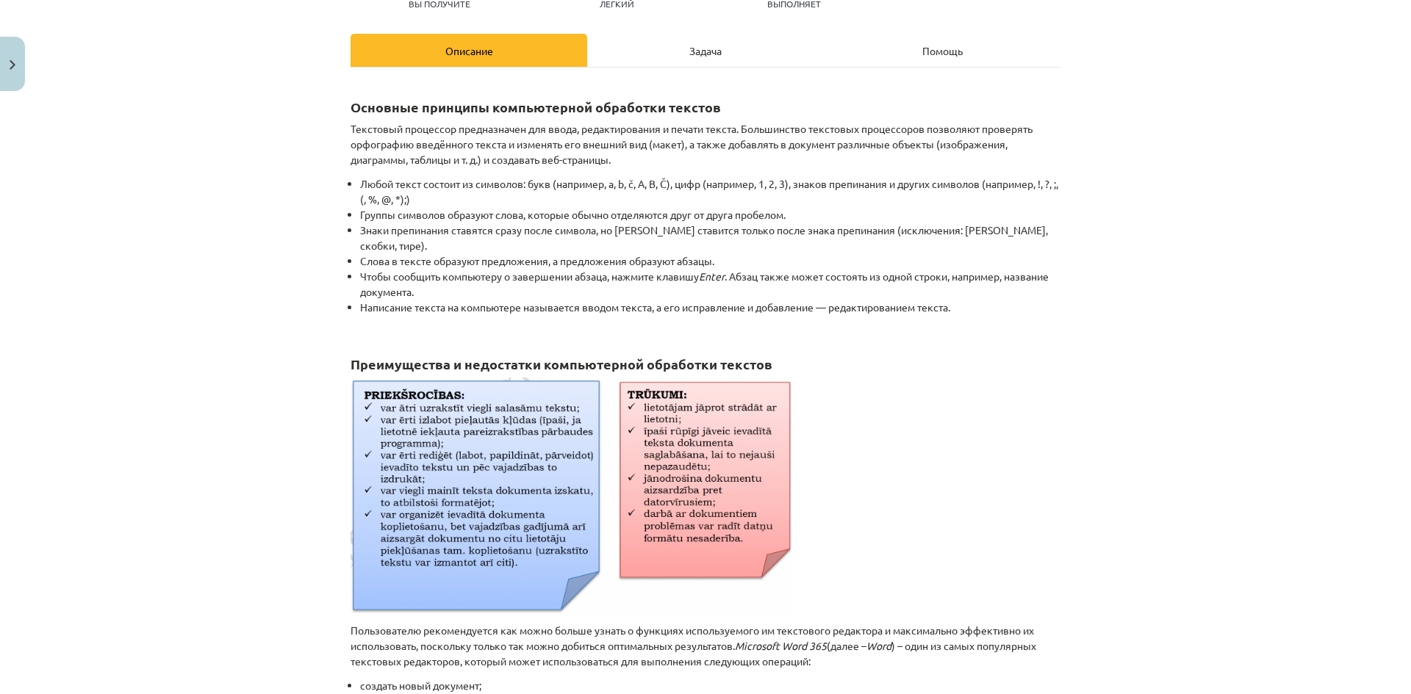
scroll to position [184, 0]
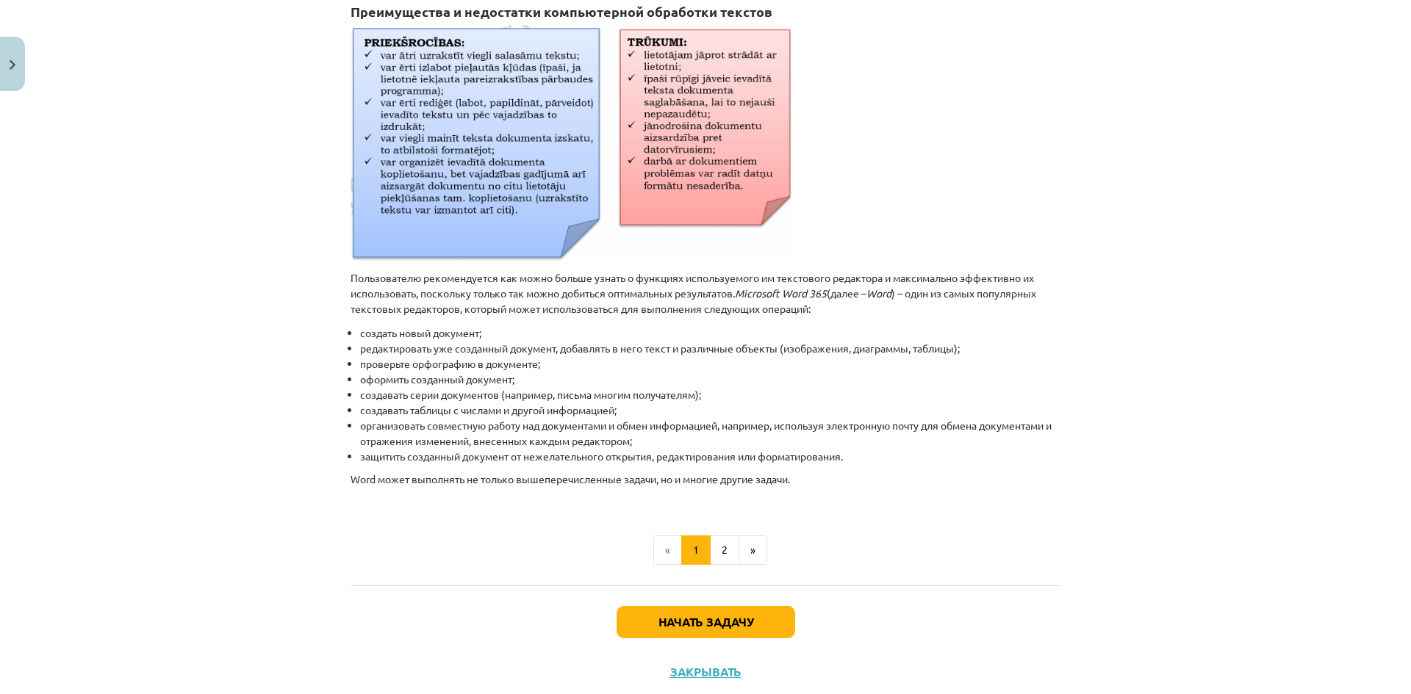
scroll to position [551, 0]
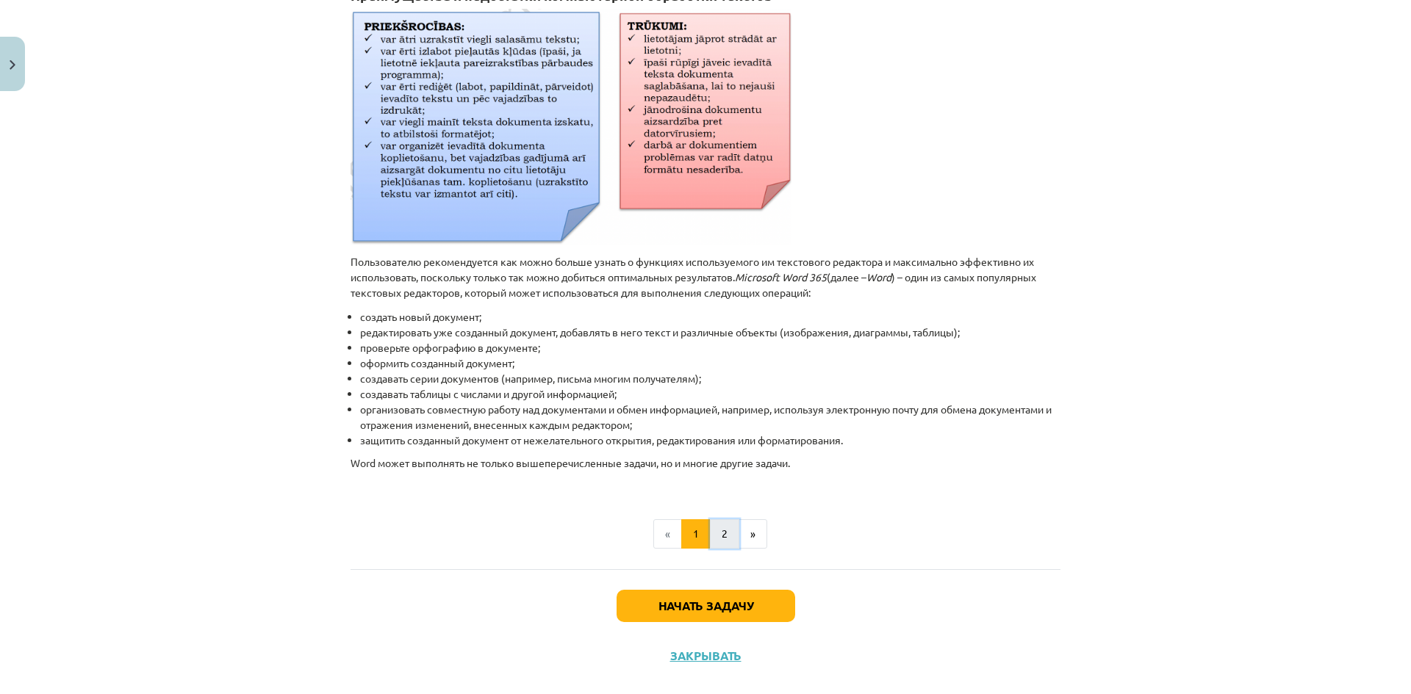
click at [716, 520] on button "2" at bounding box center [724, 534] width 29 height 29
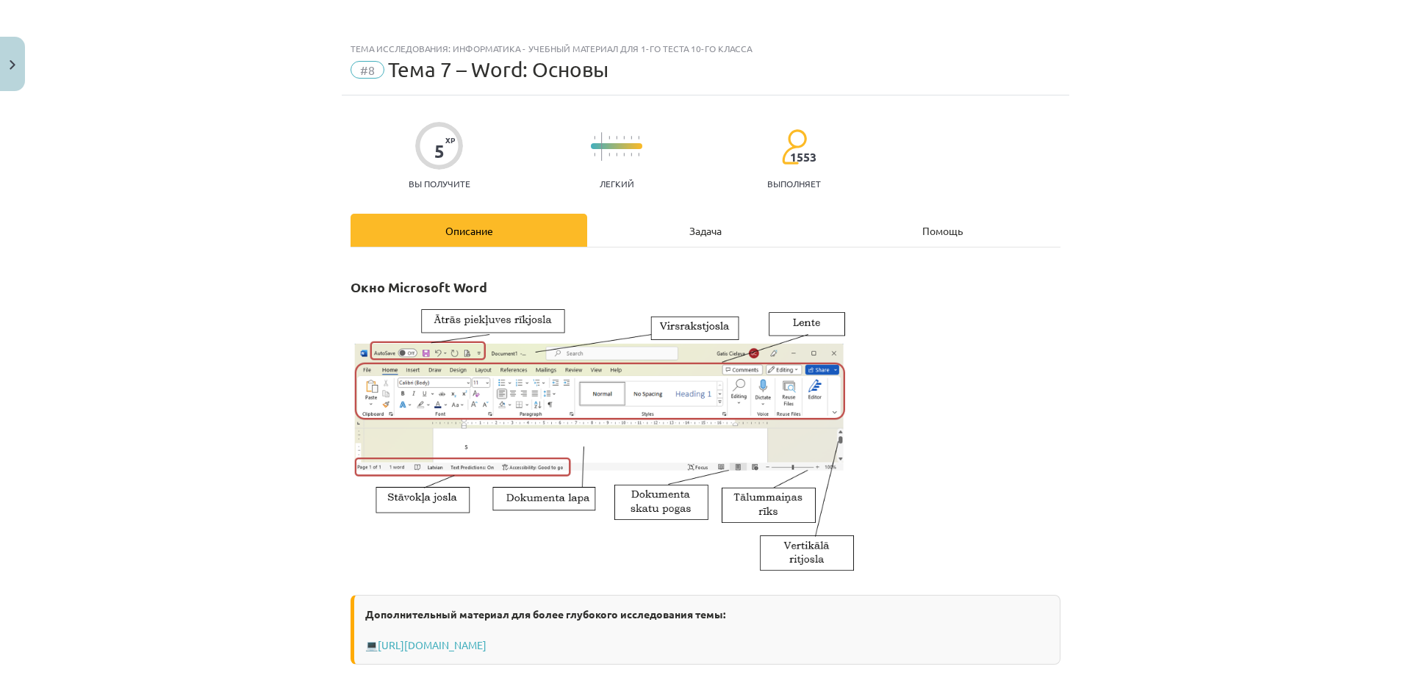
scroll to position [0, 0]
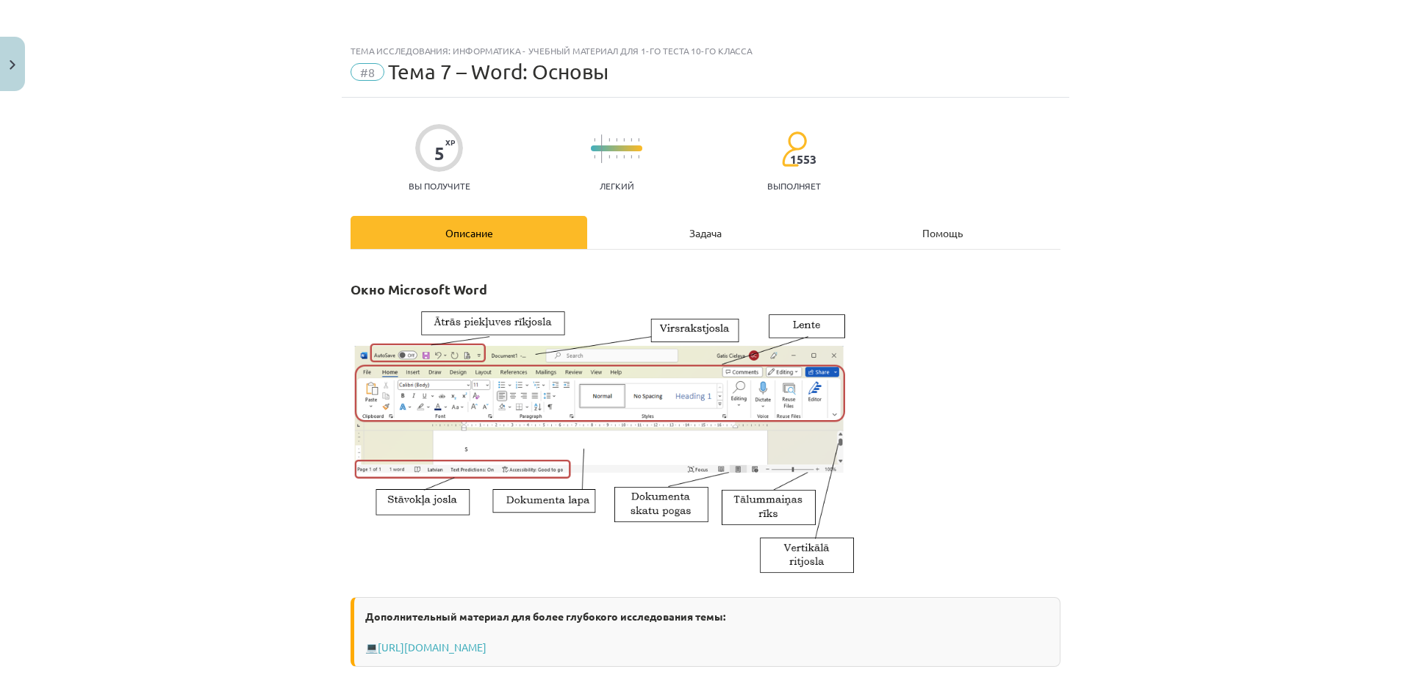
click at [680, 237] on div "Задача" at bounding box center [705, 232] width 237 height 33
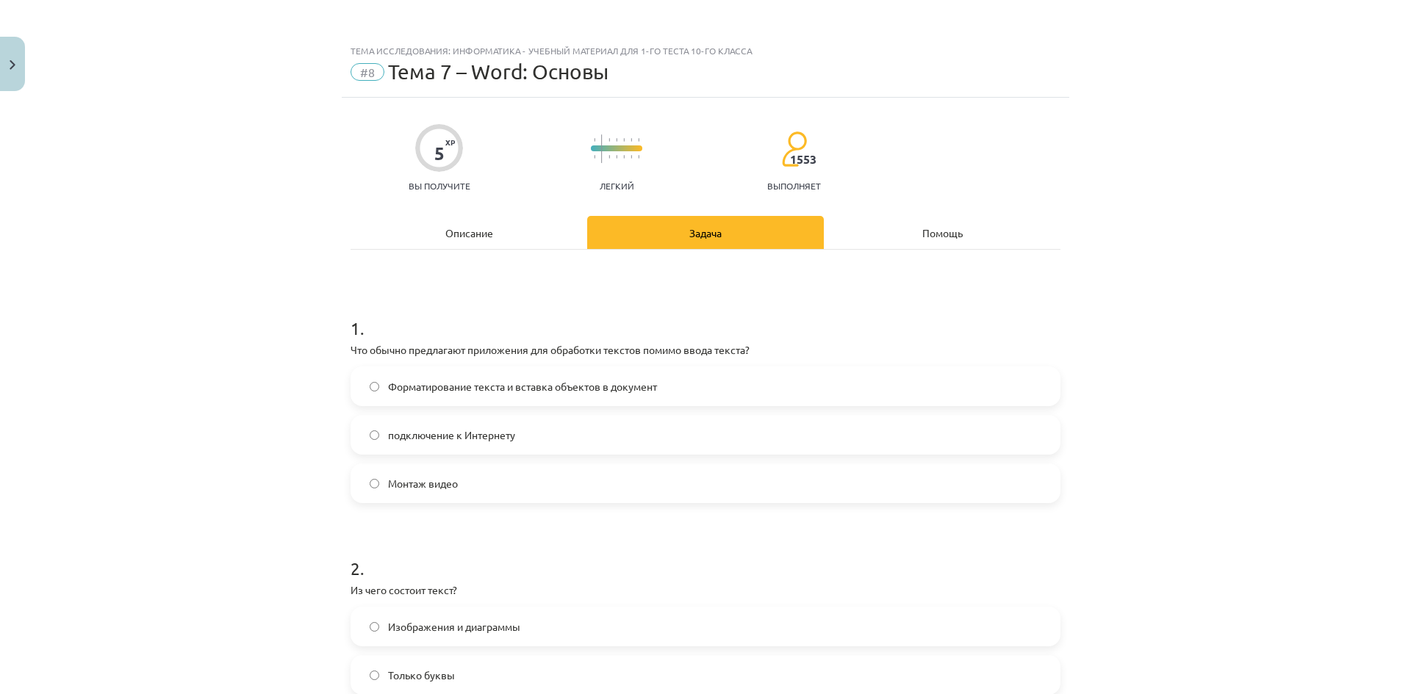
drag, startPoint x: 203, startPoint y: 99, endPoint x: 210, endPoint y: -2, distance: 101.7
